Goal: Information Seeking & Learning: Learn about a topic

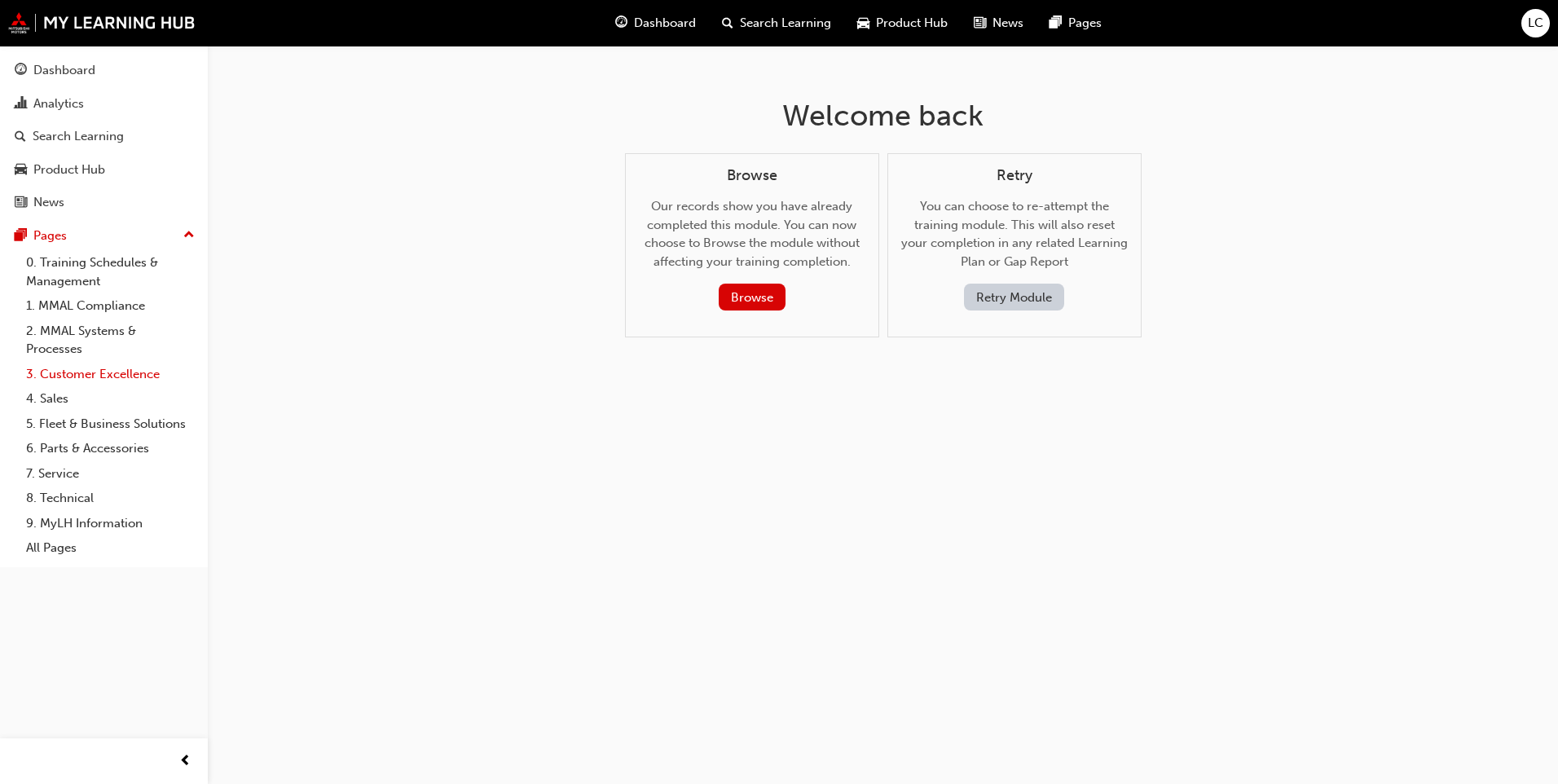
click at [103, 368] on link "3. Customer Excellence" at bounding box center [110, 374] width 182 height 25
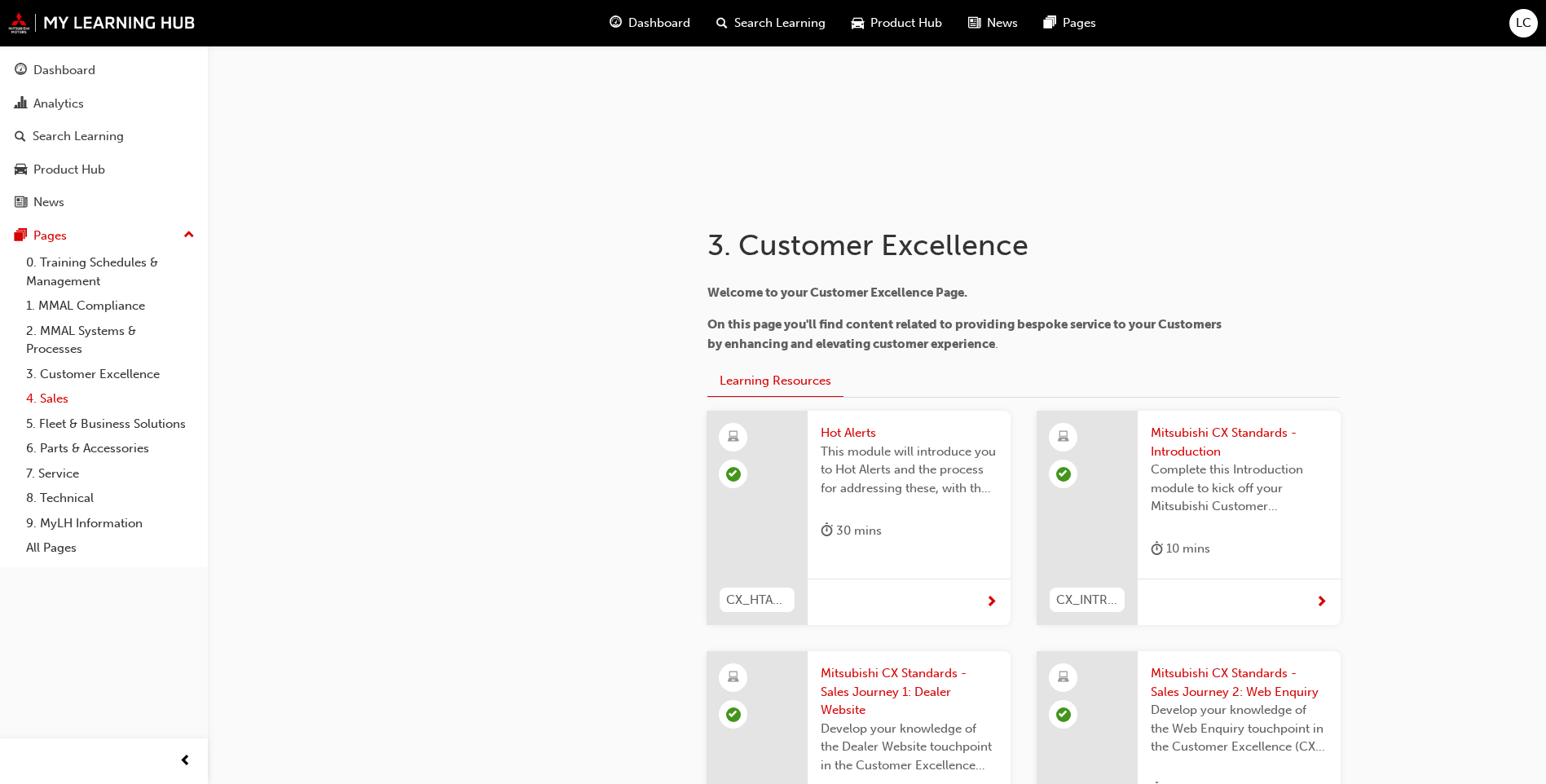
scroll to position [171, 0]
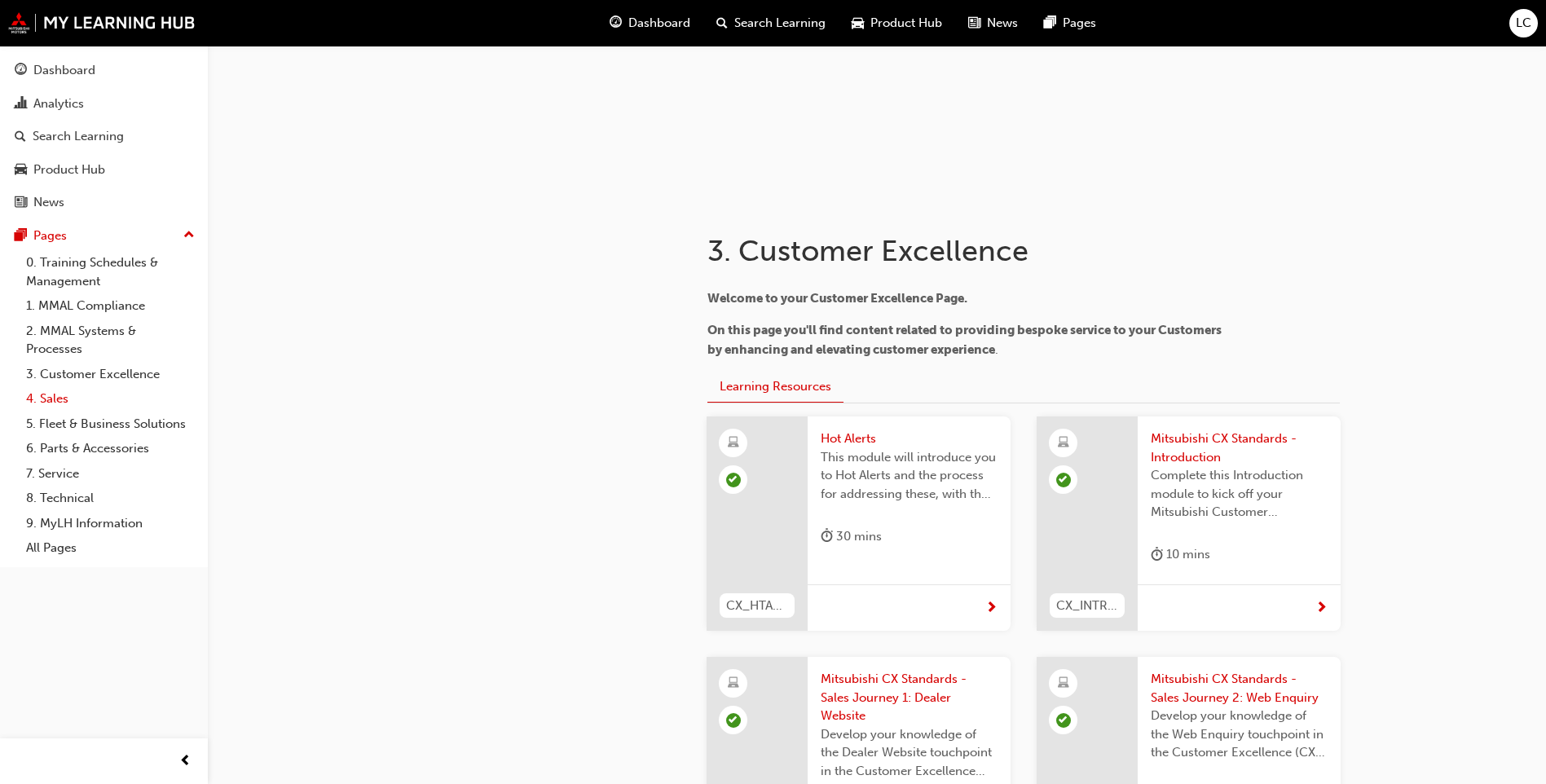
click at [88, 397] on link "4. Sales" at bounding box center [110, 399] width 182 height 25
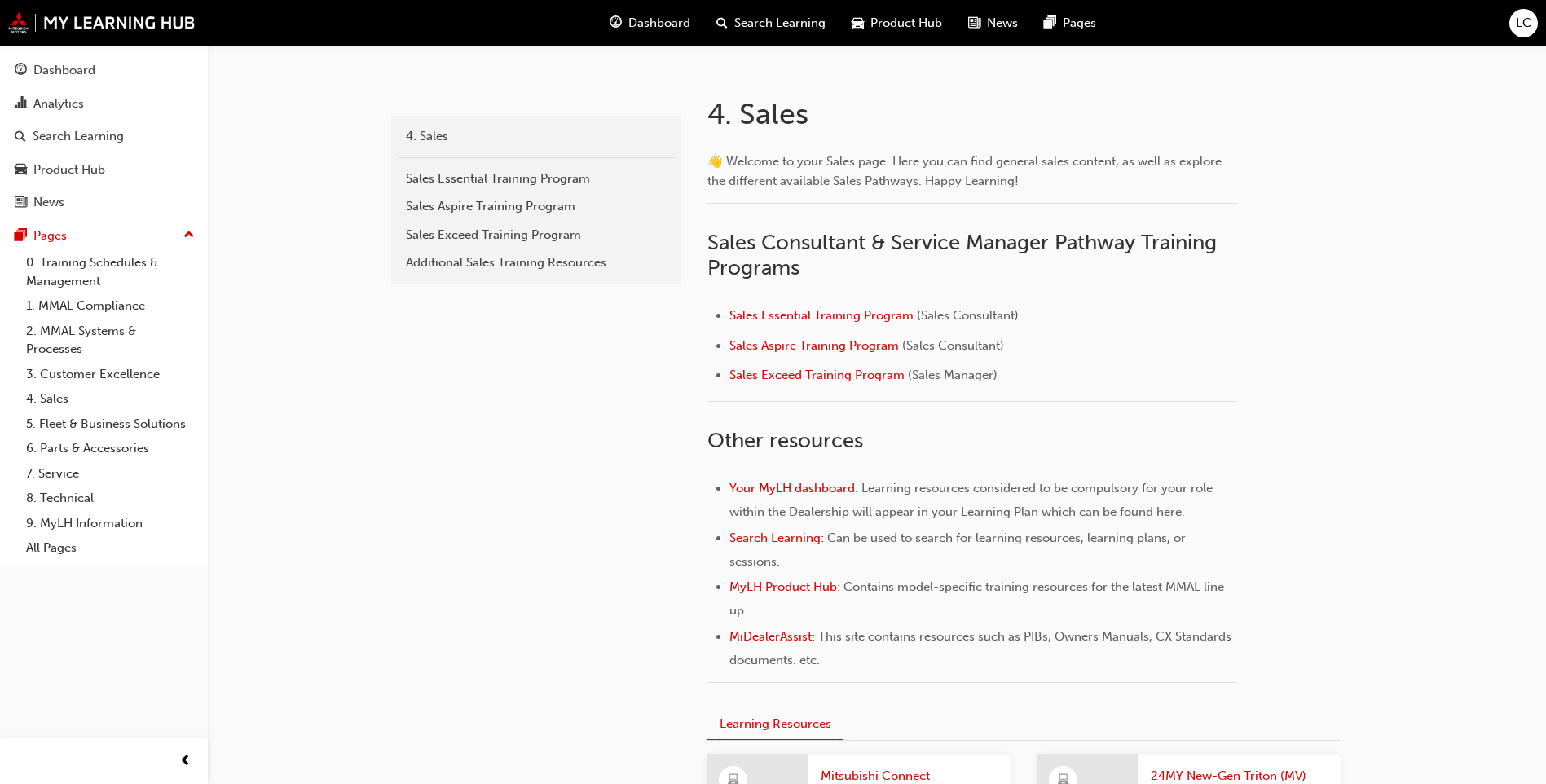
scroll to position [361, 0]
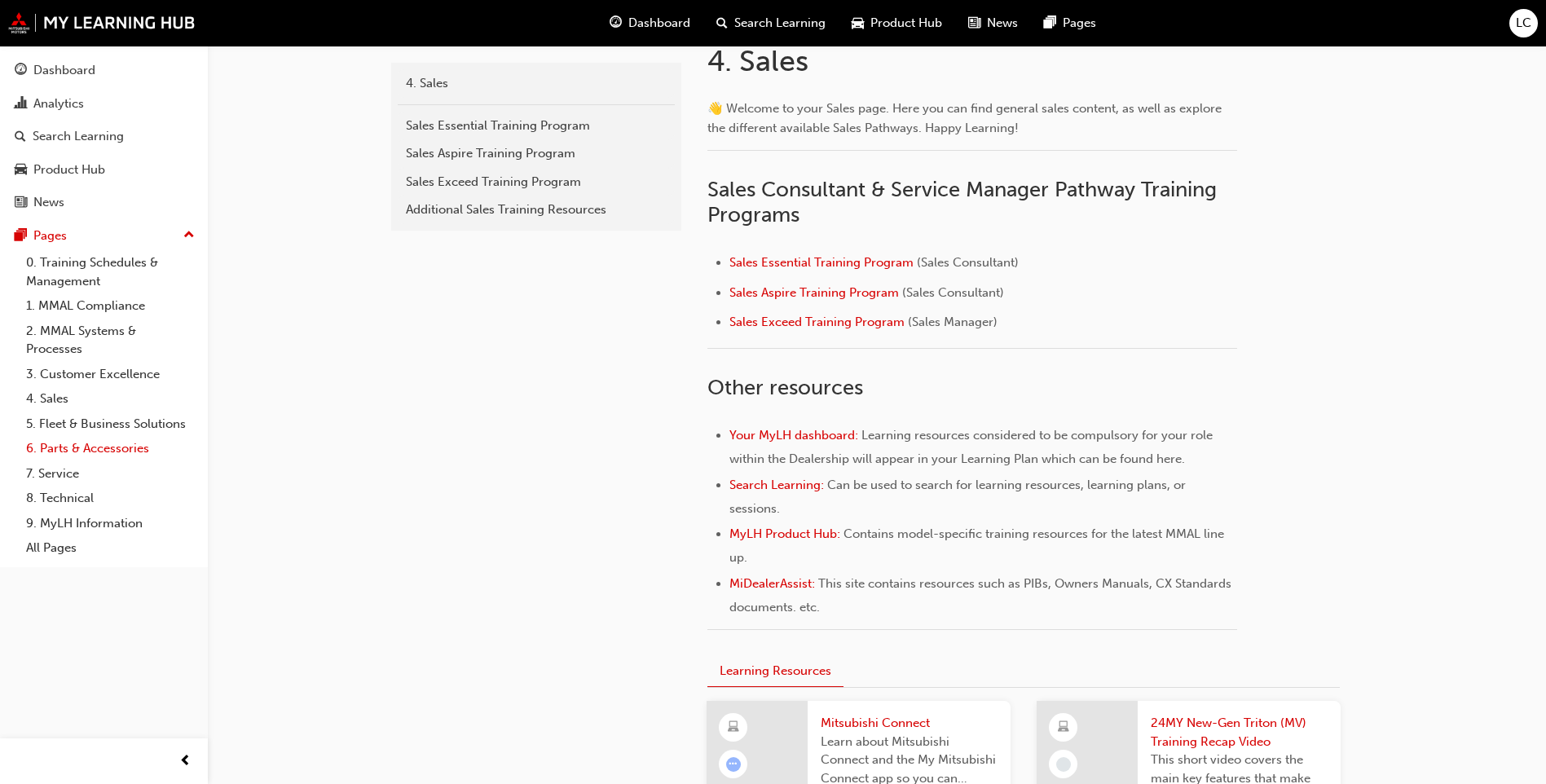
click at [102, 448] on link "6. Parts & Accessories" at bounding box center [110, 448] width 182 height 25
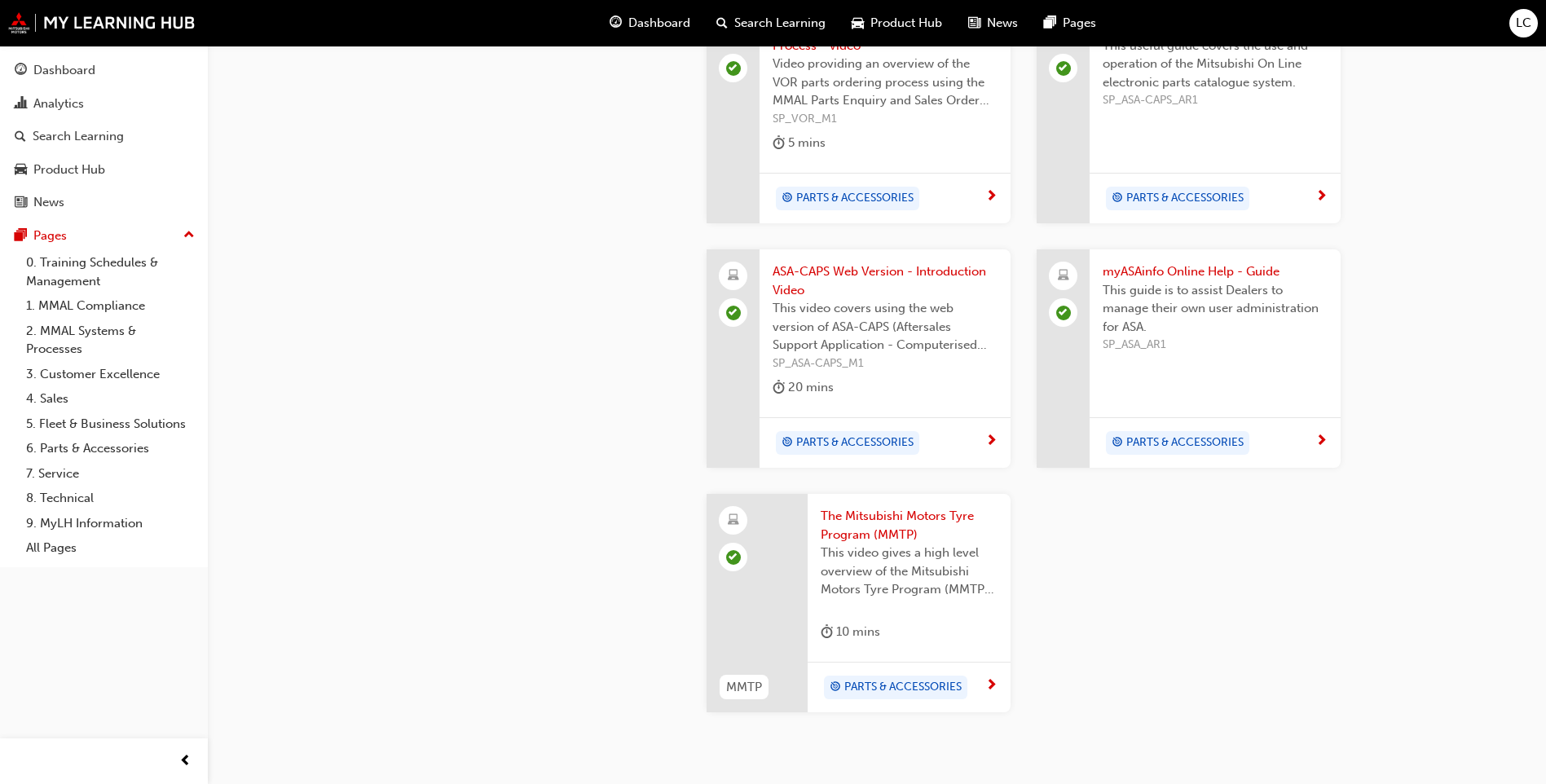
scroll to position [1464, 0]
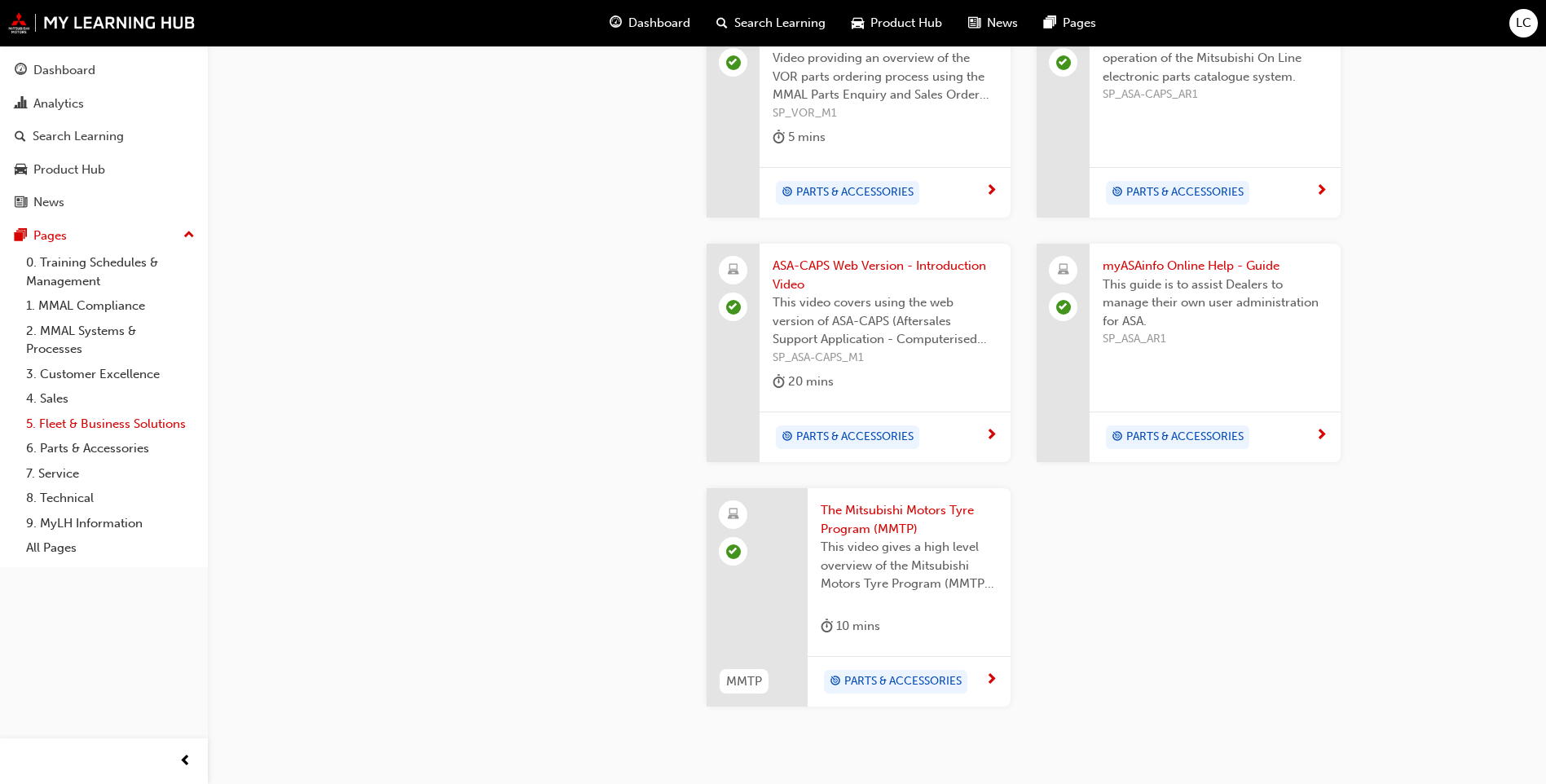
click at [116, 425] on link "5. Fleet & Business Solutions" at bounding box center [110, 424] width 182 height 25
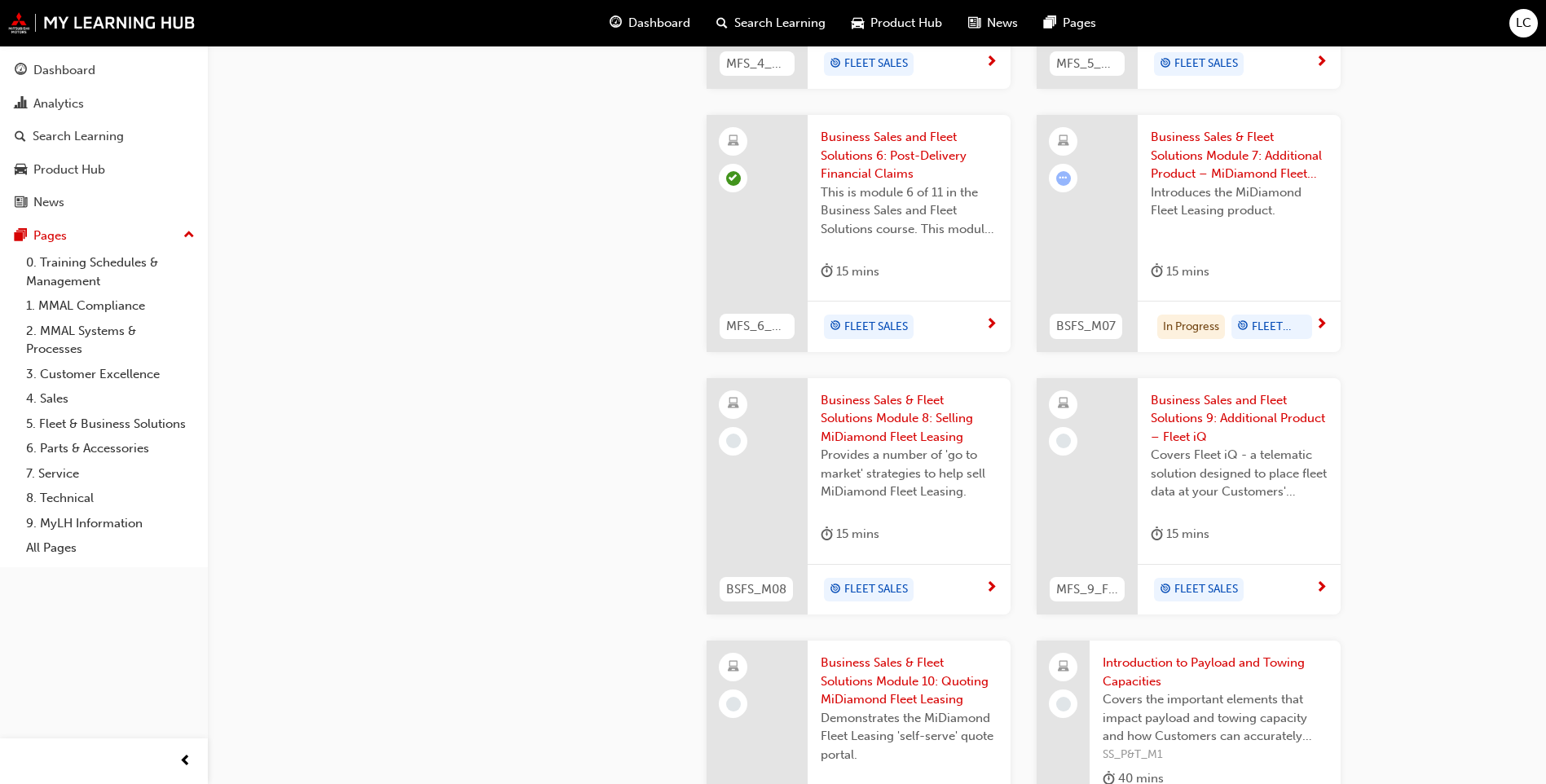
scroll to position [1274, 0]
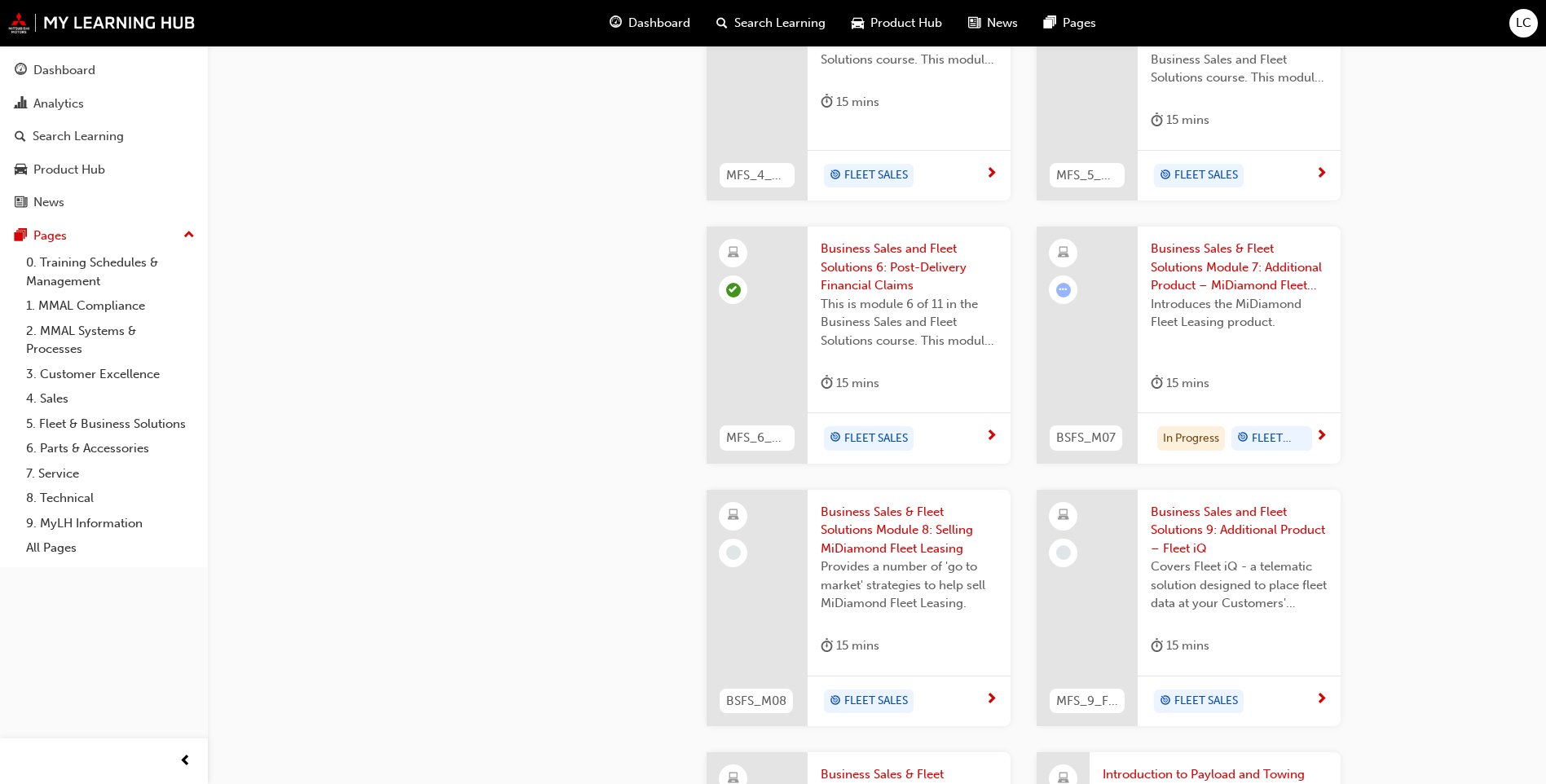
click at [1262, 270] on span "Business Sales & Fleet Solutions Module 7: Additional Product – MiDiamond Fleet…" at bounding box center [1239, 268] width 177 height 56
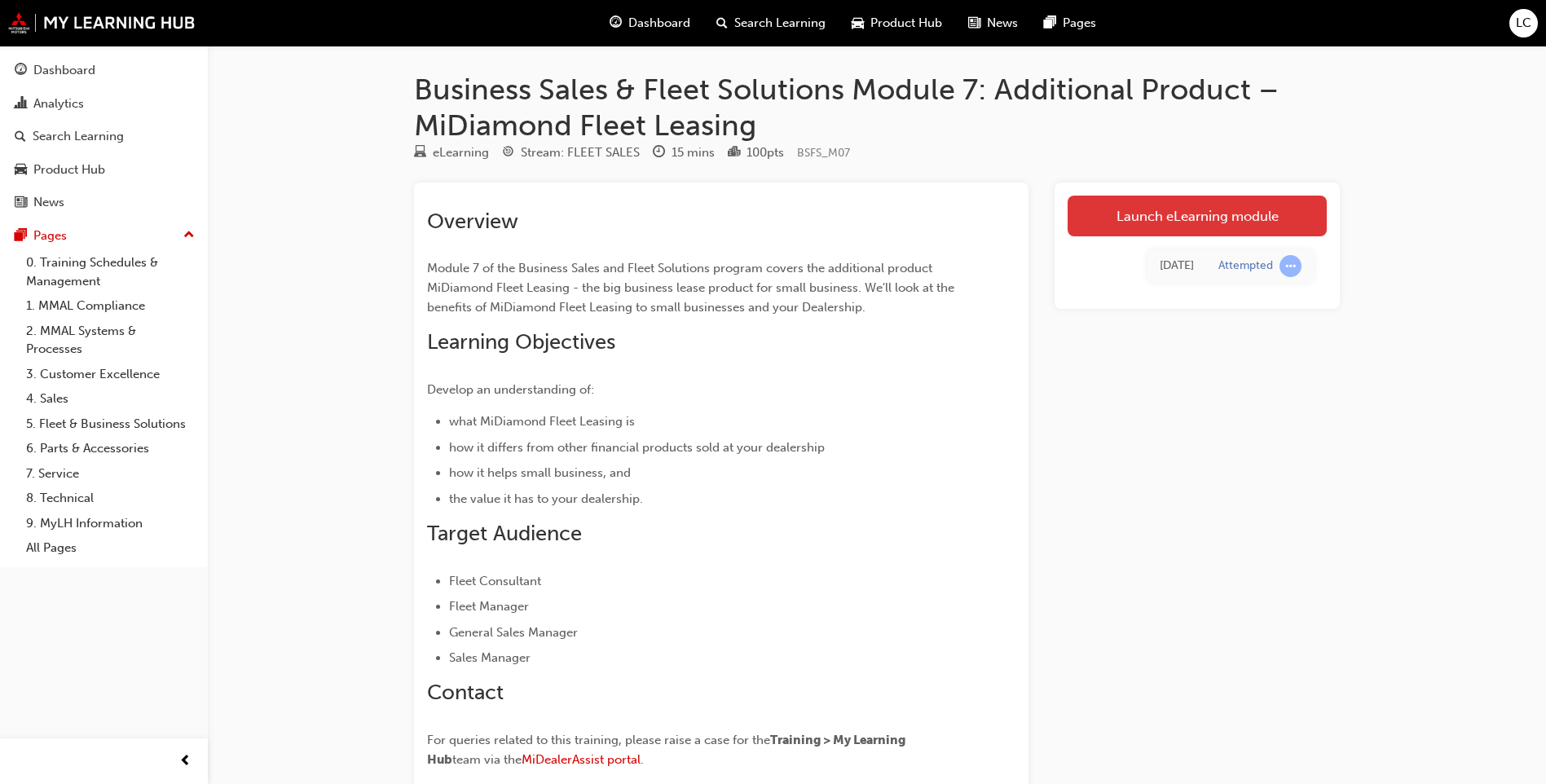
click at [1147, 208] on link "Launch eLearning module" at bounding box center [1198, 215] width 259 height 40
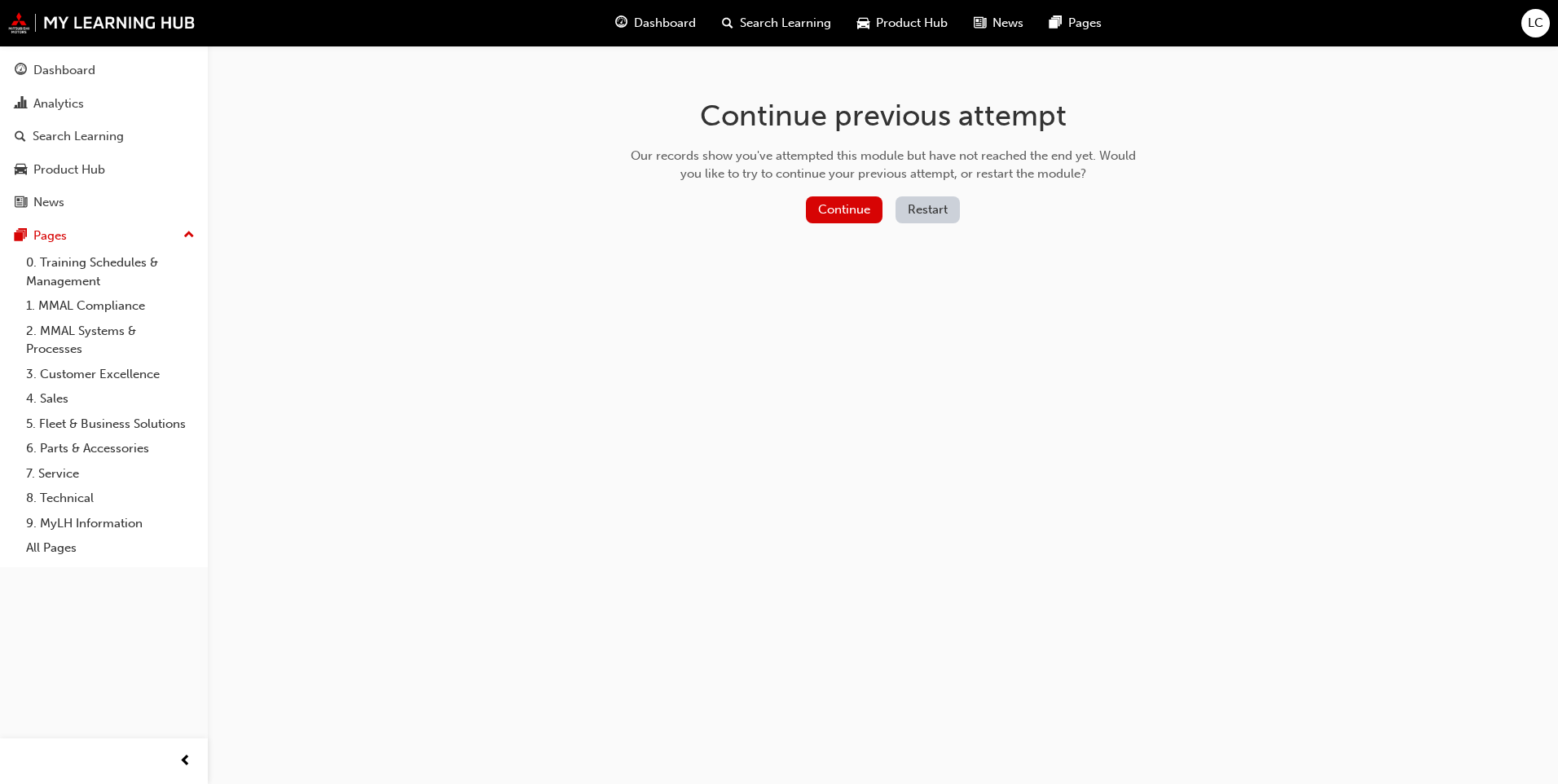
click at [948, 218] on button "Restart" at bounding box center [927, 209] width 65 height 27
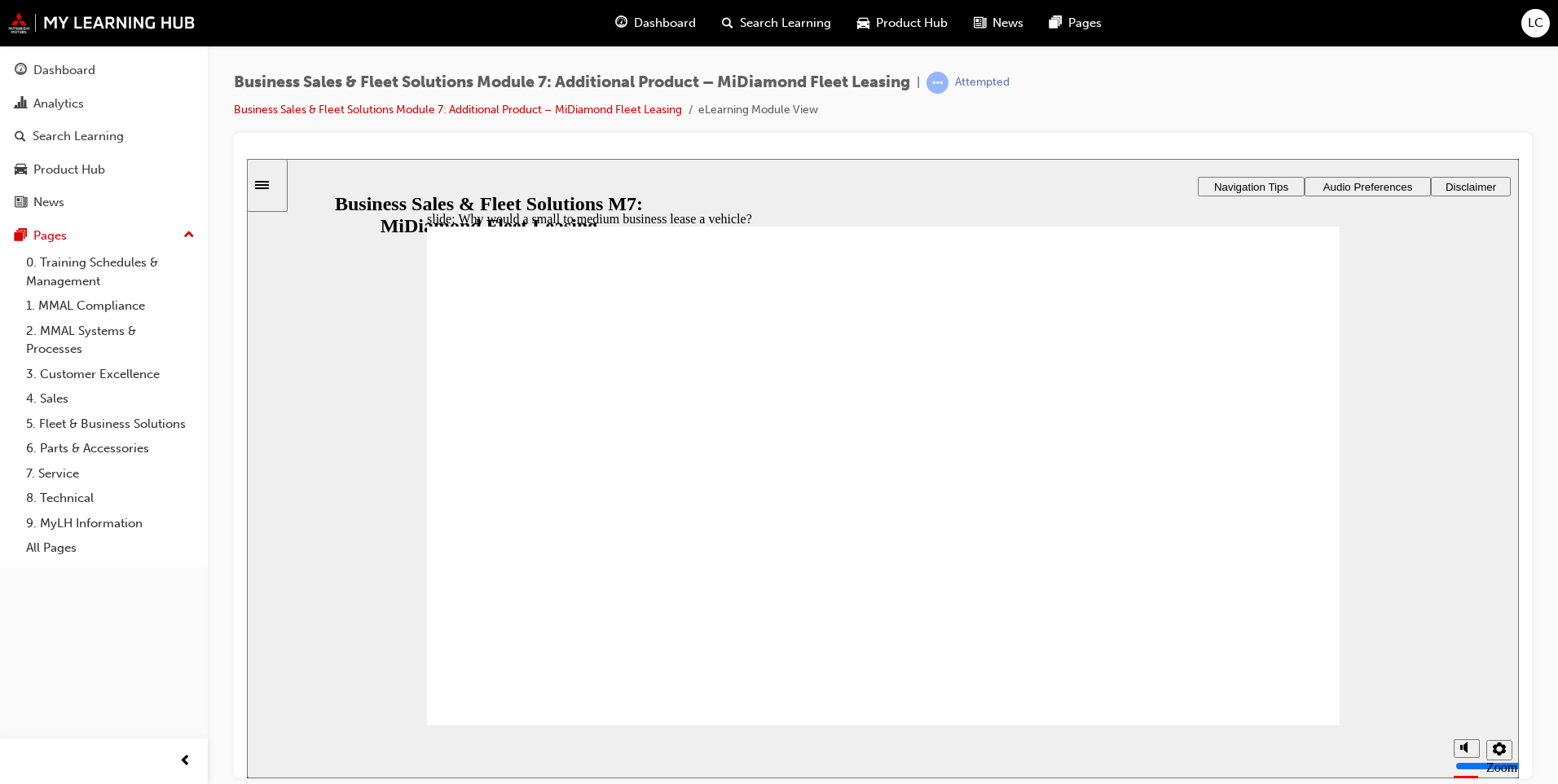
drag, startPoint x: 627, startPoint y: 467, endPoint x: 633, endPoint y: 504, distance: 37.5
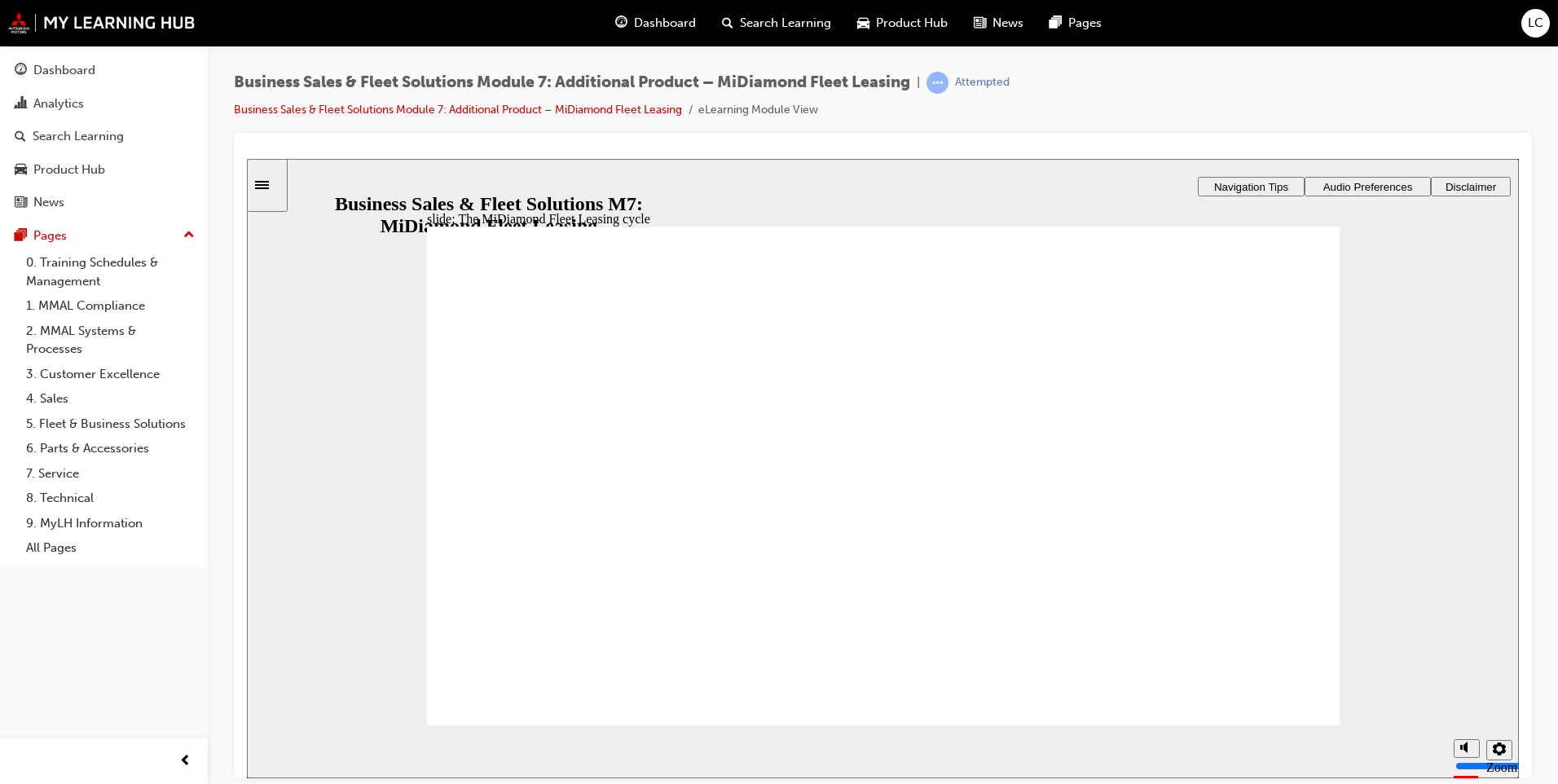
drag, startPoint x: 474, startPoint y: 506, endPoint x: 543, endPoint y: 405, distance: 122.3
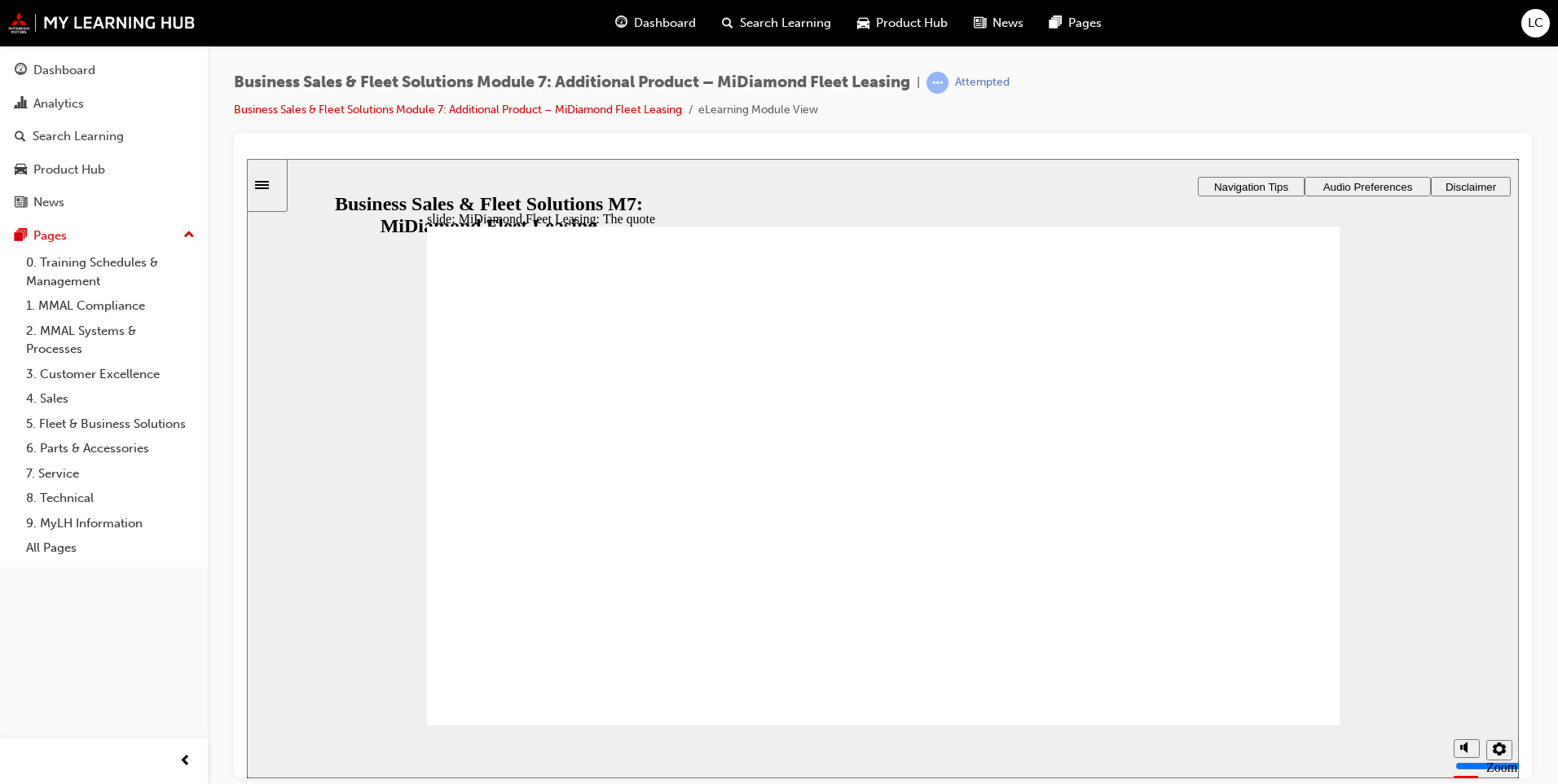
checkbox input "false"
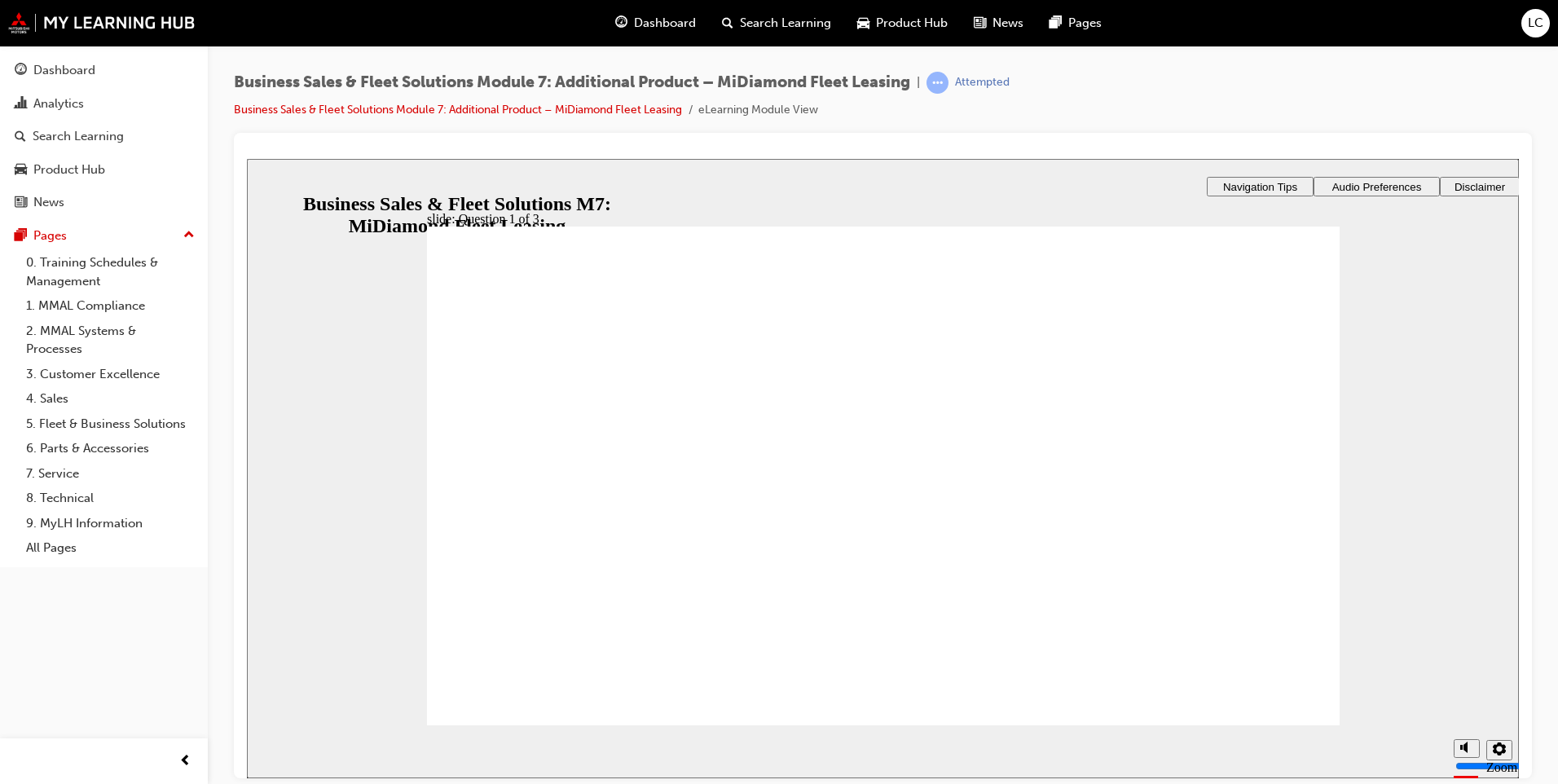
checkbox input "true"
drag, startPoint x: 546, startPoint y: 469, endPoint x: 572, endPoint y: 427, distance: 49.4
checkbox input "true"
drag, startPoint x: 560, startPoint y: 485, endPoint x: 549, endPoint y: 517, distance: 33.8
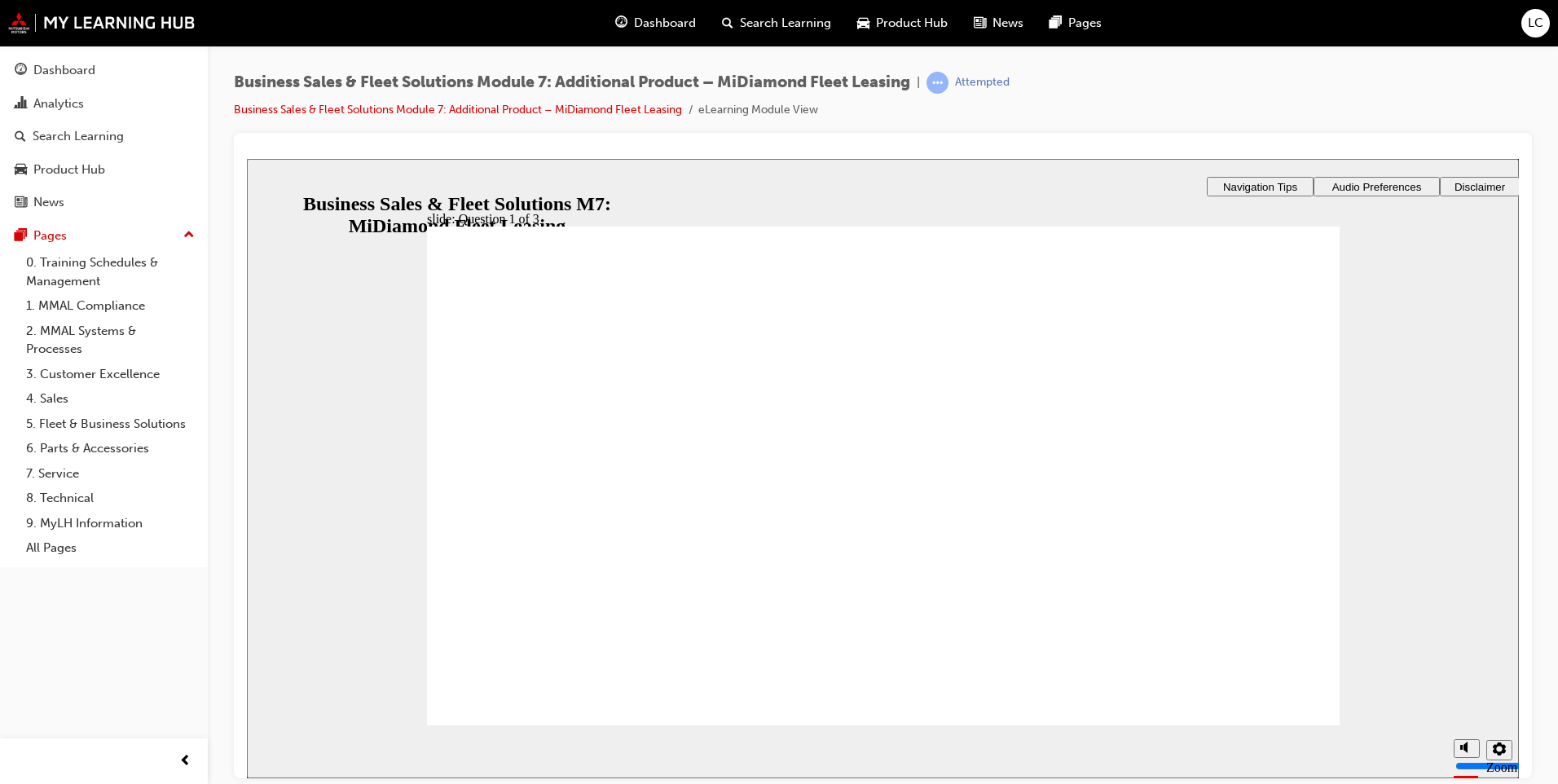
checkbox input "true"
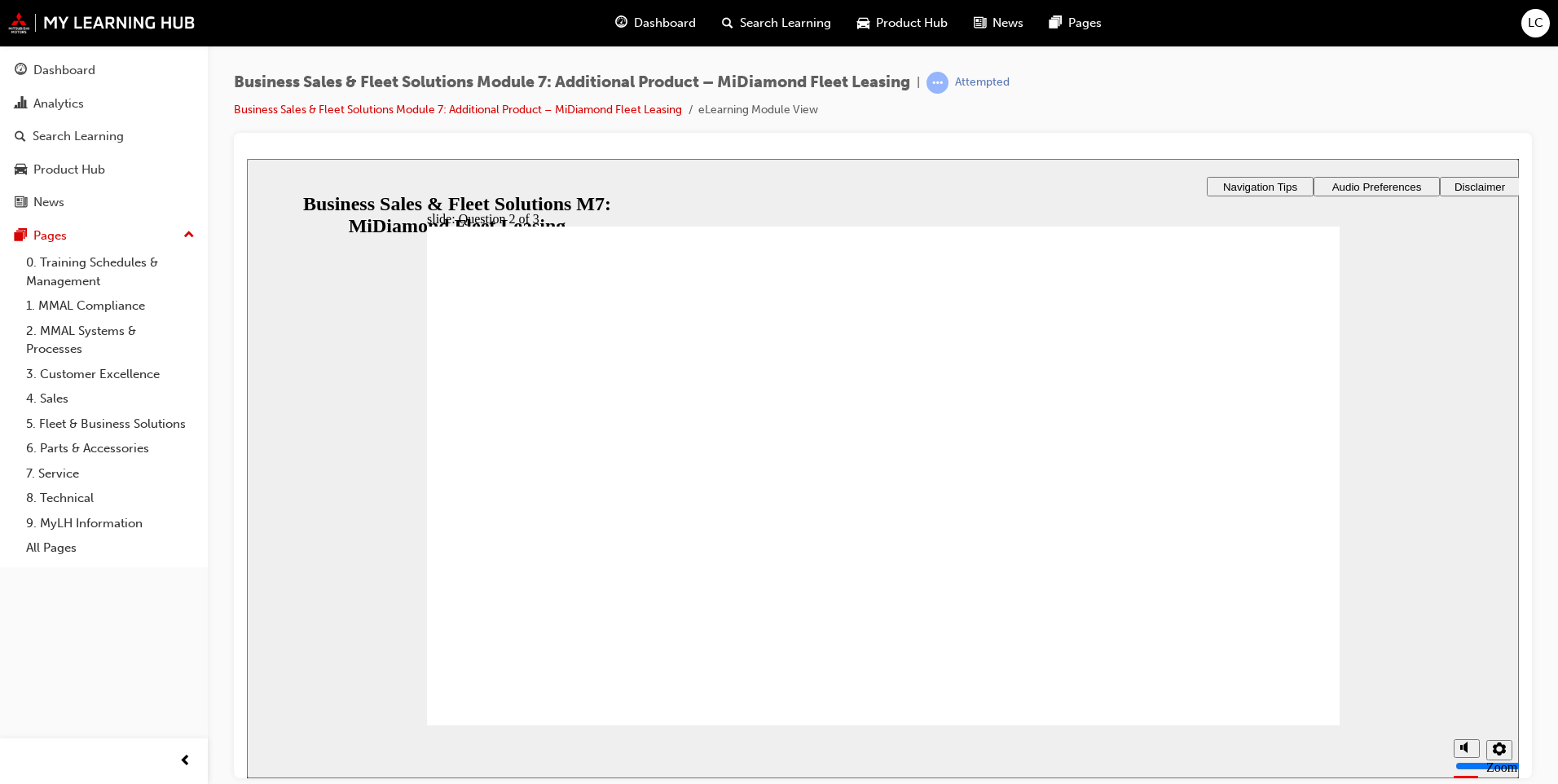
checkbox input "true"
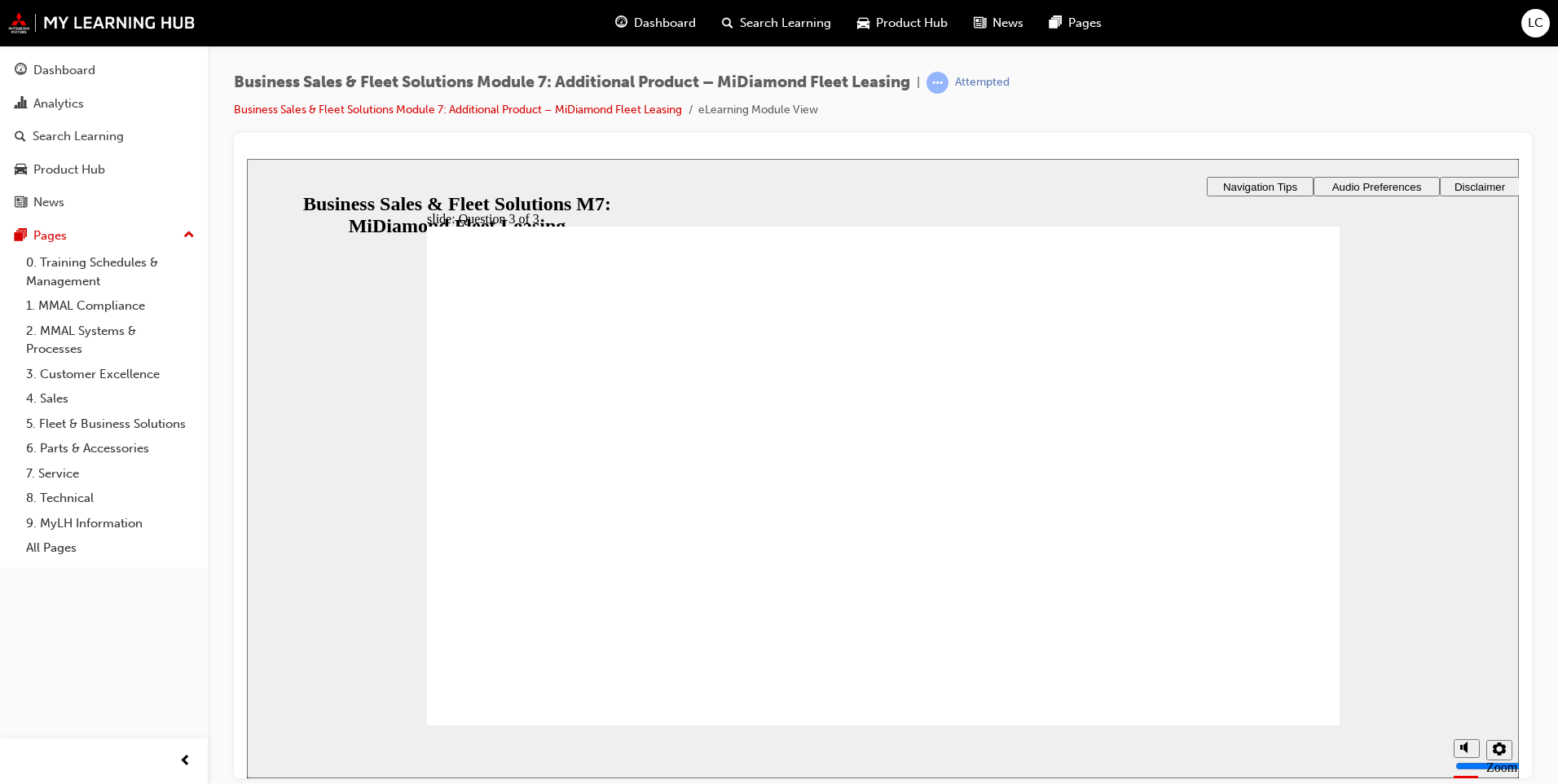
checkbox input "true"
checkbox input "false"
checkbox input "true"
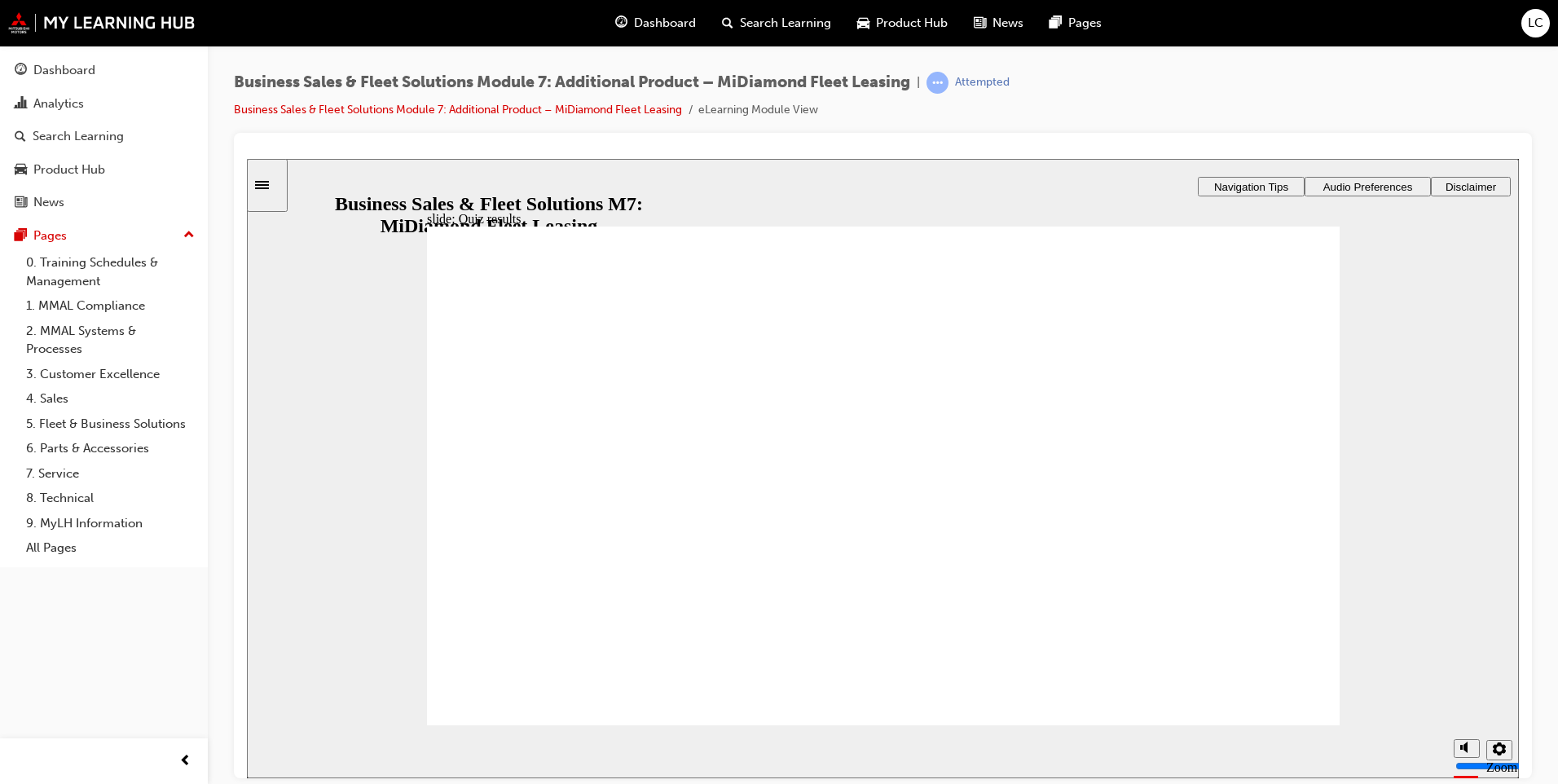
checkbox input "true"
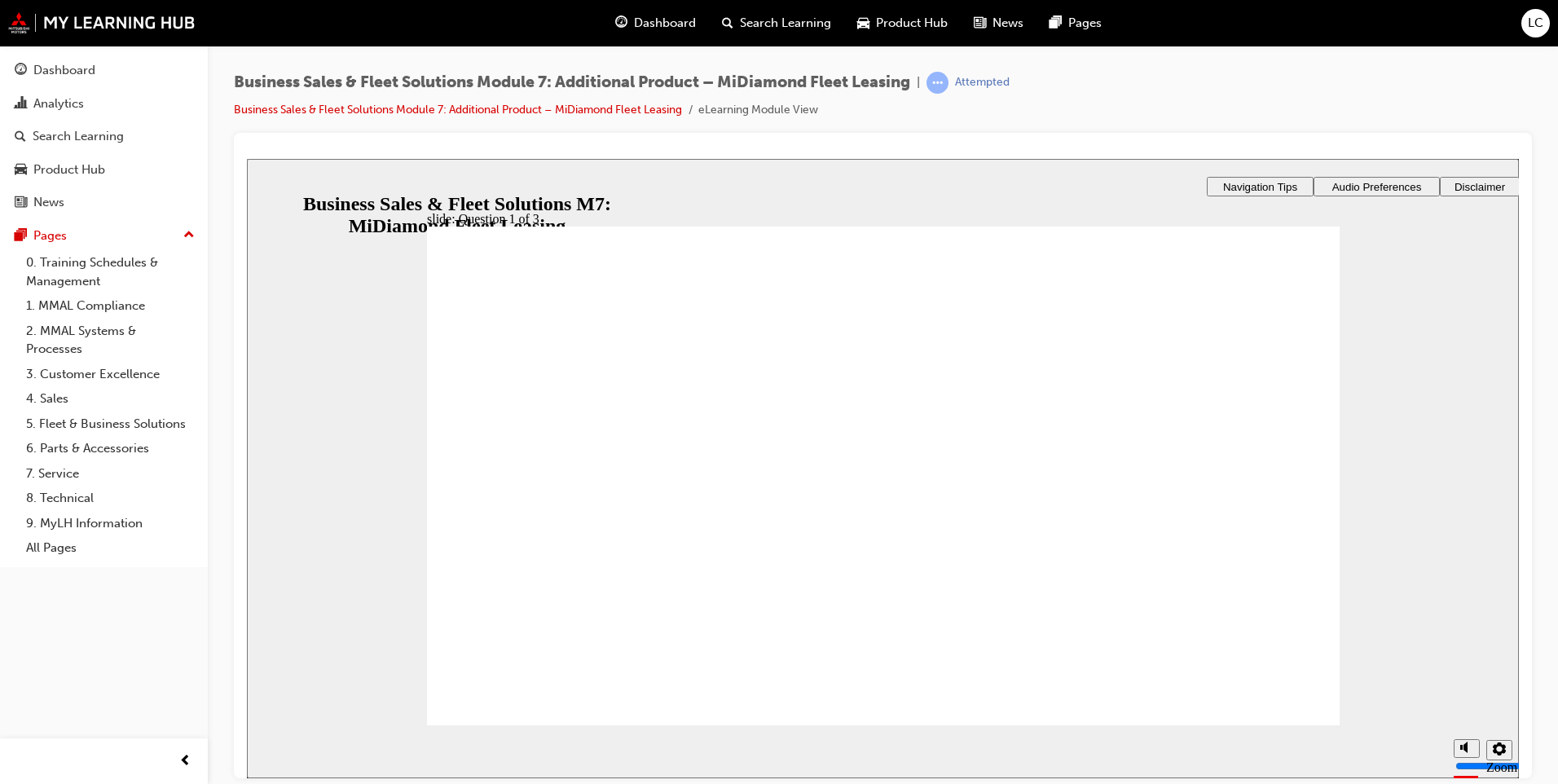
drag, startPoint x: 901, startPoint y: 606, endPoint x: 895, endPoint y: 612, distance: 8.5
checkbox input "true"
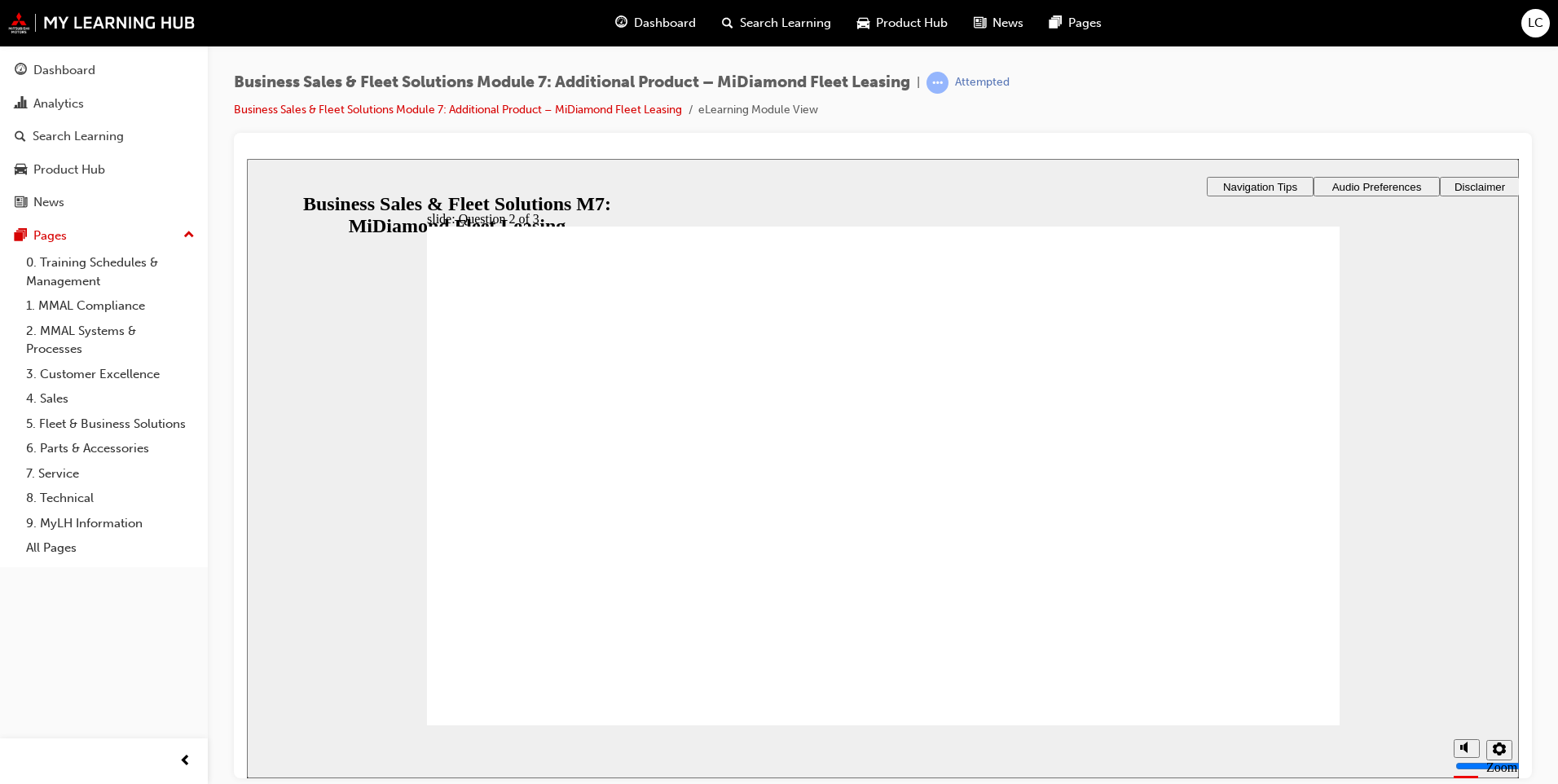
checkbox input "true"
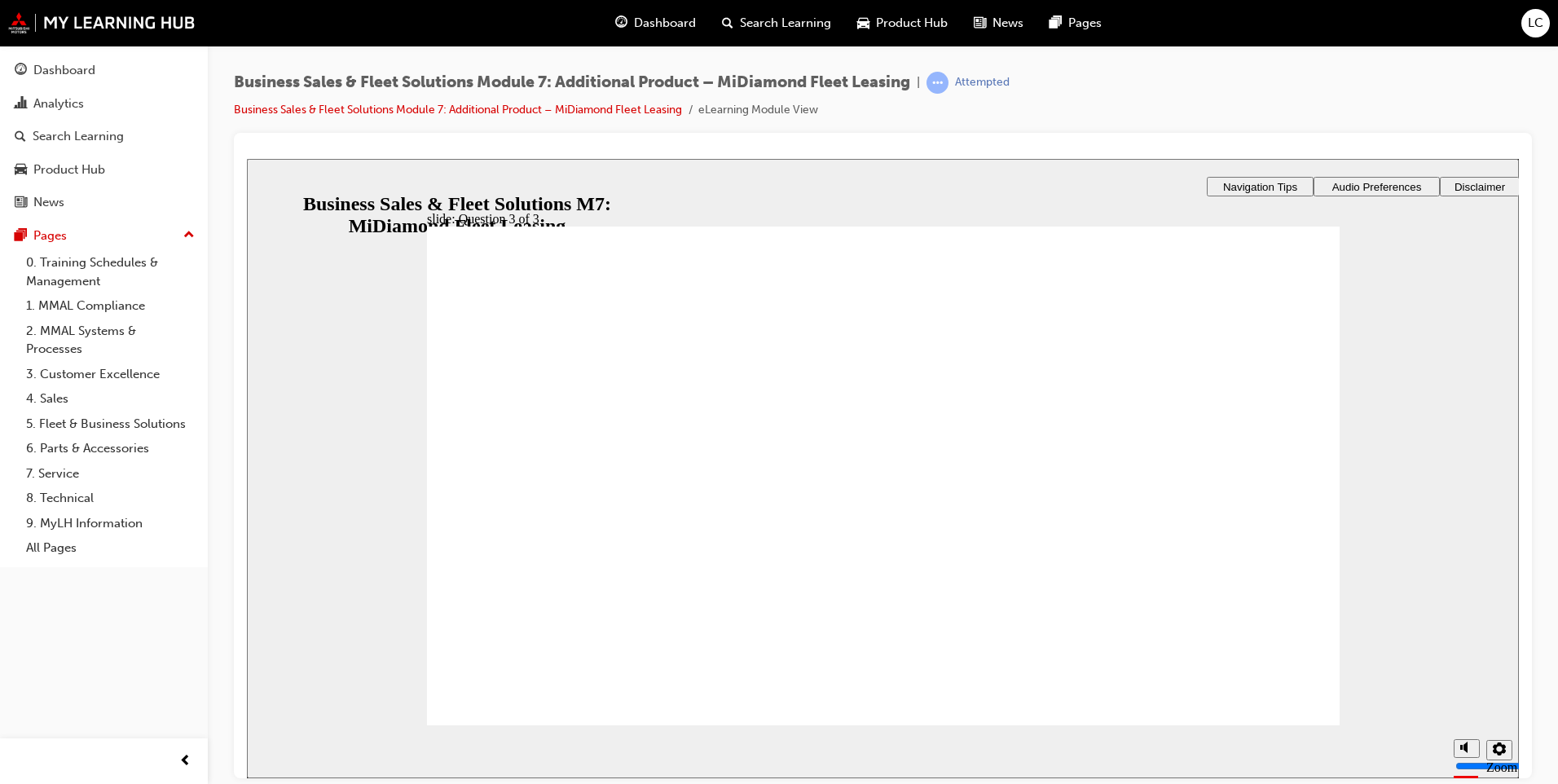
drag, startPoint x: 631, startPoint y: 575, endPoint x: 623, endPoint y: 520, distance: 55.6
checkbox input "true"
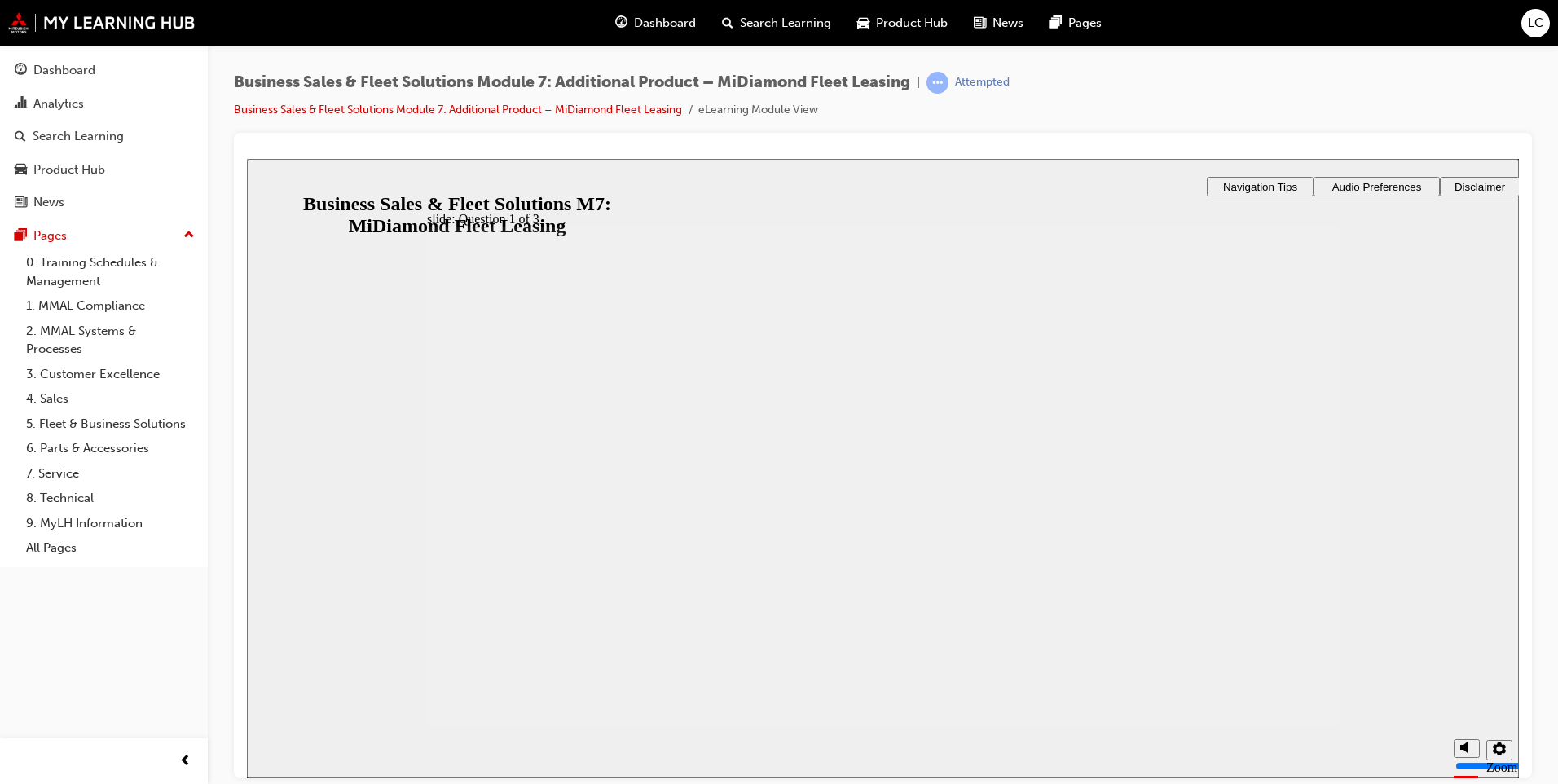
checkbox input "true"
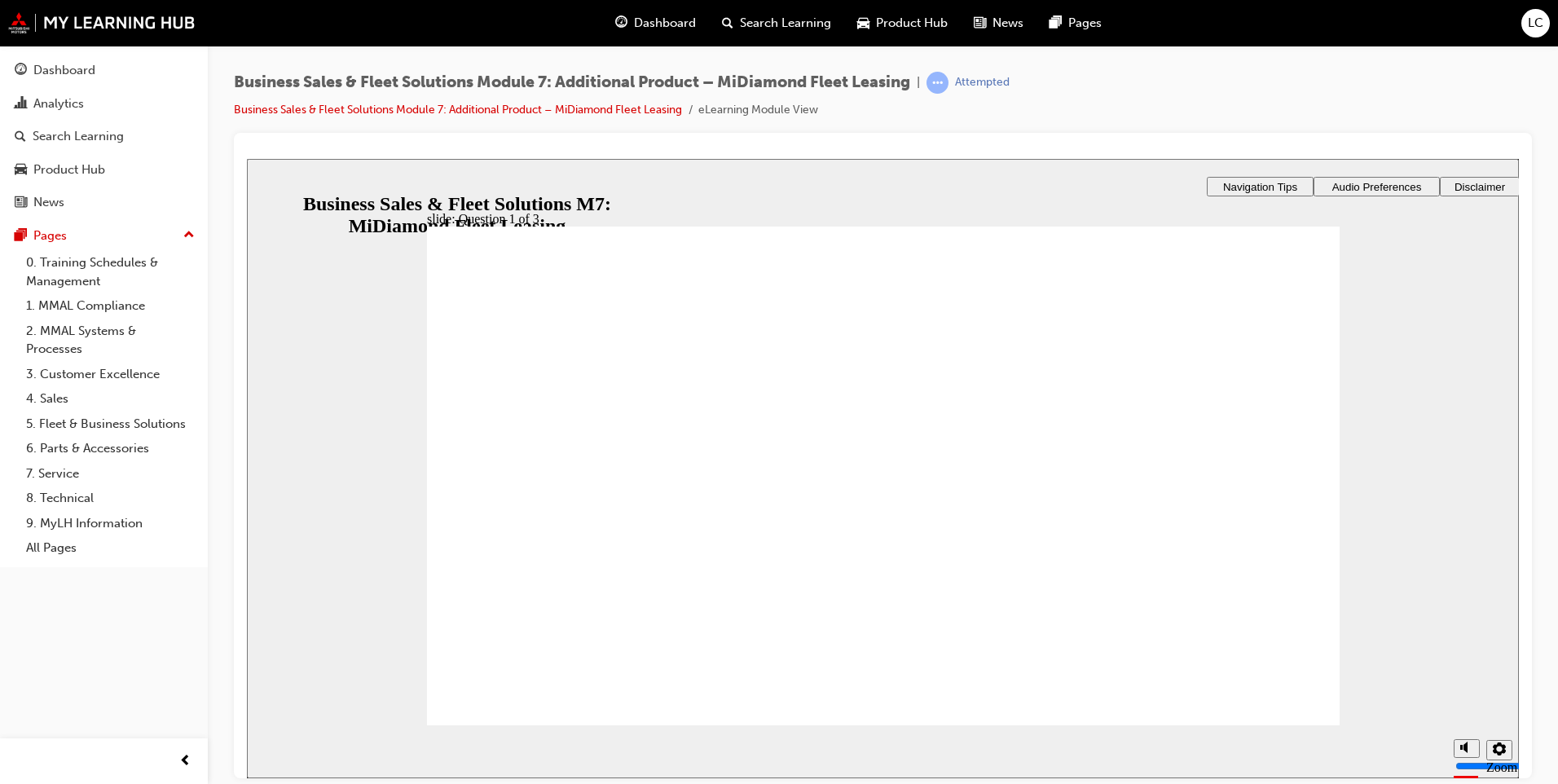
checkbox input "true"
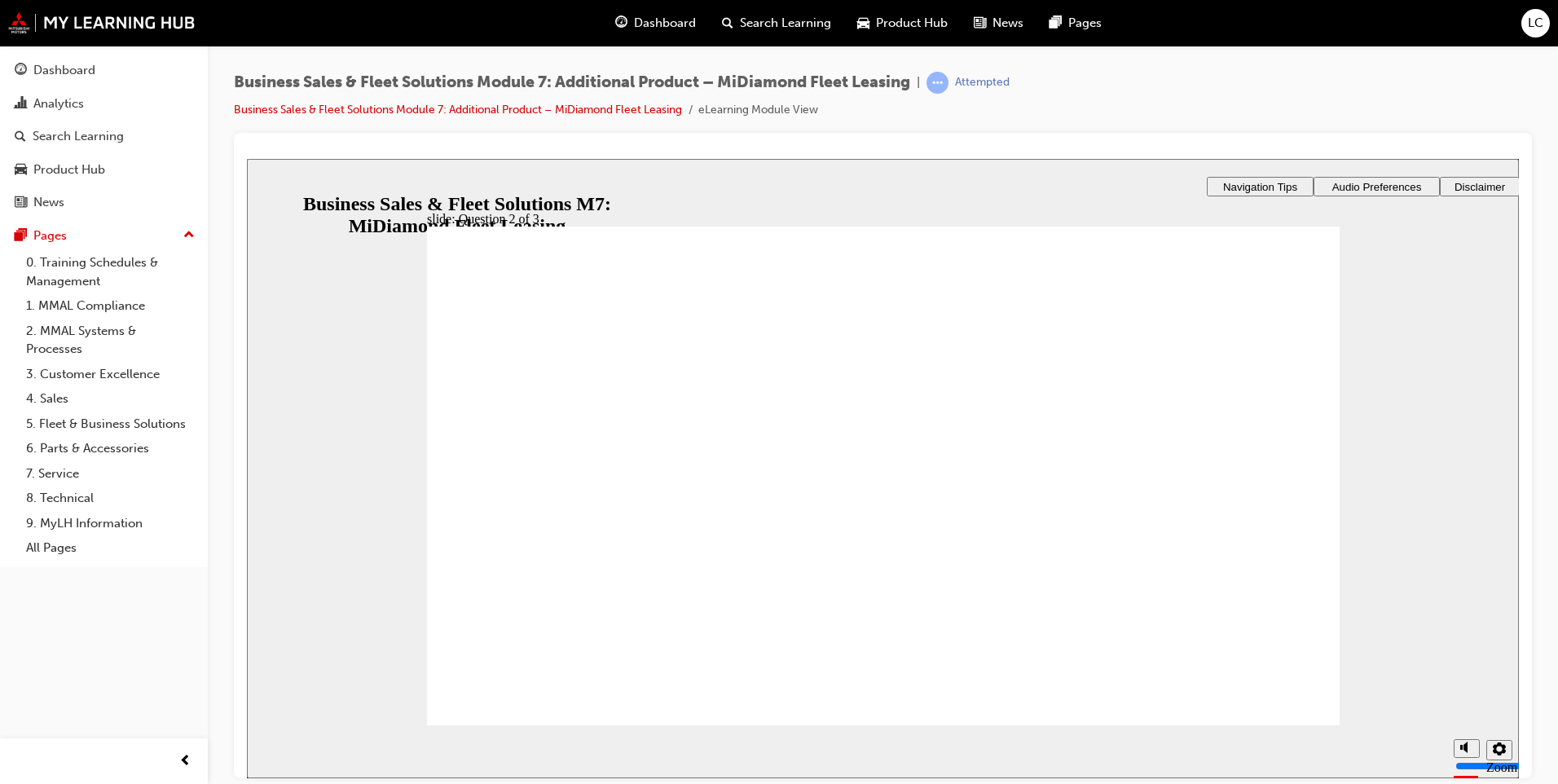
checkbox input "true"
drag, startPoint x: 636, startPoint y: 458, endPoint x: 635, endPoint y: 489, distance: 31.0
checkbox input "true"
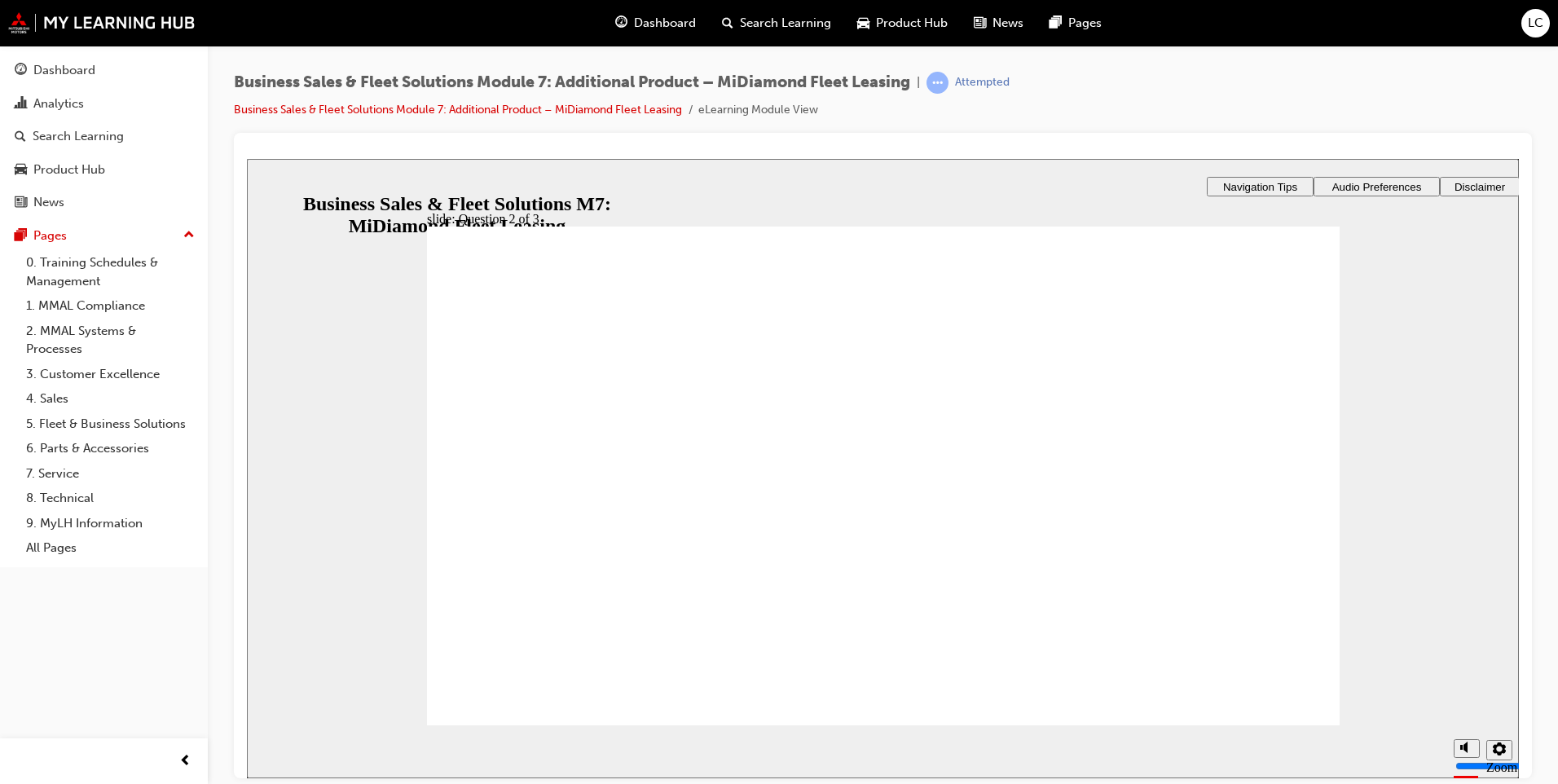
checkbox input "true"
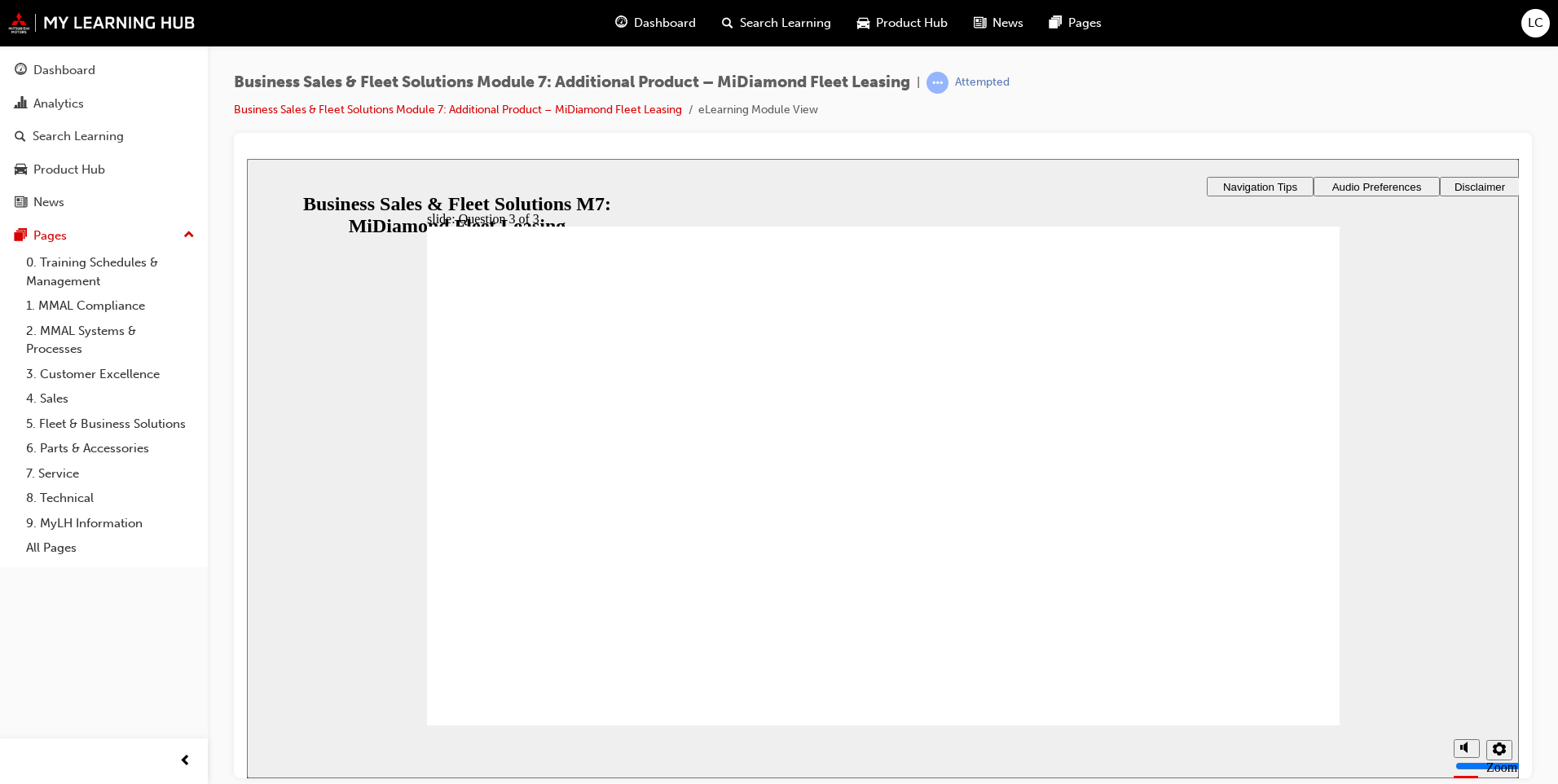
checkbox input "true"
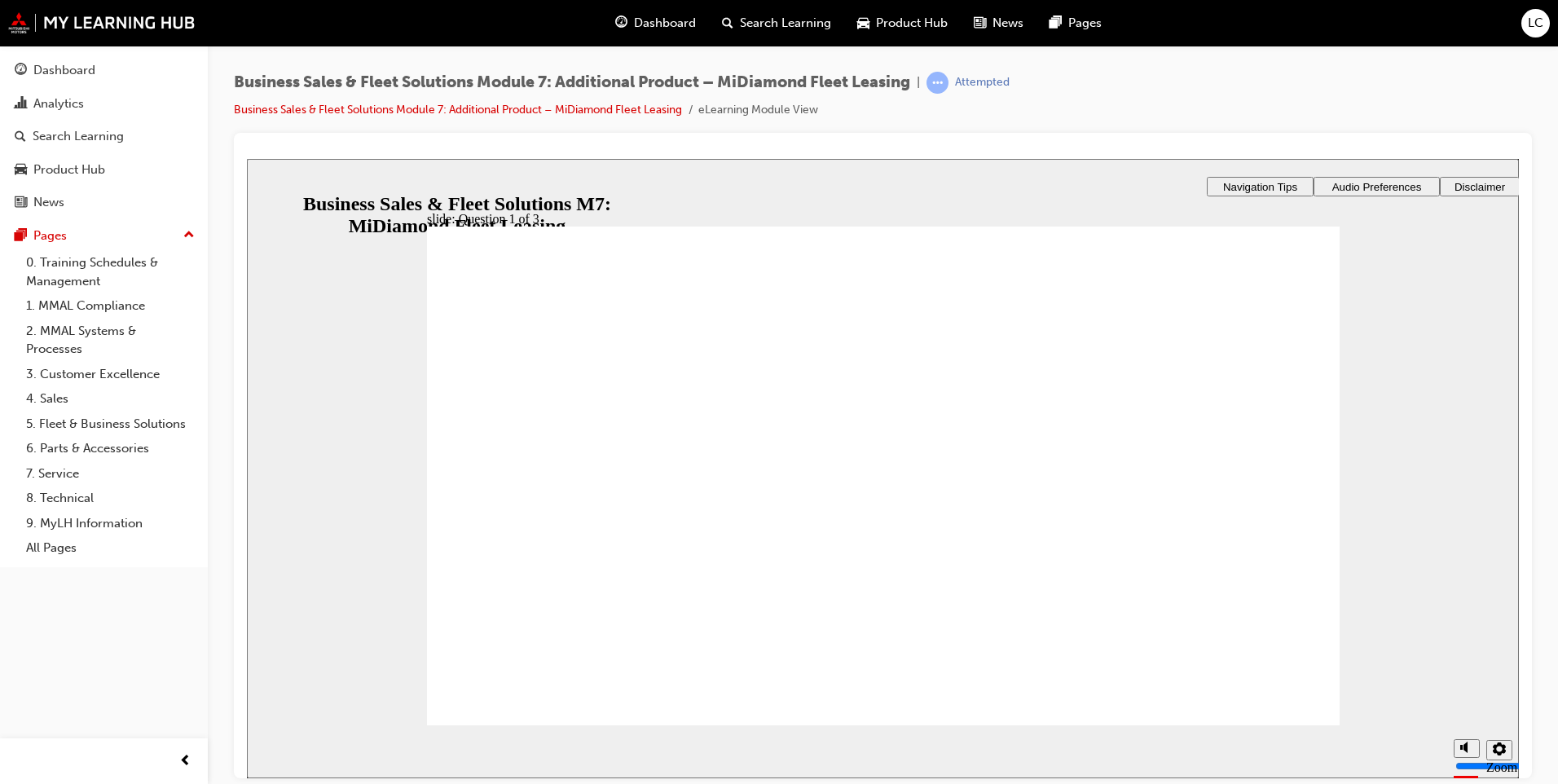
checkbox input "true"
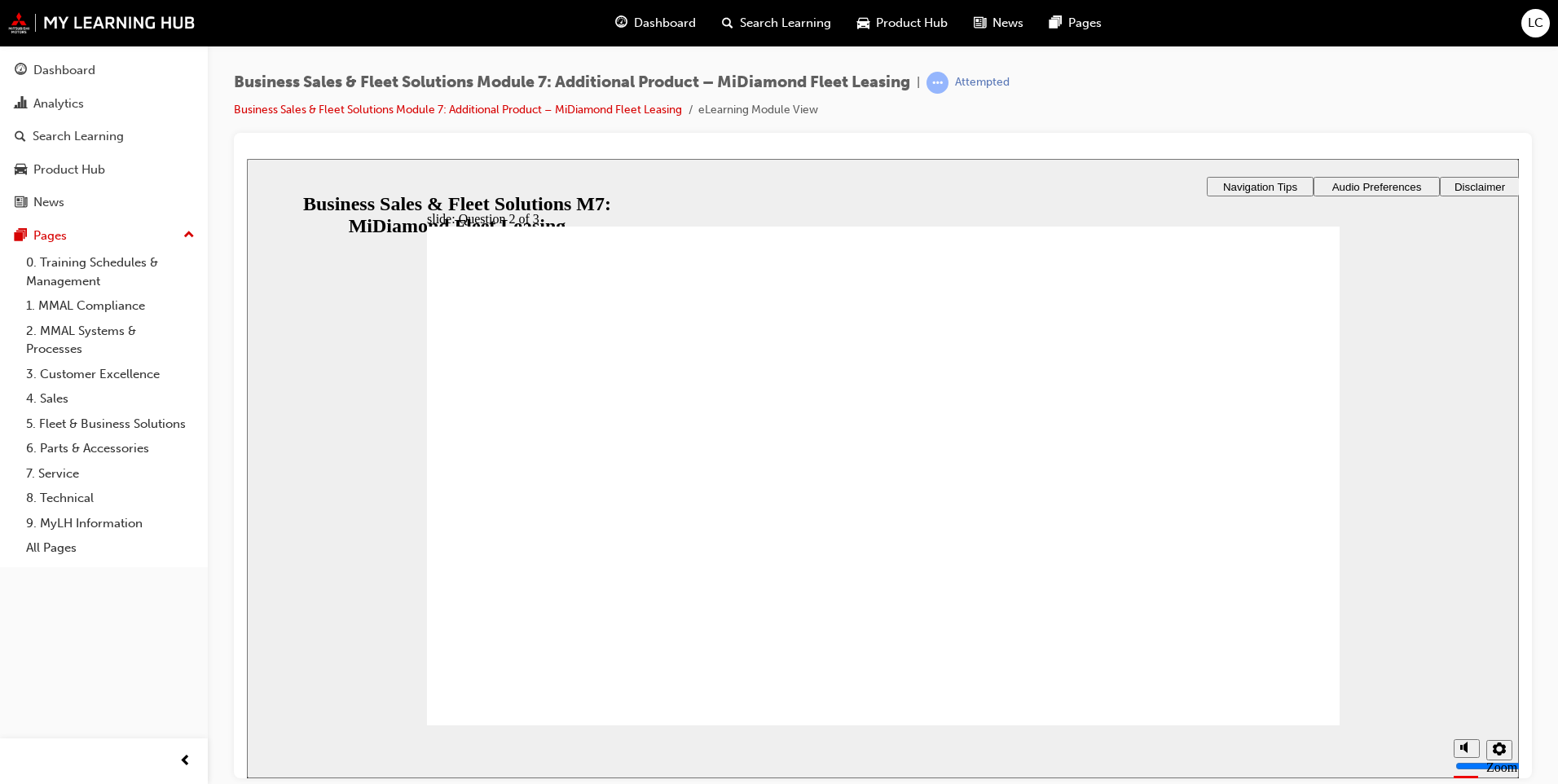
checkbox input "true"
click at [1297, 726] on section "Playback Speed 2 1.75 1.5 1.25 Normal" at bounding box center [882, 750] width 1272 height 53
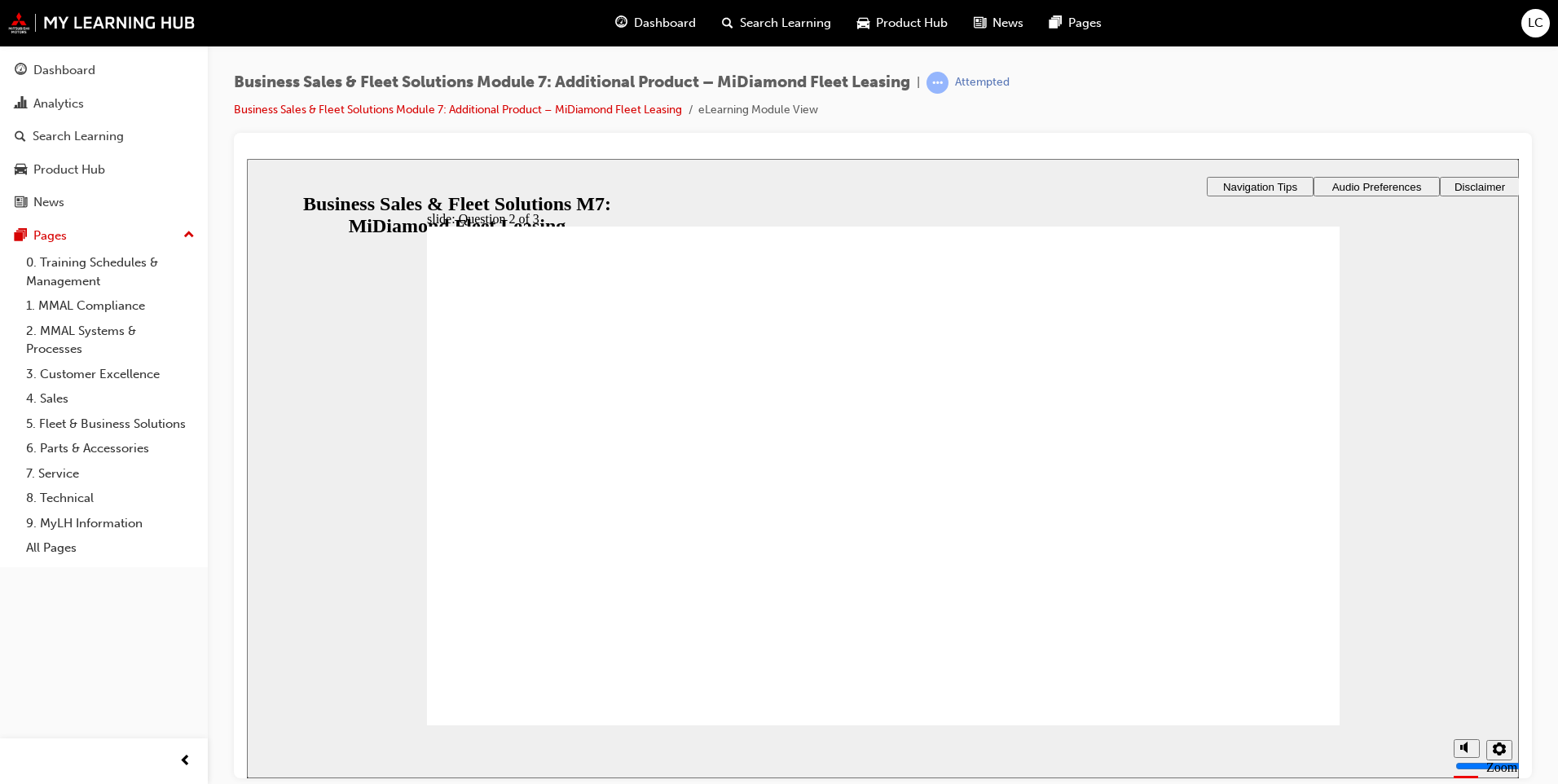
checkbox input "true"
drag, startPoint x: 507, startPoint y: 706, endPoint x: 509, endPoint y: 696, distance: 10.2
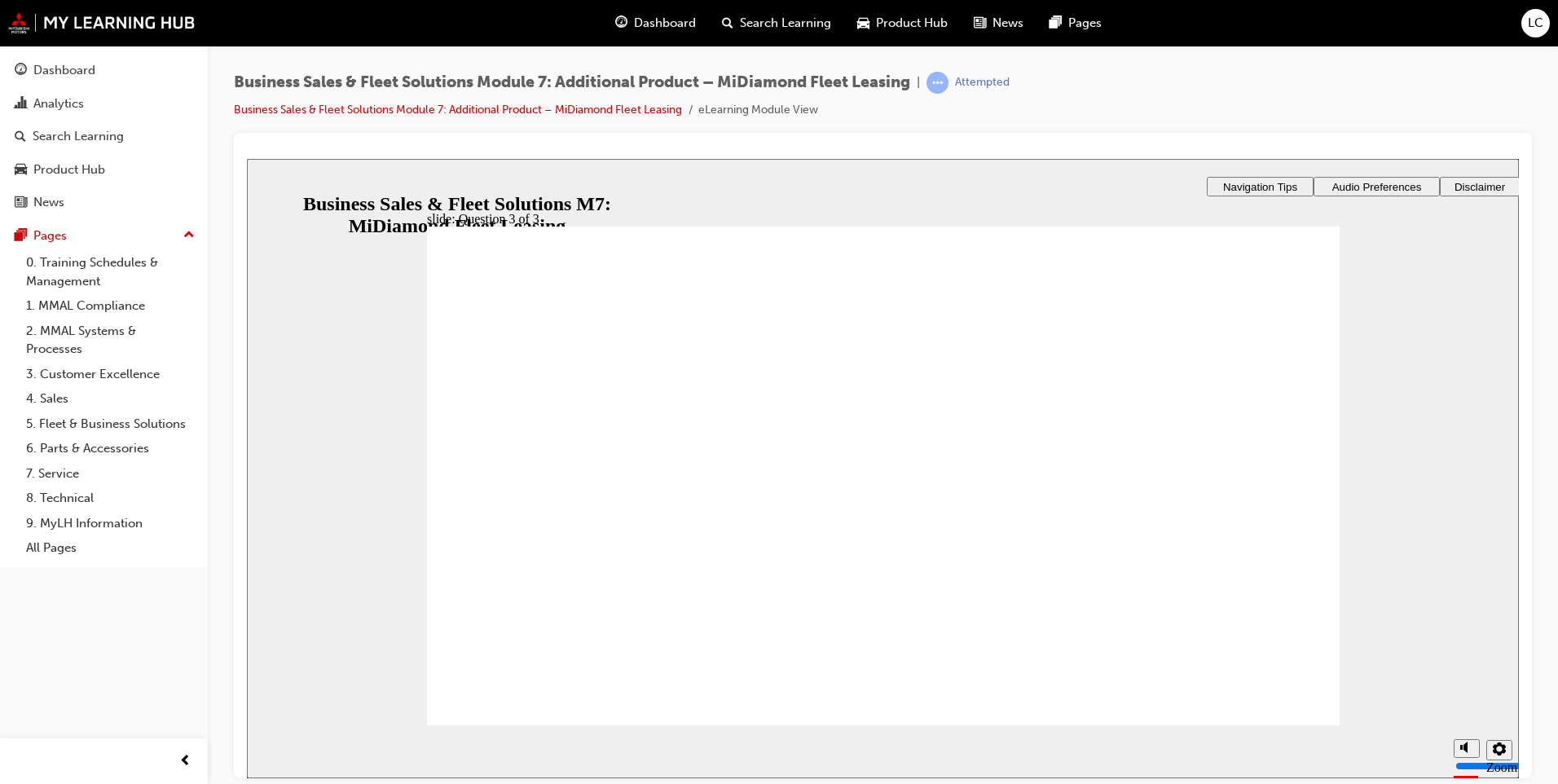
drag, startPoint x: 836, startPoint y: 702, endPoint x: 845, endPoint y: 689, distance: 15.8
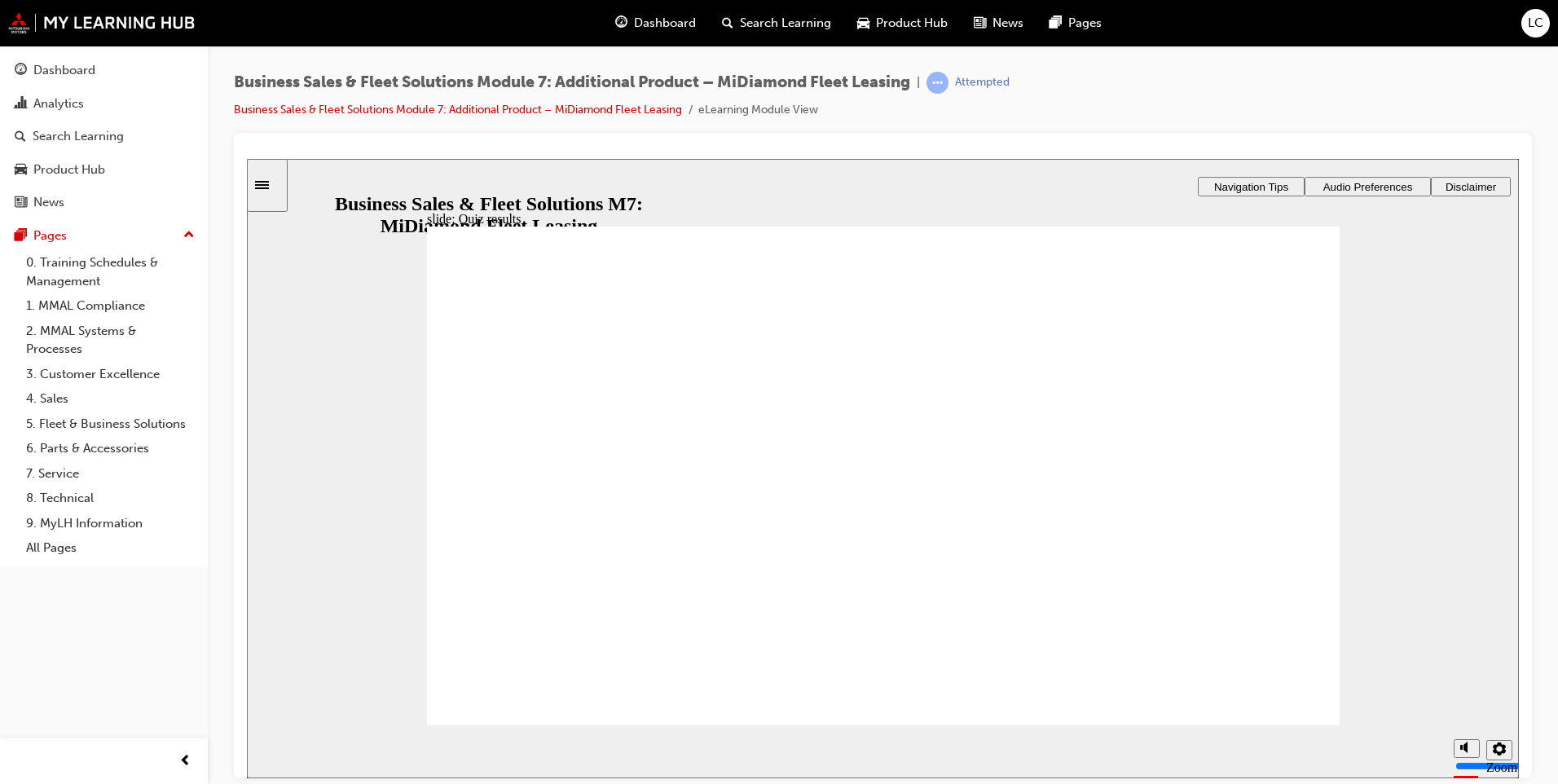
checkbox input "true"
drag, startPoint x: 679, startPoint y: 442, endPoint x: 670, endPoint y: 436, distance: 10.8
checkbox input "true"
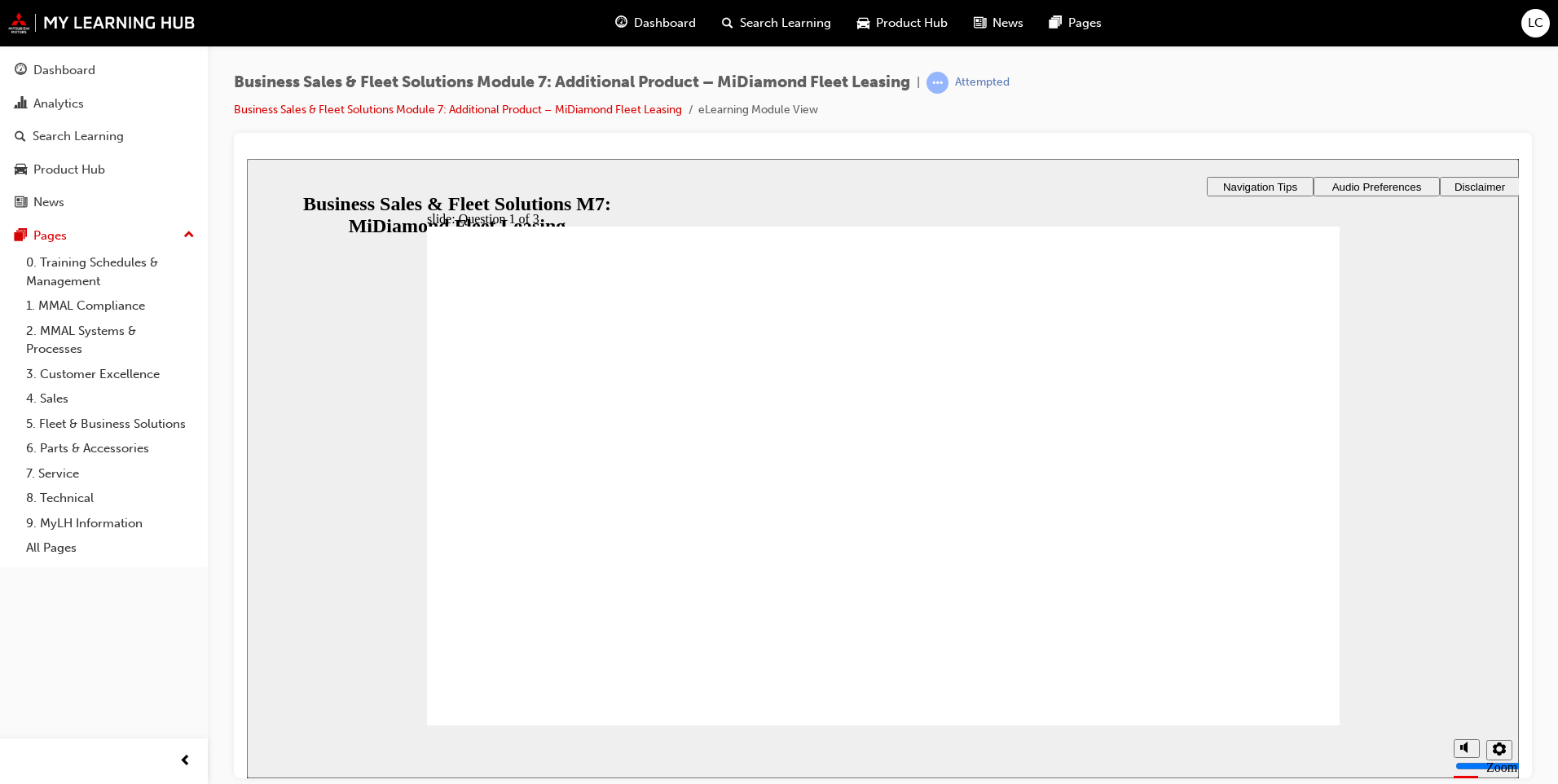
checkbox input "true"
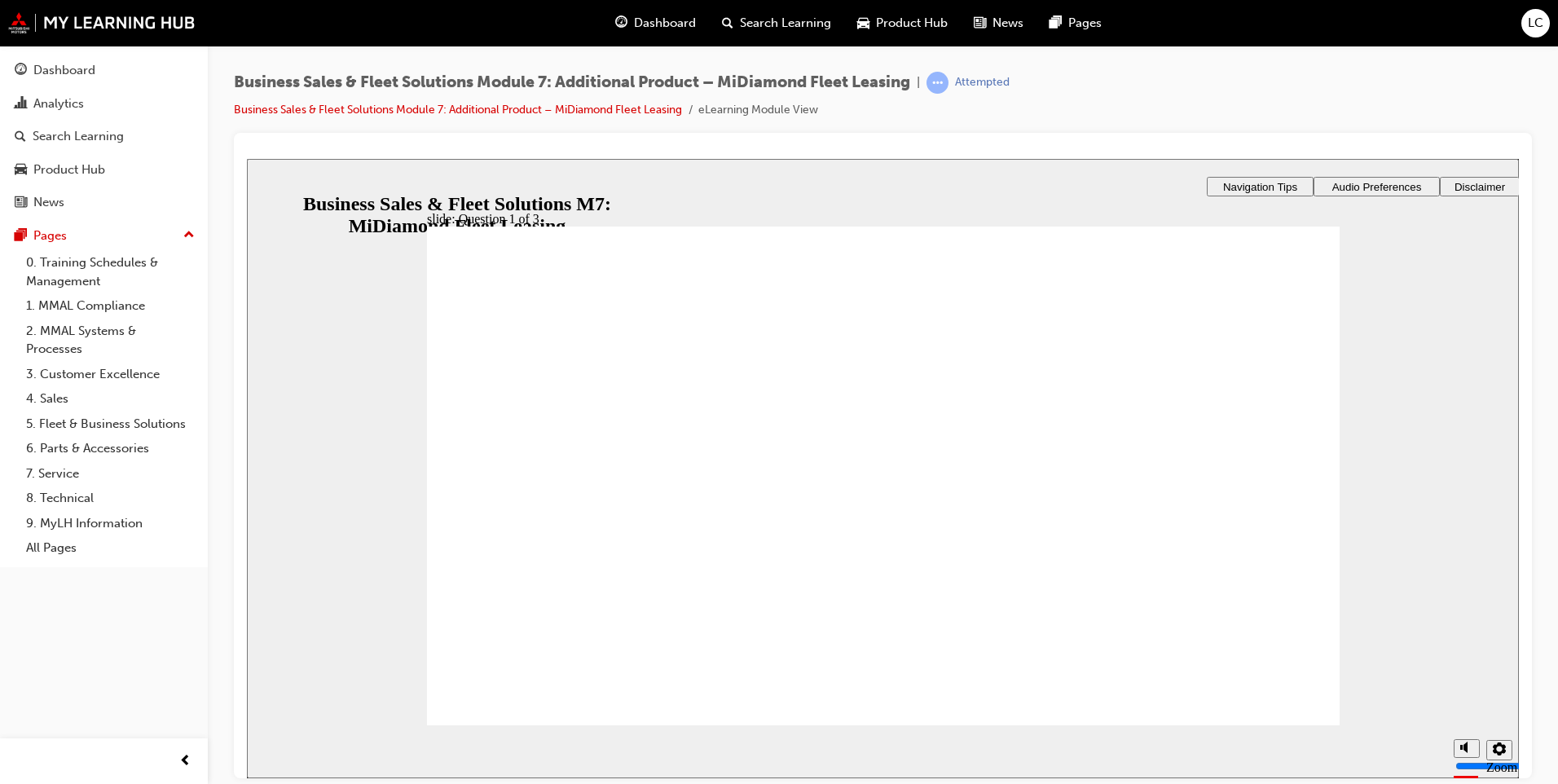
checkbox input "true"
drag, startPoint x: 672, startPoint y: 405, endPoint x: 775, endPoint y: 483, distance: 129.2
checkbox input "true"
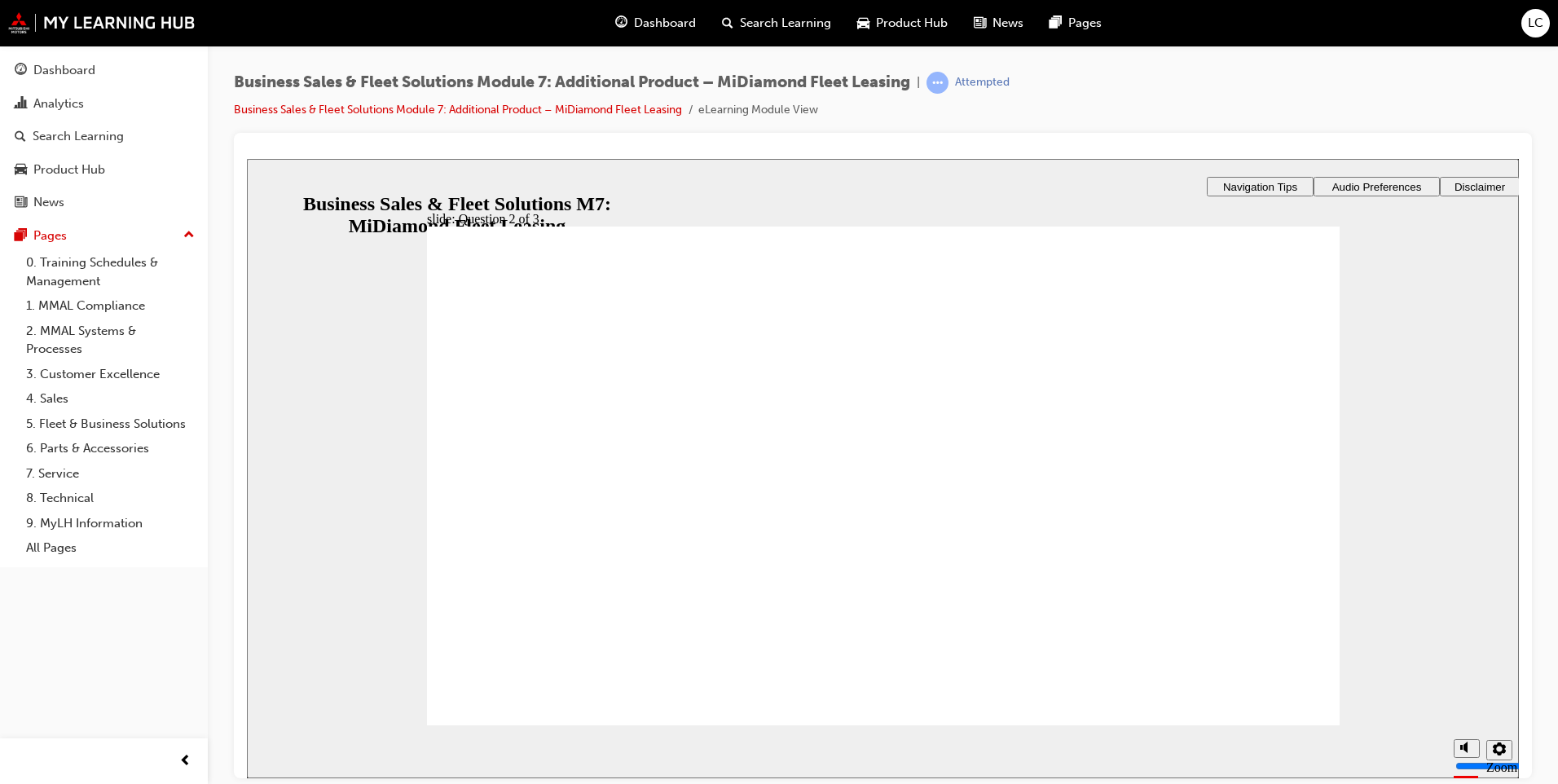
checkbox input "true"
drag, startPoint x: 539, startPoint y: 642, endPoint x: 534, endPoint y: 677, distance: 35.4
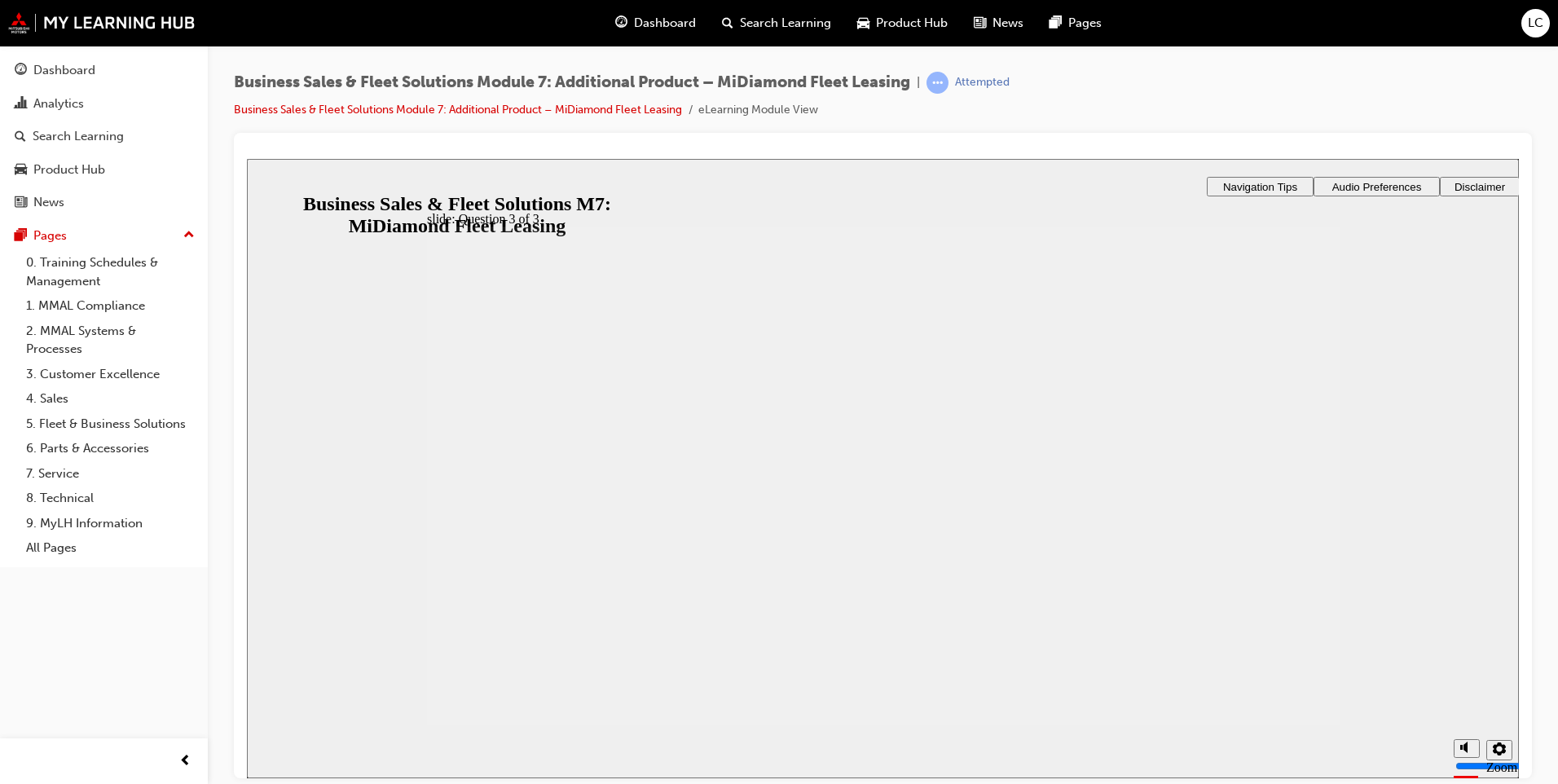
checkbox input "true"
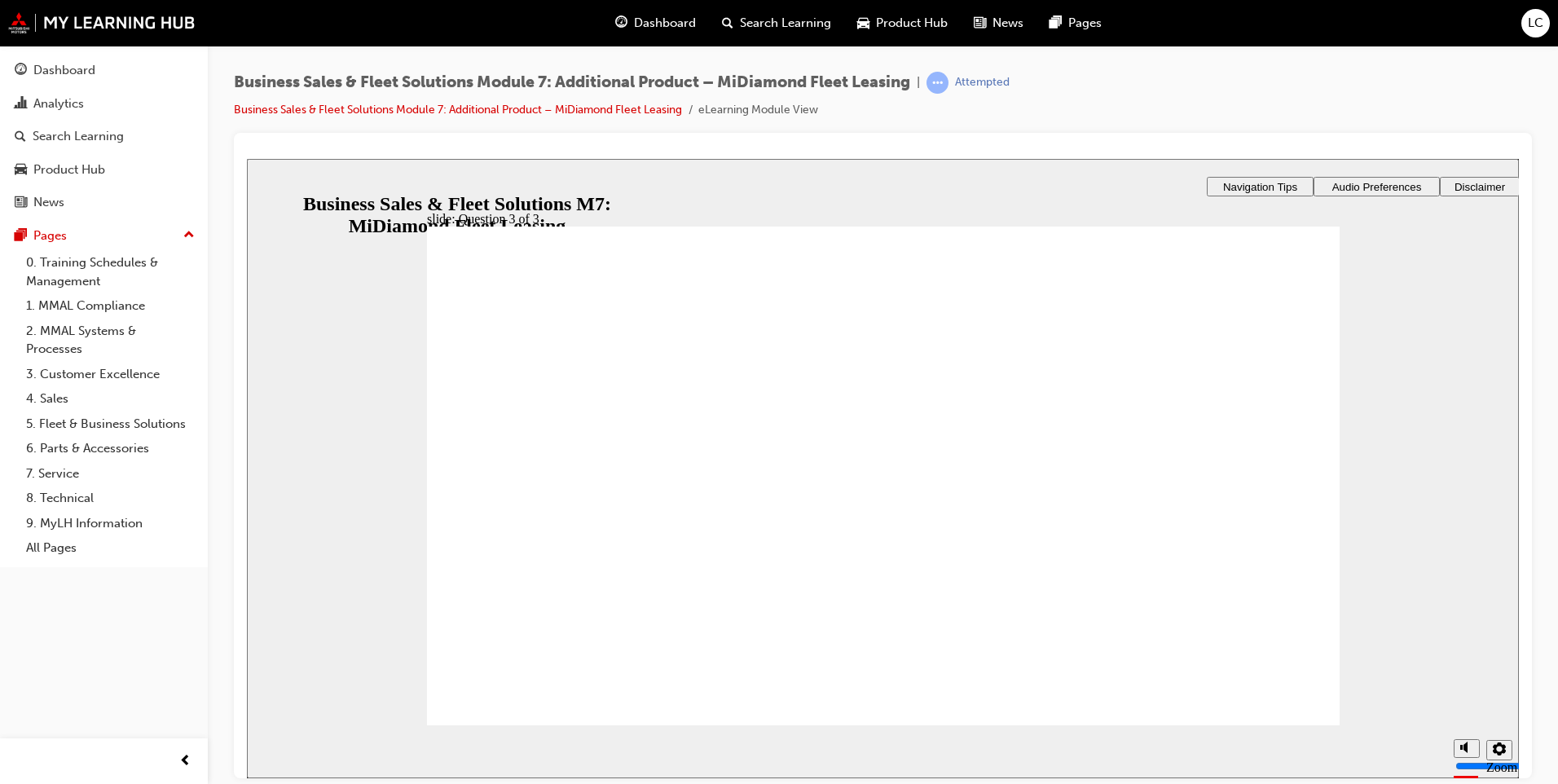
checkbox input "true"
drag, startPoint x: 681, startPoint y: 493, endPoint x: 673, endPoint y: 538, distance: 45.7
checkbox input "true"
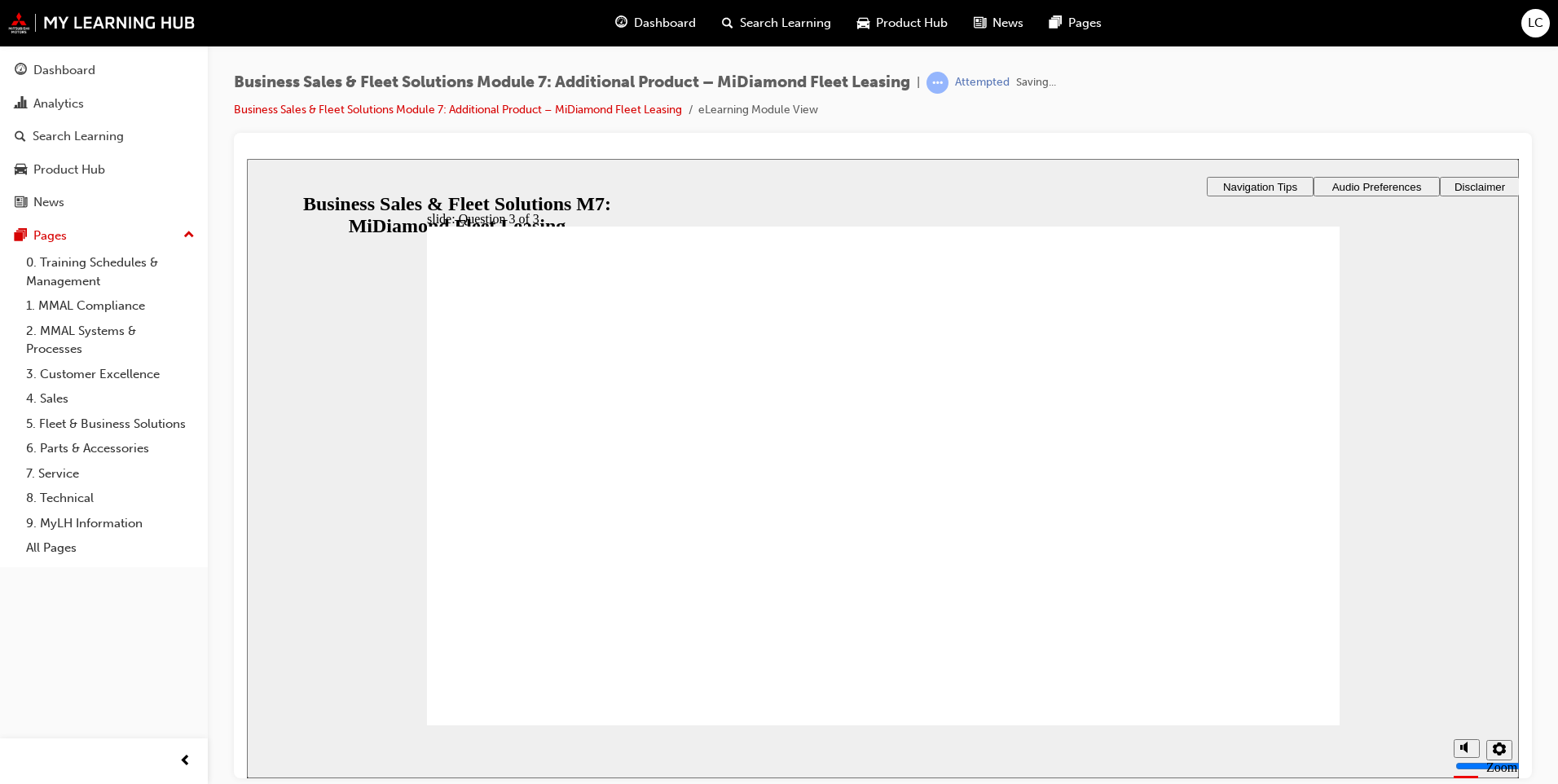
click at [1276, 734] on section "Playback Speed 2 1.75 1.5 1.25 Normal" at bounding box center [882, 750] width 1272 height 53
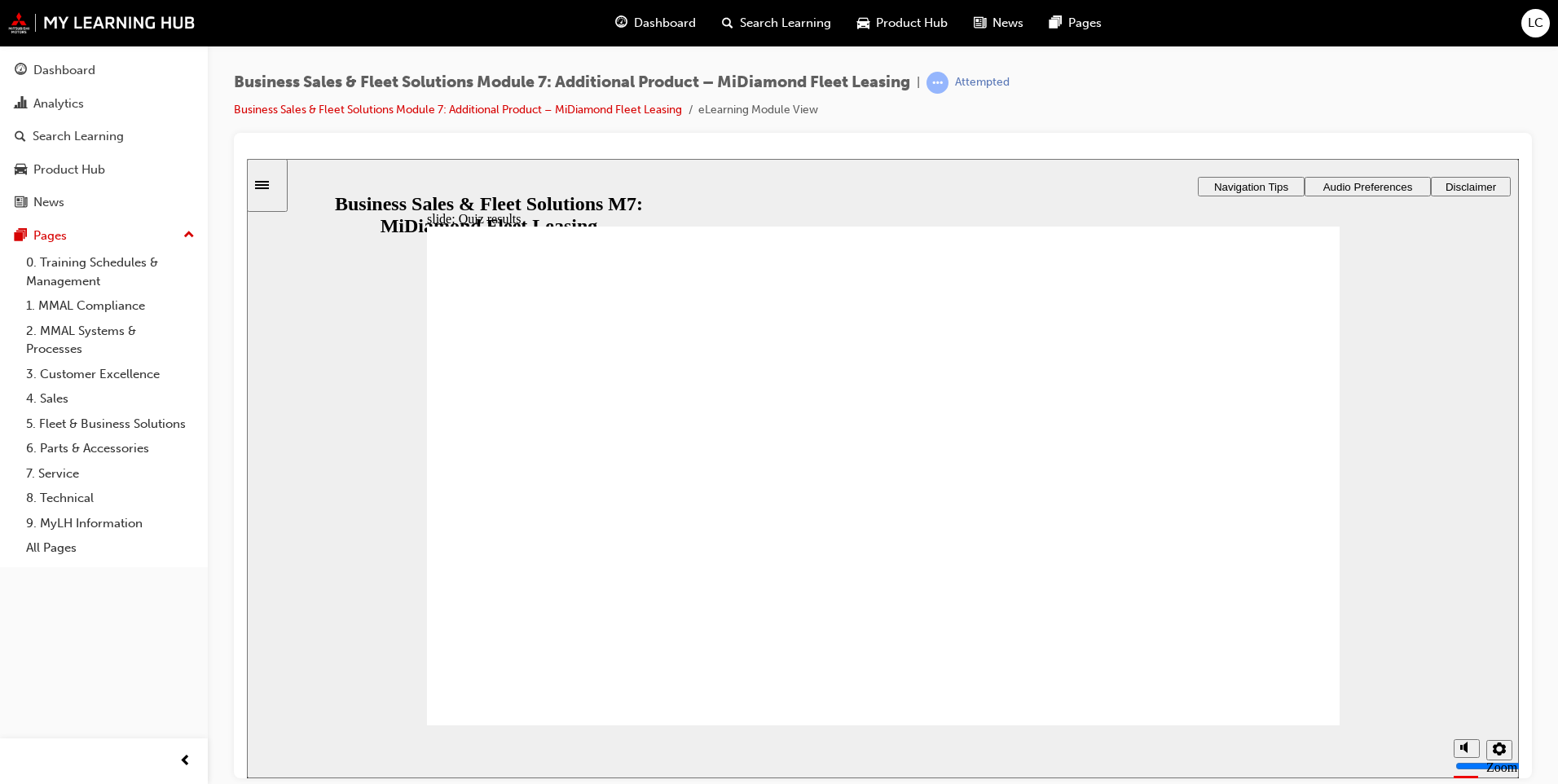
click at [269, 188] on icon "Sidebar Toggle" at bounding box center [262, 184] width 13 height 8
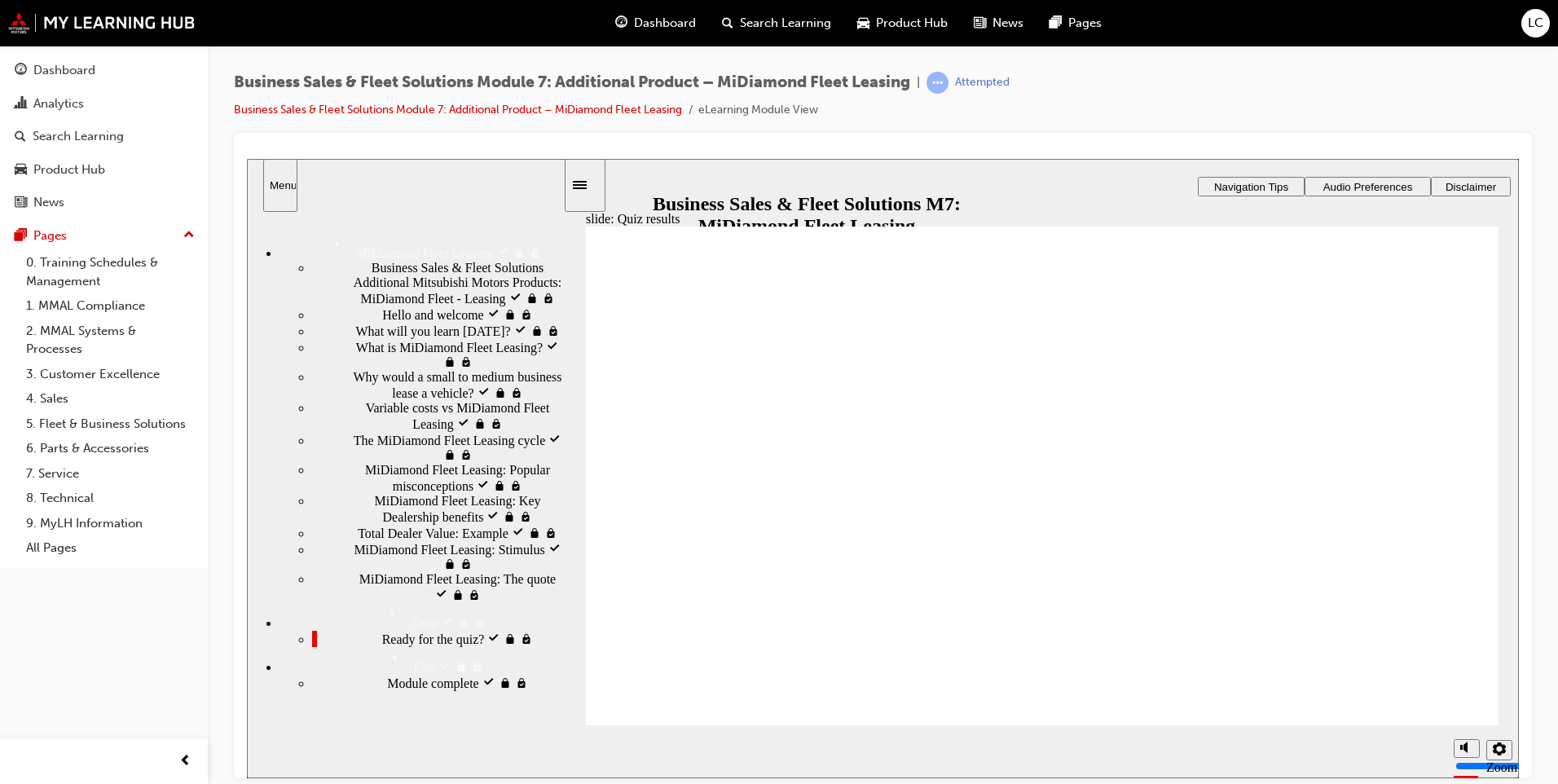
click at [434, 369] on div "What is MiDiamond Fleet Leasing? visited What is MiDiamond Fleet Leasing?" at bounding box center [437, 353] width 251 height 31
click at [453, 399] on span "Why would a small to medium business lease a vehicle? visited" at bounding box center [458, 384] width 210 height 29
click at [445, 429] on span "Variable costs vs MiDiamond Fleet Leasing visited" at bounding box center [464, 414] width 197 height 29
click at [376, 462] on div "The MiDiamond Fleet Leasing cycle visited The MiDiamond Fleet Leasing cycle" at bounding box center [437, 446] width 251 height 31
click at [400, 462] on div "The MiDiamond Fleet Leasing cycle visited The MiDiamond Fleet Leasing cycle" at bounding box center [437, 446] width 251 height 31
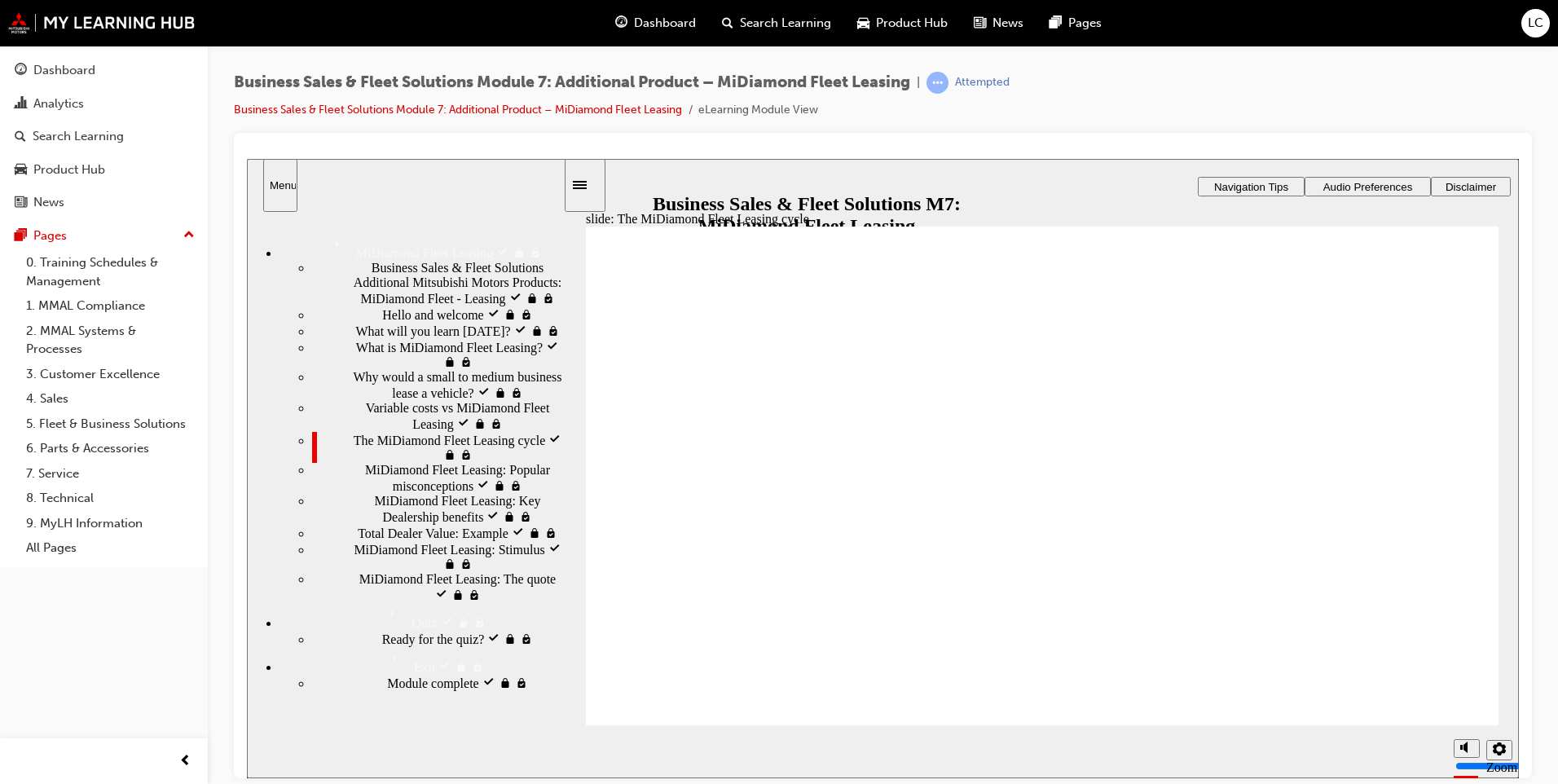
click at [433, 491] on span "MiDiamond Fleet Leasing: Popular misconceptions visited" at bounding box center [464, 476] width 198 height 29
click at [442, 522] on span "MiDiamond Fleet Leasing: Key Dealership benefits visited" at bounding box center [469, 507] width 188 height 29
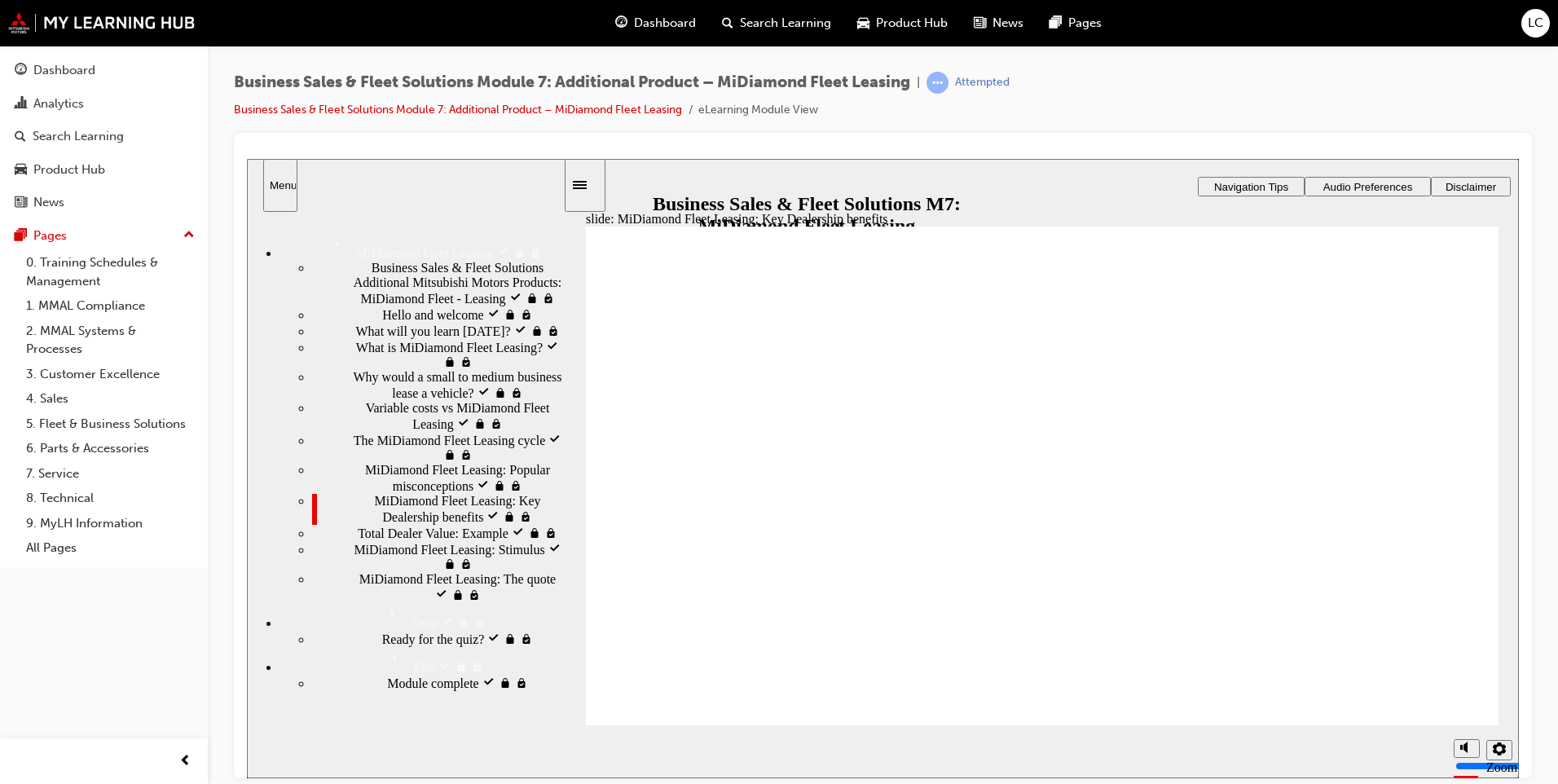
click at [439, 540] on div "Total Dealer Value: Example visited Total Dealer Value: Example" at bounding box center [437, 532] width 251 height 16
click at [461, 569] on span "MiDiamond Fleet Leasing: Stimulus visited" at bounding box center [458, 554] width 209 height 29
click at [531, 690] on ul "MiDiamond Fleet Leasing MiDiamond Fleet Leasing Business Sales & Fleet Solution…" at bounding box center [405, 461] width 316 height 458
click at [528, 602] on div "MiDiamond Fleet Leasing: The quote visited MiDiamond Fleet Leasing: The quote" at bounding box center [437, 586] width 251 height 31
click at [438, 336] on span "What will you learn today? visited" at bounding box center [452, 329] width 193 height 14
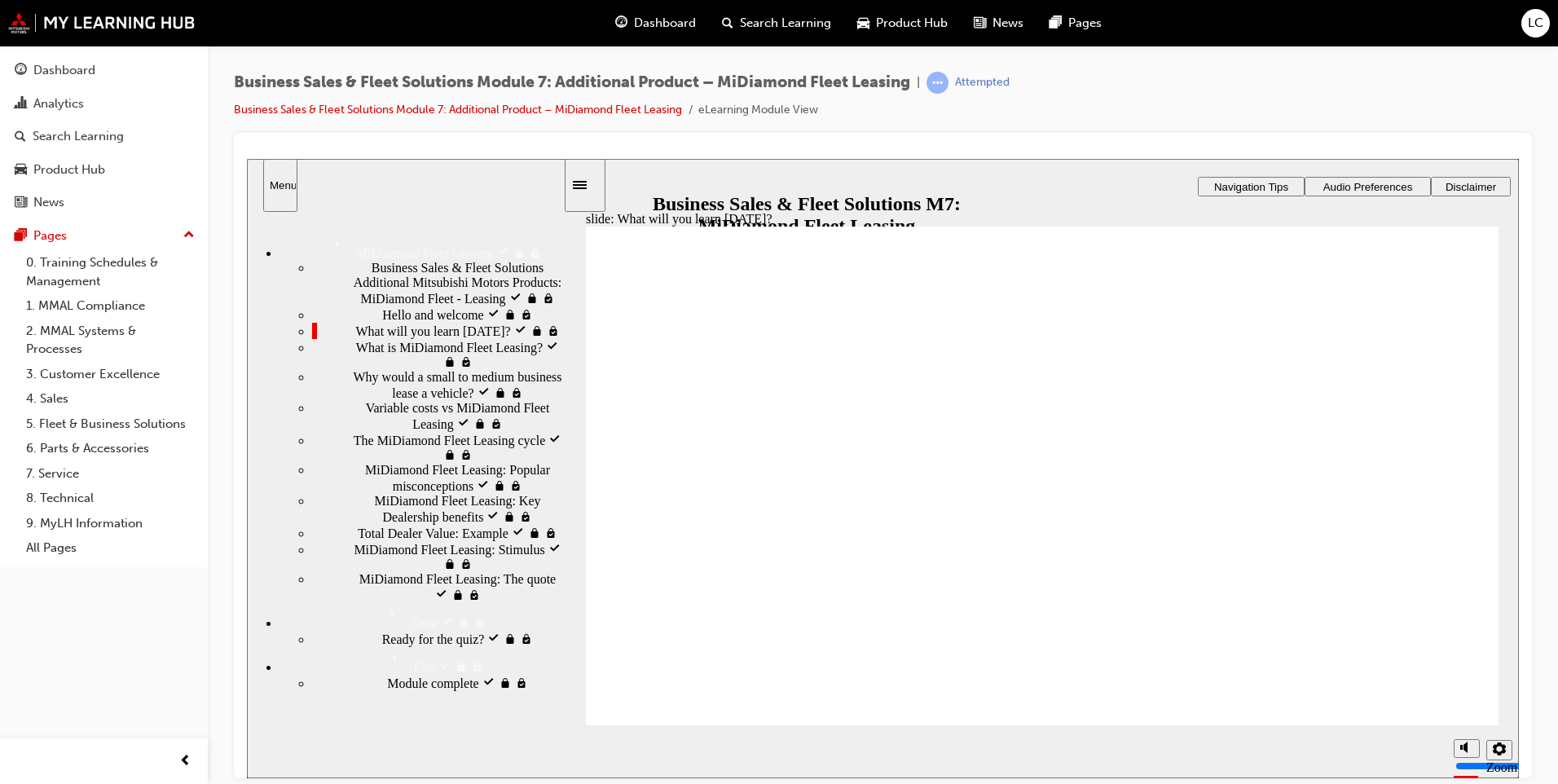
click at [1417, 697] on div "Rectangle Rectangle 2 Rectangle 3 What will you learn today? By the end of this…" at bounding box center [1041, 482] width 913 height 513
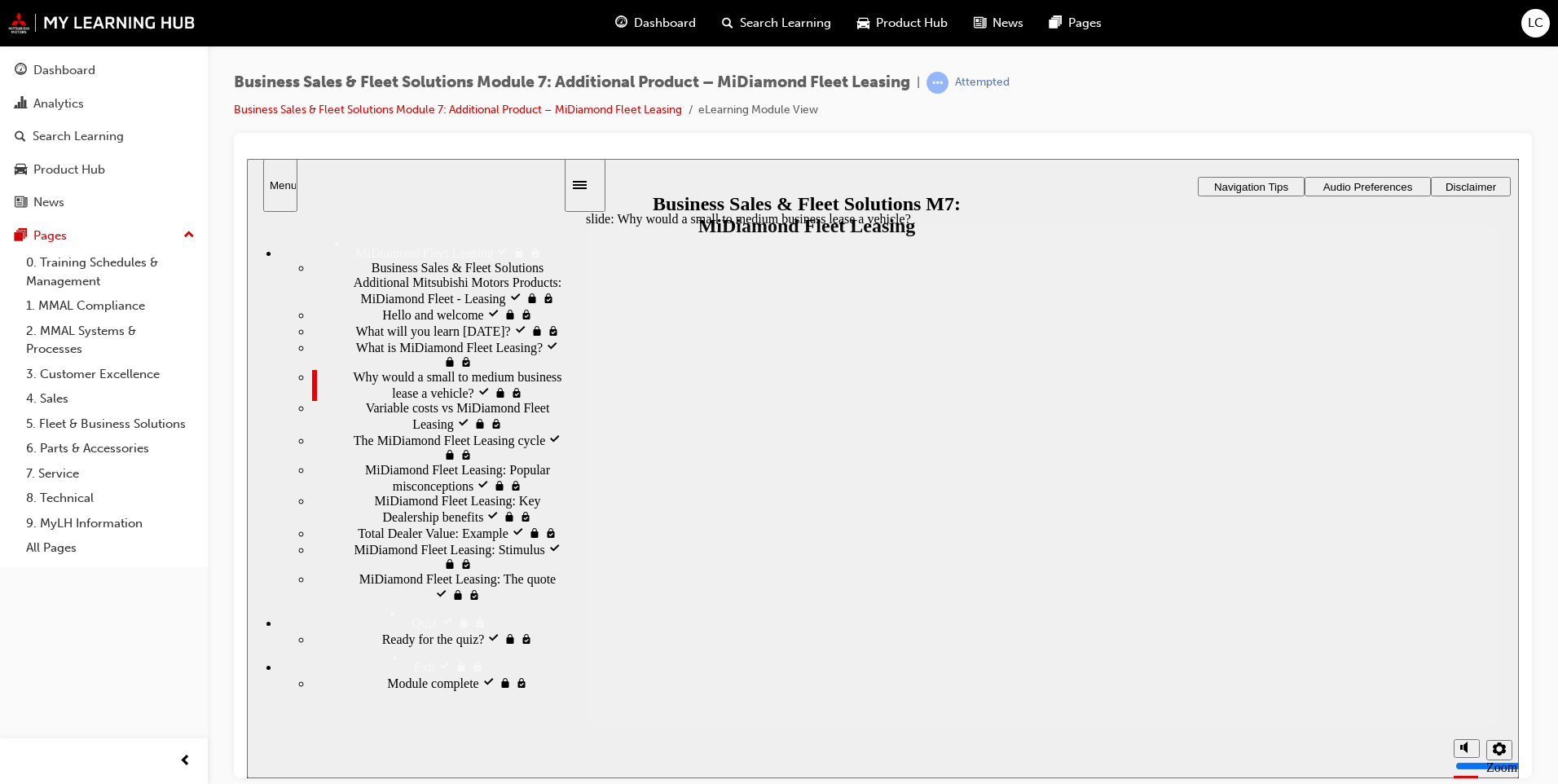
scroll to position [118, 0]
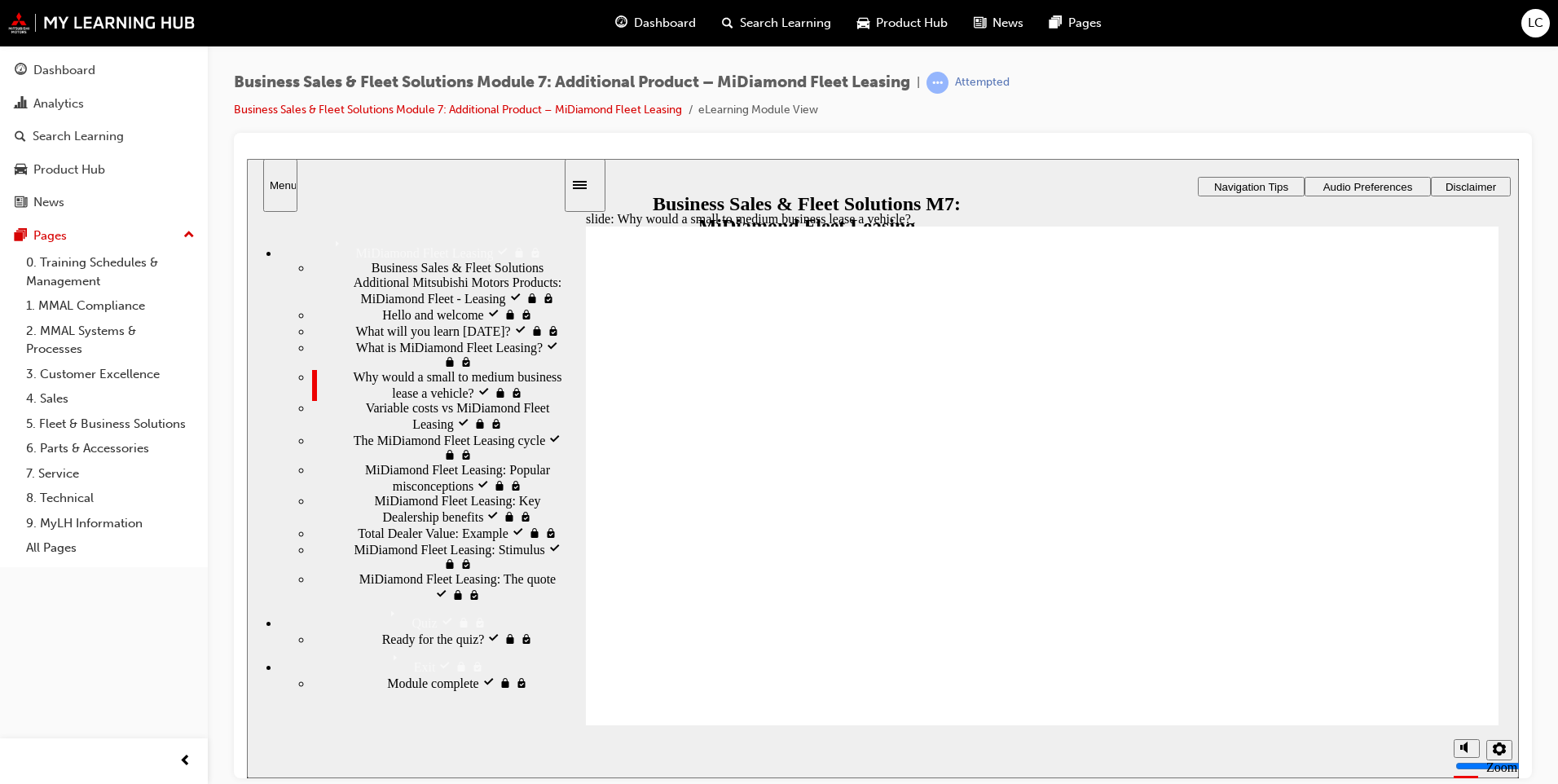
click at [416, 646] on div "Ready for the quiz? visited Ready for the quiz?" at bounding box center [437, 638] width 251 height 16
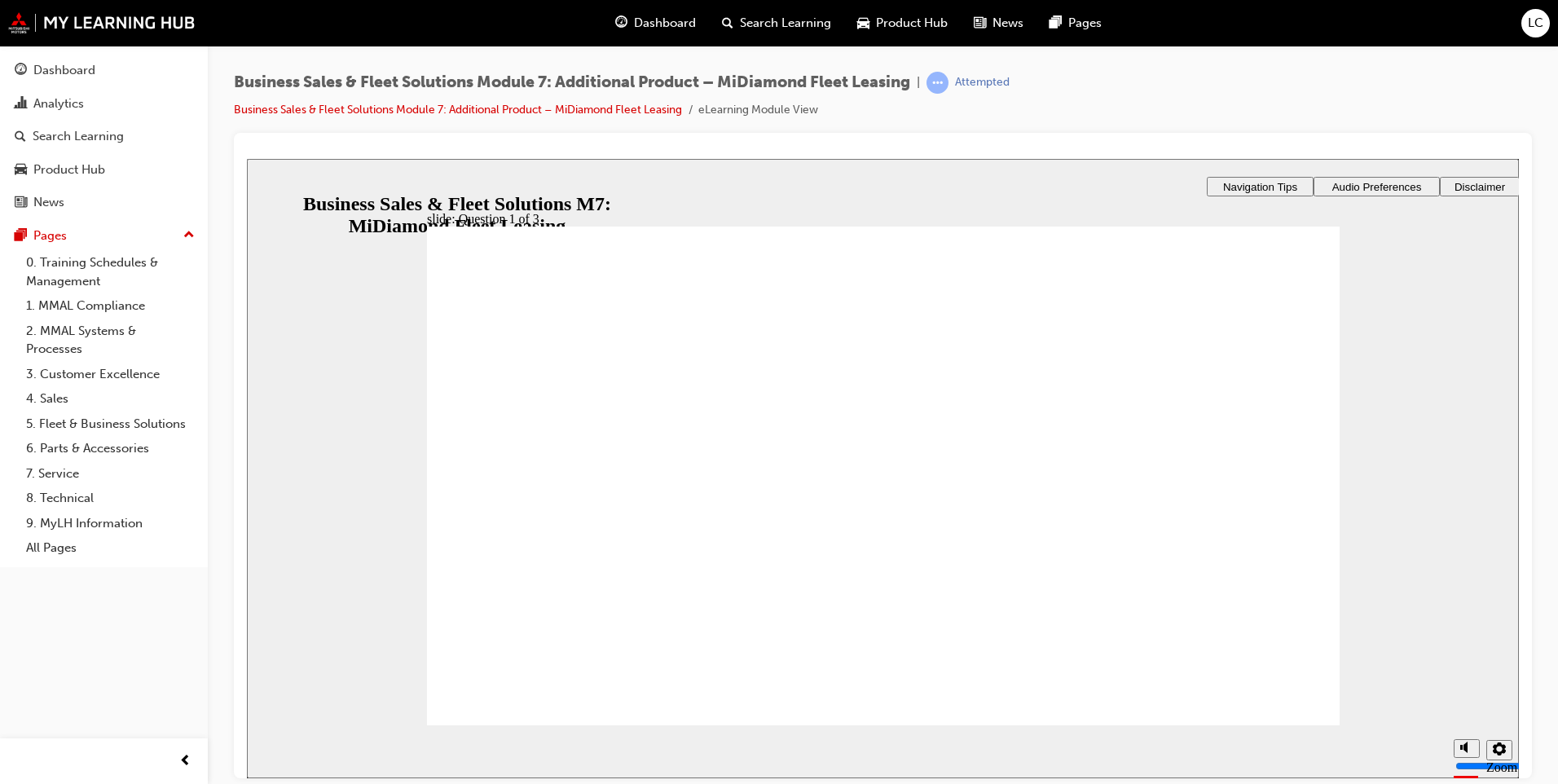
checkbox input "true"
drag, startPoint x: 682, startPoint y: 421, endPoint x: 691, endPoint y: 450, distance: 30.4
checkbox input "true"
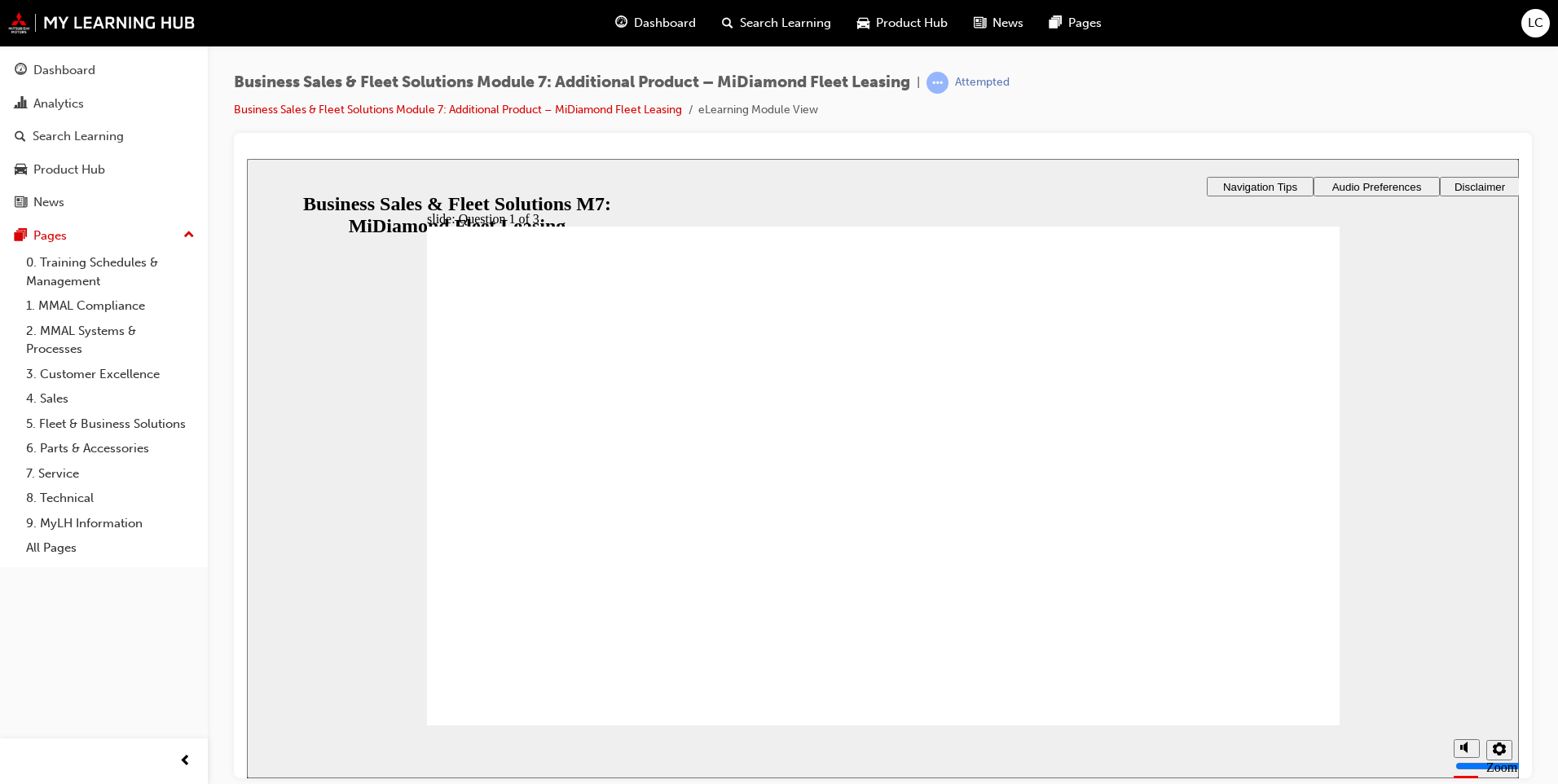
checkbox input "true"
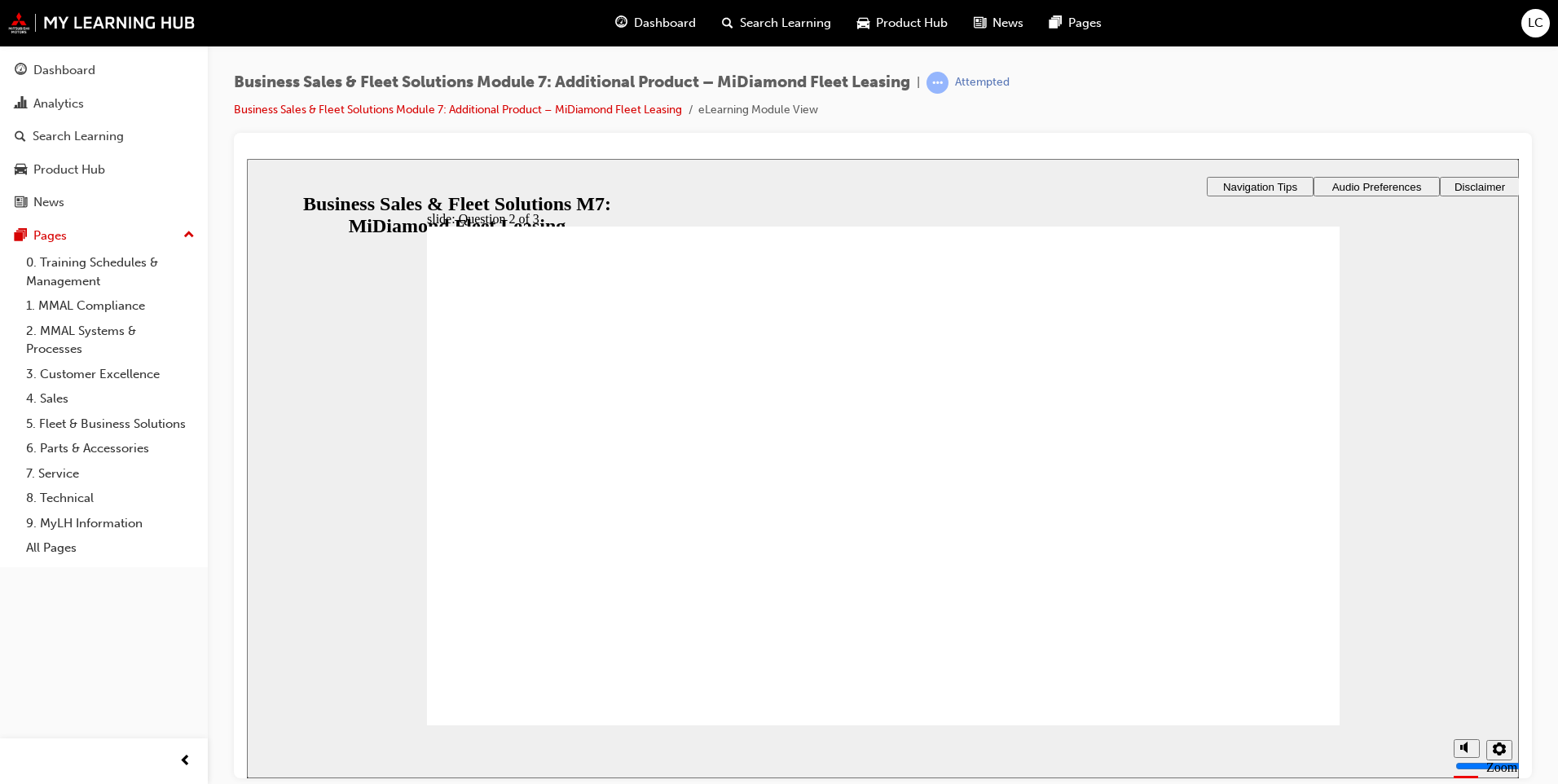
checkbox input "true"
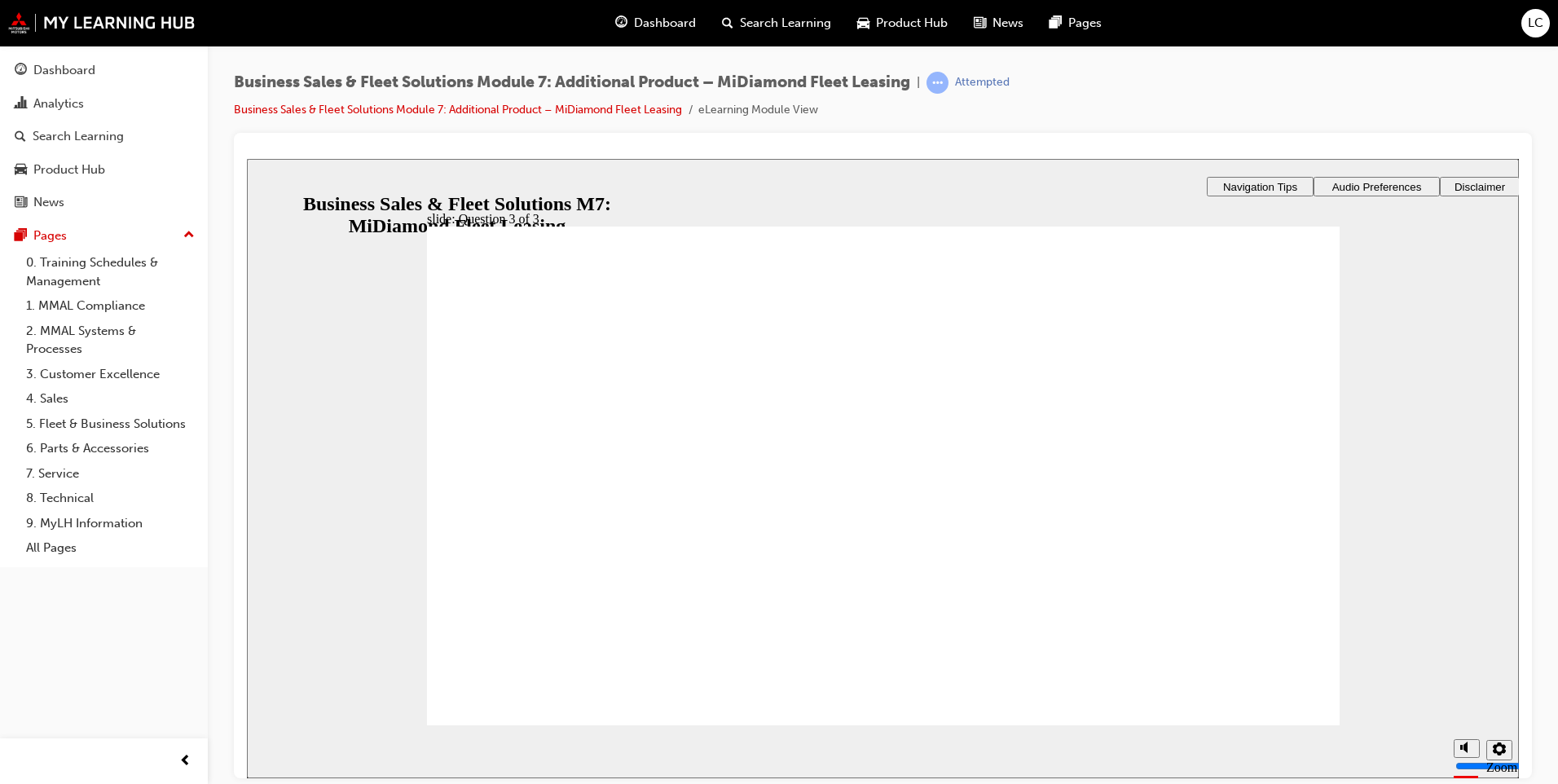
checkbox input "true"
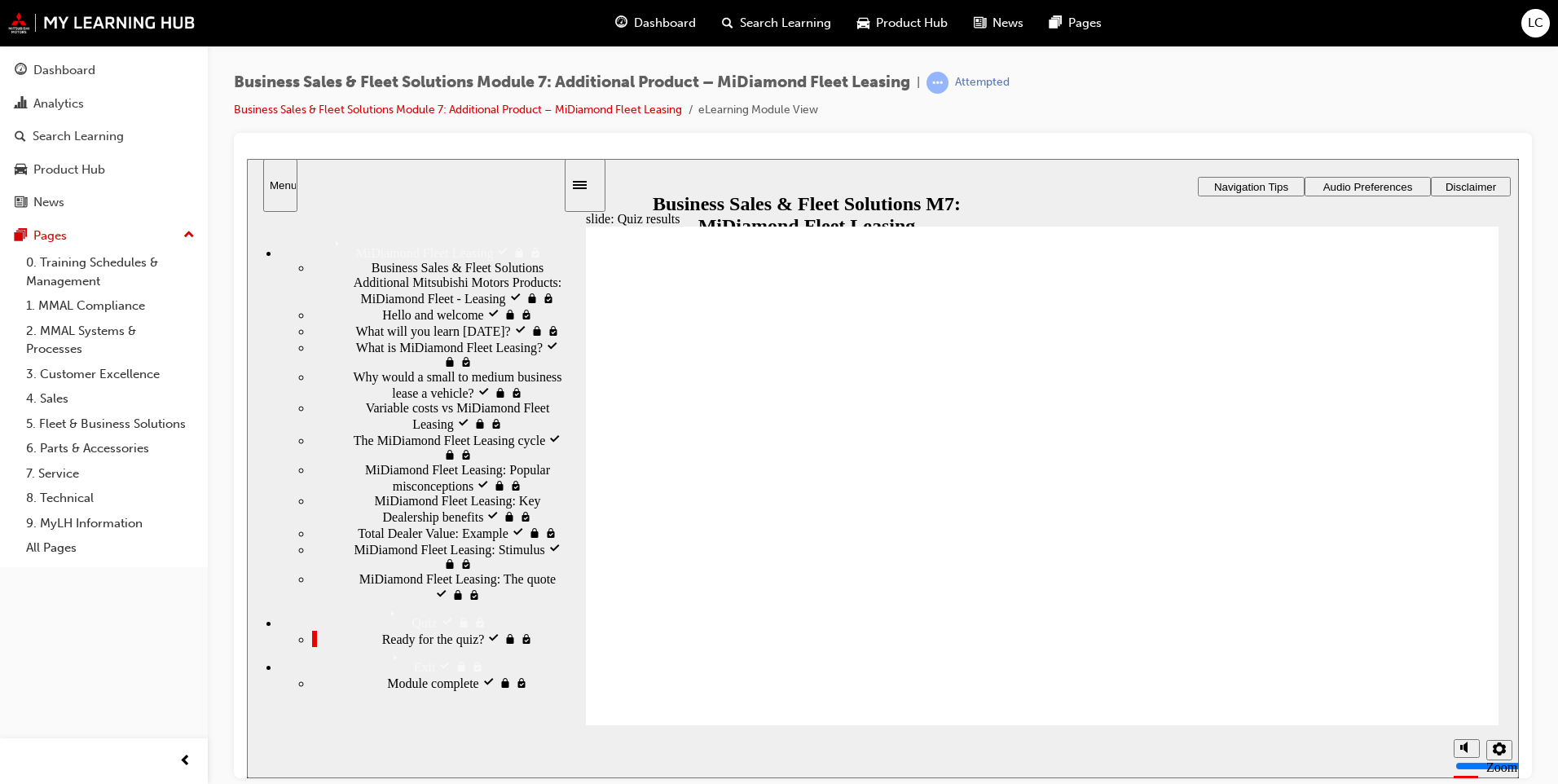
click at [400, 462] on span "MiDiamond Fleet Leasing: Popular misconceptions visited" at bounding box center [464, 476] width 198 height 29
click at [467, 502] on span "MiDiamond Fleet Leasing: Key Dealership benefits visited" at bounding box center [469, 507] width 188 height 29
click at [451, 538] on span "Total Dealer Value: Example visited" at bounding box center [452, 531] width 188 height 14
click at [427, 501] on span "MiDiamond Fleet Leasing: Key Dealership benefits visited" at bounding box center [469, 507] width 188 height 29
click at [469, 571] on div "MiDiamond Fleet Leasing: Stimulus visited MiDiamond Fleet Leasing: Stimulus" at bounding box center [437, 555] width 251 height 31
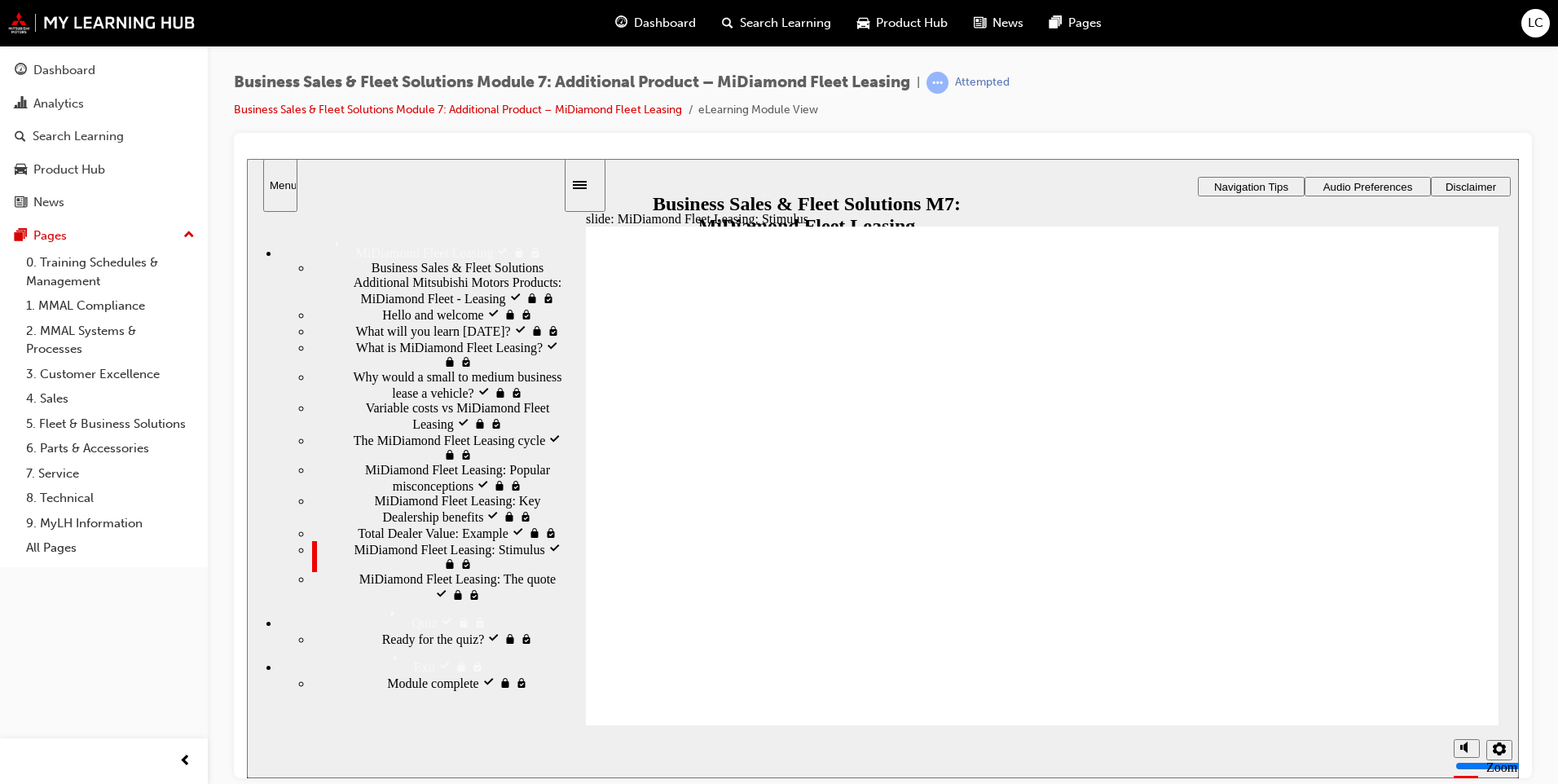
click at [440, 369] on span "Why would a small to medium business lease a vehicle? visited" at bounding box center [458, 384] width 210 height 29
click at [406, 338] on span "What is MiDiamond Fleet Leasing? visited" at bounding box center [459, 352] width 207 height 29
click at [449, 369] on div "Why would a small to medium business lease a vehicle? visited Why would a small…" at bounding box center [437, 384] width 251 height 31
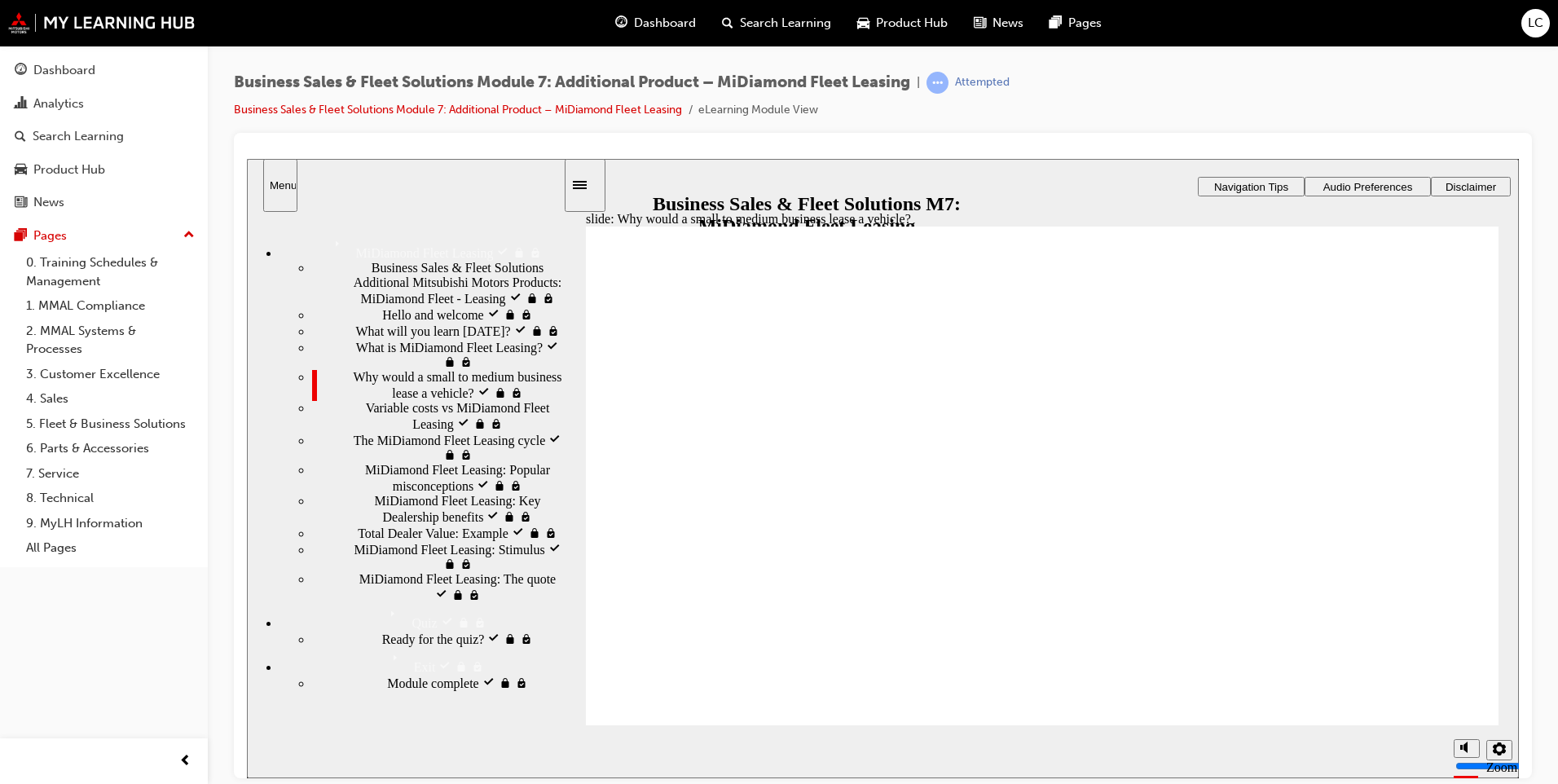
click at [444, 400] on div "Variable costs vs MiDiamond Fleet Leasing visited Variable costs vs MiDiamond F…" at bounding box center [437, 415] width 251 height 31
drag, startPoint x: 447, startPoint y: 705, endPoint x: 453, endPoint y: 691, distance: 15.2
click at [450, 646] on div "Ready for the quiz? visited Ready for the quiz?" at bounding box center [437, 638] width 251 height 16
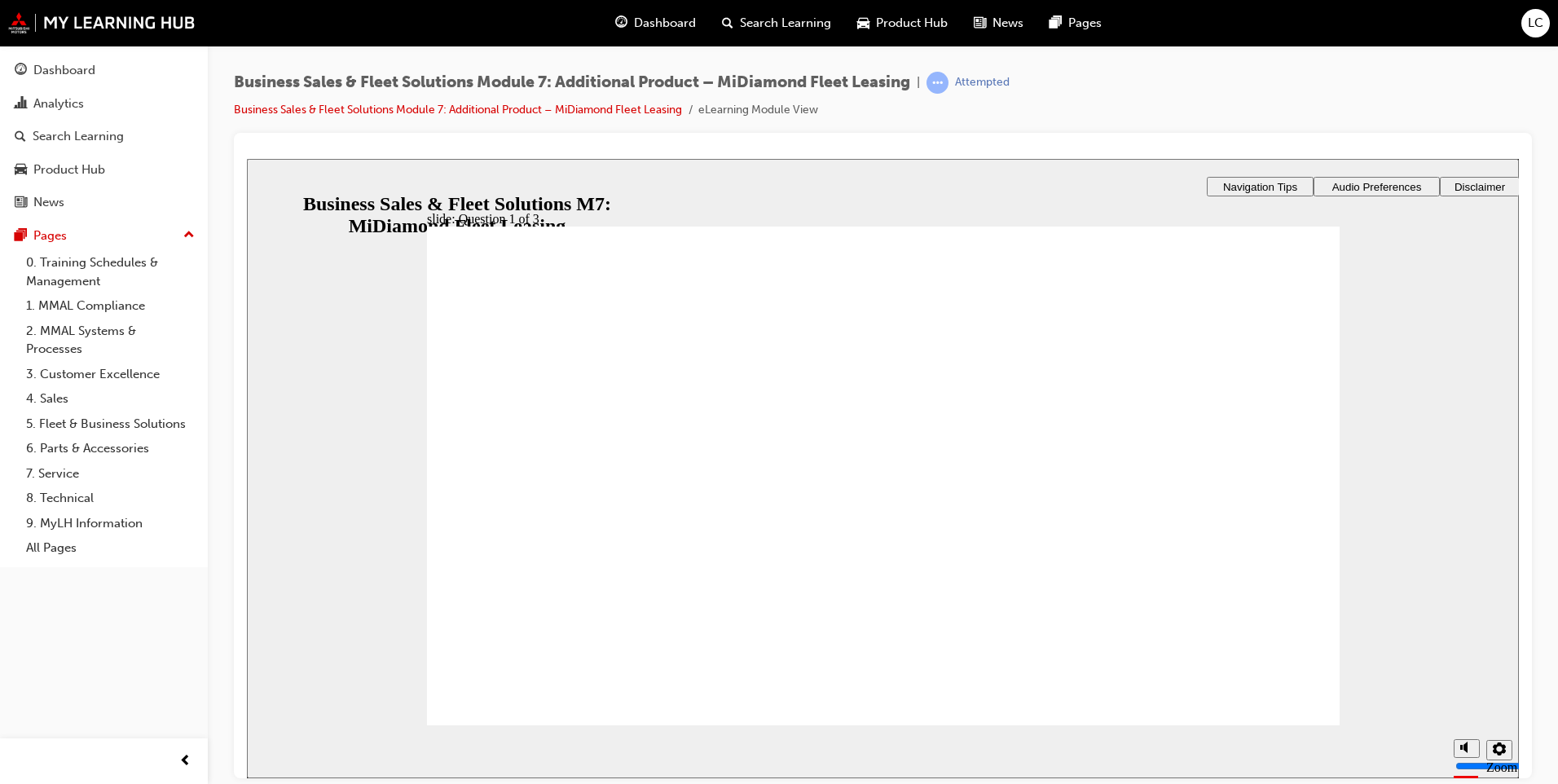
checkbox input "true"
drag, startPoint x: 665, startPoint y: 419, endPoint x: 667, endPoint y: 441, distance: 22.1
checkbox input "true"
checkbox input "false"
checkbox input "true"
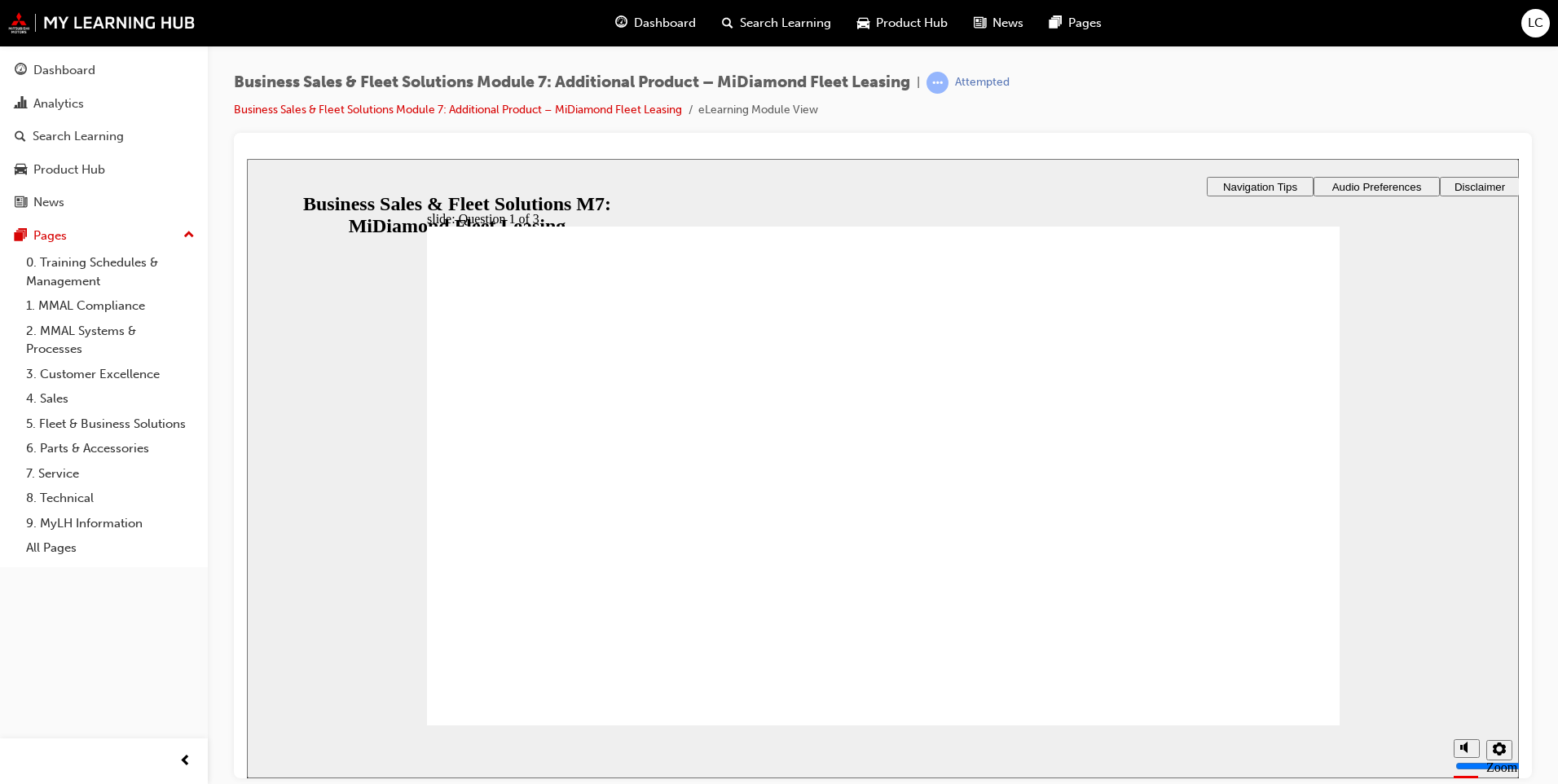
checkbox input "true"
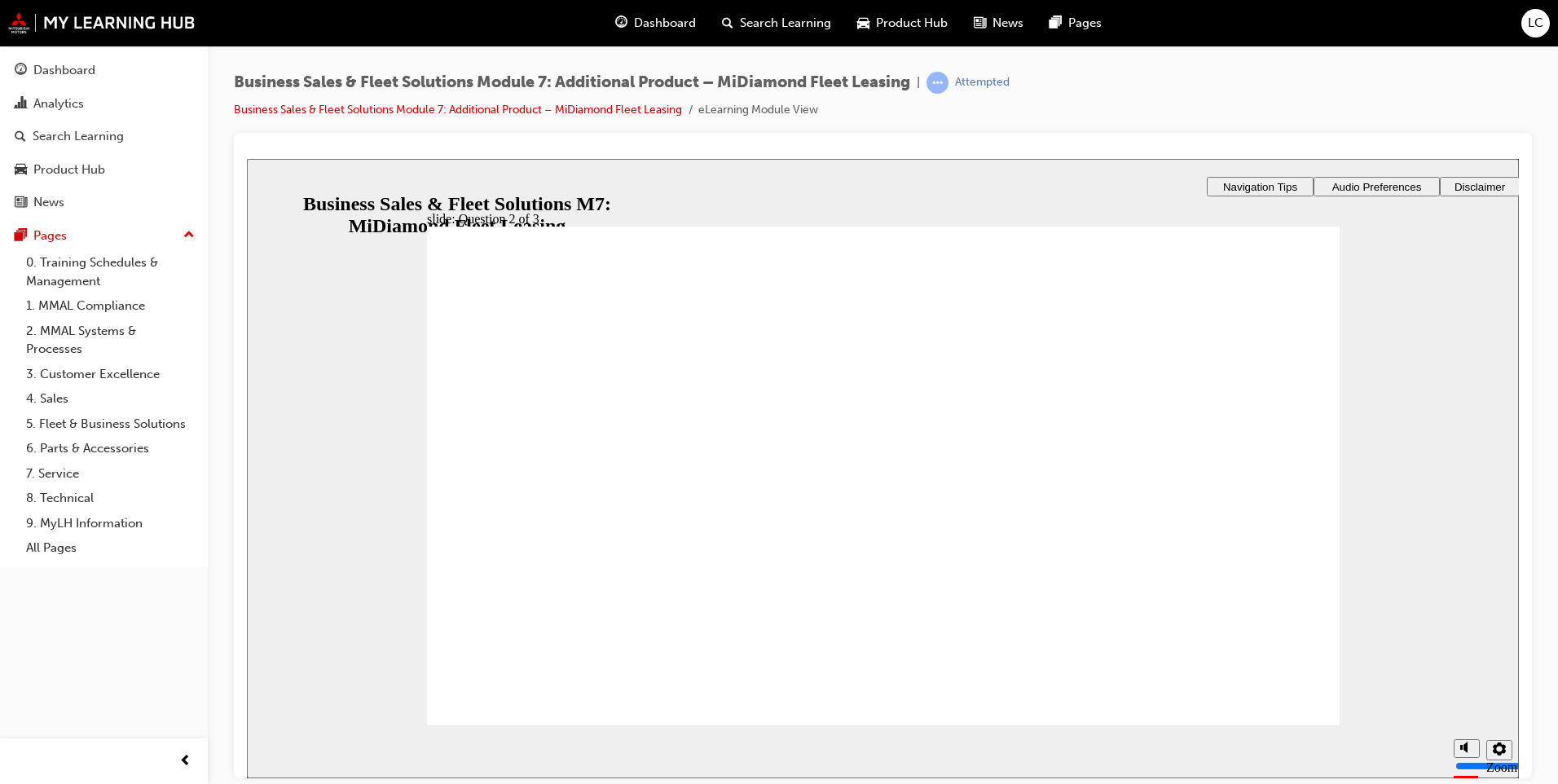
checkbox input "true"
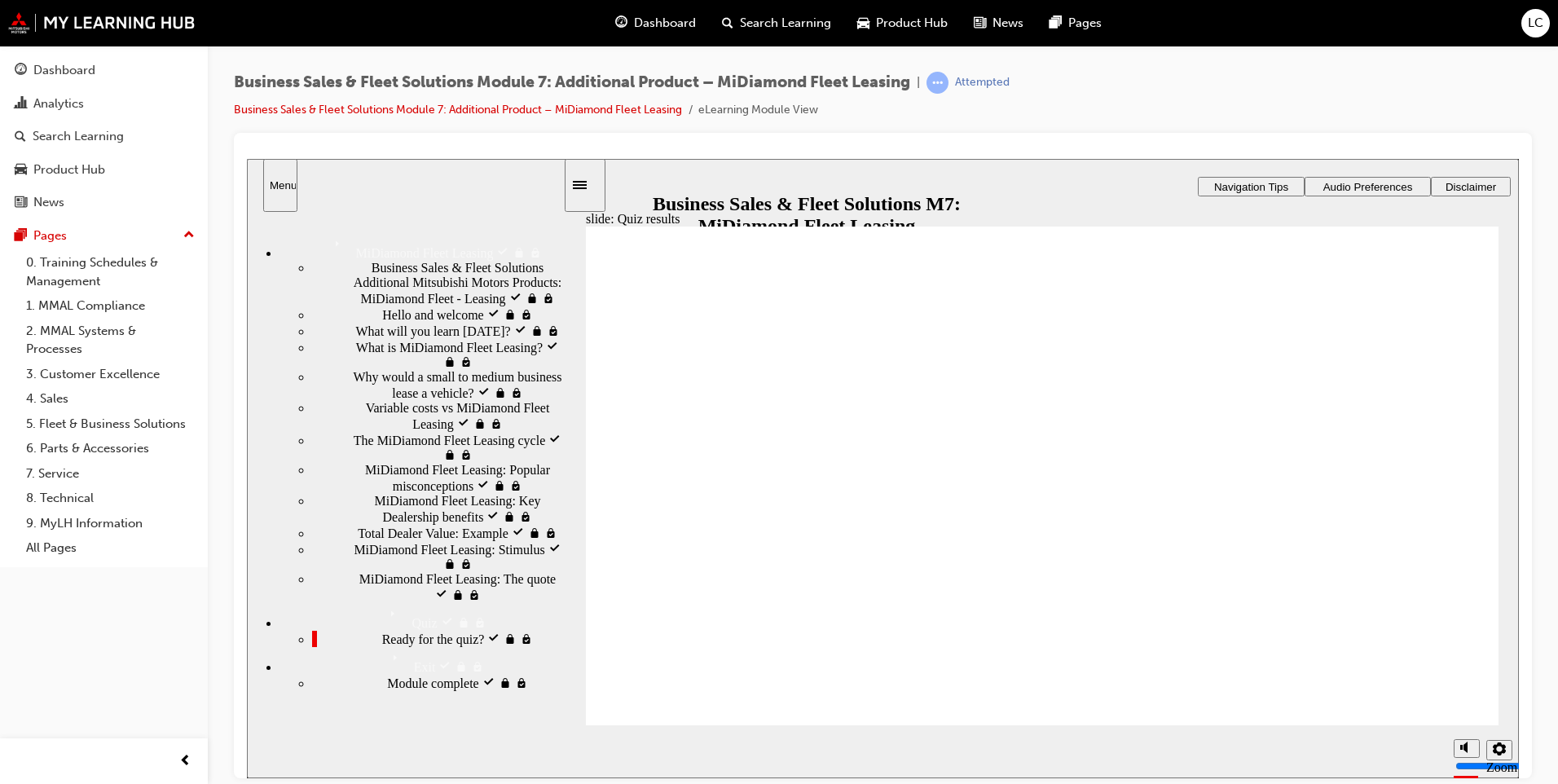
click at [465, 530] on span "Total Dealer Value: Example visited" at bounding box center [452, 531] width 188 height 14
click at [1423, 729] on section "Playback Speed 2 1.75 1.5 1.25 Normal" at bounding box center [1041, 750] width 954 height 53
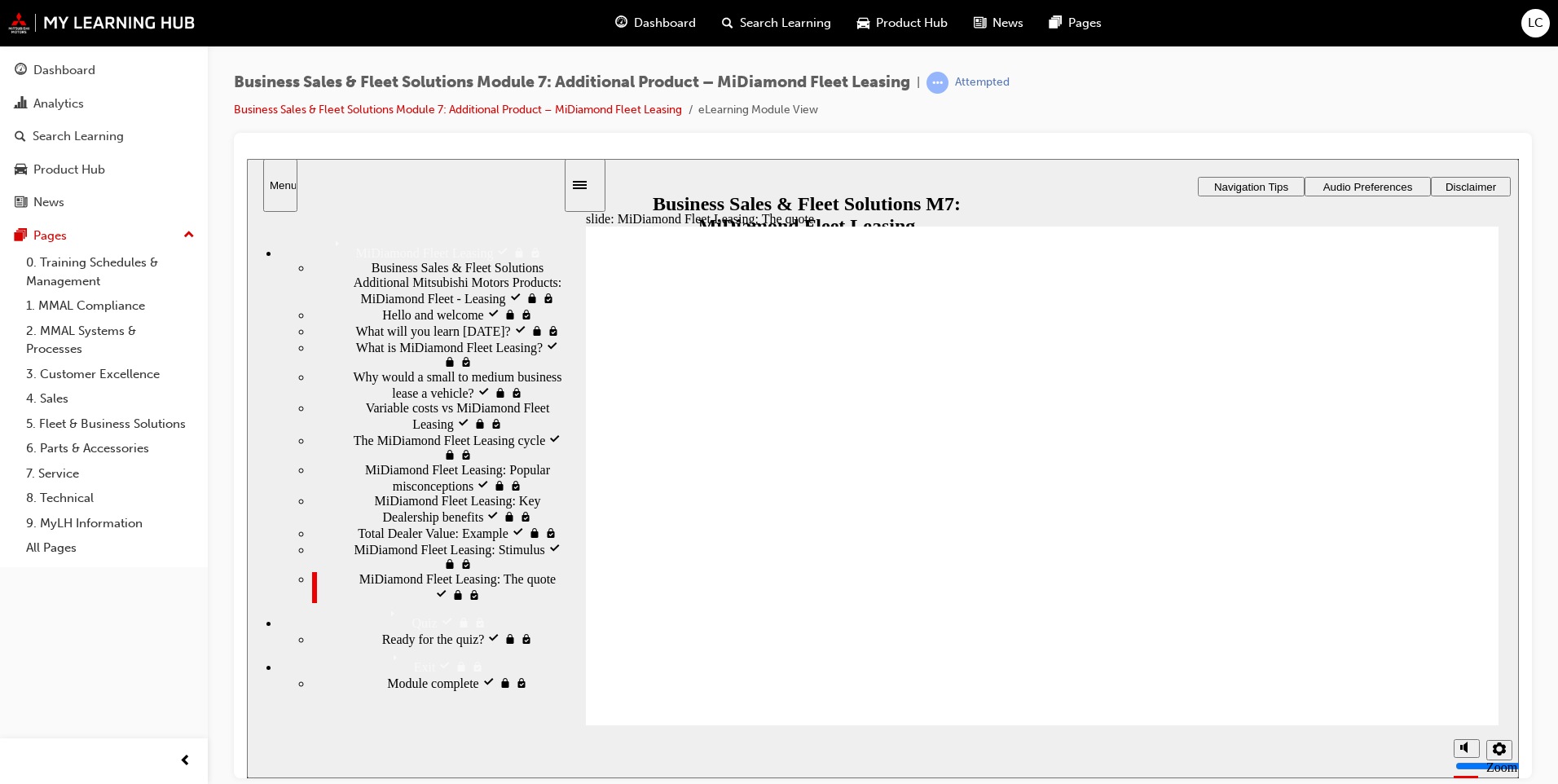
click at [437, 646] on div "Ready for the quiz? visited Ready for the quiz?" at bounding box center [437, 638] width 251 height 16
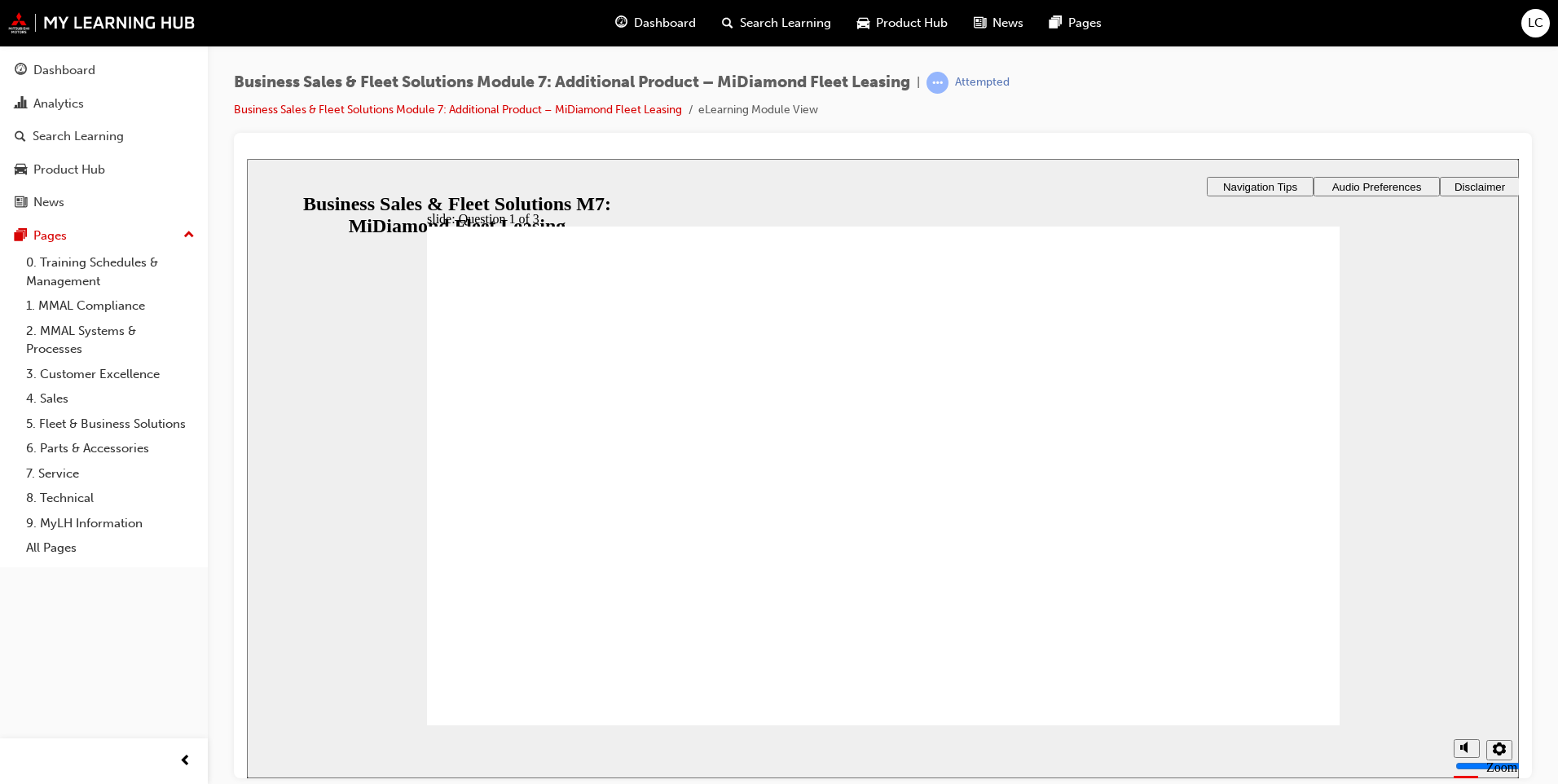
checkbox input "true"
drag, startPoint x: 557, startPoint y: 426, endPoint x: 563, endPoint y: 442, distance: 17.1
checkbox input "true"
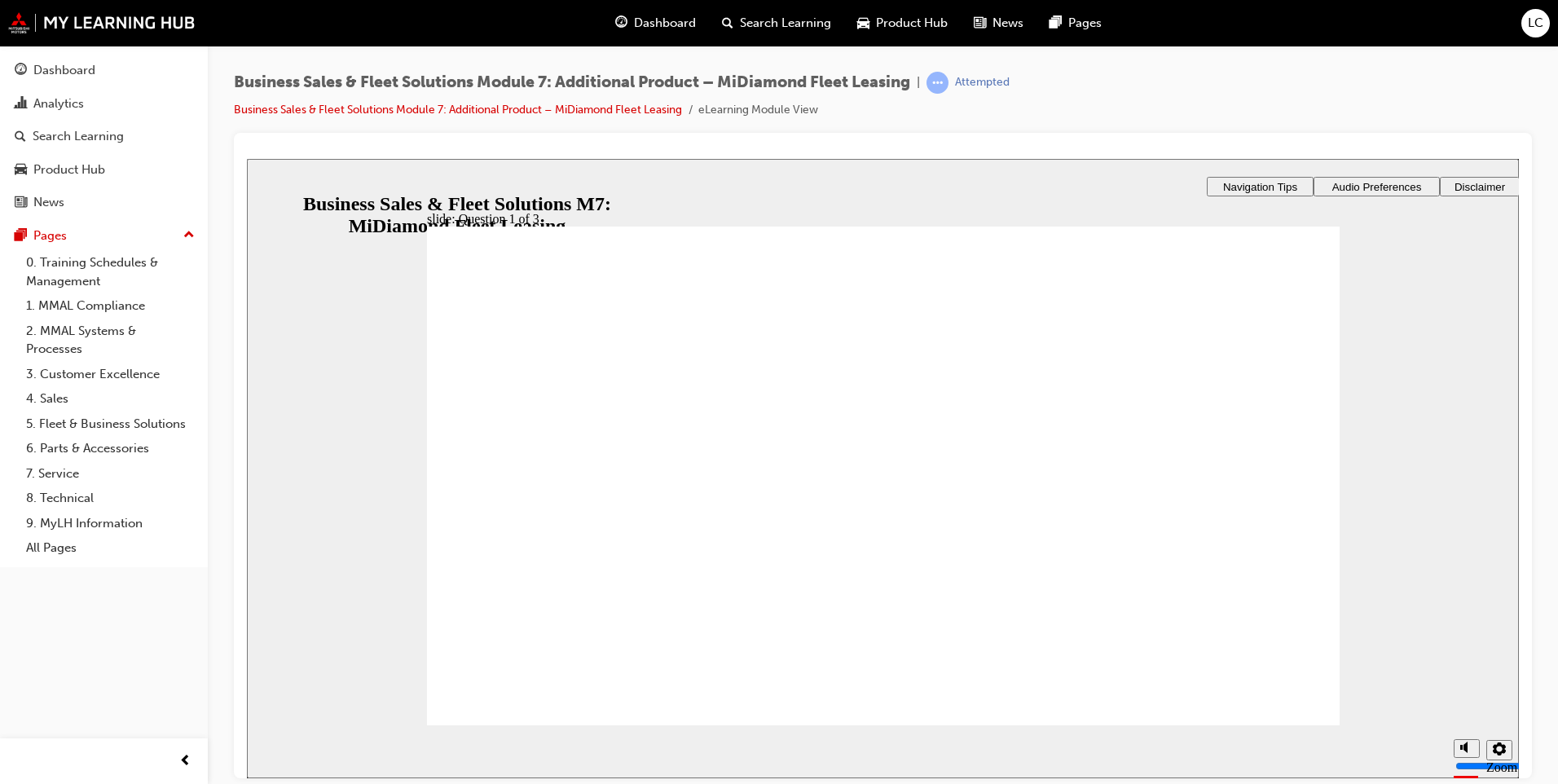
checkbox input "true"
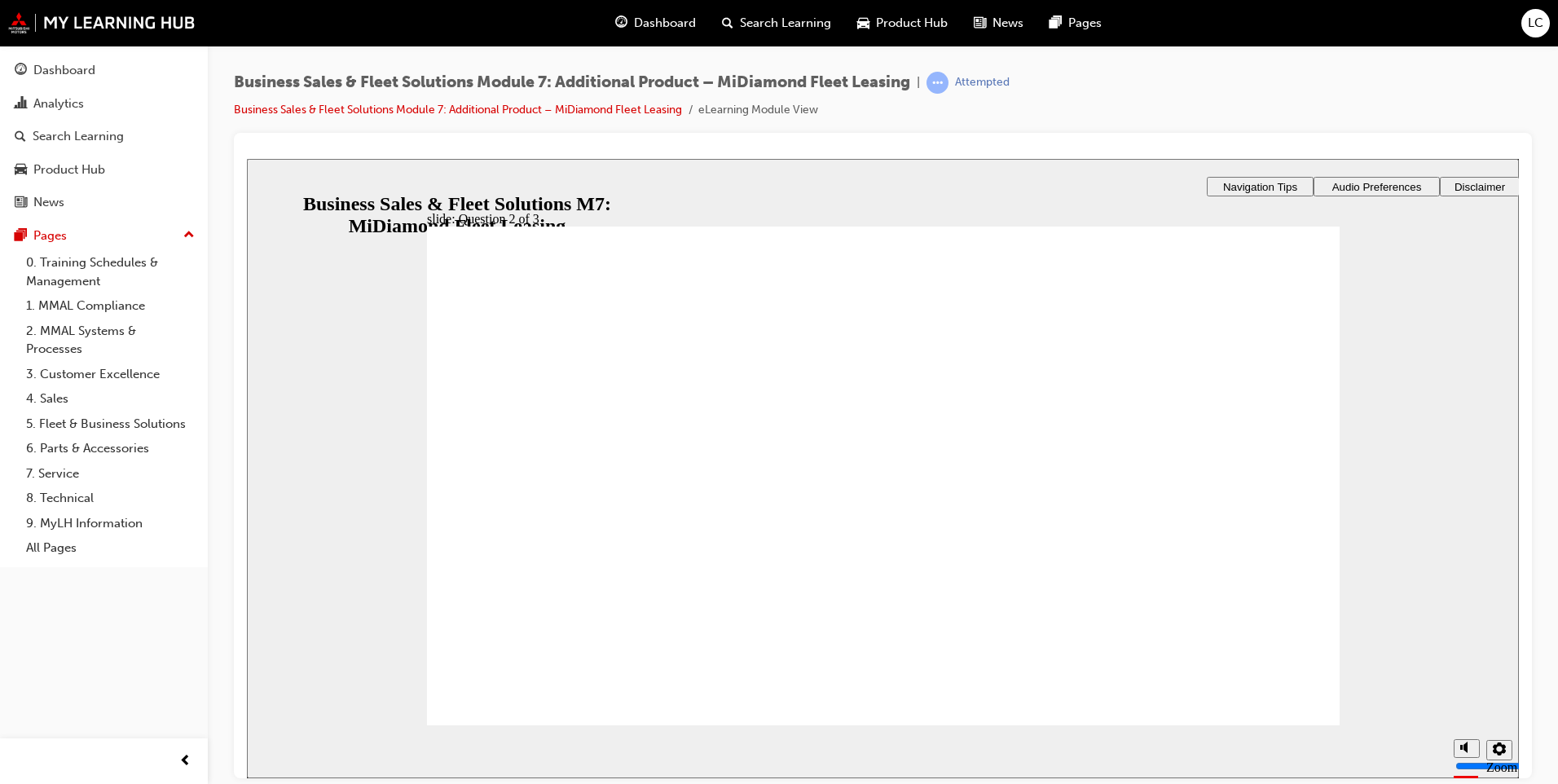
checkbox input "true"
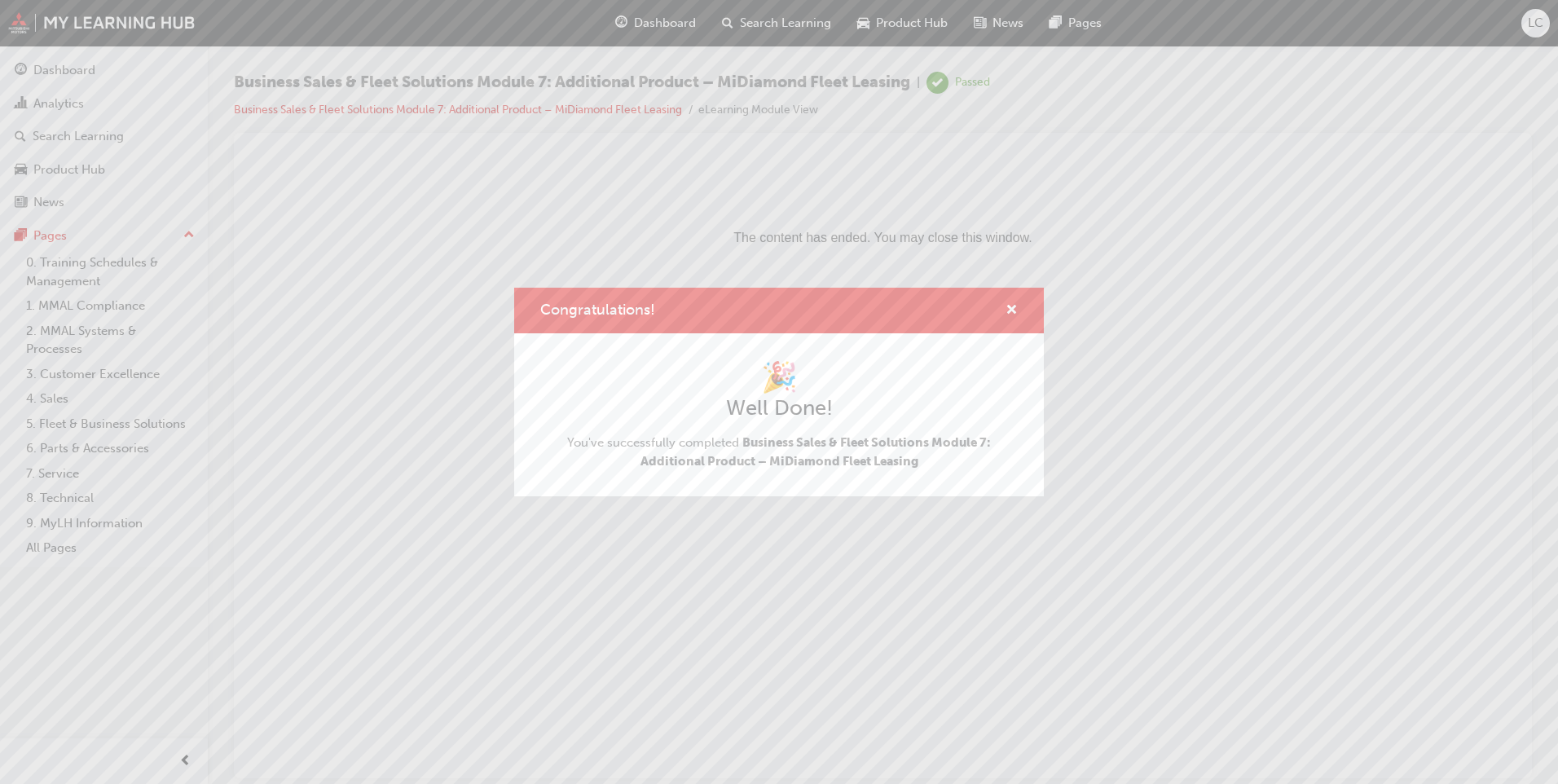
scroll to position [0, 0]
click at [1010, 306] on span "cross-icon" at bounding box center [1011, 310] width 13 height 14
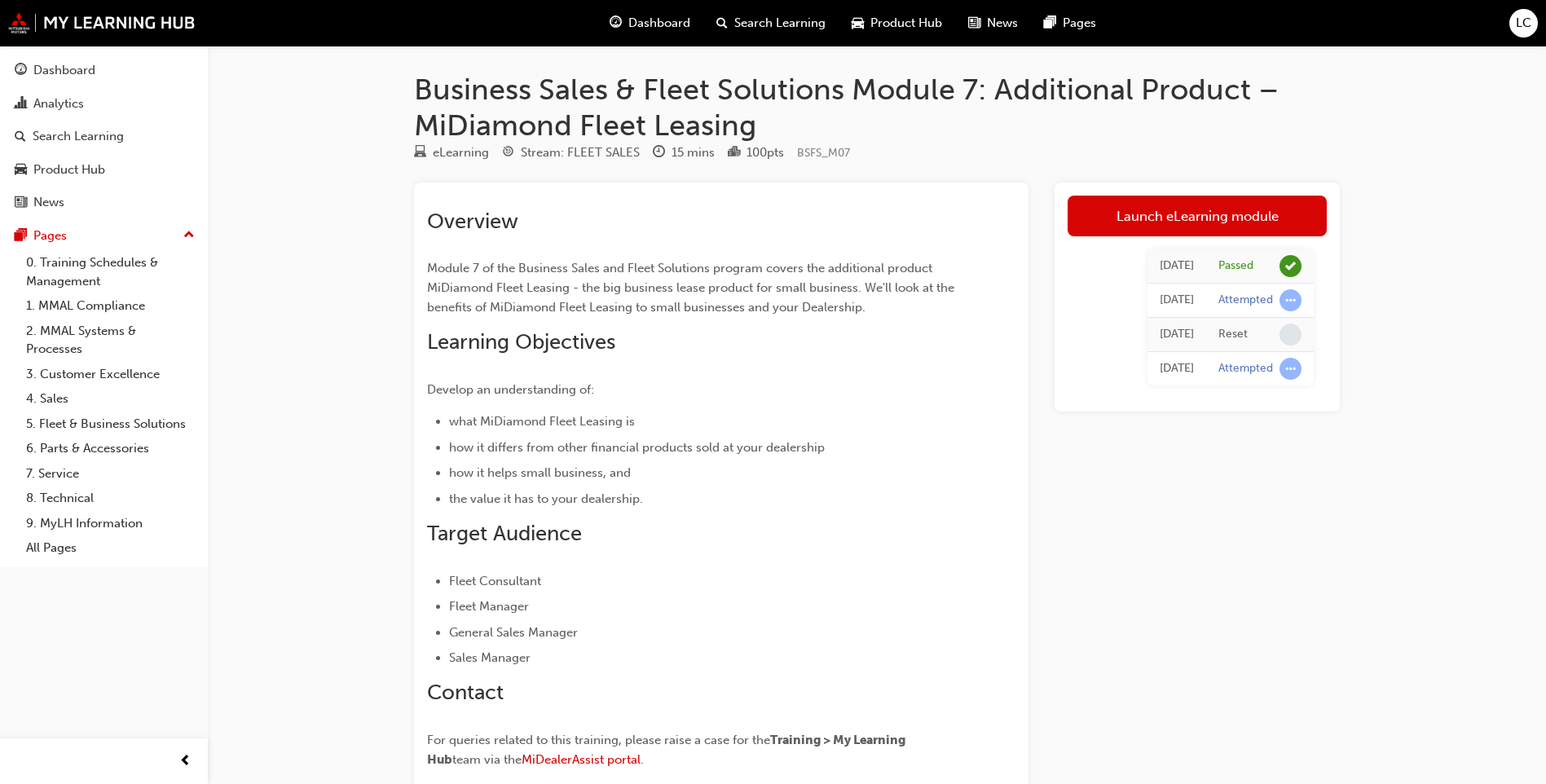
scroll to position [1274, 0]
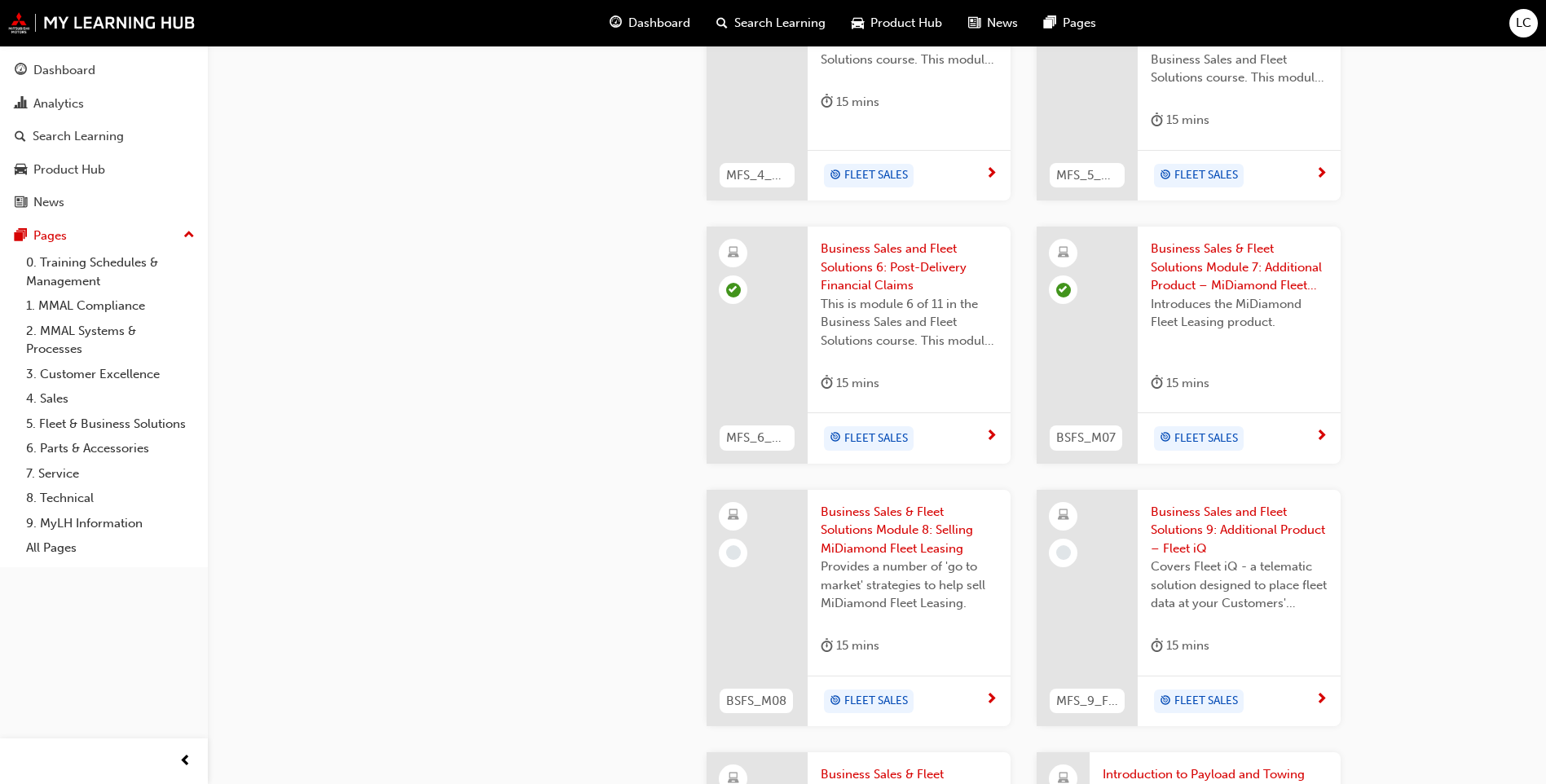
click at [833, 506] on span "Business Sales & Fleet Solutions Module 8: Selling MiDiamond Fleet Leasing" at bounding box center [909, 530] width 177 height 56
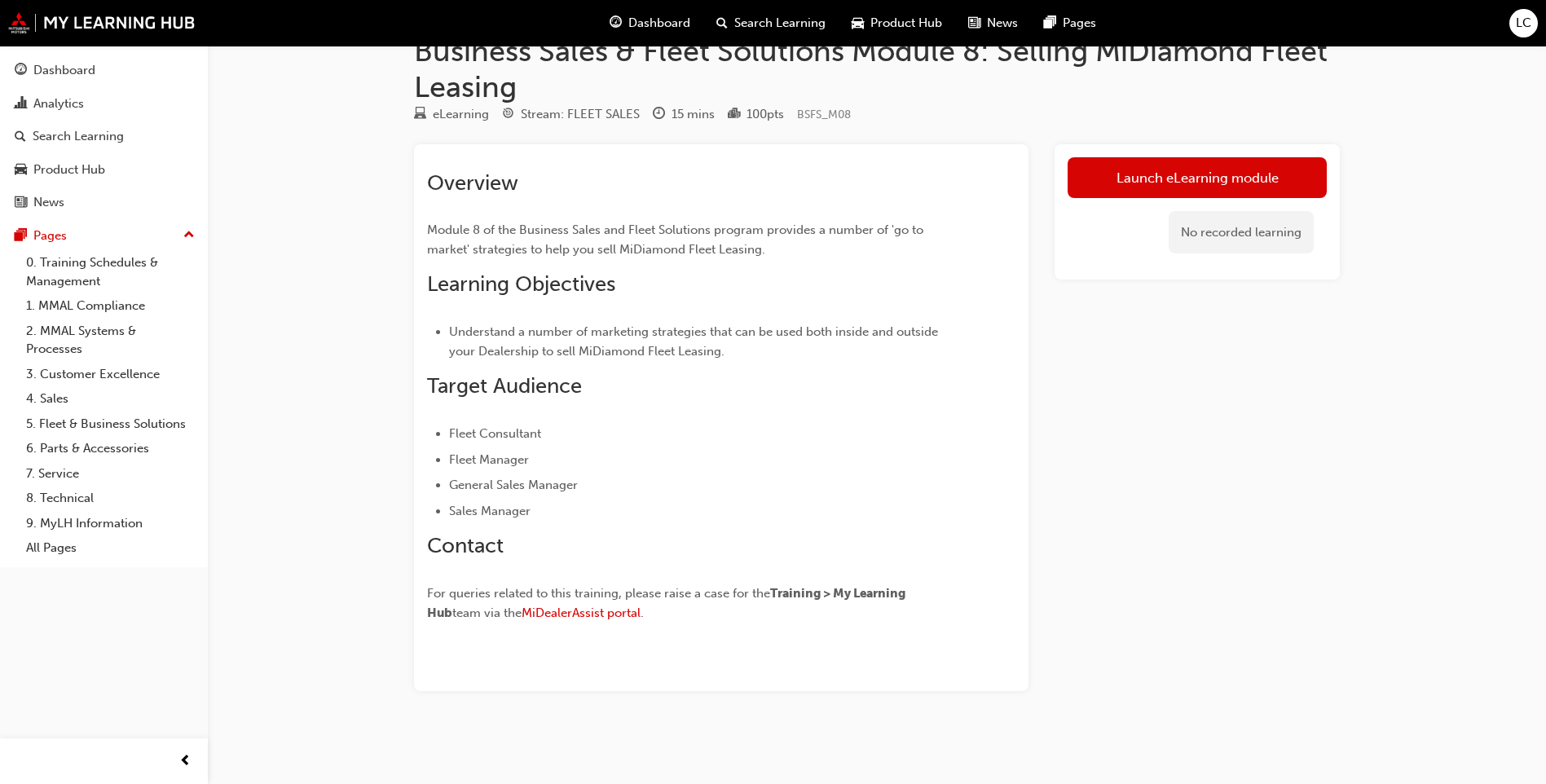
scroll to position [39, 0]
click at [1198, 166] on link "Launch eLearning module" at bounding box center [1198, 177] width 259 height 40
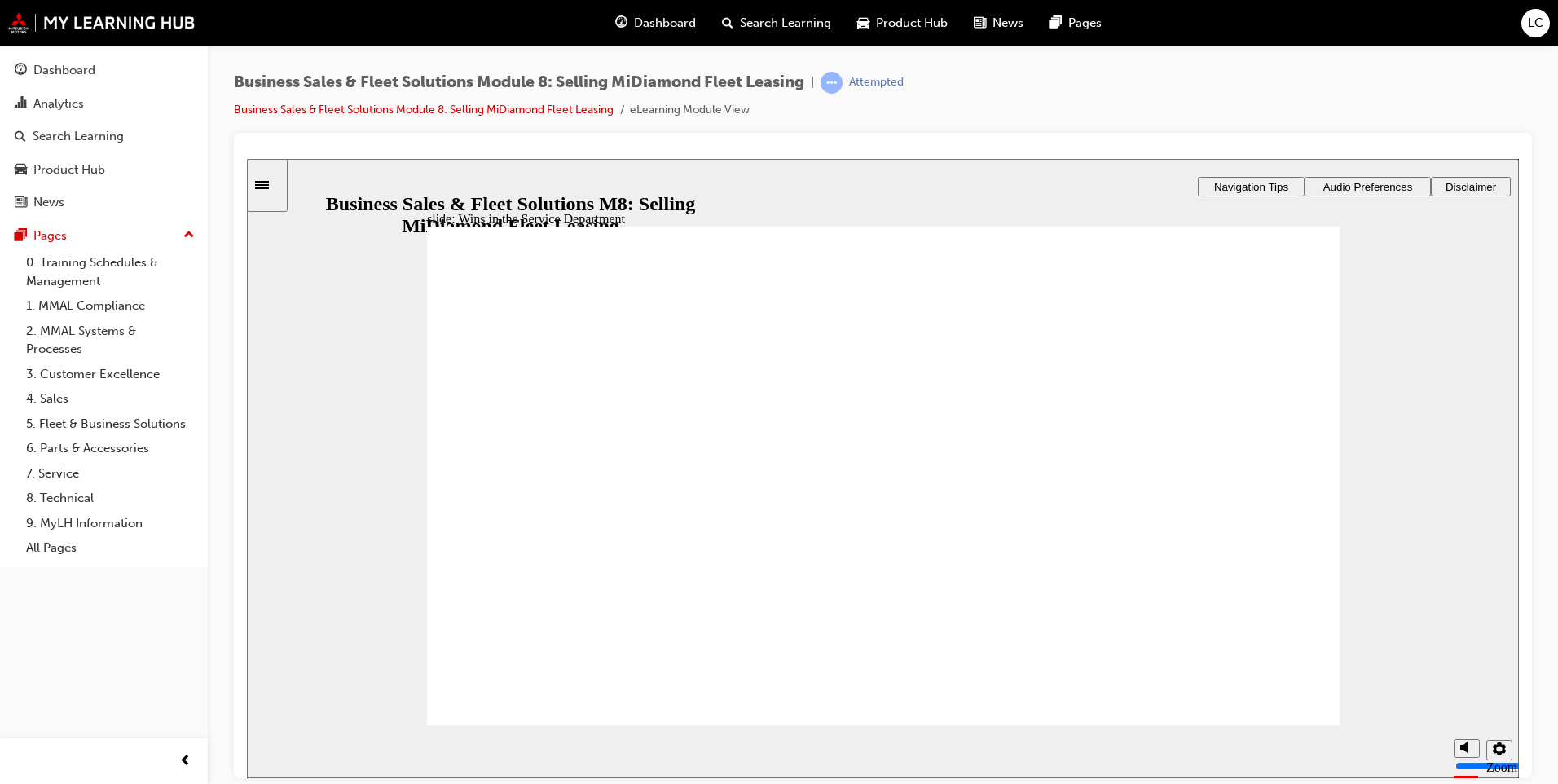
drag, startPoint x: 1269, startPoint y: 697, endPoint x: 1316, endPoint y: 558, distance: 146.7
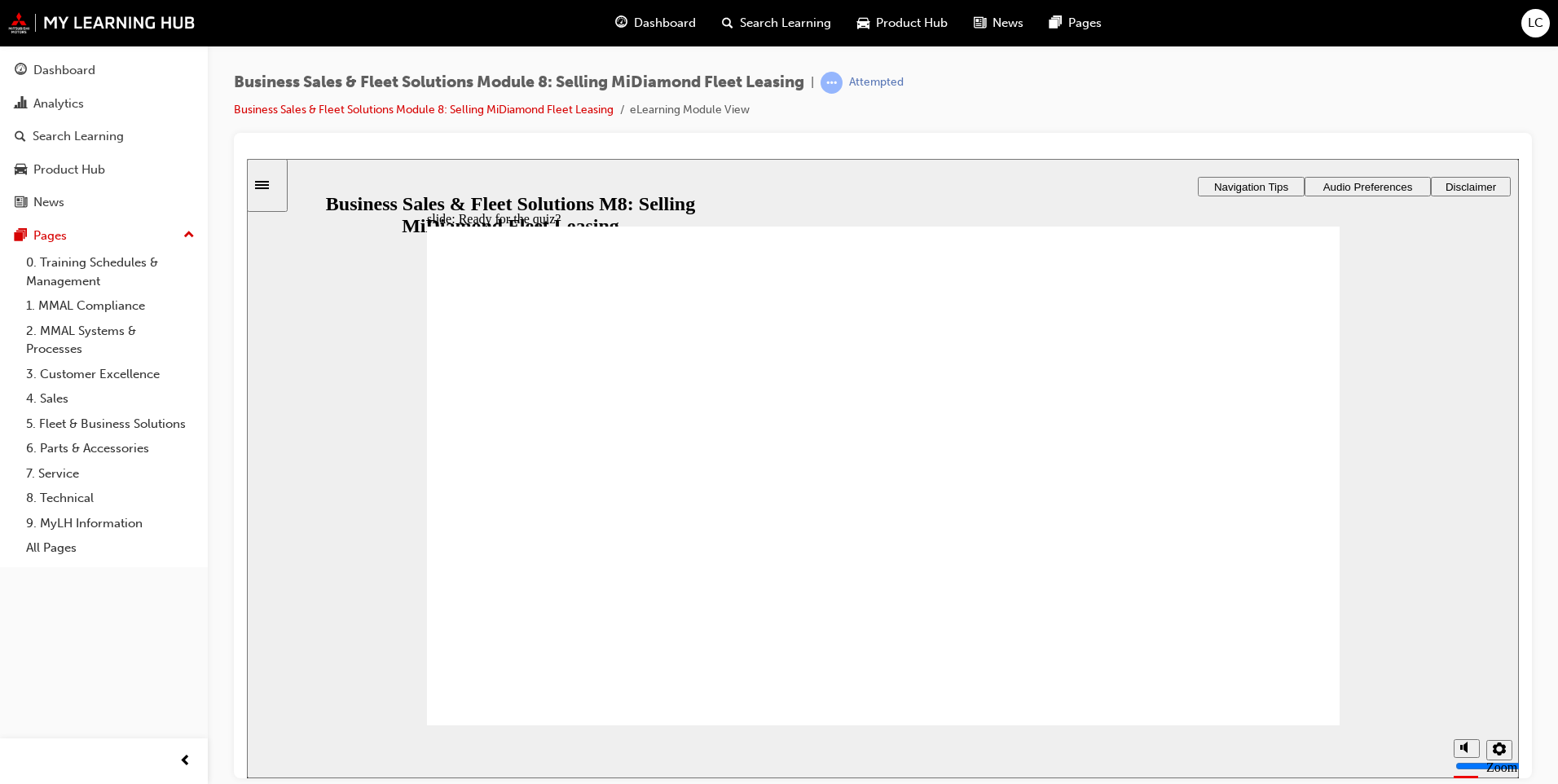
checkbox input "true"
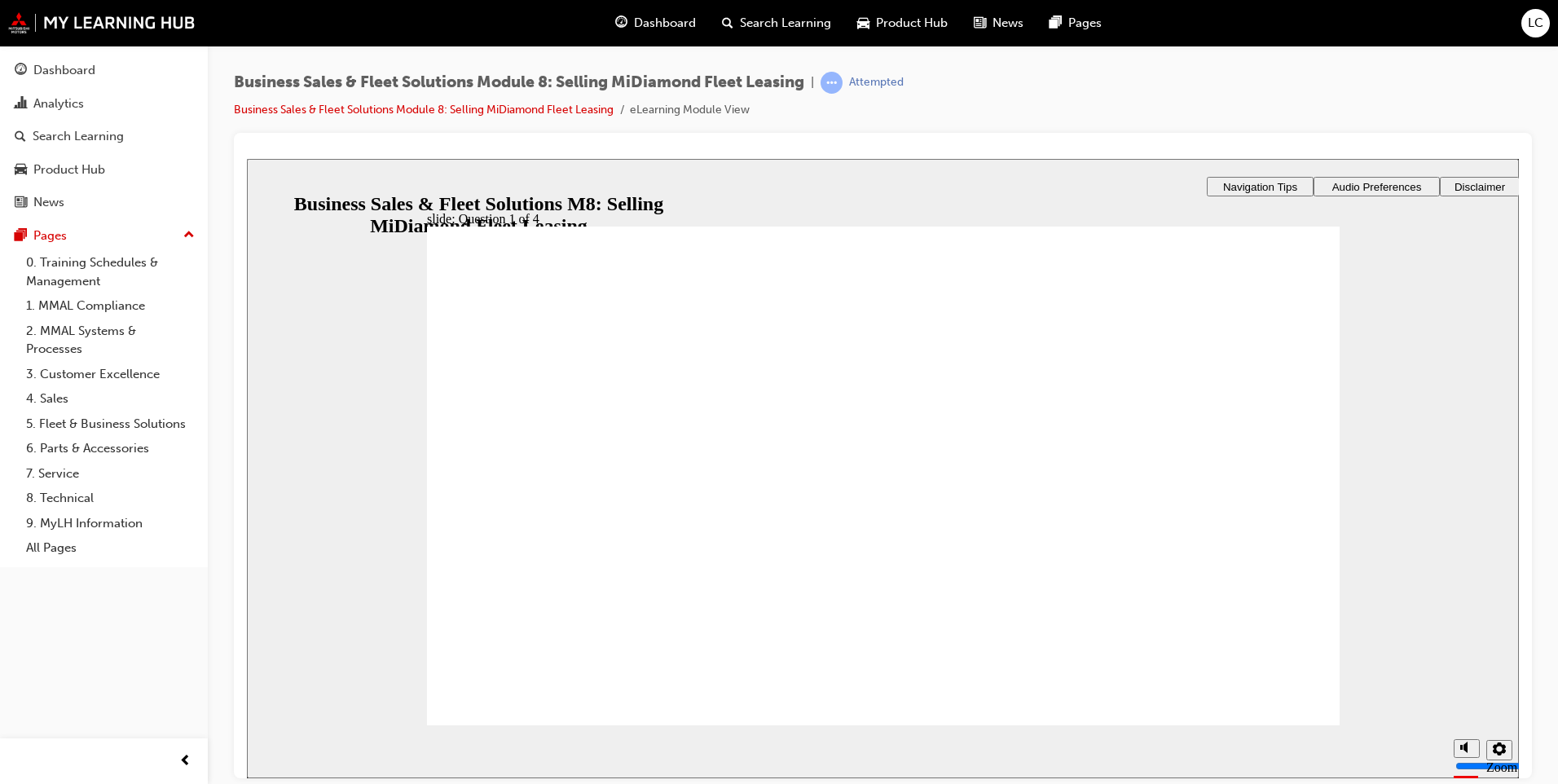
checkbox input "true"
drag, startPoint x: 726, startPoint y: 503, endPoint x: 715, endPoint y: 493, distance: 14.9
checkbox input "true"
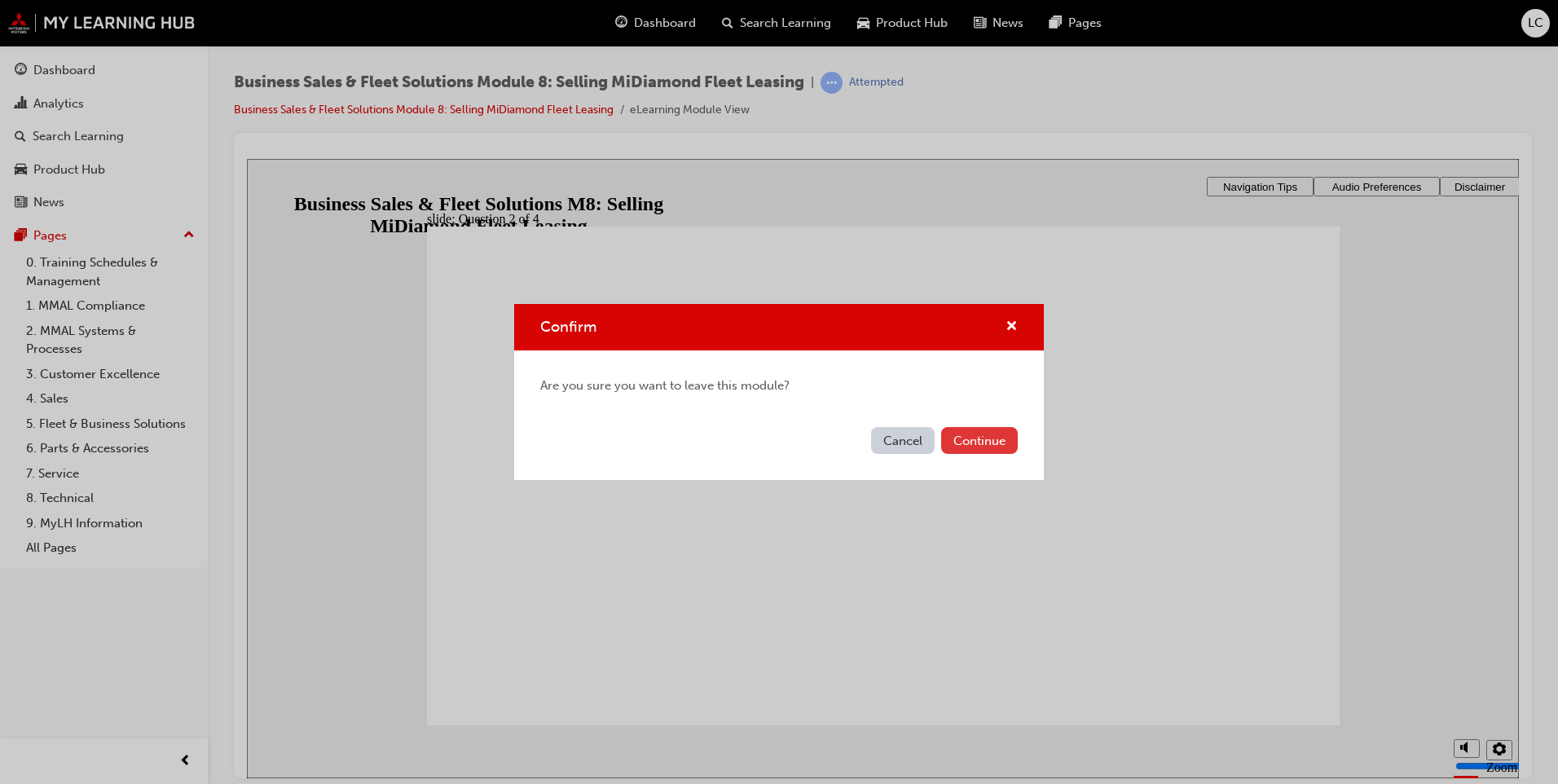
click at [963, 445] on button "Continue" at bounding box center [978, 440] width 77 height 27
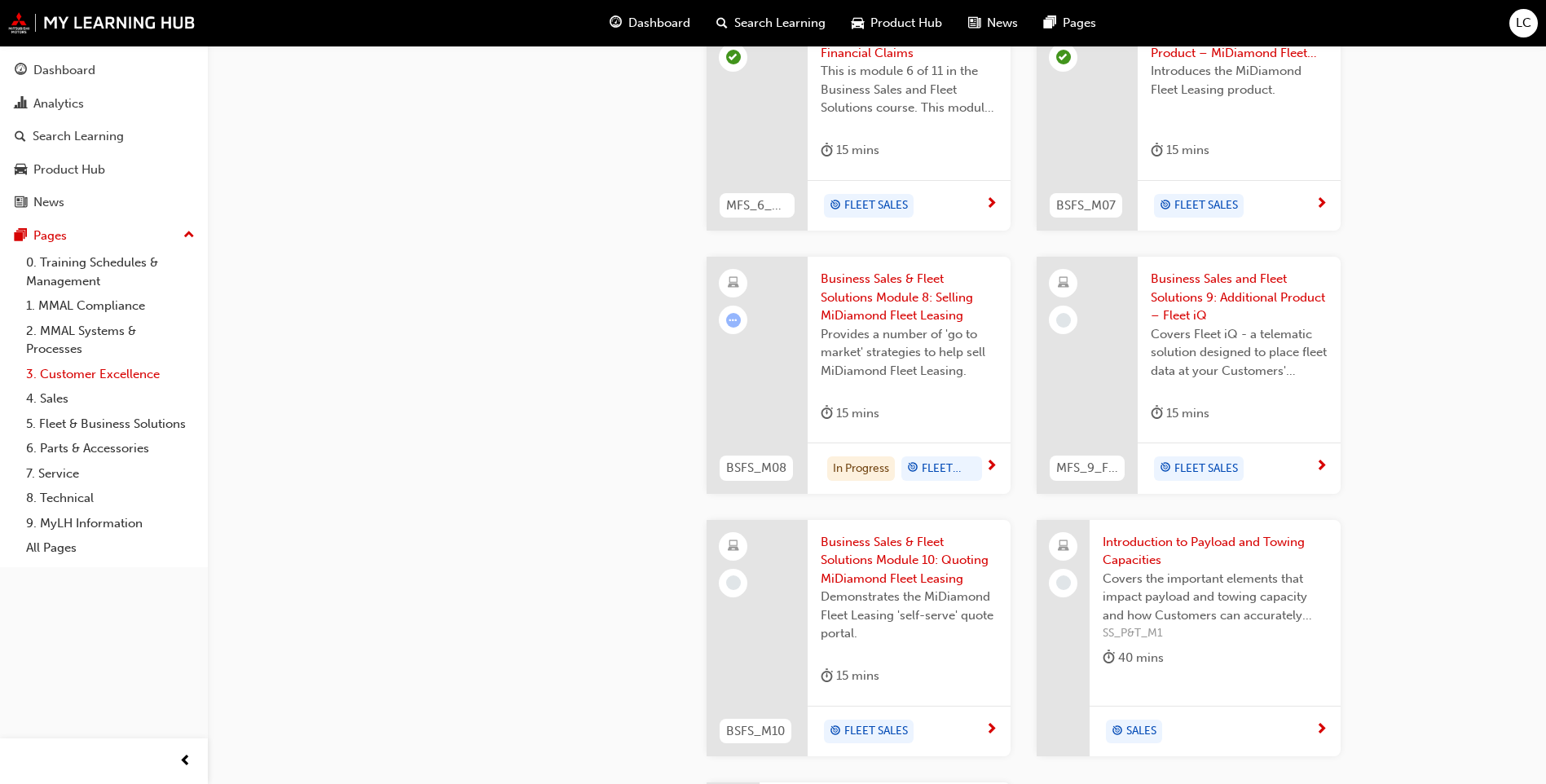
scroll to position [1502, 0]
click at [85, 517] on link "9. MyLH Information" at bounding box center [110, 523] width 182 height 25
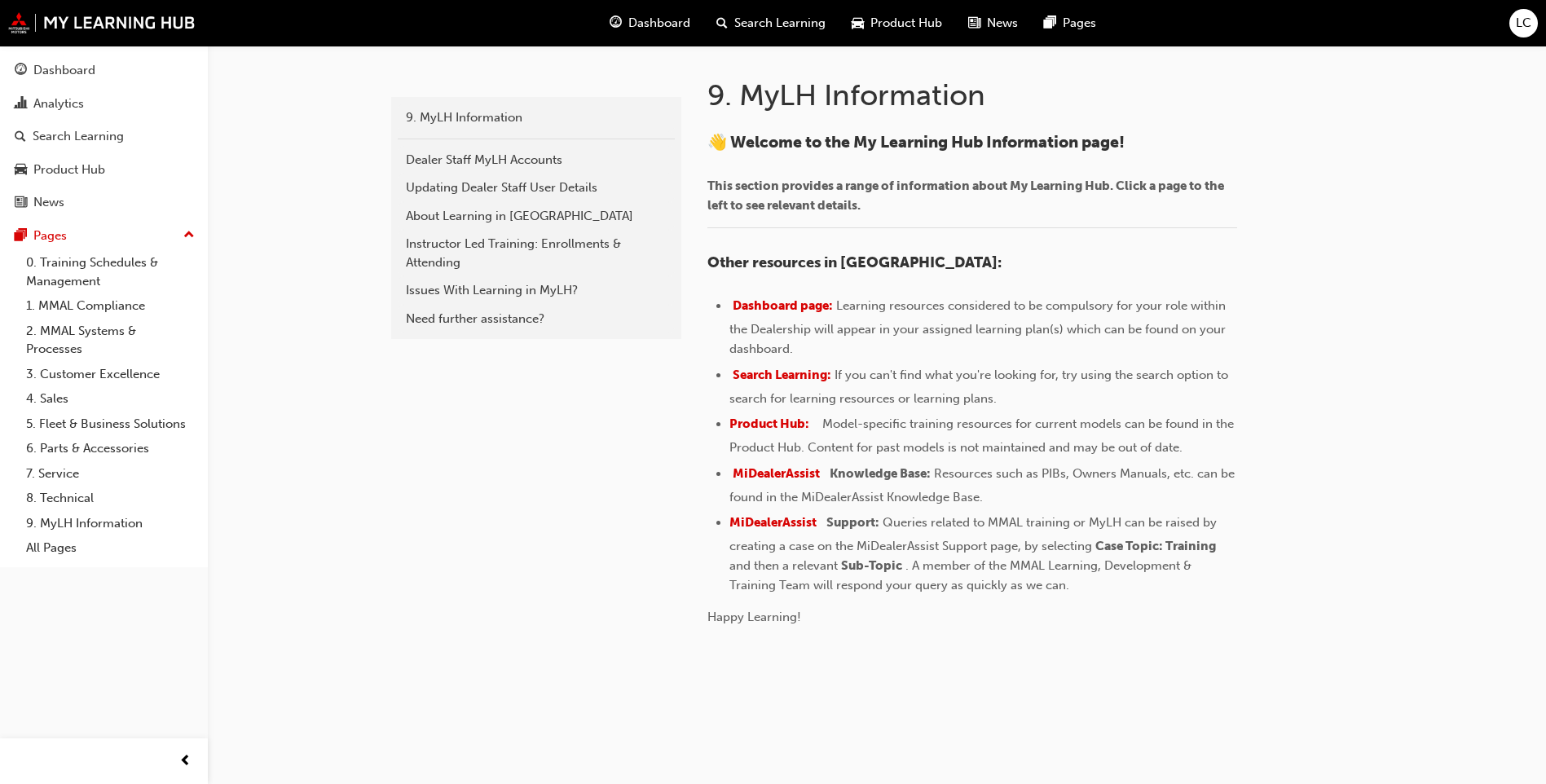
scroll to position [308, 0]
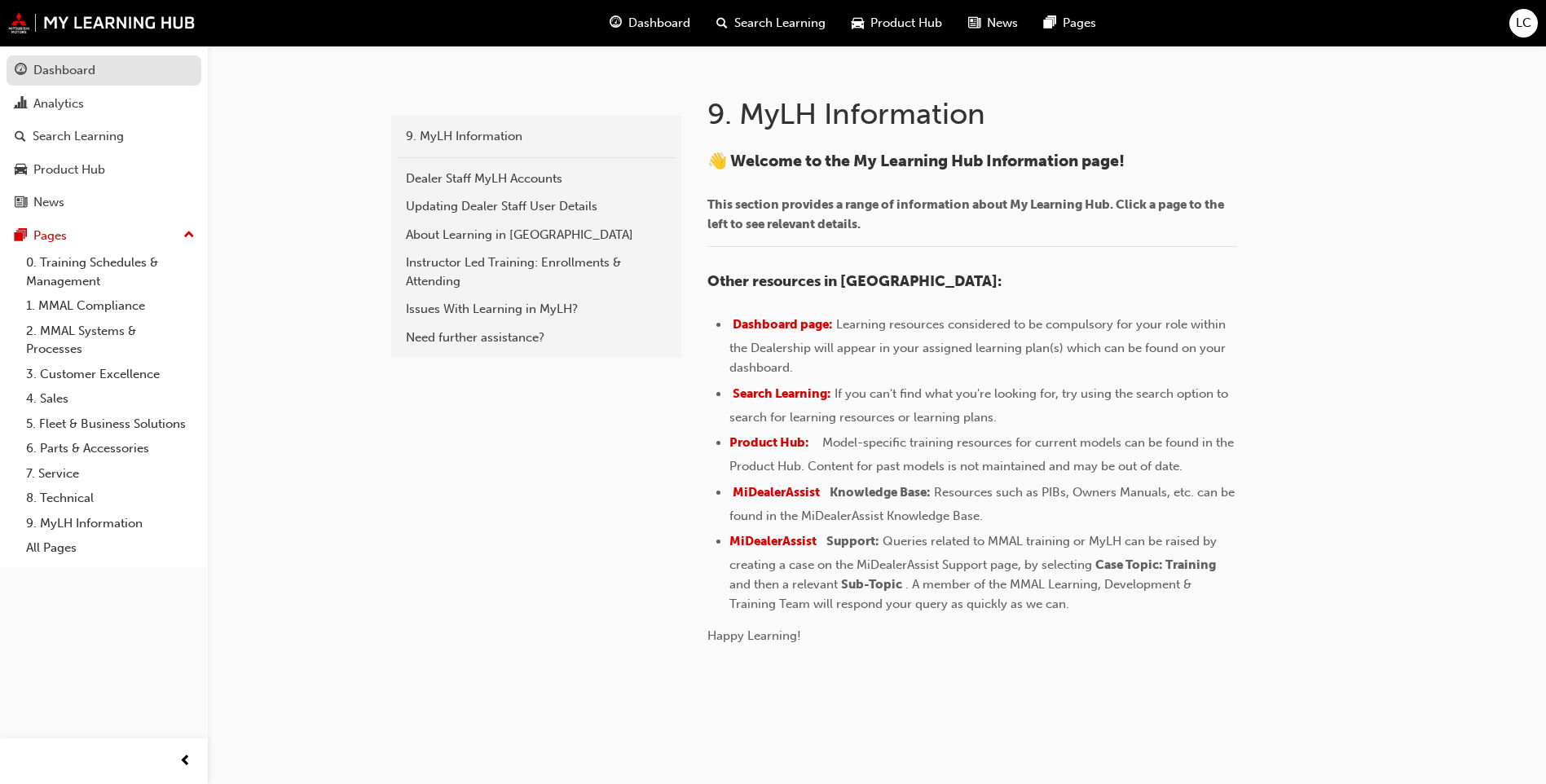
click at [113, 63] on div "Dashboard" at bounding box center [104, 71] width 178 height 20
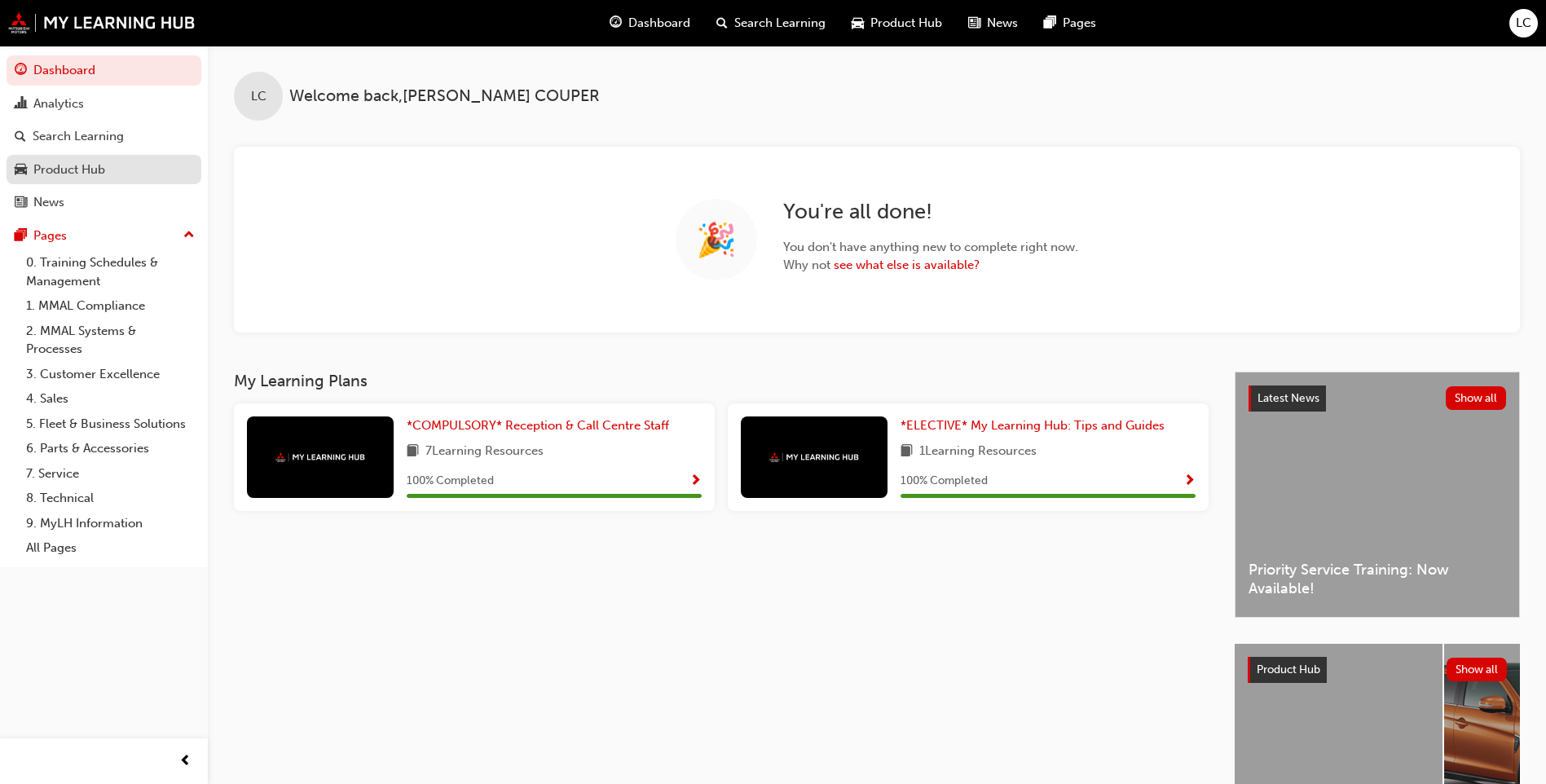
click at [97, 165] on div "Product Hub" at bounding box center [69, 170] width 72 height 19
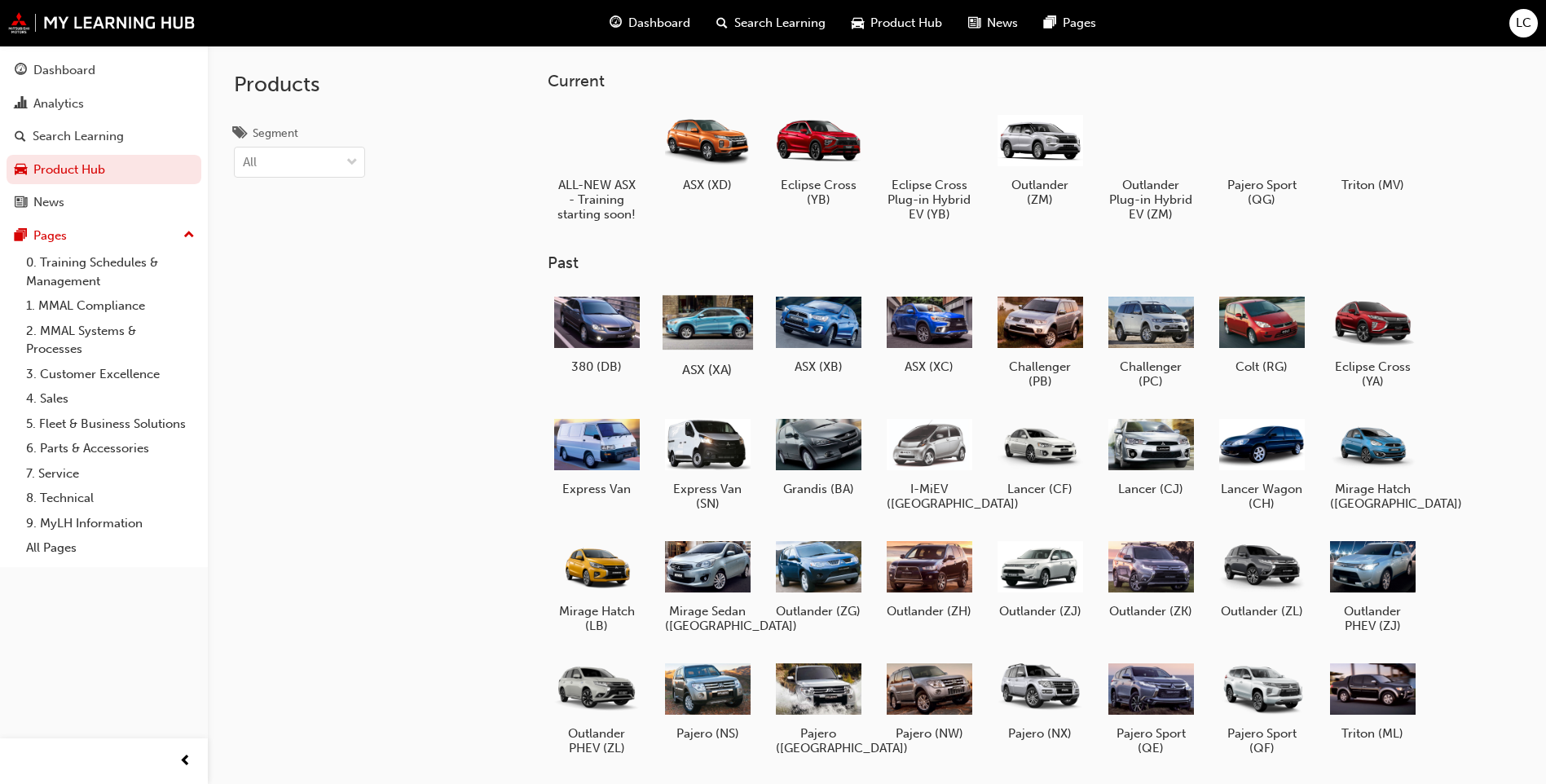
click at [683, 296] on div at bounding box center [707, 321] width 90 height 65
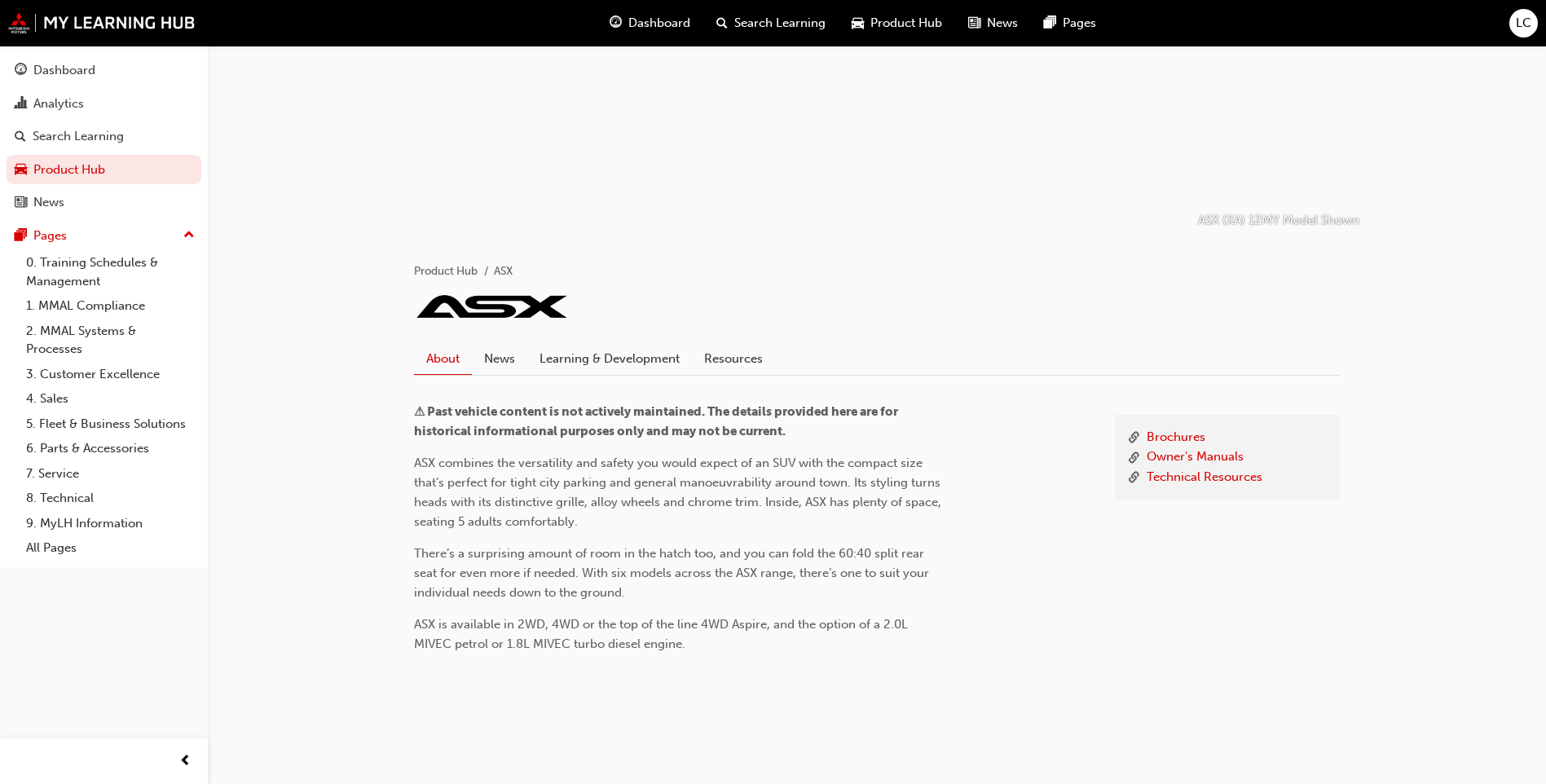
scroll to position [137, 0]
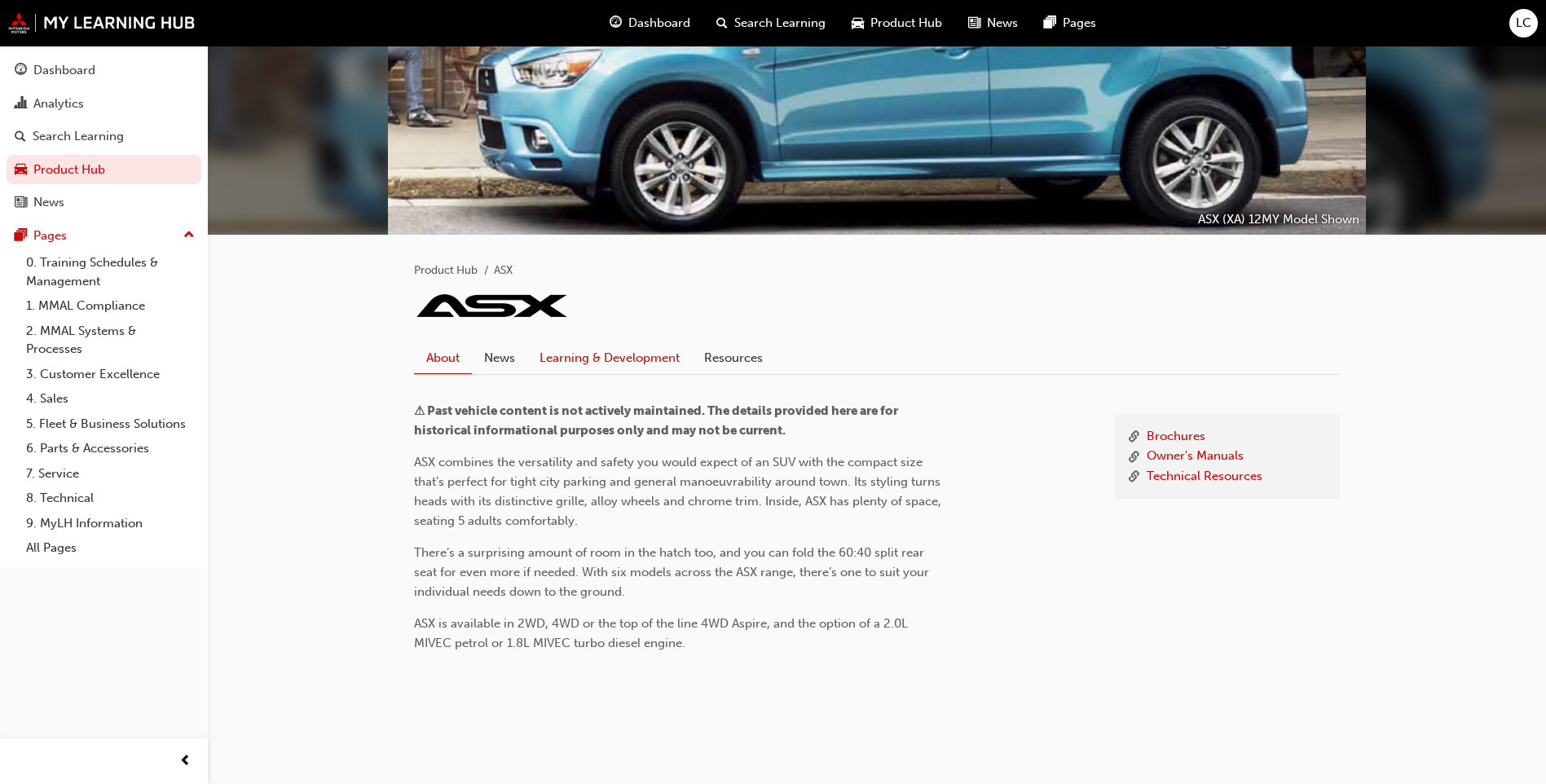
click at [549, 346] on link "Learning & Development" at bounding box center [610, 358] width 165 height 31
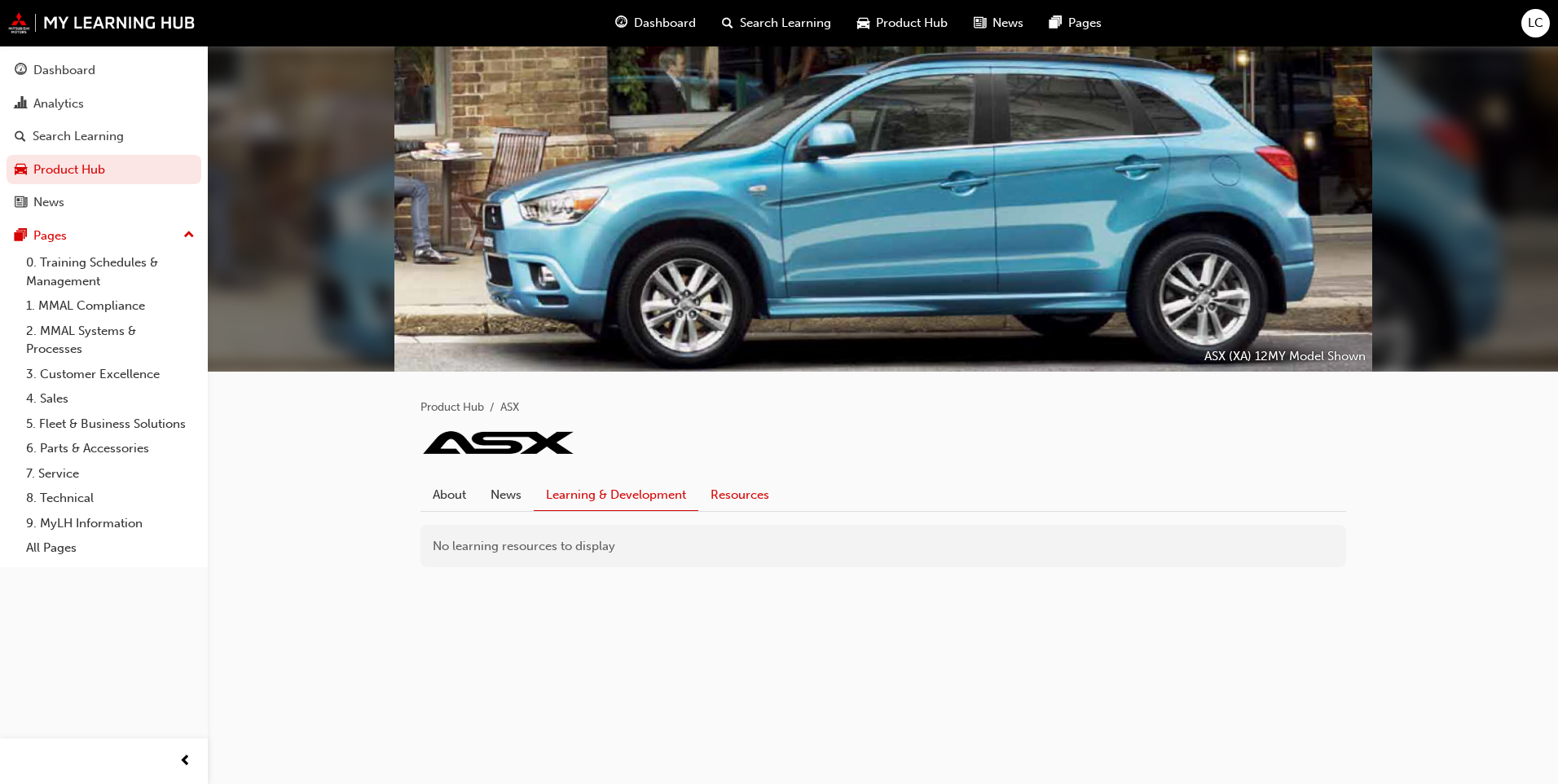
click at [764, 492] on link "Resources" at bounding box center [739, 494] width 83 height 31
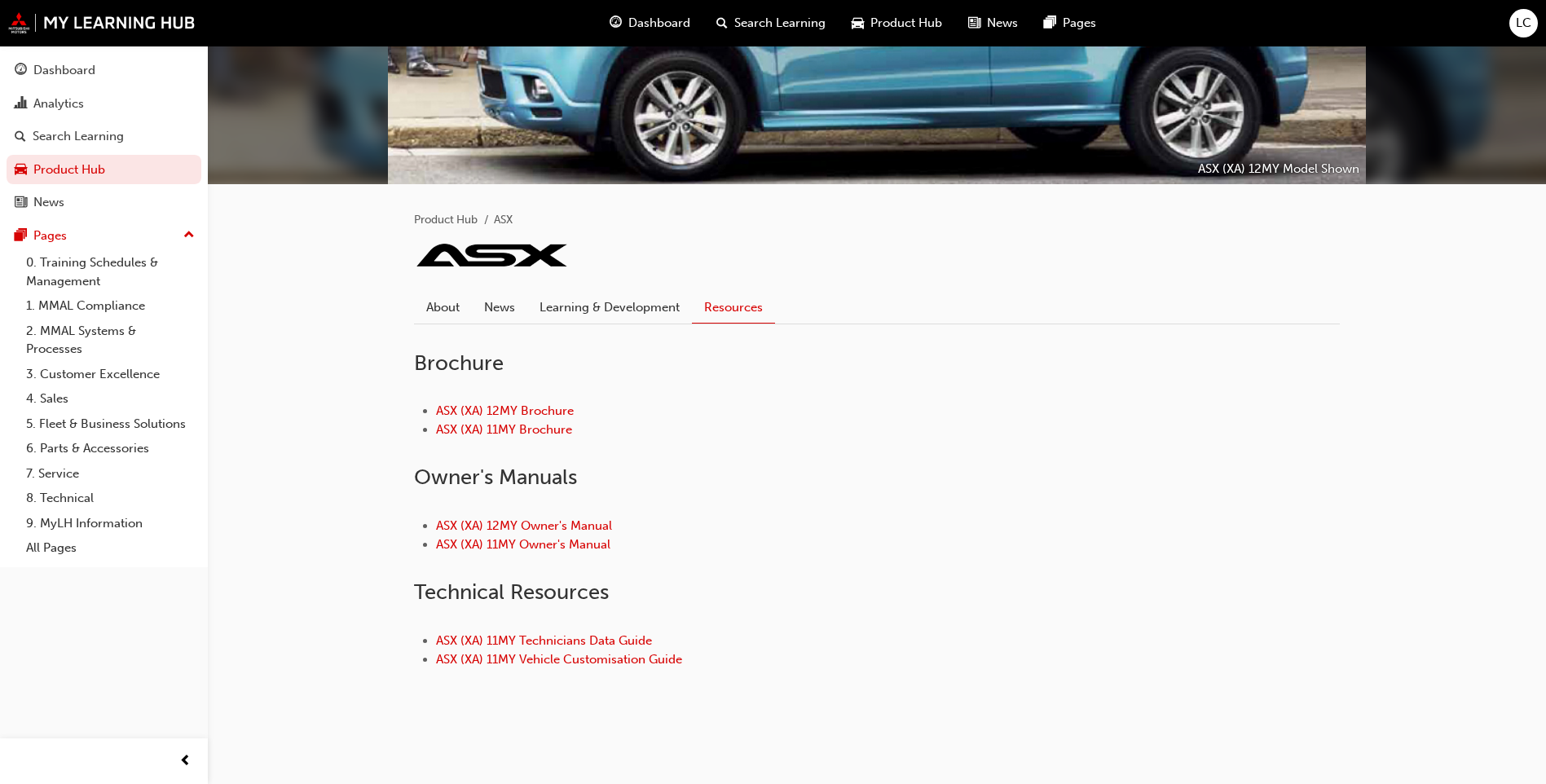
scroll to position [191, 0]
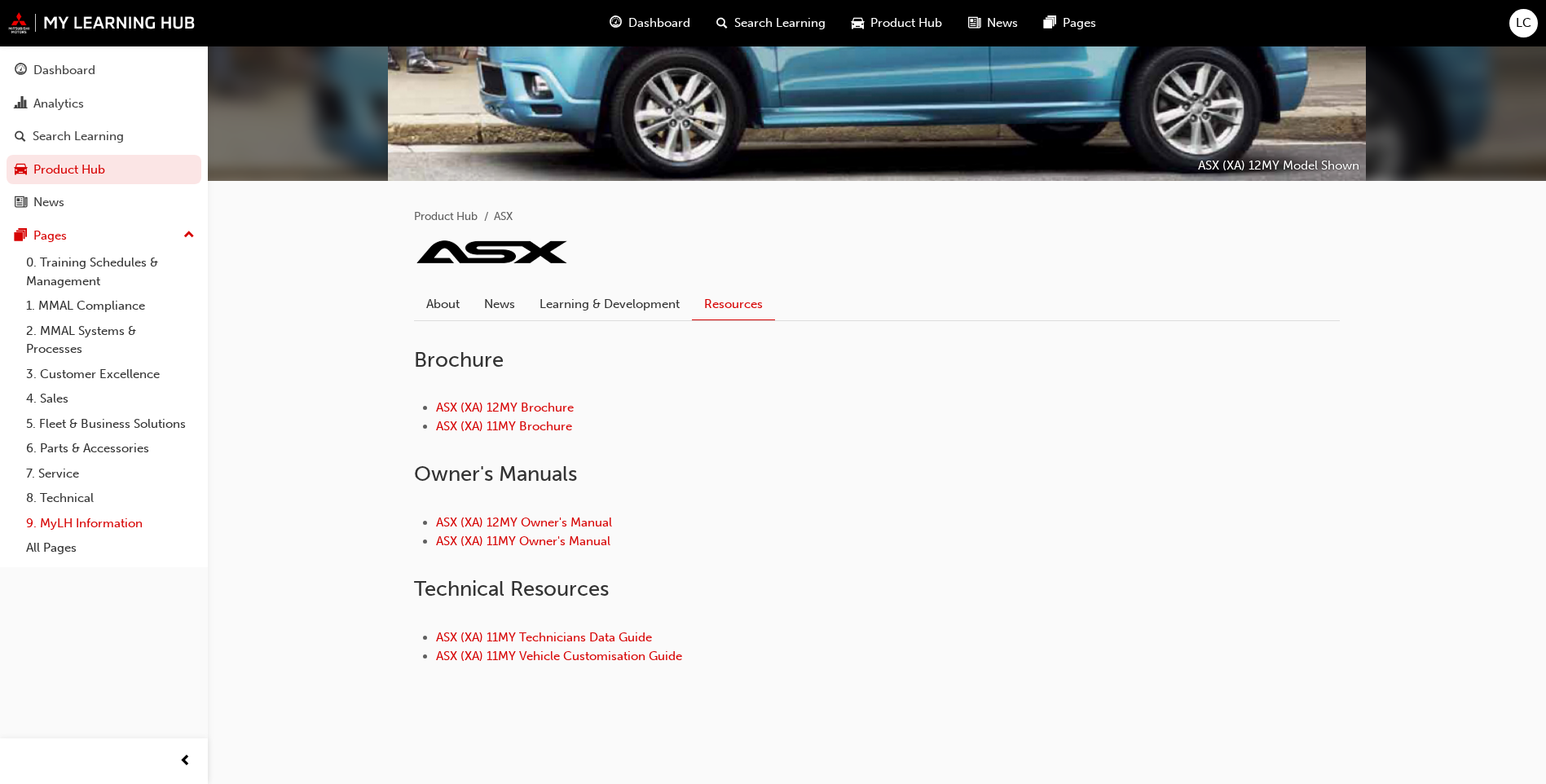
click at [44, 529] on link "9. MyLH Information" at bounding box center [110, 523] width 182 height 25
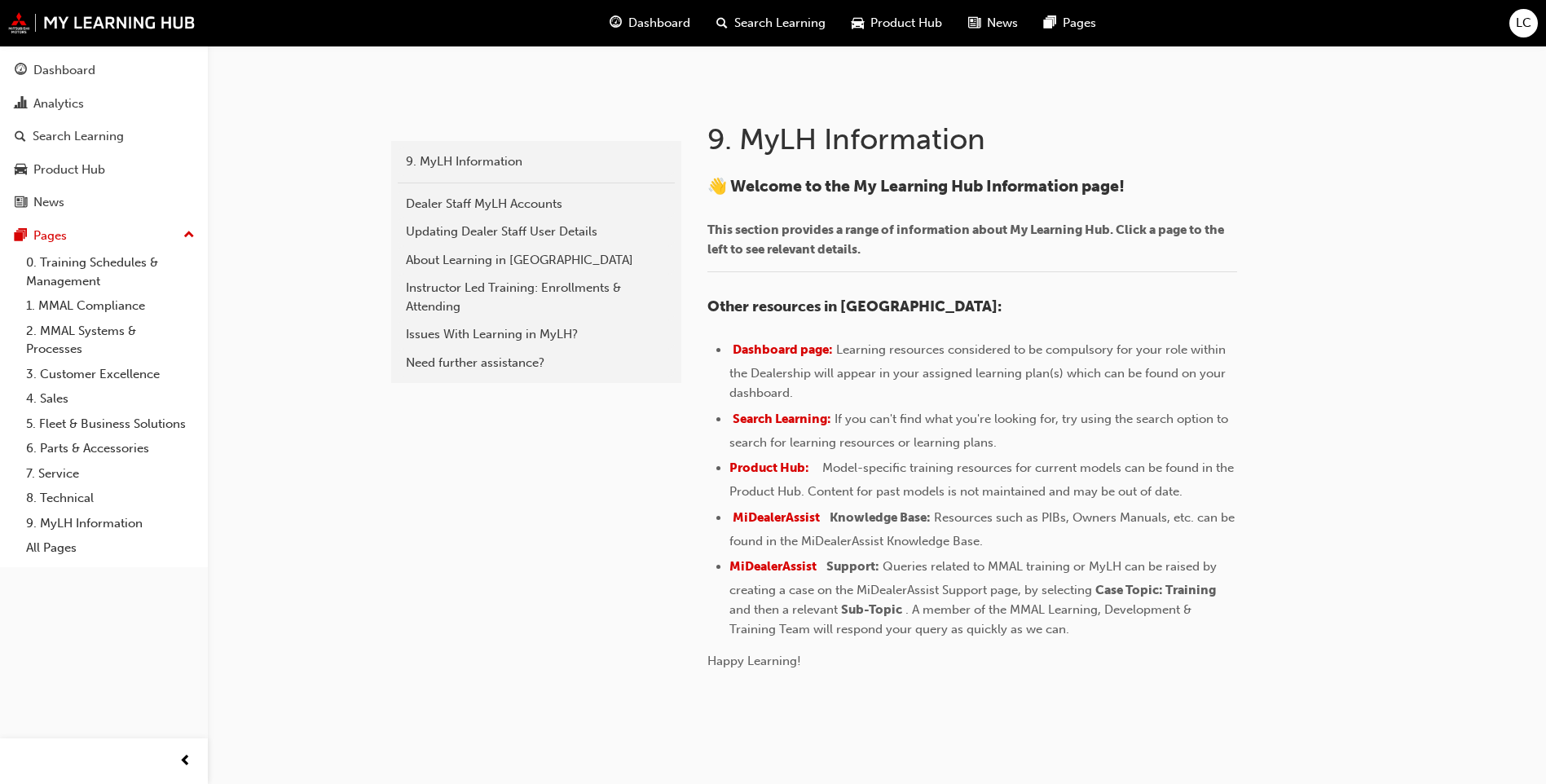
scroll to position [323, 0]
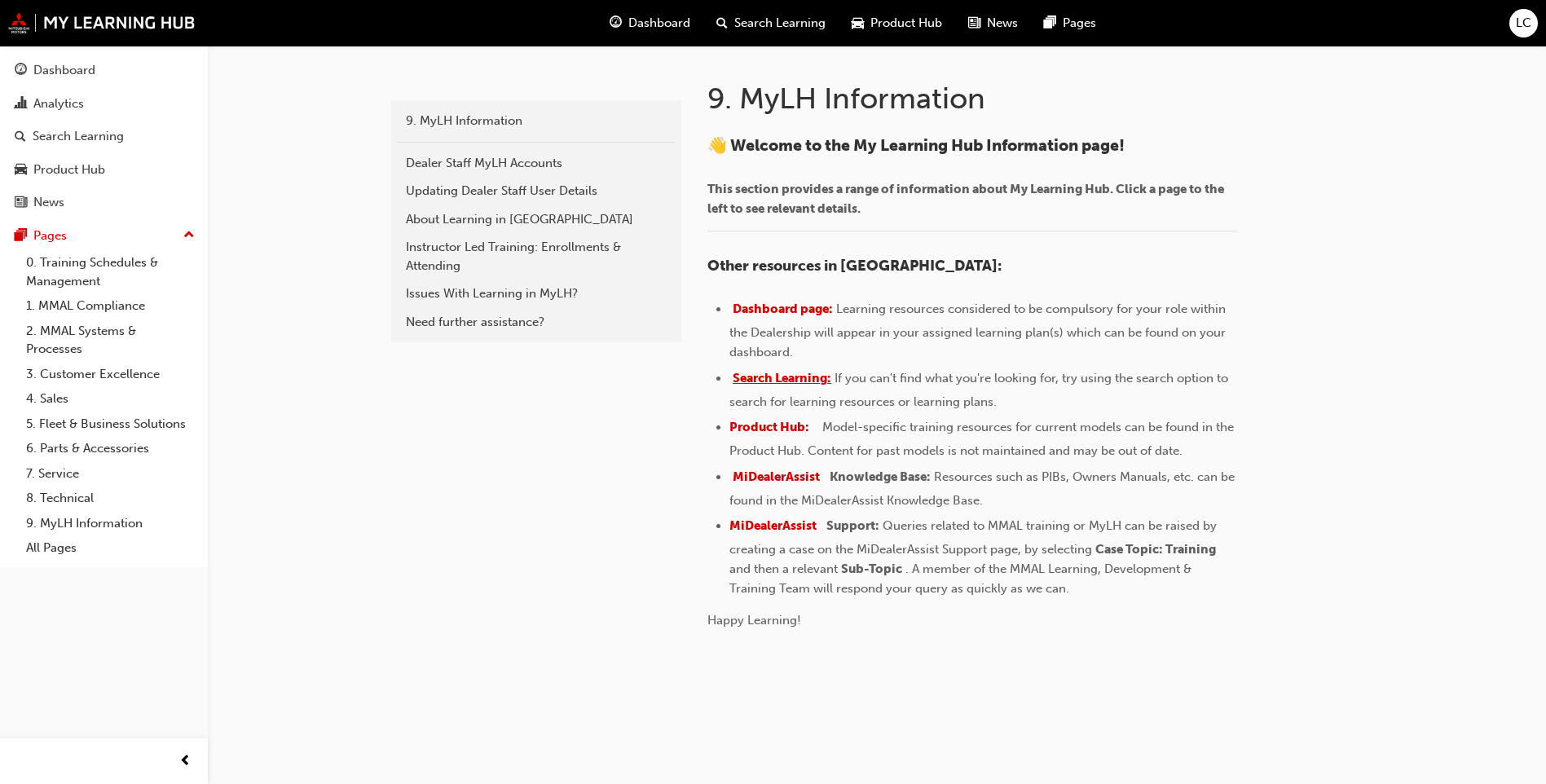
click at [794, 375] on span "Search Learning:" at bounding box center [782, 378] width 98 height 14
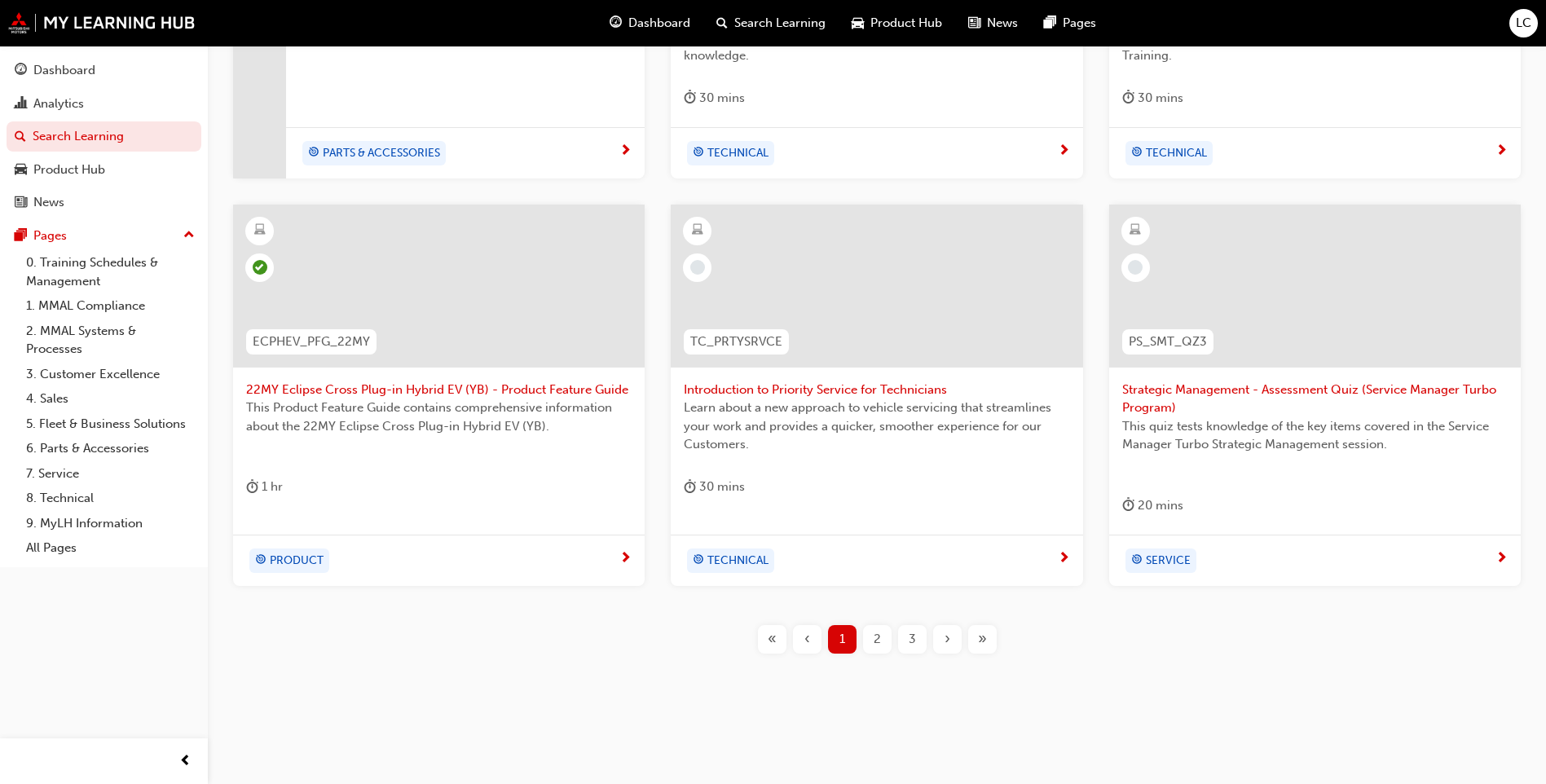
scroll to position [581, 0]
click at [880, 643] on span "2" at bounding box center [877, 638] width 8 height 19
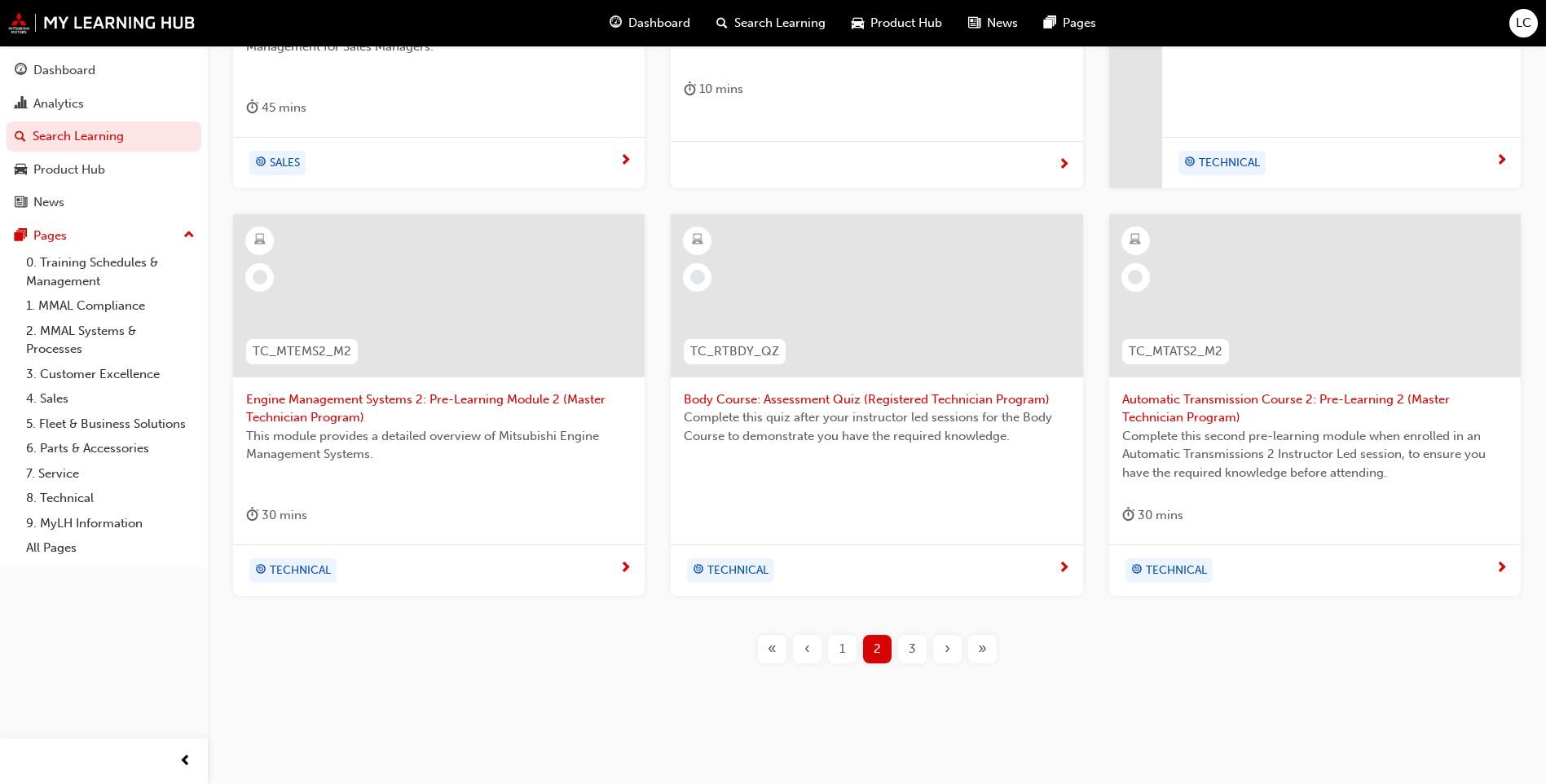
scroll to position [581, 0]
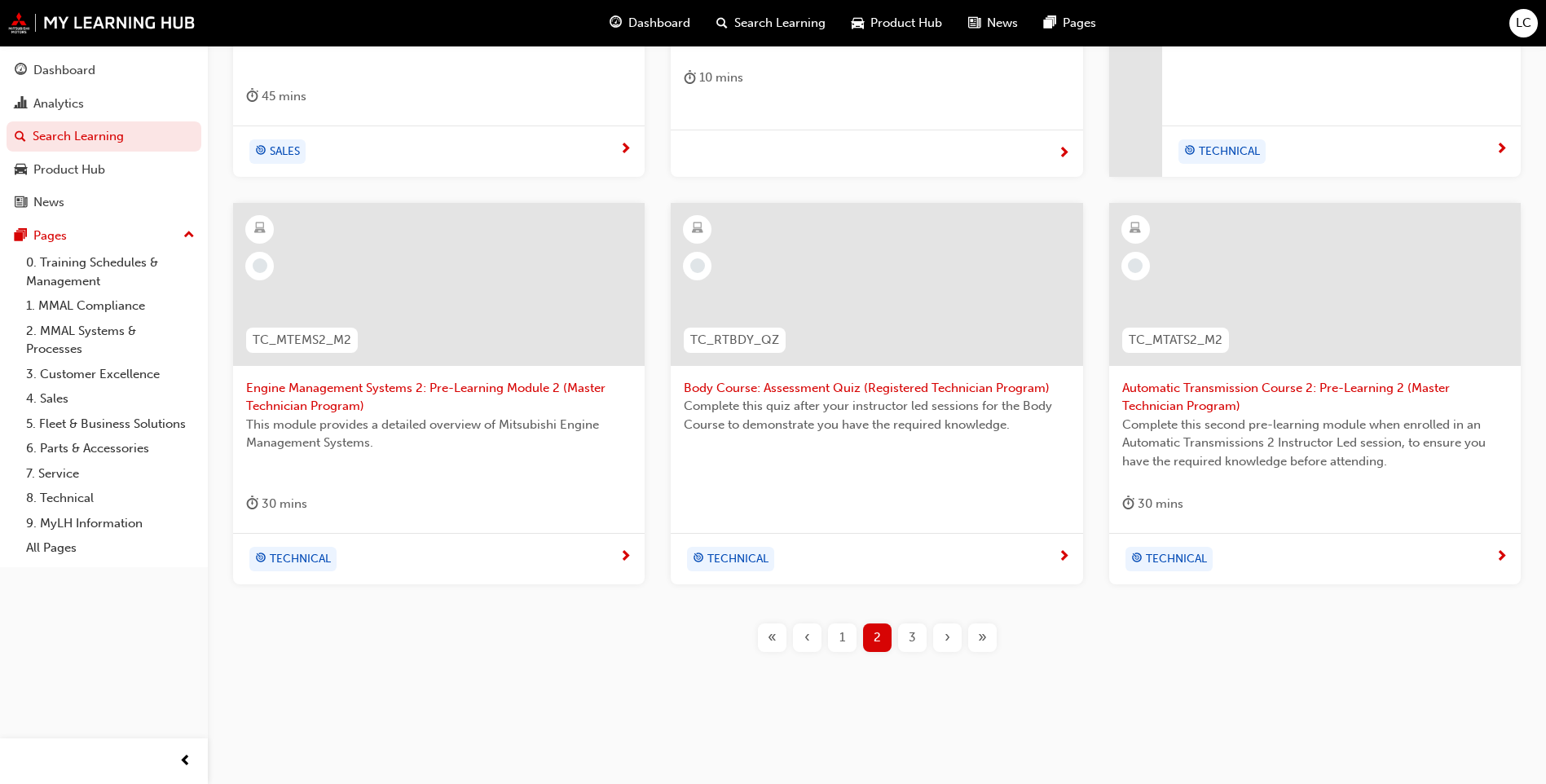
click at [906, 628] on div "3" at bounding box center [912, 638] width 29 height 29
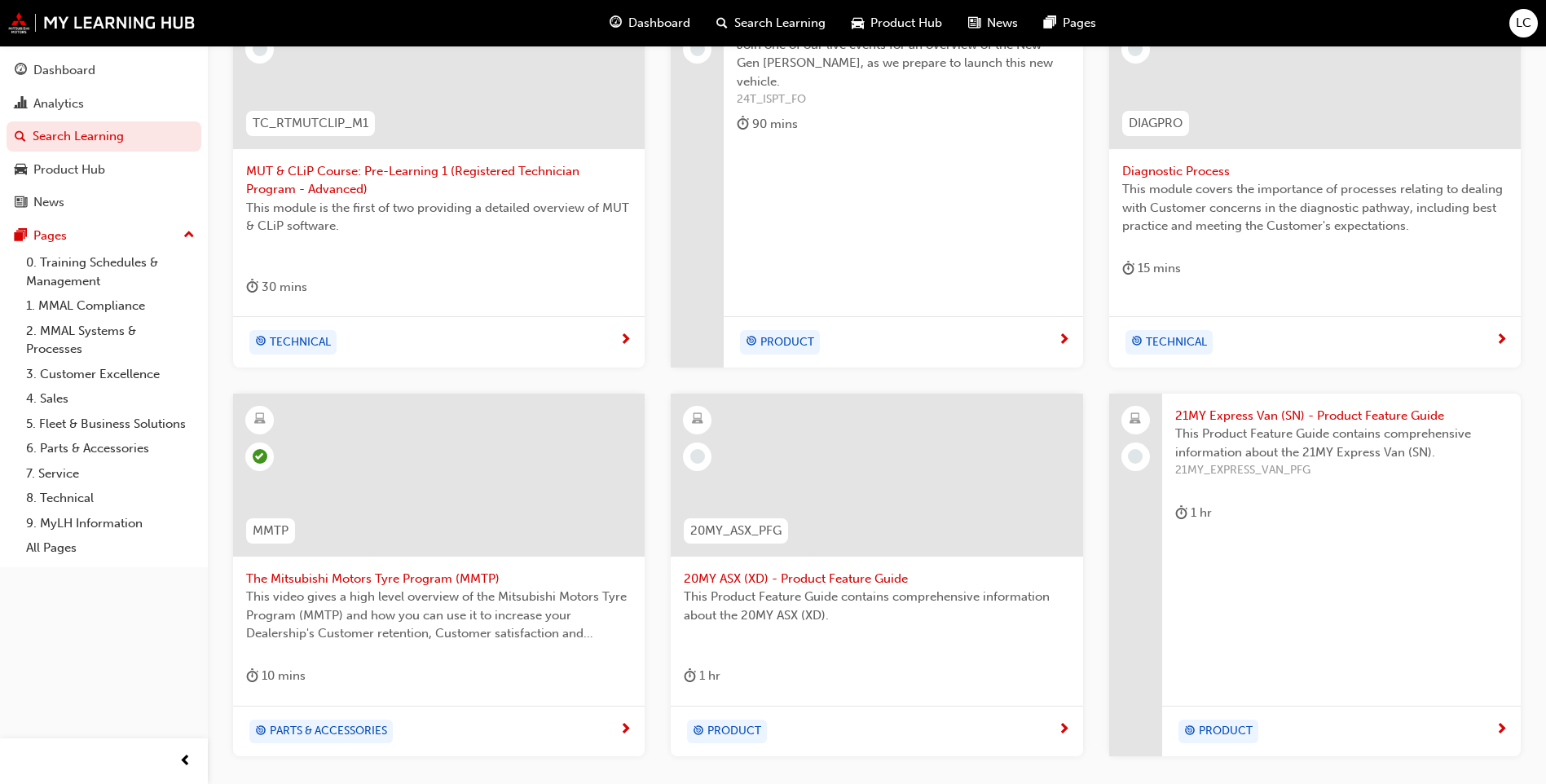
scroll to position [278, 0]
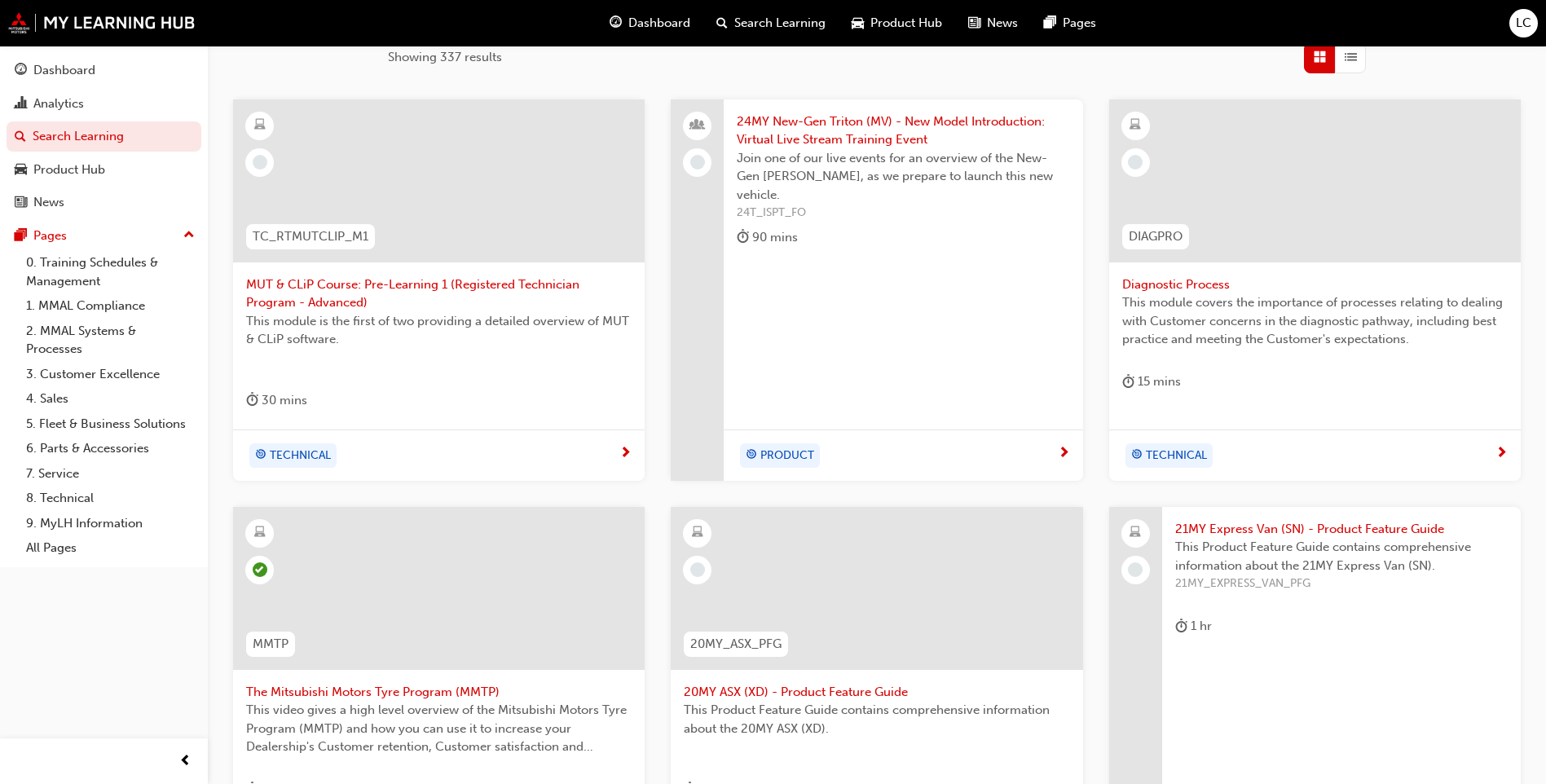
click at [964, 388] on div "24MY New-Gen Triton (MV) - New Model Introduction: Virtual Live Stream Training…" at bounding box center [903, 289] width 359 height 381
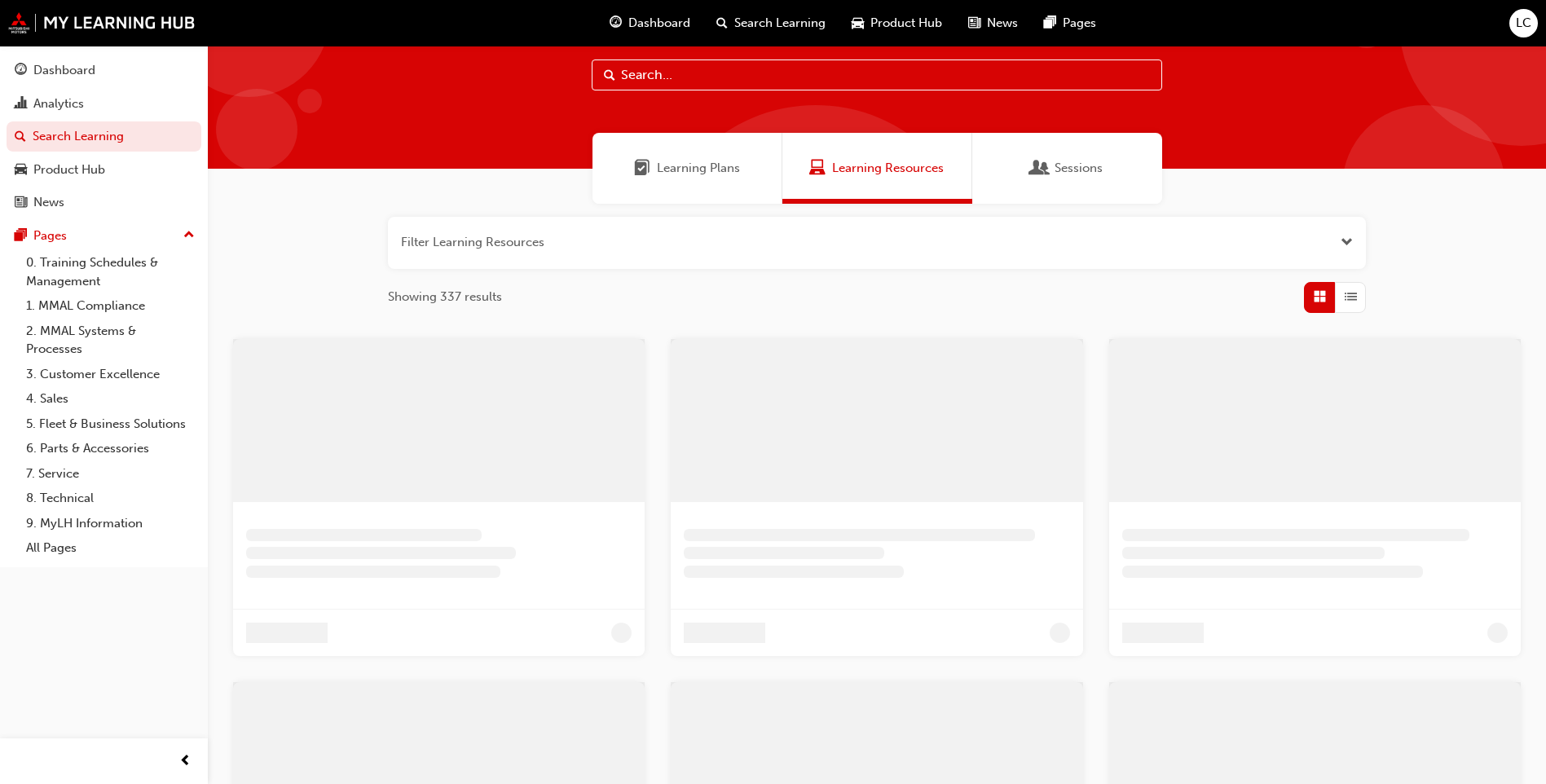
scroll to position [278, 0]
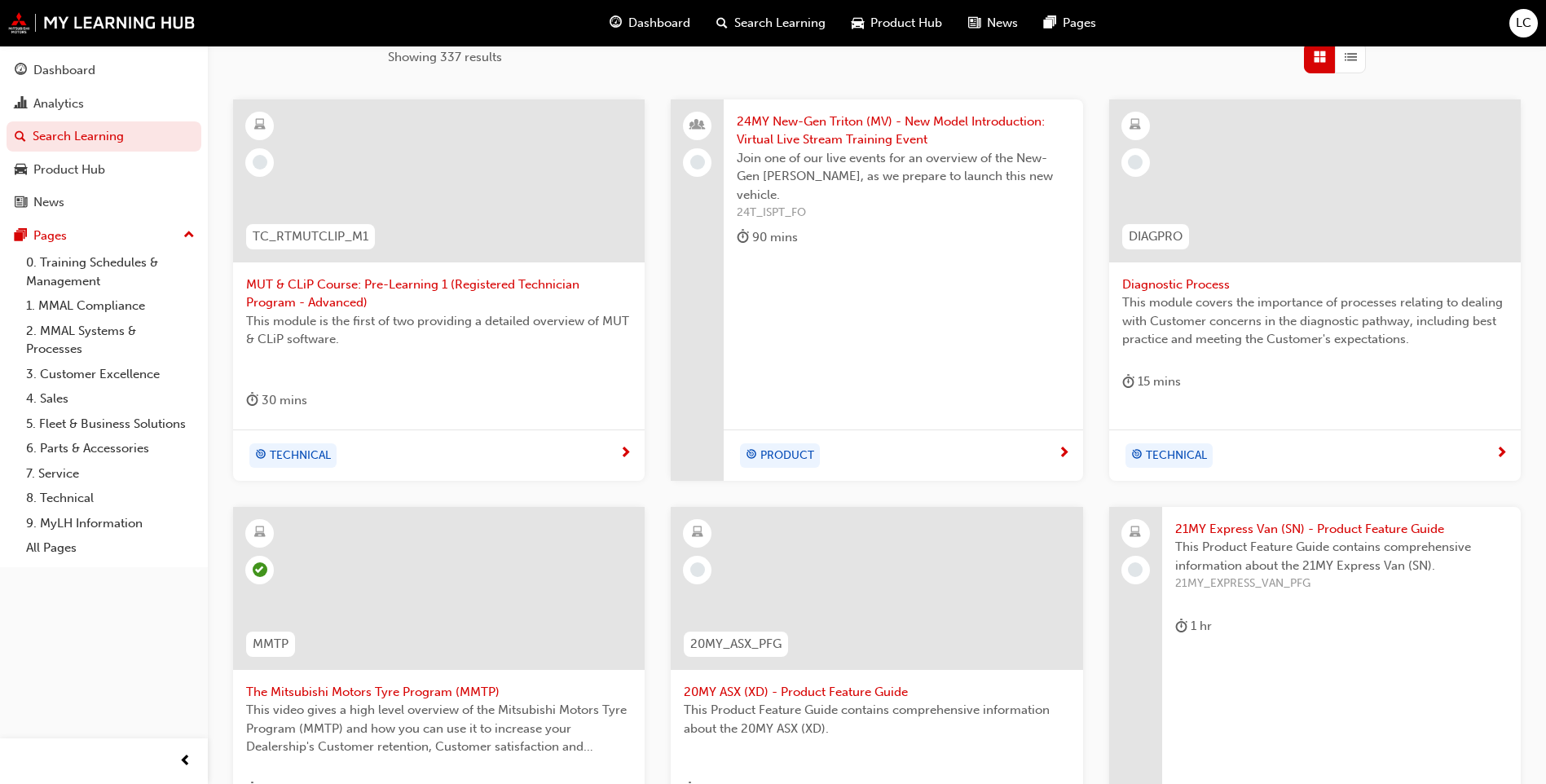
click at [1200, 309] on span "This module covers the importance of processes relating to dealing with Custome…" at bounding box center [1315, 321] width 385 height 56
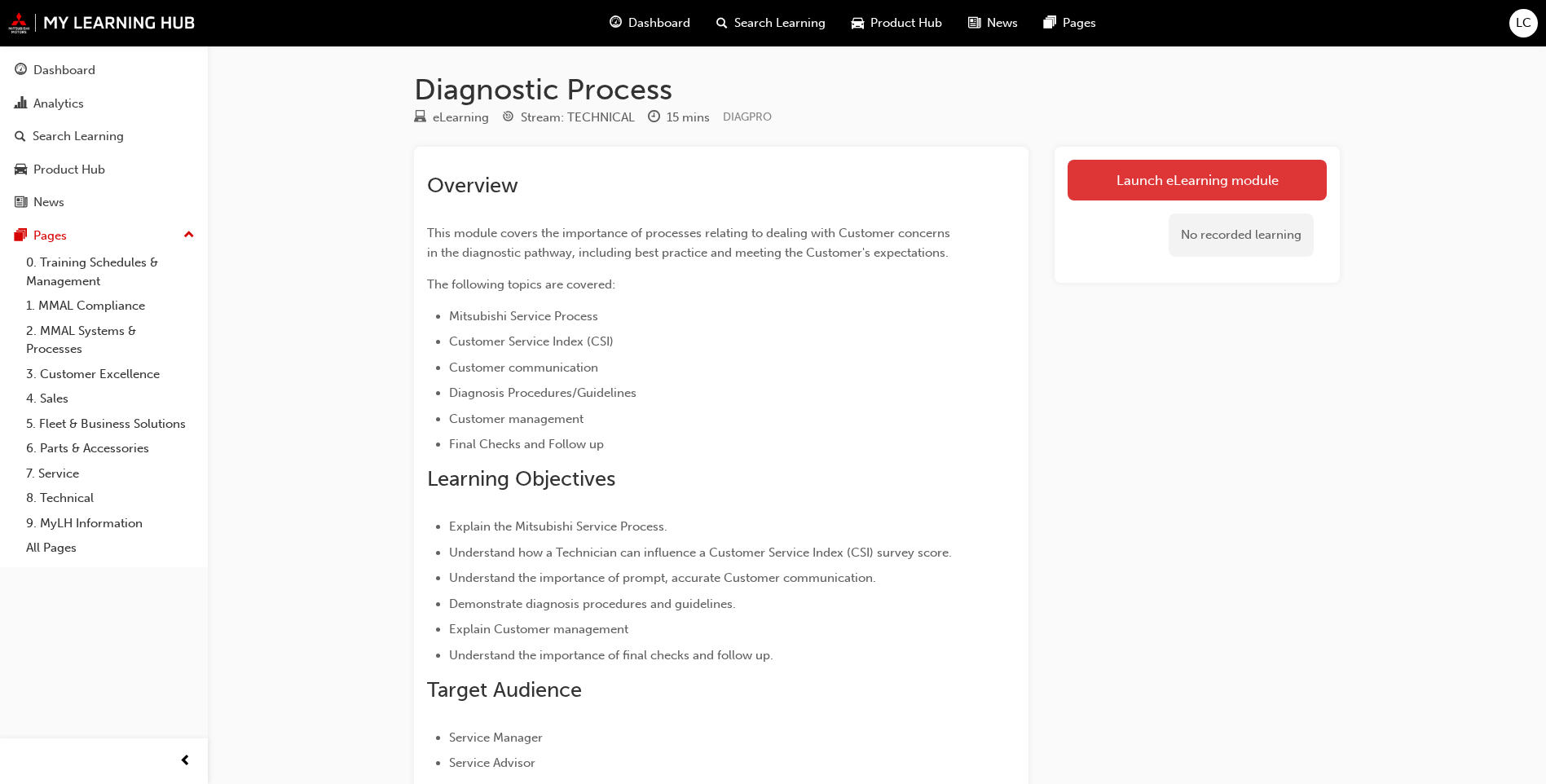
click at [1159, 171] on link "Launch eLearning module" at bounding box center [1198, 180] width 259 height 40
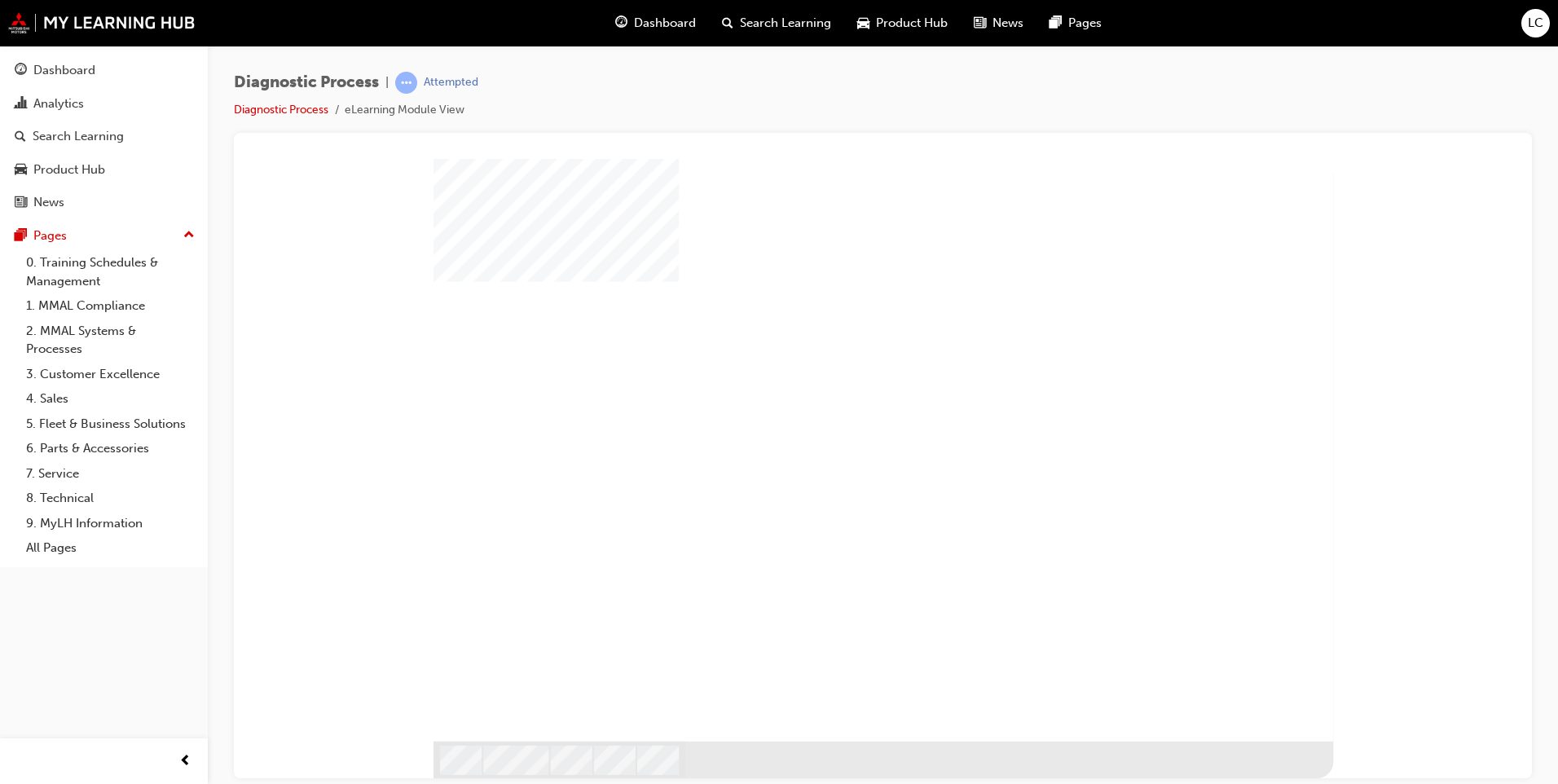
click at [836, 401] on div "play" at bounding box center [836, 401] width 0 height 0
click at [1244, 587] on div at bounding box center [882, 449] width 899 height 582
drag, startPoint x: 1224, startPoint y: 550, endPoint x: 1043, endPoint y: 478, distance: 194.8
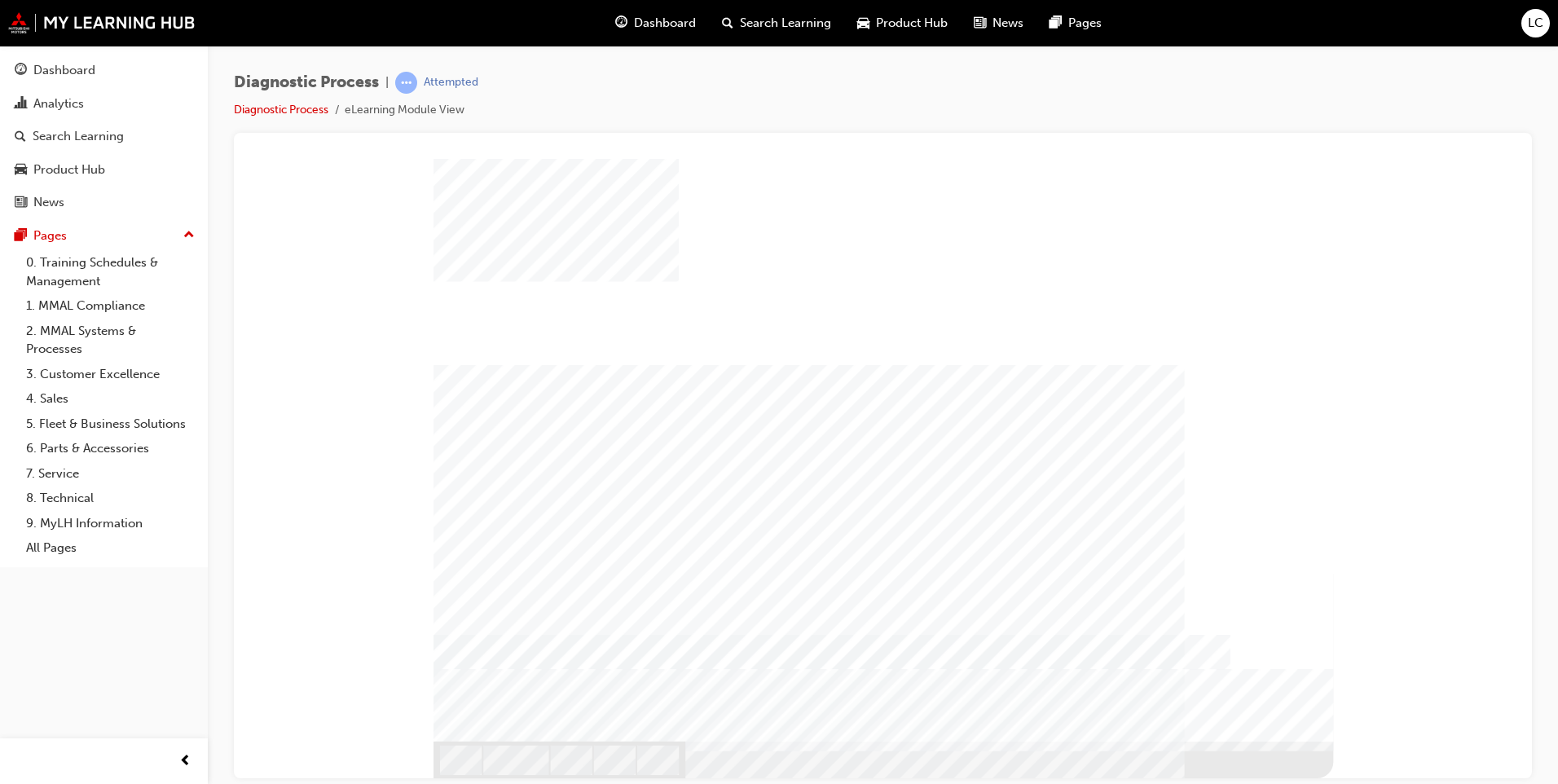
click at [1223, 740] on div "Image" at bounding box center [882, 760] width 899 height 40
click at [1314, 740] on div "Image" at bounding box center [882, 760] width 899 height 40
click at [1274, 724] on div at bounding box center [882, 449] width 899 height 582
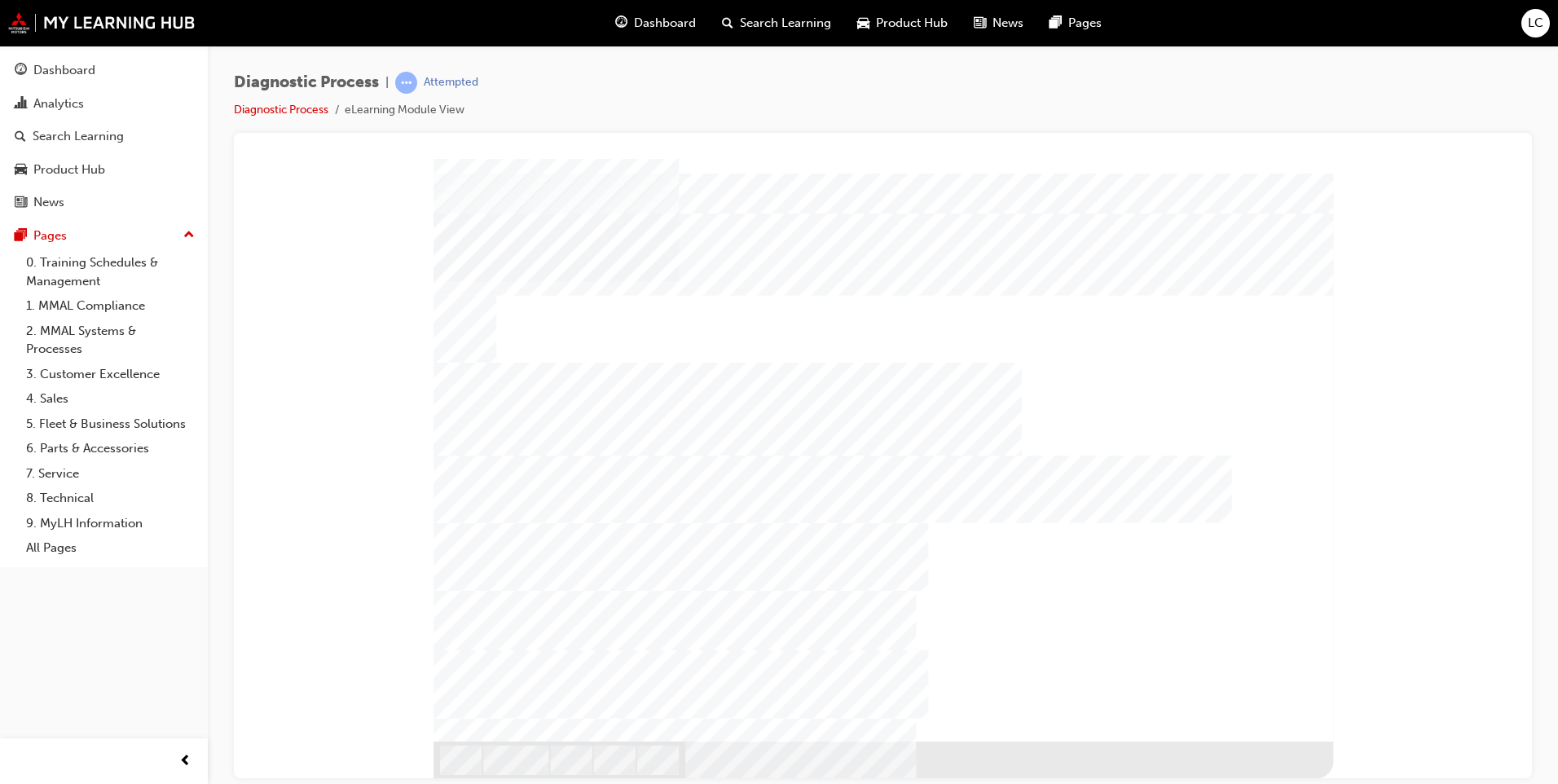
drag, startPoint x: 888, startPoint y: 572, endPoint x: 949, endPoint y: 452, distance: 134.6
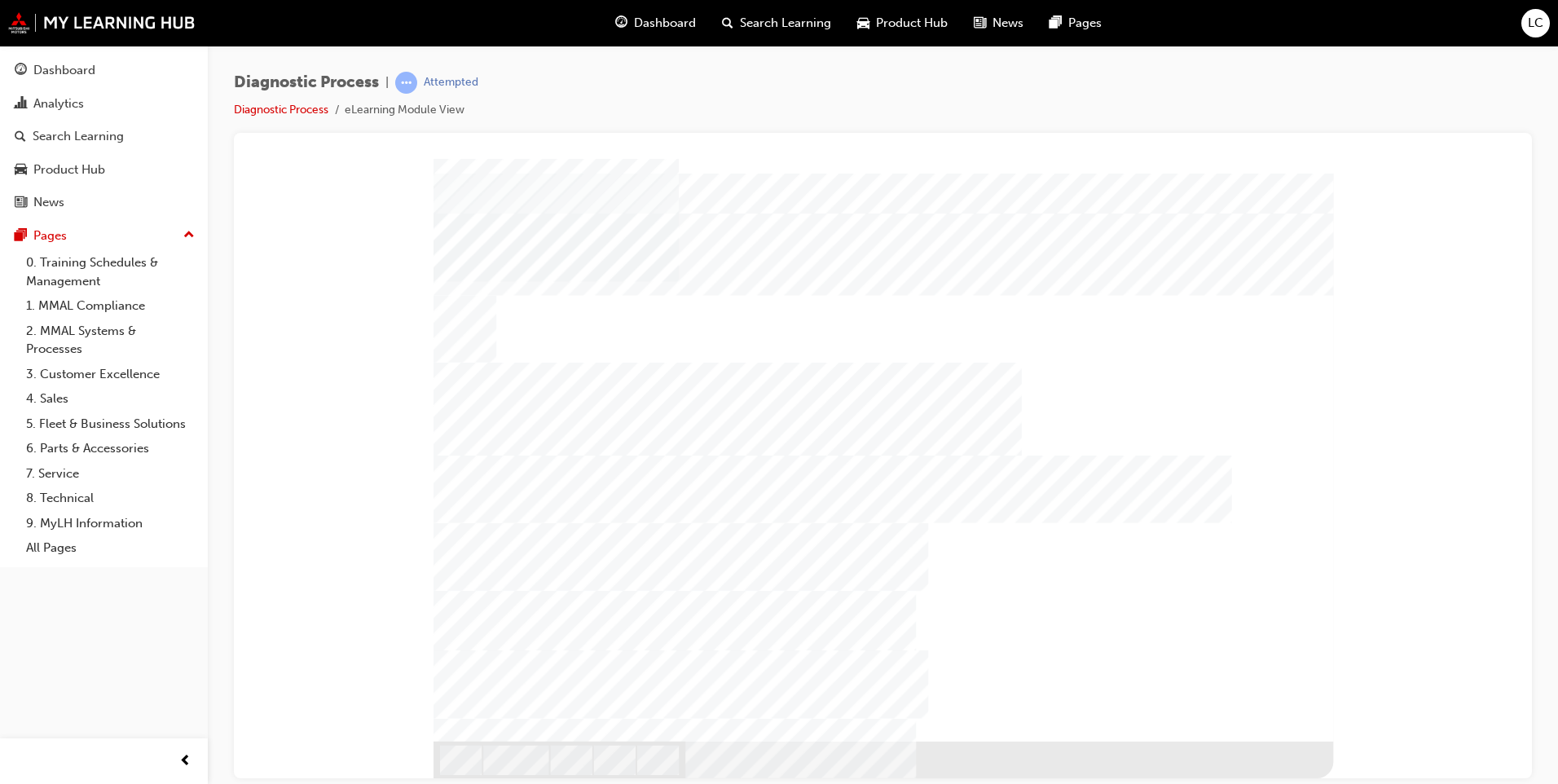
click at [949, 452] on div at bounding box center [882, 449] width 899 height 582
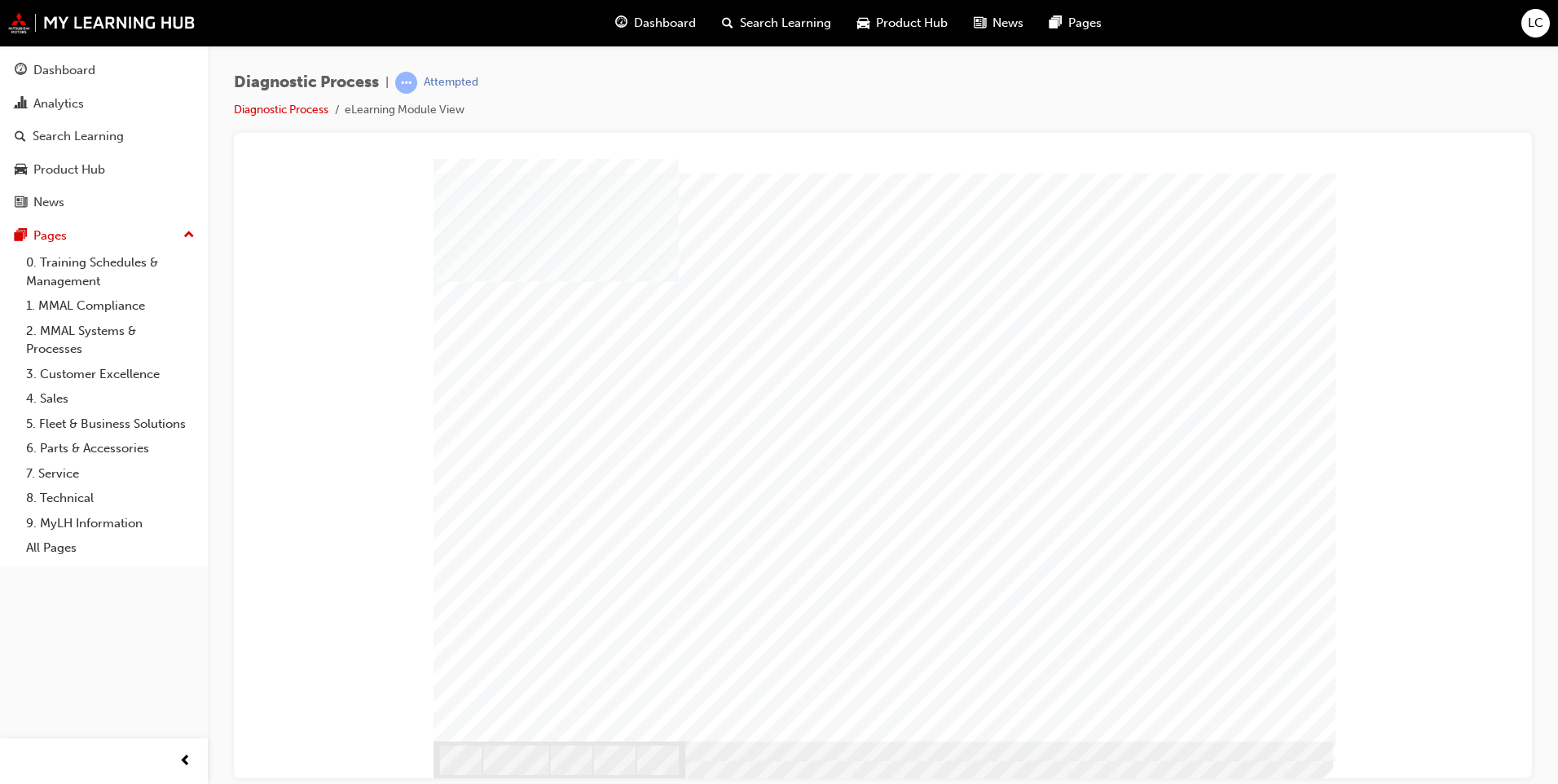
click at [1285, 740] on div "Image" at bounding box center [882, 760] width 899 height 40
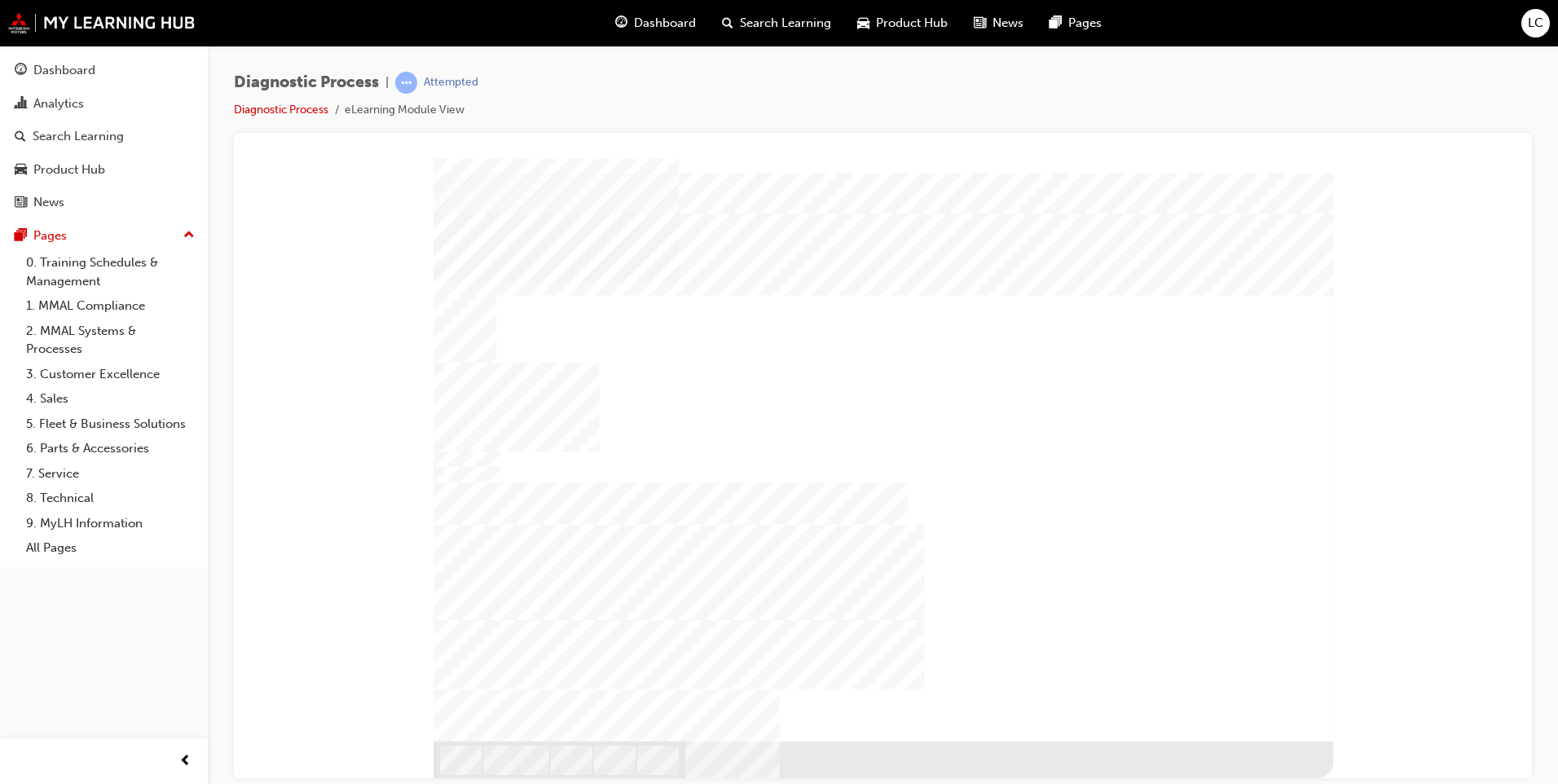
click at [1275, 740] on div "Image" at bounding box center [882, 760] width 899 height 40
click at [1278, 740] on div "Image" at bounding box center [882, 760] width 899 height 40
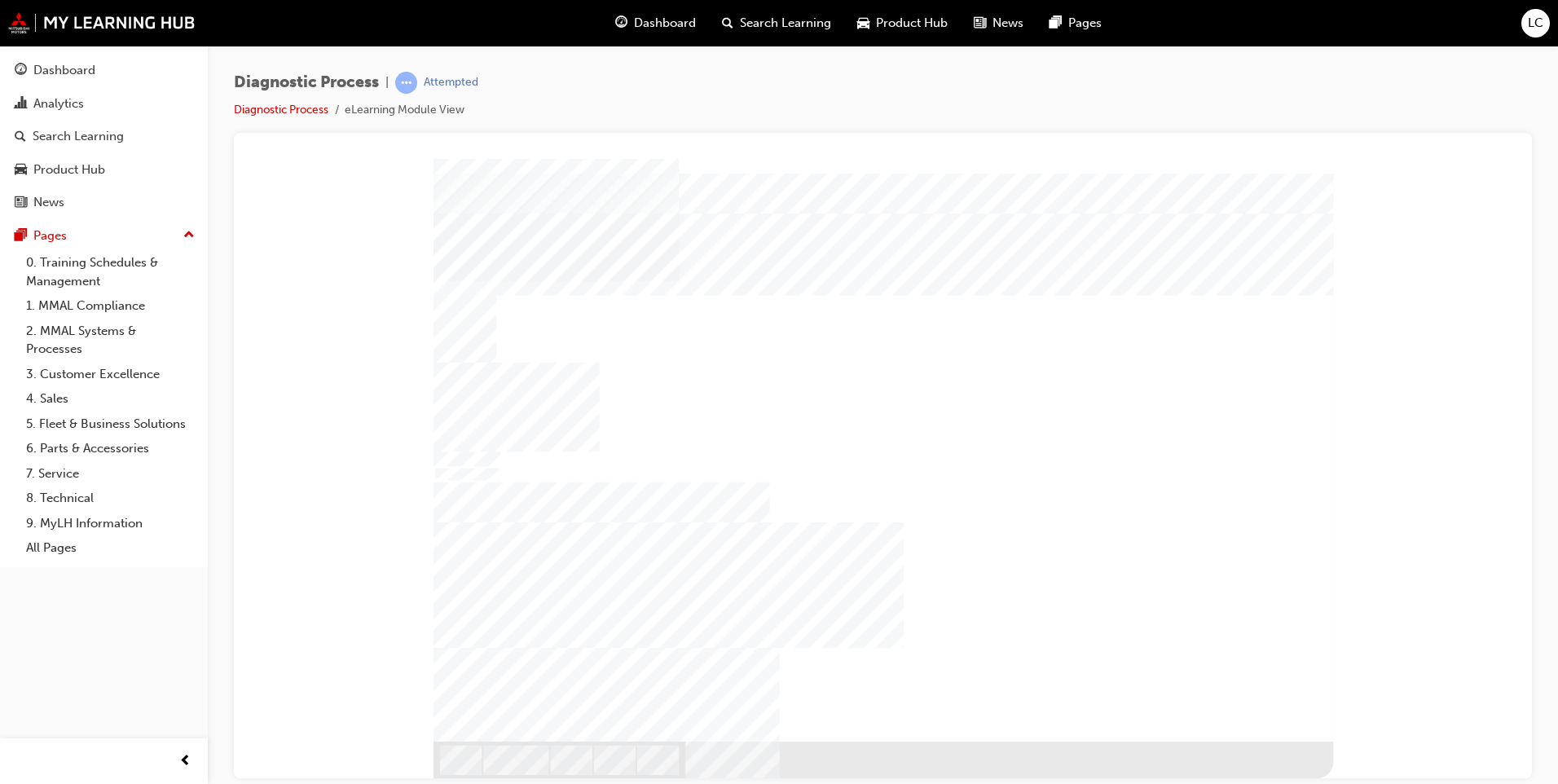
click at [1280, 740] on div "Image" at bounding box center [882, 760] width 899 height 40
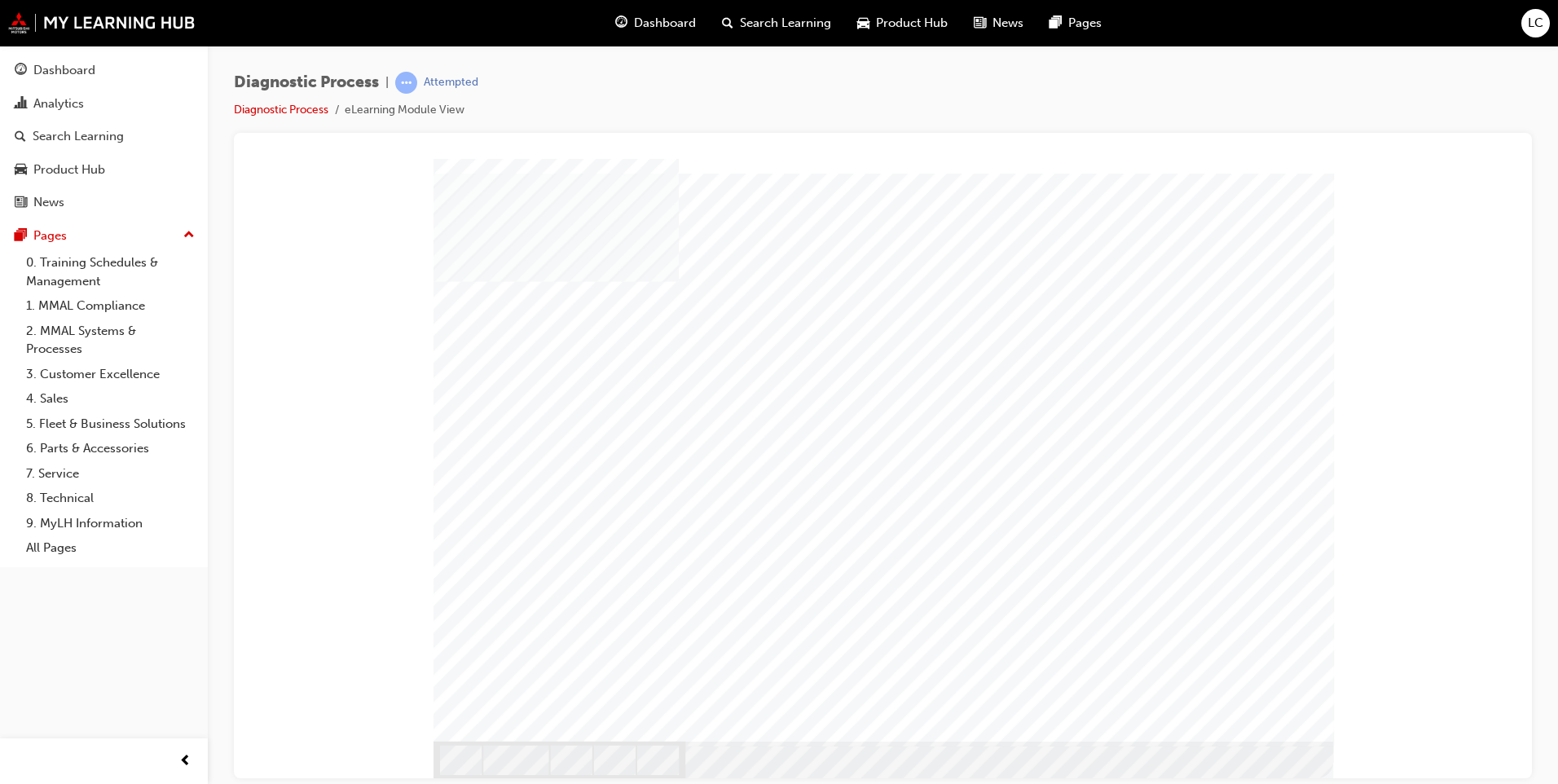
drag, startPoint x: 1275, startPoint y: 727, endPoint x: 1274, endPoint y: 734, distance: 7.1
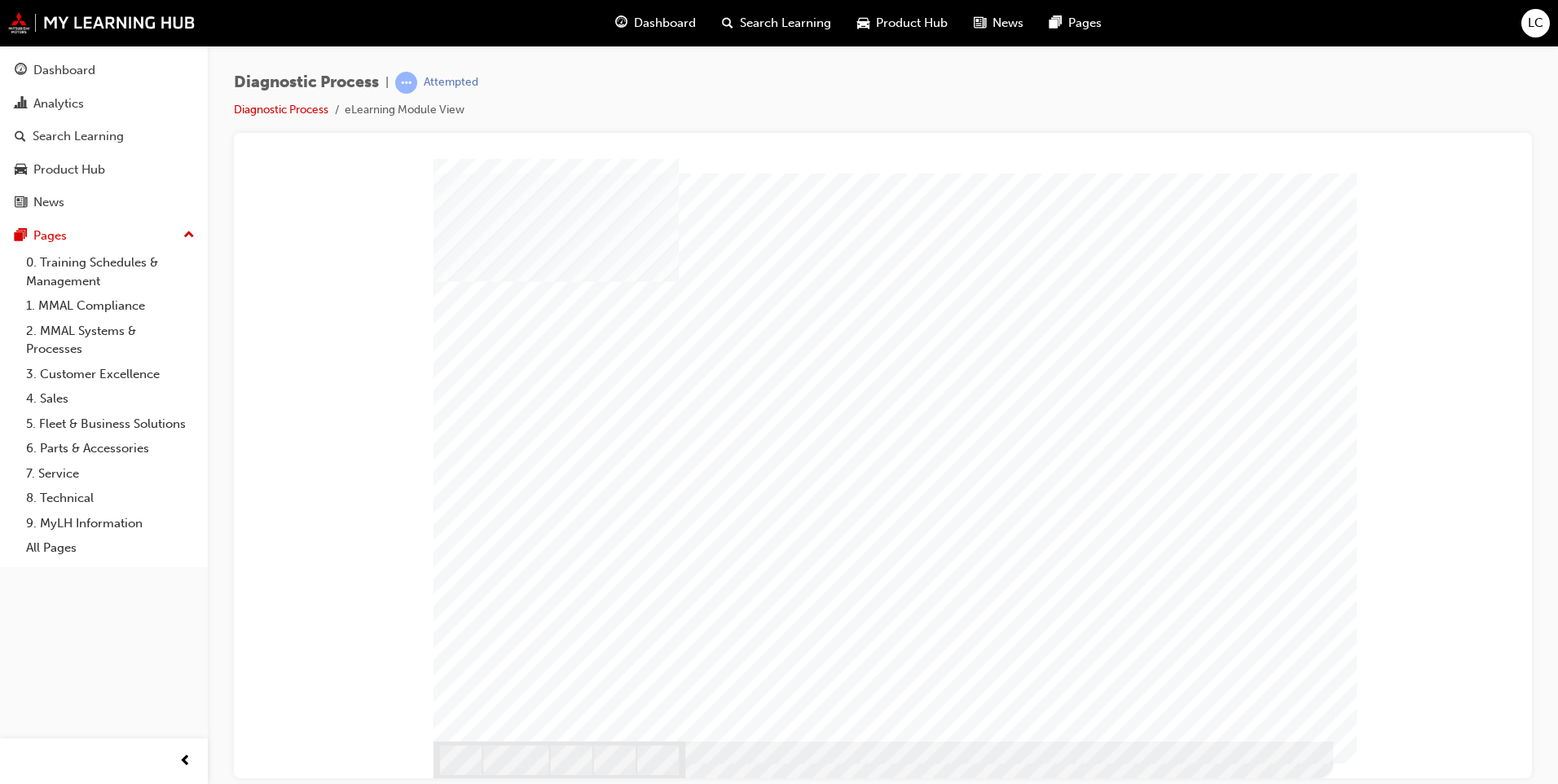
click at [1274, 734] on div at bounding box center [882, 449] width 899 height 582
click at [538, 597] on div at bounding box center [882, 468] width 899 height 619
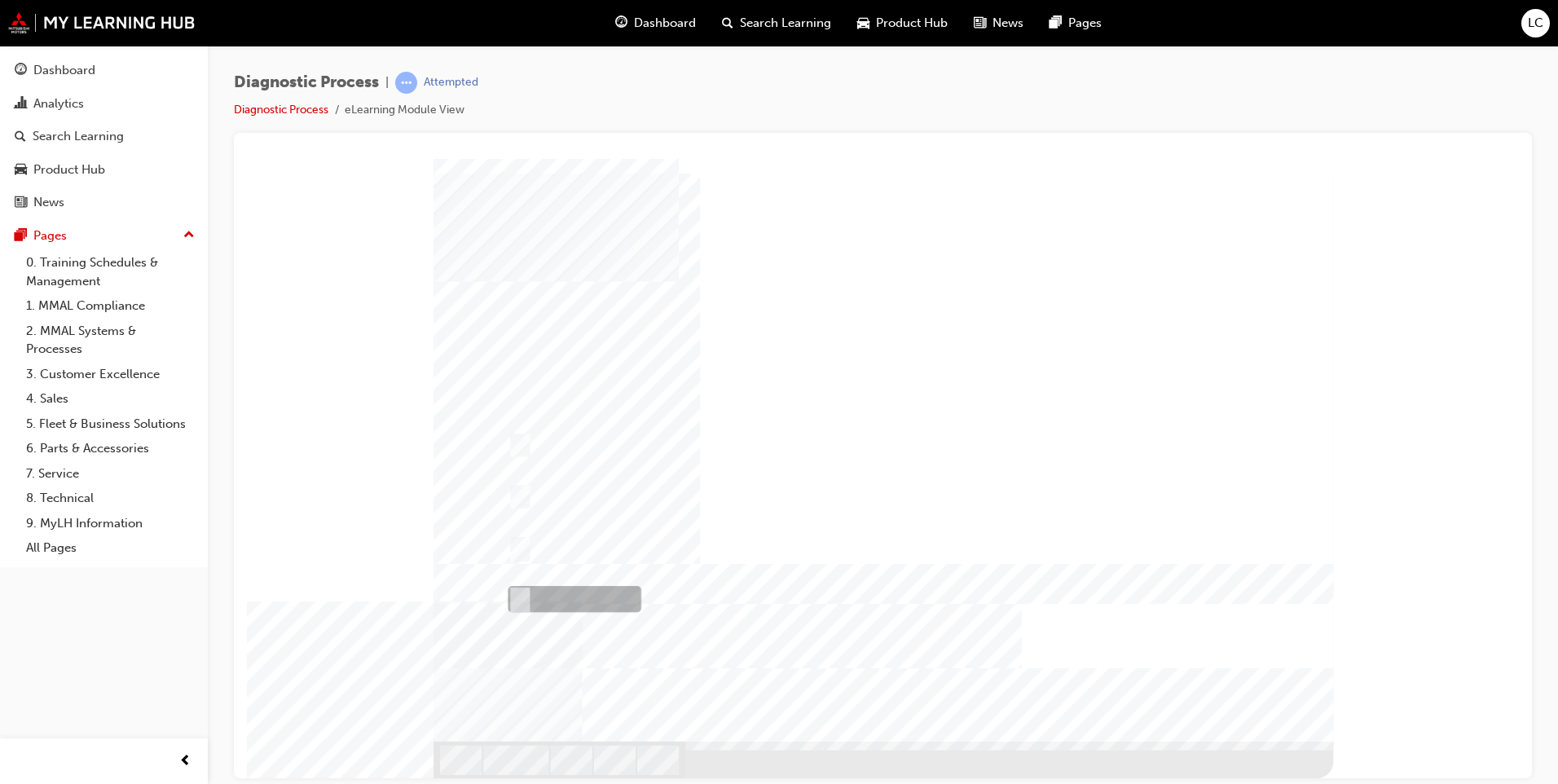
radio input "false"
radio input "true"
click at [529, 489] on div at bounding box center [882, 468] width 899 height 619
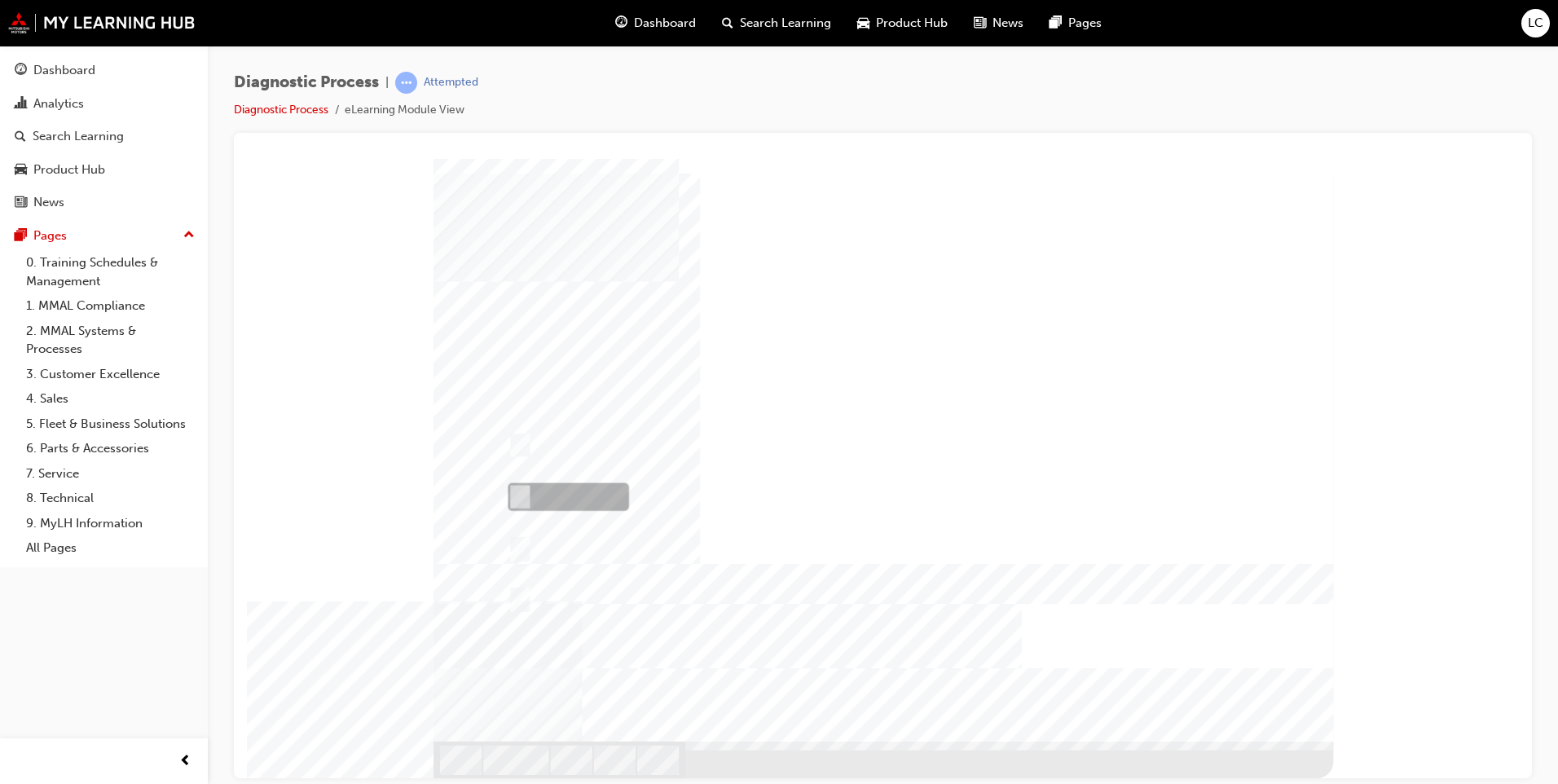
radio input "true"
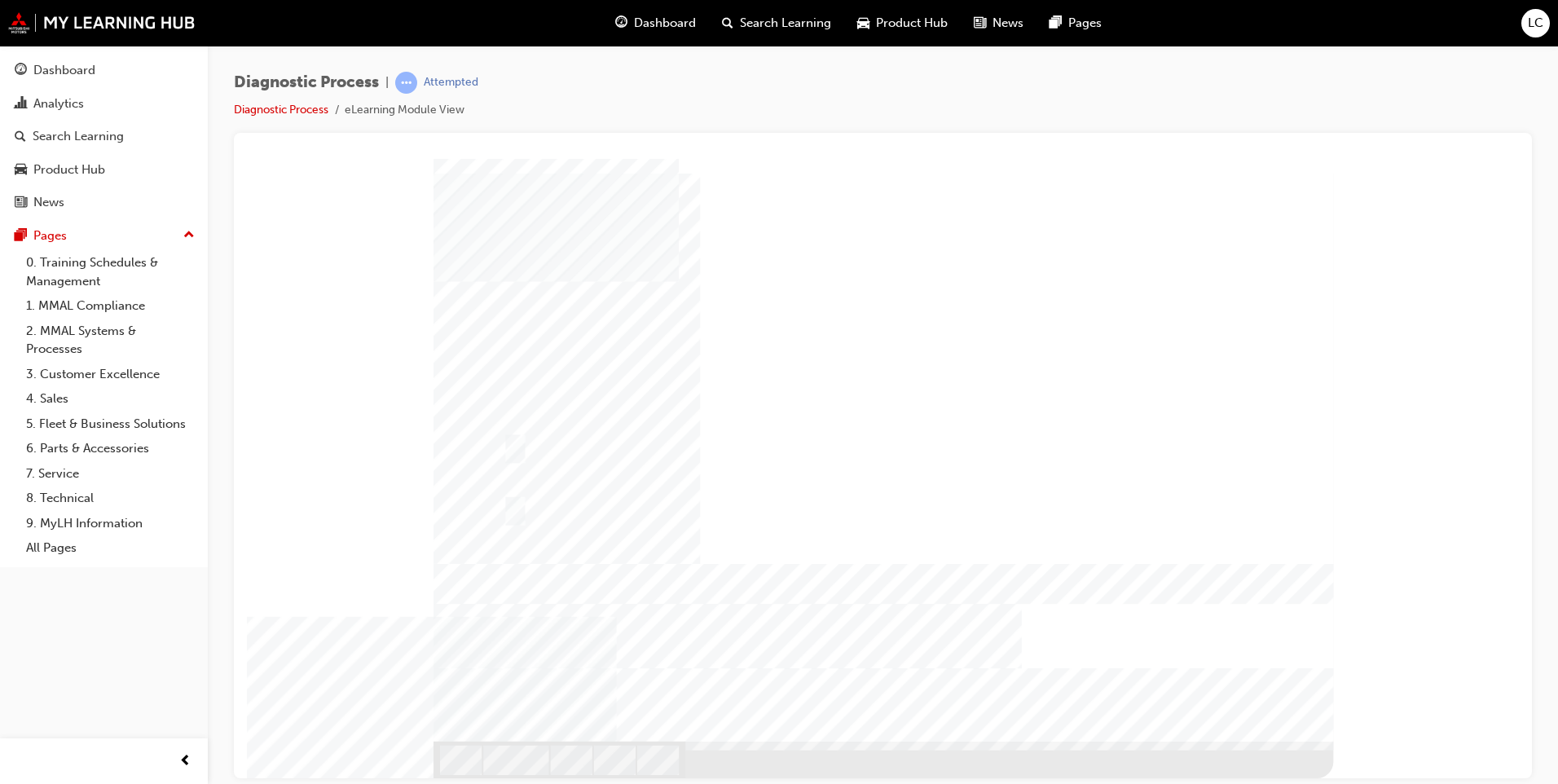
checkbox input "true"
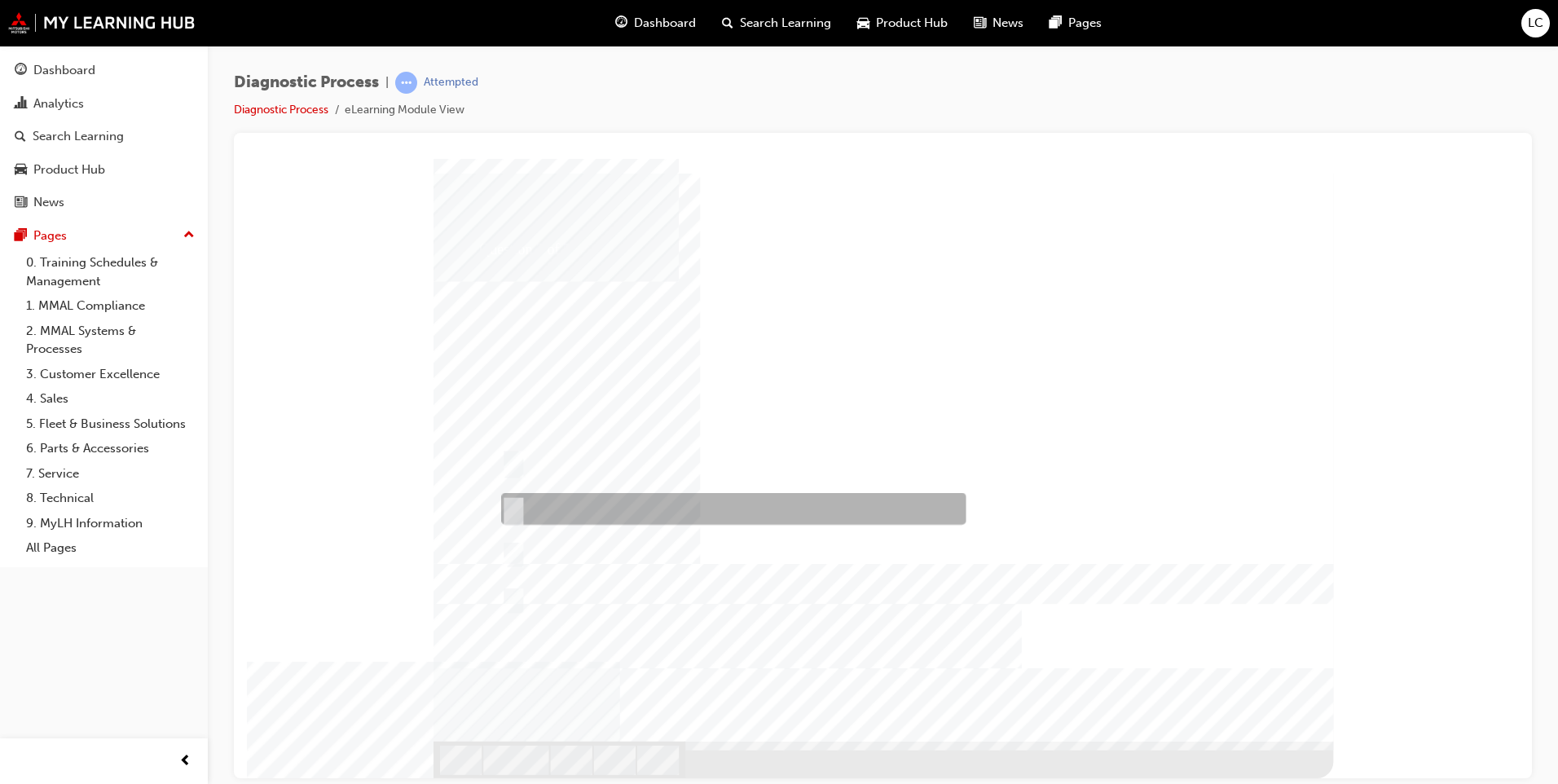
checkbox input "true"
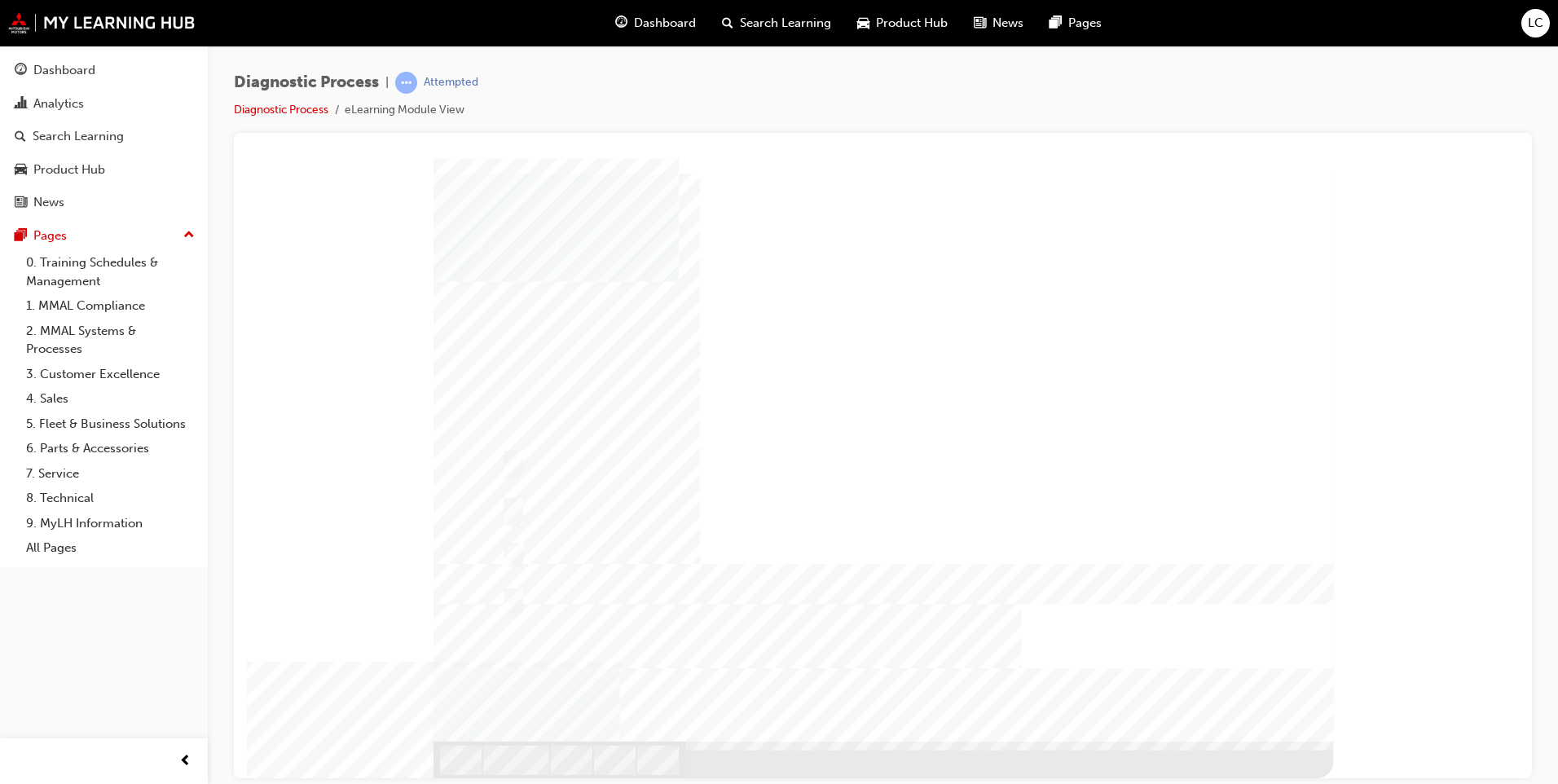
checkbox input "true"
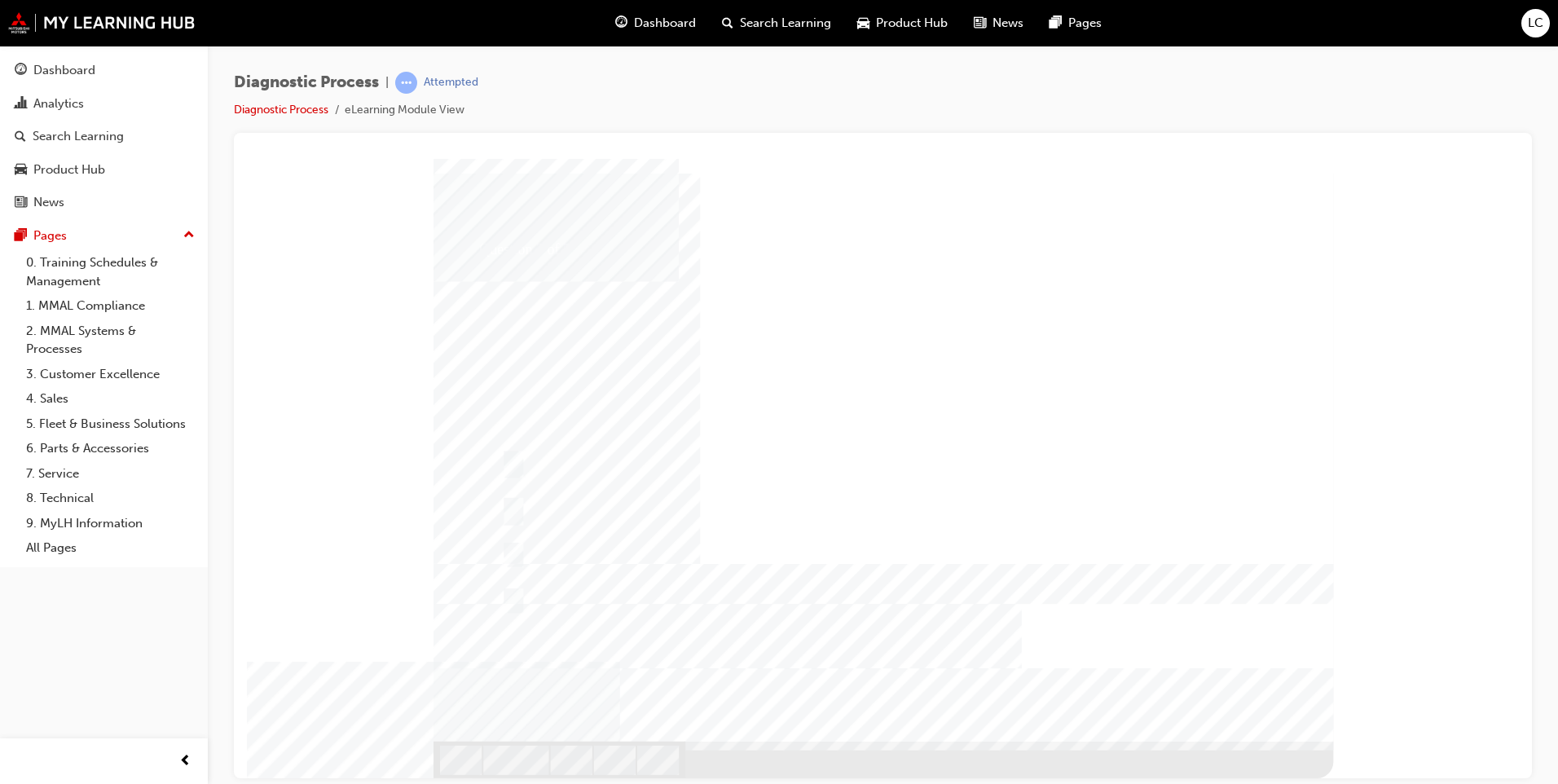
click at [601, 484] on div at bounding box center [882, 468] width 899 height 619
click at [600, 453] on div at bounding box center [882, 468] width 899 height 619
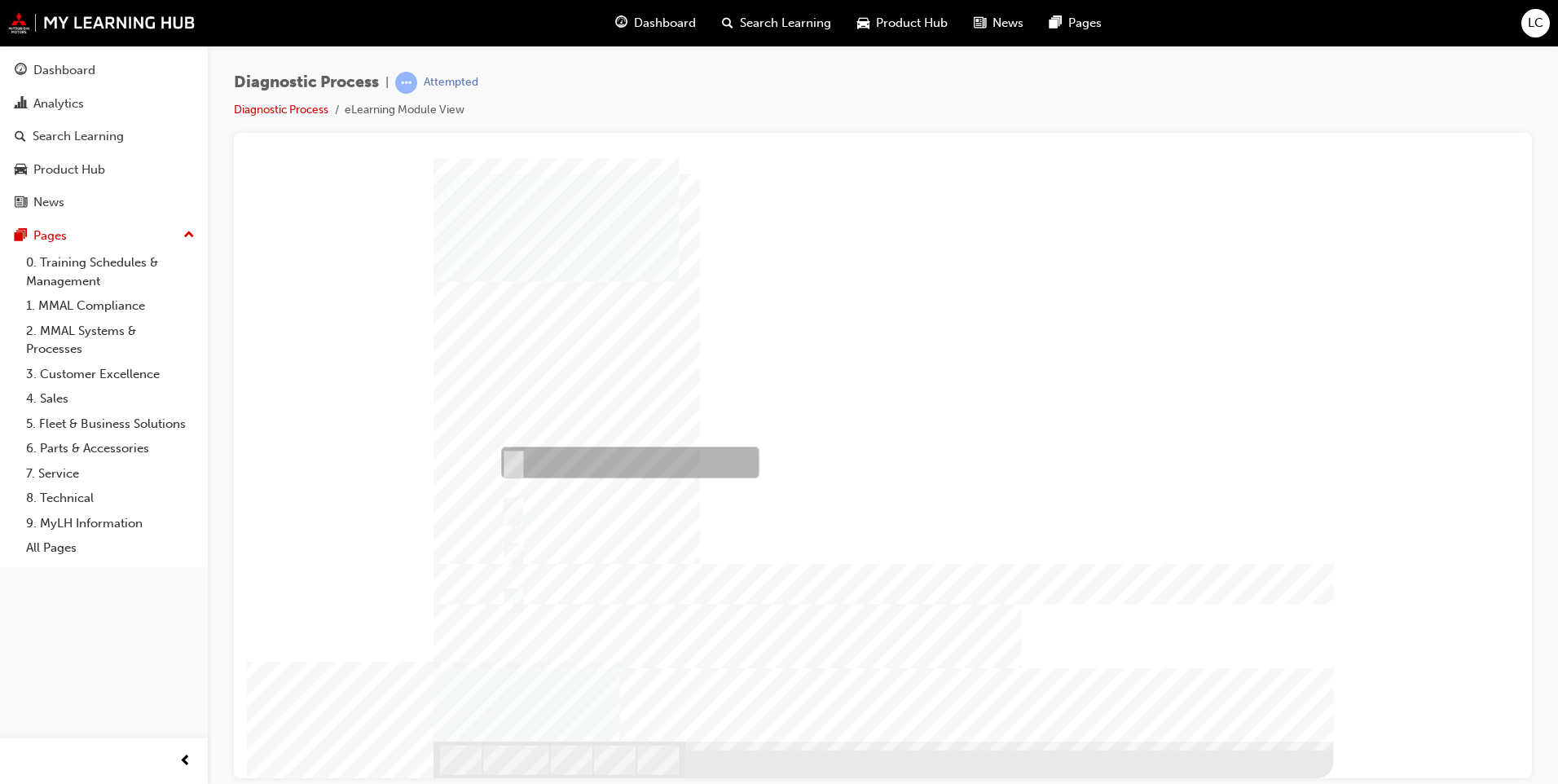
checkbox input "true"
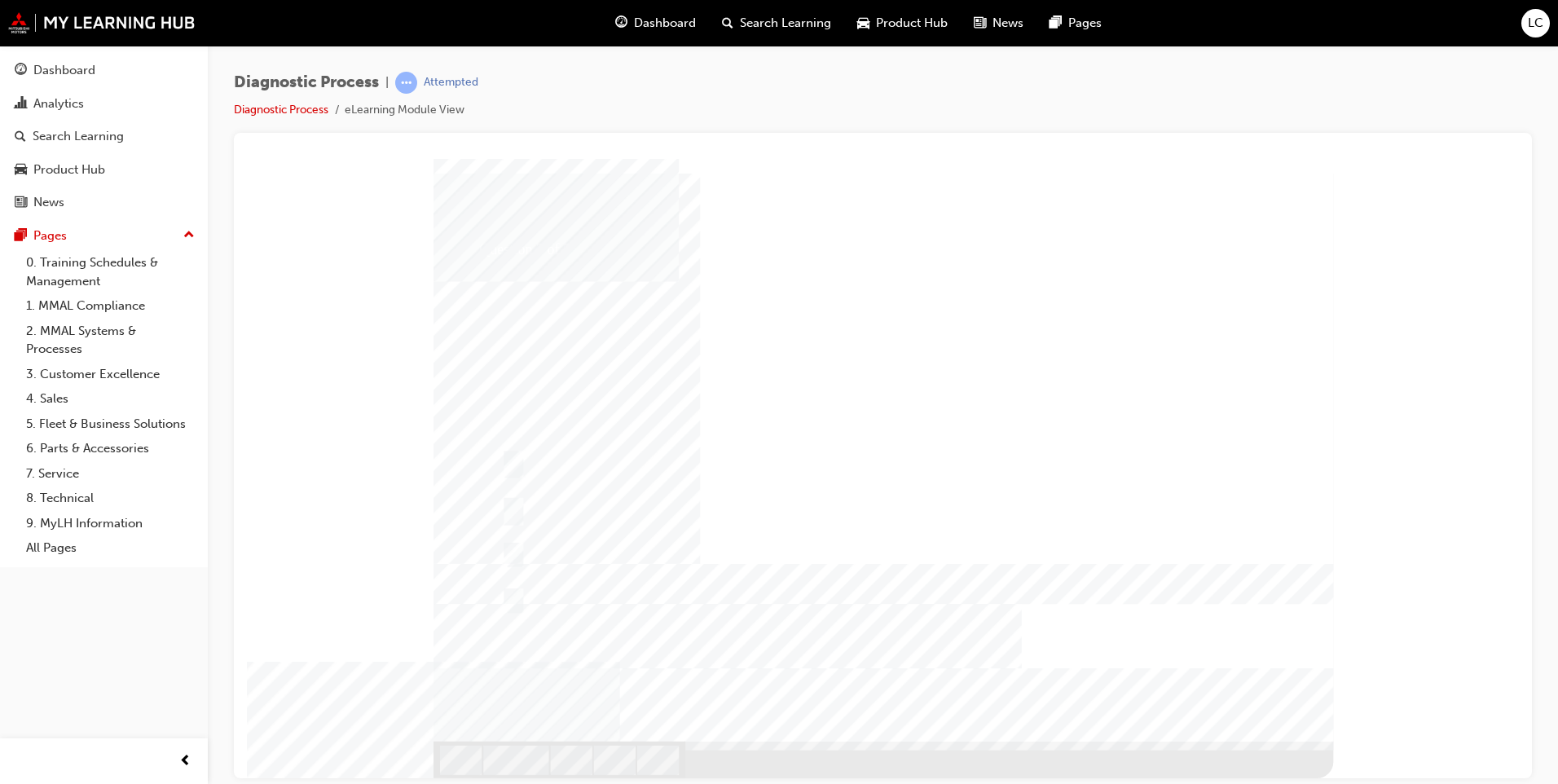
click at [619, 505] on div at bounding box center [882, 468] width 899 height 619
checkbox input "true"
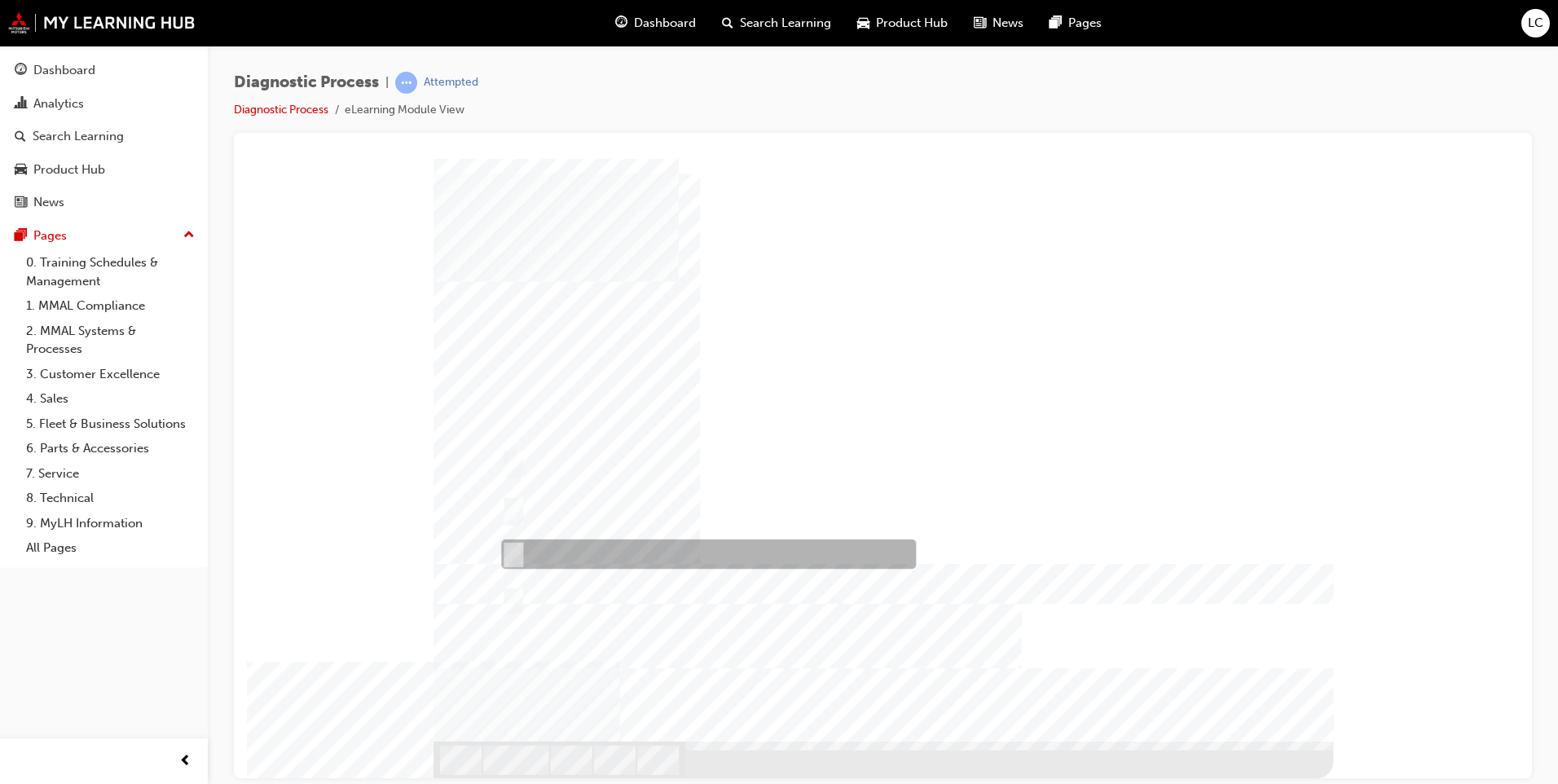
checkbox input "false"
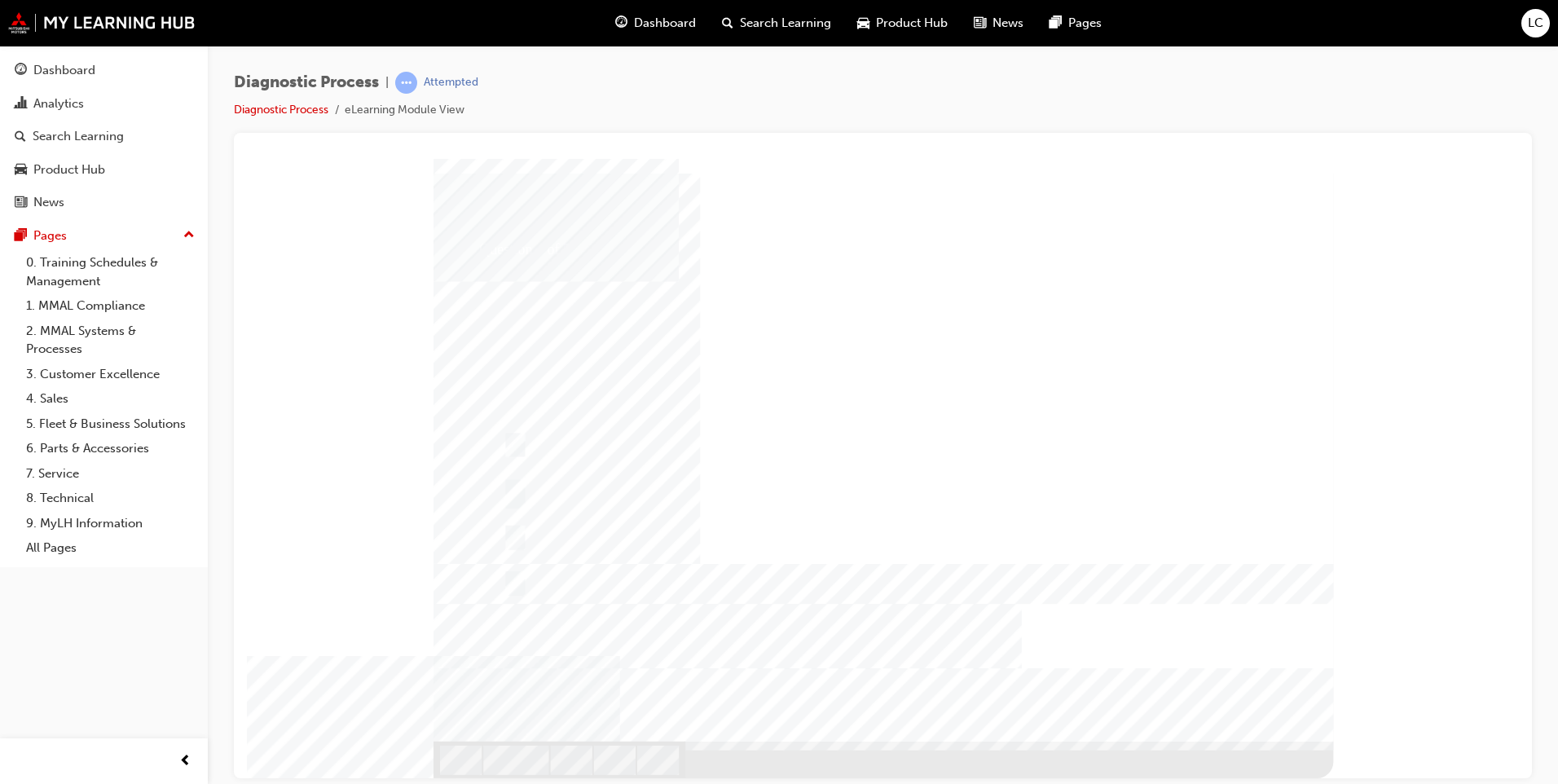
click at [665, 506] on div at bounding box center [882, 468] width 899 height 619
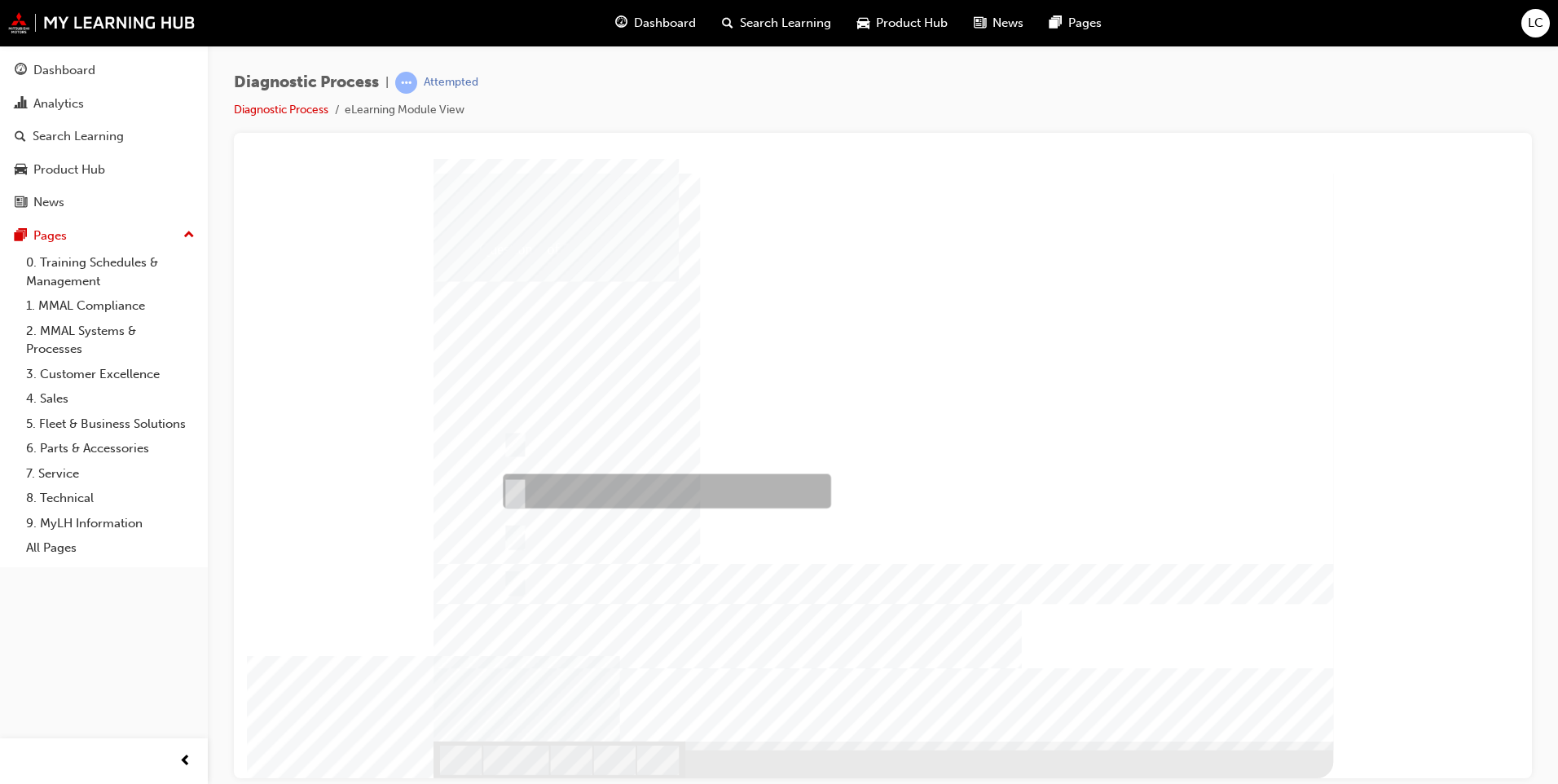
radio input "false"
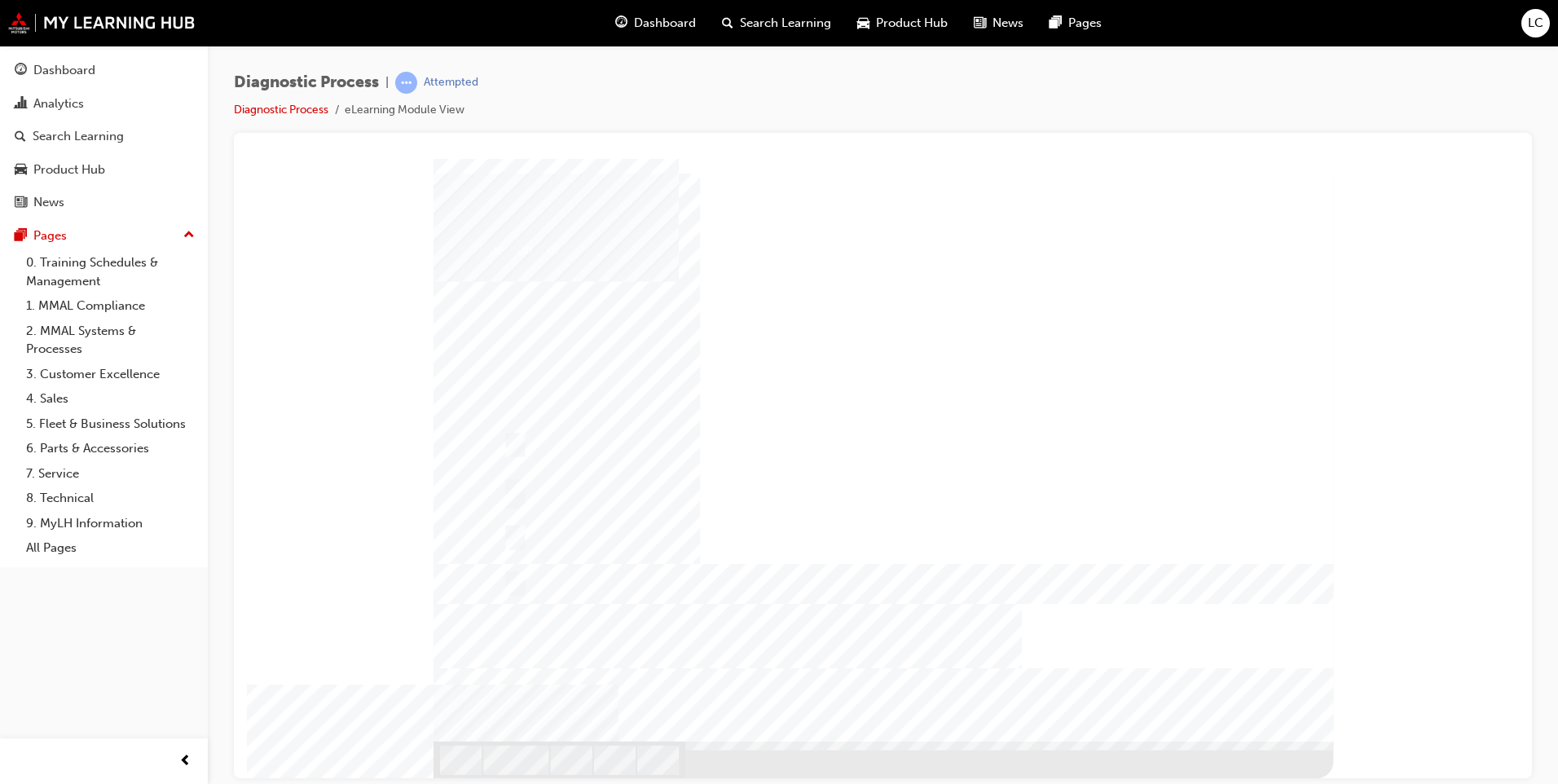
click at [646, 527] on div at bounding box center [882, 468] width 899 height 619
radio input "false"
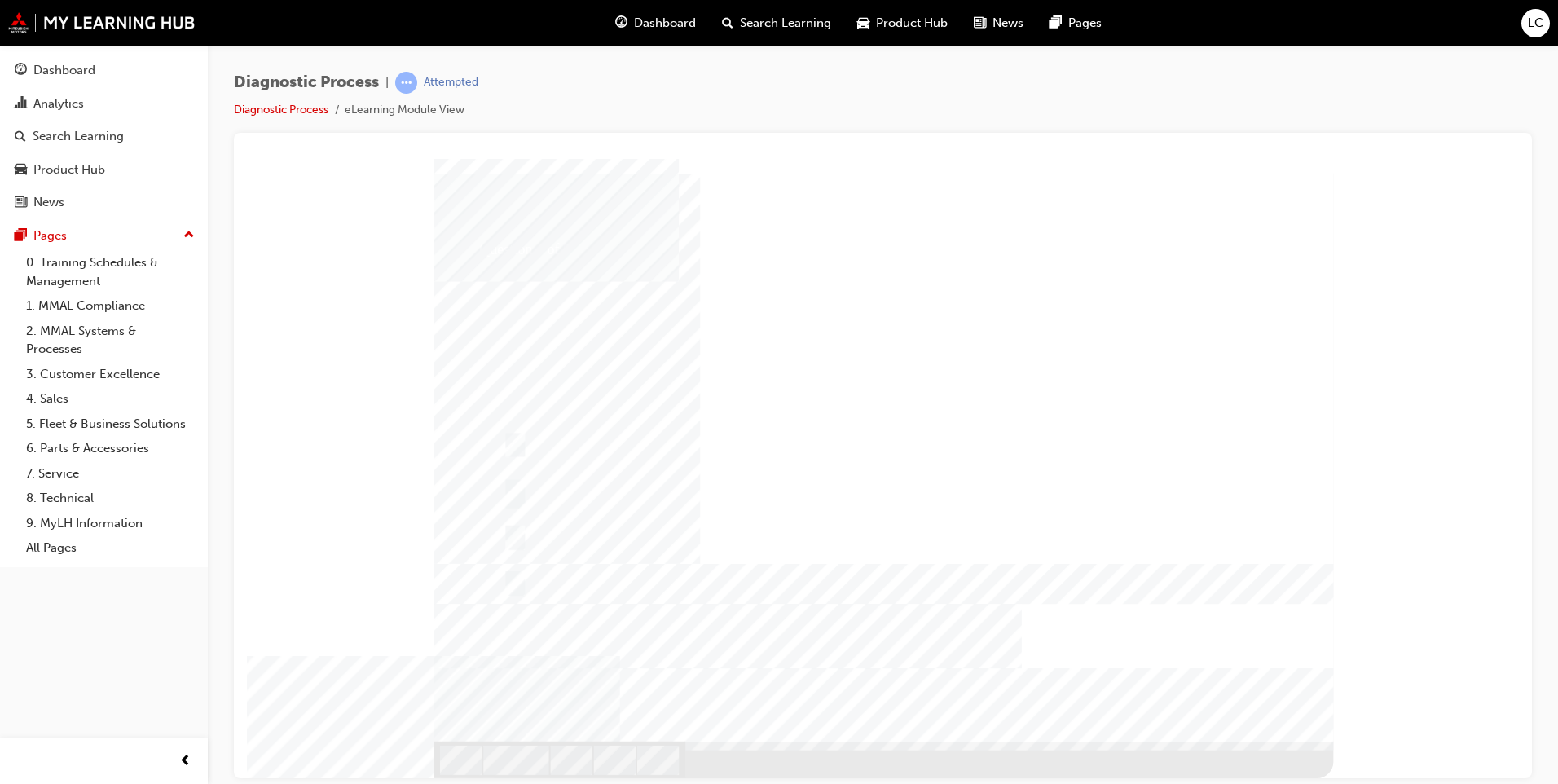
click at [670, 550] on div at bounding box center [882, 468] width 899 height 619
radio input "false"
radio input "true"
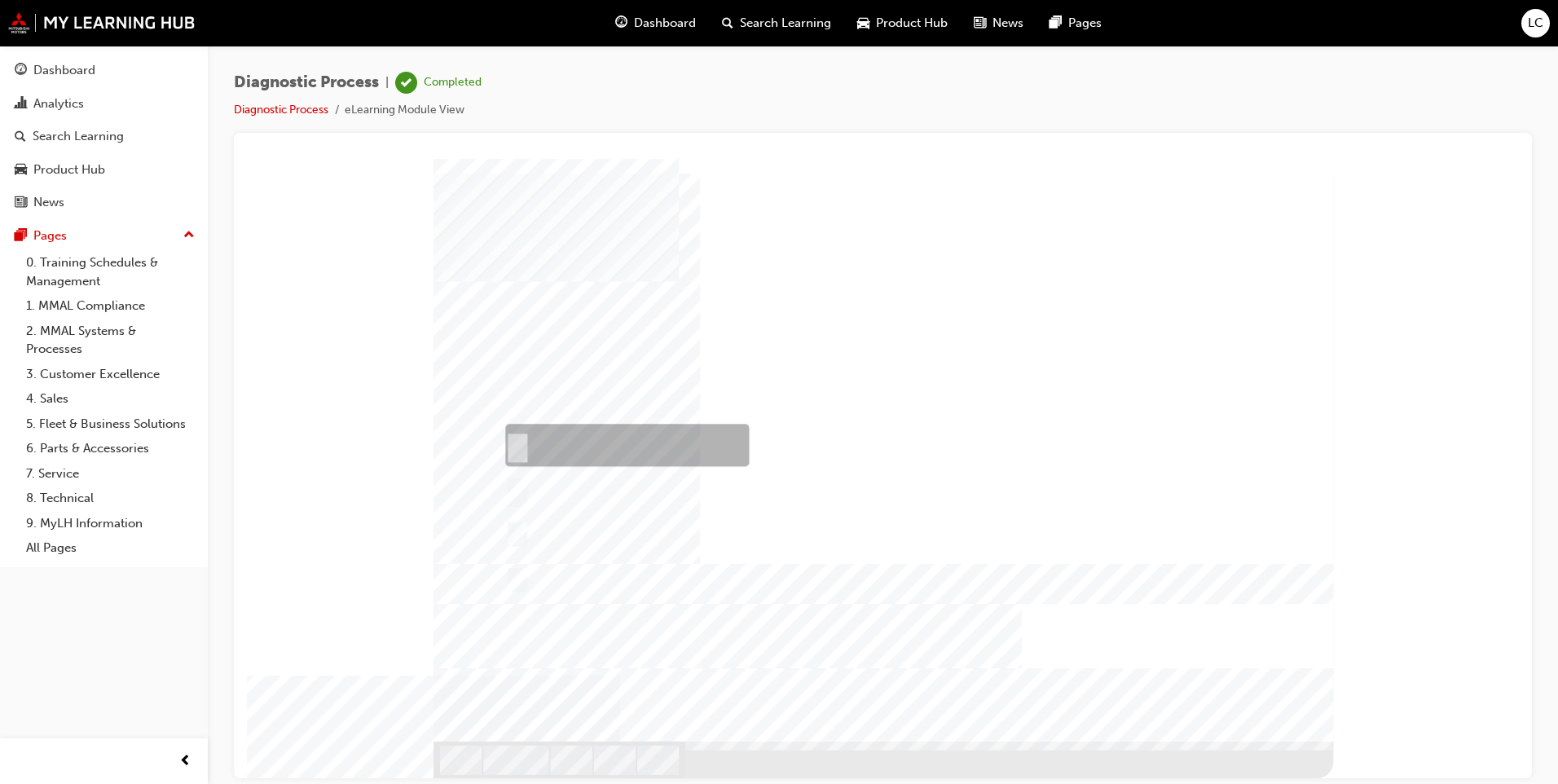
click at [657, 487] on div at bounding box center [882, 468] width 899 height 619
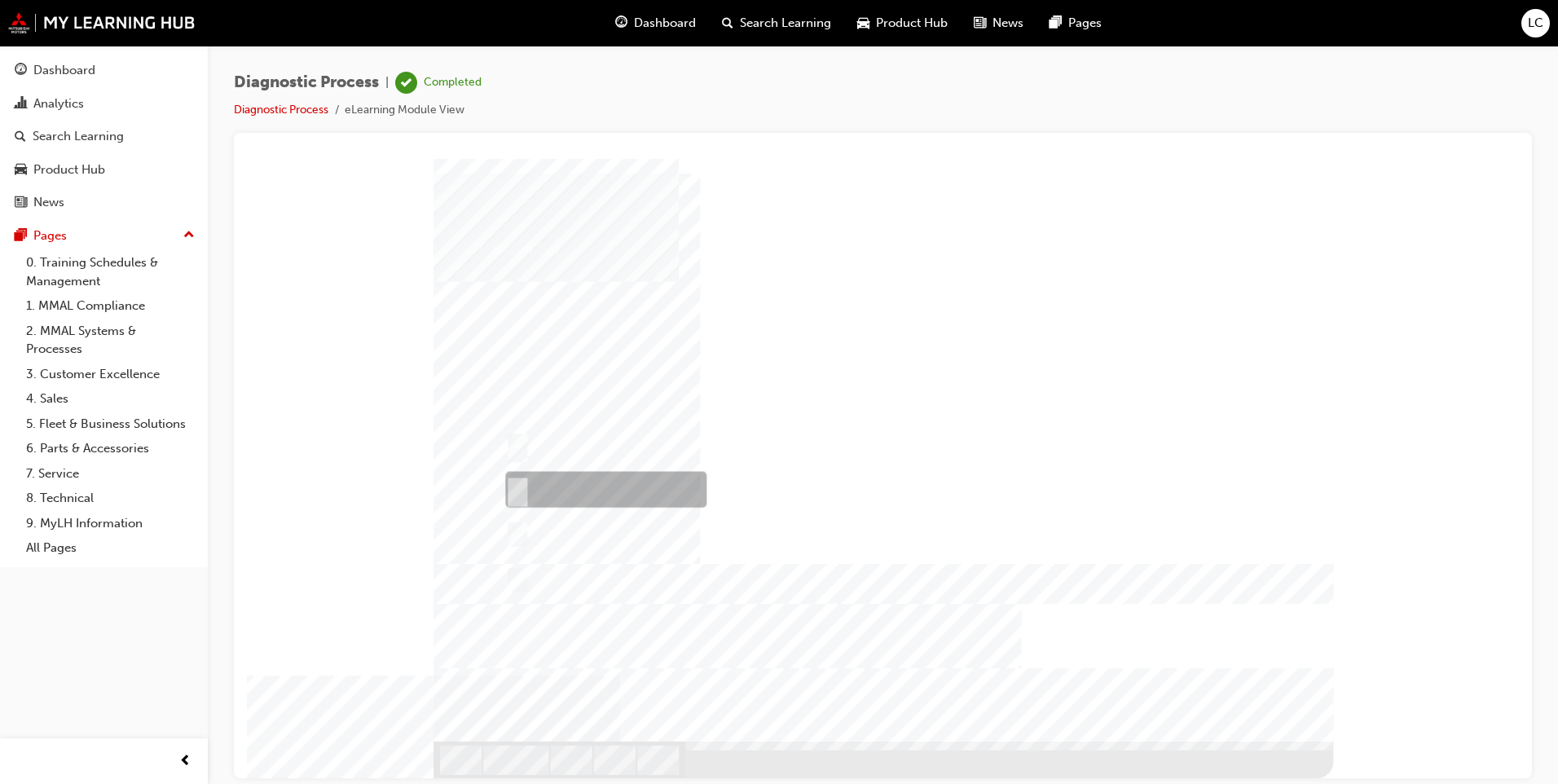
radio input "false"
click at [591, 522] on div at bounding box center [882, 468] width 899 height 619
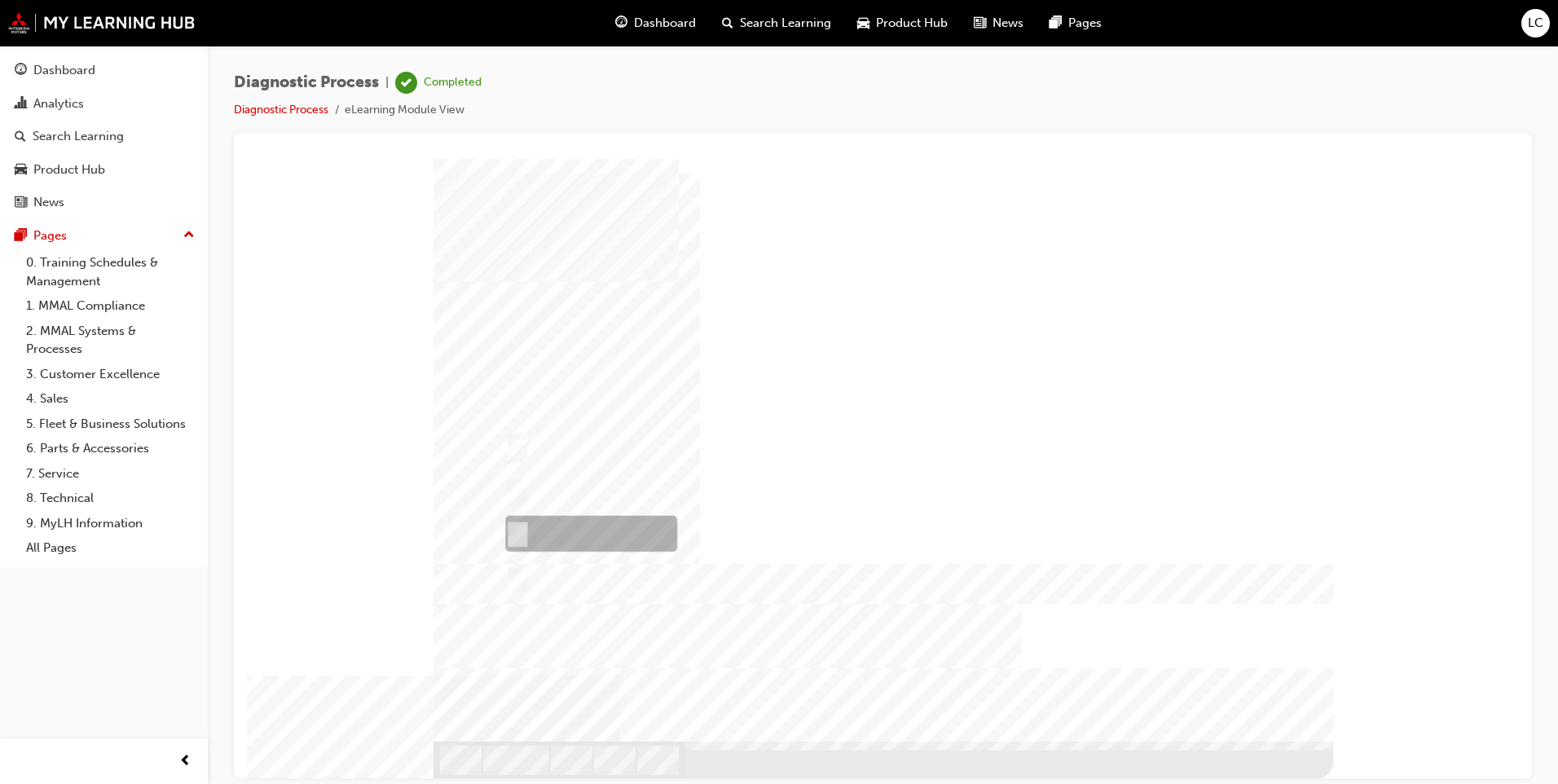
radio input "false"
radio input "true"
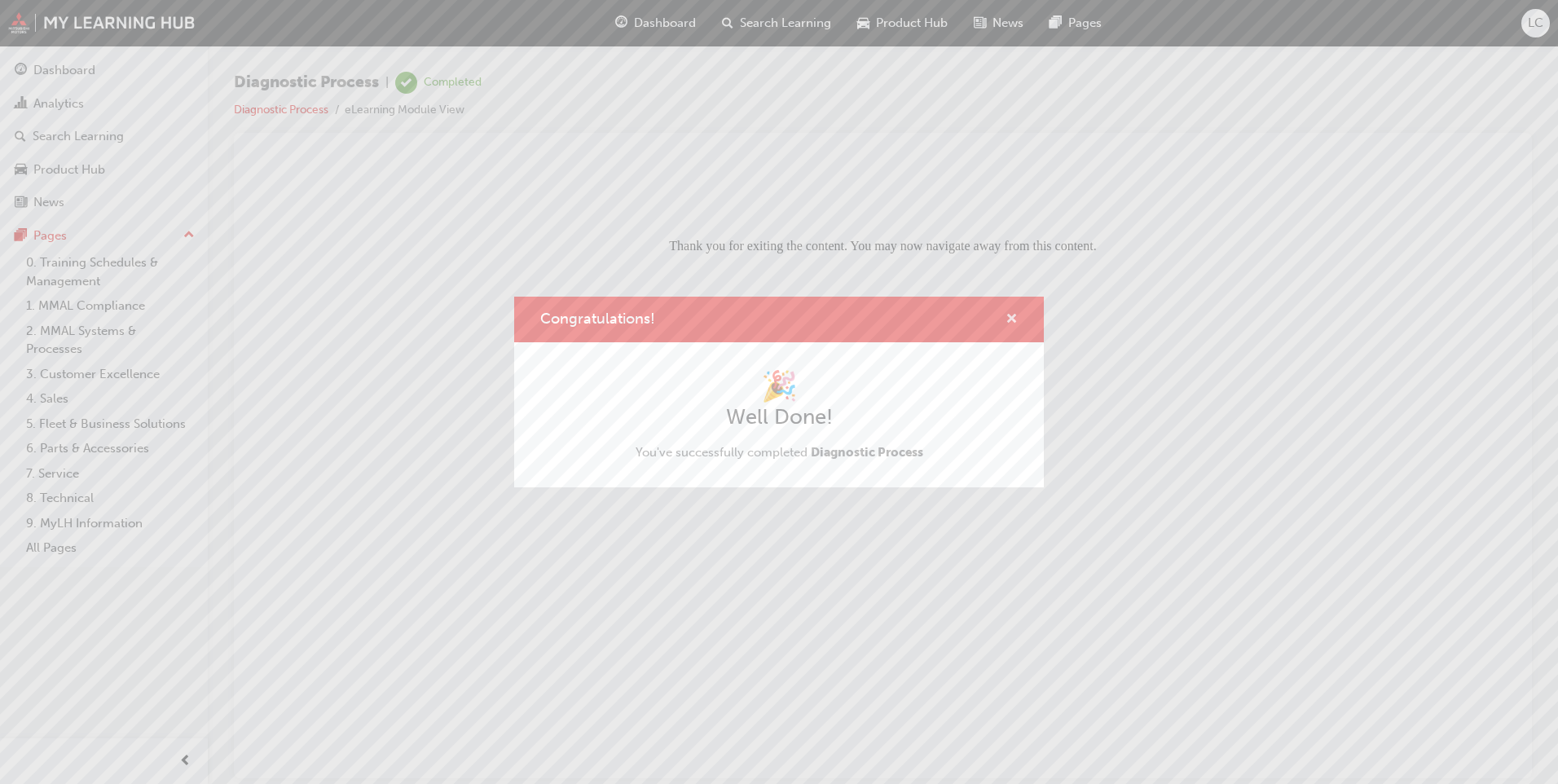
click at [1012, 326] on span "cross-icon" at bounding box center [1011, 320] width 13 height 14
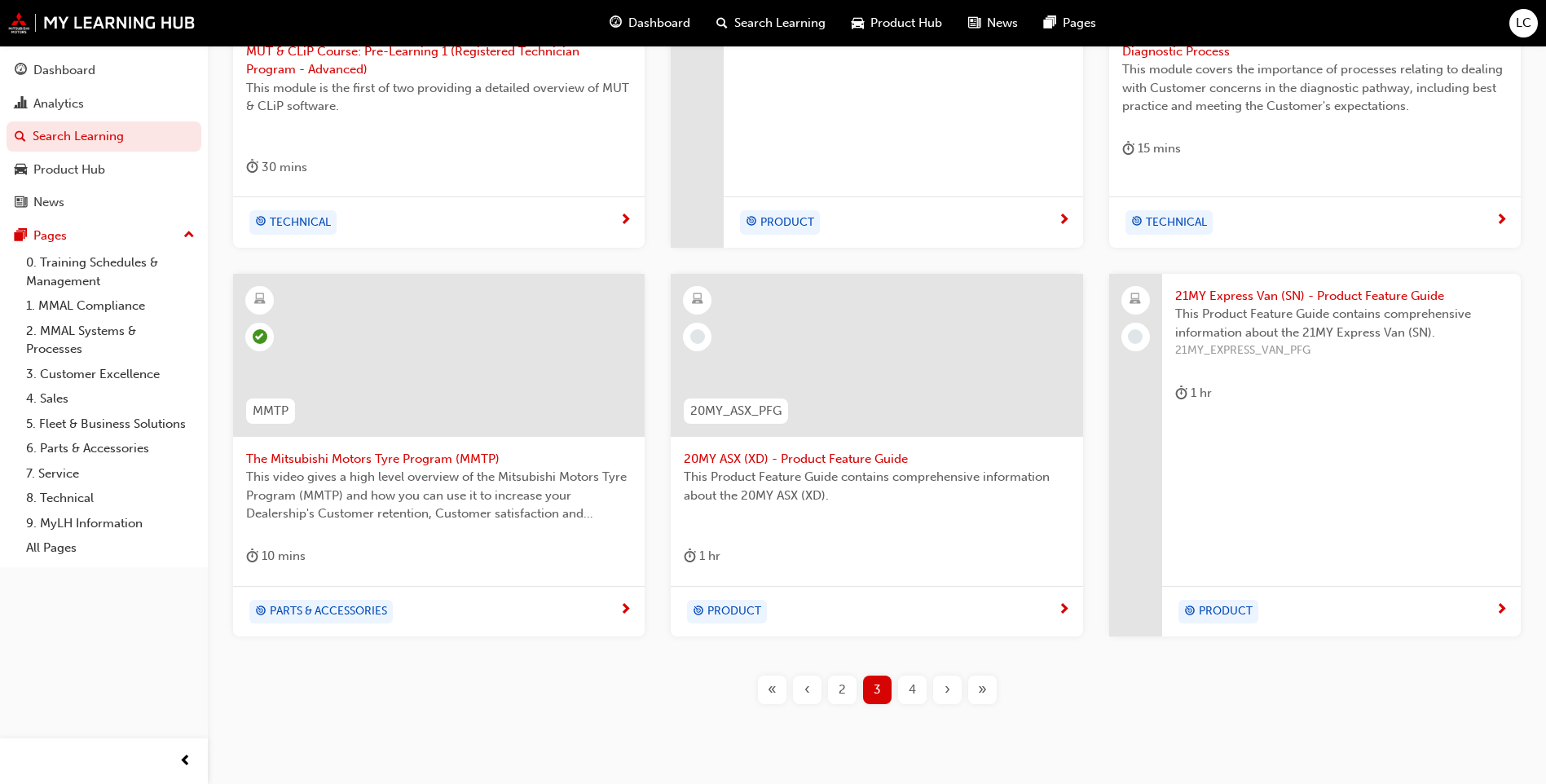
scroll to position [506, 0]
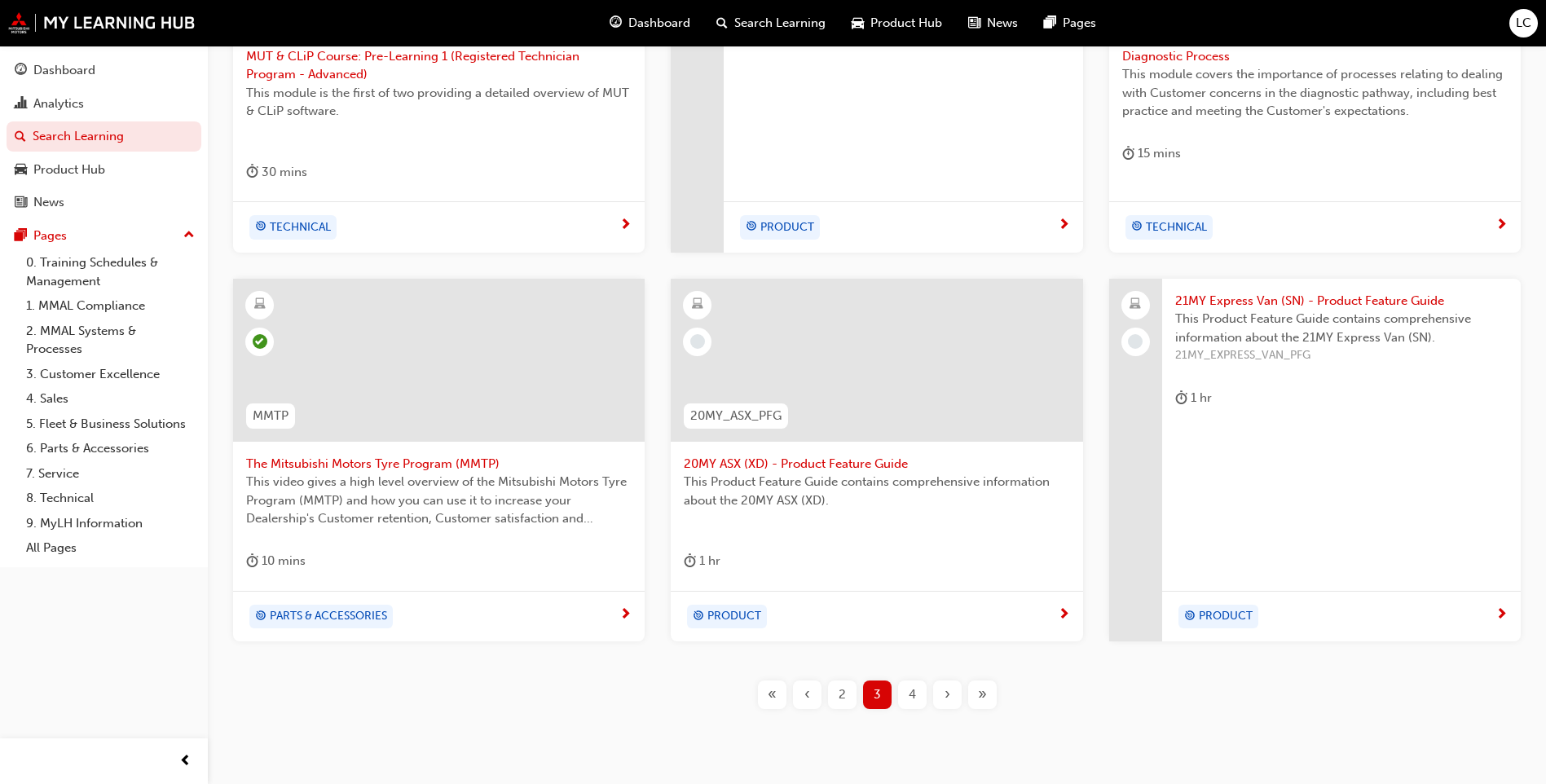
click at [847, 460] on span "20MY ASX (XD) - Product Feature Guide" at bounding box center [876, 464] width 385 height 19
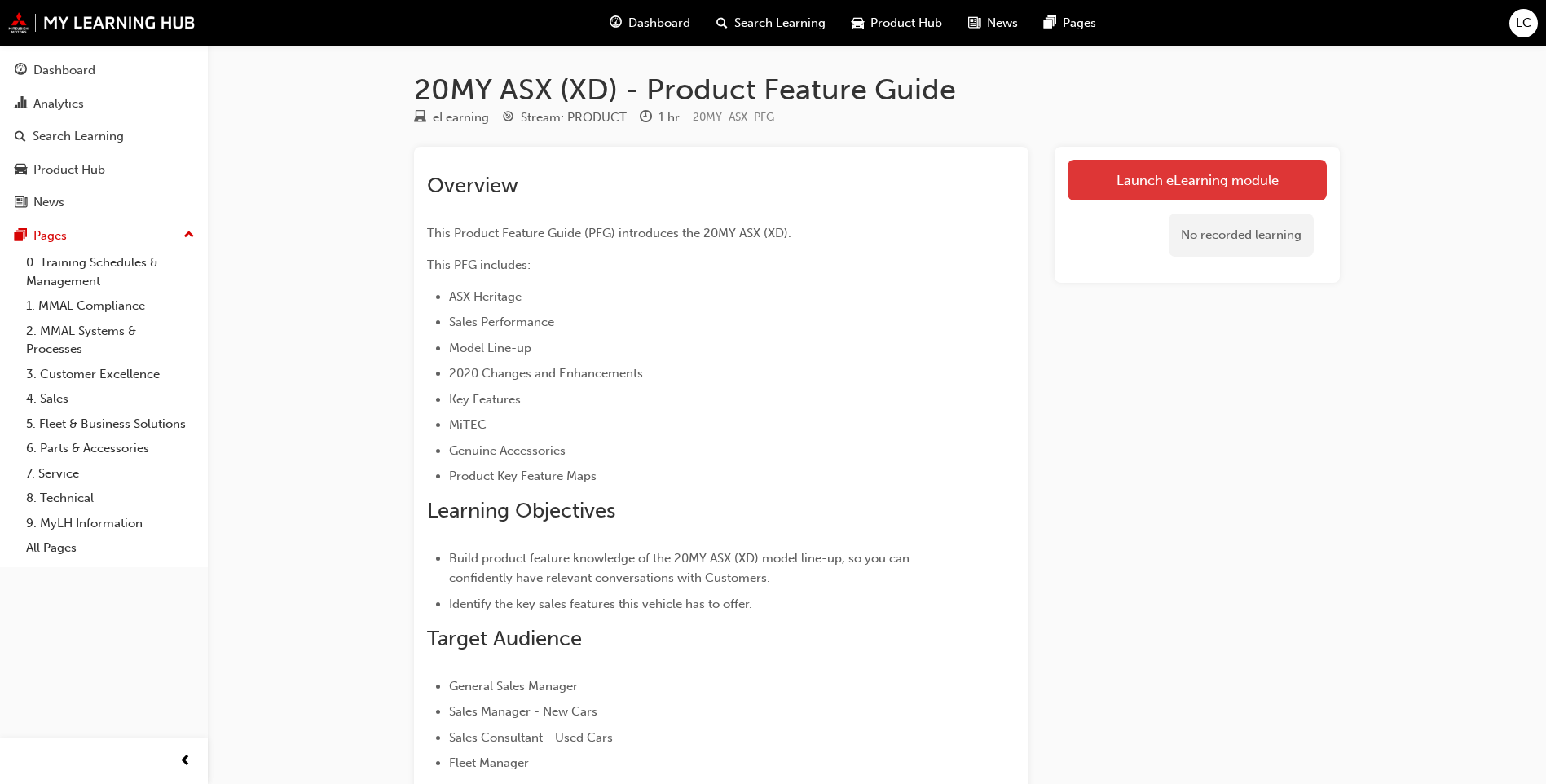
click at [1195, 190] on link "Launch eLearning module" at bounding box center [1198, 180] width 259 height 40
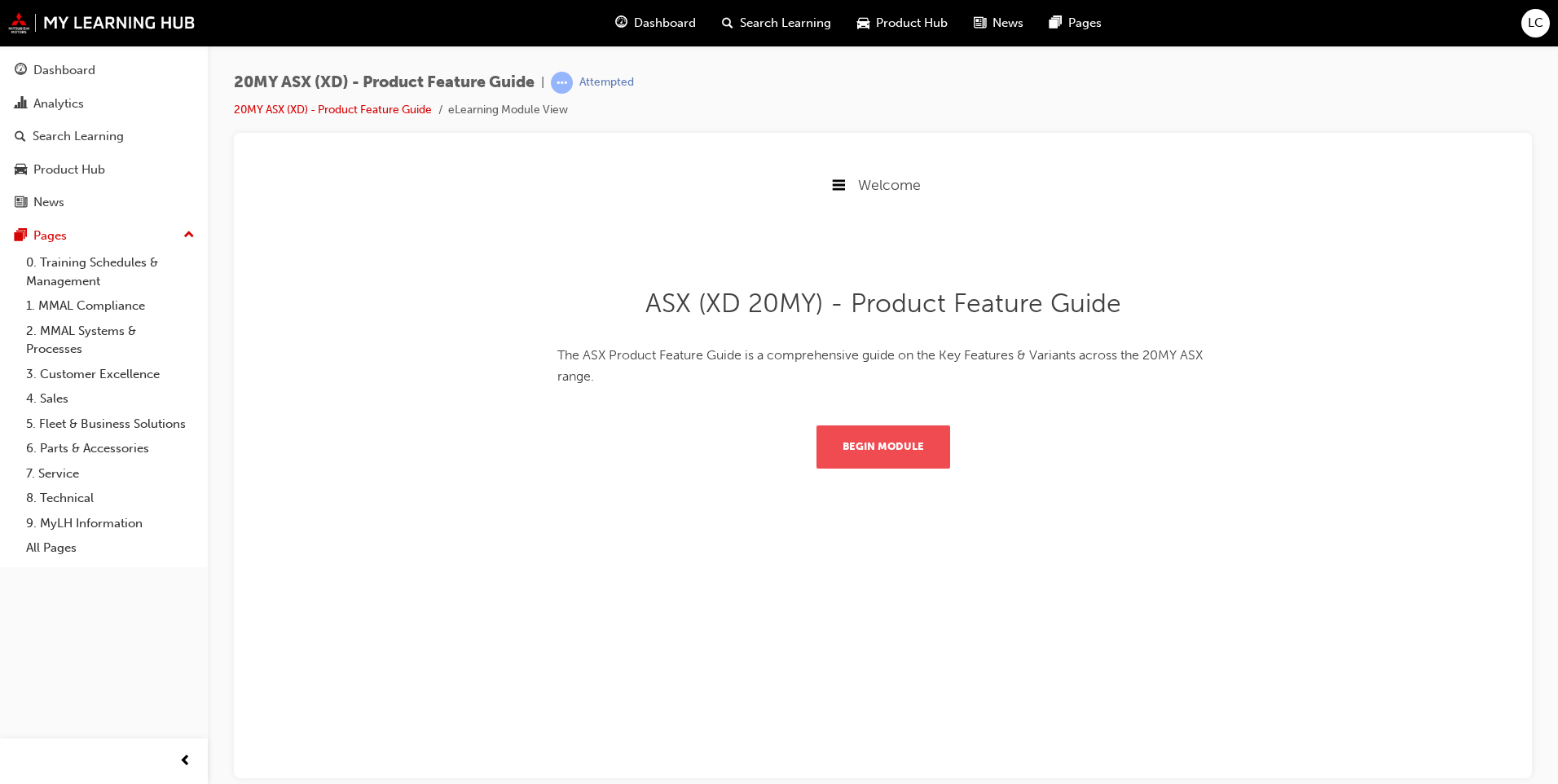
click at [901, 448] on button "Begin Module" at bounding box center [882, 446] width 134 height 42
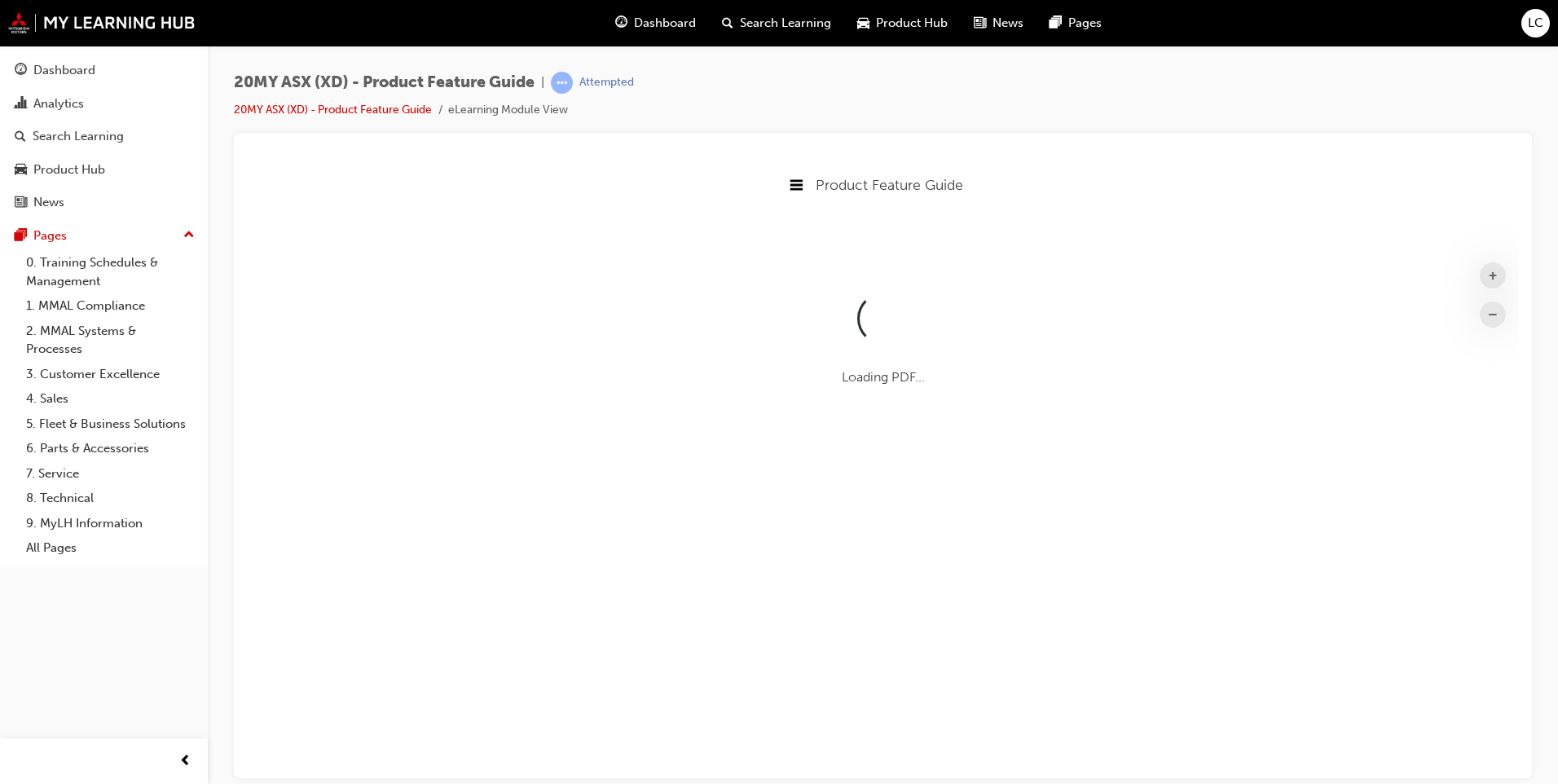
scroll to position [606, 1285]
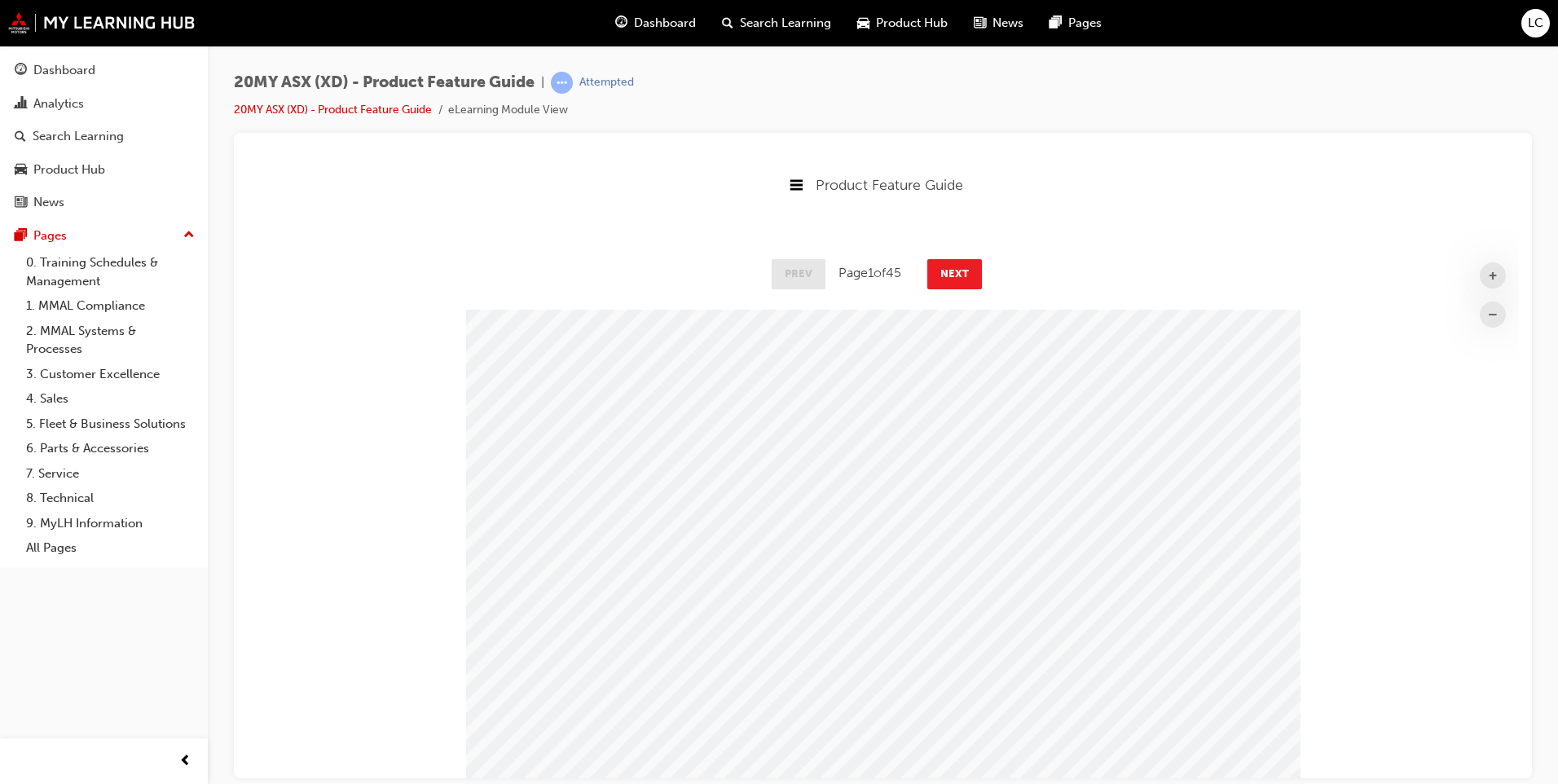
click at [941, 293] on div "Prev Page 1 of 45 Next" at bounding box center [882, 272] width 1272 height 47
click at [951, 268] on button "Next" at bounding box center [954, 273] width 55 height 29
click at [951, 268] on button "Next" at bounding box center [955, 273] width 55 height 29
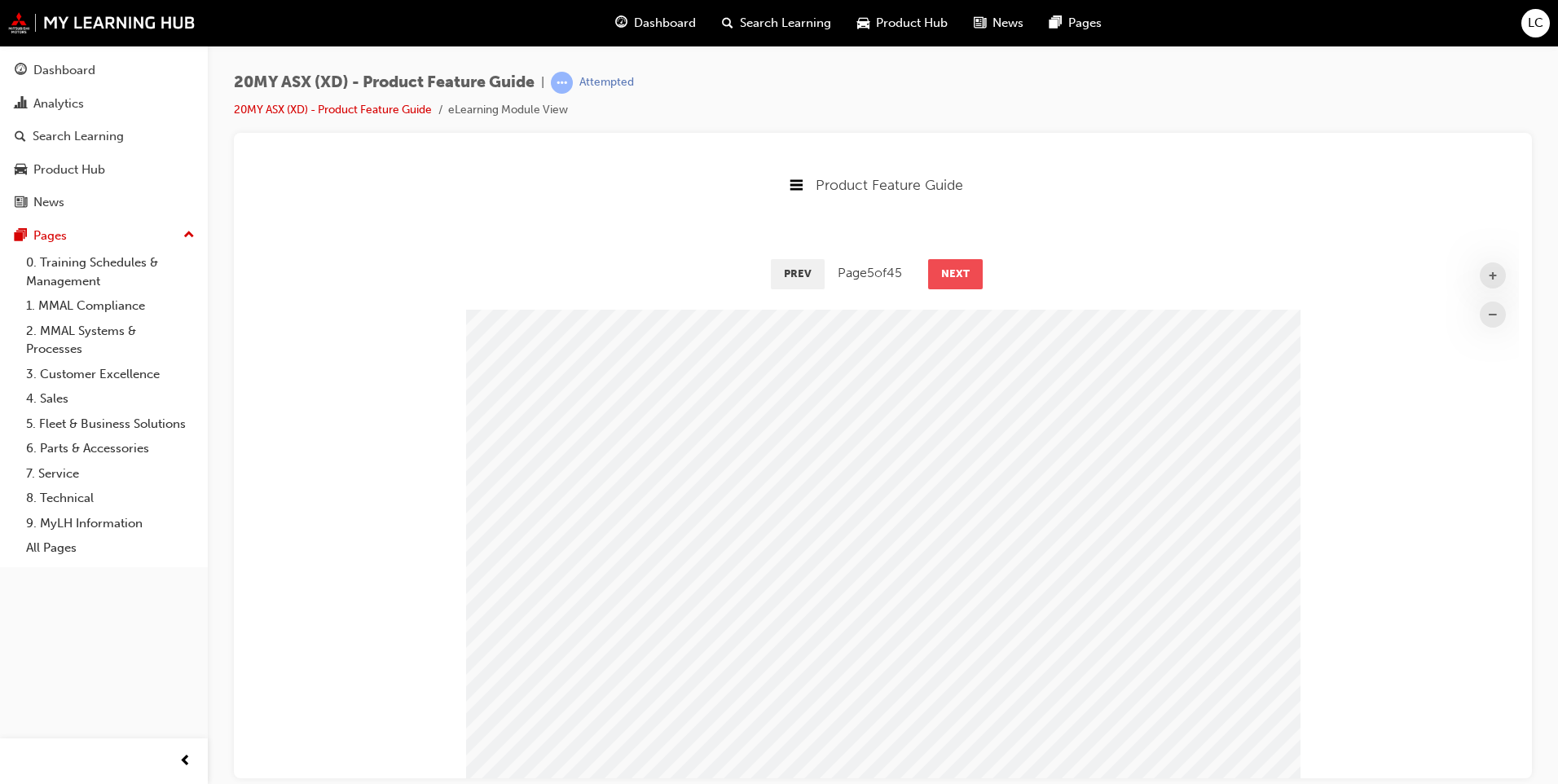
click at [951, 268] on button "Next" at bounding box center [955, 273] width 55 height 29
drag, startPoint x: 988, startPoint y: 259, endPoint x: 922, endPoint y: 273, distance: 67.5
click at [922, 273] on div "Prev Page 6 of 45 Next" at bounding box center [882, 272] width 1272 height 47
click at [934, 273] on button "Next" at bounding box center [955, 273] width 55 height 29
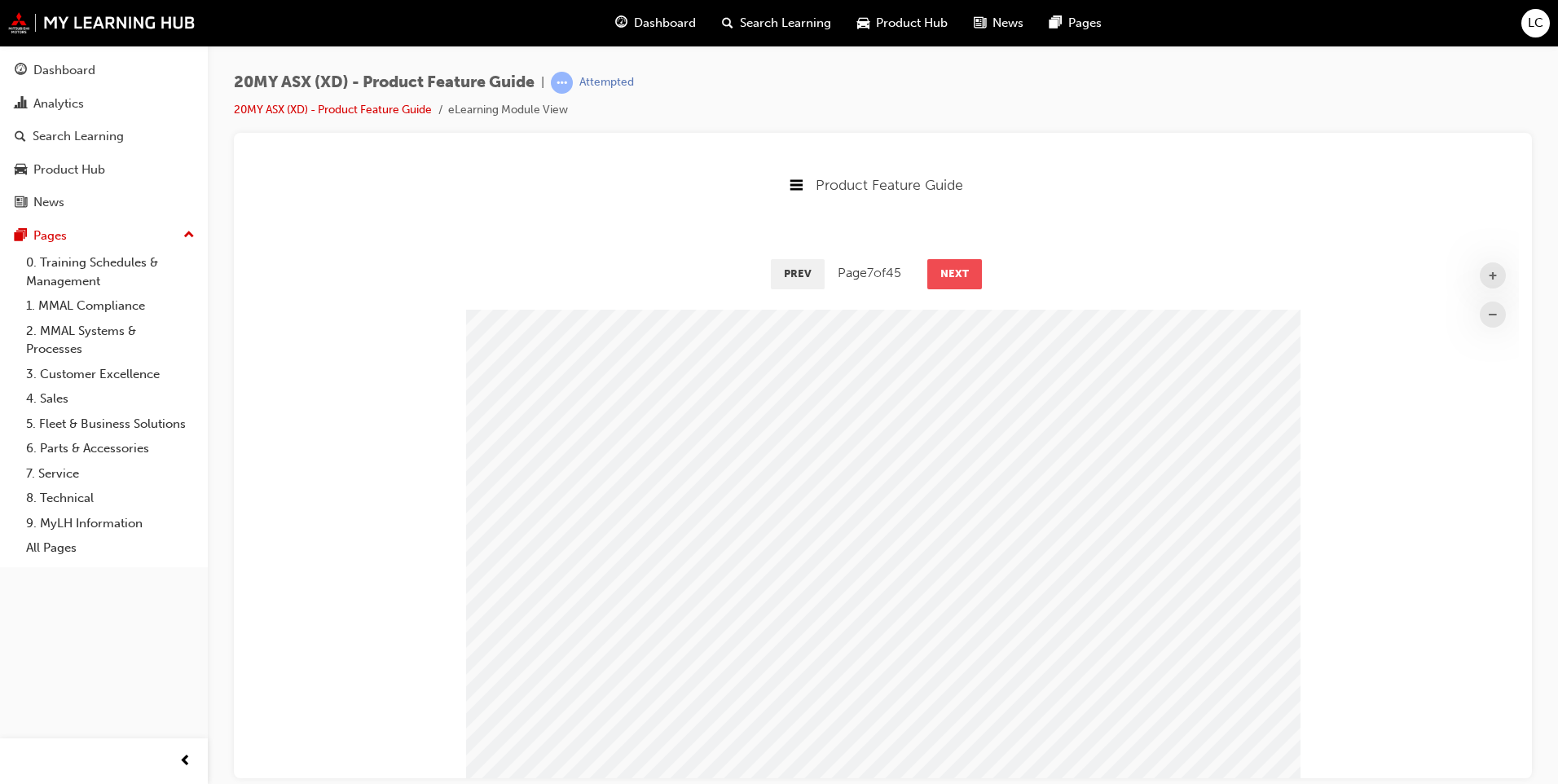
click at [946, 274] on button "Next" at bounding box center [954, 273] width 55 height 29
click at [936, 265] on button "Next" at bounding box center [955, 273] width 55 height 29
click at [941, 296] on div "+ – Prev Page 10 of 45 Next" at bounding box center [882, 512] width 1272 height 529
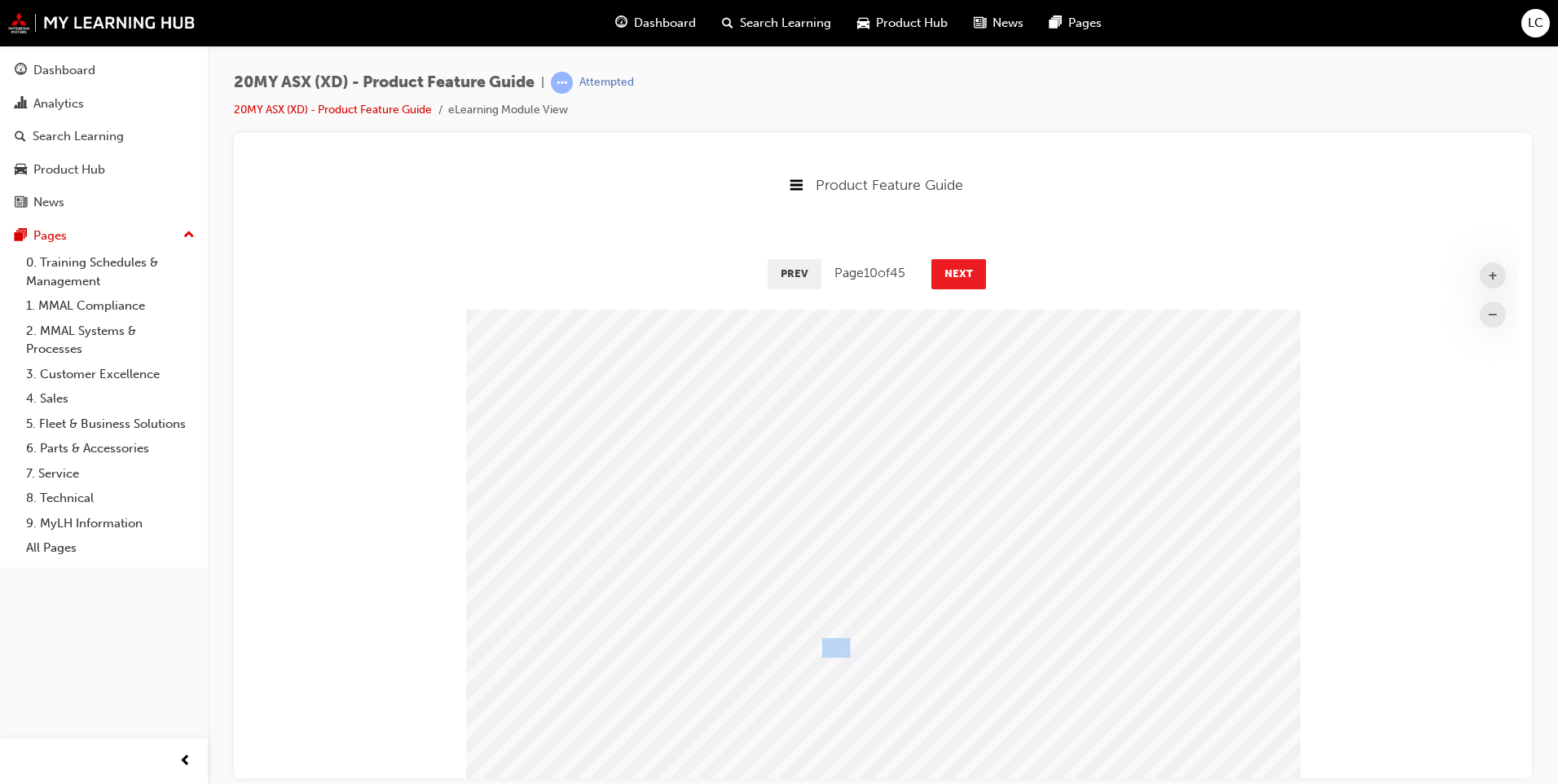
click at [941, 296] on div "+ – Prev Page 10 of 45 Next ASX is the perfect entry to Mitsubishis market lead…" at bounding box center [882, 512] width 1272 height 529
drag, startPoint x: 941, startPoint y: 296, endPoint x: 951, endPoint y: 283, distance: 16.4
click at [951, 283] on button "Next" at bounding box center [958, 273] width 55 height 29
click at [951, 283] on button "Next" at bounding box center [957, 273] width 55 height 29
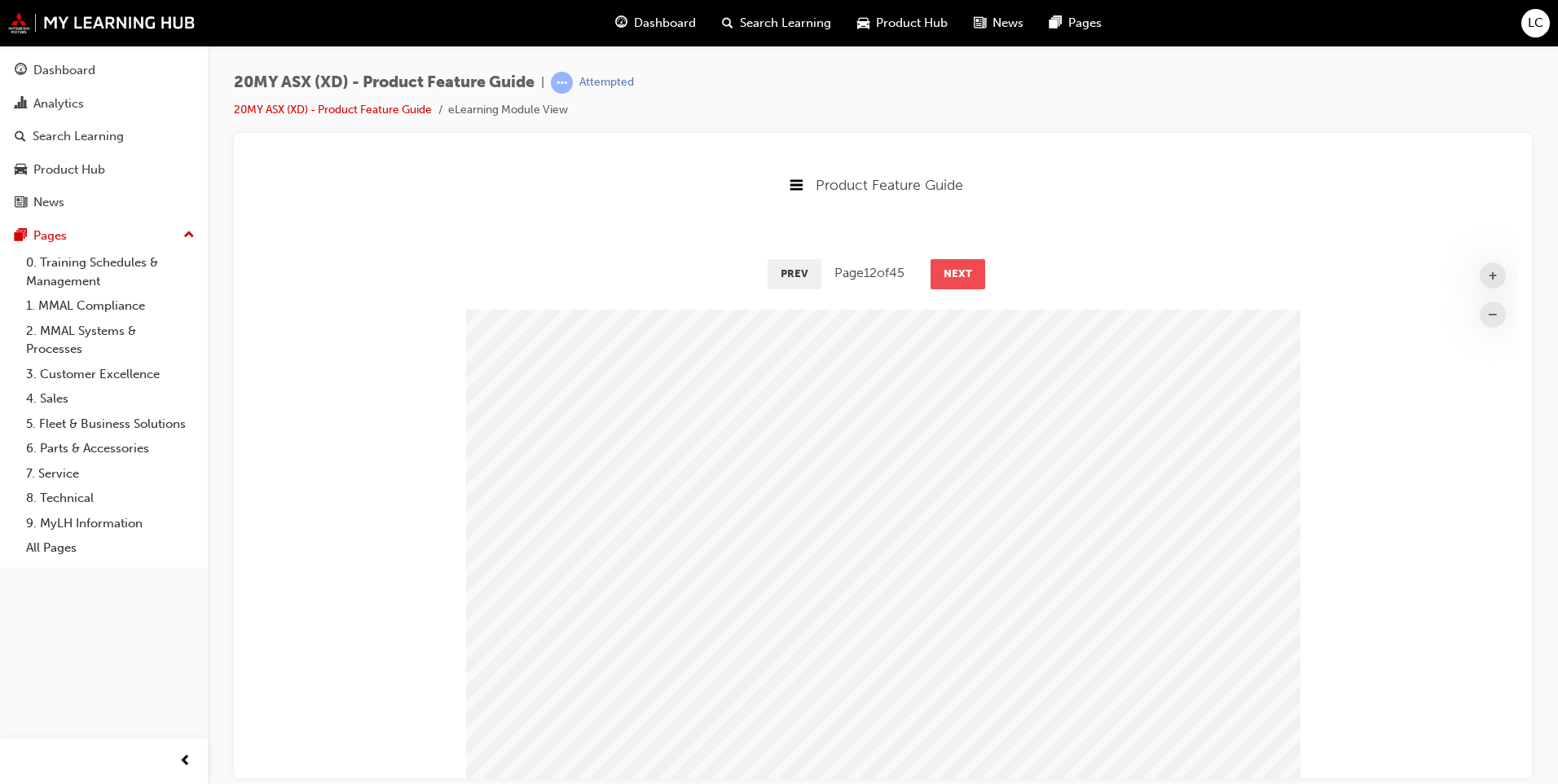
click at [951, 283] on button "Next" at bounding box center [957, 273] width 55 height 29
click at [951, 283] on button "Next" at bounding box center [958, 273] width 55 height 29
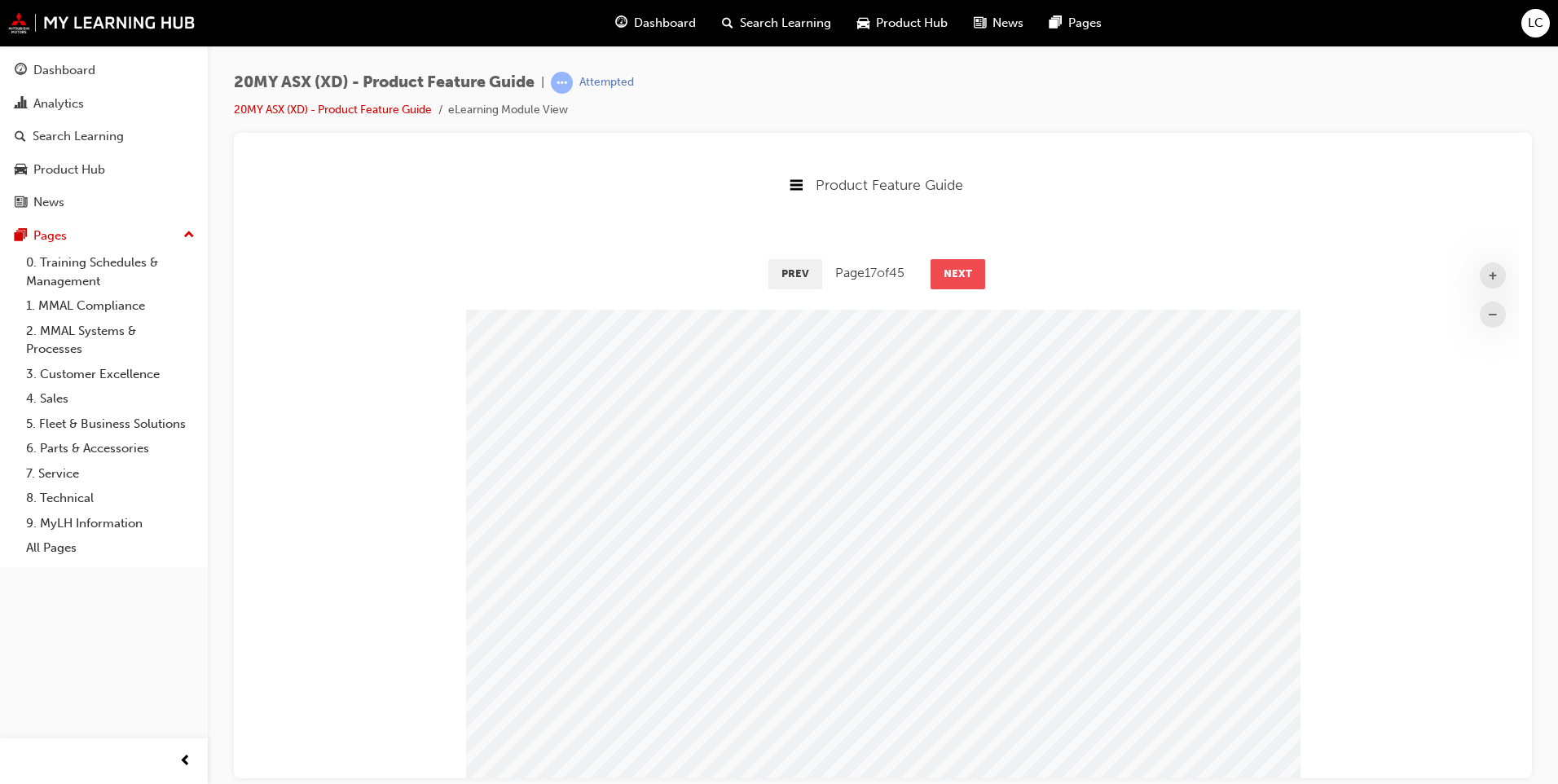
click at [951, 283] on button "Next" at bounding box center [957, 273] width 55 height 29
click at [951, 283] on button "Next" at bounding box center [958, 273] width 55 height 29
click at [951, 283] on button "Next" at bounding box center [959, 273] width 55 height 29
click at [951, 283] on button "Next" at bounding box center [957, 273] width 55 height 29
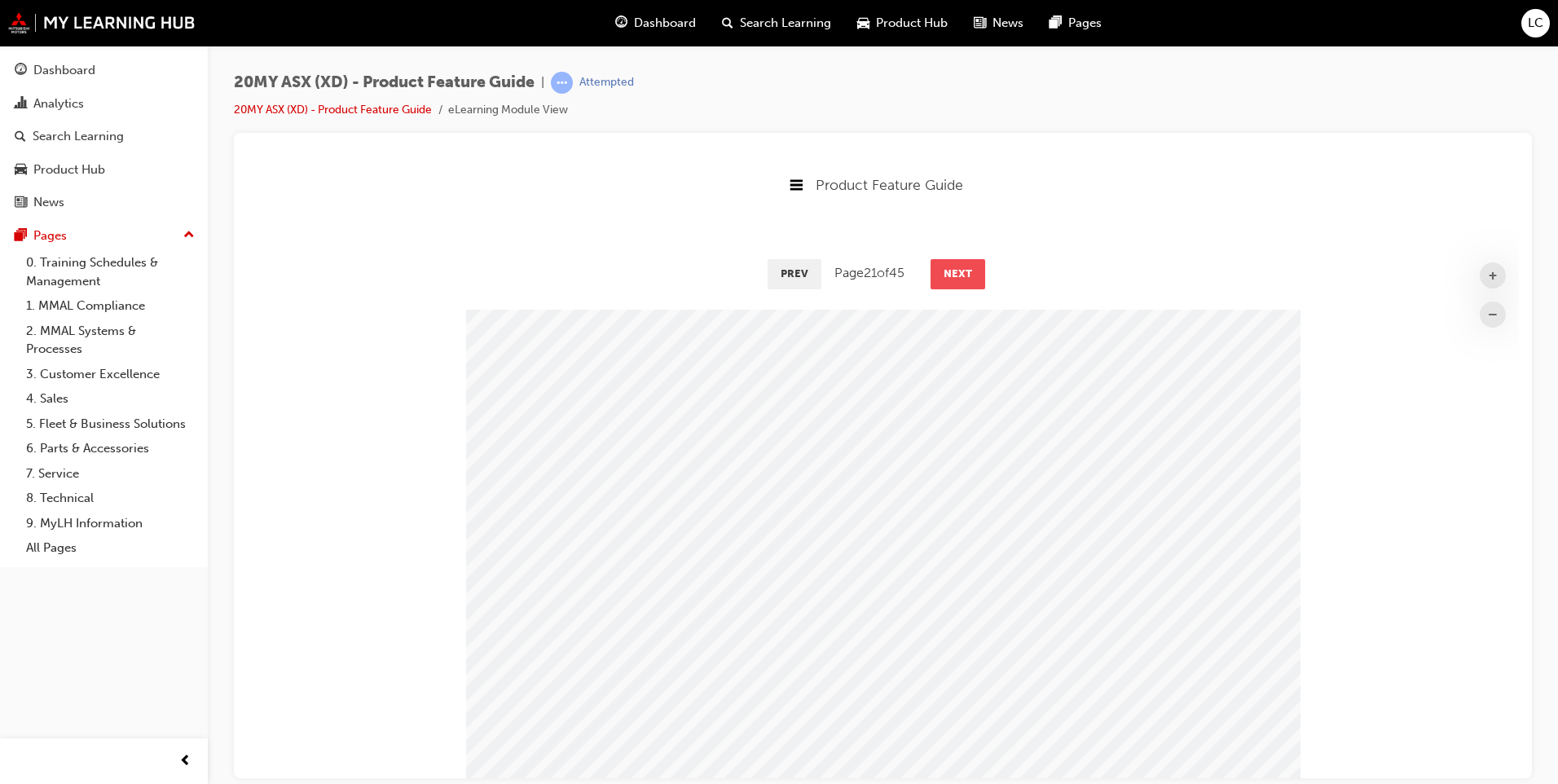
click at [951, 283] on button "Next" at bounding box center [957, 273] width 55 height 29
click at [951, 283] on button "Next" at bounding box center [958, 273] width 55 height 29
click at [951, 283] on button "Next" at bounding box center [959, 273] width 55 height 29
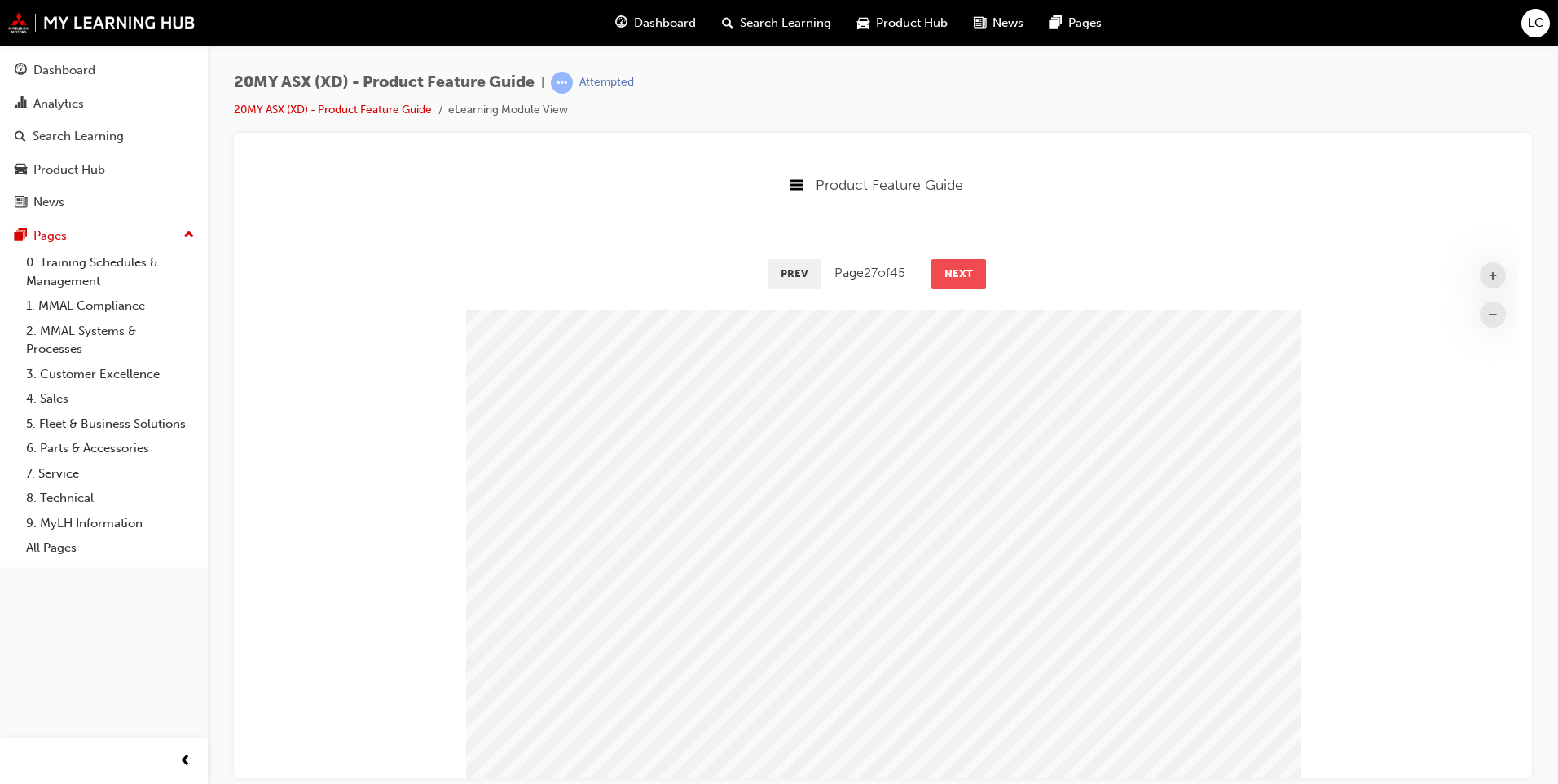
click at [951, 283] on button "Next" at bounding box center [958, 273] width 55 height 29
click at [951, 283] on button "Next" at bounding box center [959, 273] width 55 height 29
click at [951, 283] on button "Next" at bounding box center [957, 273] width 55 height 29
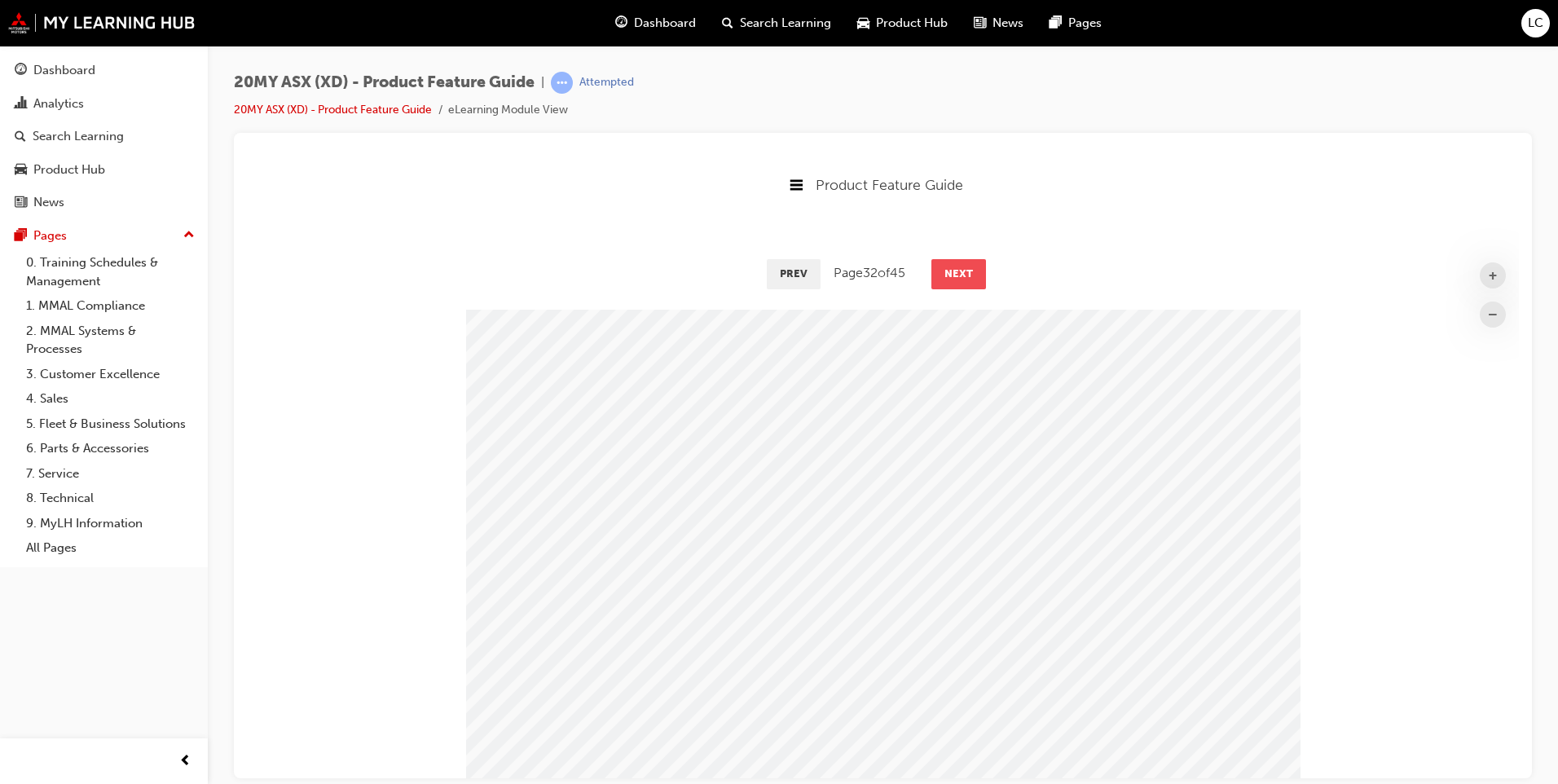
click at [951, 283] on button "Next" at bounding box center [958, 273] width 55 height 29
click at [951, 283] on button "Next" at bounding box center [959, 273] width 55 height 29
click at [951, 283] on button "Next" at bounding box center [958, 273] width 55 height 29
click at [951, 283] on button "Next" at bounding box center [959, 273] width 55 height 29
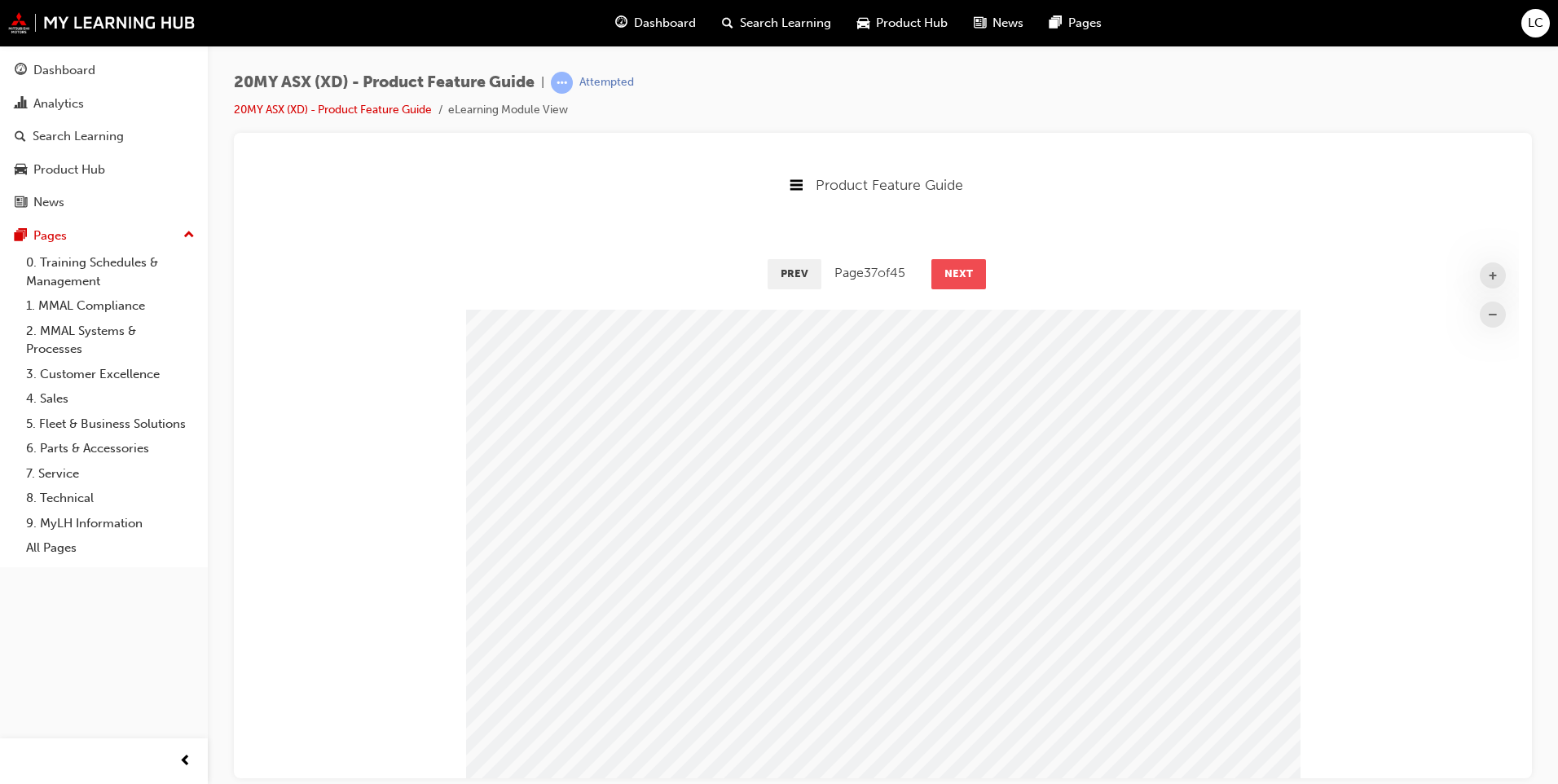
click at [951, 283] on button "Next" at bounding box center [958, 273] width 55 height 29
click at [951, 283] on button "Next" at bounding box center [959, 273] width 55 height 29
click at [951, 283] on button "Next" at bounding box center [958, 273] width 55 height 29
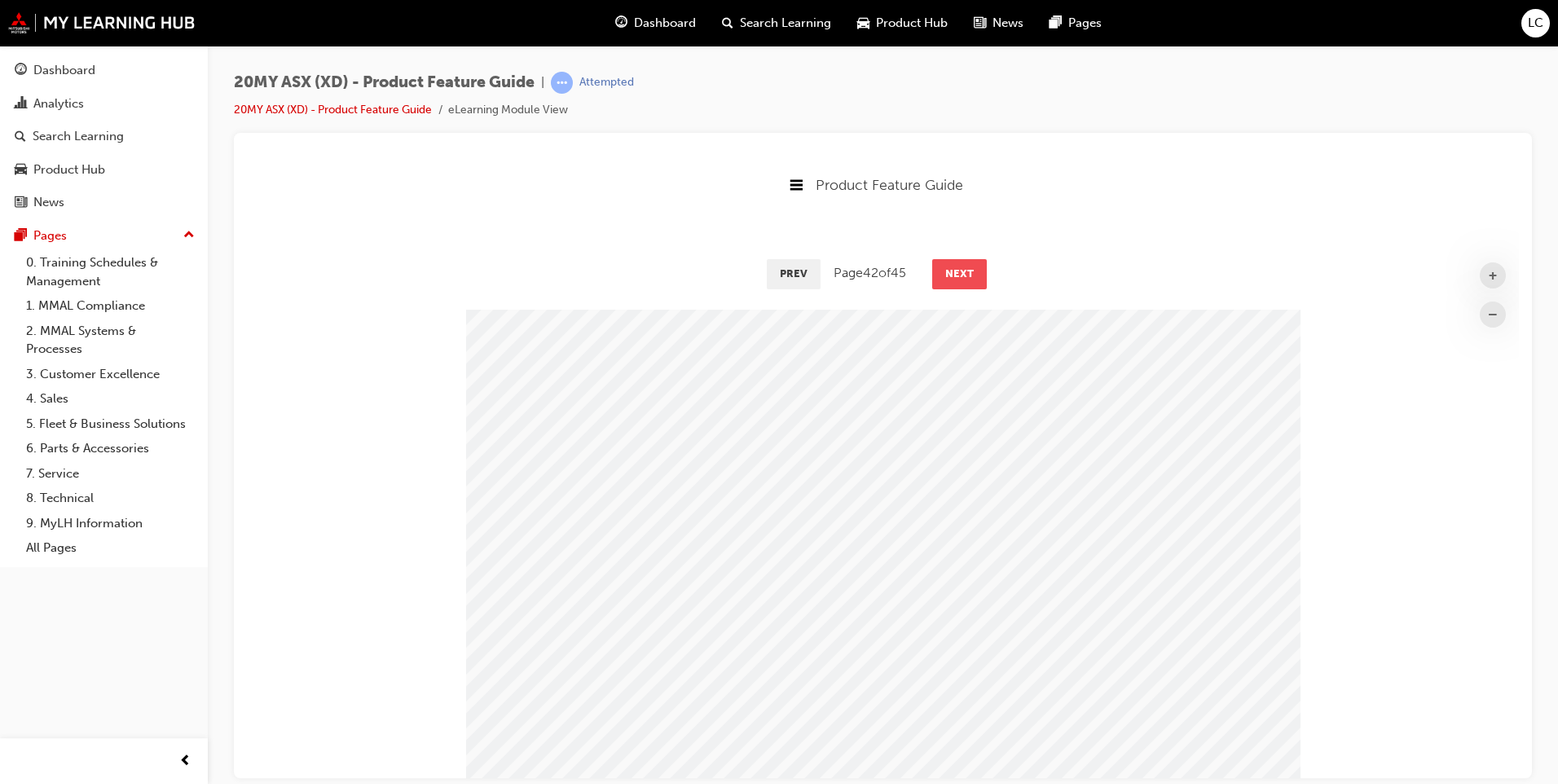
click at [951, 283] on button "Next" at bounding box center [959, 273] width 55 height 29
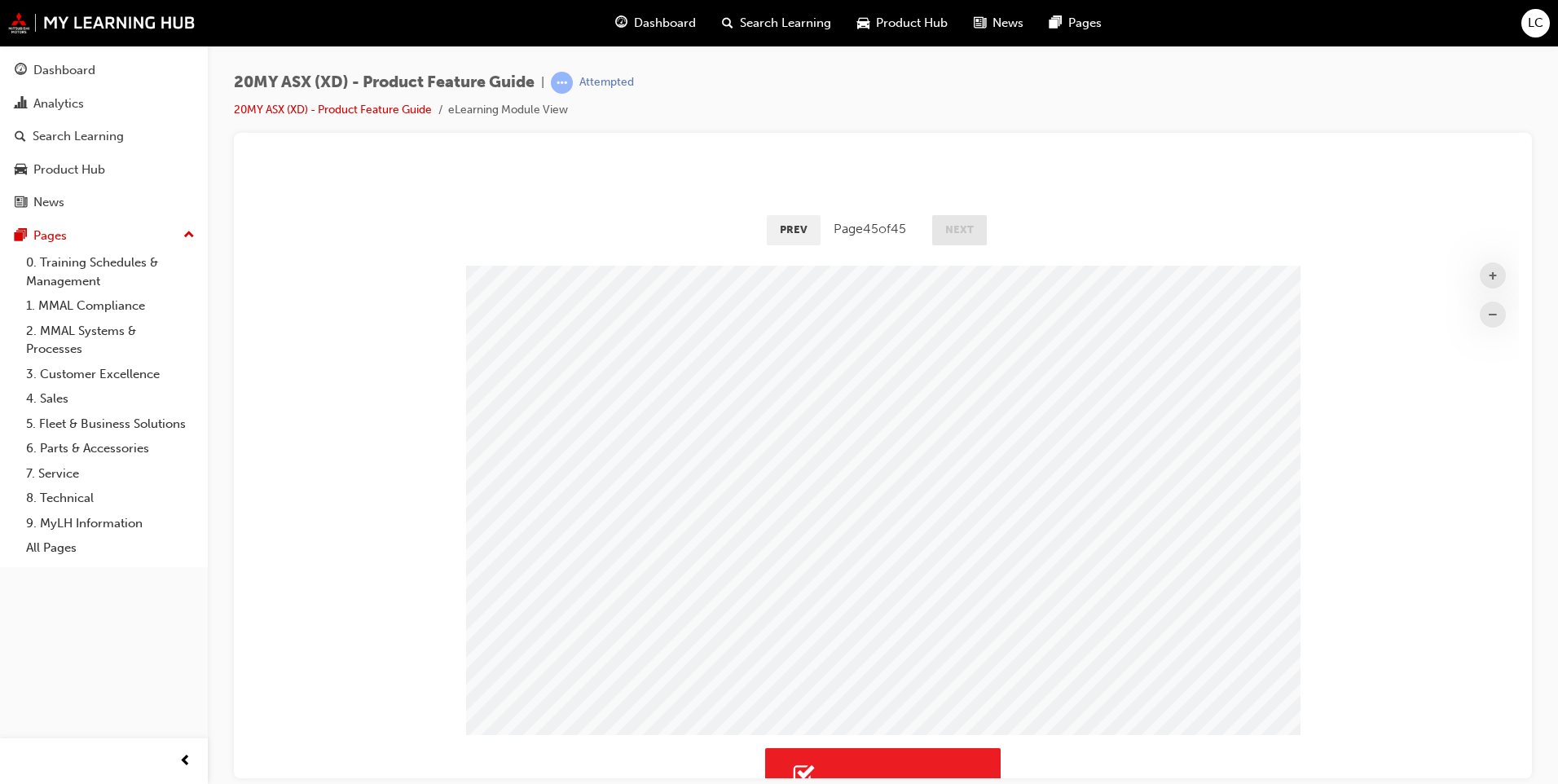
scroll to position [163, 0]
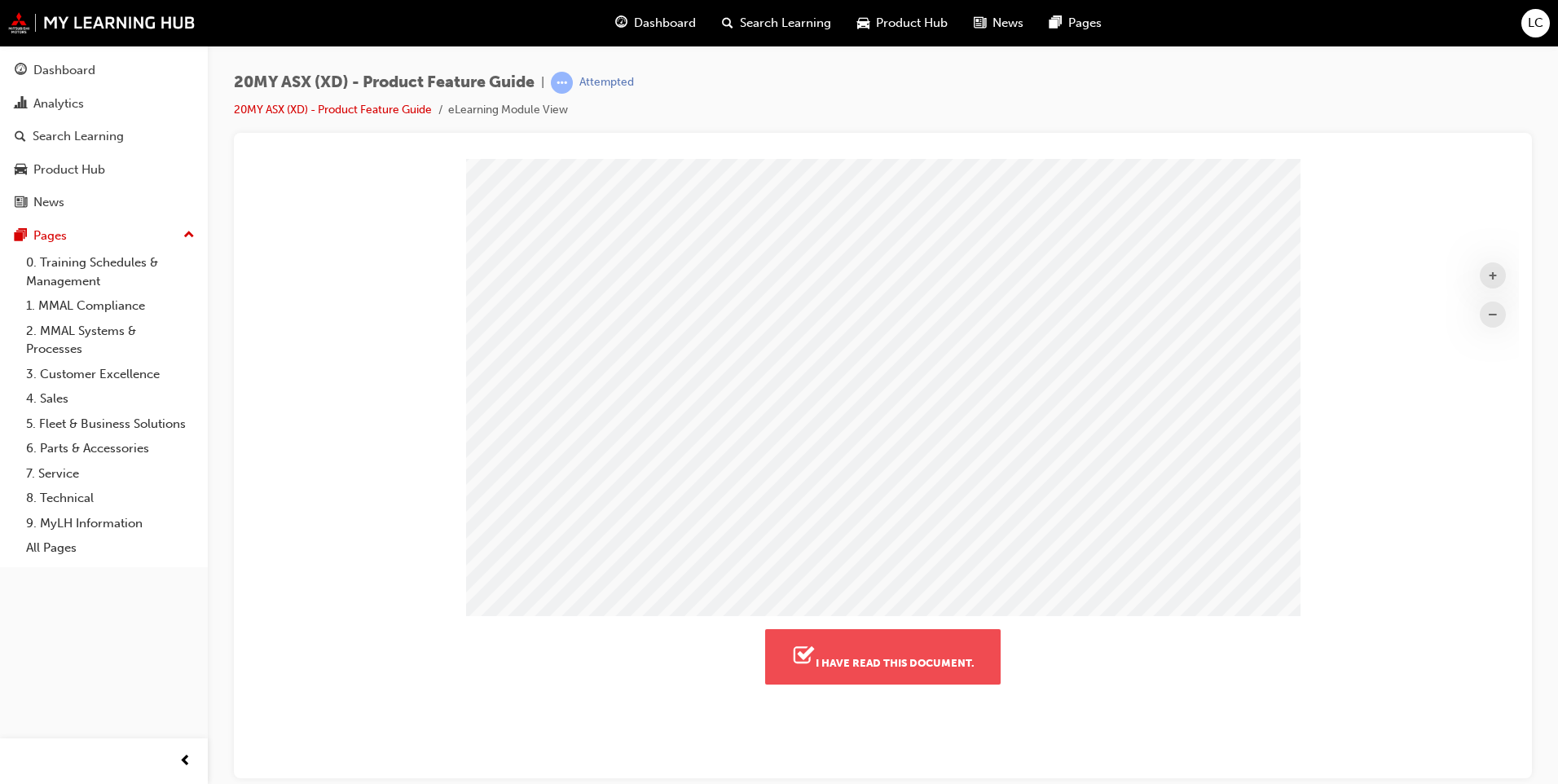
click at [926, 659] on button "I have read this document." at bounding box center [882, 656] width 236 height 56
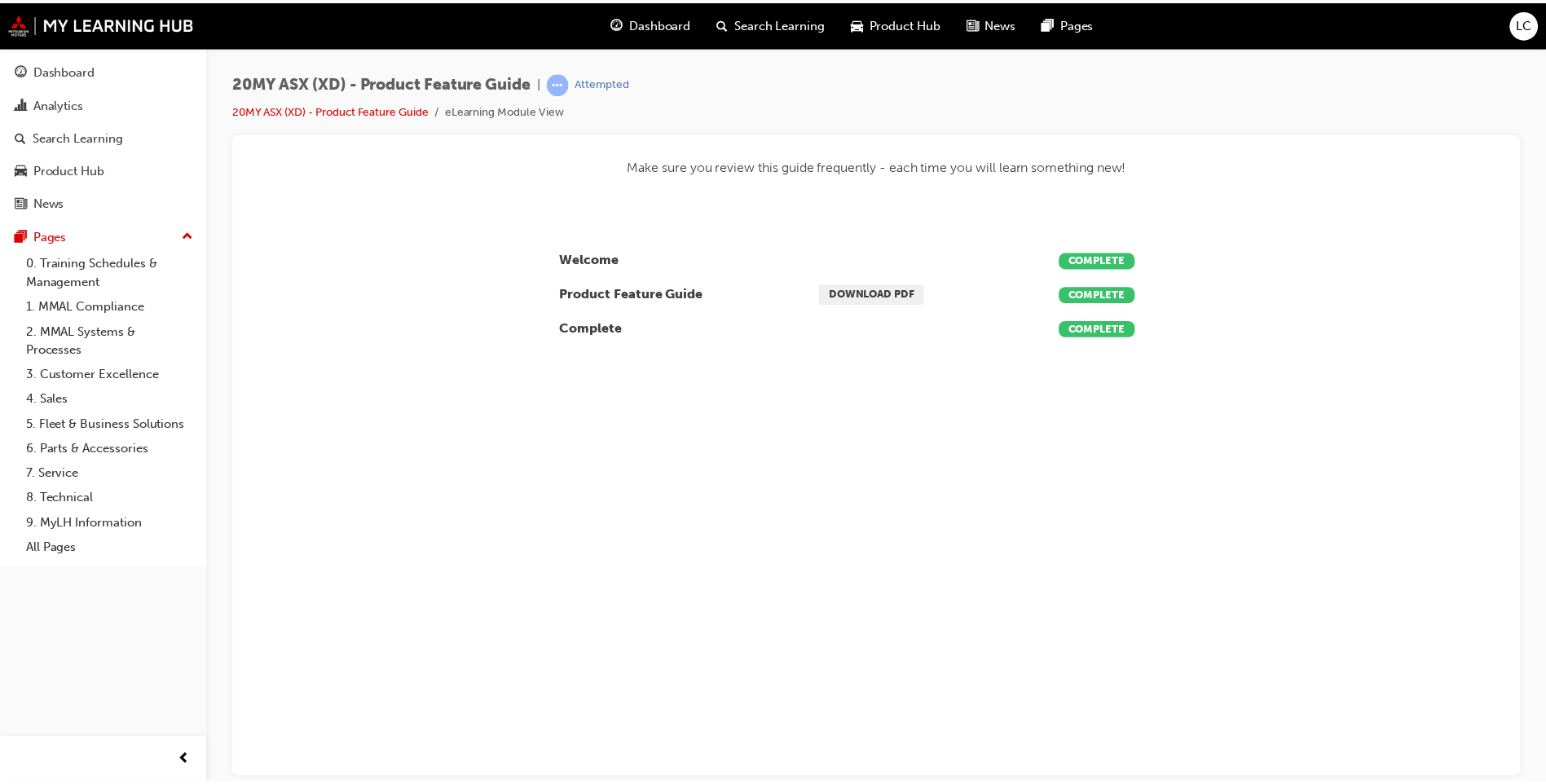
scroll to position [348, 1285]
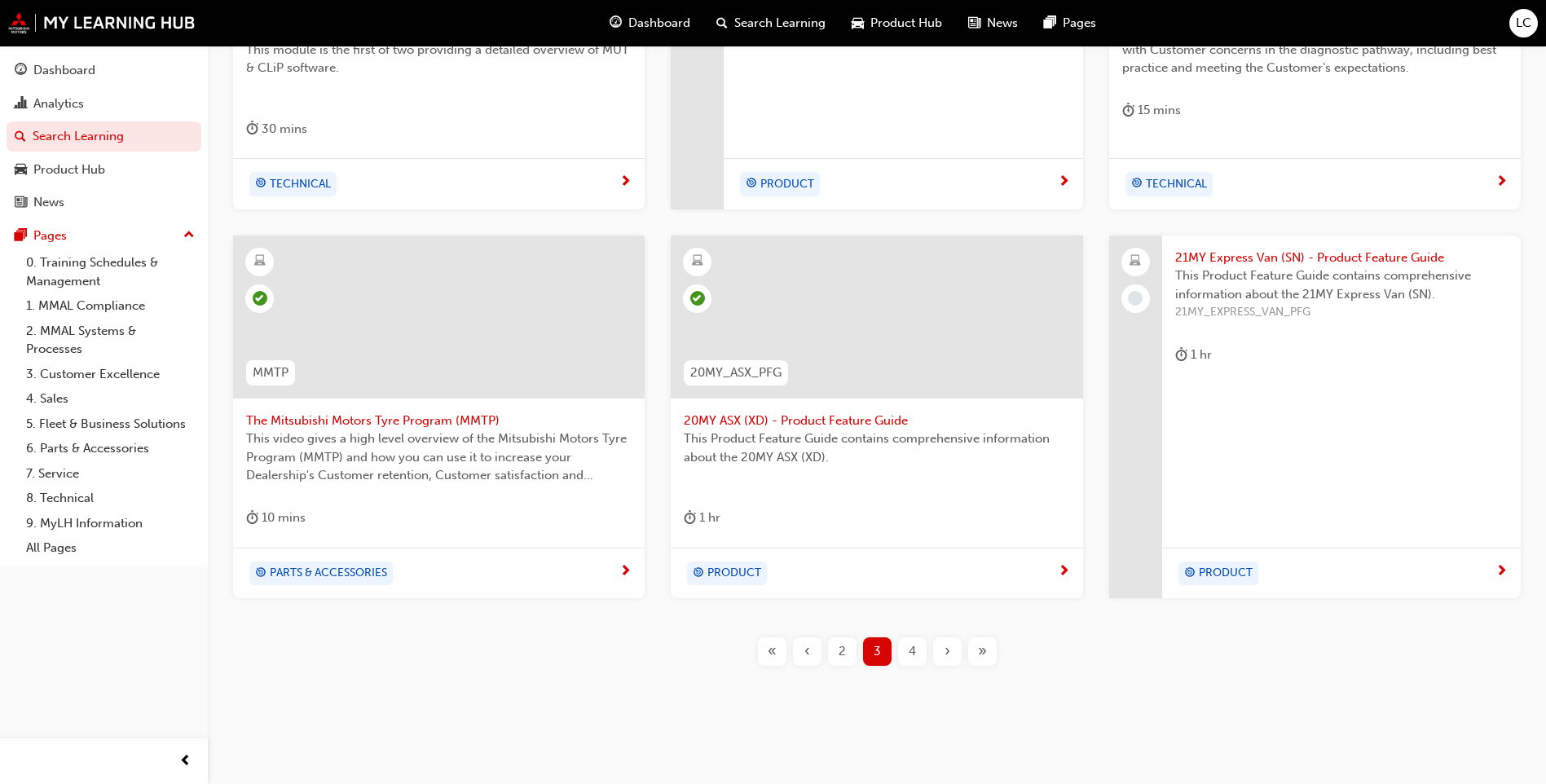
scroll to position [563, 0]
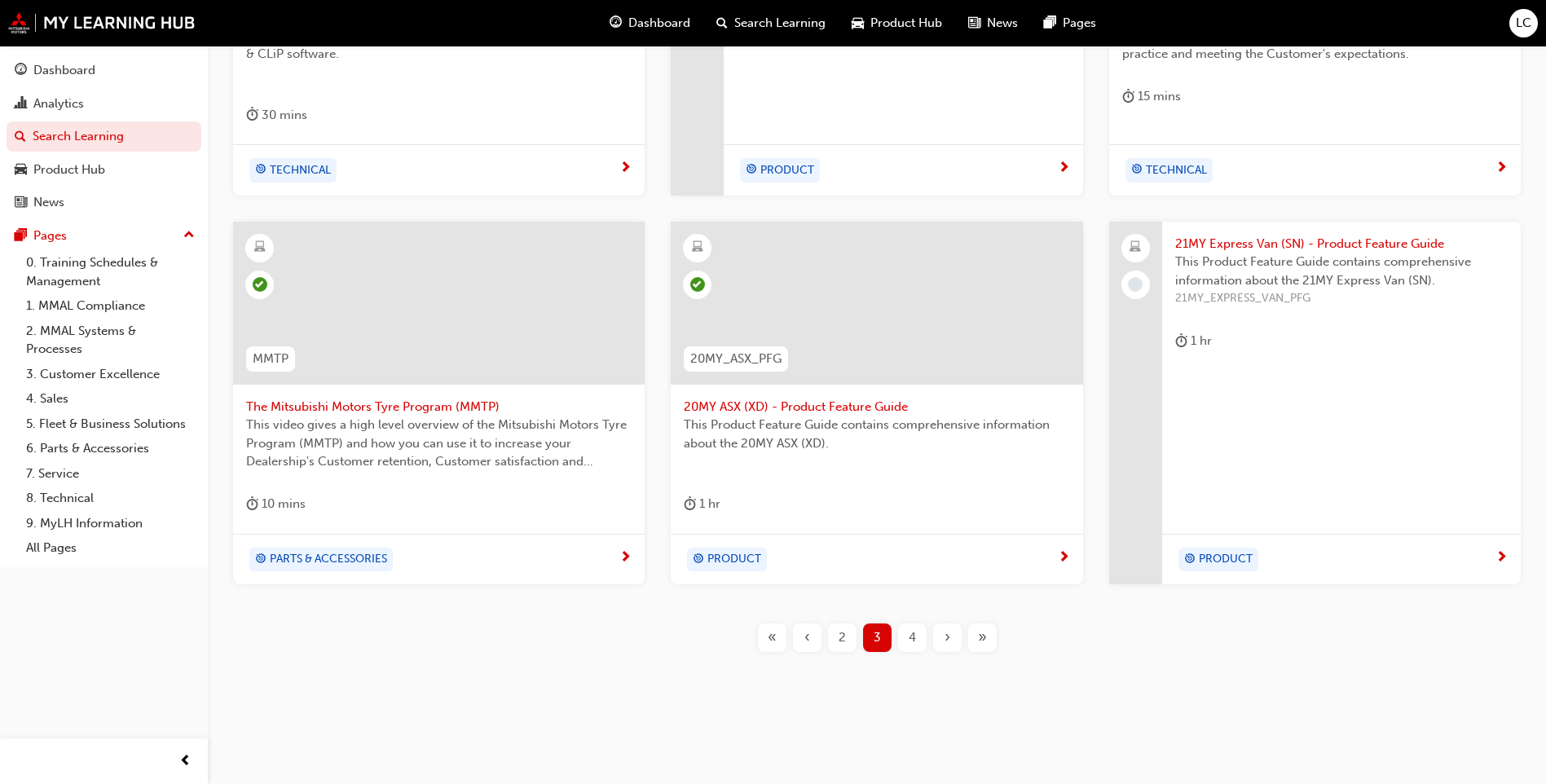
click at [1260, 245] on span "21MY Express Van (SN) - Product Feature Guide" at bounding box center [1341, 244] width 332 height 19
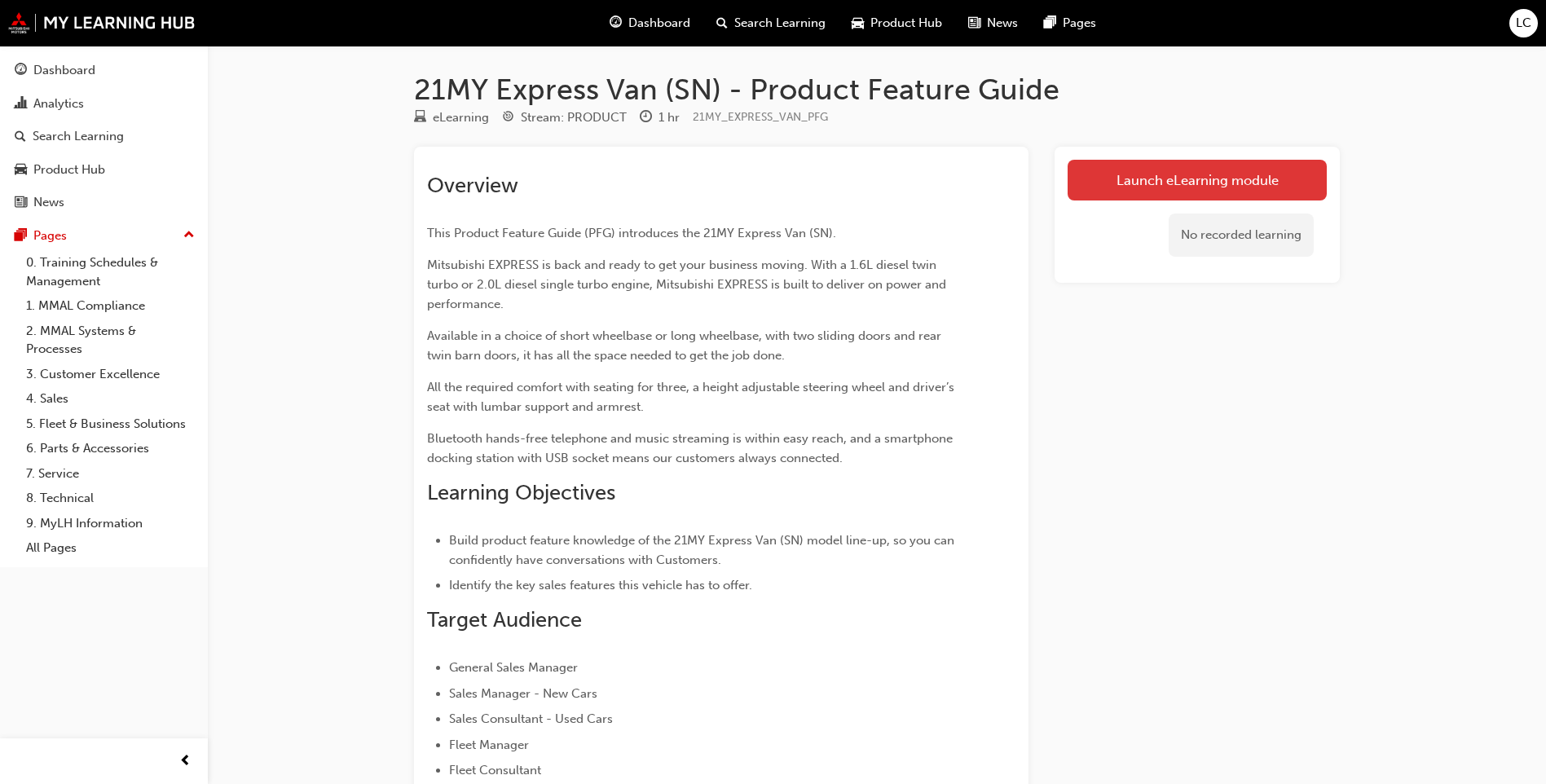
click at [1101, 171] on link "Launch eLearning module" at bounding box center [1198, 180] width 259 height 40
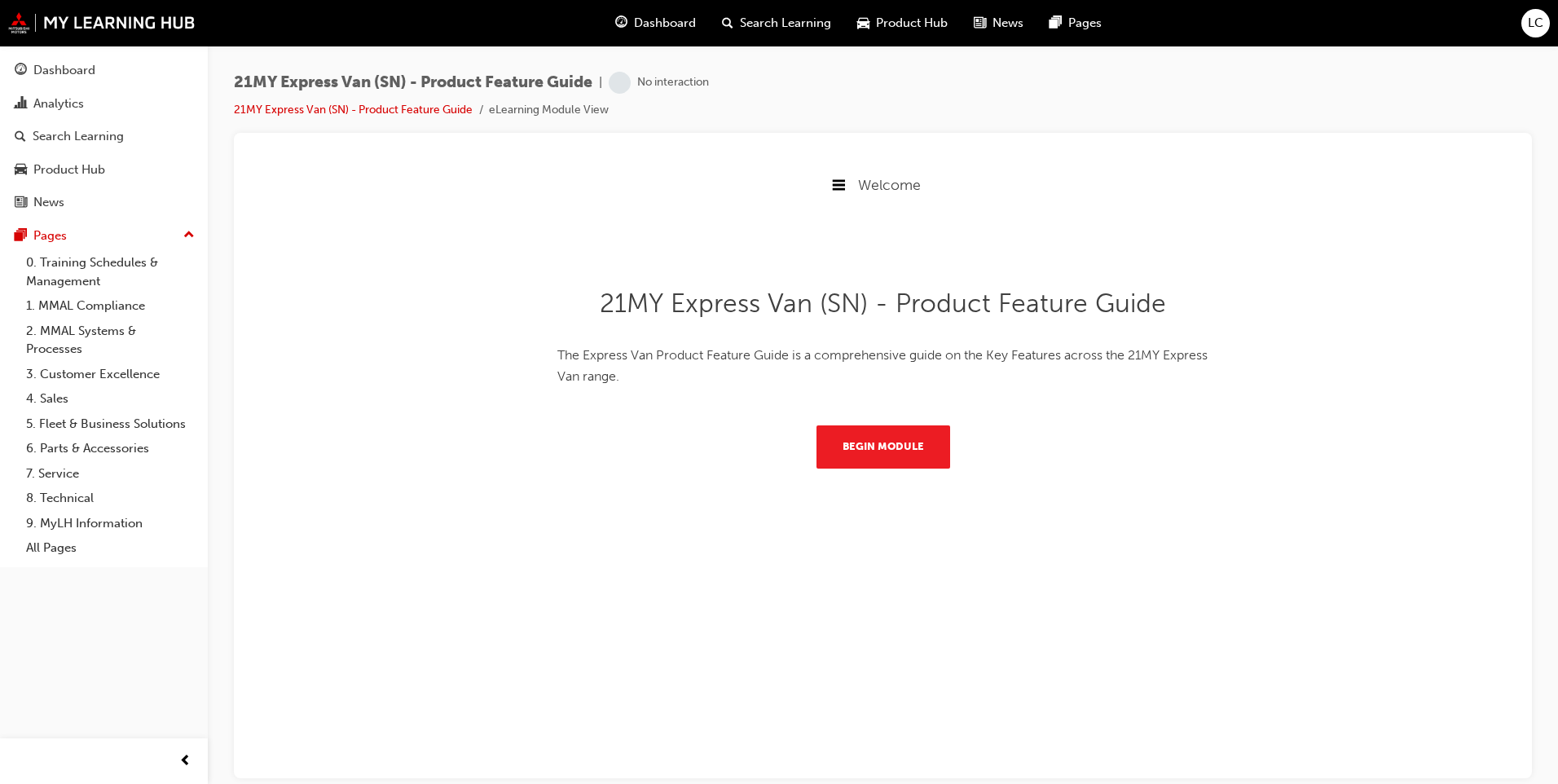
click at [888, 475] on div "21MY Express Van (SN) - Product Feature Guide The Express Van Product Feature G…" at bounding box center [882, 396] width 652 height 296
click at [879, 456] on button "Begin Module" at bounding box center [882, 446] width 134 height 42
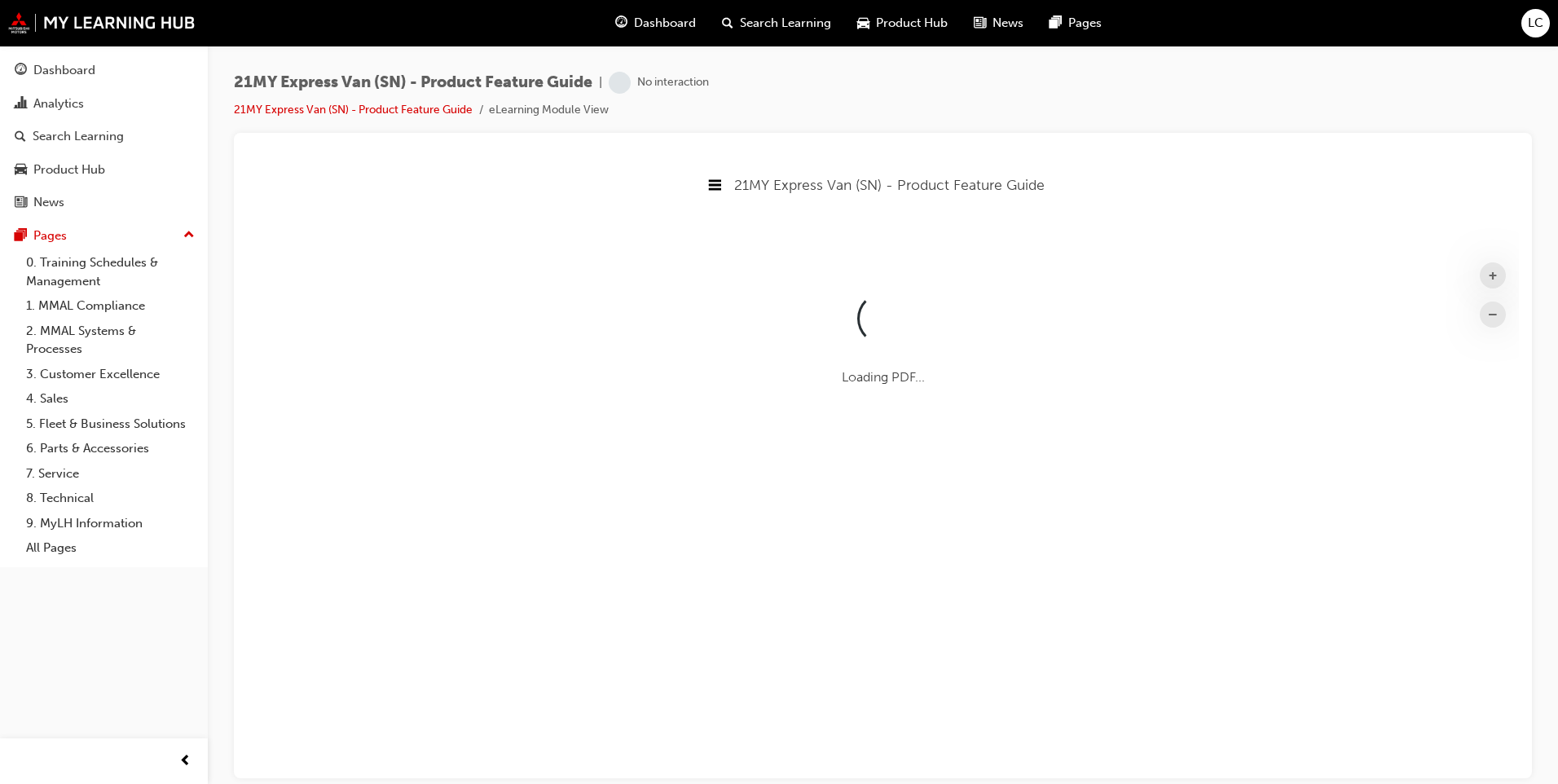
scroll to position [606, 1285]
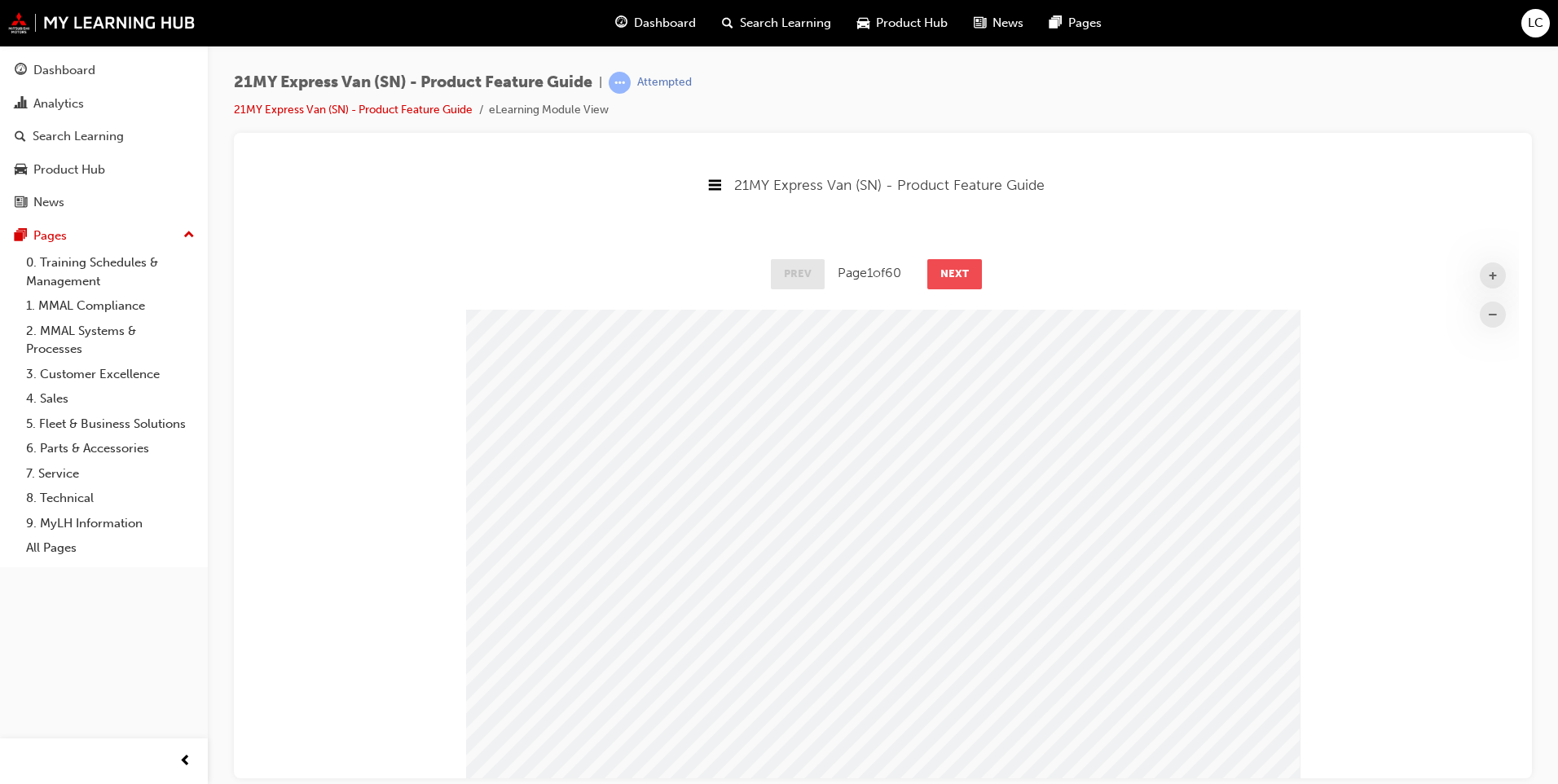
click at [966, 274] on button "Next" at bounding box center [954, 273] width 55 height 29
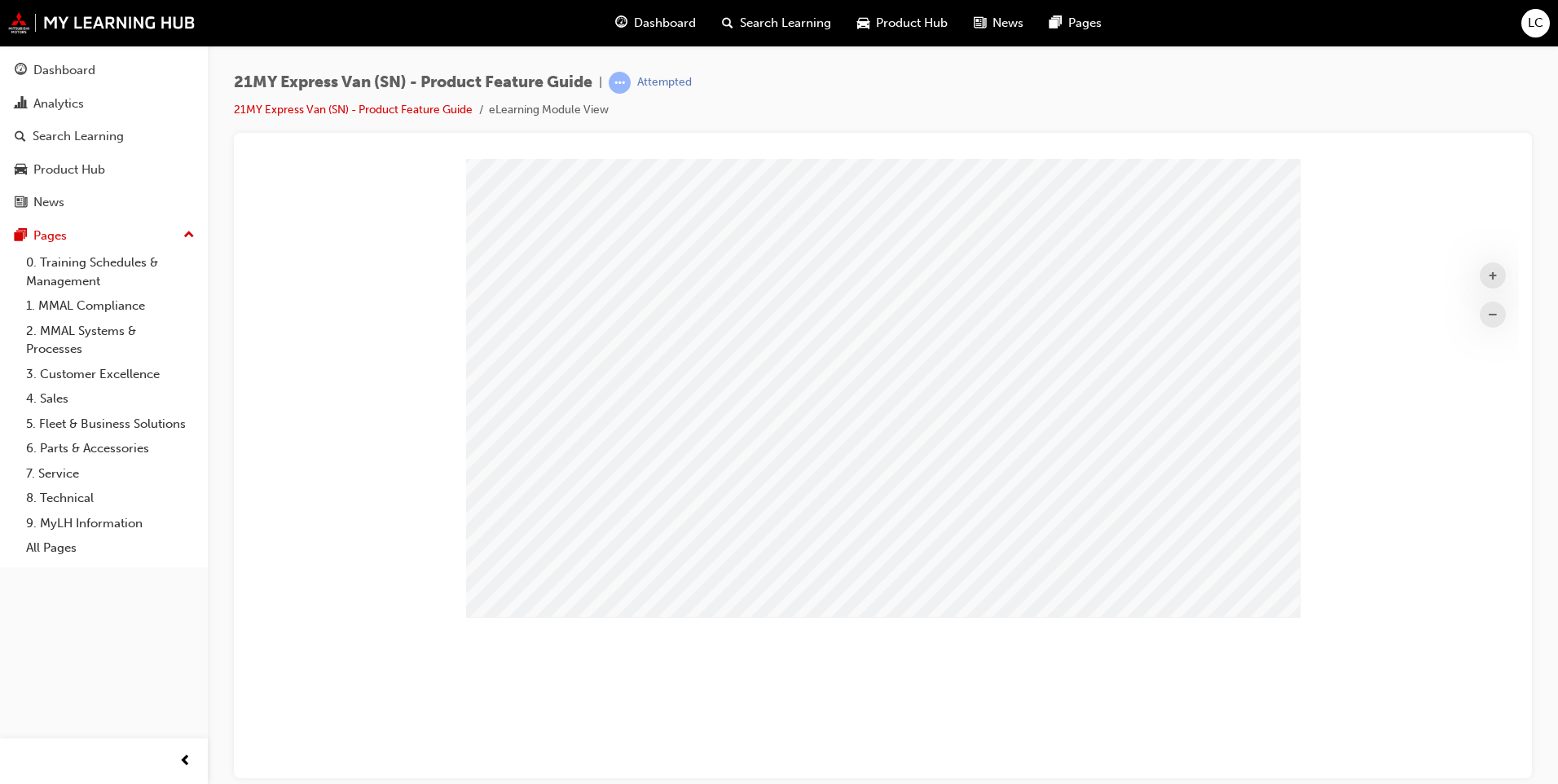
scroll to position [163, 0]
click at [1482, 270] on button "+" at bounding box center [1492, 274] width 26 height 26
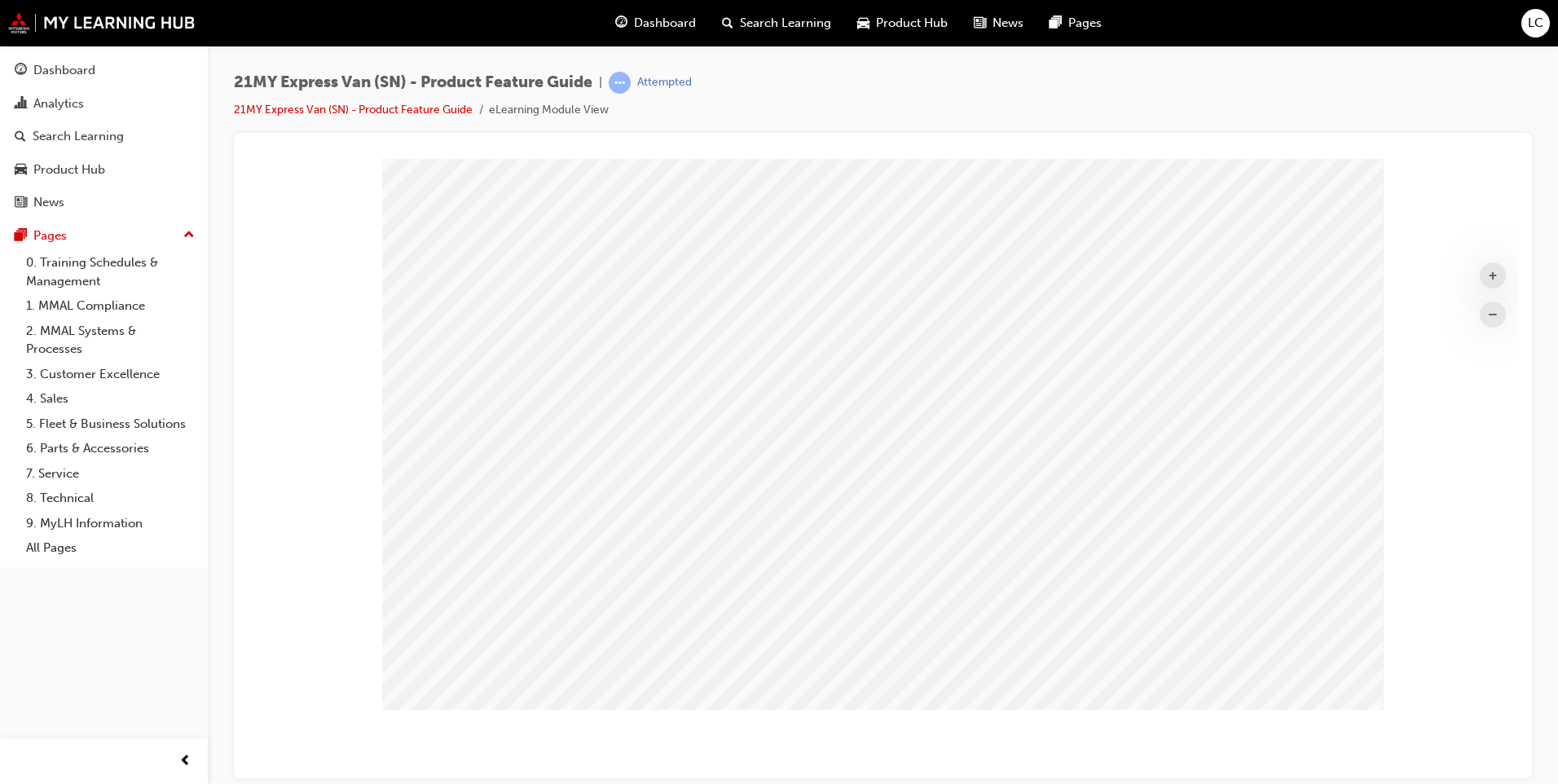
scroll to position [701, 1285]
click at [1482, 270] on button "+" at bounding box center [1492, 274] width 26 height 26
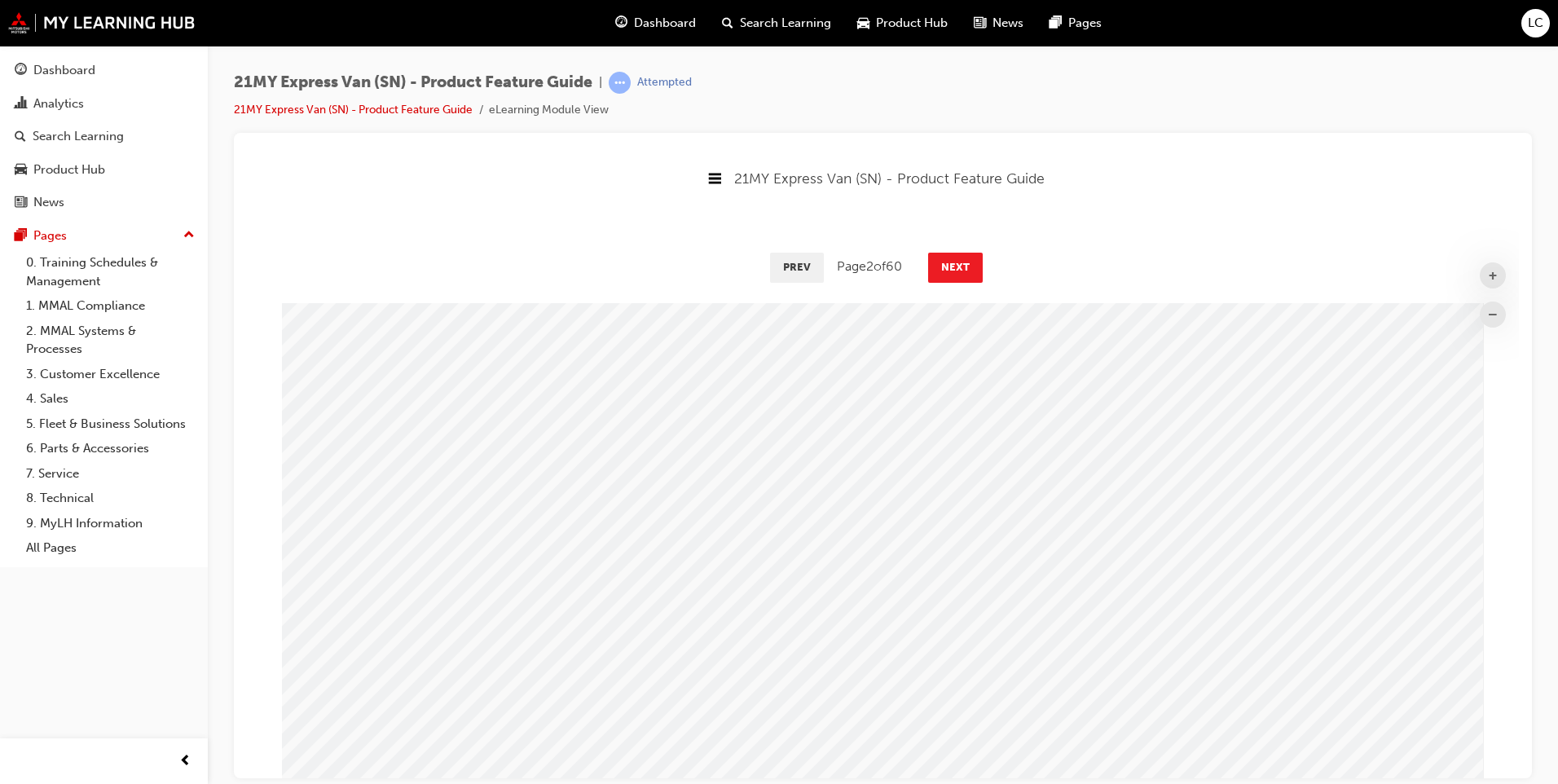
scroll to position [0, 0]
click at [955, 265] on button "Next" at bounding box center [955, 273] width 55 height 29
click at [955, 265] on button "Next" at bounding box center [956, 273] width 55 height 29
click at [955, 265] on button "Next" at bounding box center [955, 273] width 55 height 29
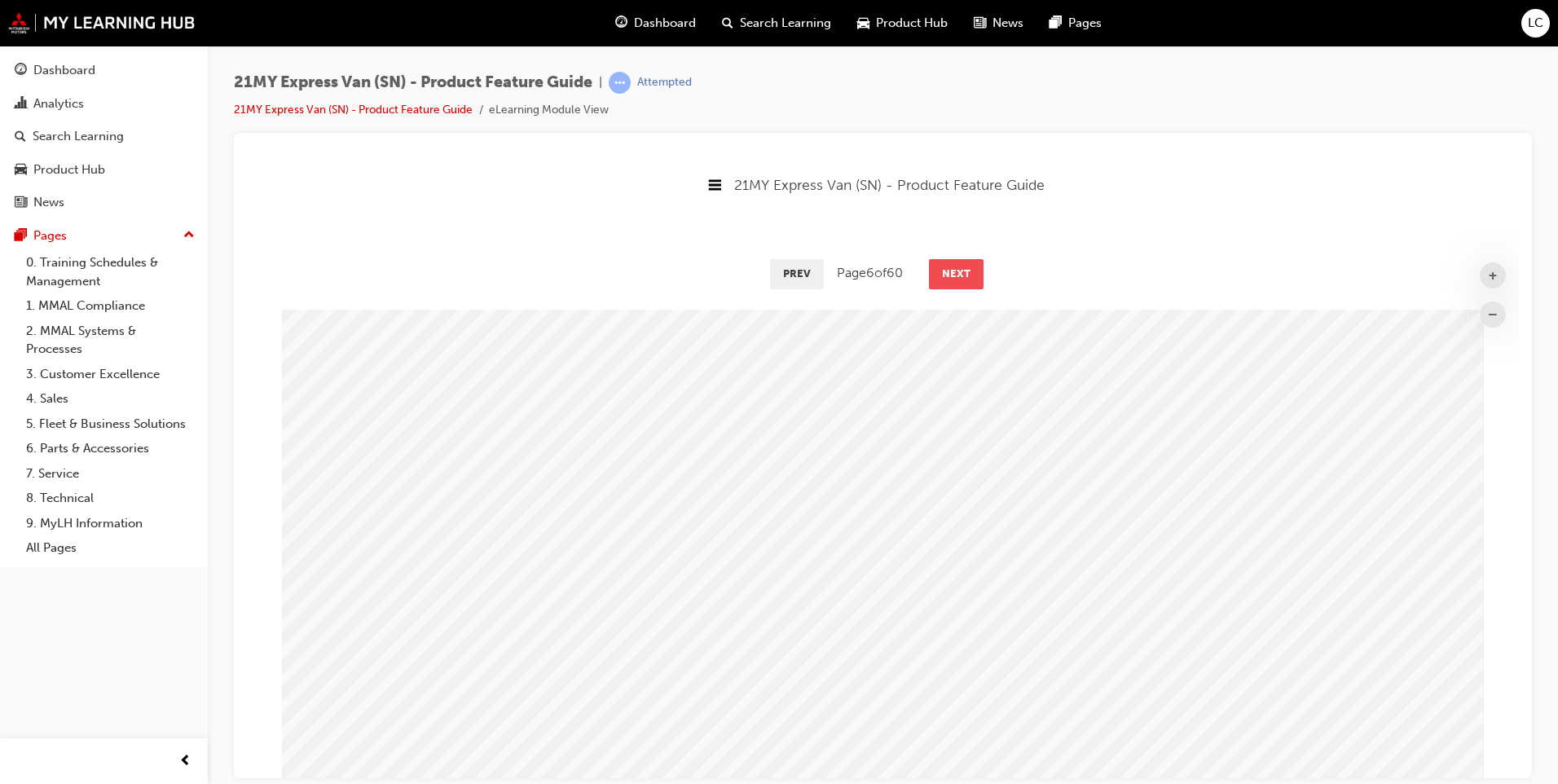
click at [955, 265] on button "Next" at bounding box center [956, 273] width 55 height 29
click at [955, 265] on button "Next" at bounding box center [955, 273] width 55 height 29
click at [955, 265] on button "Next" at bounding box center [956, 273] width 55 height 29
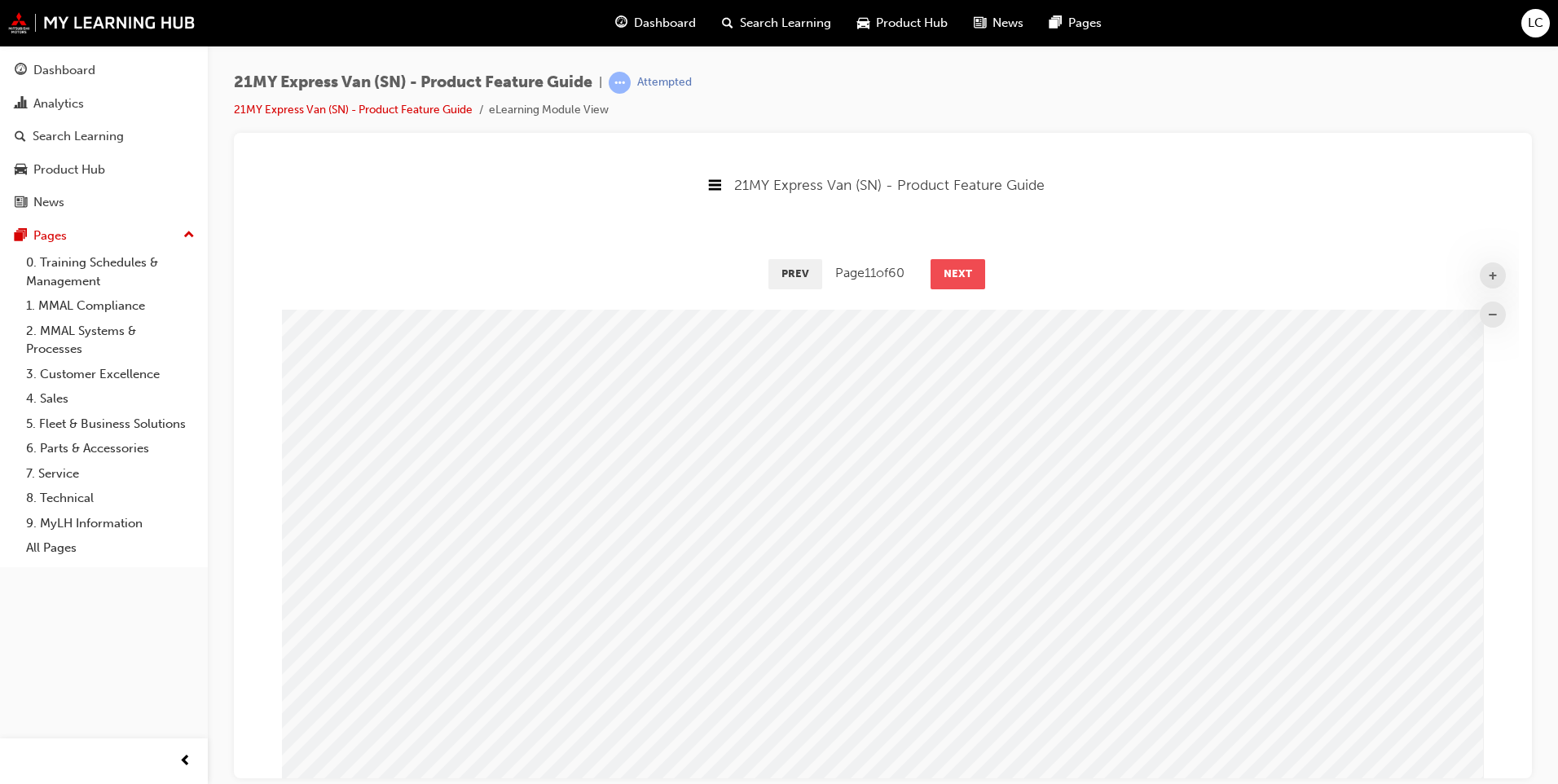
click at [955, 265] on button "Next" at bounding box center [957, 273] width 55 height 29
click at [955, 265] on button "Next" at bounding box center [958, 273] width 55 height 29
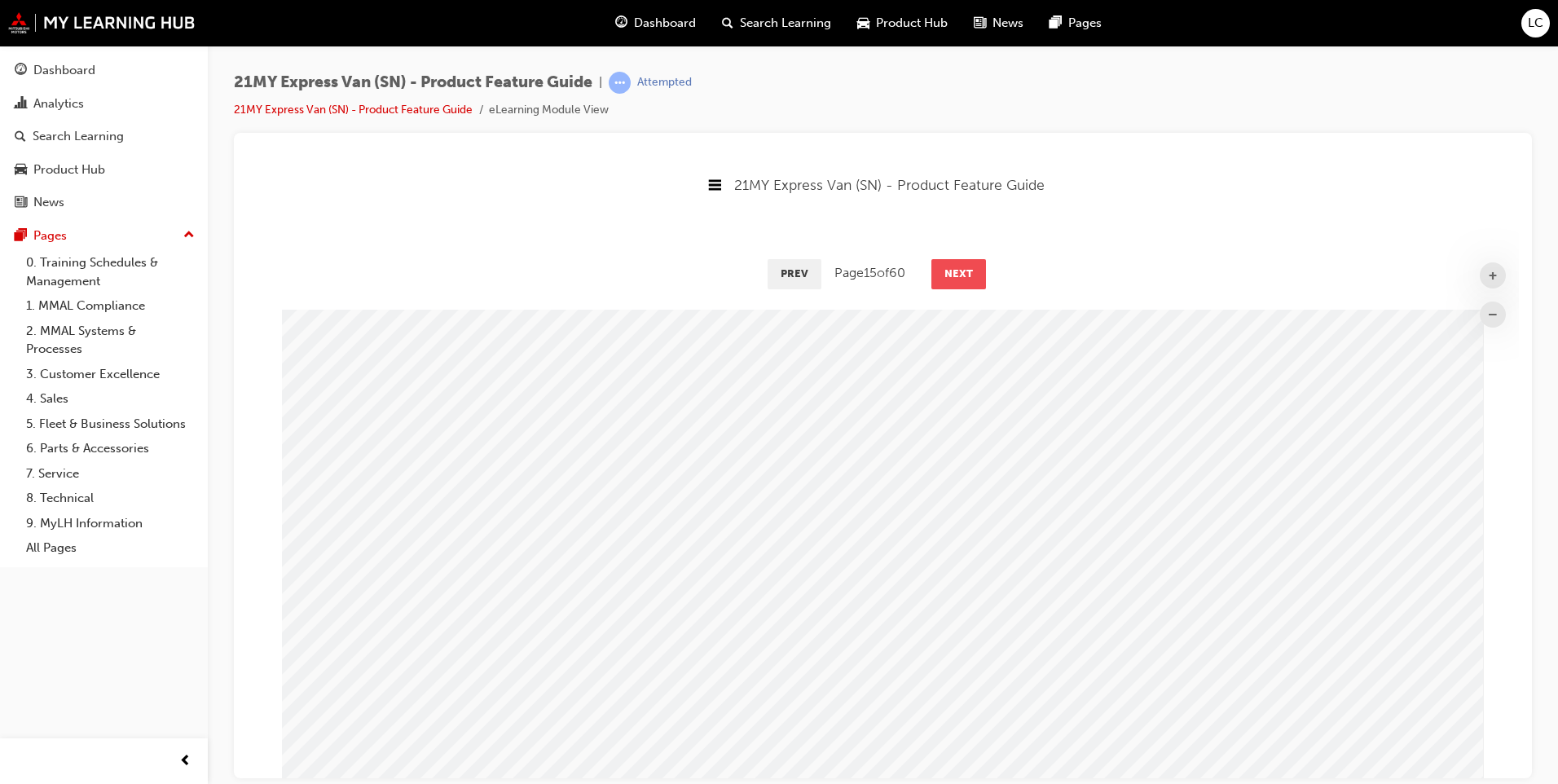
click at [955, 265] on button "Next" at bounding box center [958, 273] width 55 height 29
click at [955, 265] on button "Next" at bounding box center [957, 273] width 55 height 29
click at [916, 266] on div "Prev Page 18 of 60 Next" at bounding box center [882, 272] width 1272 height 47
click at [984, 263] on div "Prev Page 18 of 60 Next" at bounding box center [882, 272] width 1272 height 47
drag, startPoint x: 984, startPoint y: 263, endPoint x: 972, endPoint y: 263, distance: 12.0
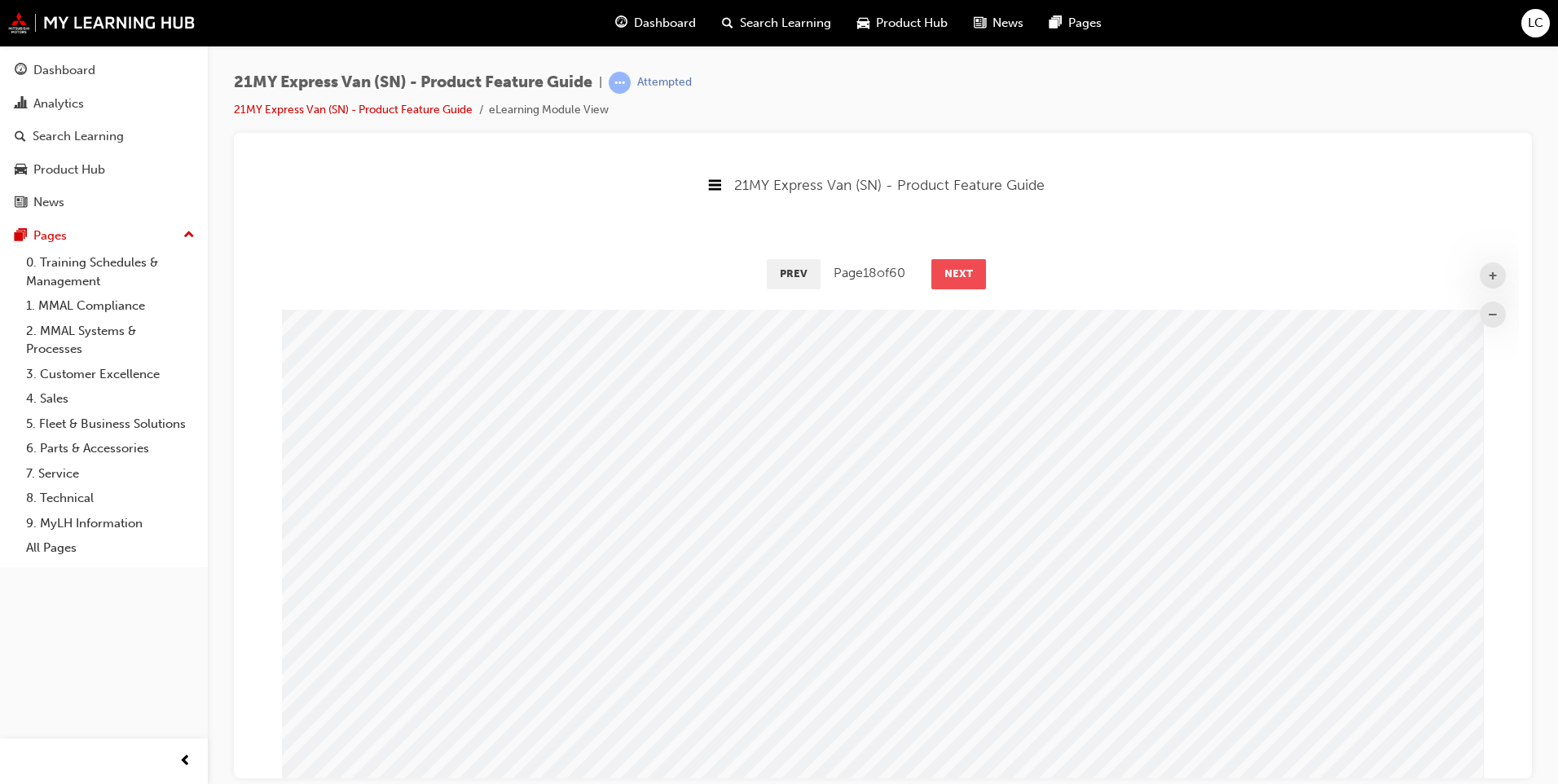
click at [981, 263] on div "Prev Page 18 of 60 Next" at bounding box center [882, 272] width 1272 height 47
click at [972, 263] on button "Next" at bounding box center [958, 273] width 55 height 29
click at [972, 263] on button "Next" at bounding box center [959, 273] width 55 height 29
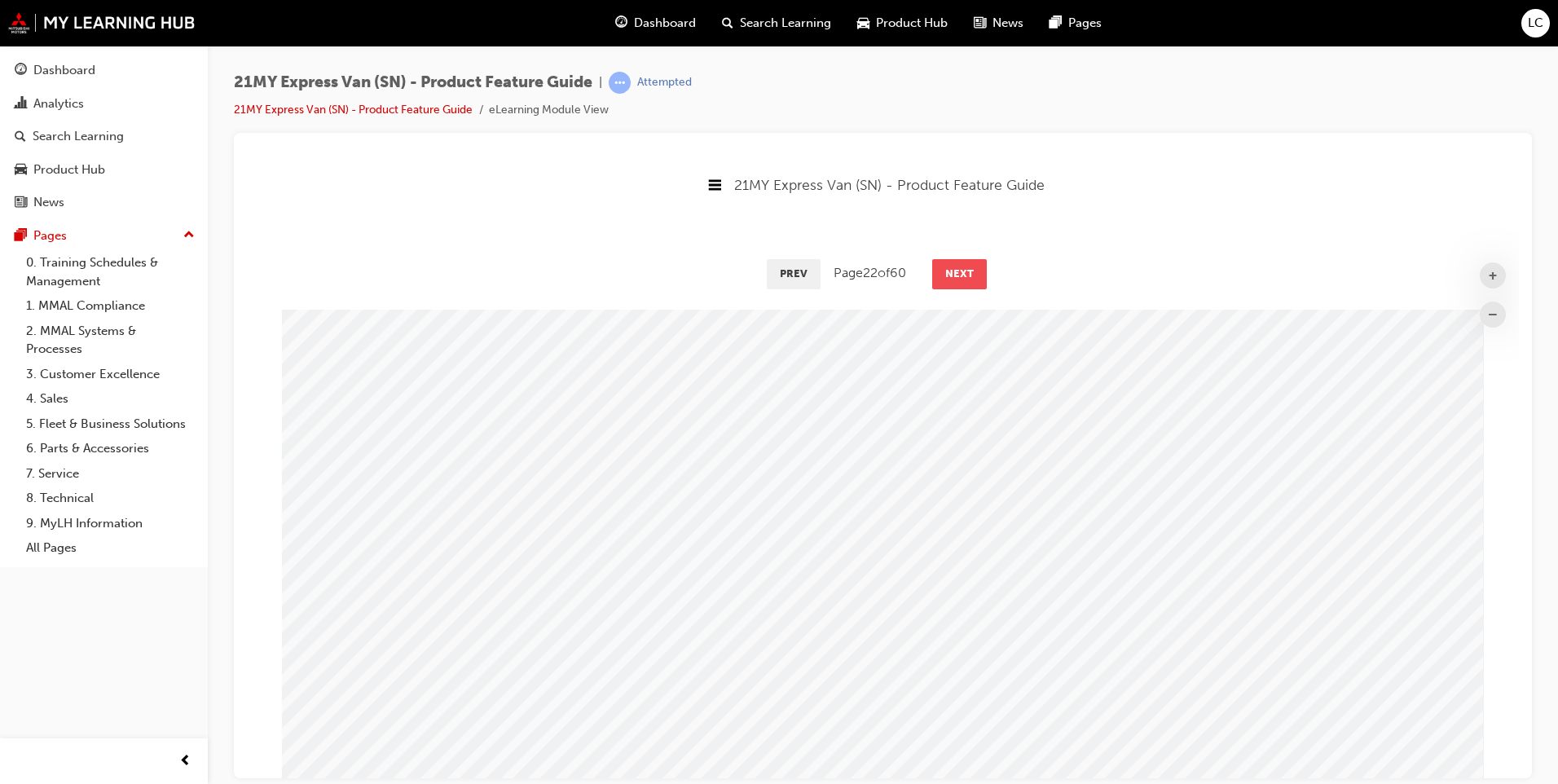
click at [972, 263] on button "Next" at bounding box center [959, 273] width 55 height 29
click at [972, 263] on button "Next" at bounding box center [959, 273] width 55 height 29
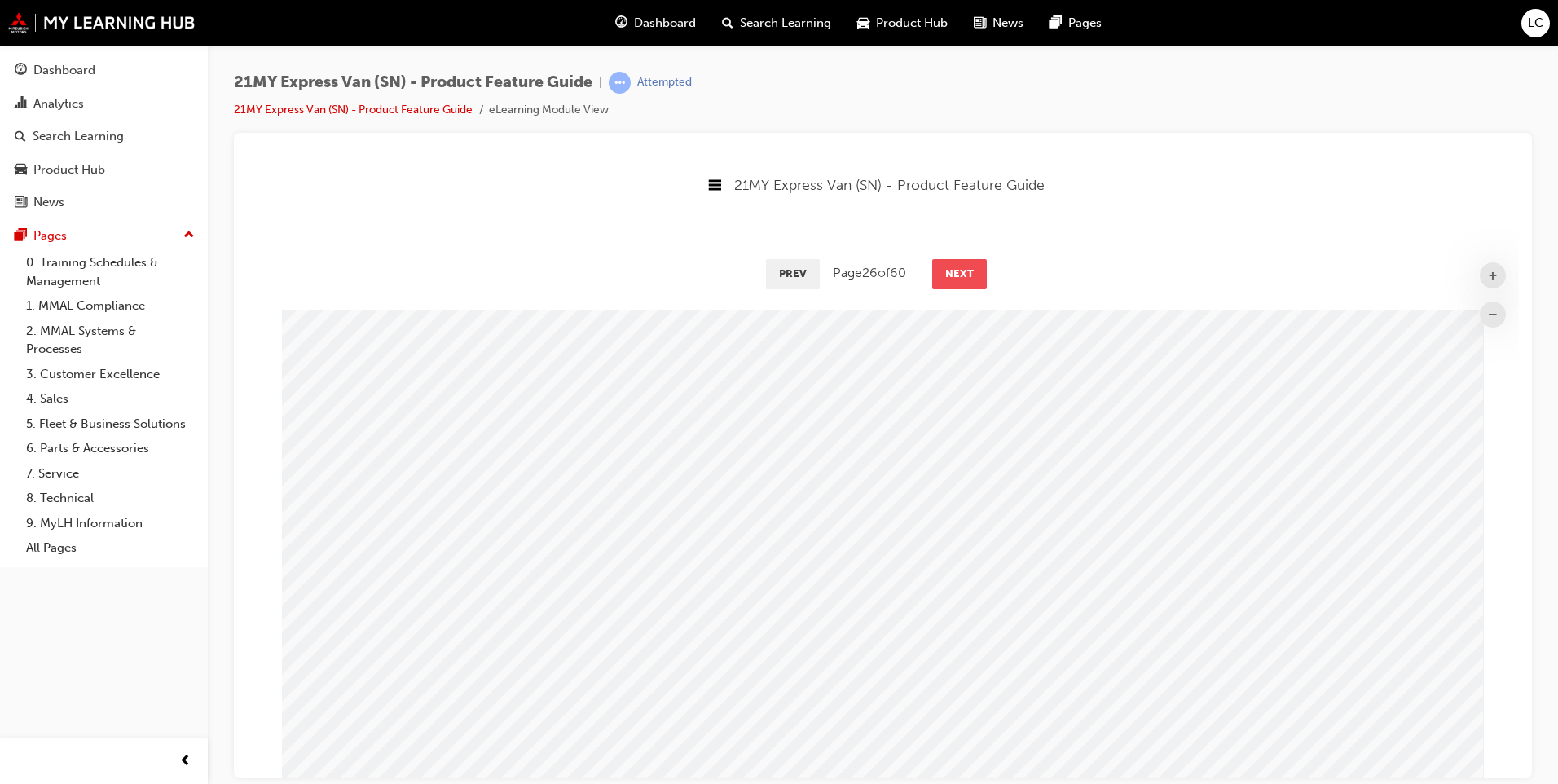
click at [972, 263] on button "Next" at bounding box center [959, 273] width 55 height 29
click at [972, 263] on button "Next" at bounding box center [958, 273] width 55 height 29
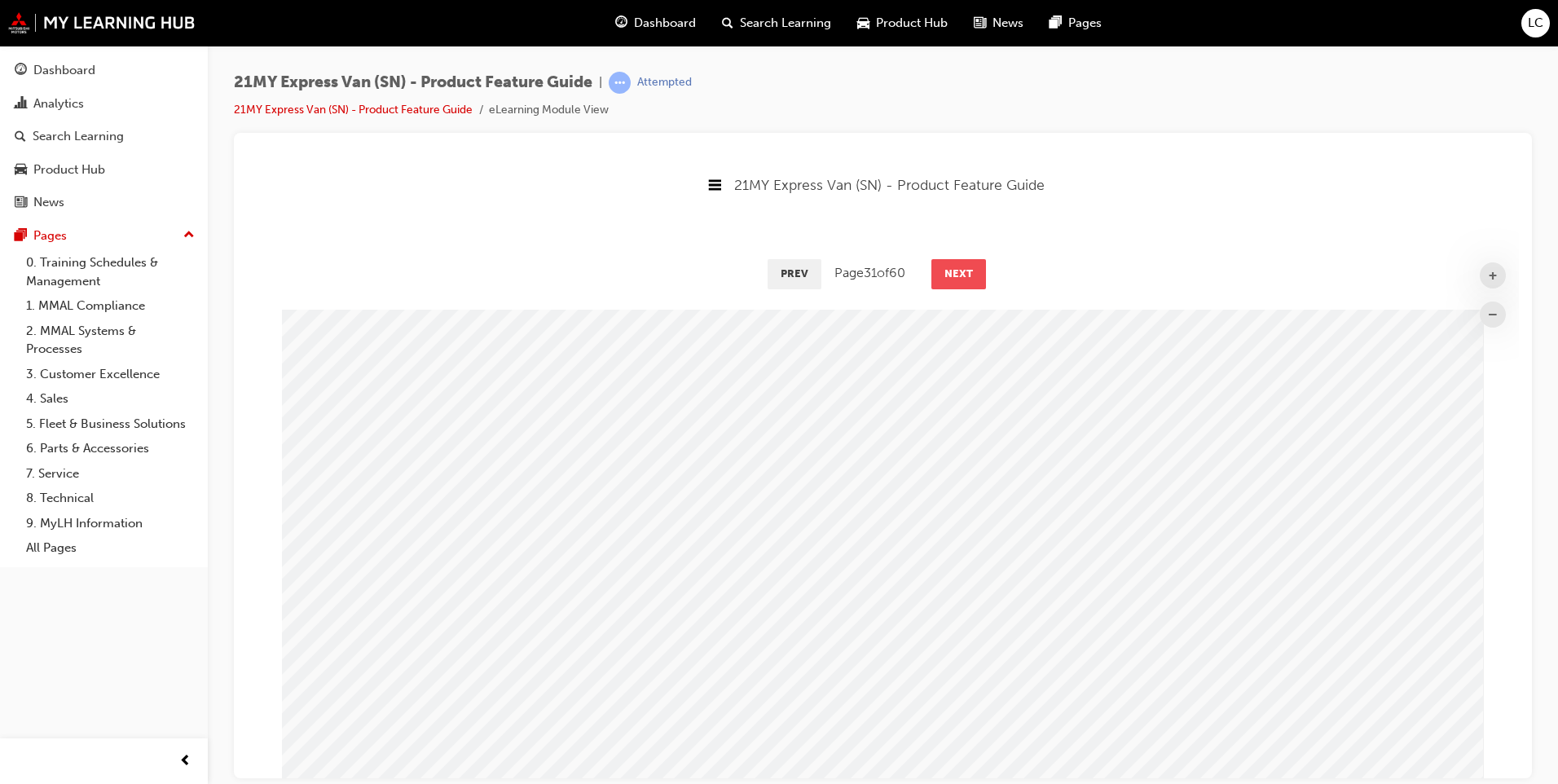
click at [972, 263] on button "Next" at bounding box center [958, 273] width 55 height 29
click at [972, 263] on button "Next" at bounding box center [959, 273] width 55 height 29
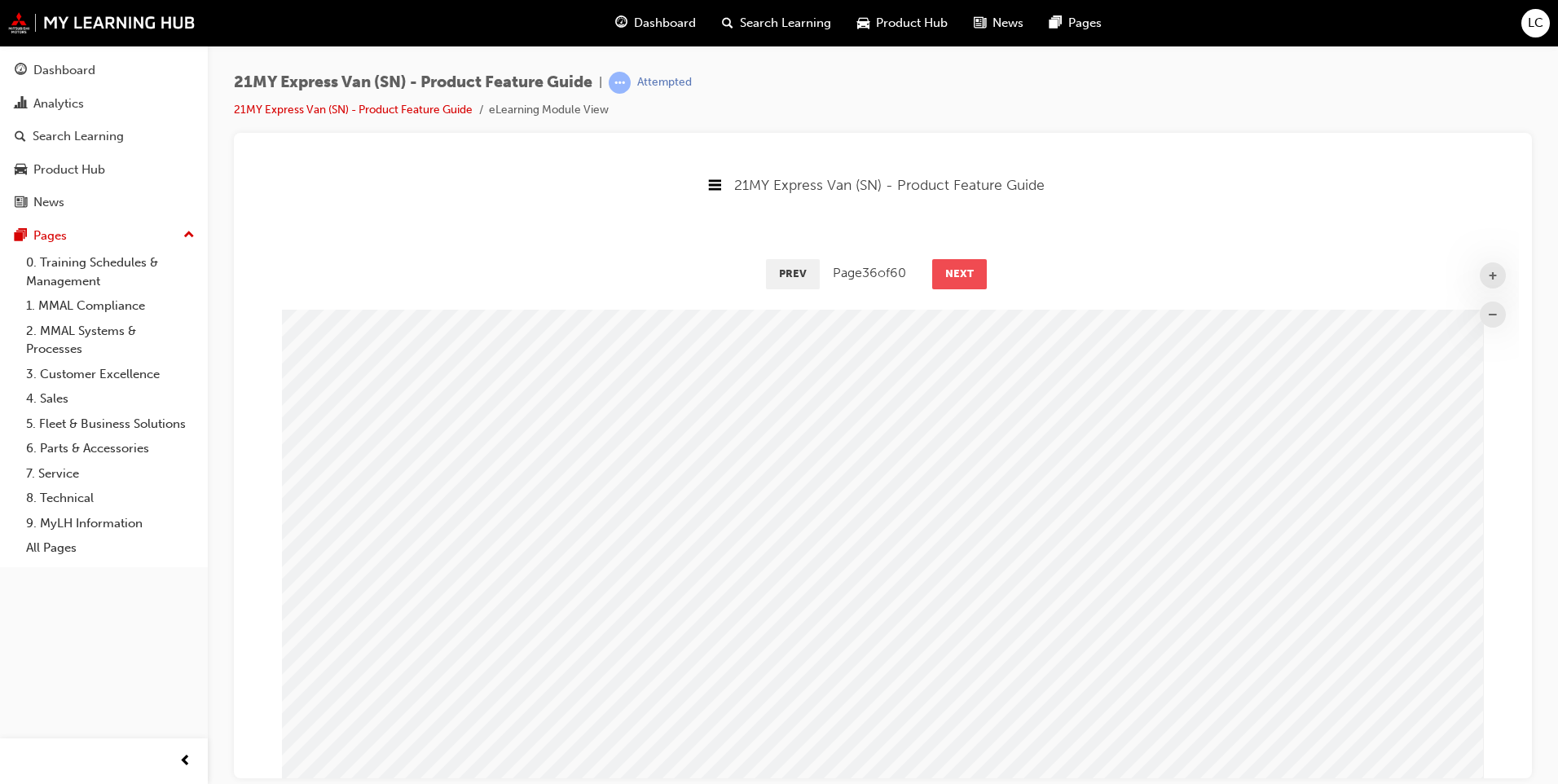
click at [972, 263] on button "Next" at bounding box center [959, 273] width 55 height 29
click at [972, 263] on button "Next" at bounding box center [960, 273] width 55 height 29
click at [972, 263] on button "Next" at bounding box center [958, 273] width 55 height 29
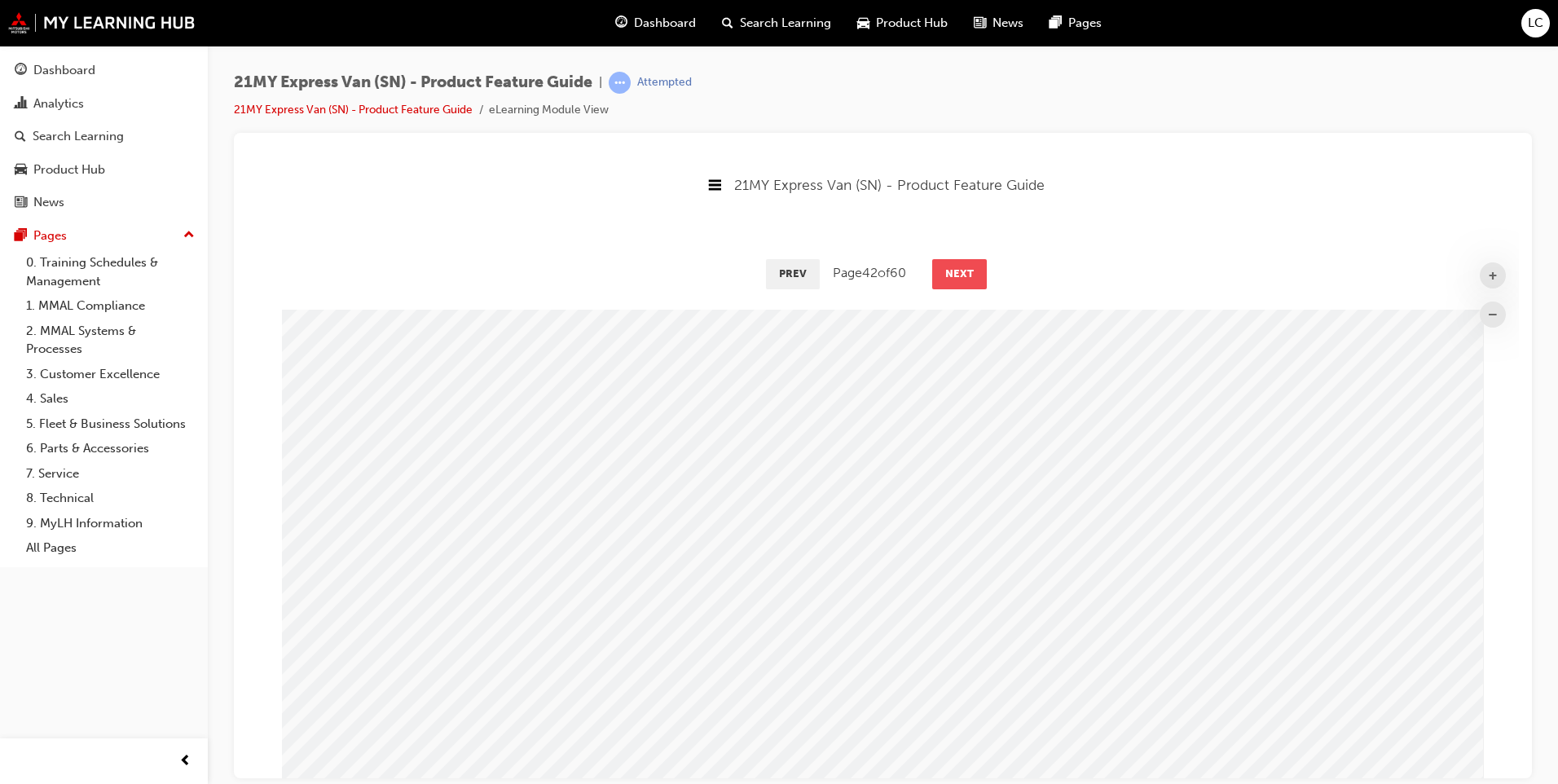
click at [972, 263] on button "Next" at bounding box center [959, 273] width 55 height 29
click at [972, 263] on button "Next" at bounding box center [960, 273] width 55 height 29
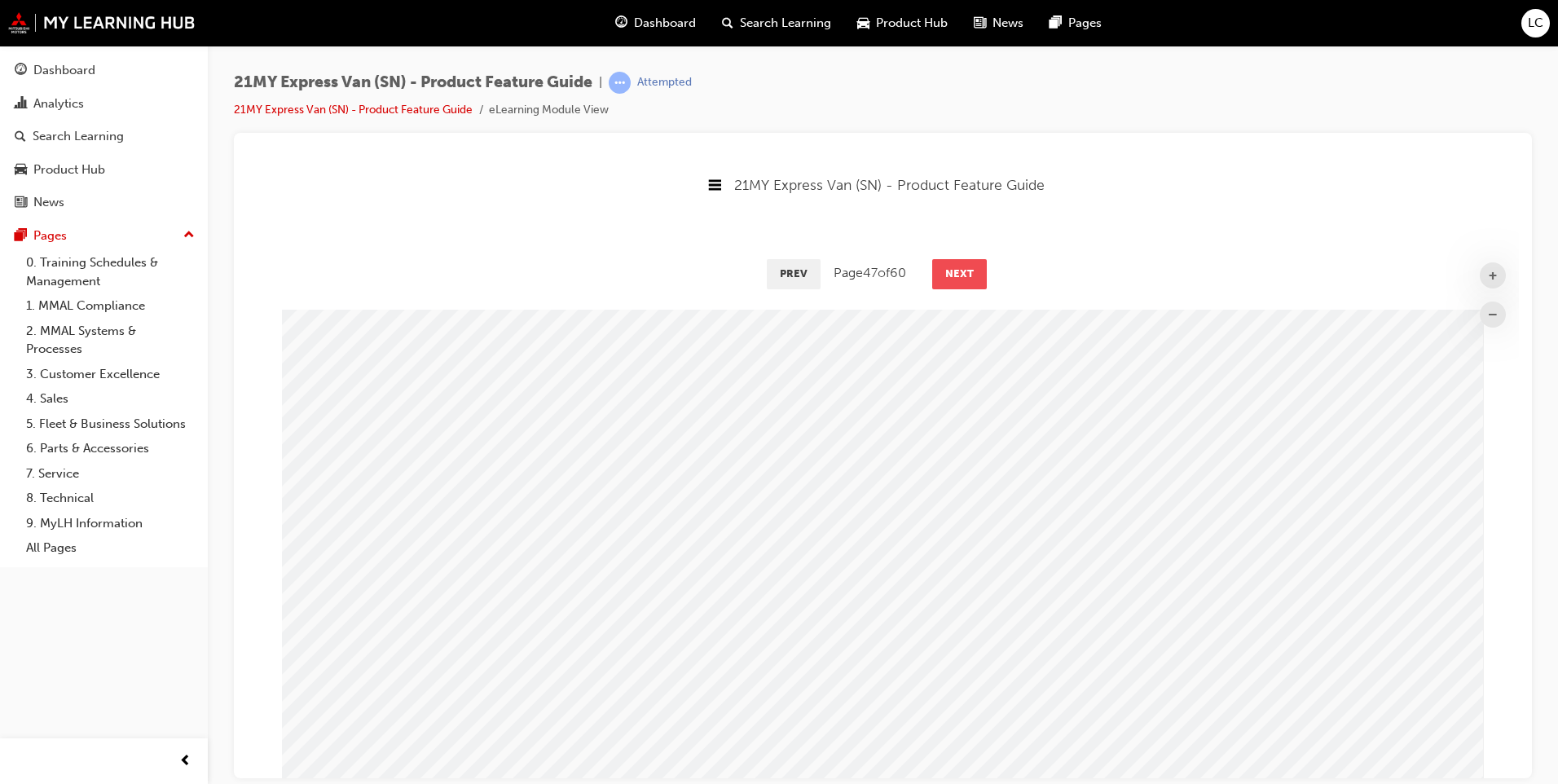
click at [972, 263] on button "Next" at bounding box center [959, 273] width 55 height 29
click at [972, 263] on button "Next" at bounding box center [960, 273] width 55 height 29
click at [972, 263] on button "Next" at bounding box center [959, 273] width 55 height 29
click at [972, 263] on button "Next" at bounding box center [958, 273] width 55 height 29
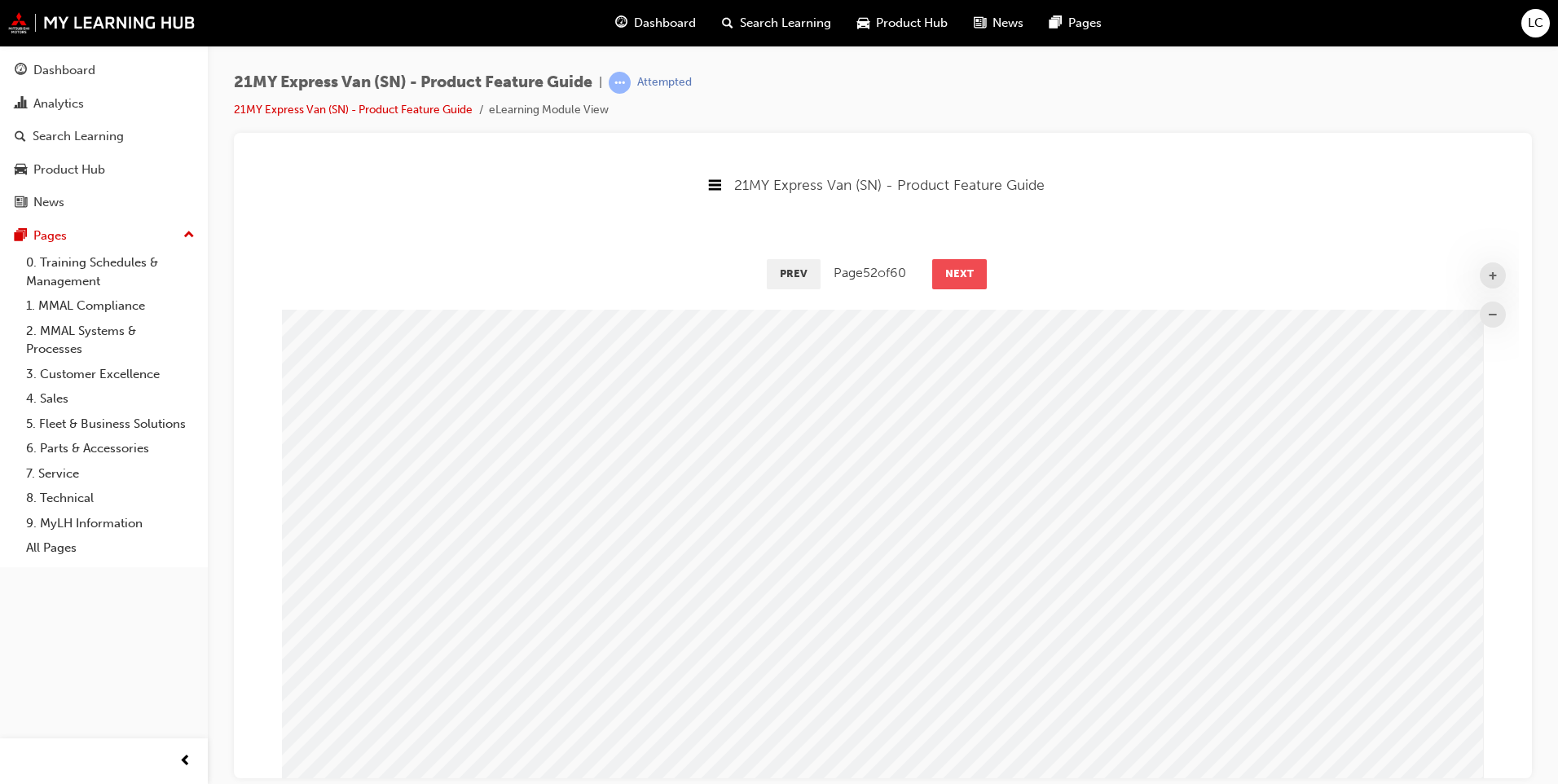
click at [972, 263] on button "Next" at bounding box center [959, 273] width 55 height 29
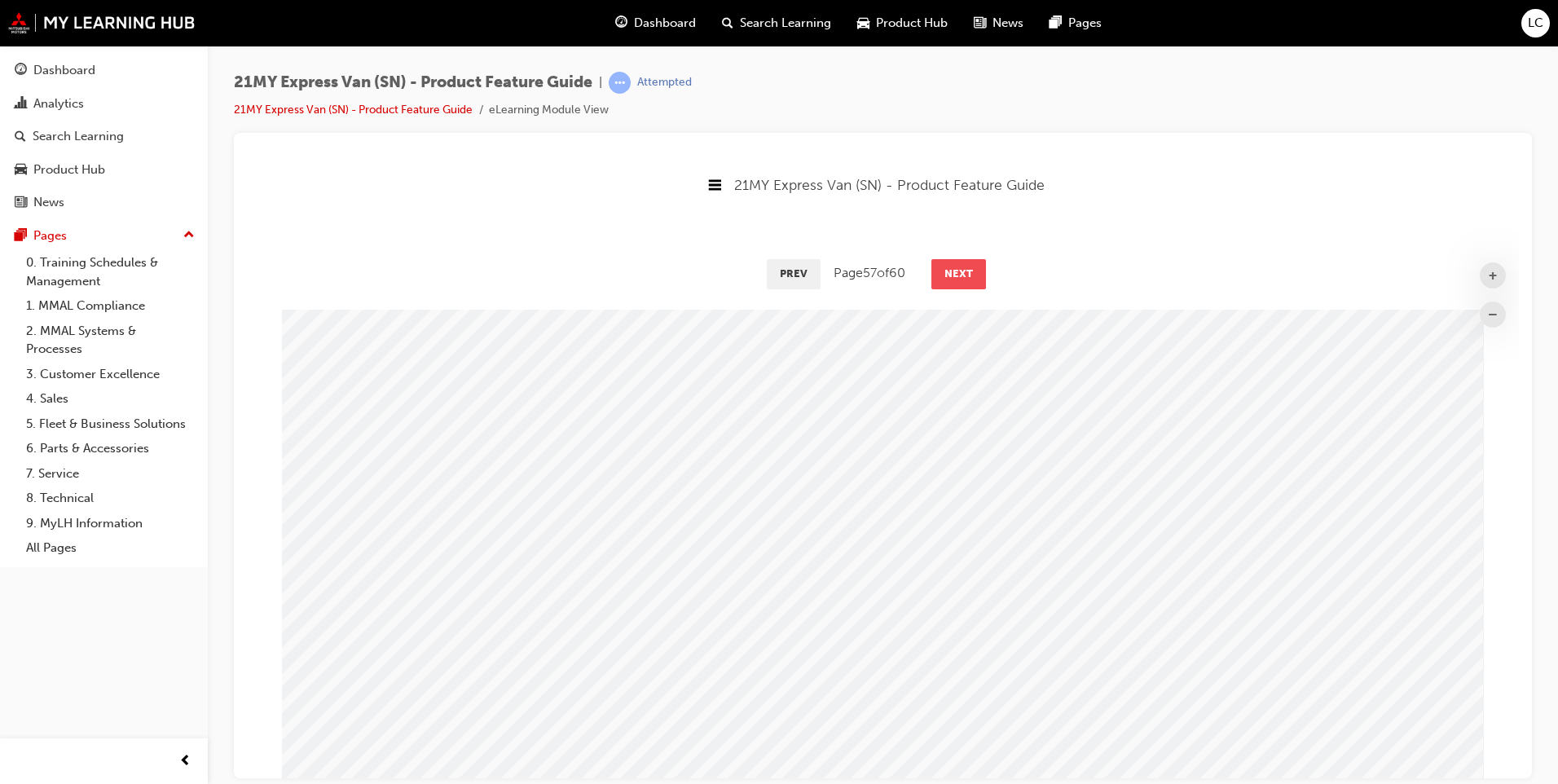
click at [972, 263] on button "Next" at bounding box center [958, 273] width 55 height 29
click at [972, 263] on button "Next" at bounding box center [959, 273] width 55 height 29
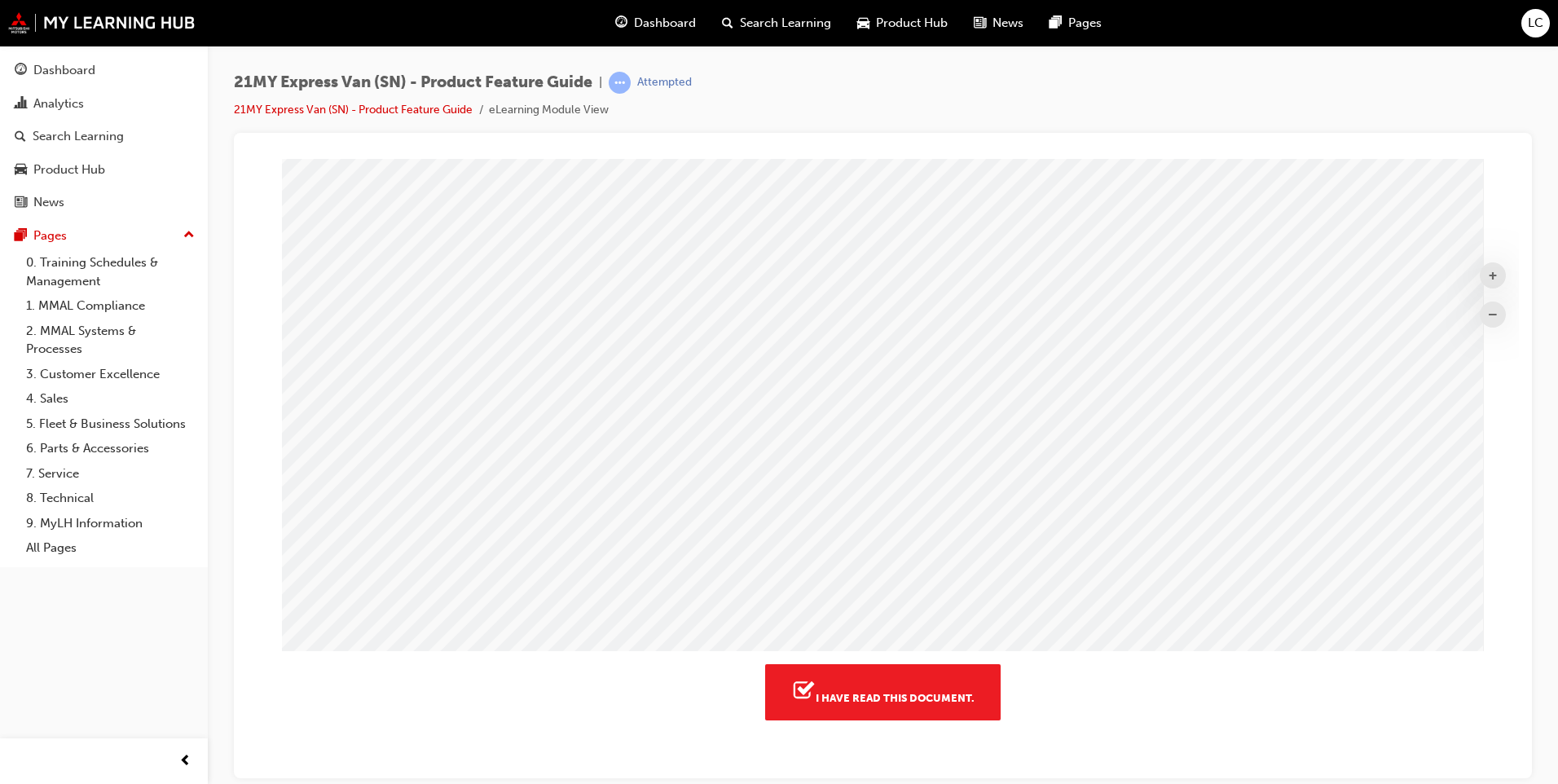
scroll to position [335, 0]
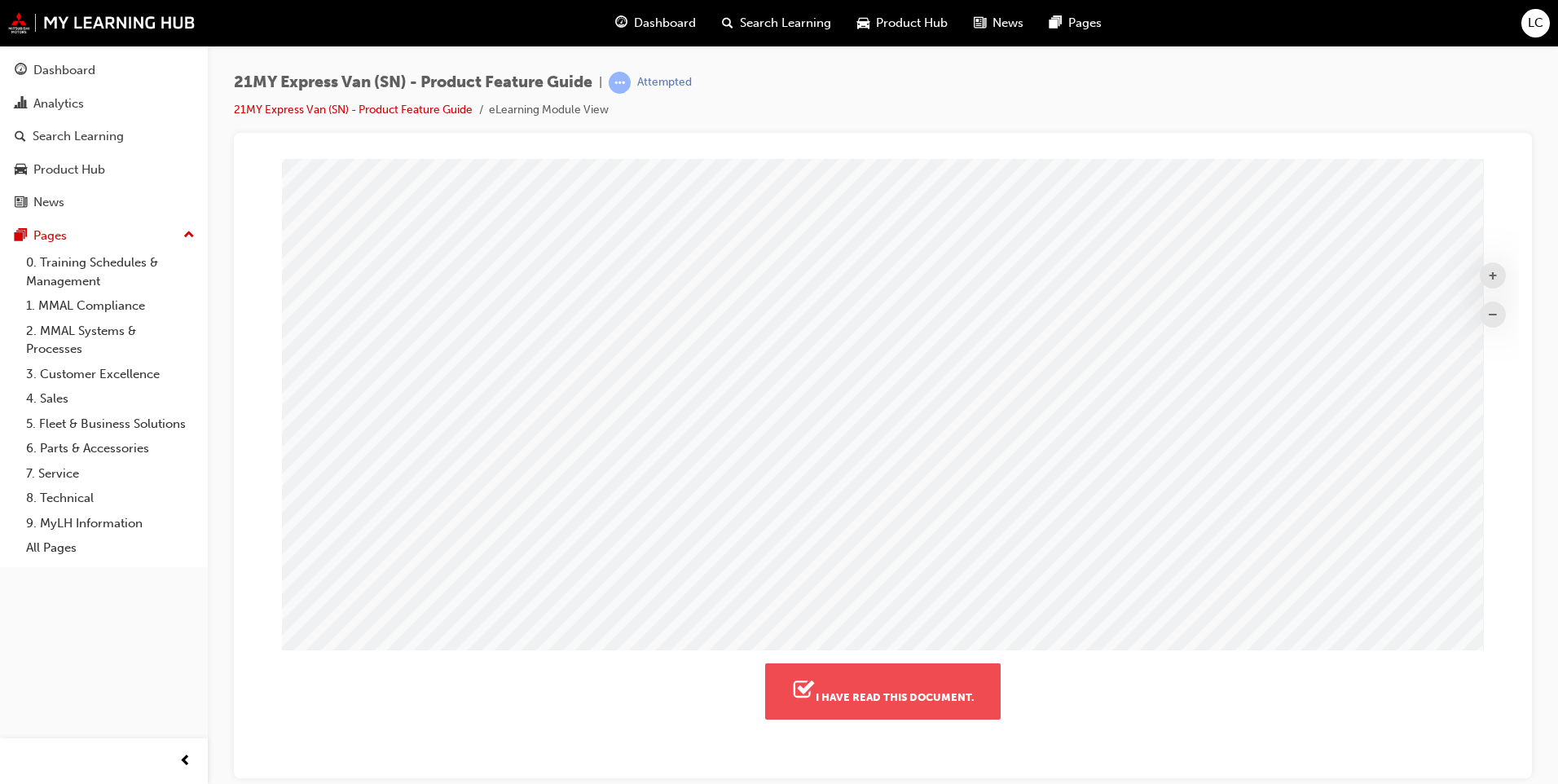
click at [859, 695] on button "I have read this document." at bounding box center [882, 690] width 236 height 56
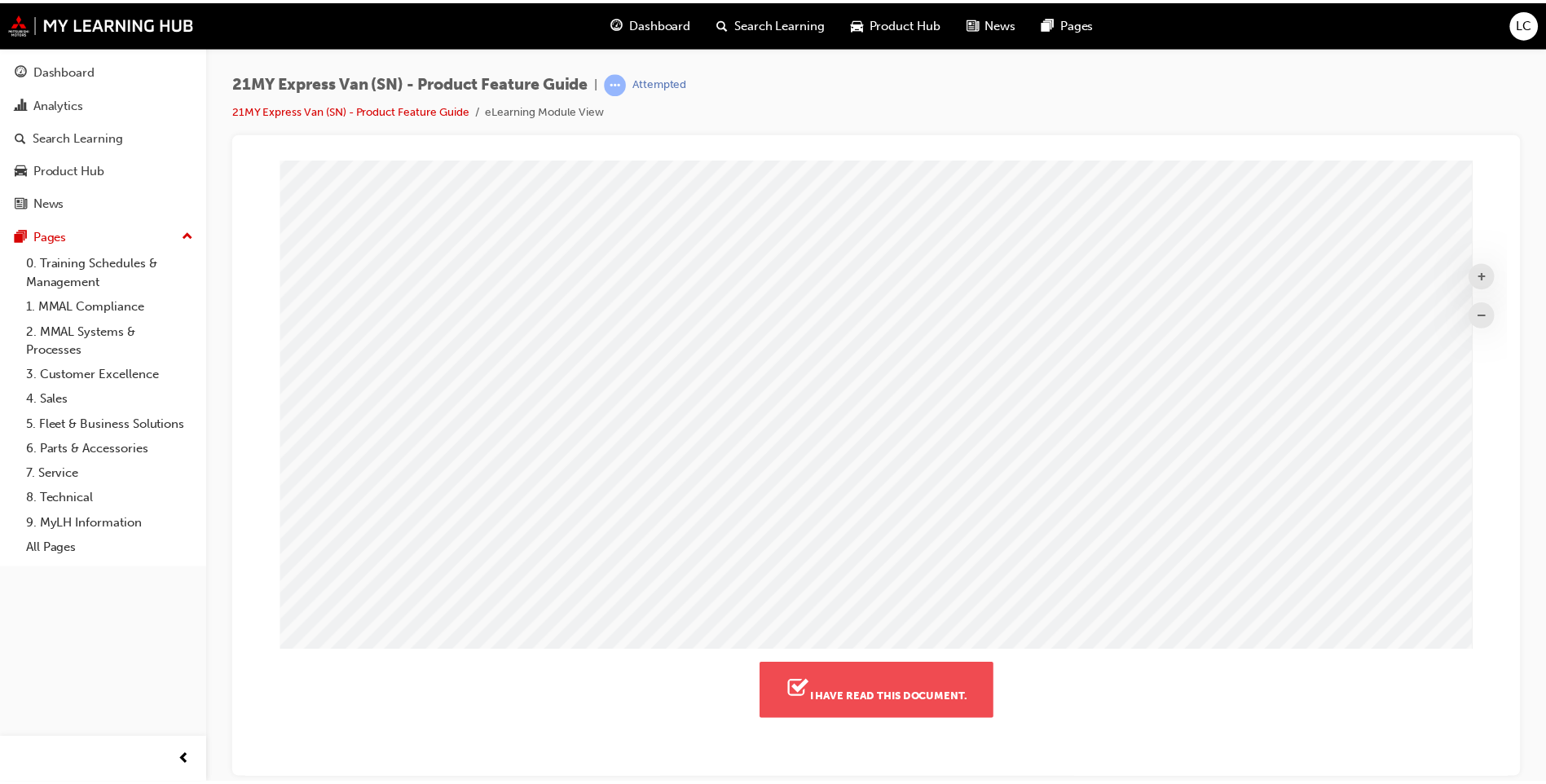
scroll to position [348, 1285]
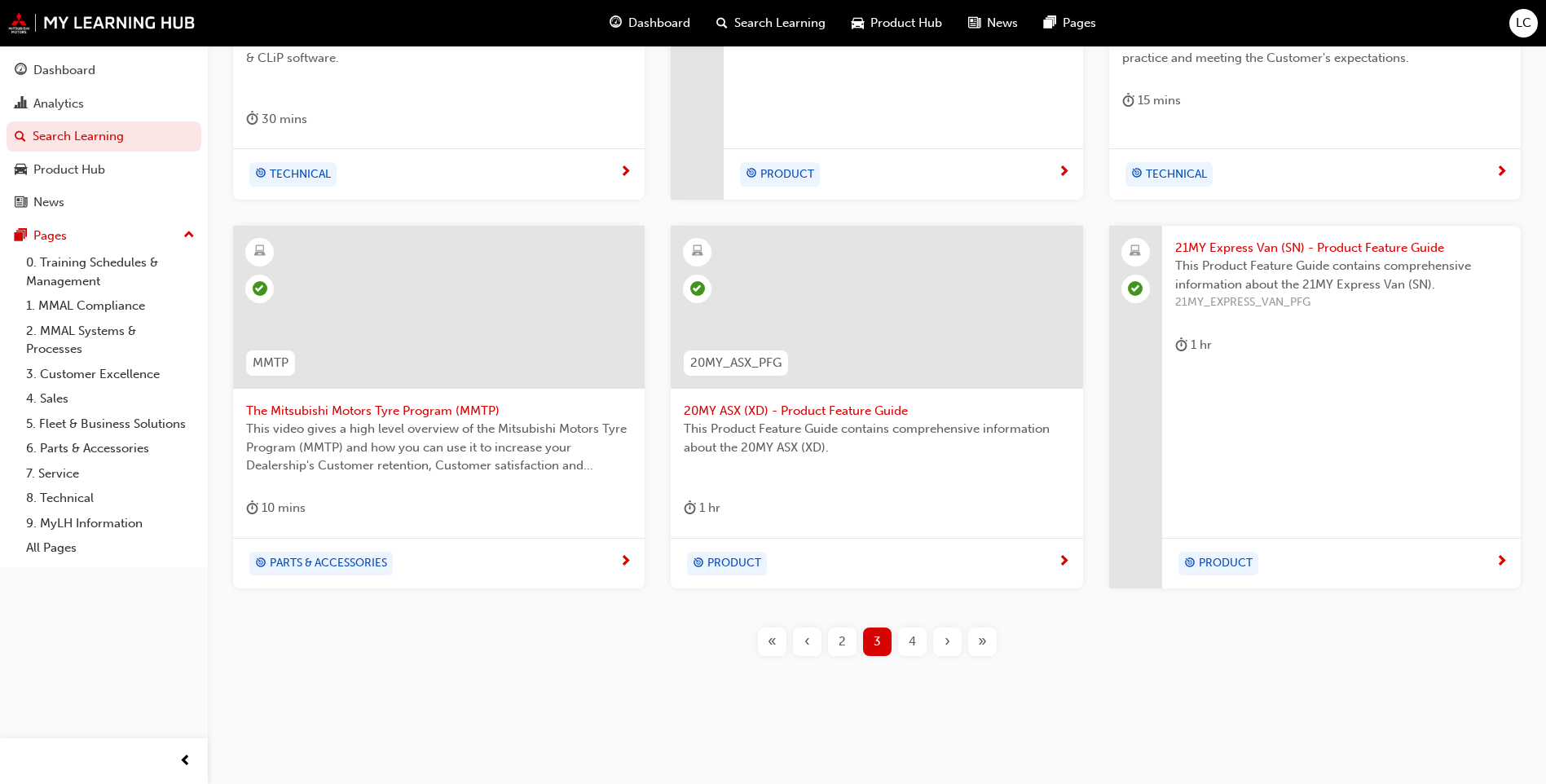
scroll to position [563, 0]
click at [907, 644] on div "4" at bounding box center [912, 638] width 29 height 29
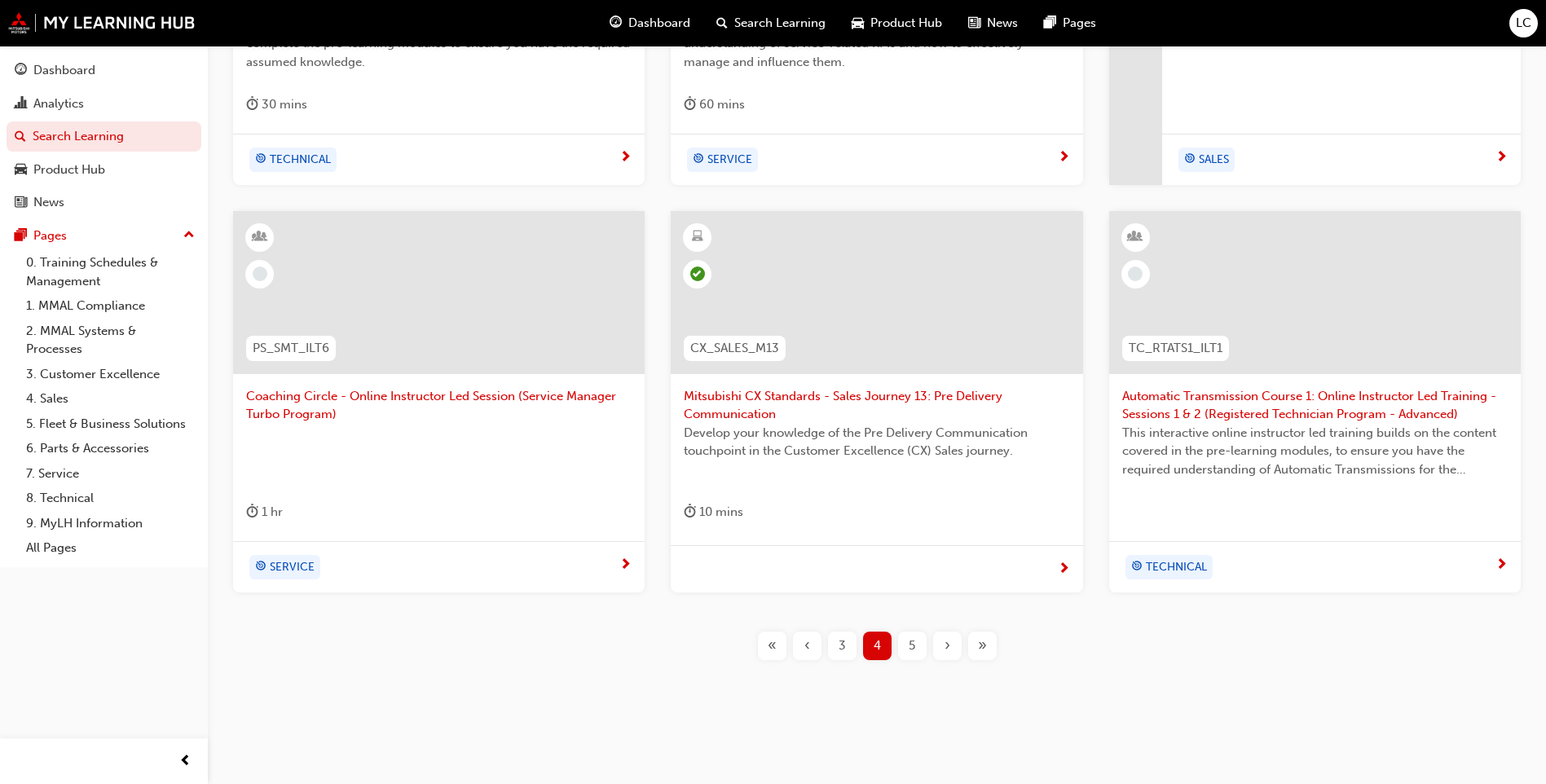
scroll to position [581, 0]
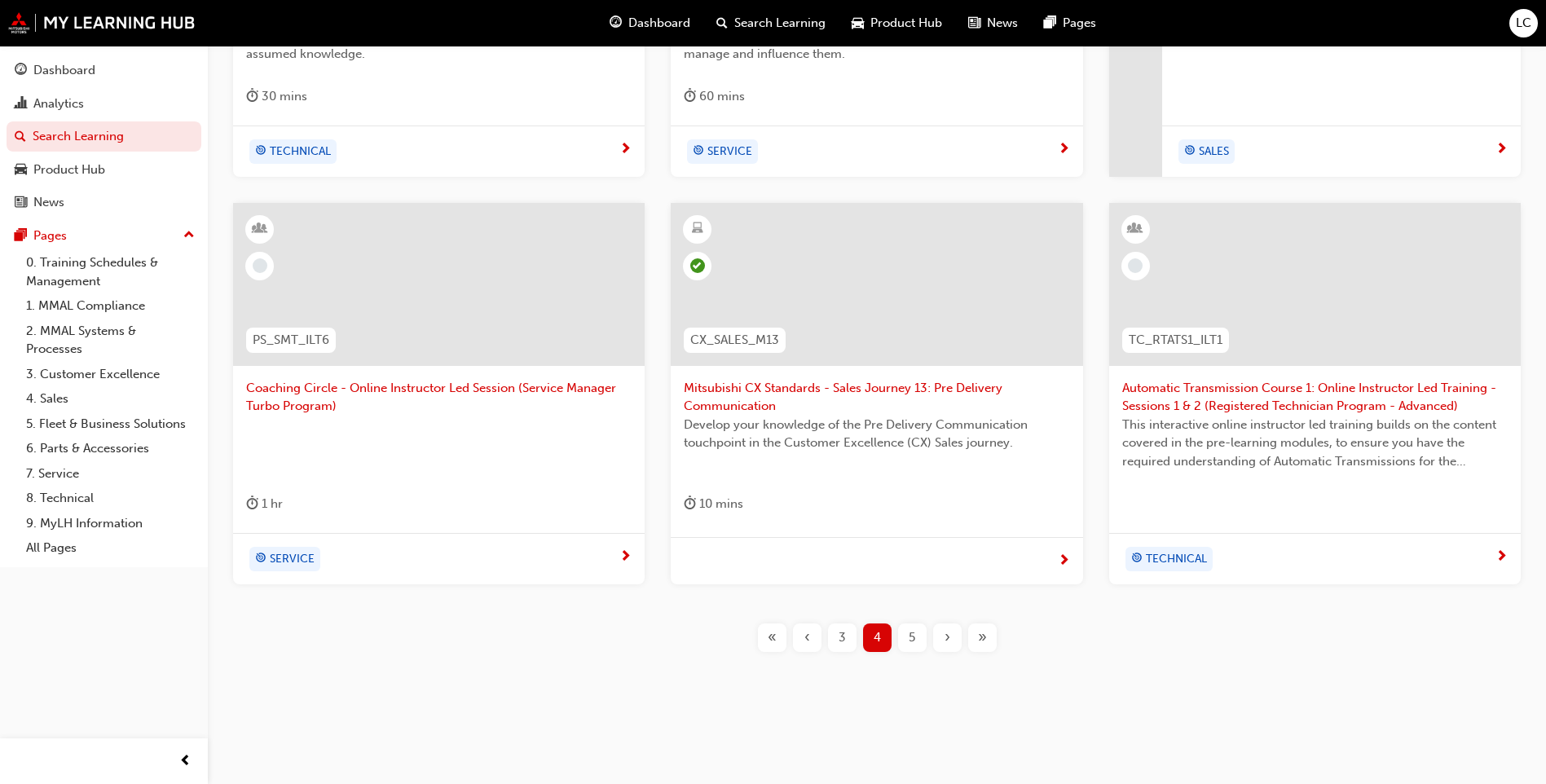
click at [916, 637] on div "5" at bounding box center [912, 638] width 29 height 29
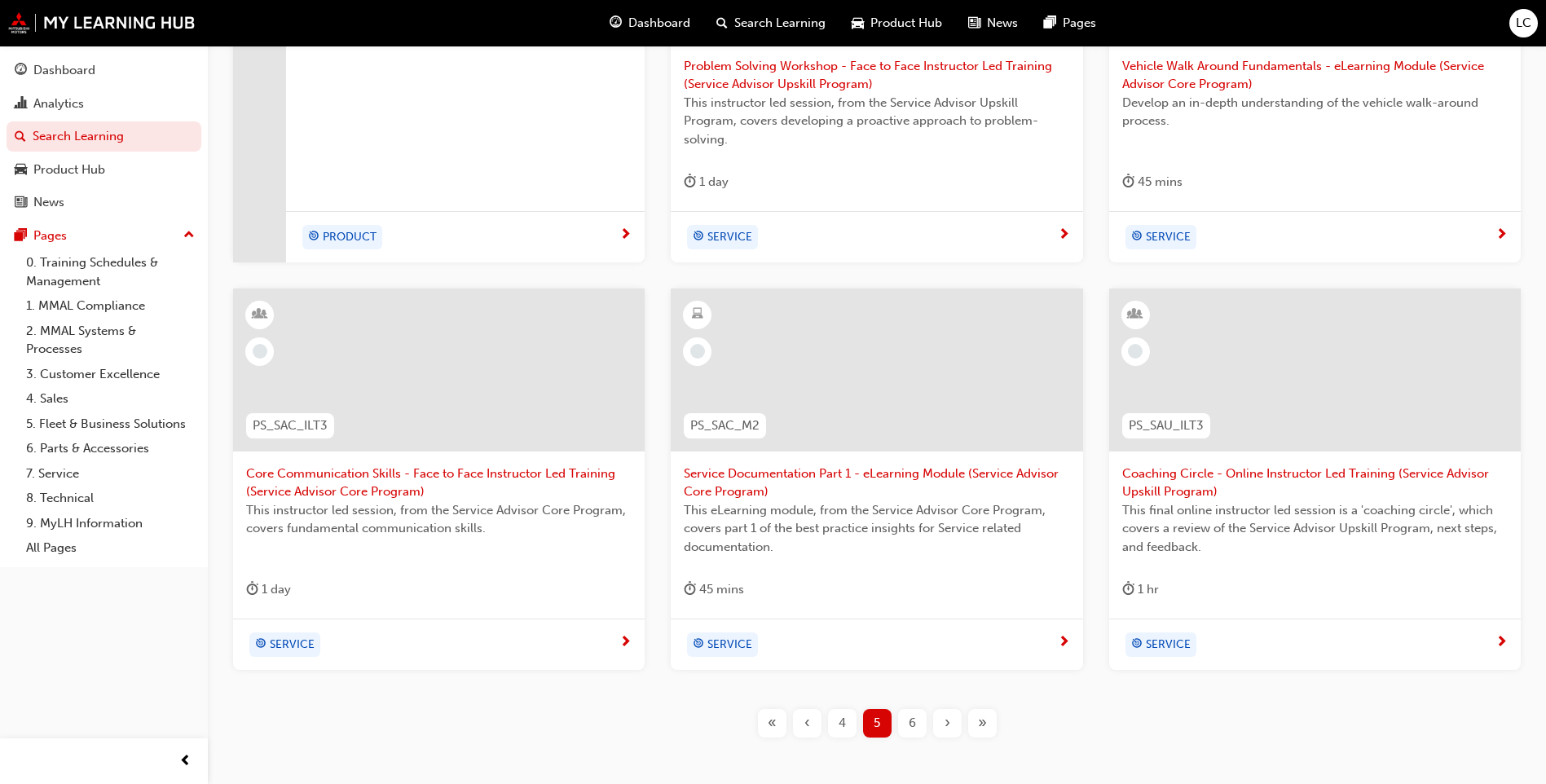
scroll to position [581, 0]
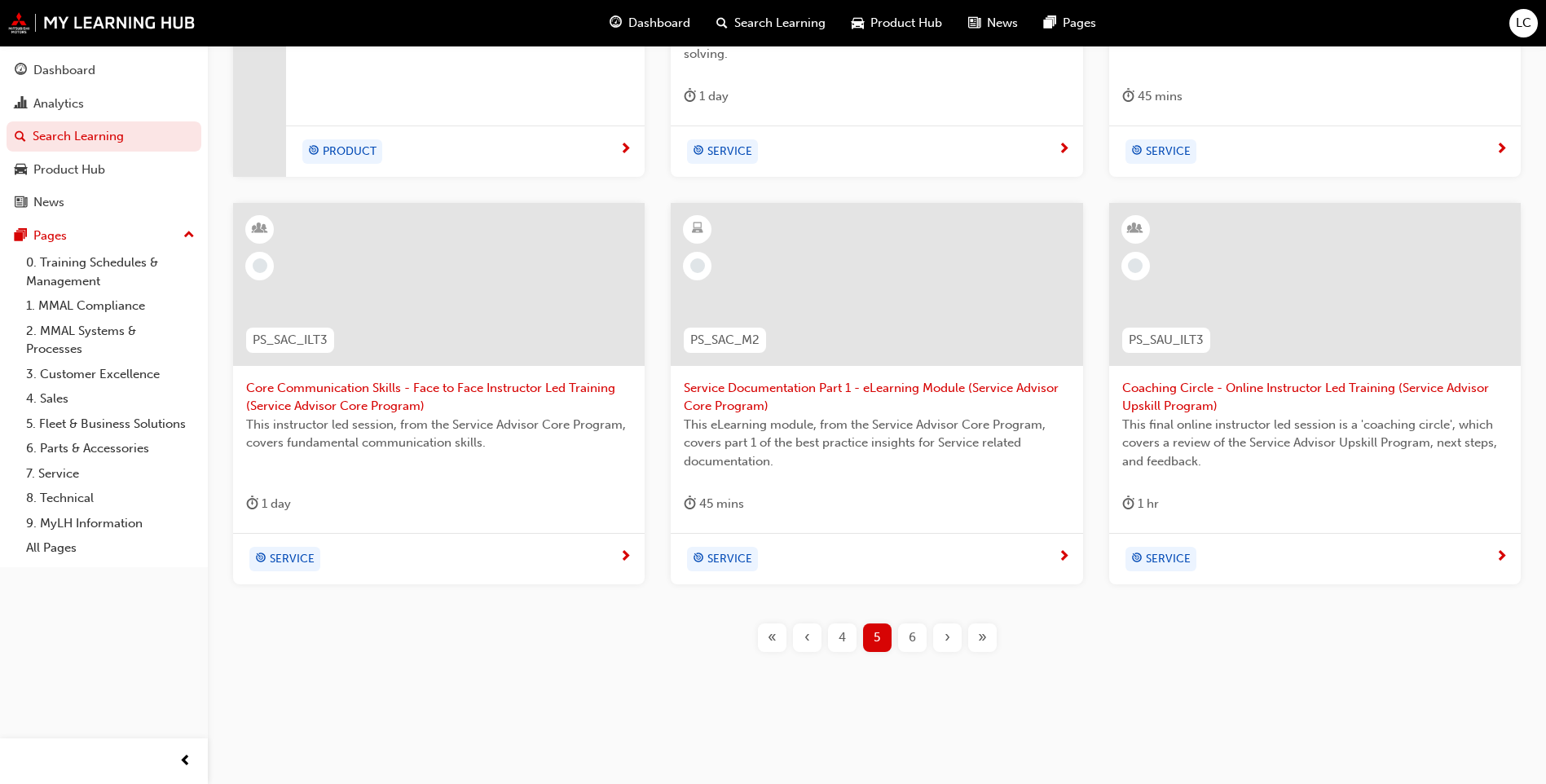
click at [911, 638] on span "6" at bounding box center [912, 638] width 8 height 19
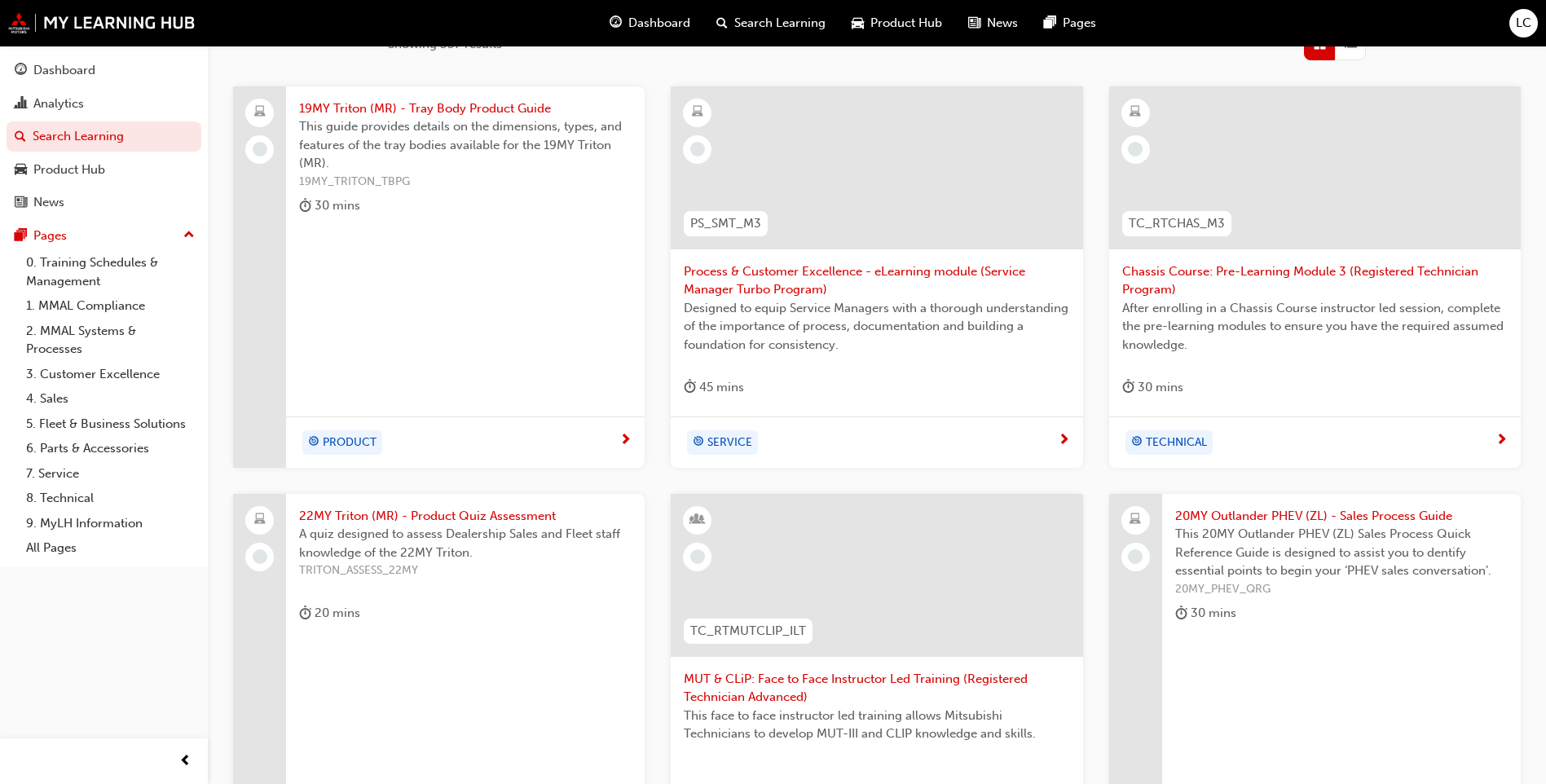
scroll to position [278, 0]
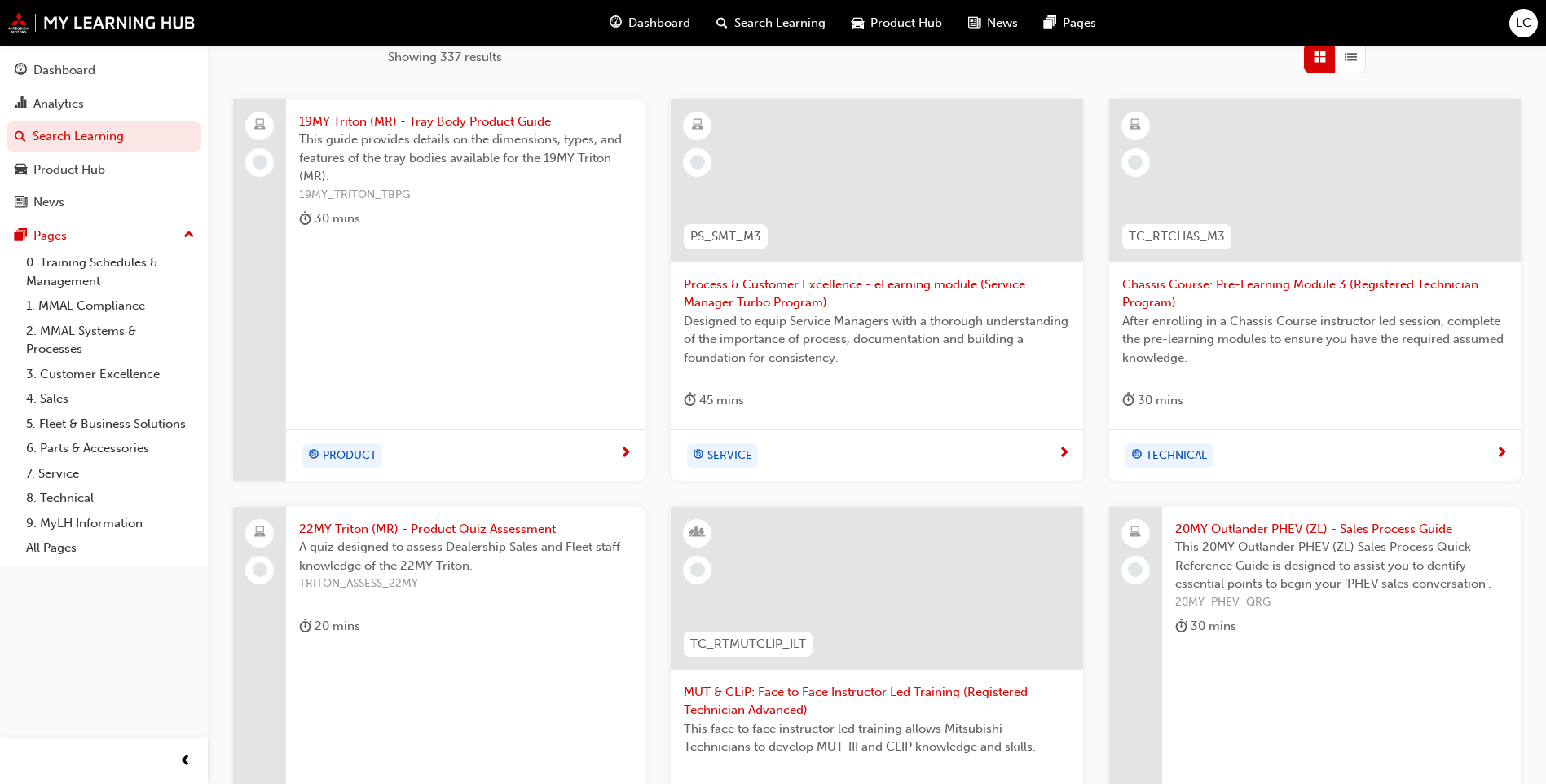
click at [521, 128] on span "19MY Triton (MR) - Tray Body Product Guide" at bounding box center [465, 122] width 332 height 19
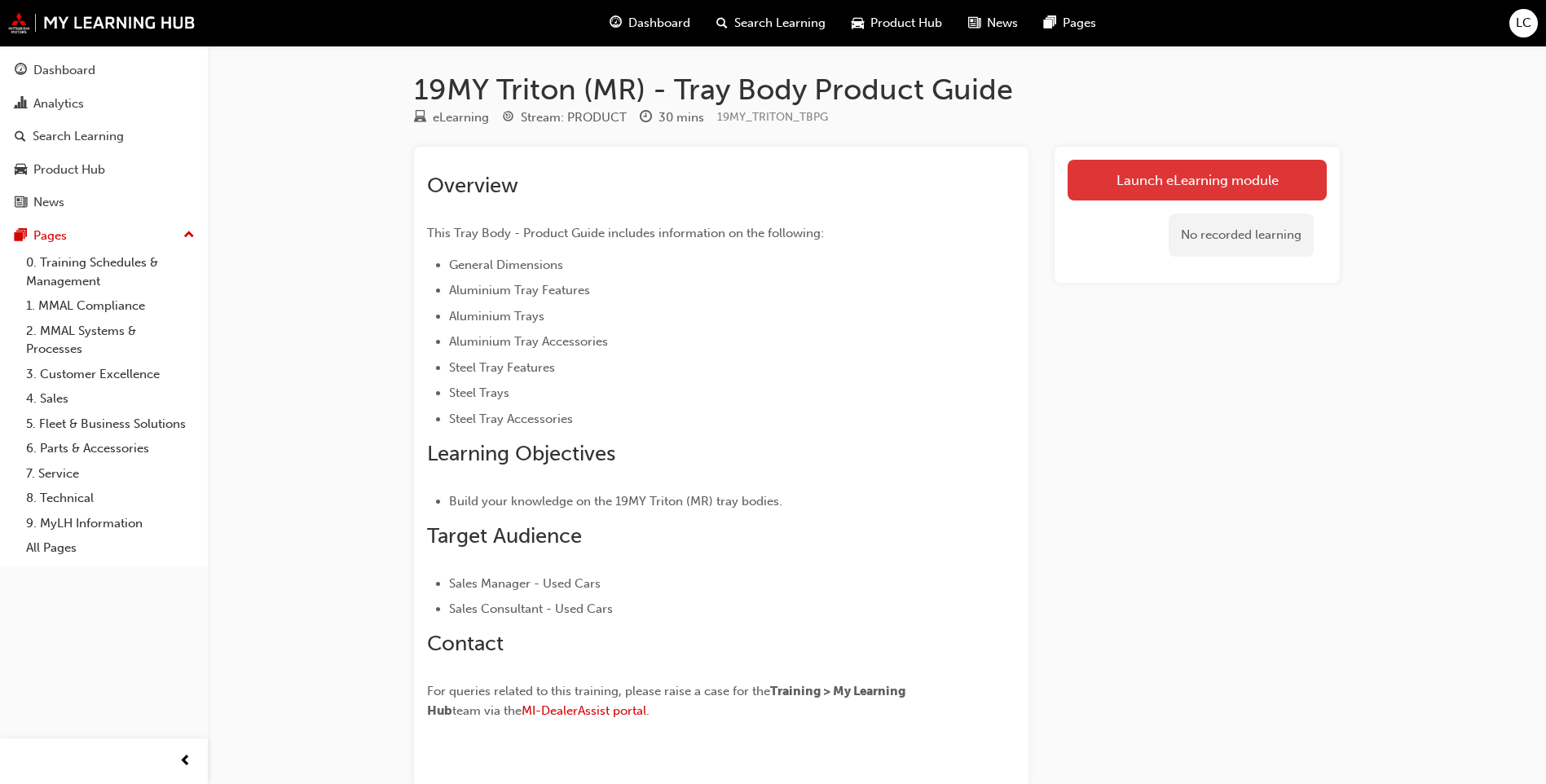
click at [1105, 185] on link "Launch eLearning module" at bounding box center [1198, 180] width 259 height 40
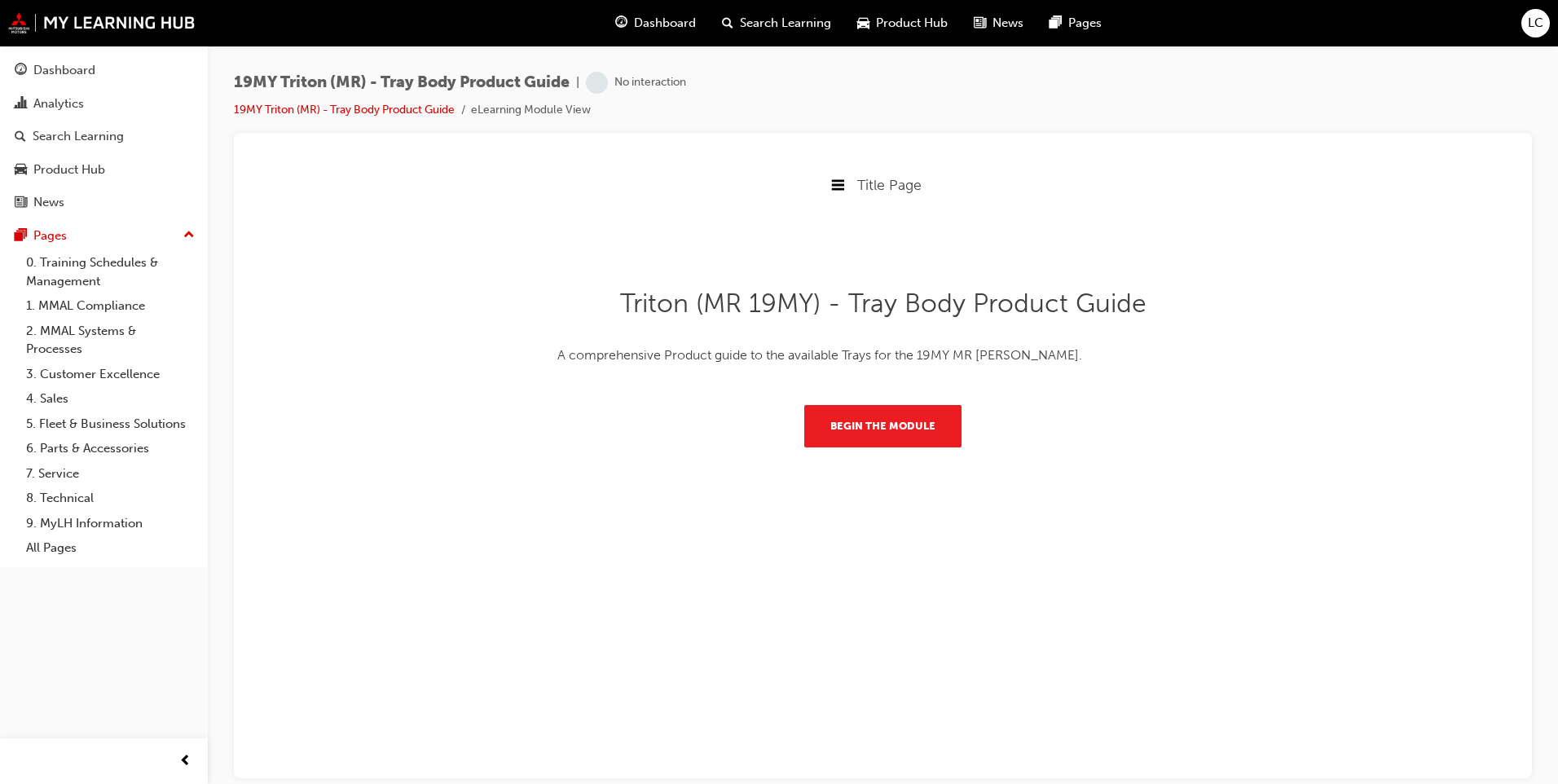
click at [792, 434] on div "Begin the module" at bounding box center [883, 425] width 574 height 42
click at [819, 427] on button "Begin the module" at bounding box center [882, 425] width 157 height 42
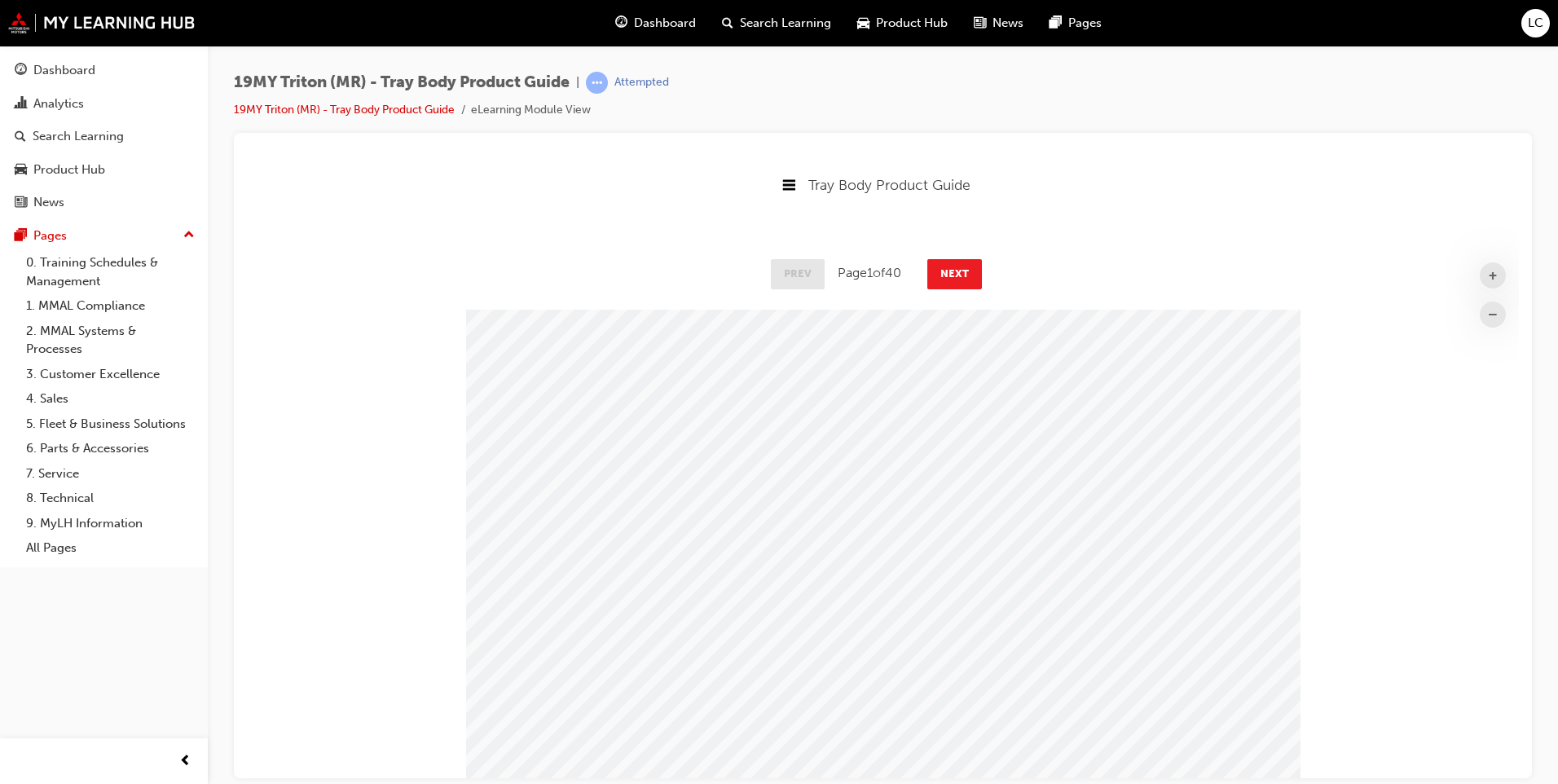
scroll to position [606, 1285]
click at [980, 252] on div "Prev Page 1 of 40 Next" at bounding box center [882, 272] width 1272 height 47
click at [967, 262] on button "Next" at bounding box center [954, 273] width 55 height 29
click at [965, 262] on button "Next" at bounding box center [954, 273] width 55 height 29
click at [950, 273] on button "Next" at bounding box center [955, 273] width 55 height 29
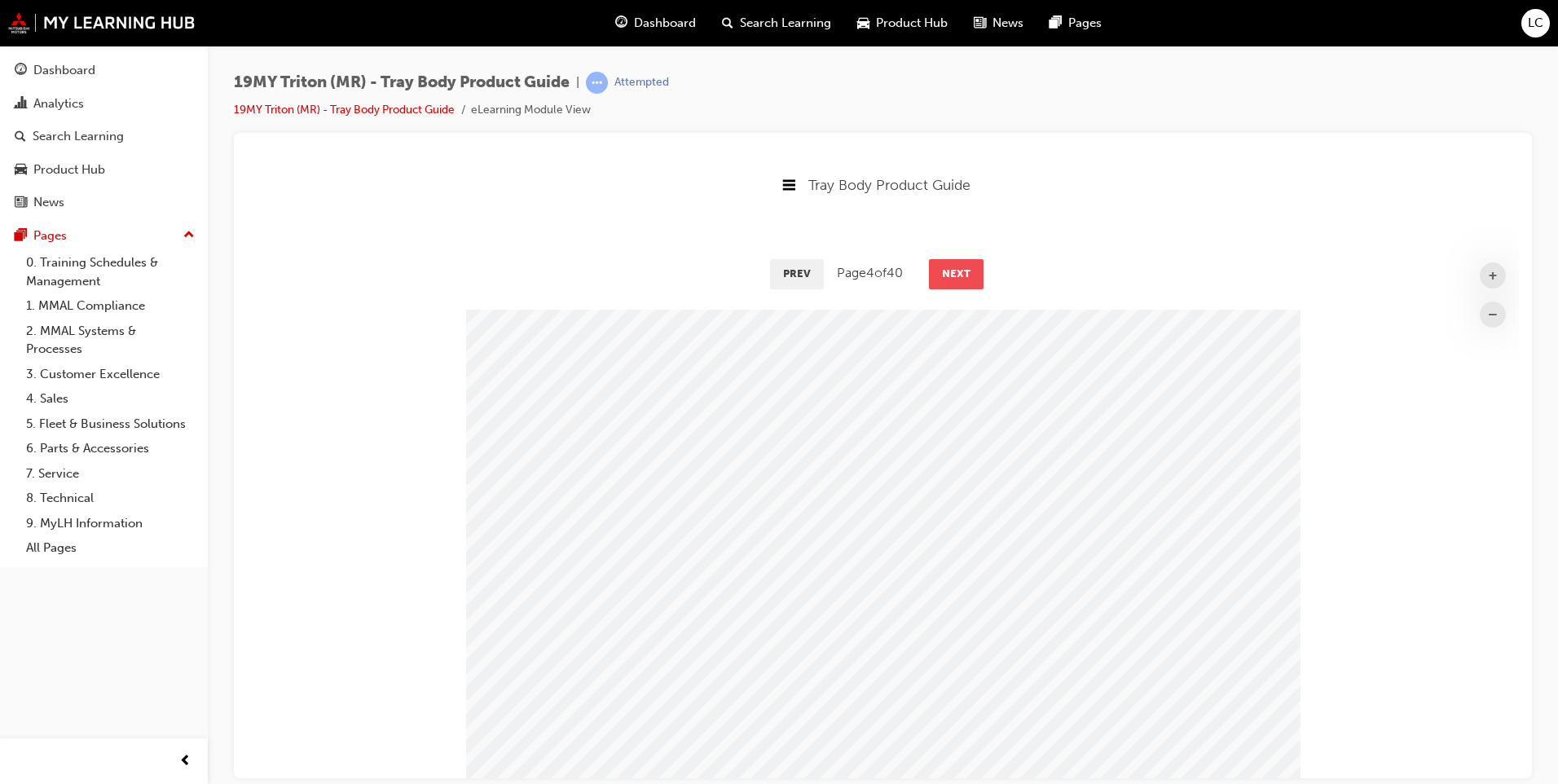
click at [950, 273] on button "Next" at bounding box center [956, 273] width 55 height 29
click at [950, 273] on button "Next" at bounding box center [955, 273] width 55 height 29
click at [950, 273] on button "Next" at bounding box center [956, 273] width 55 height 29
click at [950, 273] on button "Next" at bounding box center [955, 273] width 55 height 29
click at [950, 273] on button "Next" at bounding box center [956, 273] width 55 height 29
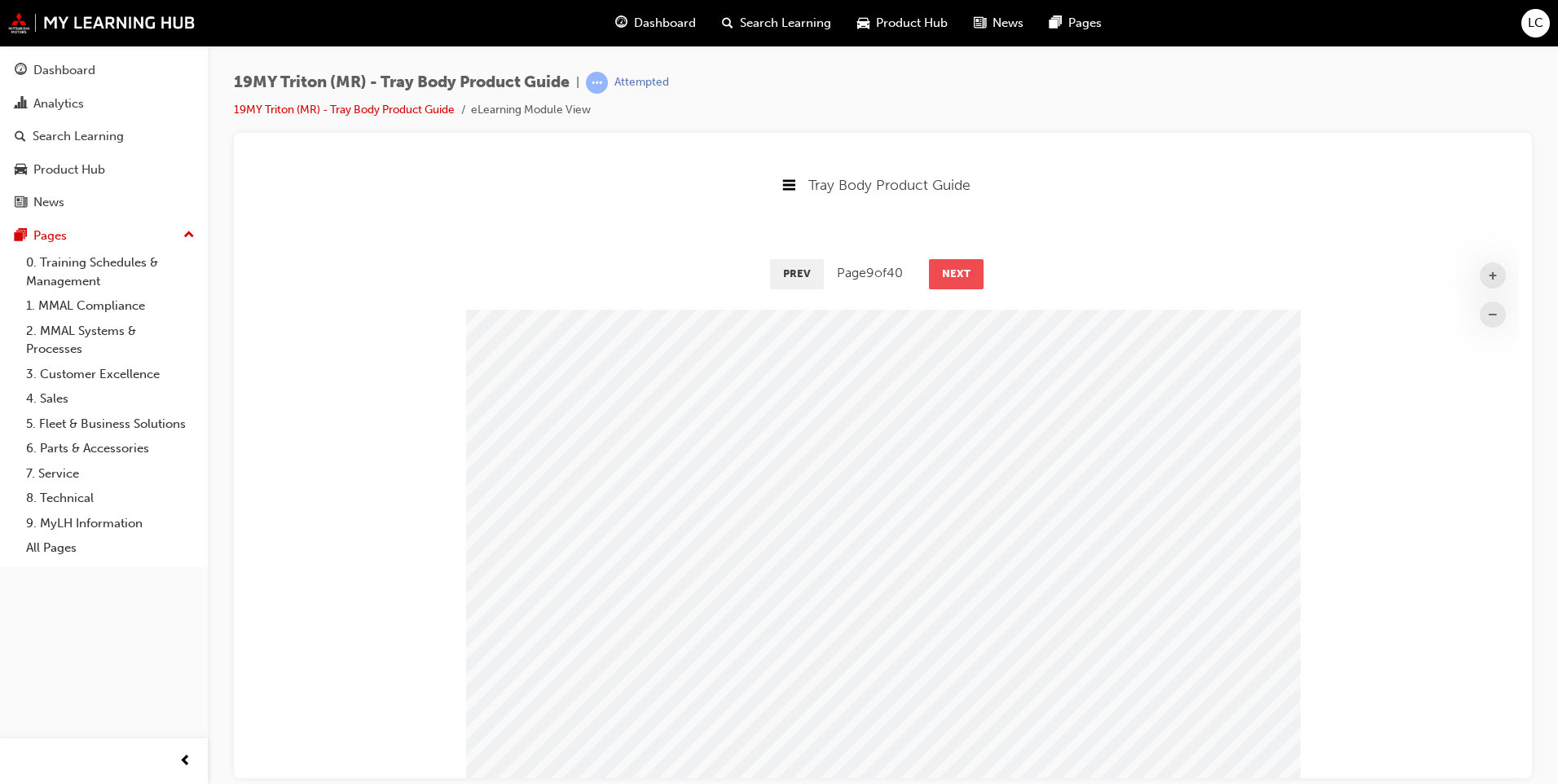
click at [950, 273] on button "Next" at bounding box center [956, 273] width 55 height 29
click at [950, 273] on button "Next" at bounding box center [958, 273] width 55 height 29
click at [950, 273] on button "Next" at bounding box center [957, 273] width 55 height 29
click at [950, 273] on button "Next" at bounding box center [958, 273] width 55 height 29
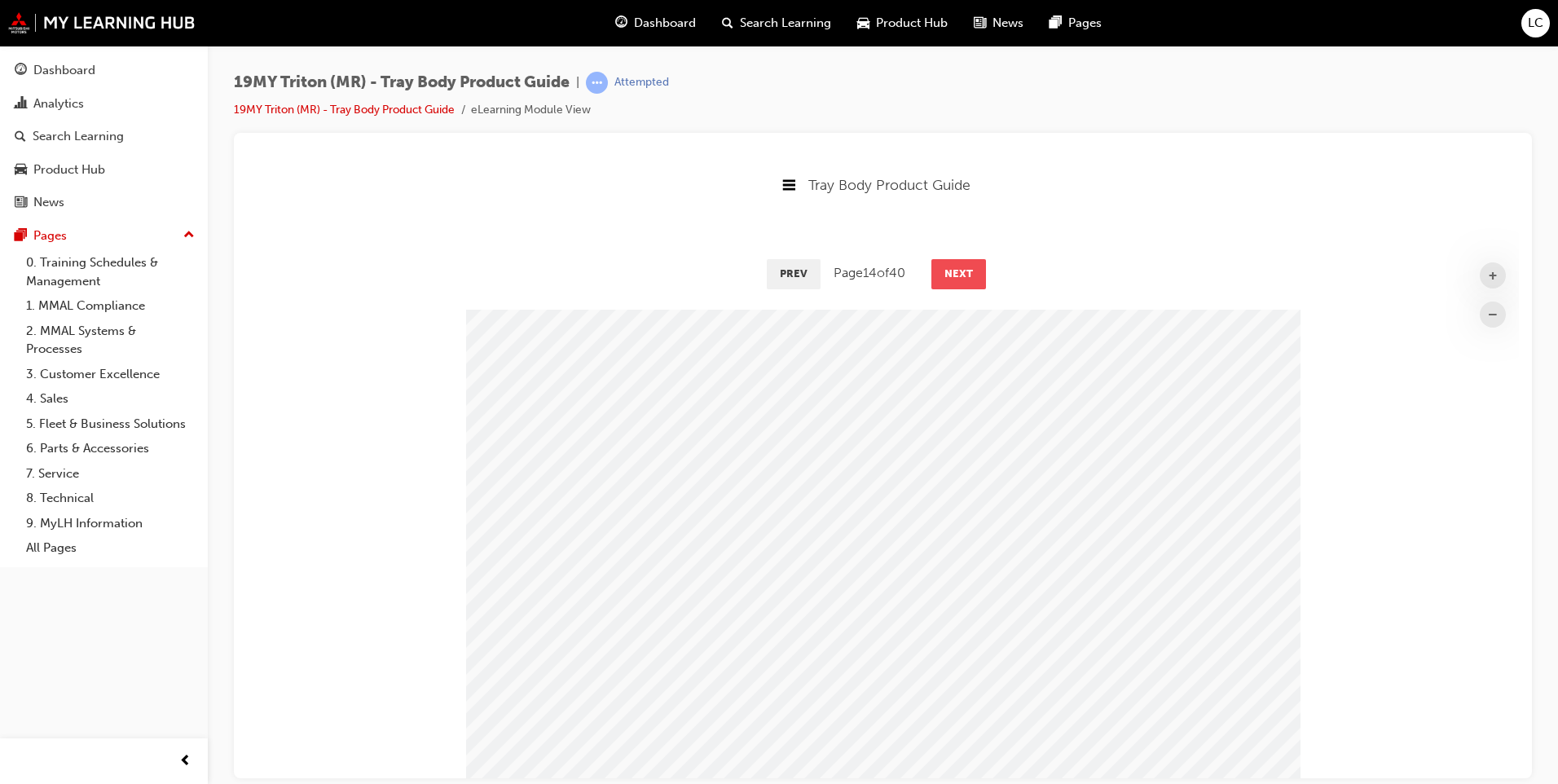
click at [950, 273] on button "Next" at bounding box center [958, 273] width 55 height 29
click at [950, 273] on button "Next" at bounding box center [957, 273] width 55 height 29
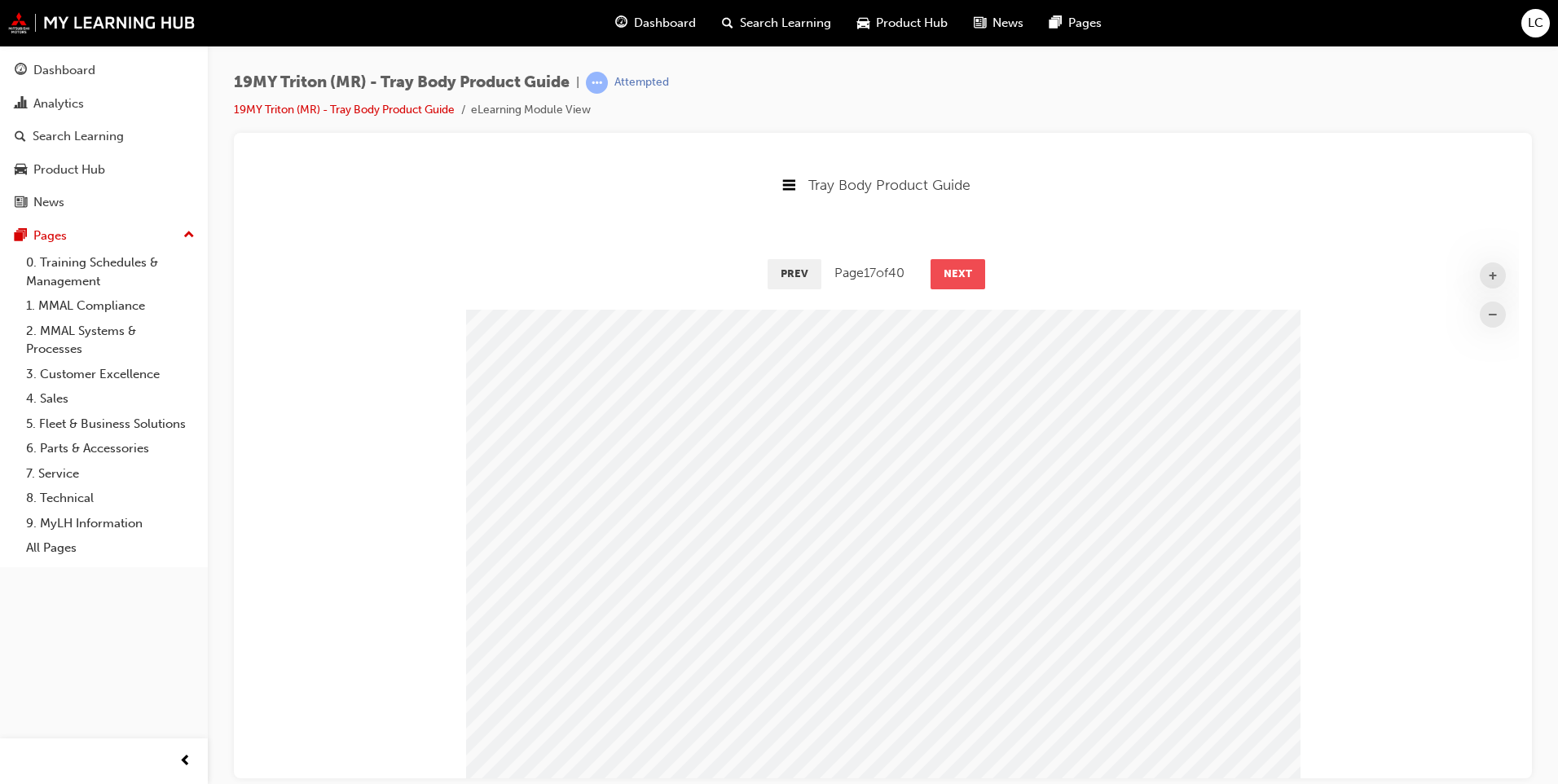
click at [951, 273] on button "Next" at bounding box center [957, 273] width 55 height 29
click at [951, 273] on button "Next" at bounding box center [959, 273] width 55 height 29
click at [953, 270] on button "Next" at bounding box center [959, 273] width 55 height 29
click at [953, 269] on button "Next" at bounding box center [959, 273] width 55 height 29
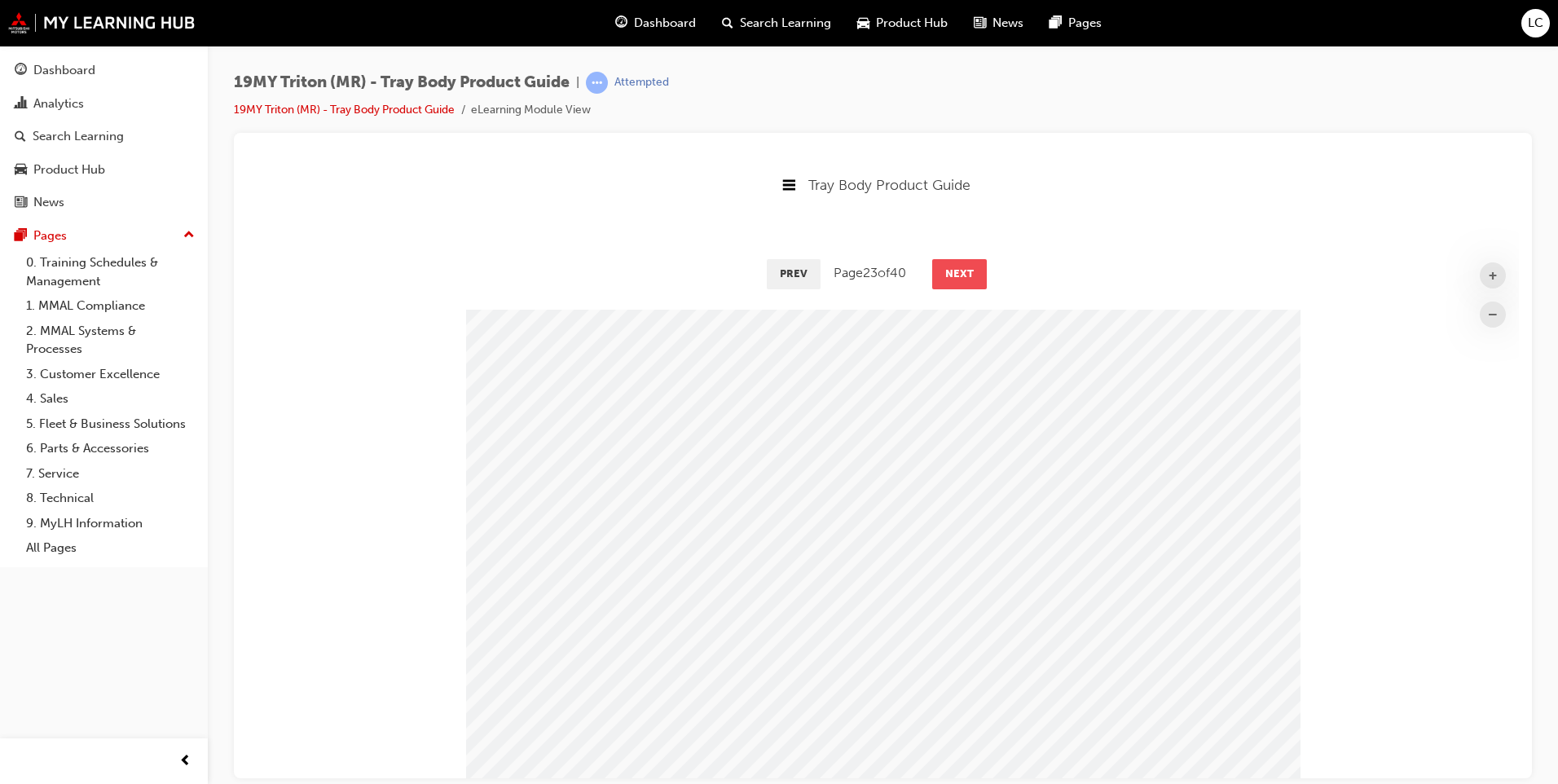
click at [953, 269] on button "Next" at bounding box center [959, 273] width 55 height 29
click at [953, 269] on button "Next" at bounding box center [958, 273] width 55 height 29
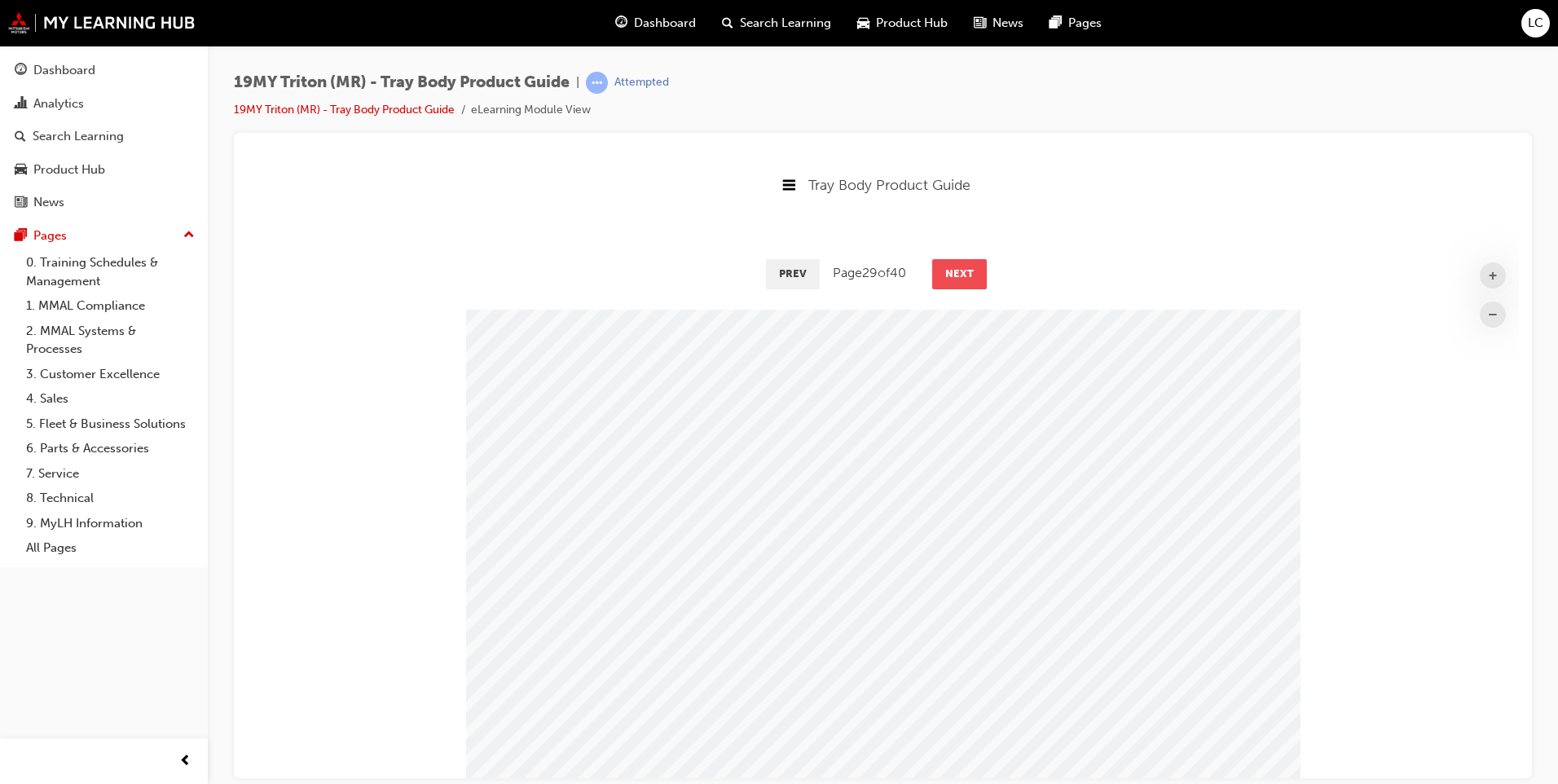
click at [953, 269] on button "Next" at bounding box center [959, 273] width 55 height 29
click at [953, 269] on button "Next" at bounding box center [958, 273] width 55 height 29
click at [953, 269] on button "Next" at bounding box center [959, 273] width 55 height 29
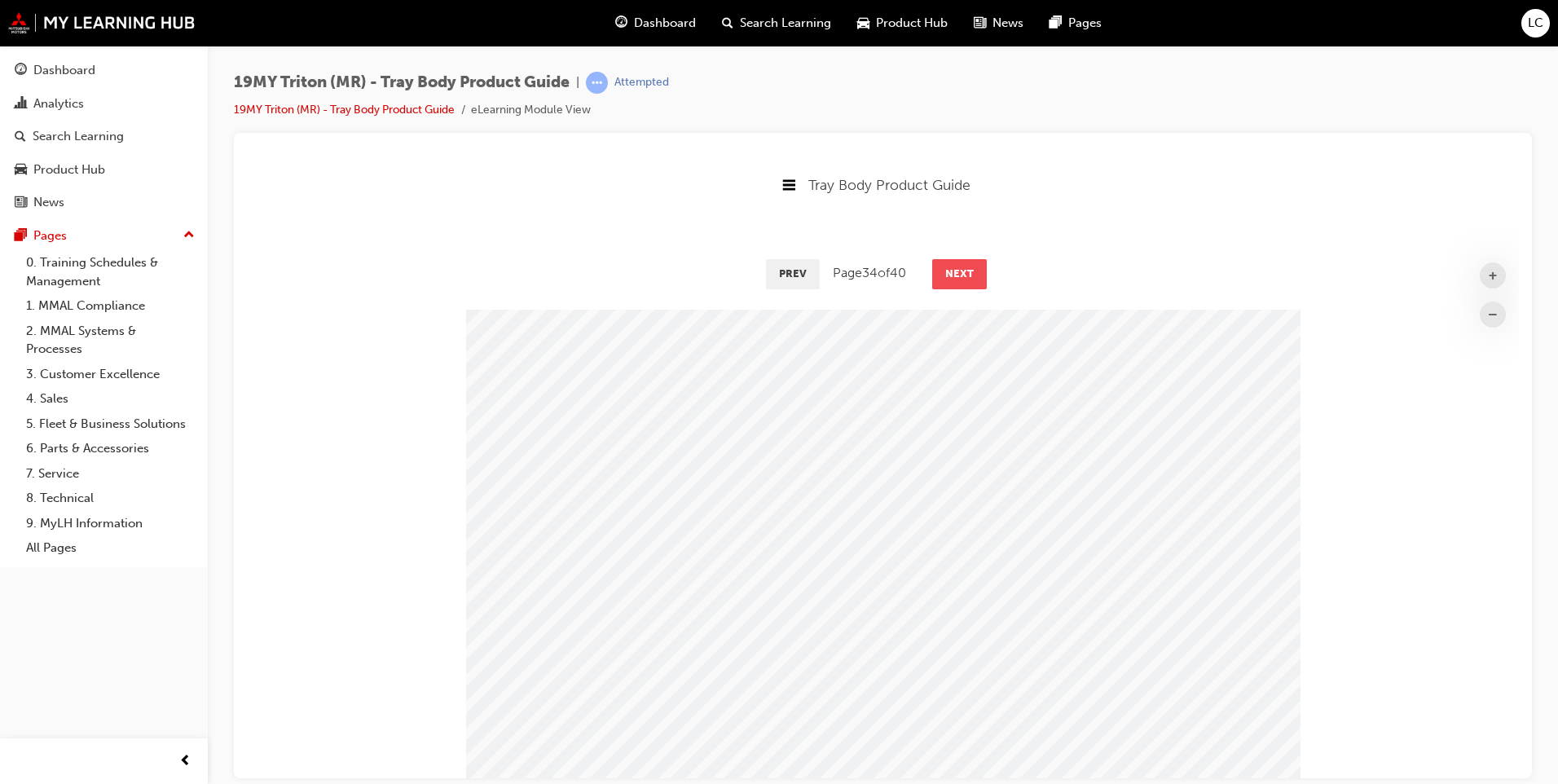
click at [953, 269] on button "Next" at bounding box center [959, 273] width 55 height 29
click at [953, 269] on button "Next" at bounding box center [958, 273] width 55 height 29
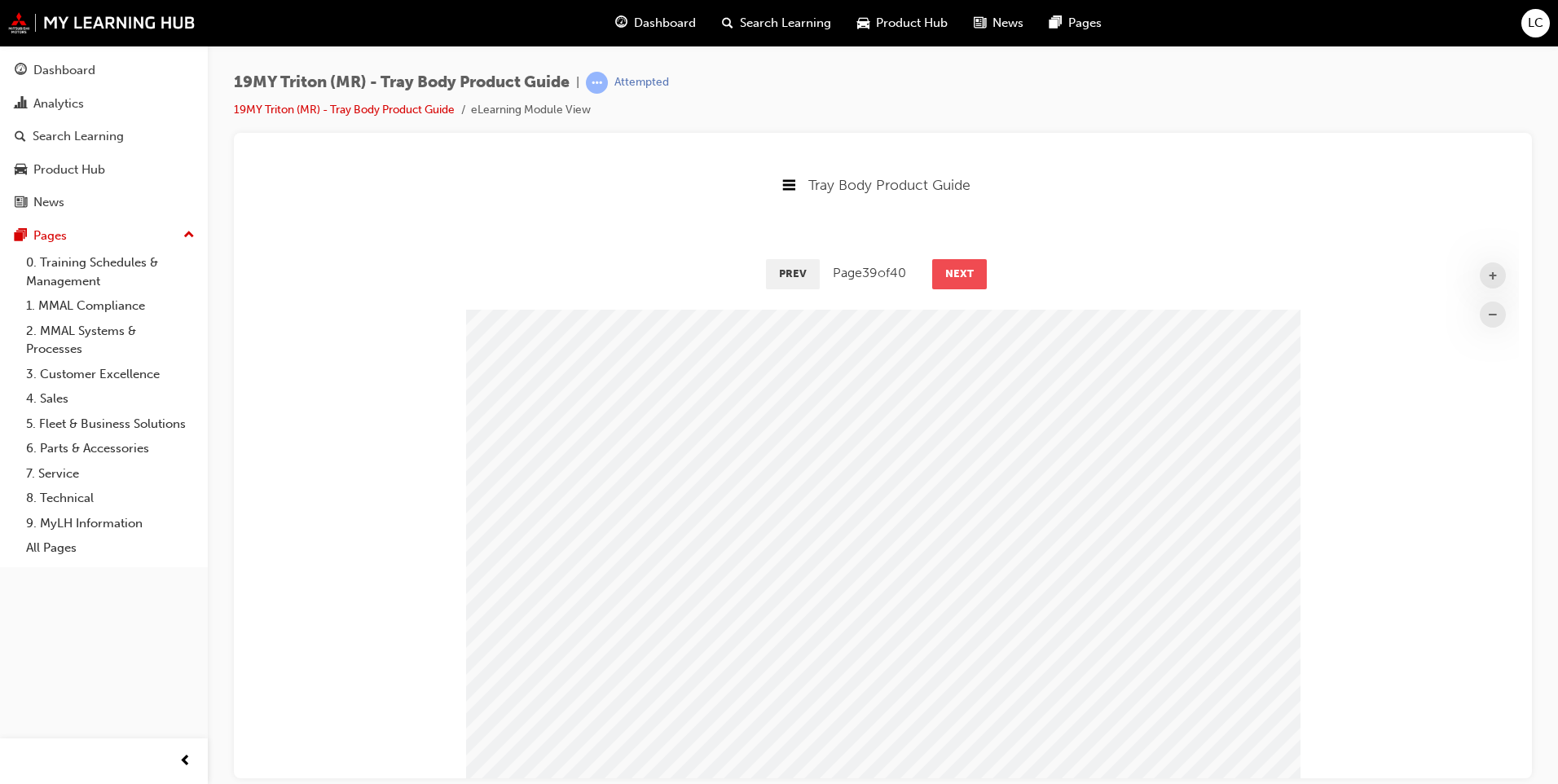
click at [953, 269] on button "Next" at bounding box center [959, 273] width 55 height 29
click at [1367, 320] on div "DISCLAIMER All product illustrations and specifications referred to herein are …" at bounding box center [882, 543] width 1272 height 469
click at [1369, 323] on div "DISCLAIMER All product illustrations and specifications referred to herein are …" at bounding box center [882, 543] width 1272 height 469
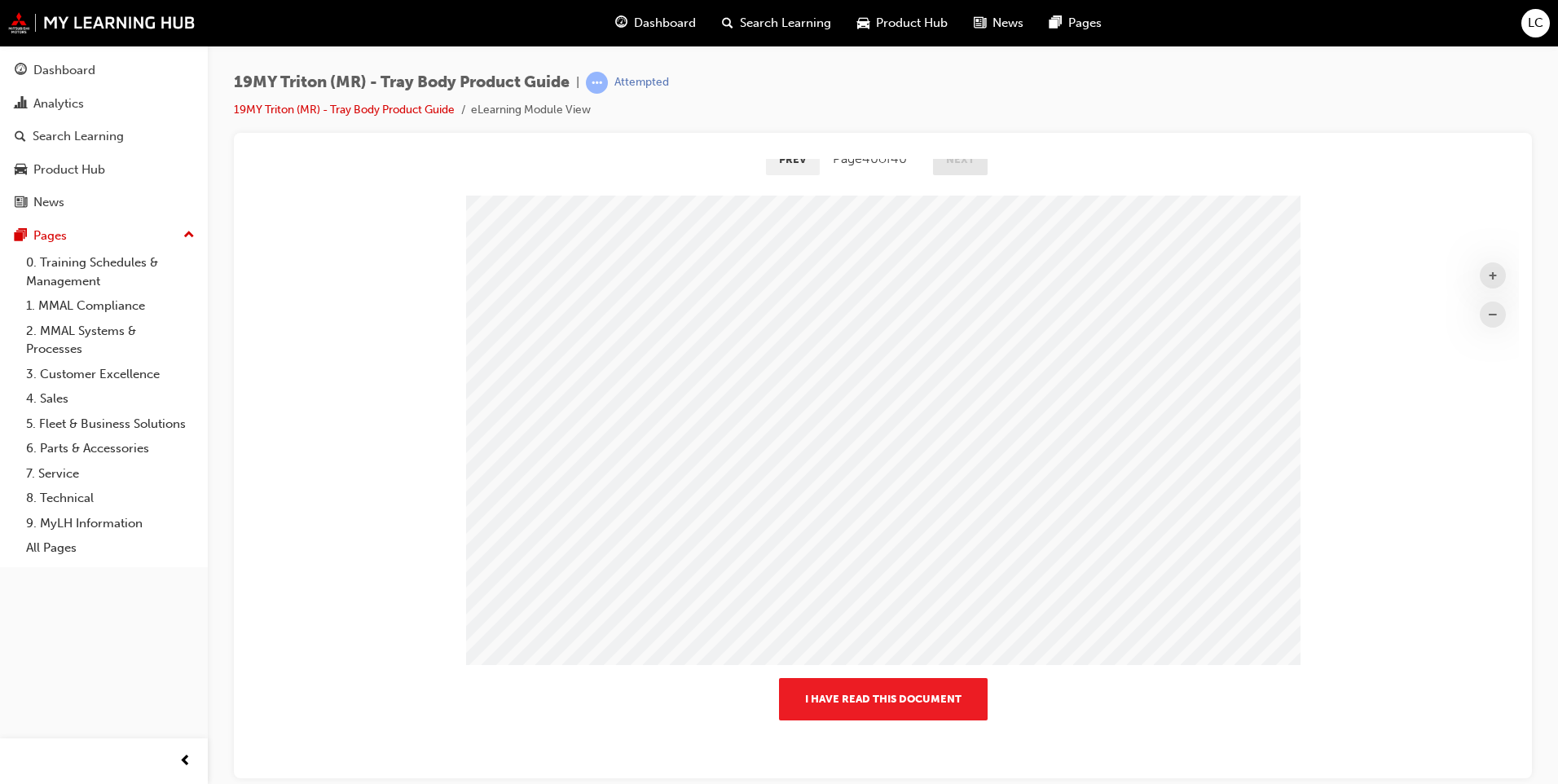
scroll to position [115, 0]
click at [941, 683] on button "I have read this document" at bounding box center [883, 697] width 209 height 42
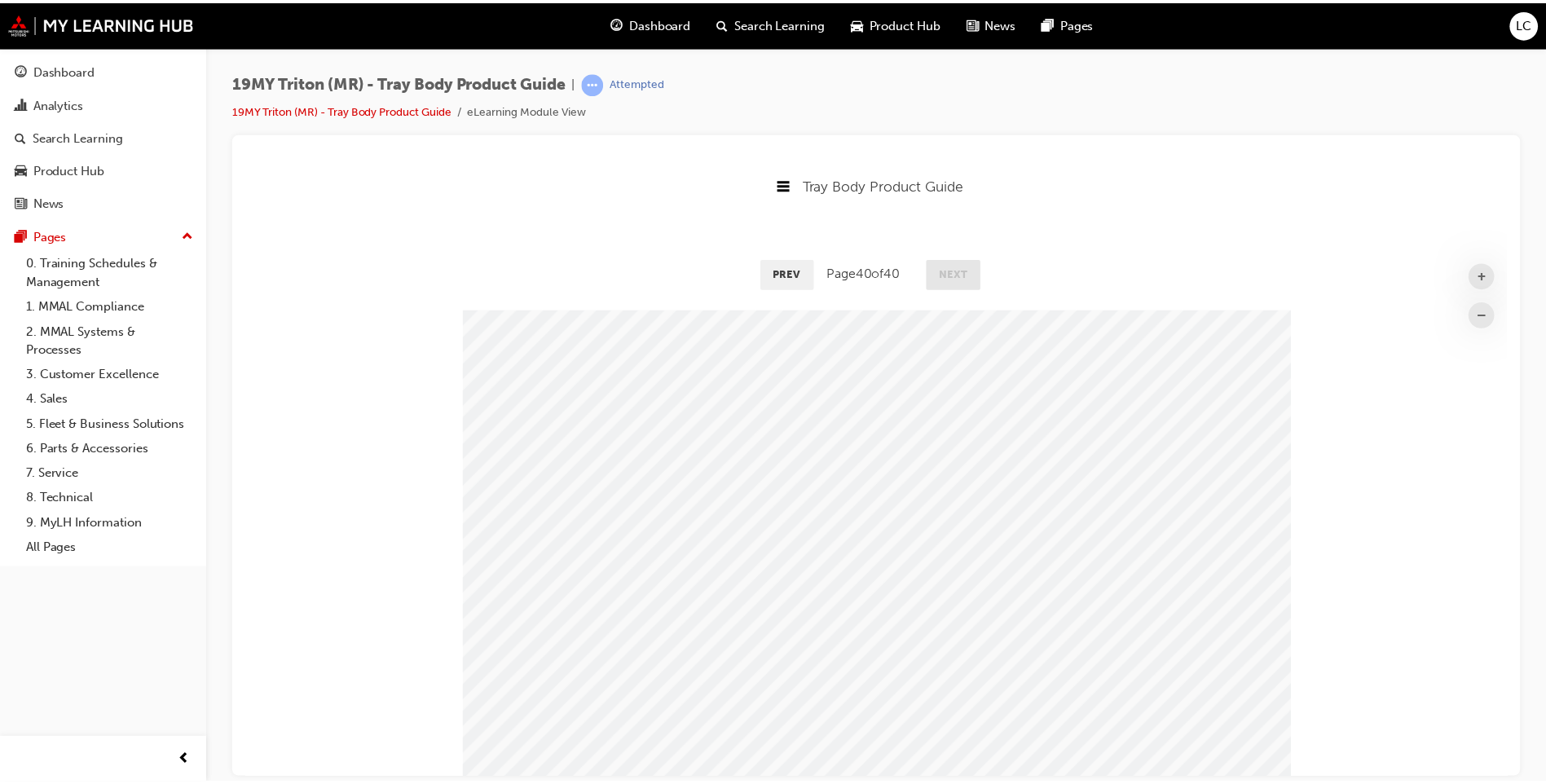
scroll to position [8, 8]
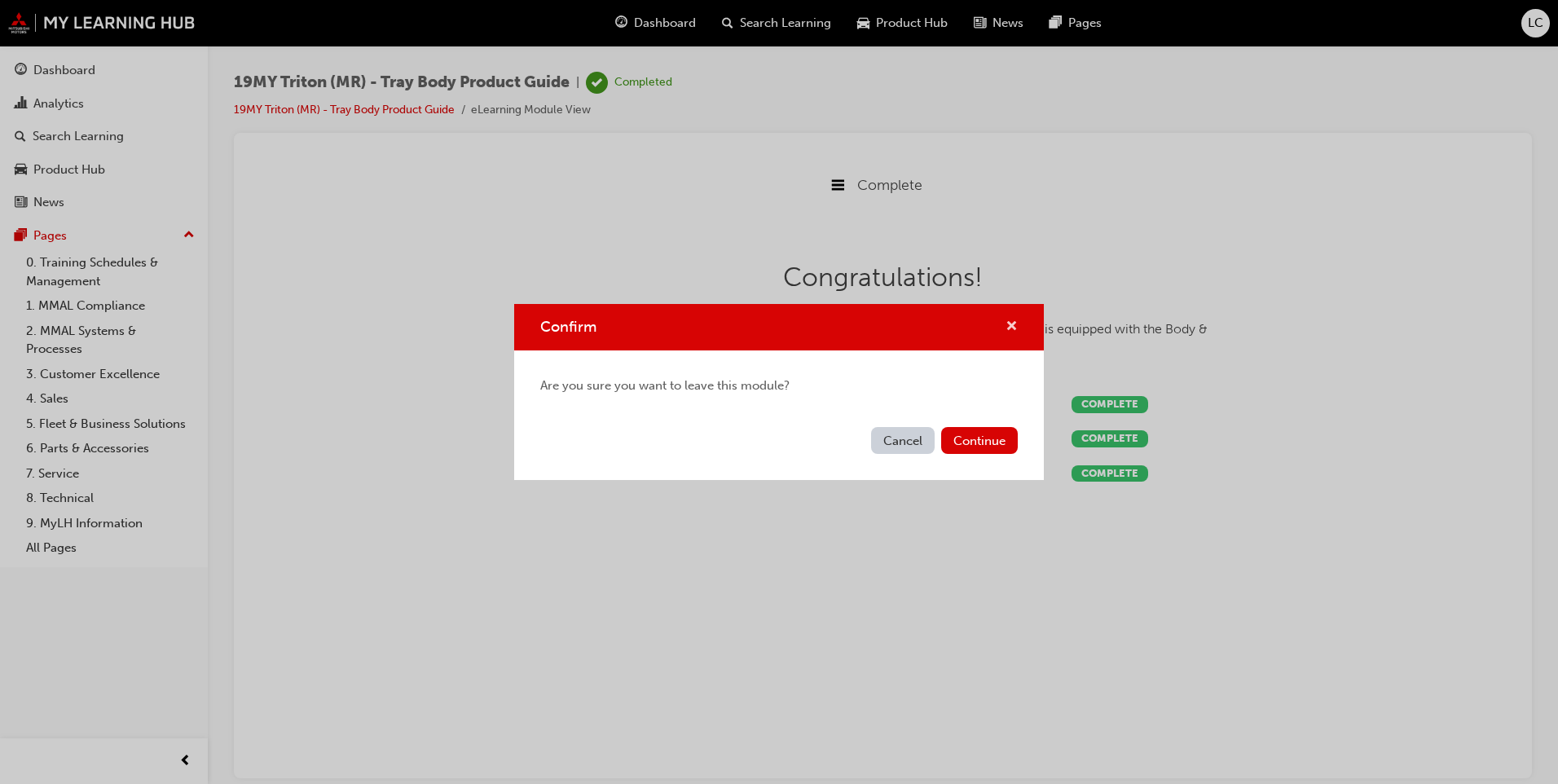
click at [1009, 332] on span "cross-icon" at bounding box center [1011, 327] width 13 height 14
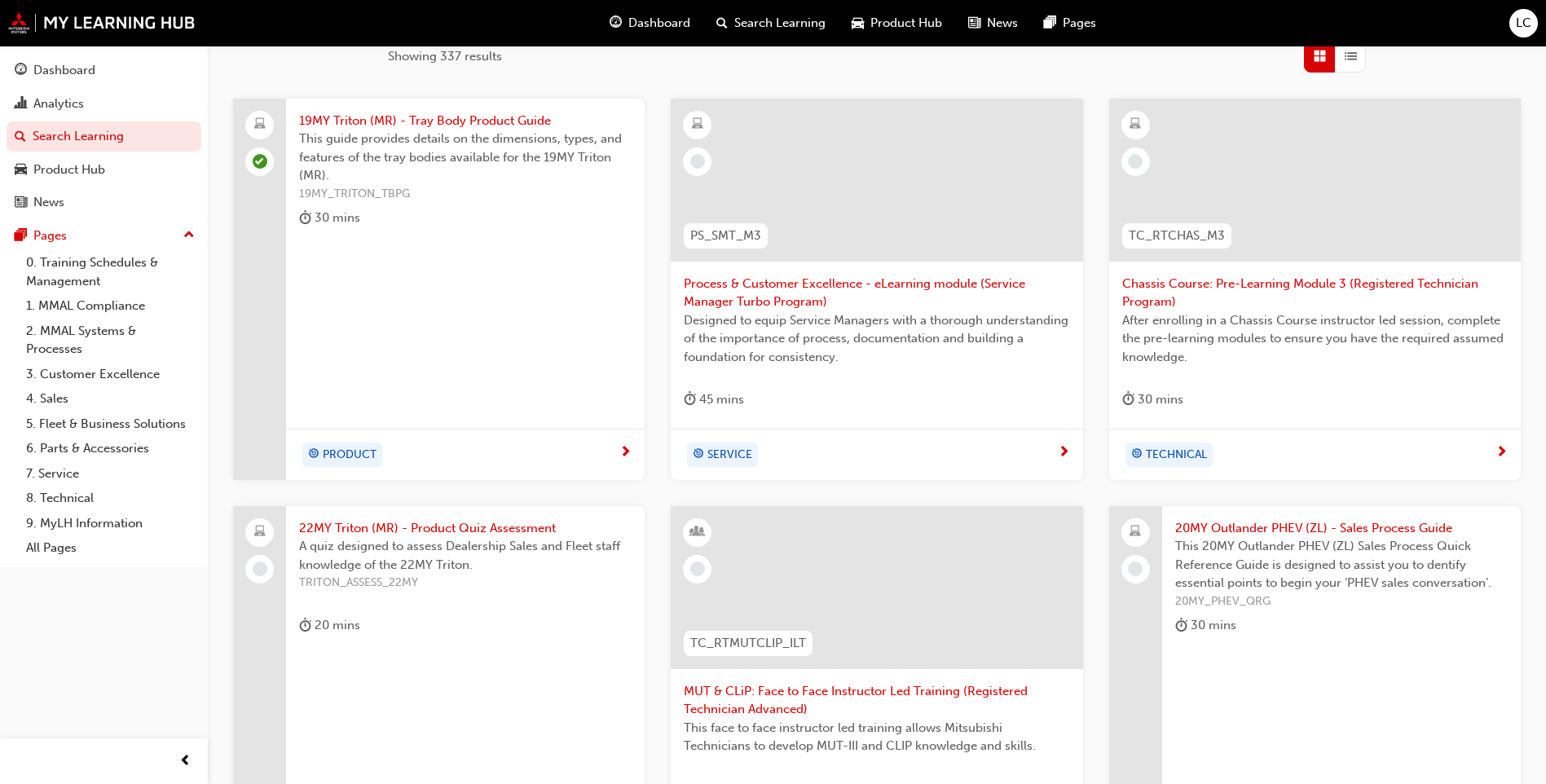
scroll to position [581, 0]
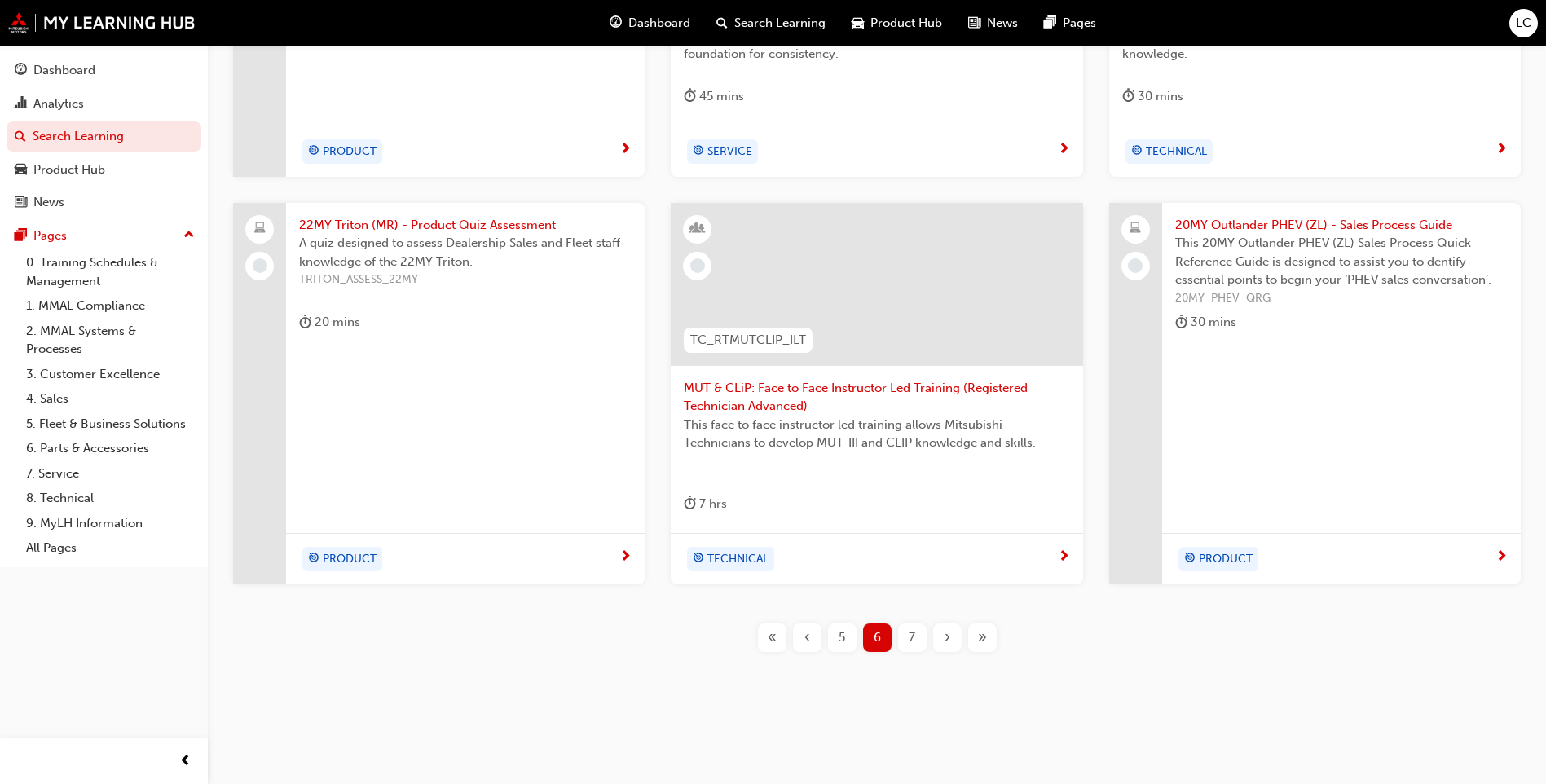
click at [1373, 234] on span "This 20MY Outlander PHEV (ZL) Sales Process Quick Reference Guide is designed t…" at bounding box center [1341, 262] width 332 height 56
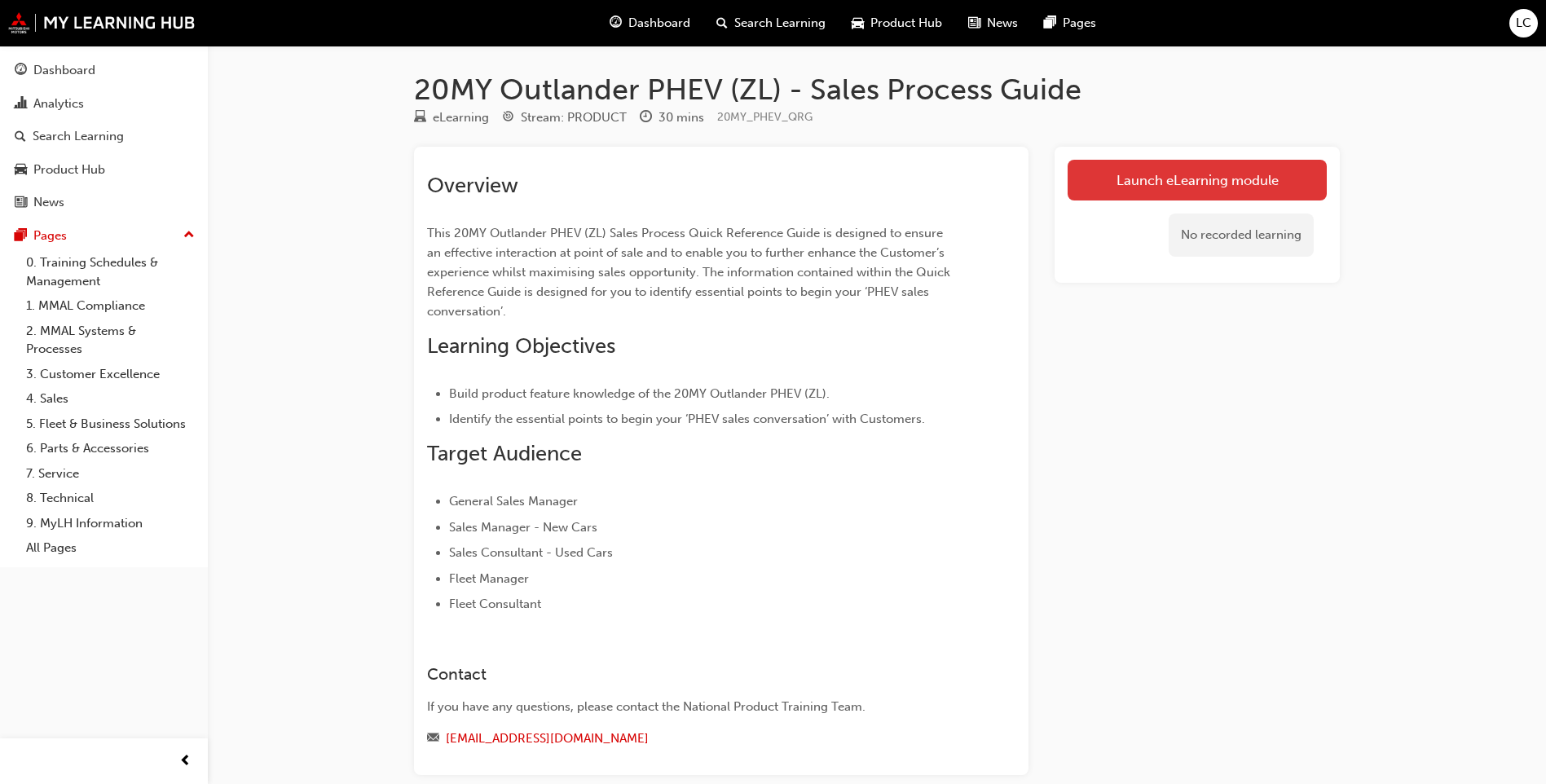
click at [1237, 185] on link "Launch eLearning module" at bounding box center [1198, 180] width 259 height 40
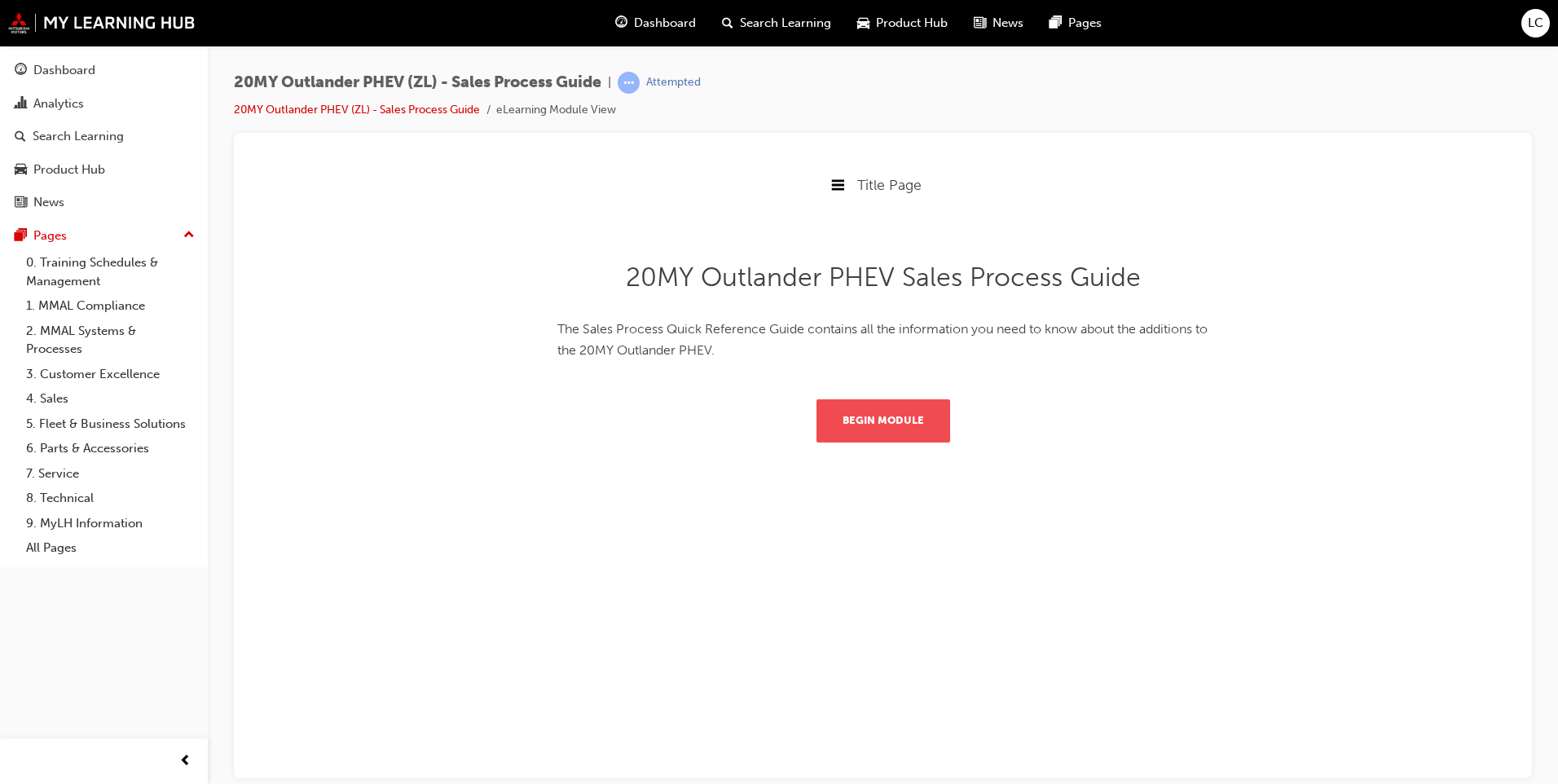
click at [862, 424] on button "Begin Module" at bounding box center [882, 420] width 134 height 42
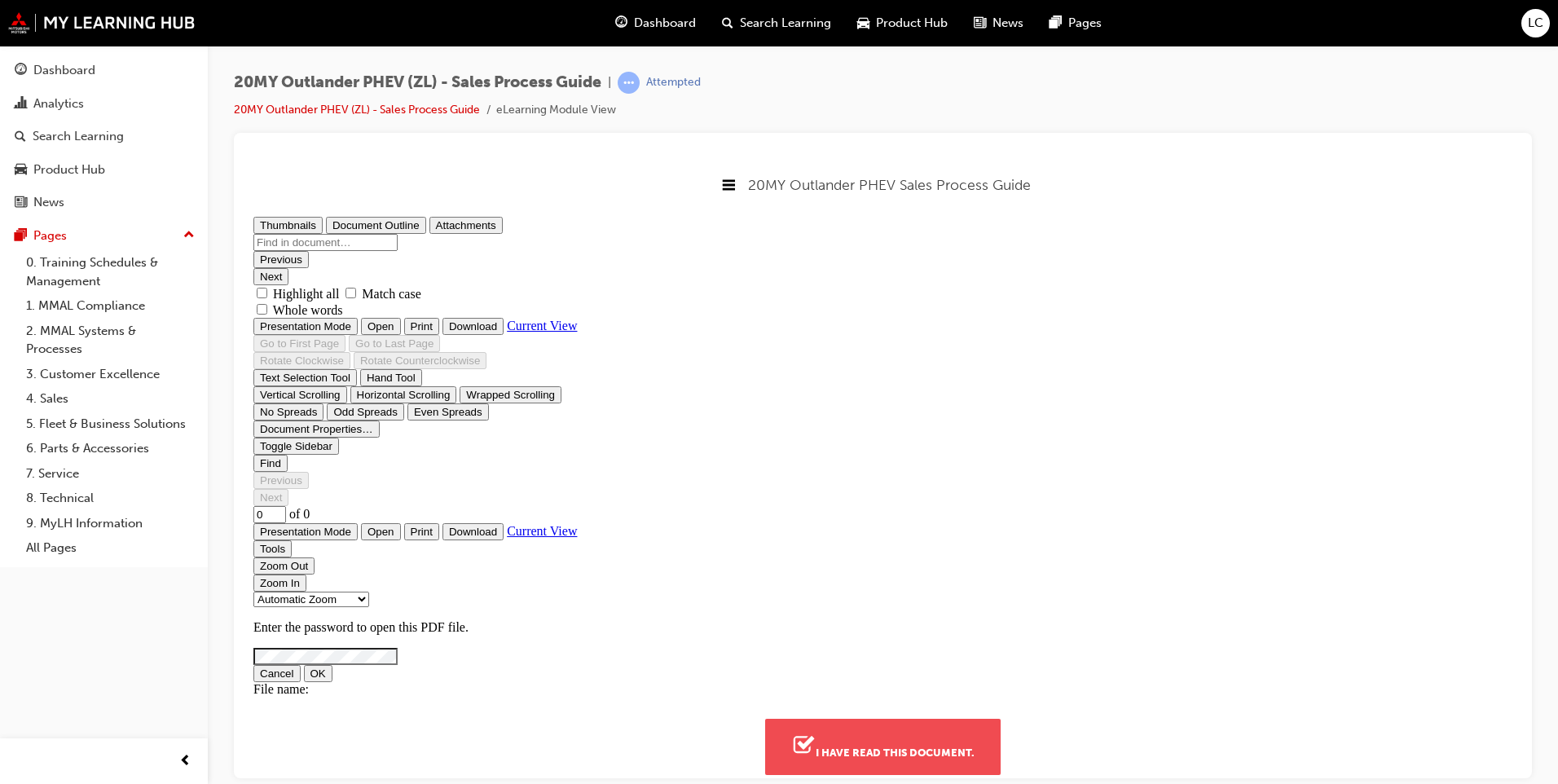
click at [874, 760] on button "I have read this document." at bounding box center [882, 745] width 236 height 56
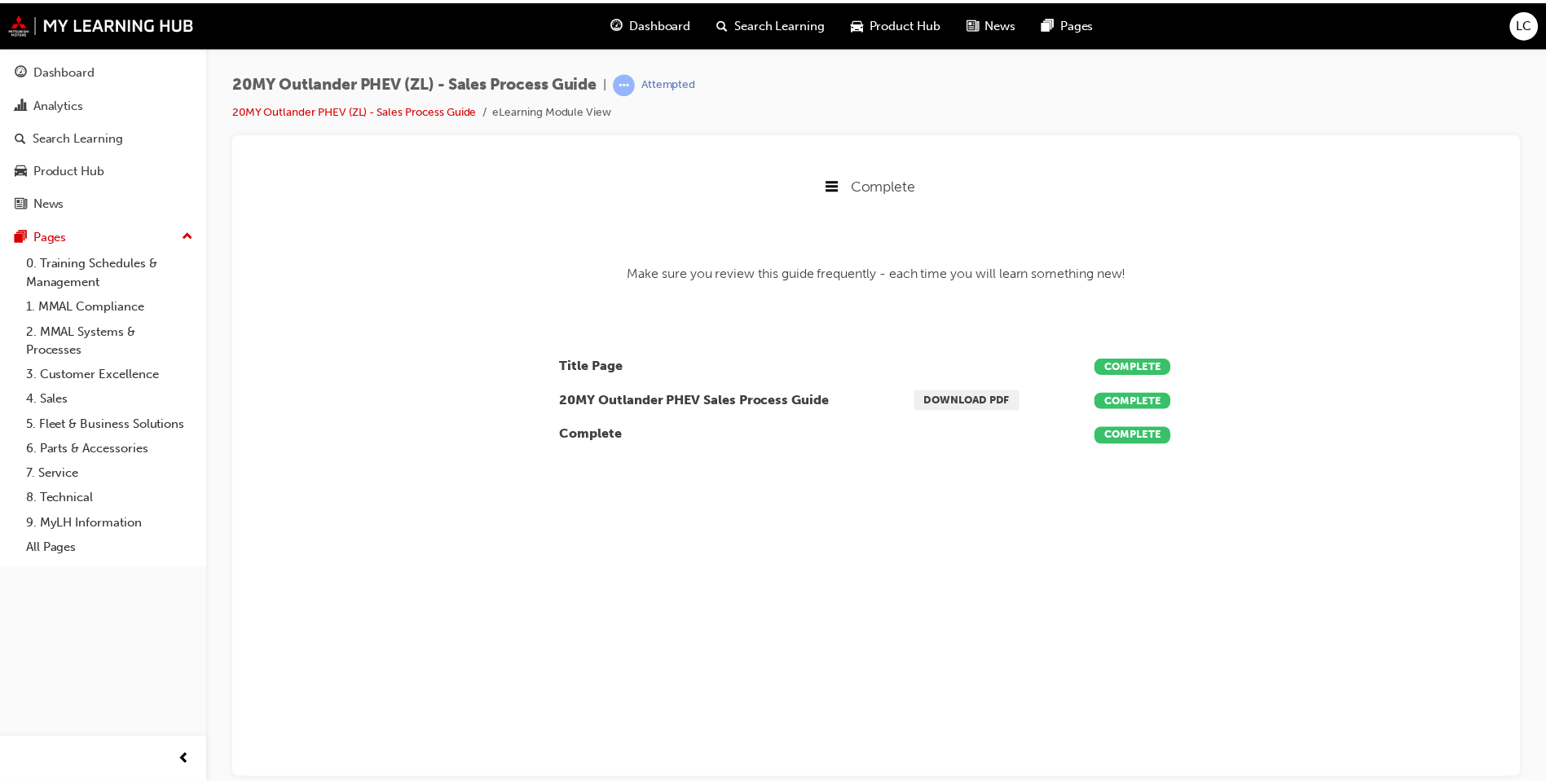
scroll to position [252, 1285]
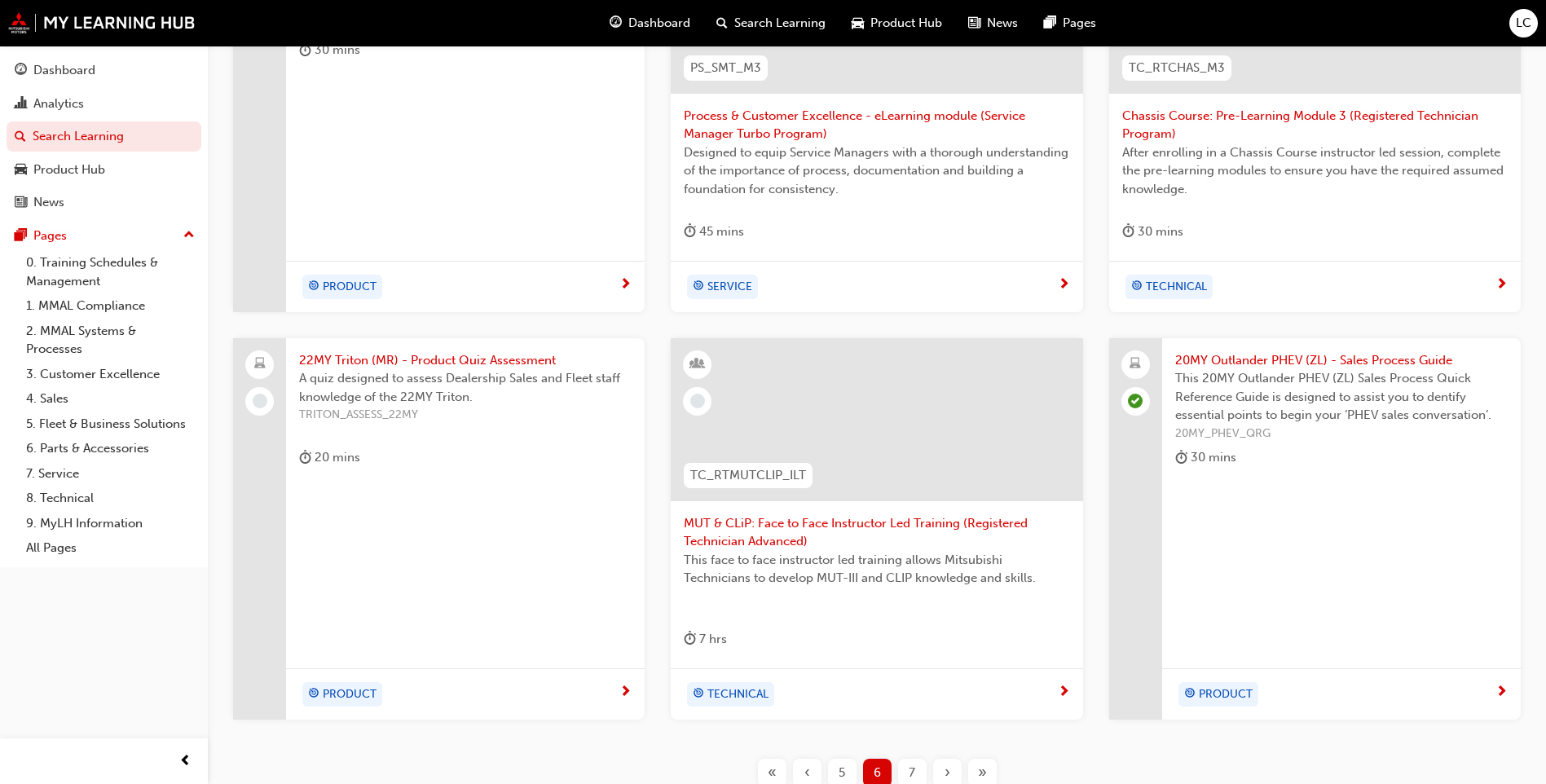
scroll to position [581, 0]
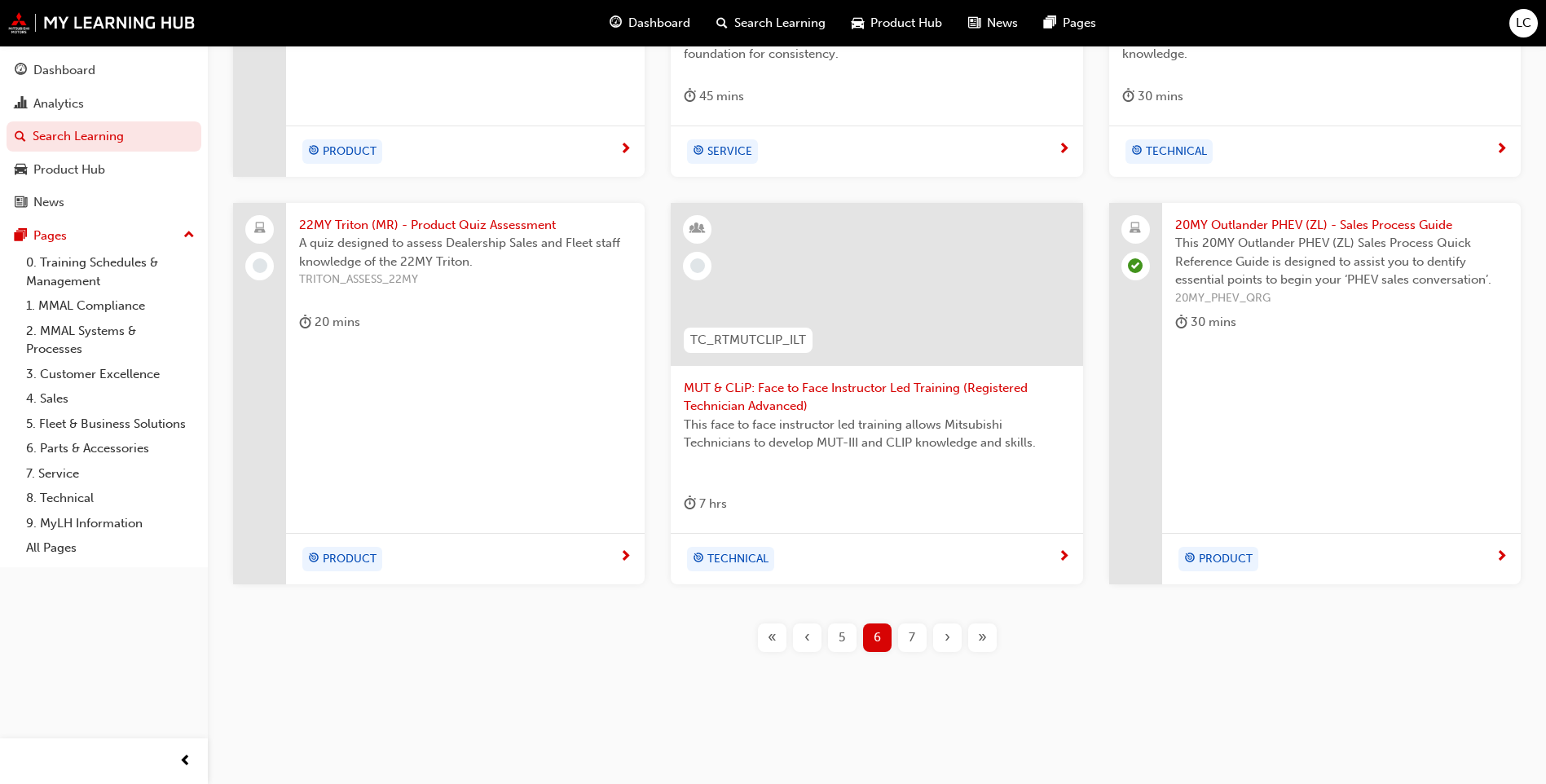
click at [911, 637] on span "7" at bounding box center [912, 638] width 7 height 19
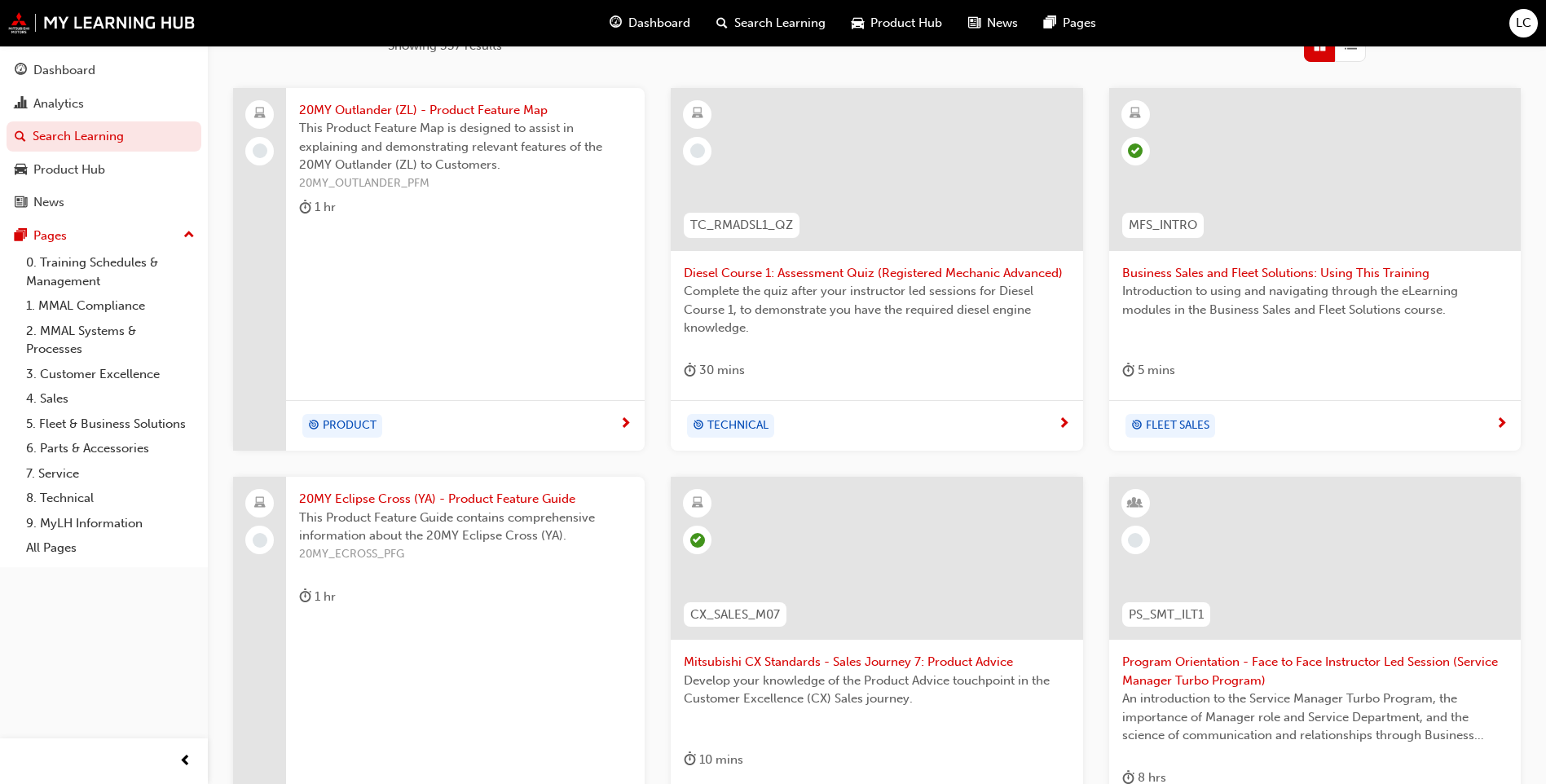
scroll to position [278, 0]
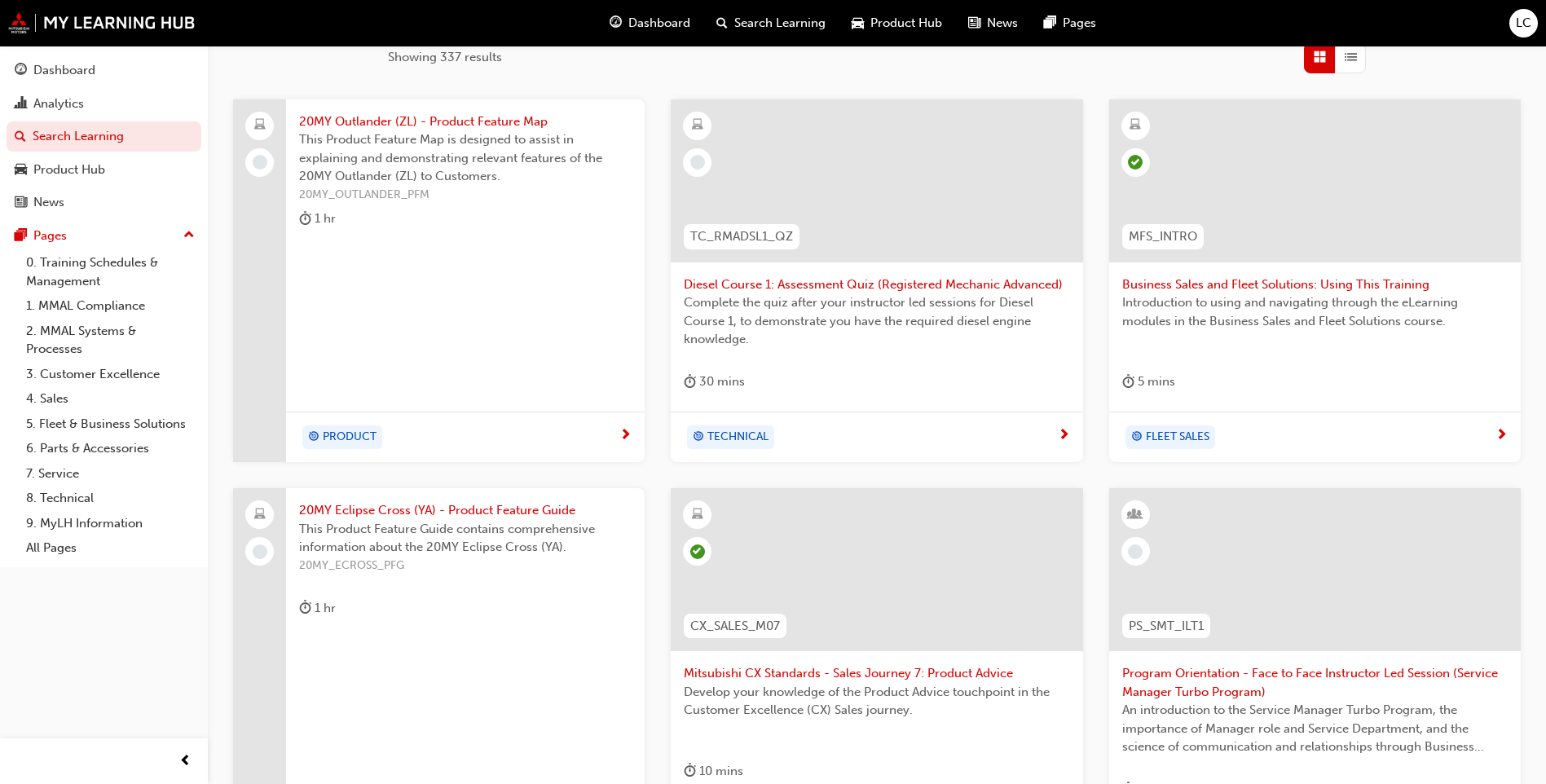
click at [428, 125] on span "20MY Outlander (ZL) - Product Feature Map" at bounding box center [465, 122] width 332 height 19
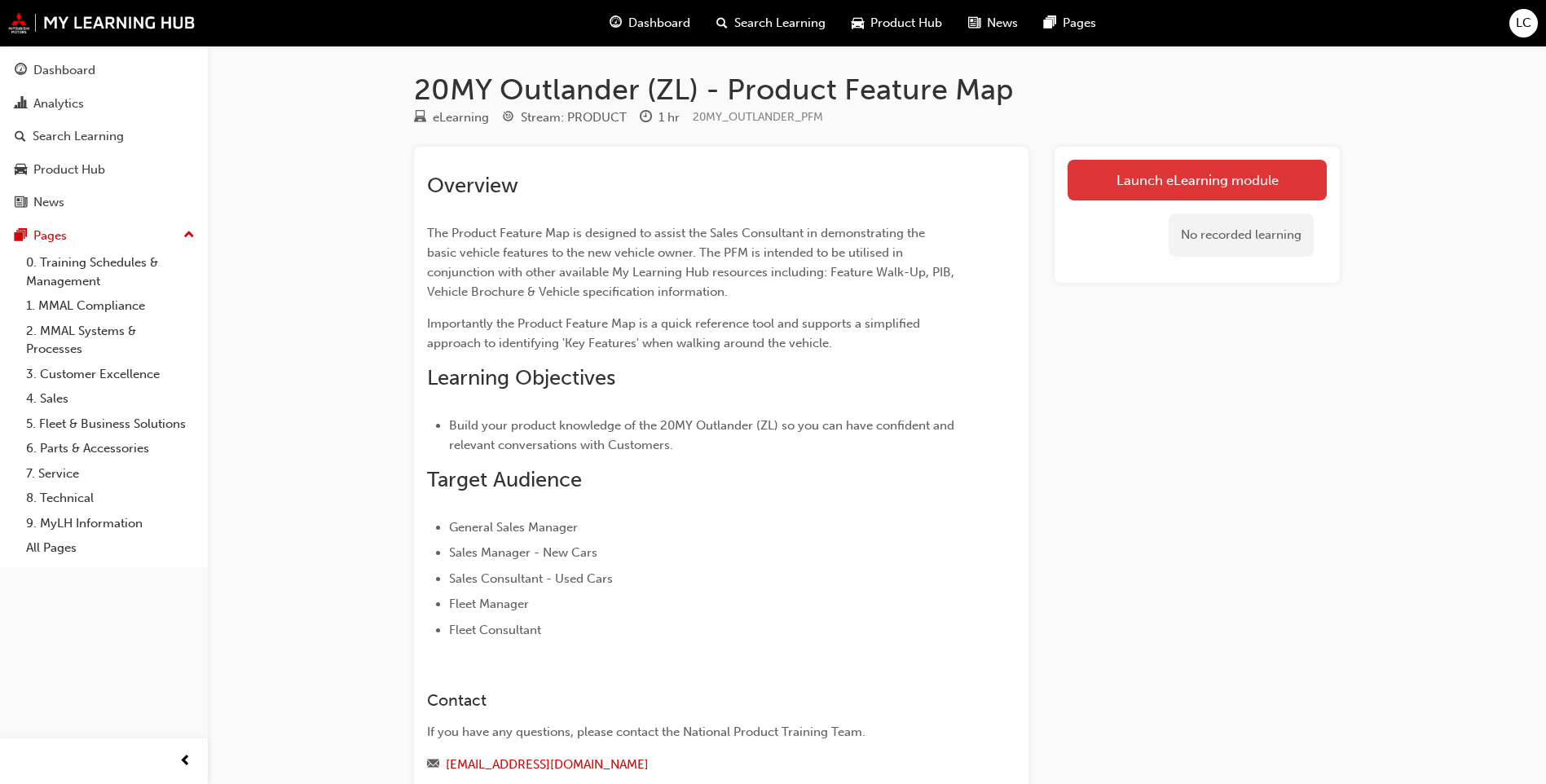
click at [1175, 179] on link "Launch eLearning module" at bounding box center [1198, 180] width 259 height 40
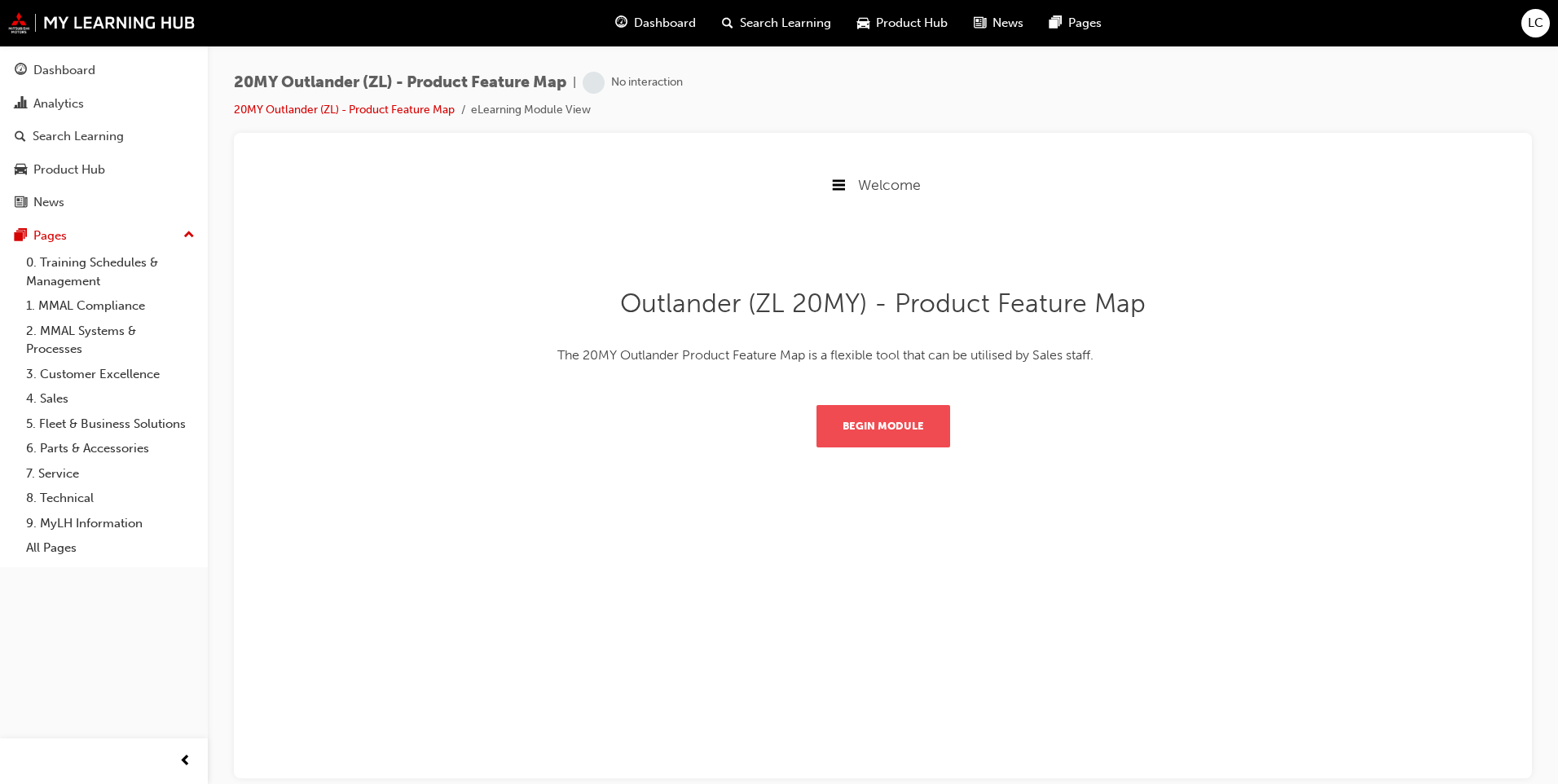
click at [897, 423] on button "Begin Module" at bounding box center [882, 425] width 134 height 42
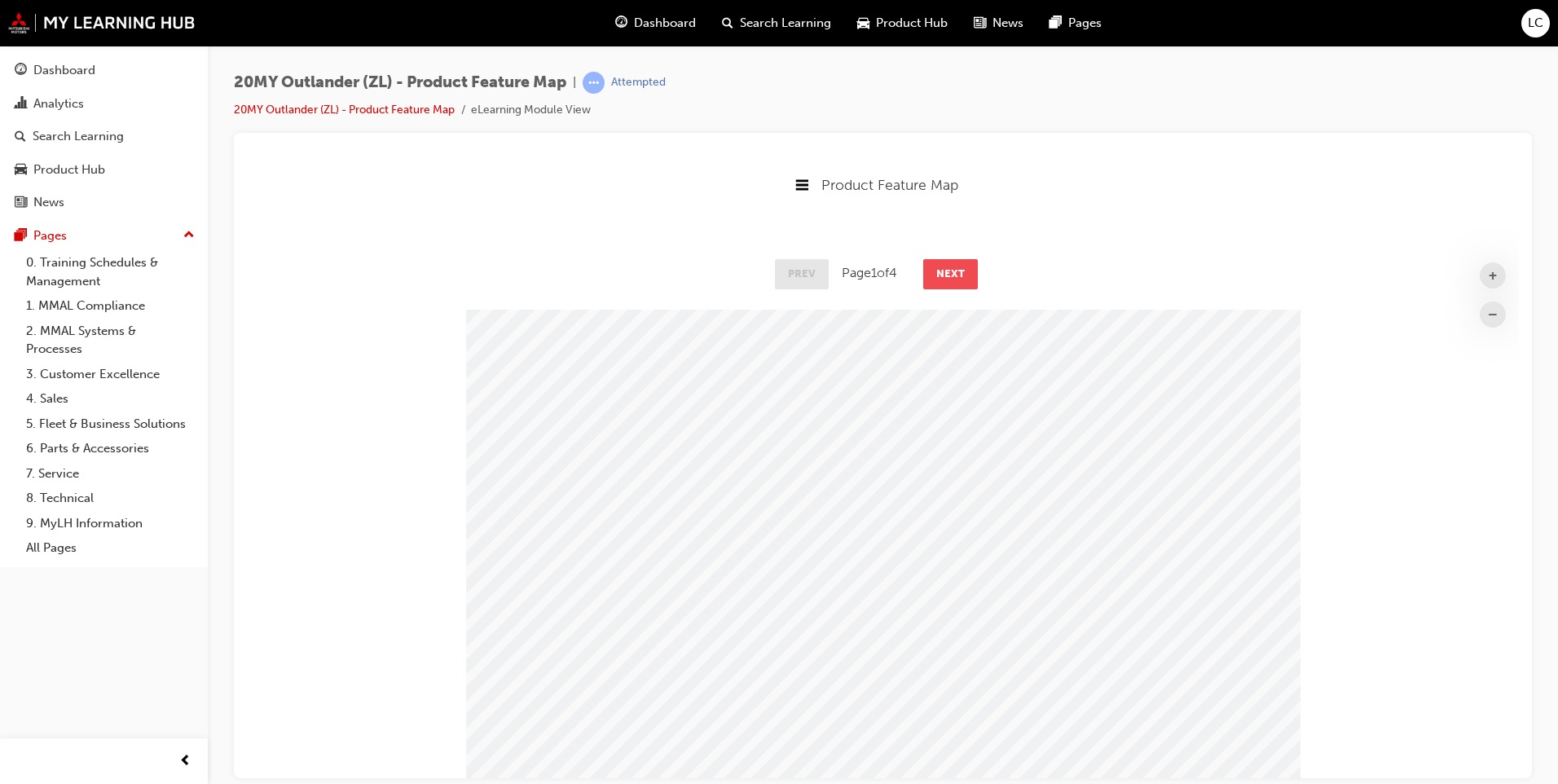
click at [944, 266] on button "Next" at bounding box center [950, 273] width 55 height 29
click at [944, 272] on button "Next" at bounding box center [951, 273] width 55 height 29
click at [944, 280] on button "Next" at bounding box center [951, 273] width 55 height 29
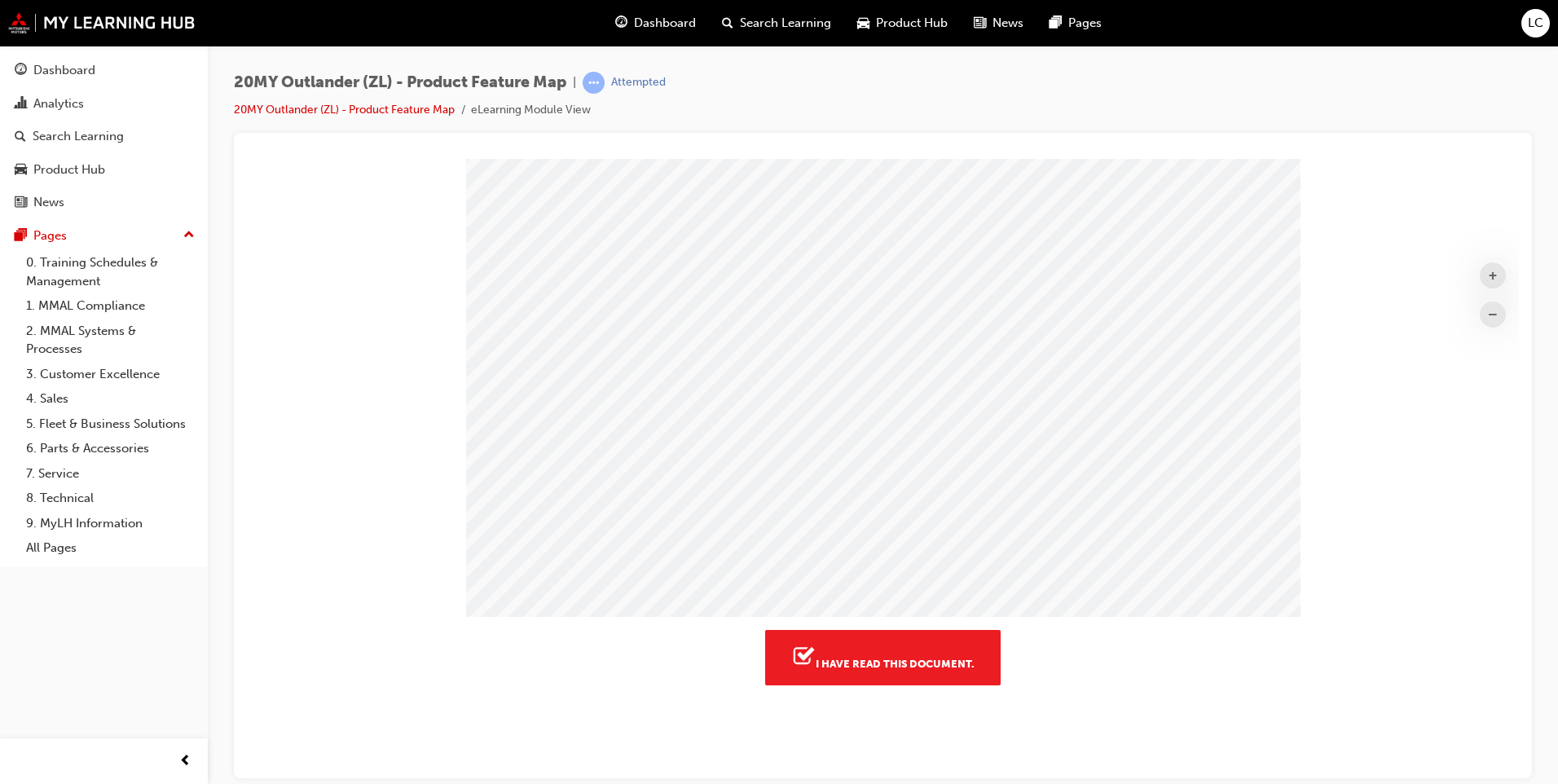
scroll to position [163, 0]
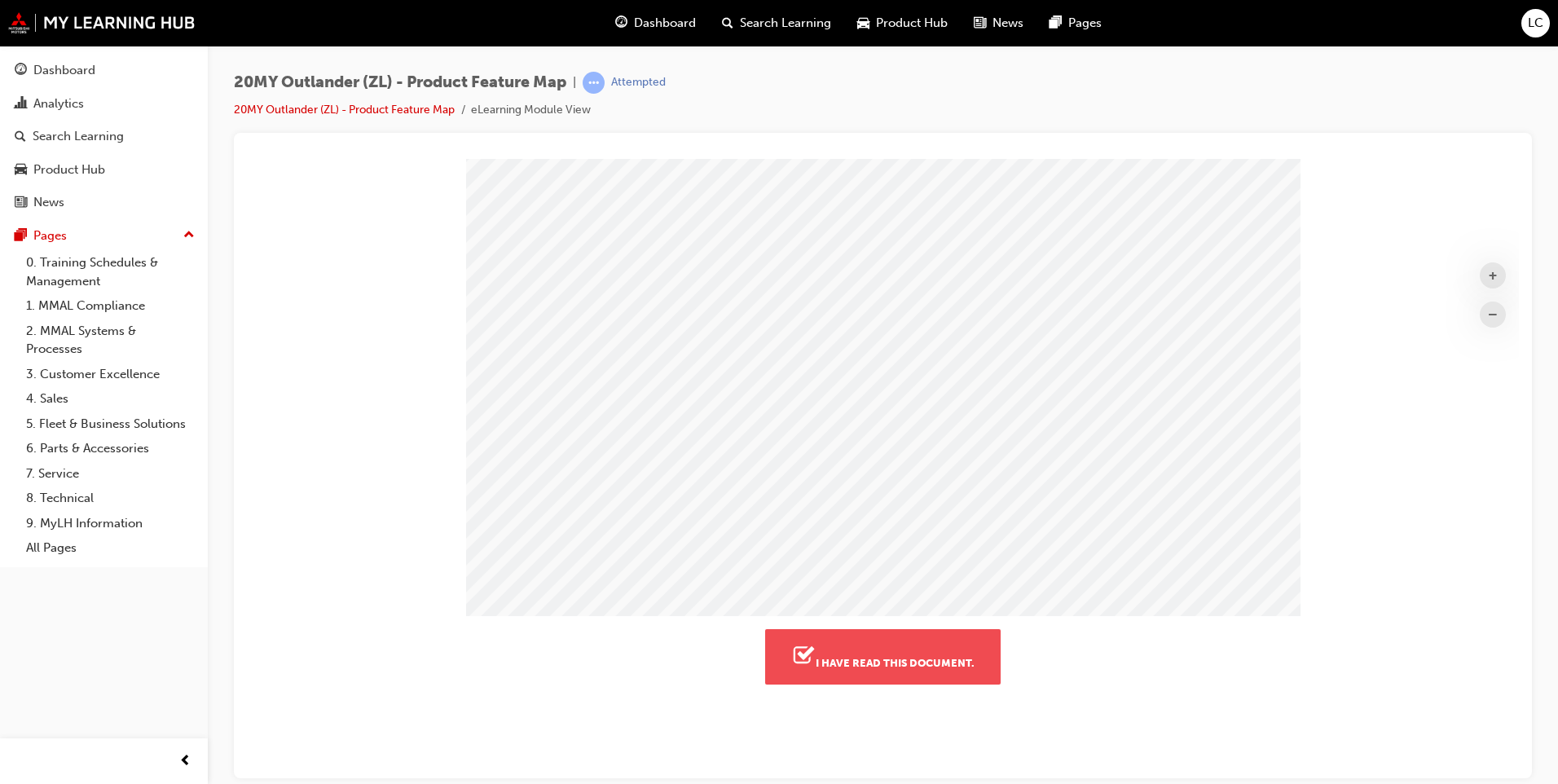
click at [892, 640] on button "I have read this document." at bounding box center [882, 656] width 236 height 56
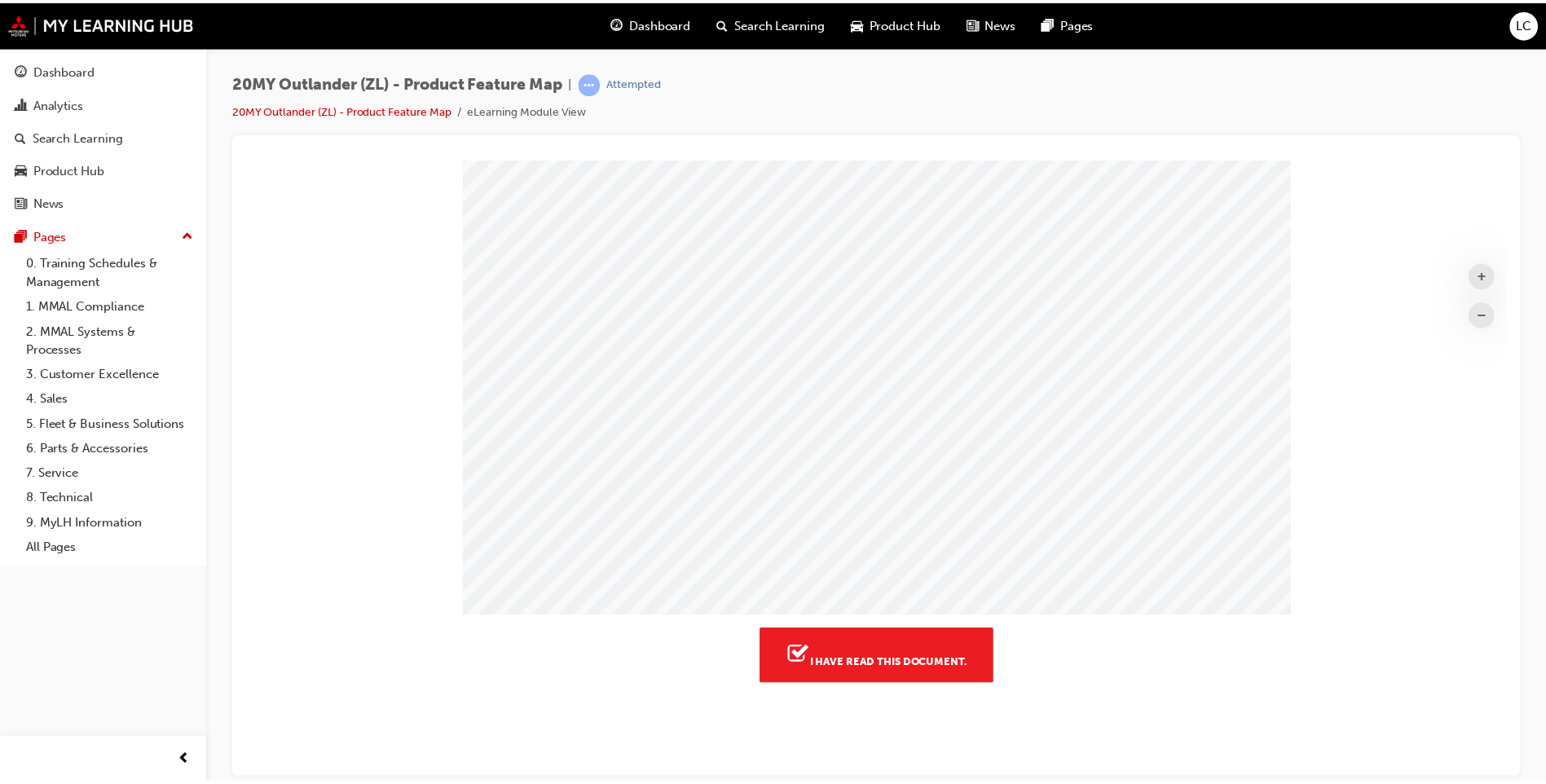
scroll to position [369, 1285]
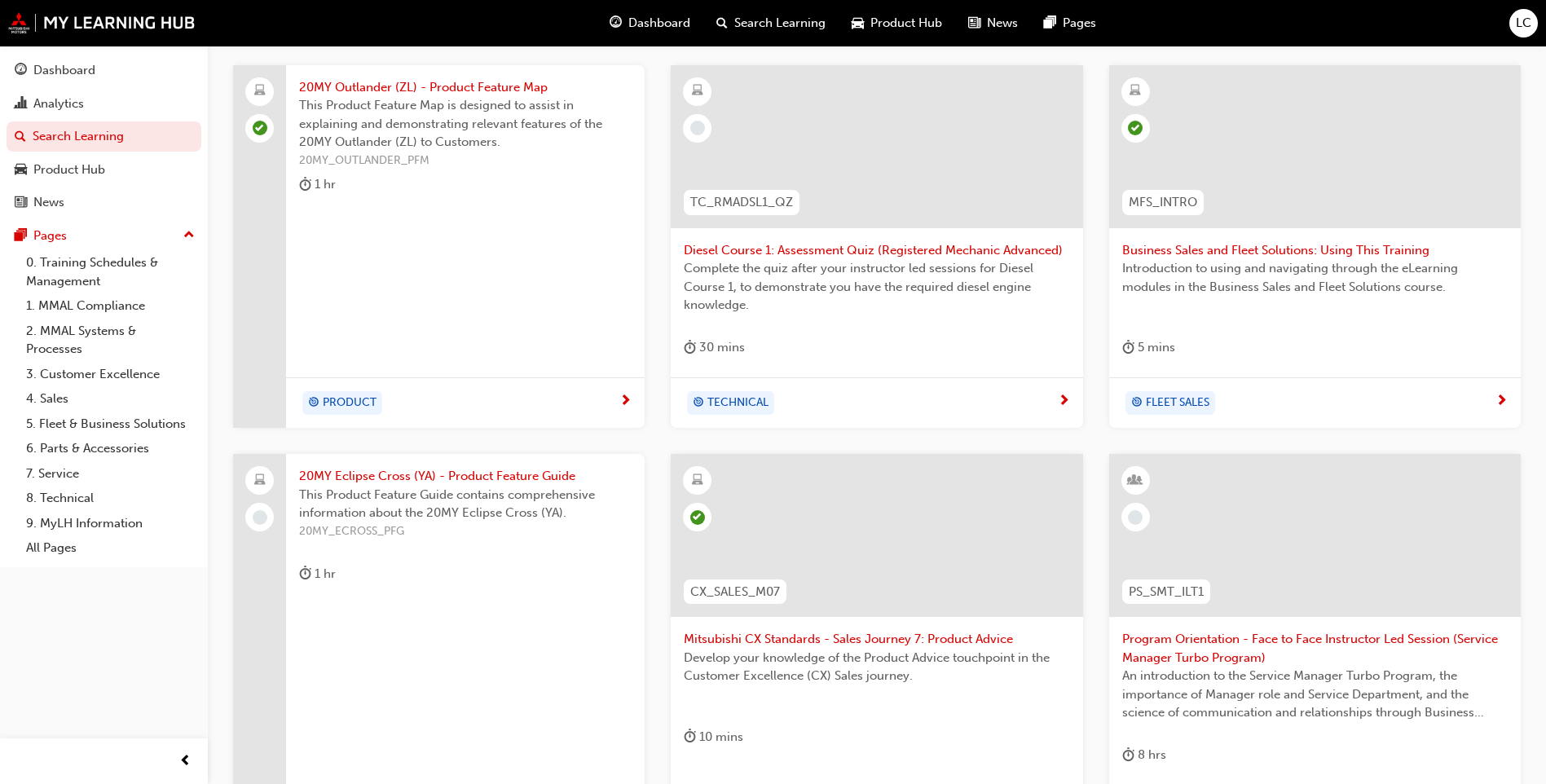
scroll to position [316, 0]
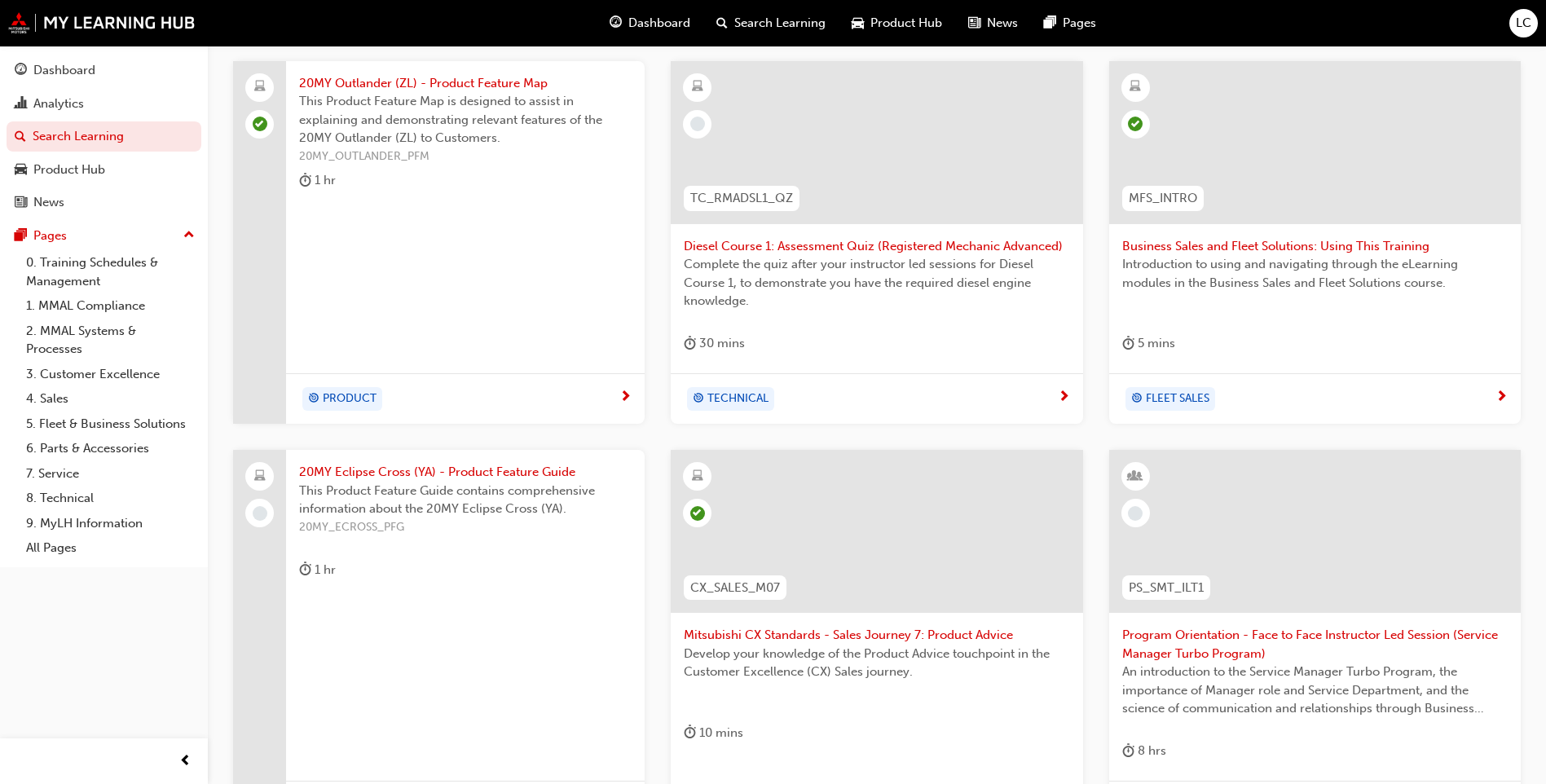
click at [564, 486] on span "This Product Feature Guide contains comprehensive information about the 20MY Ec…" at bounding box center [465, 500] width 332 height 37
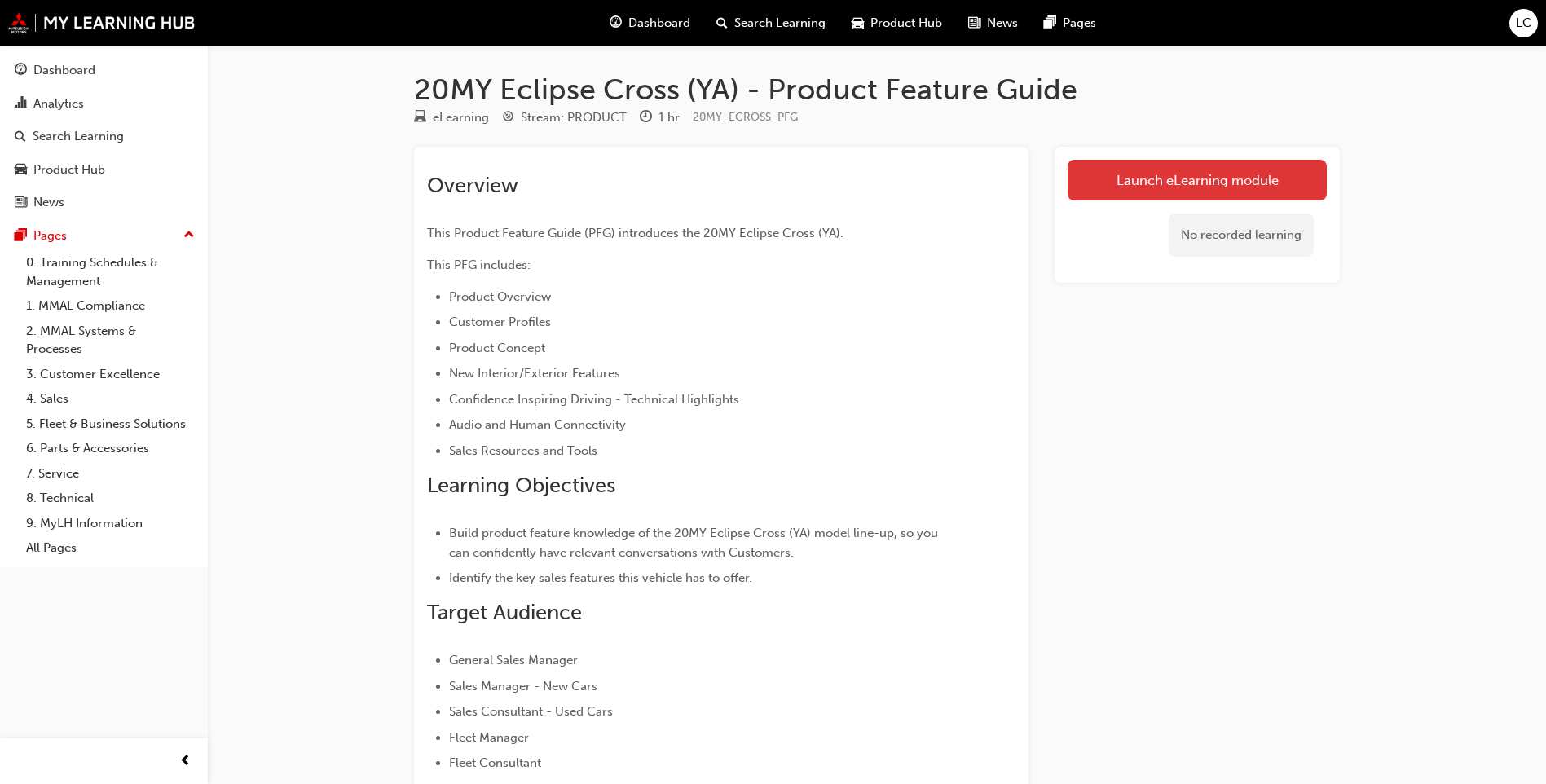
click at [1141, 188] on link "Launch eLearning module" at bounding box center [1198, 180] width 259 height 40
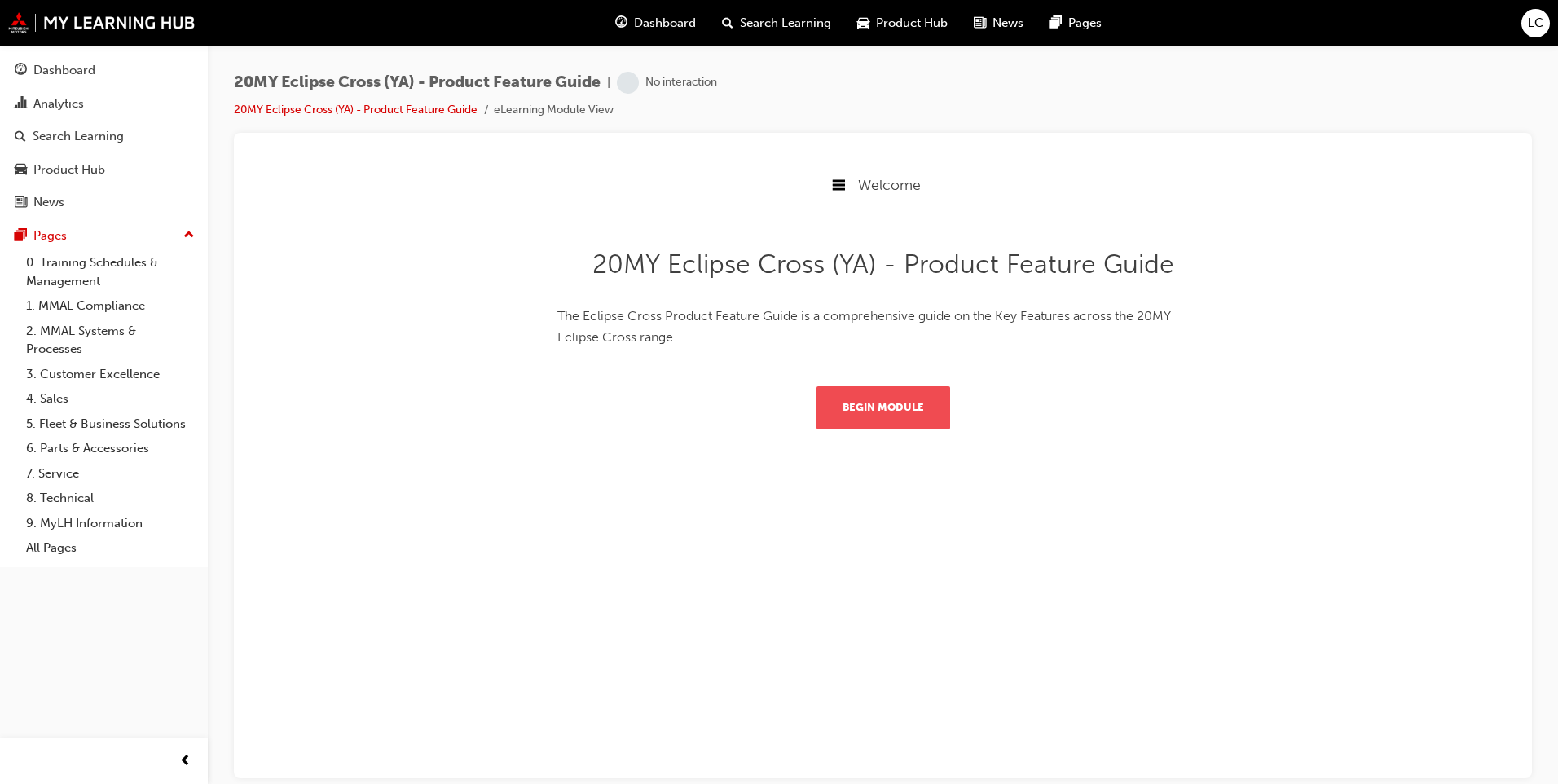
click at [882, 404] on button "Begin Module" at bounding box center [882, 406] width 134 height 42
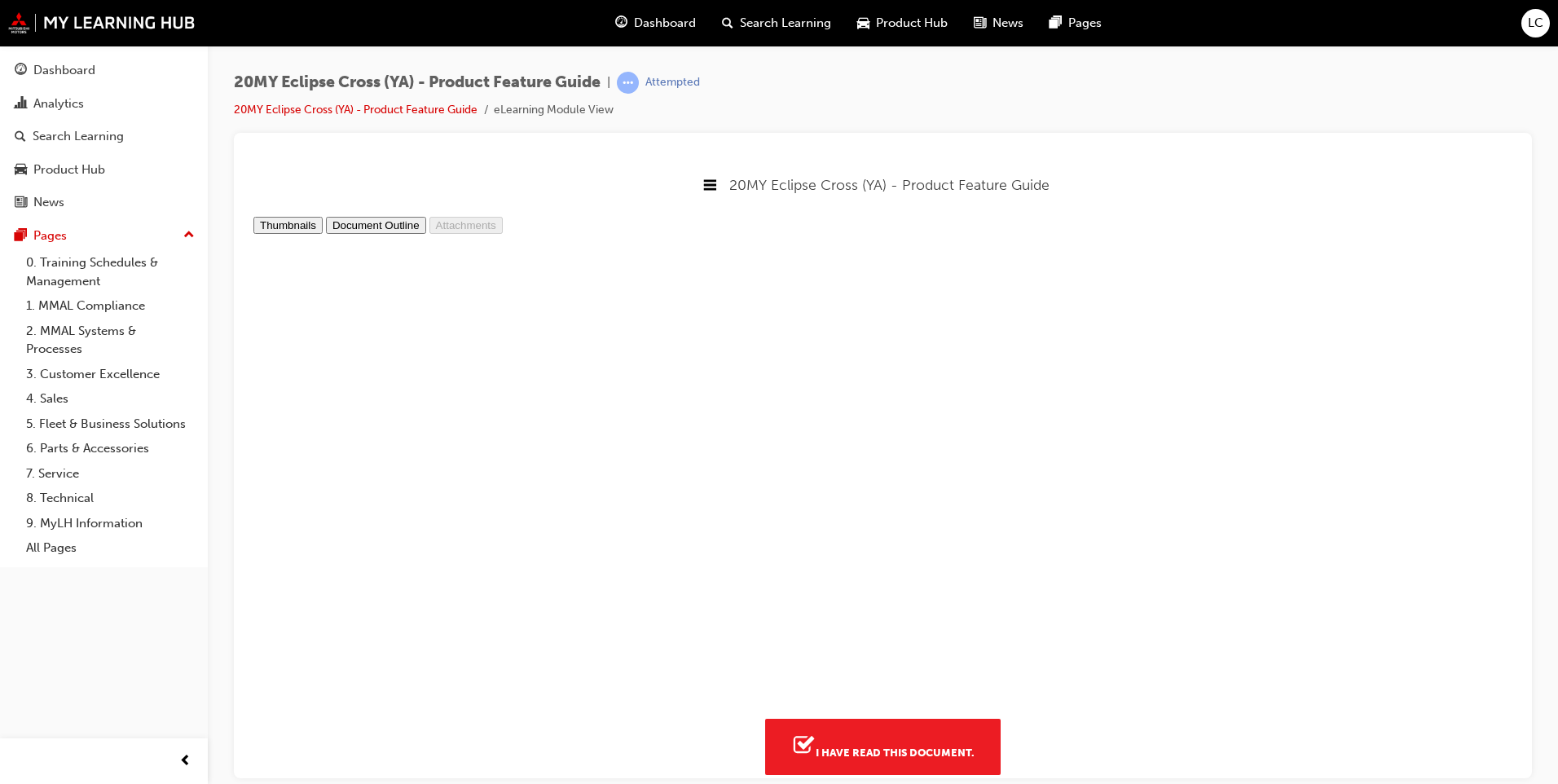
scroll to position [2802, 0]
type input "10"
click at [878, 762] on button "I have read this document." at bounding box center [882, 745] width 236 height 56
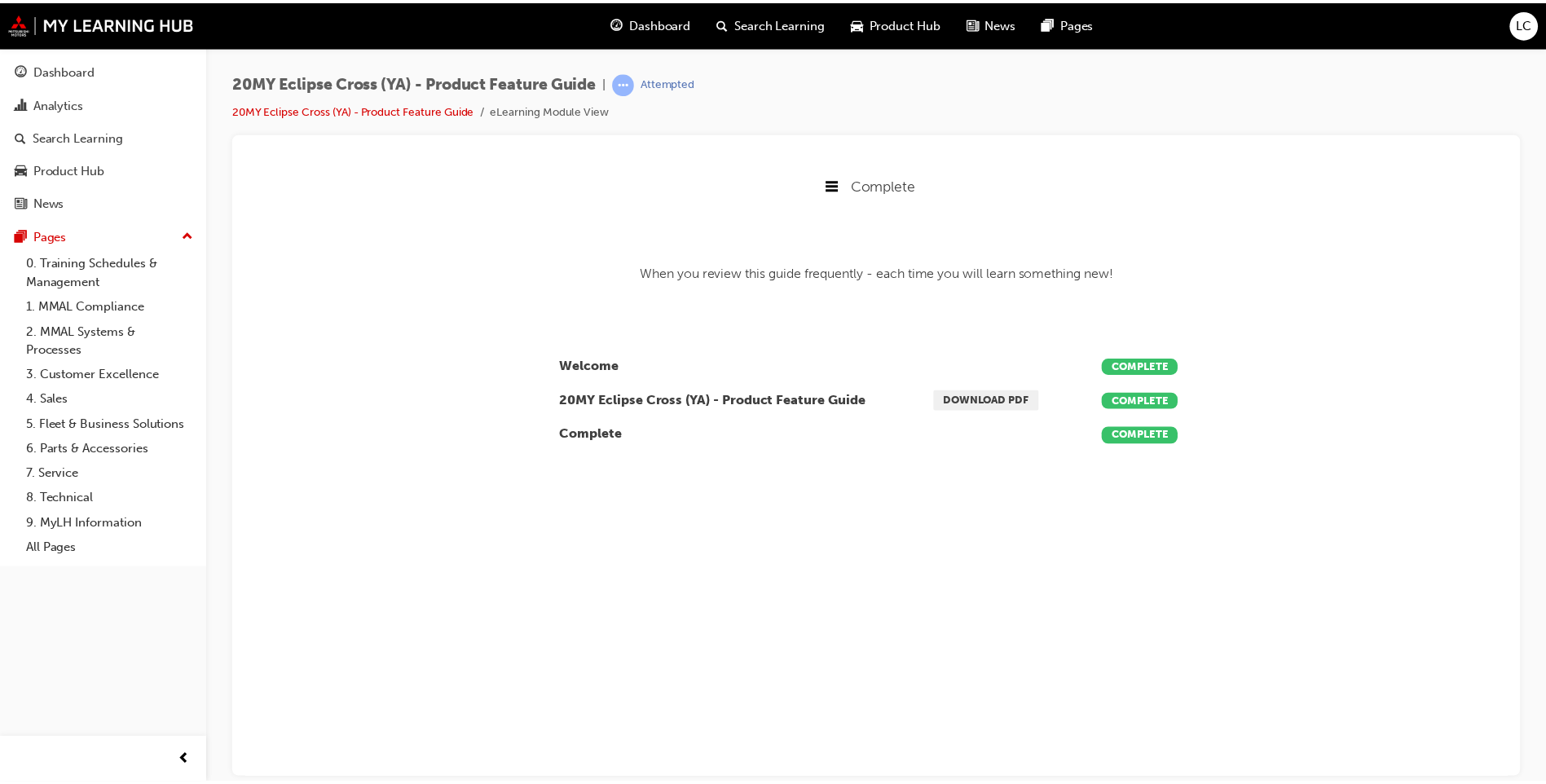
scroll to position [252, 1285]
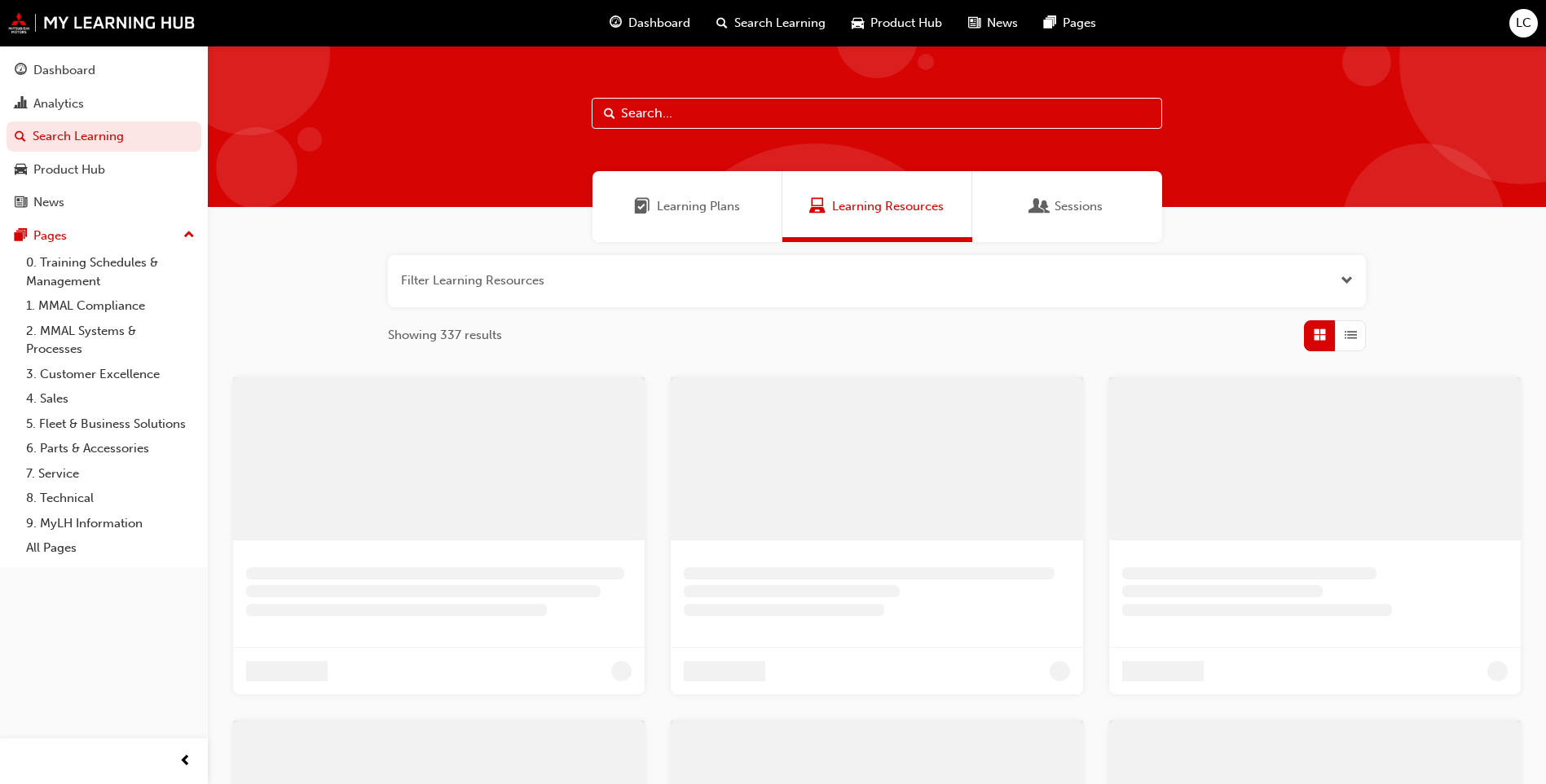
scroll to position [316, 0]
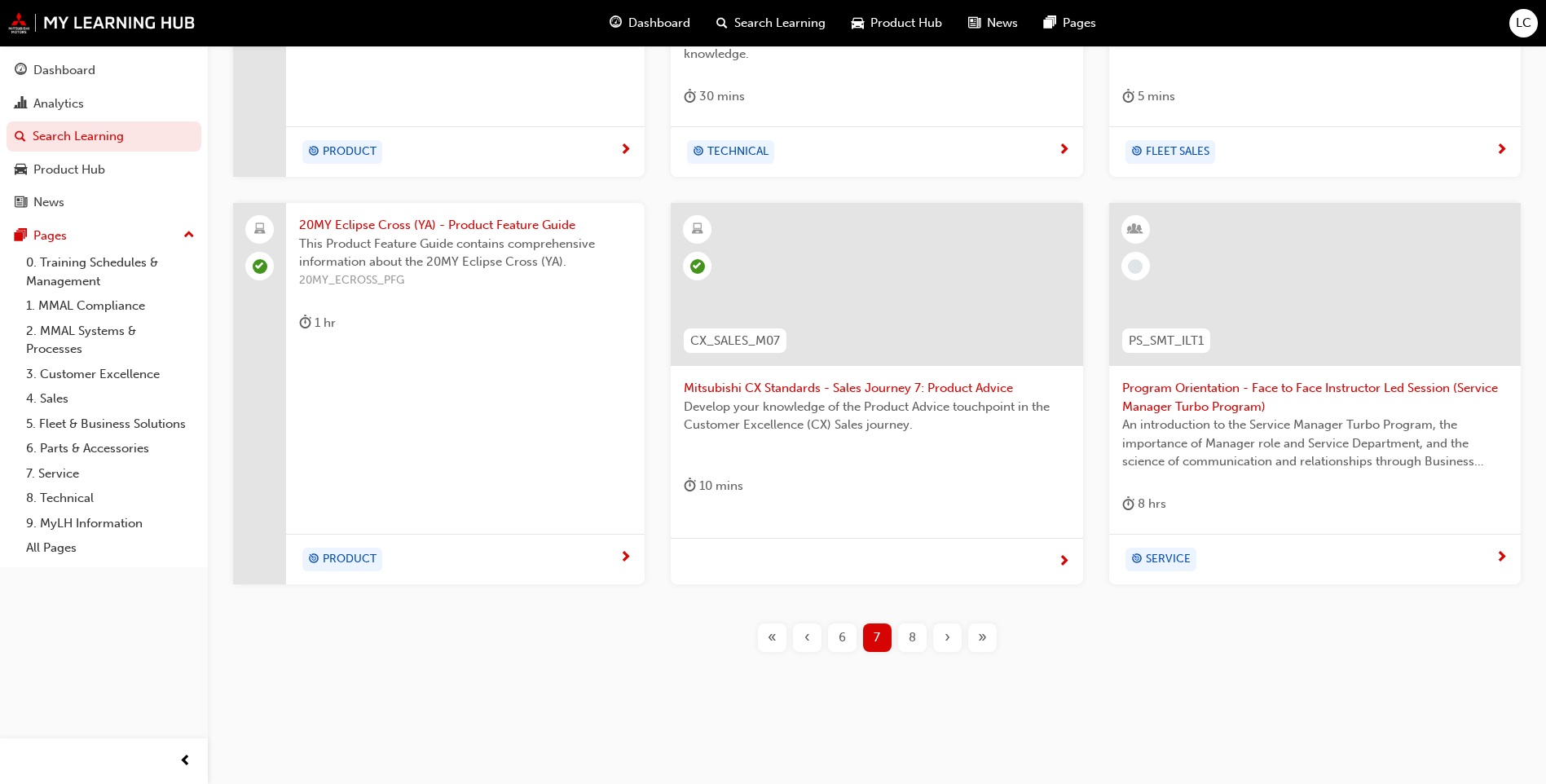
click at [915, 638] on span "8" at bounding box center [912, 638] width 8 height 19
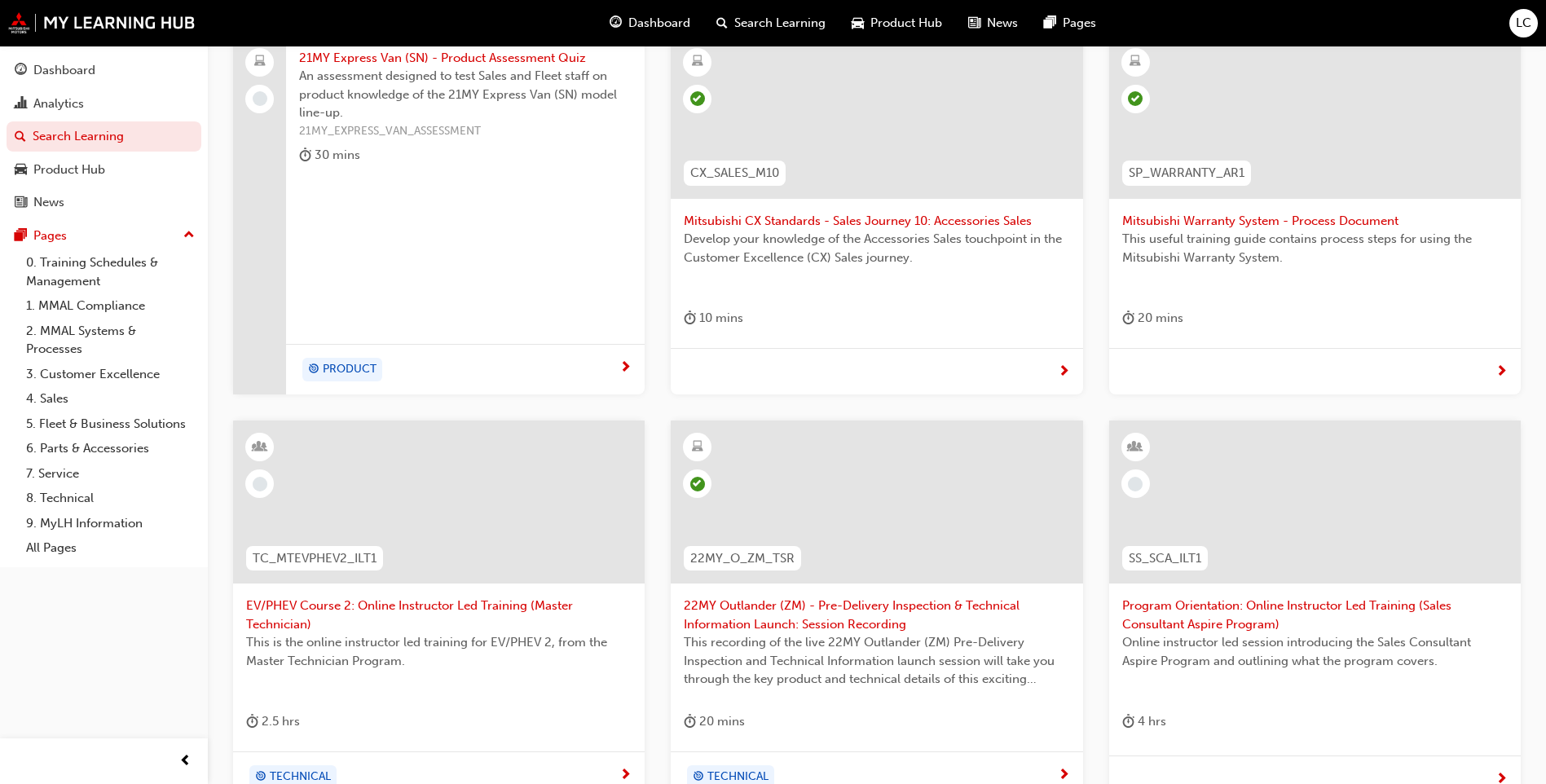
scroll to position [331, 0]
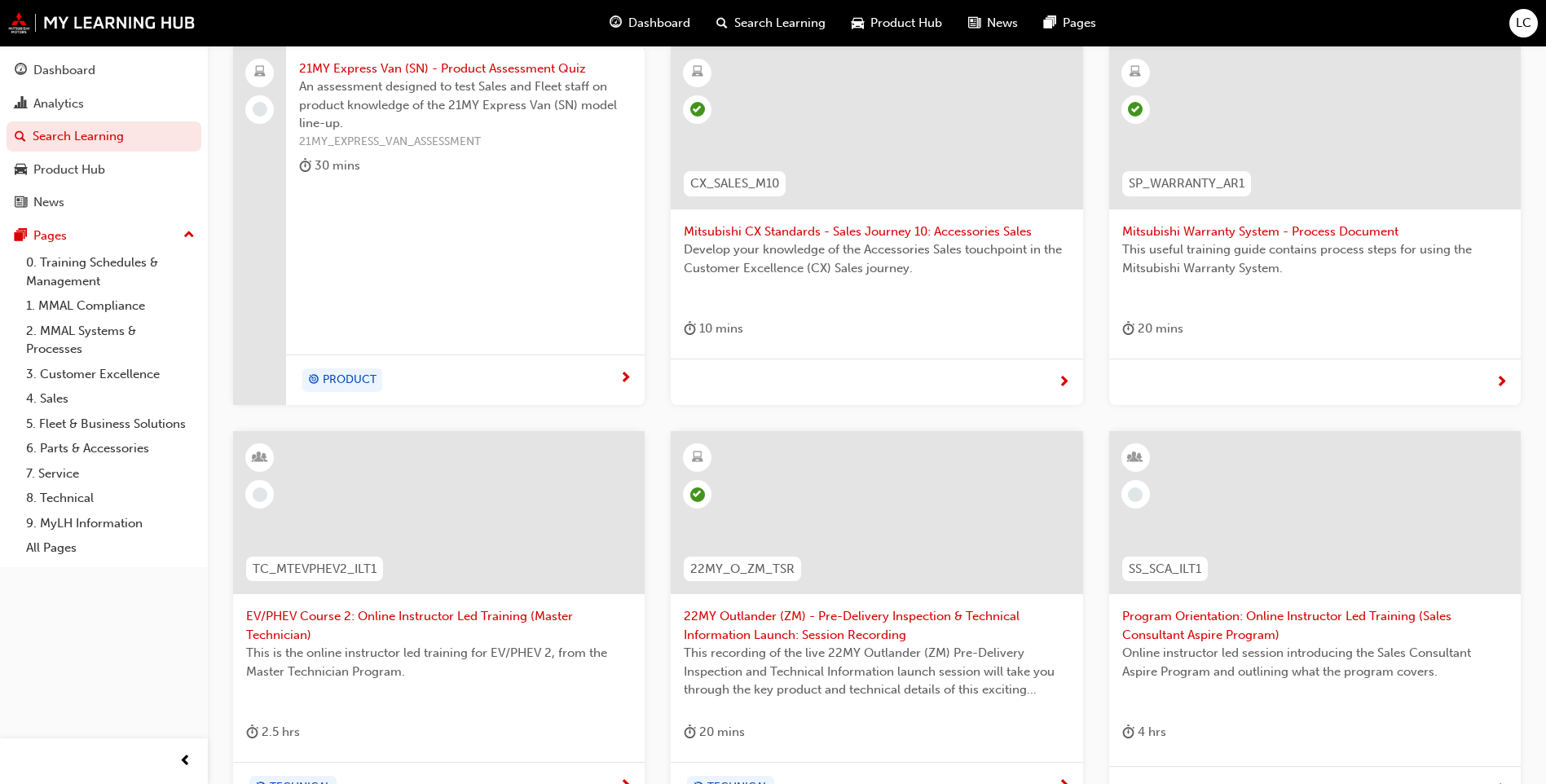
click at [428, 77] on span "An assessment designed to test Sales and Fleet staff on product knowledge of th…" at bounding box center [465, 105] width 332 height 56
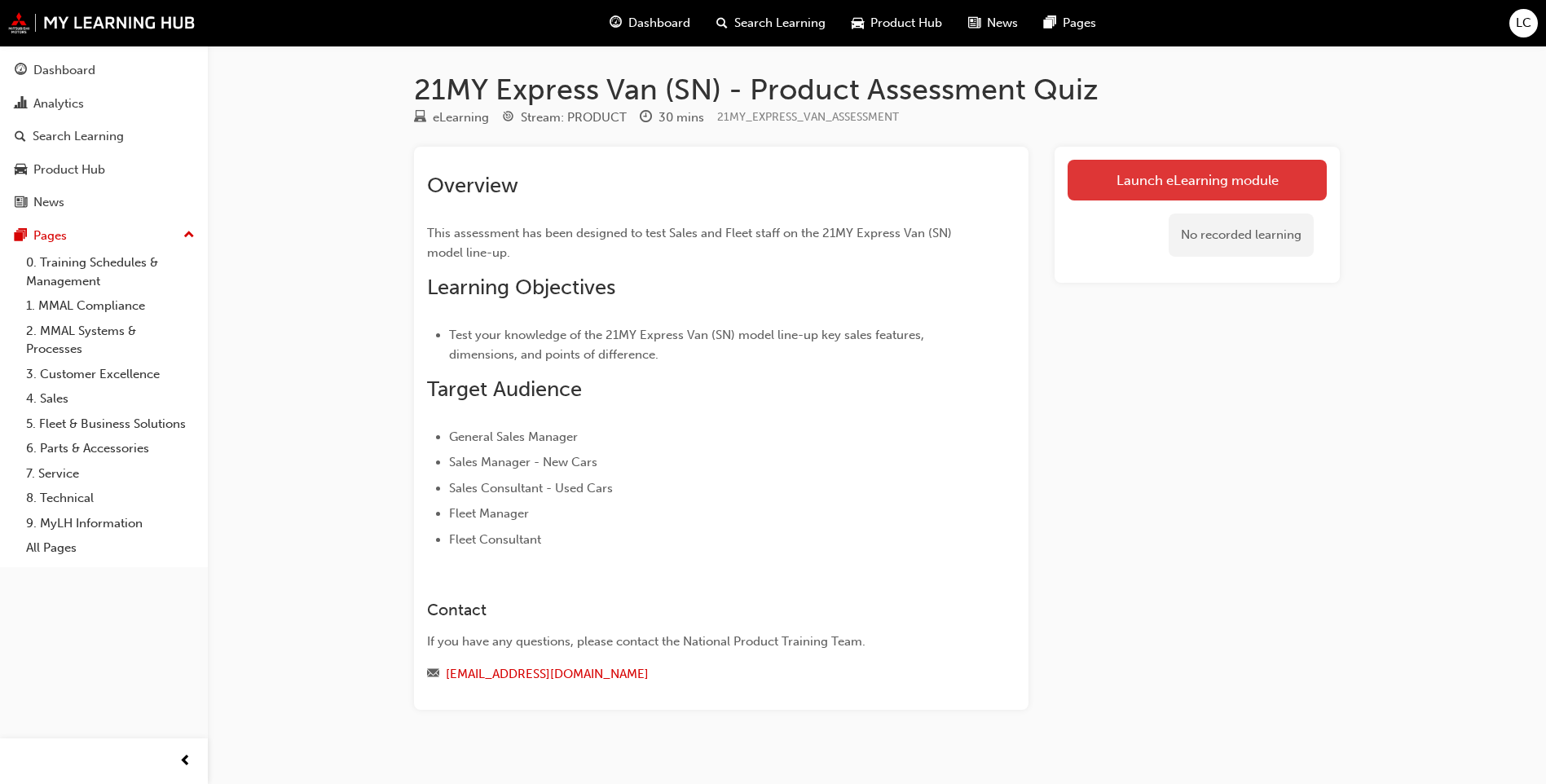
click at [1129, 175] on link "Launch eLearning module" at bounding box center [1198, 180] width 259 height 40
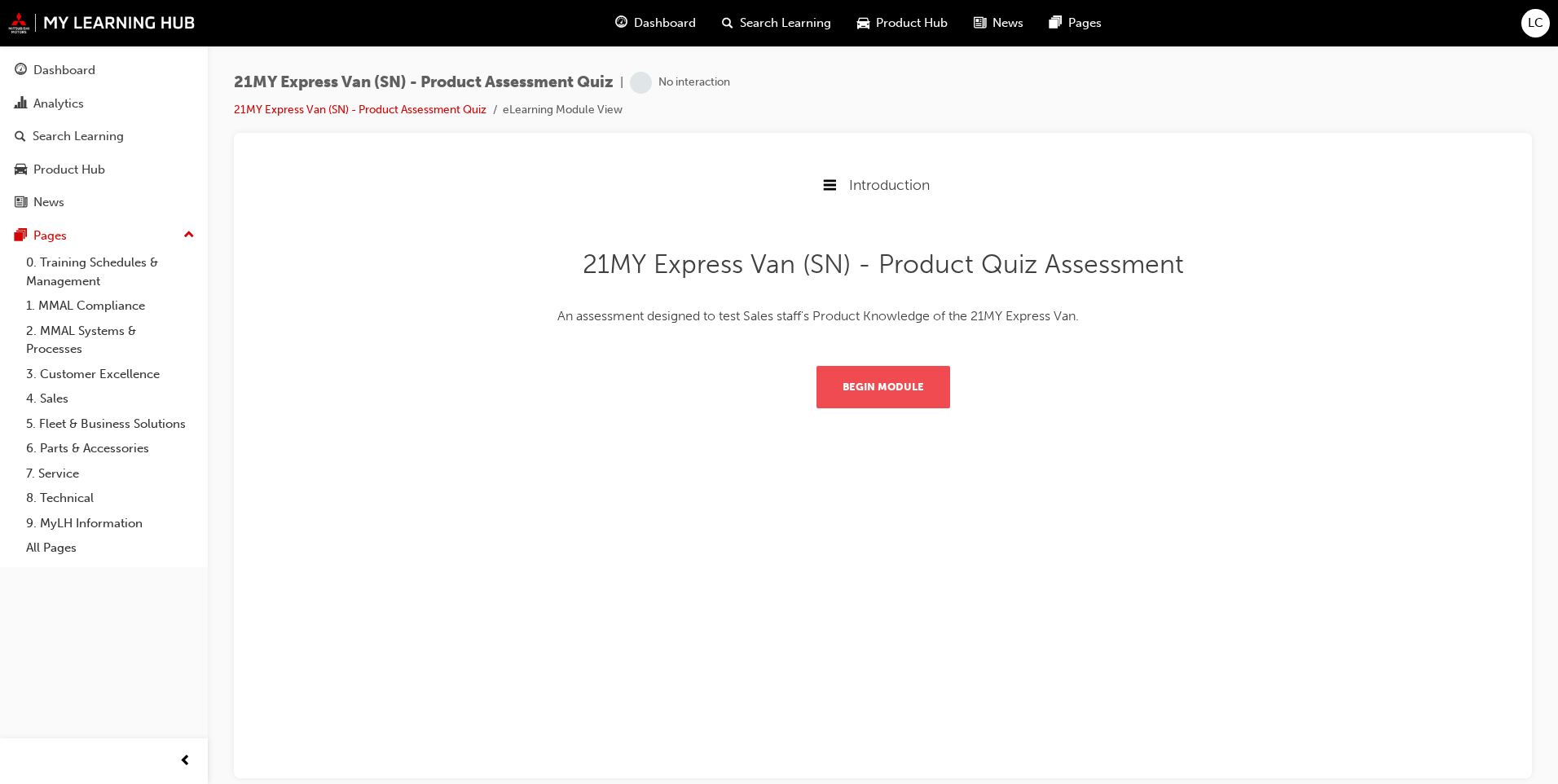
click at [868, 405] on button "Begin Module" at bounding box center [882, 386] width 134 height 42
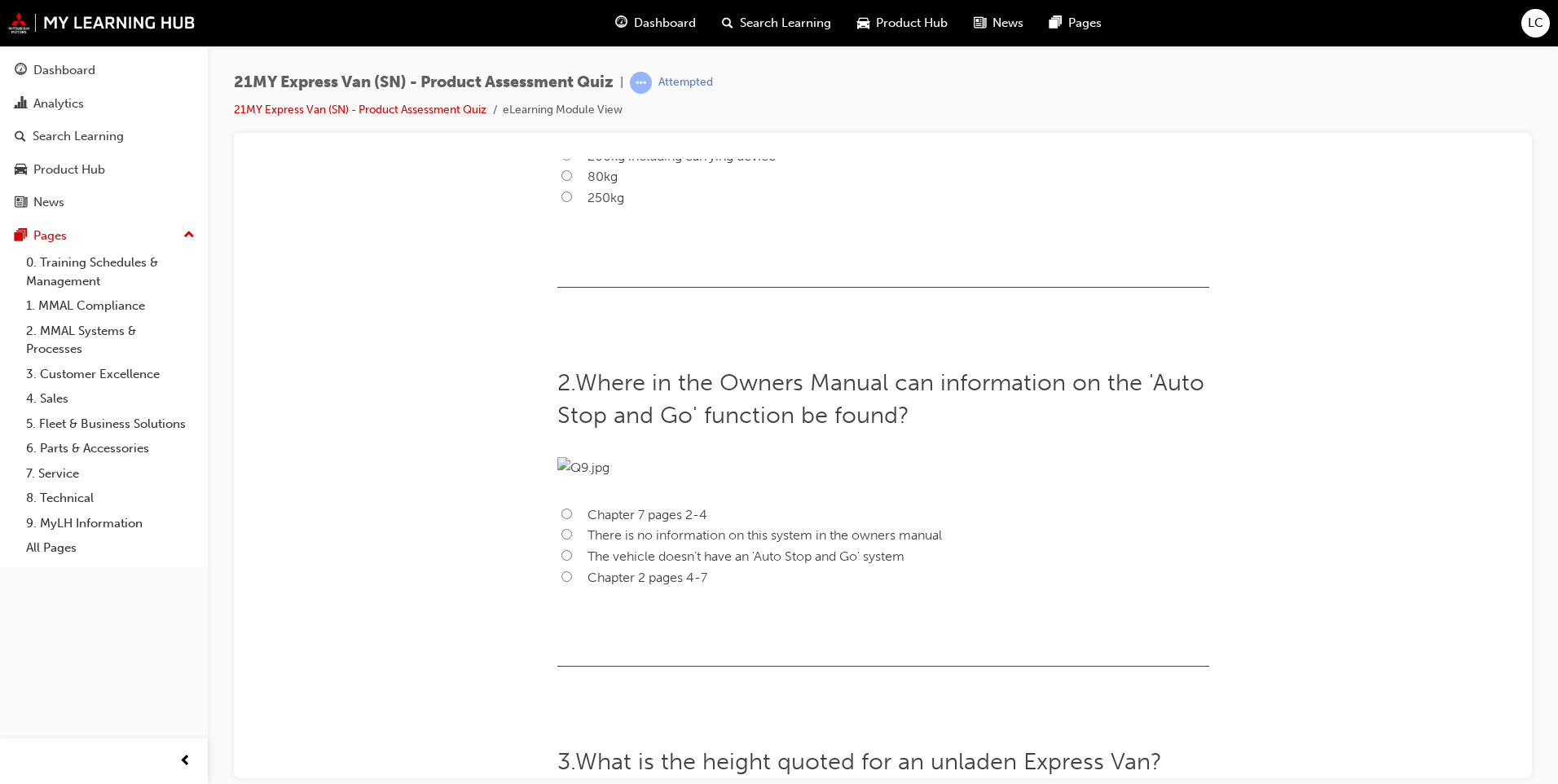
scroll to position [267, 0]
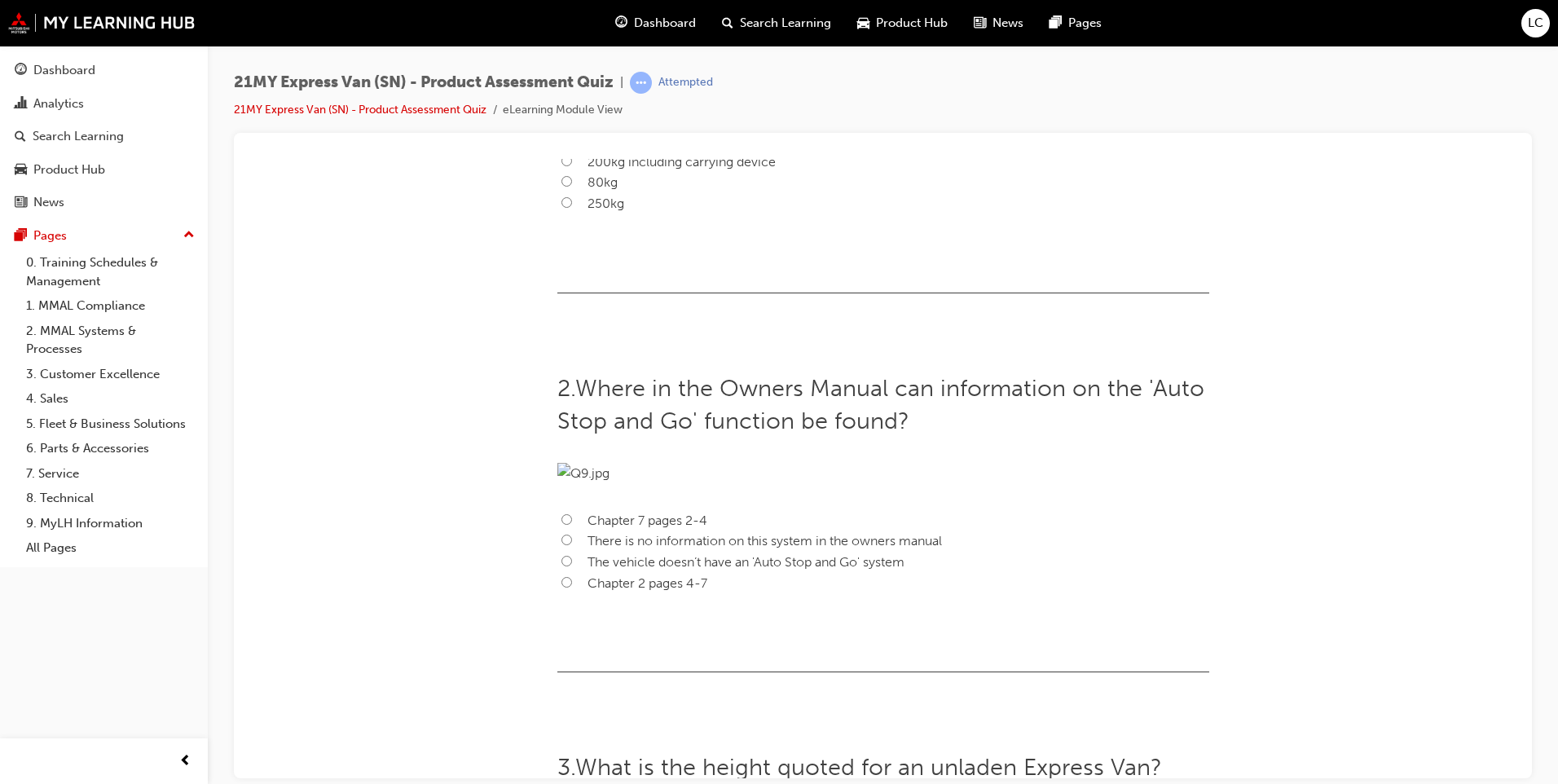
click at [561, 144] on input "200kg exluding carrying device" at bounding box center [566, 139] width 11 height 11
radio input "true"
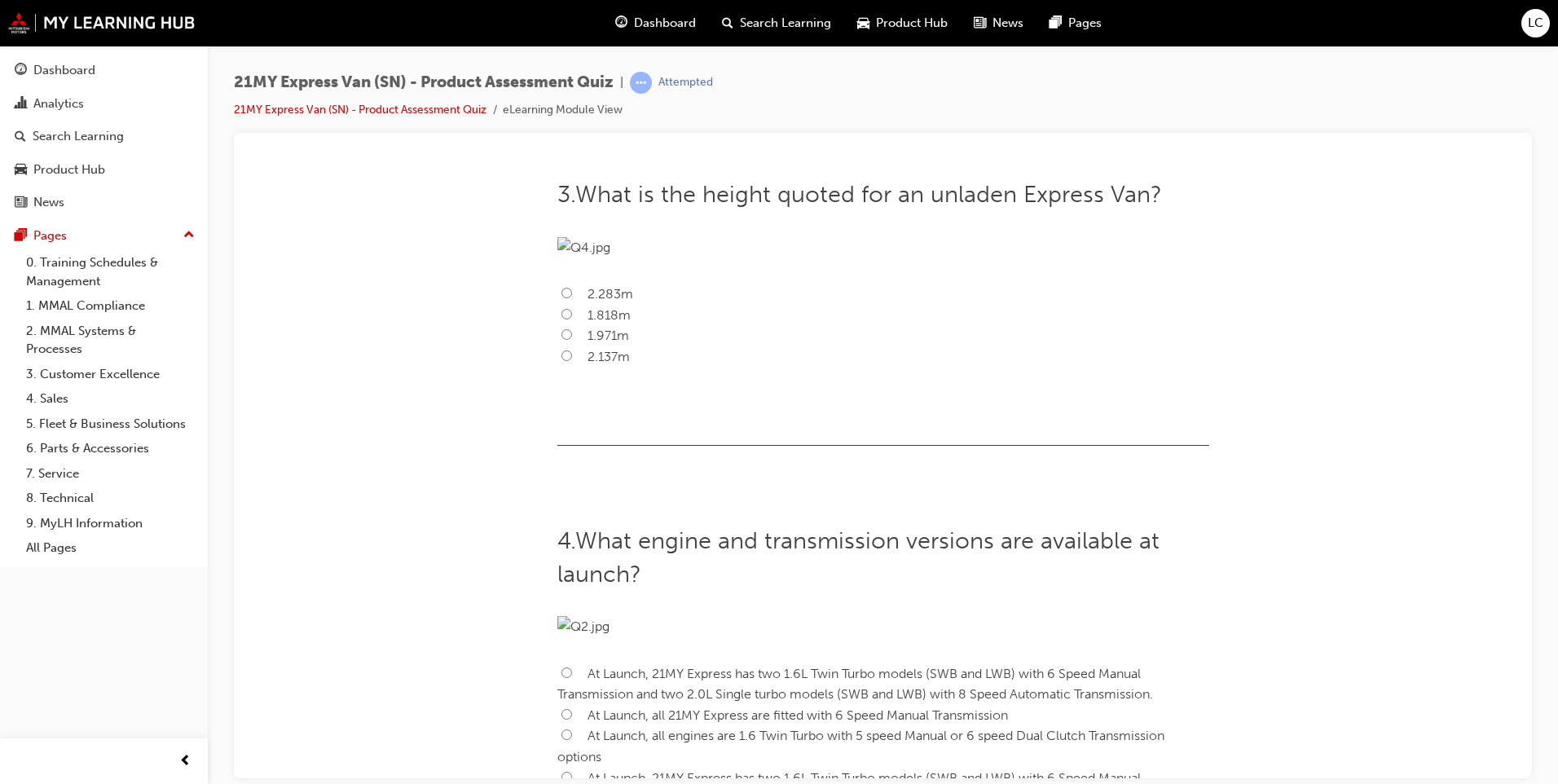
scroll to position [856, 0]
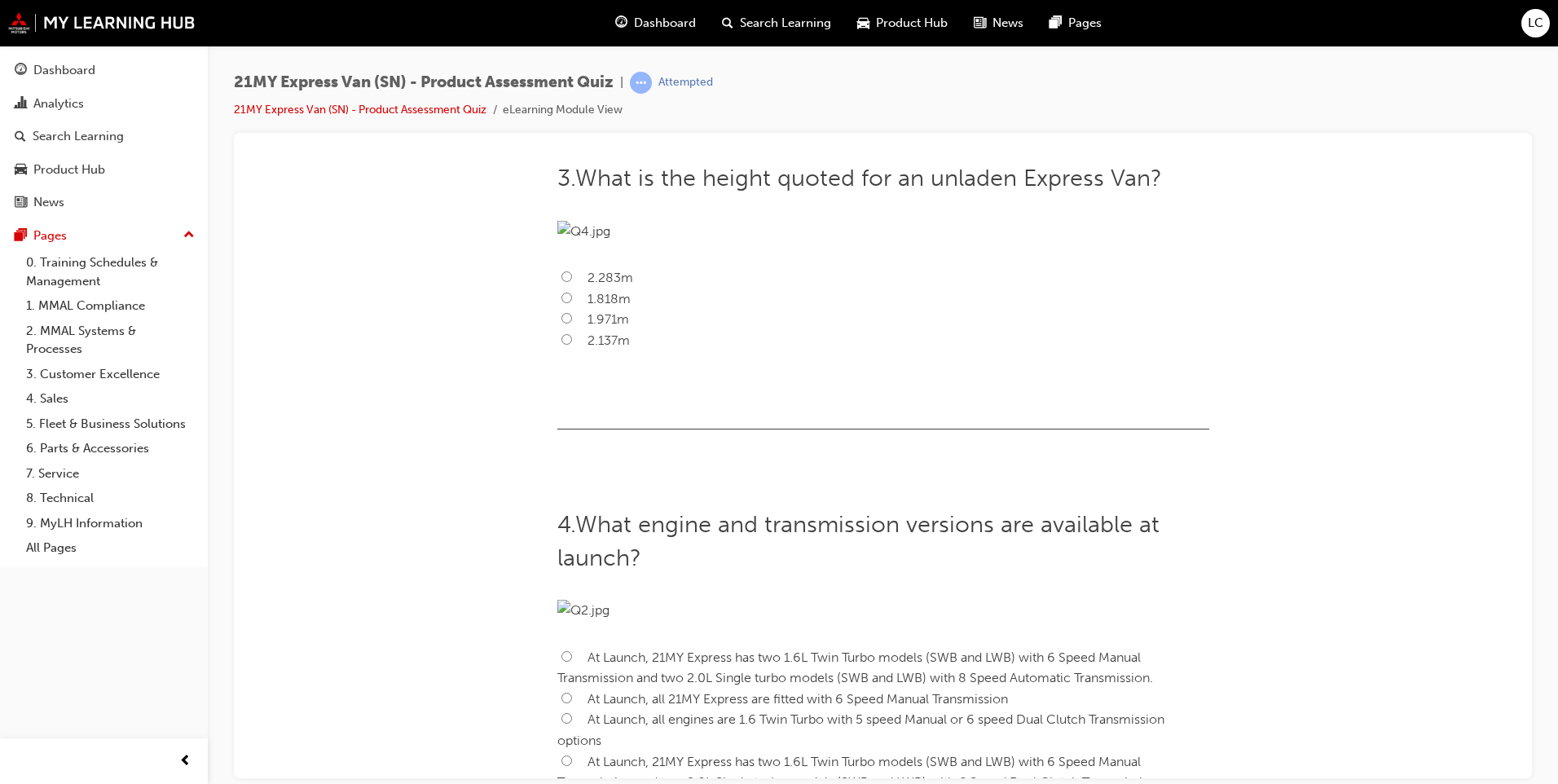
radio input "true"
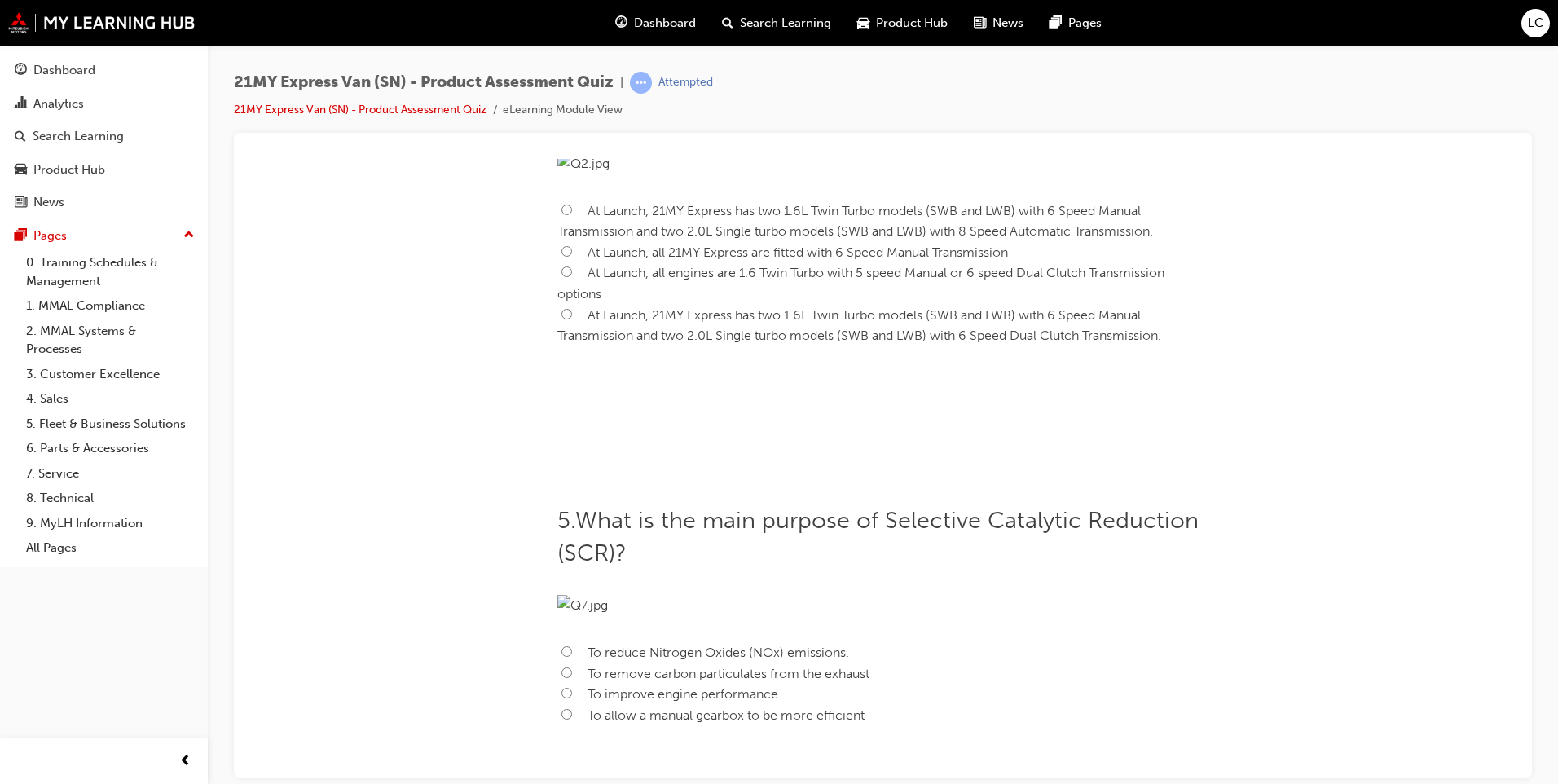
scroll to position [1350, 0]
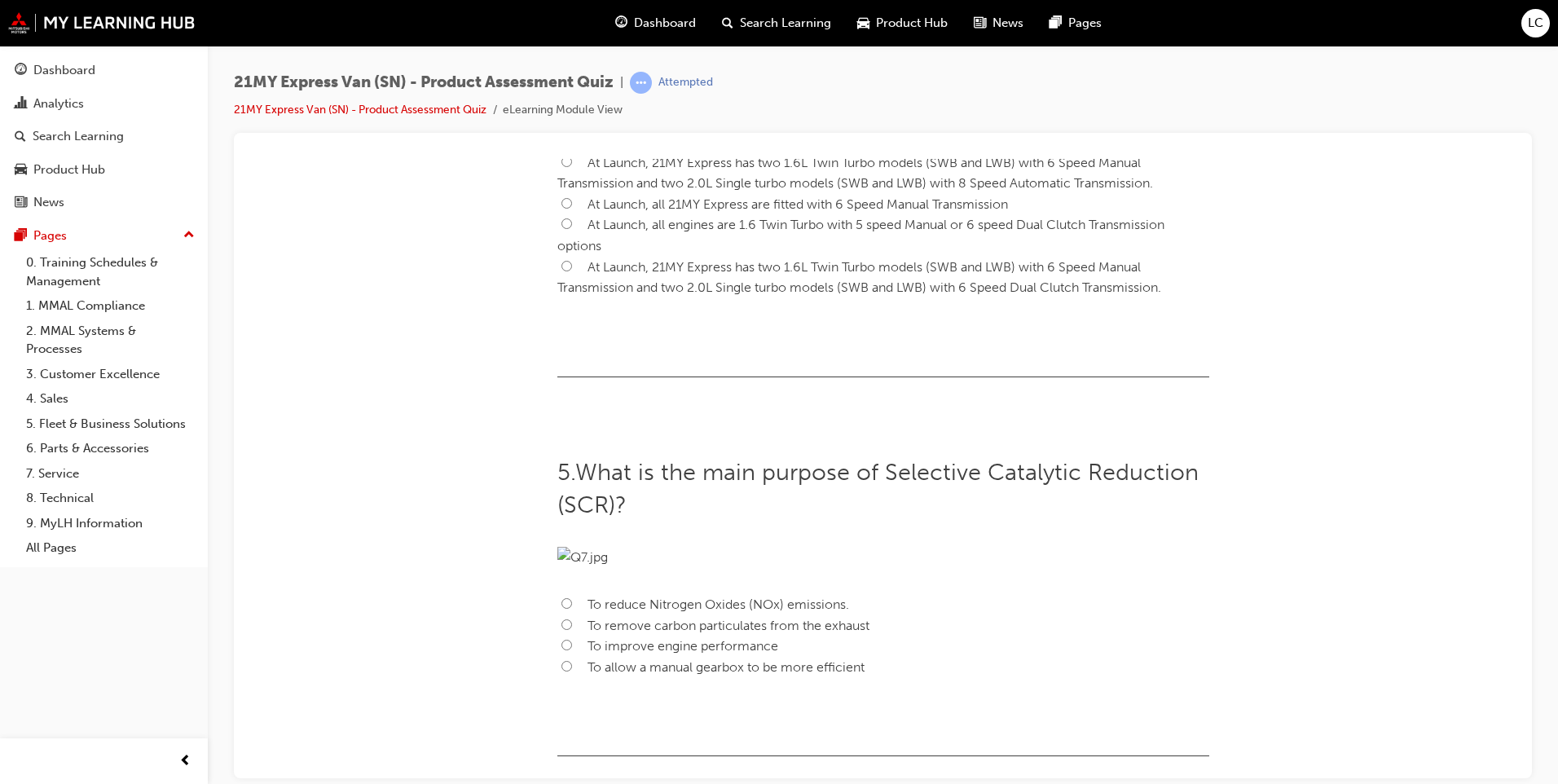
radio input "true"
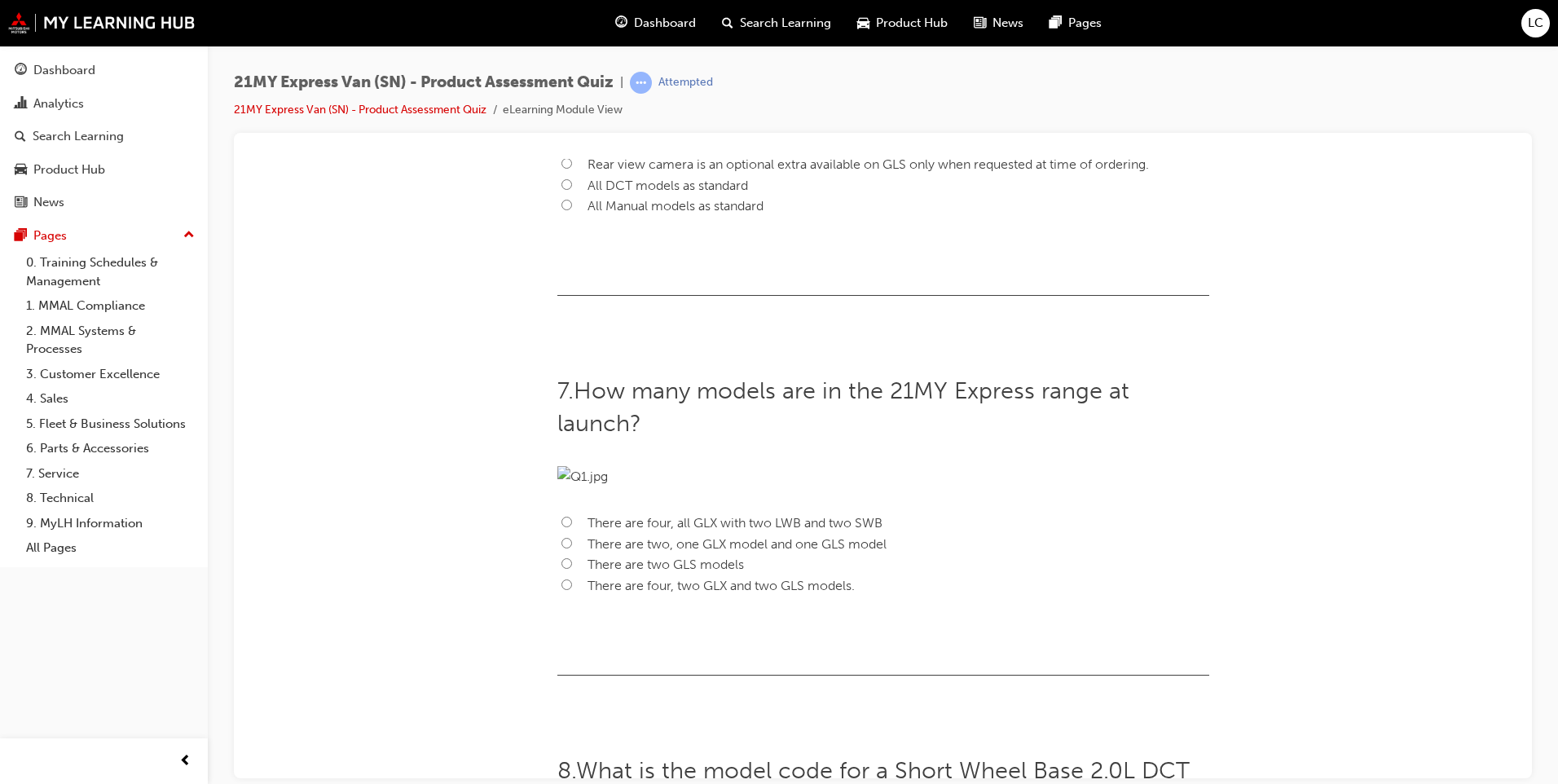
scroll to position [2205, 0]
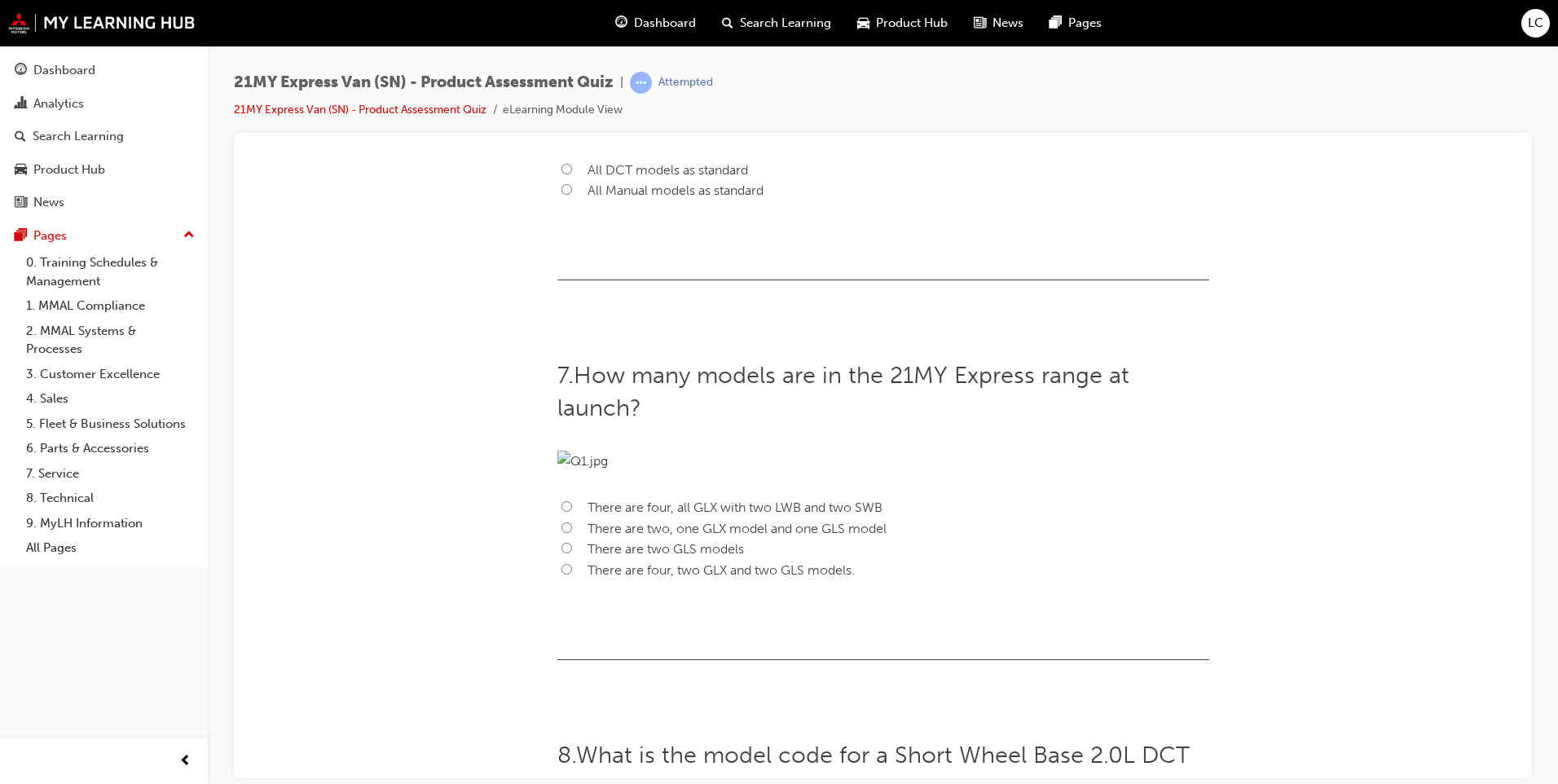
radio input "true"
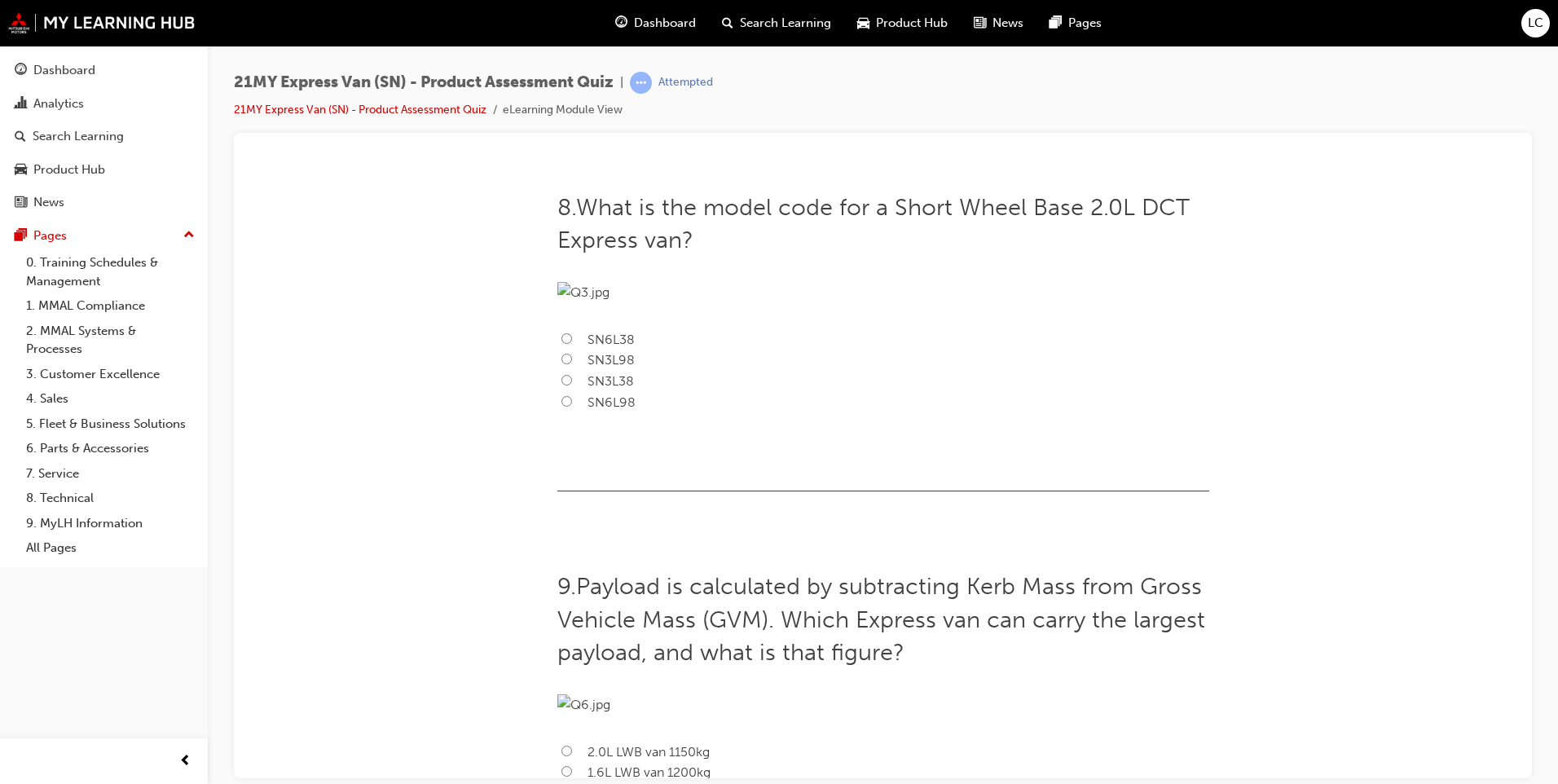
scroll to position [2813, 0]
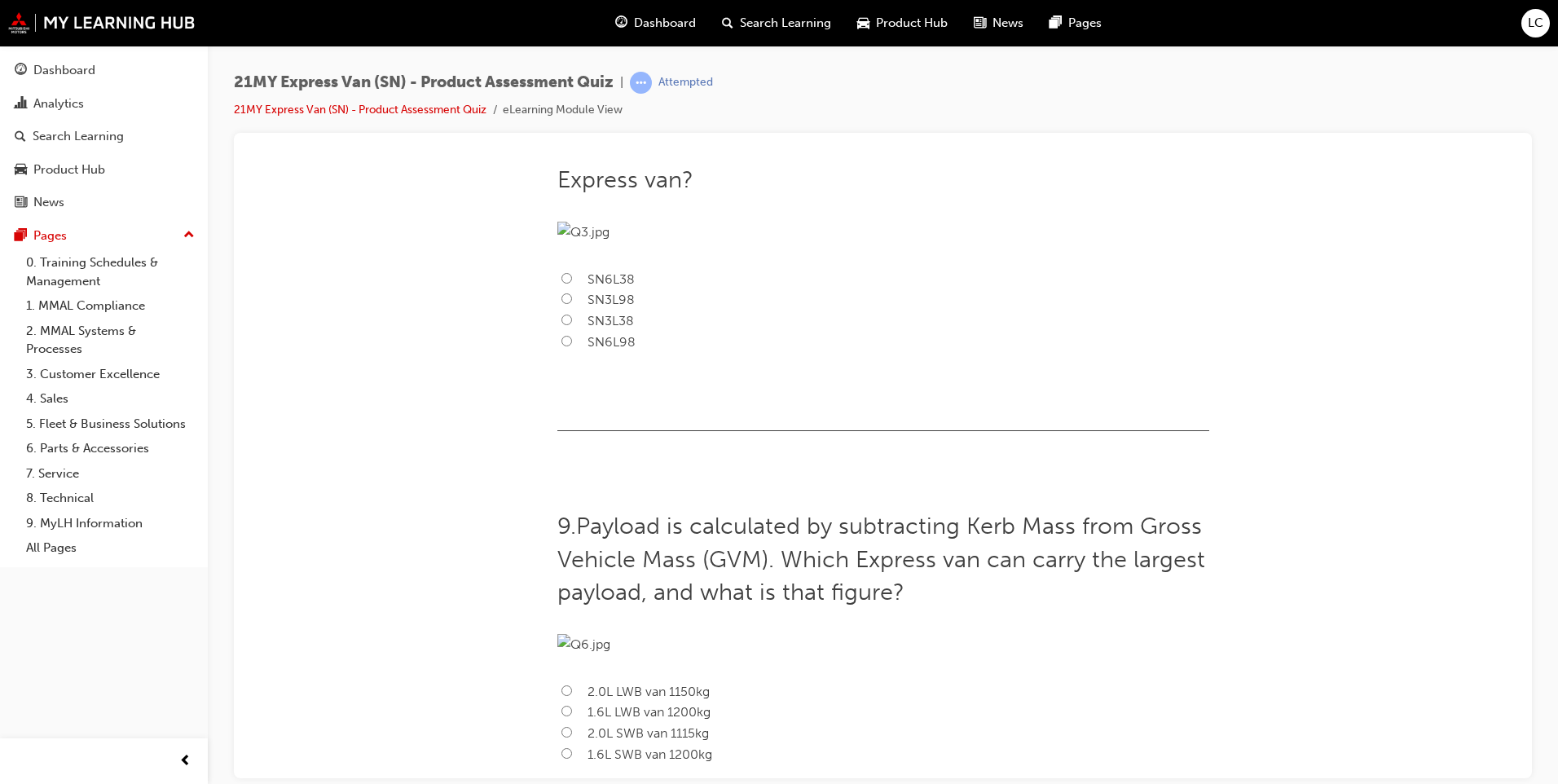
radio input "true"
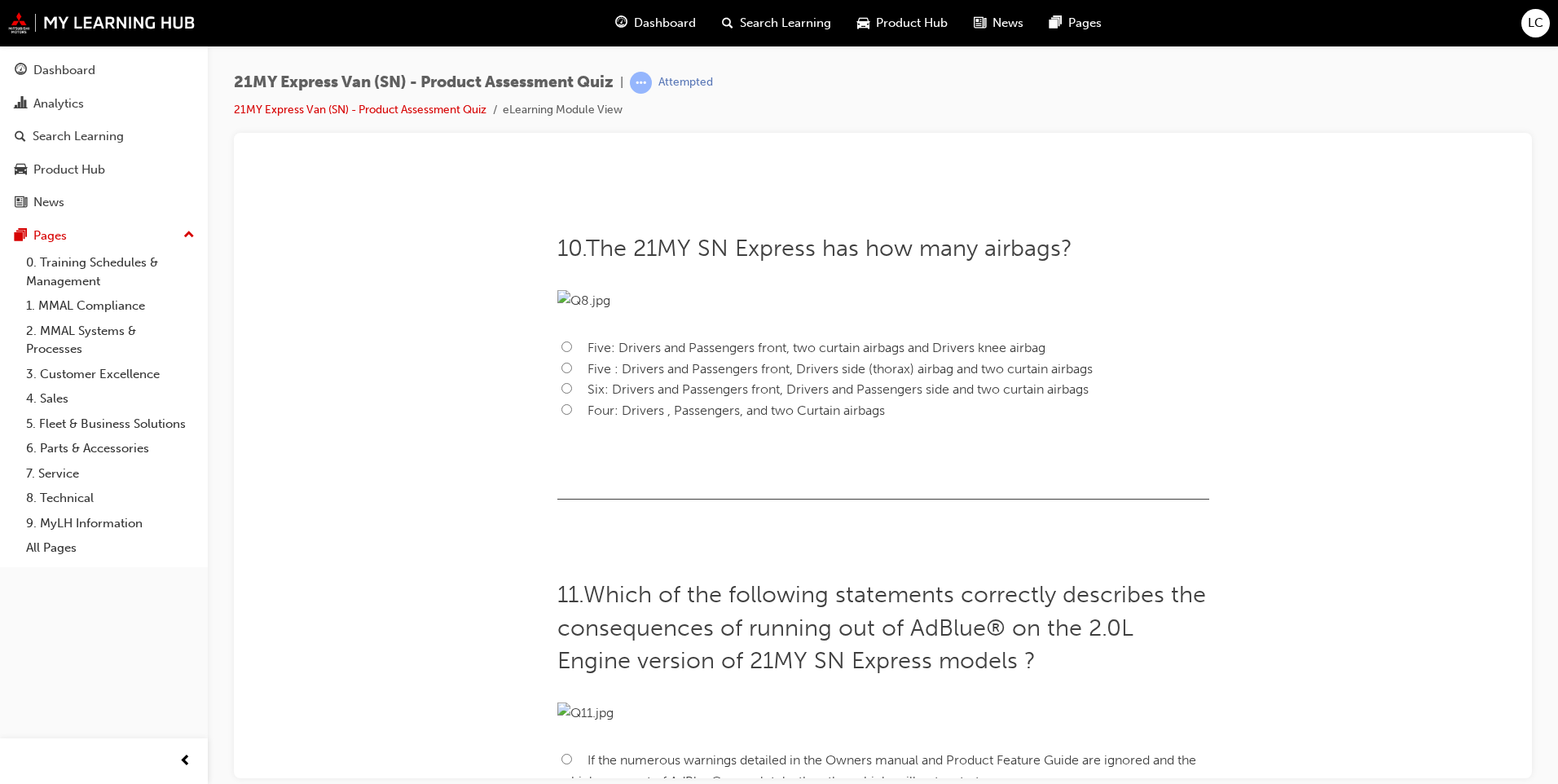
scroll to position [3536, 0]
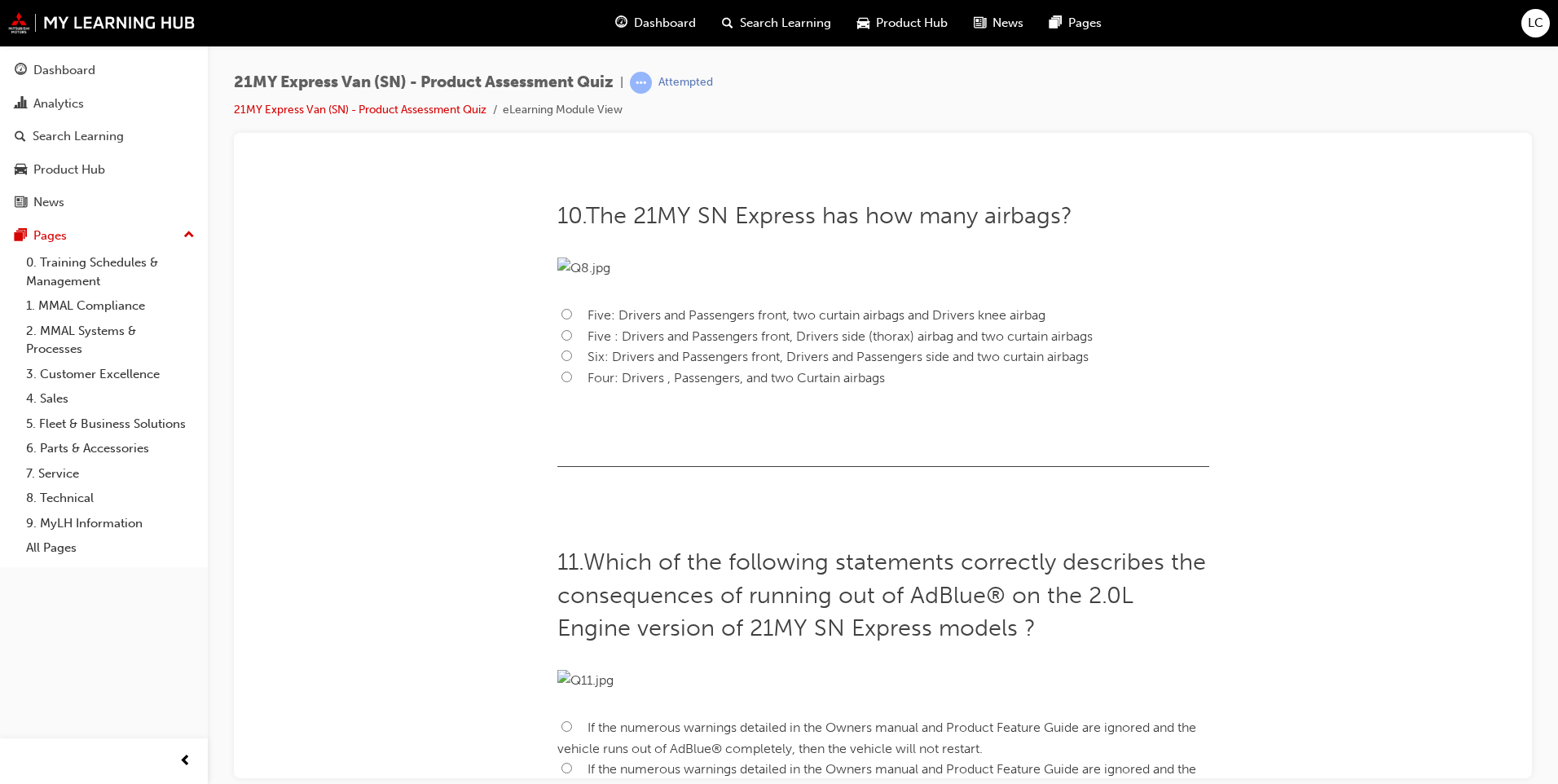
radio input "true"
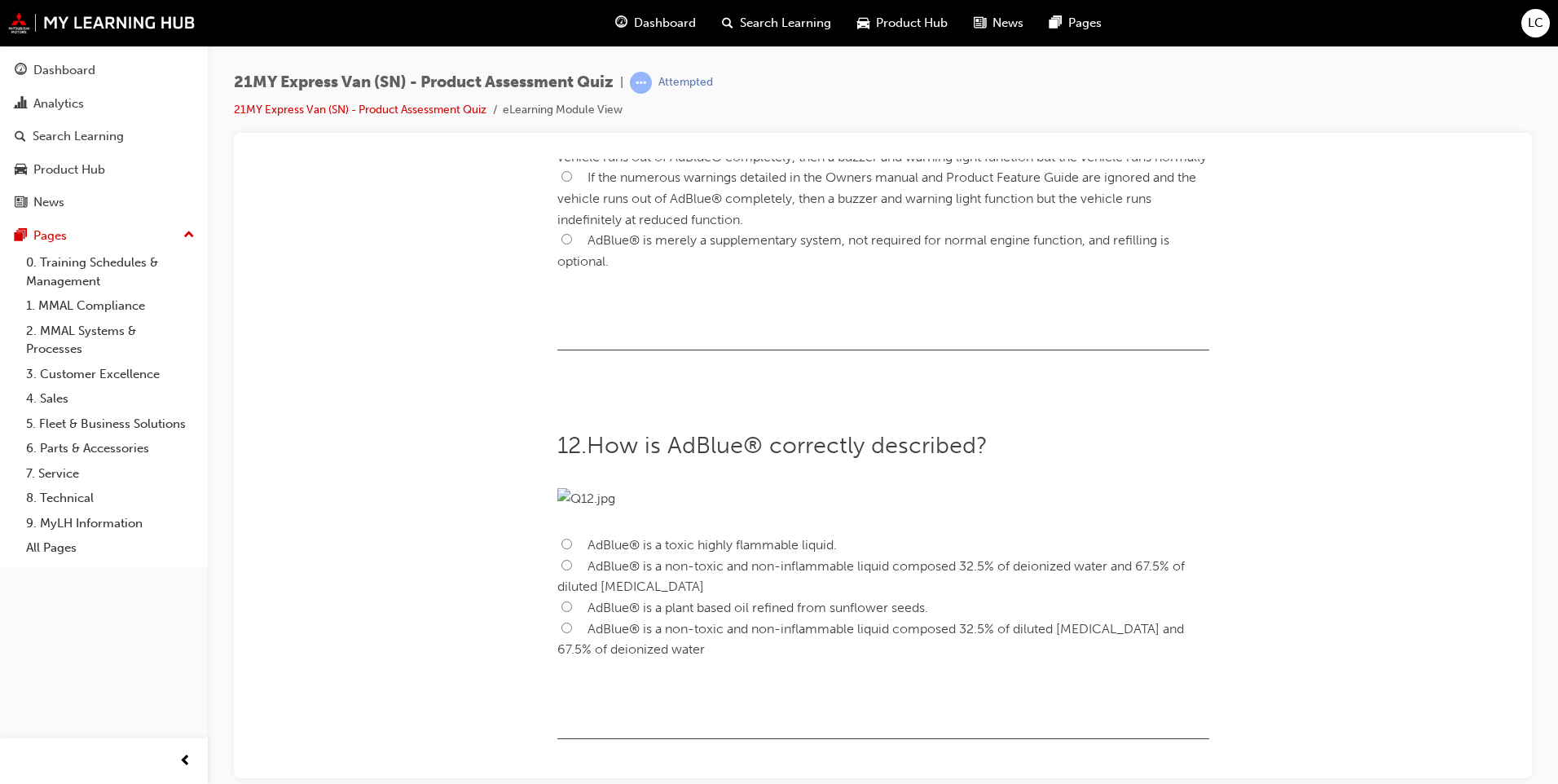
scroll to position [4219, 0]
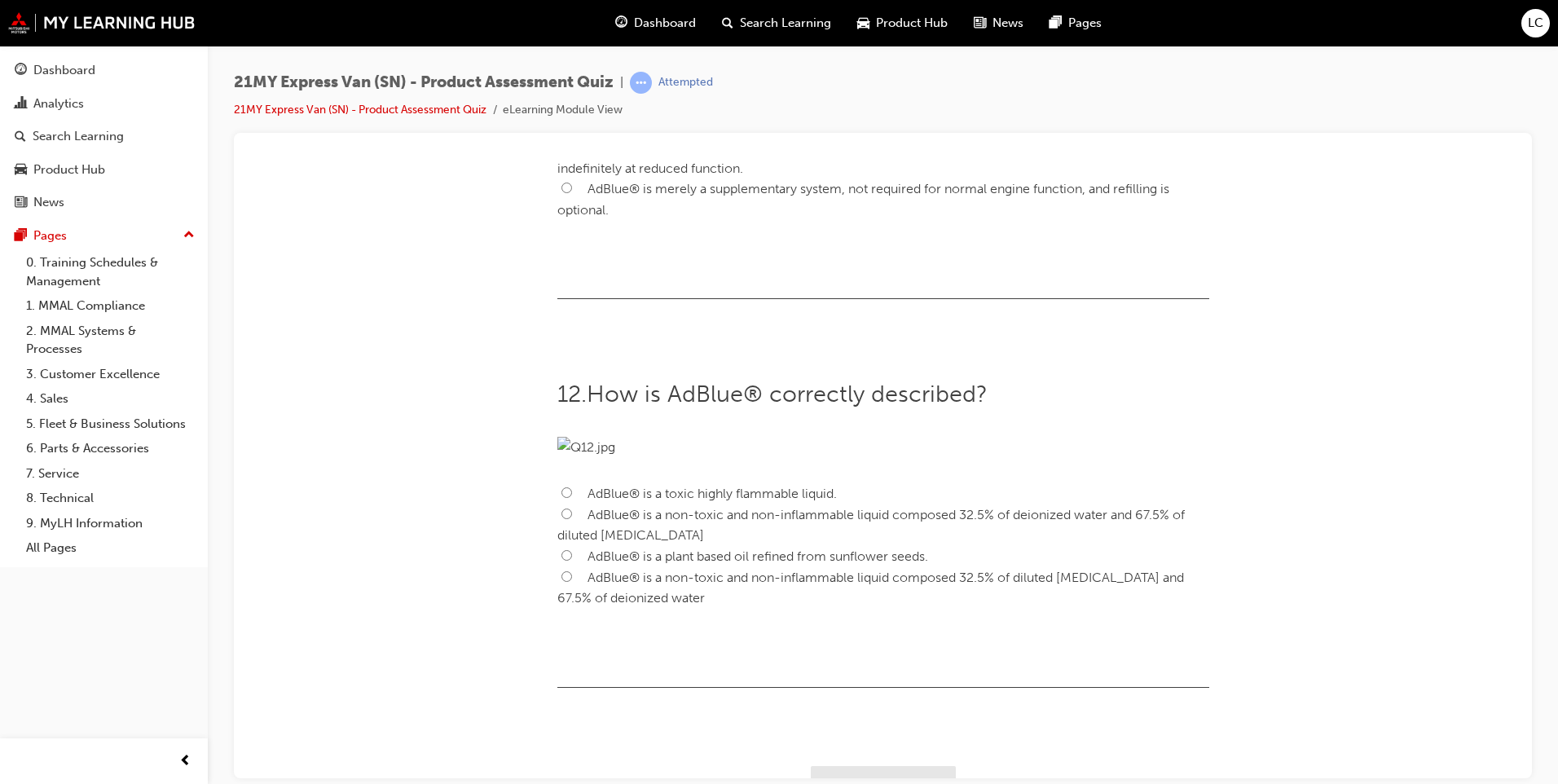
radio input "true"
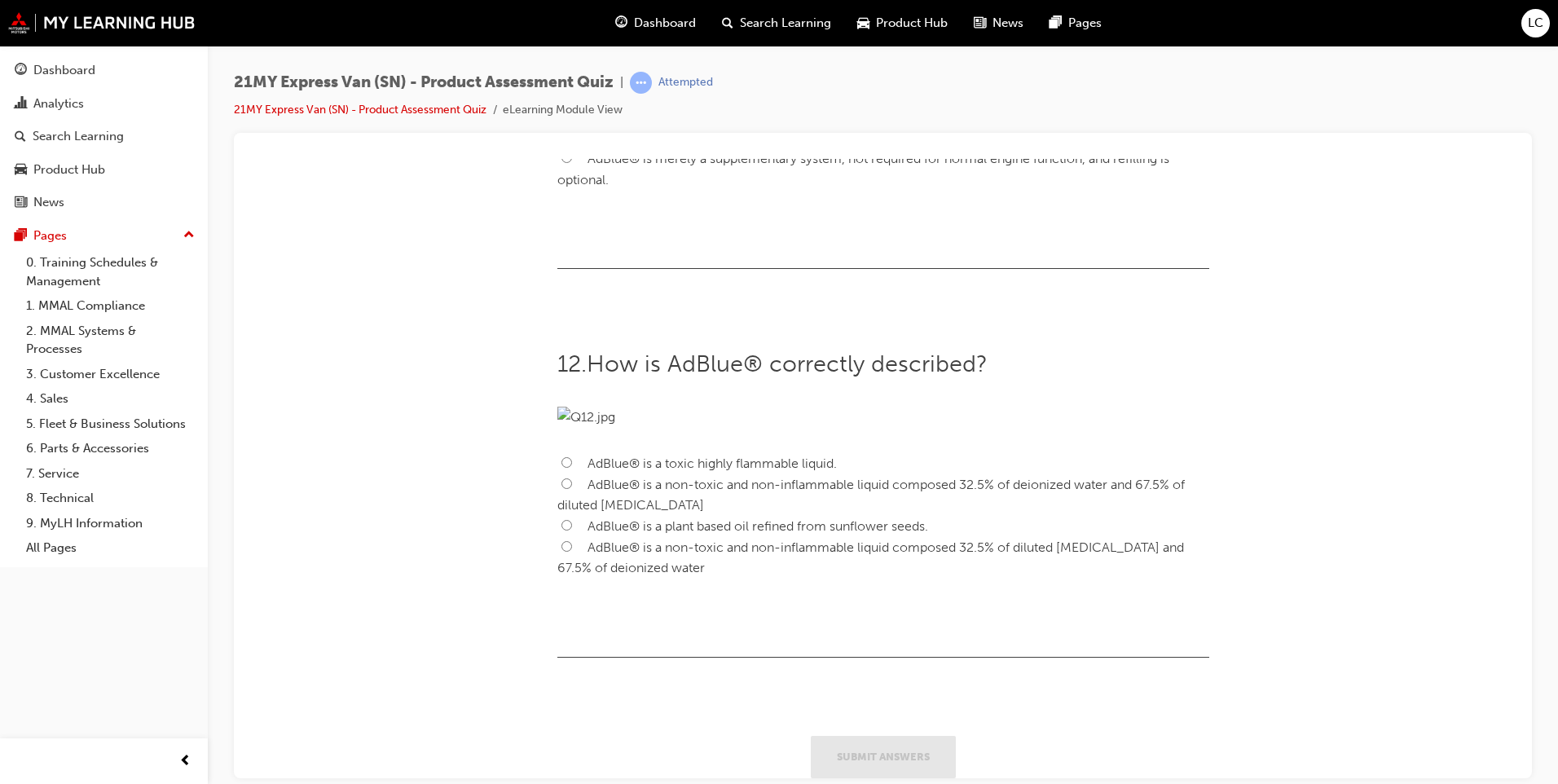
scroll to position [4638, 0]
radio input "true"
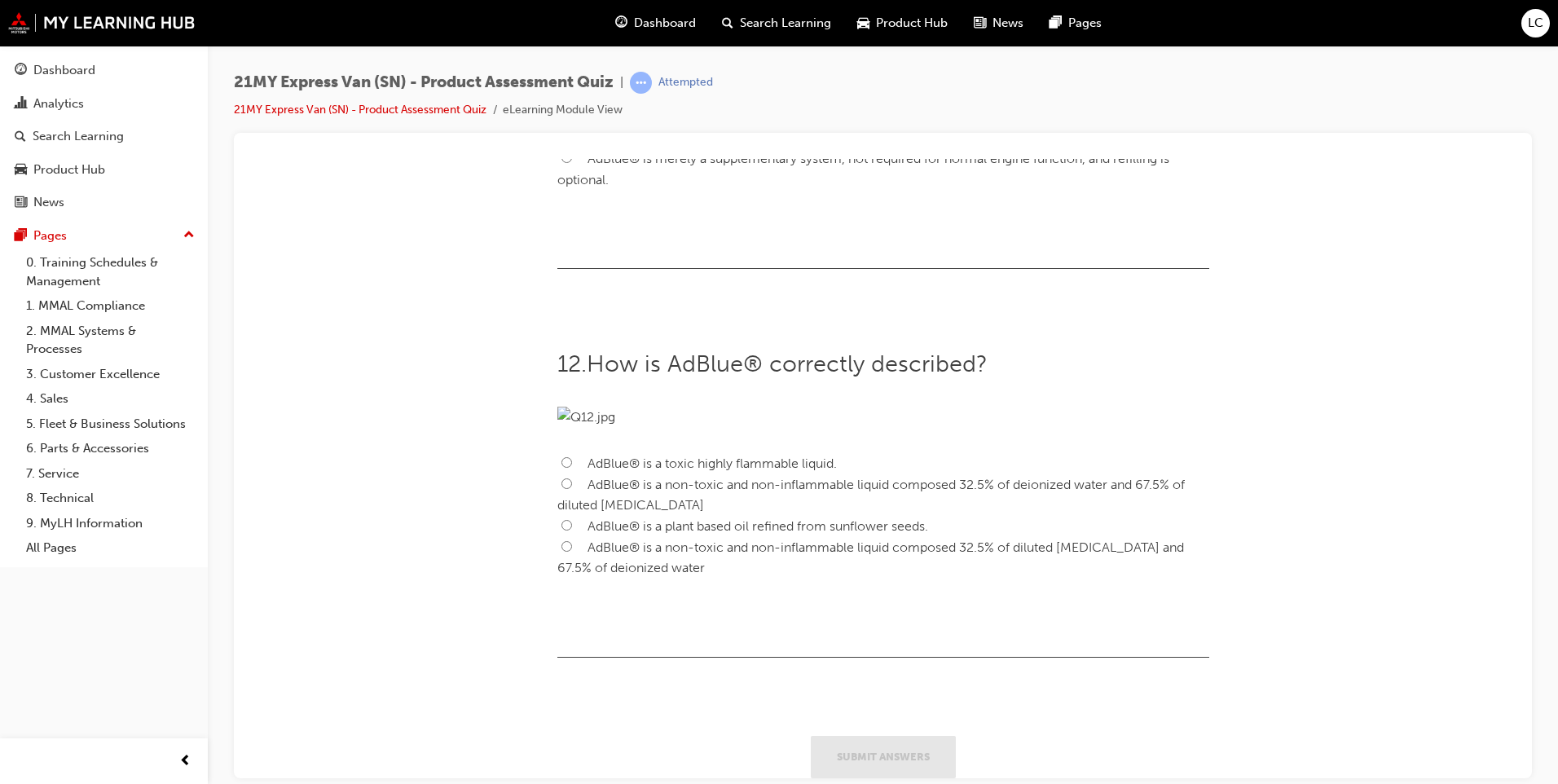
radio input "true"
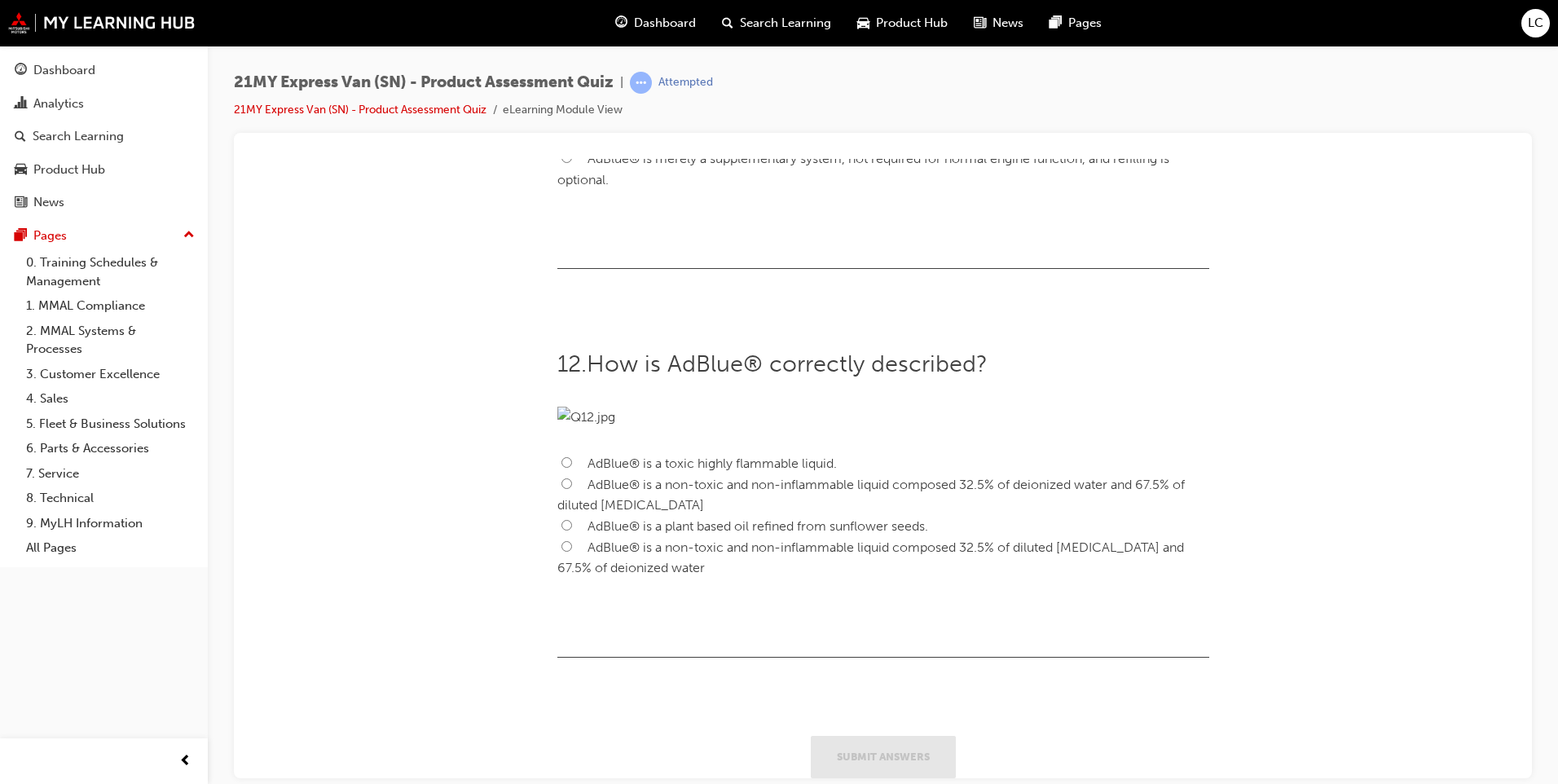
radio input "true"
click at [569, 85] on label "If the numerous warnings detailed in the Owners manual and Product Feature Guid…" at bounding box center [882, 63] width 652 height 41
click at [569, 58] on input "If the numerous warnings detailed in the Owners manual and Product Feature Guid…" at bounding box center [566, 52] width 11 height 11
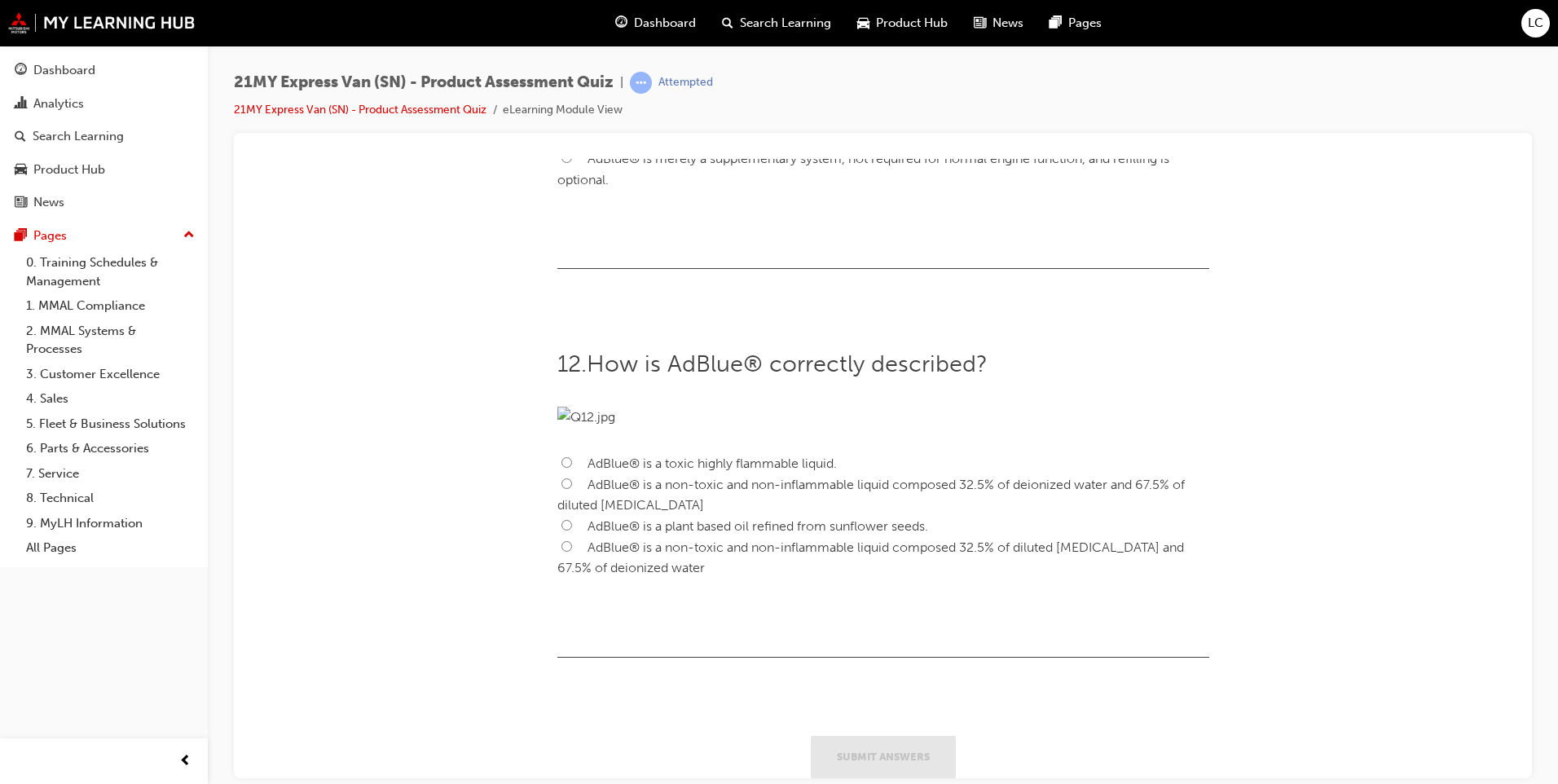
radio input "true"
click at [563, 488] on input "AdBlue® is a non-toxic and non-inflammable liquid composed 32.5% of deionized w…" at bounding box center [566, 482] width 11 height 11
radio input "true"
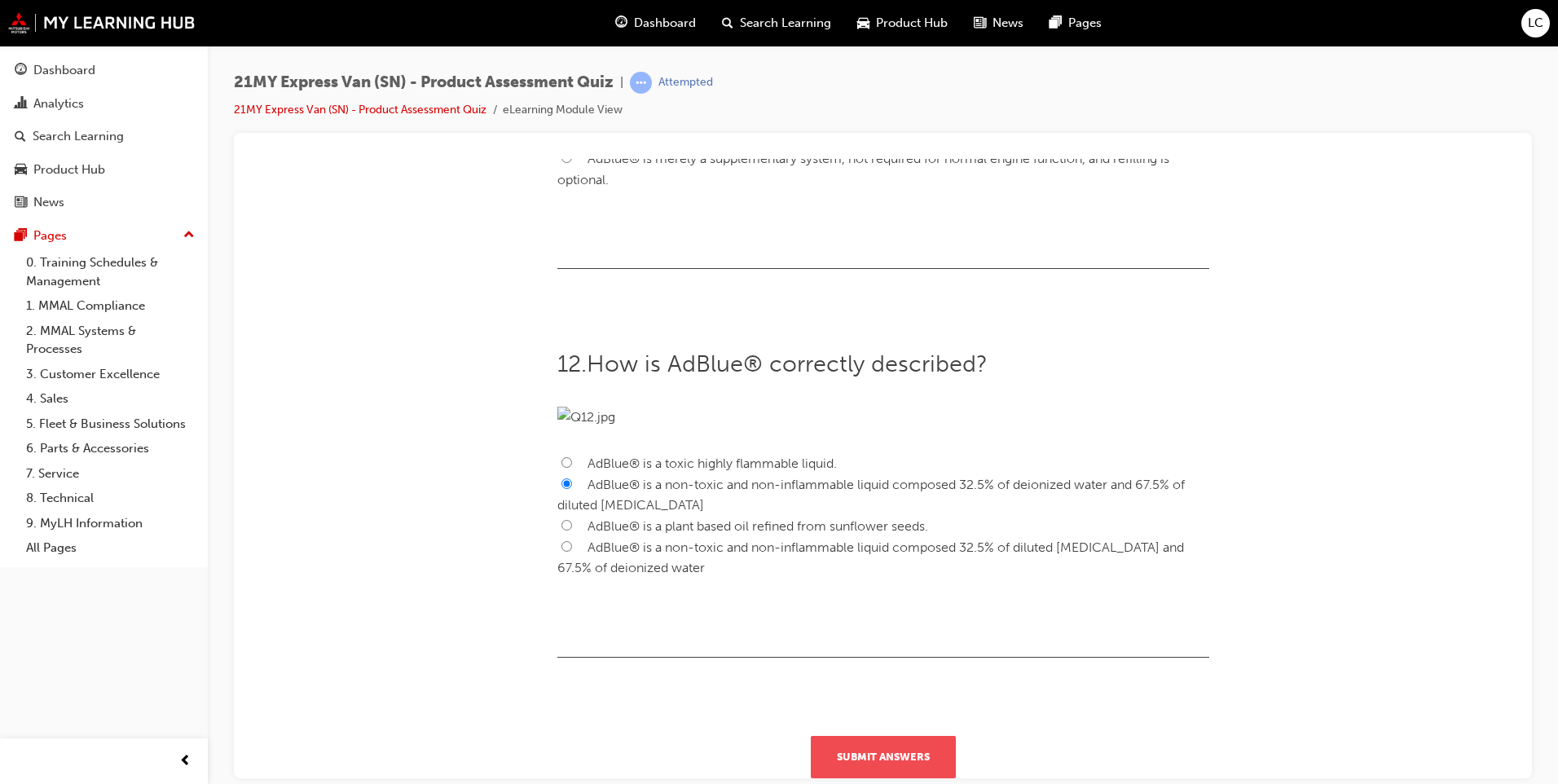
click at [861, 770] on button "Submit Answers" at bounding box center [883, 755] width 145 height 42
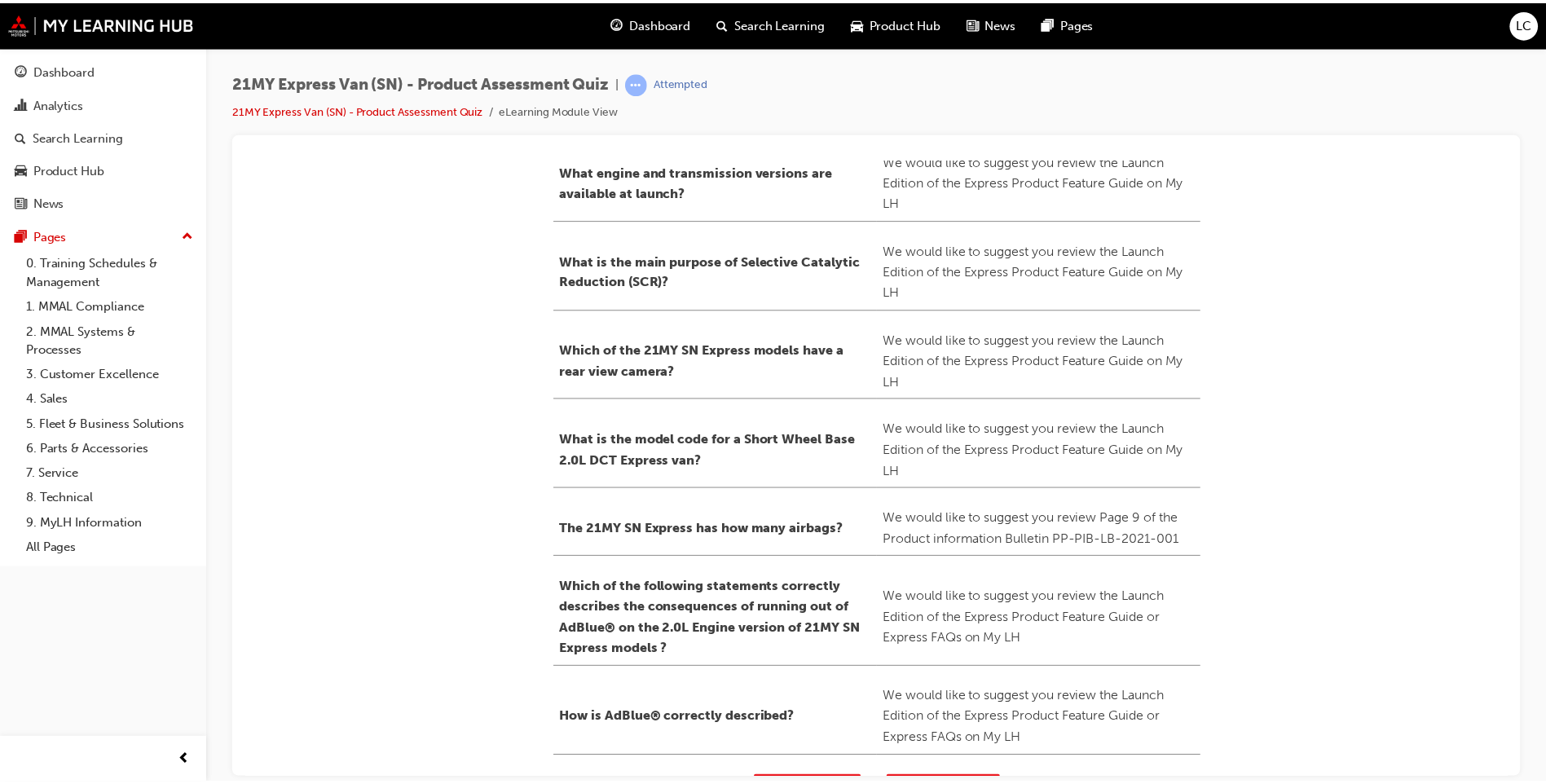
scroll to position [382, 0]
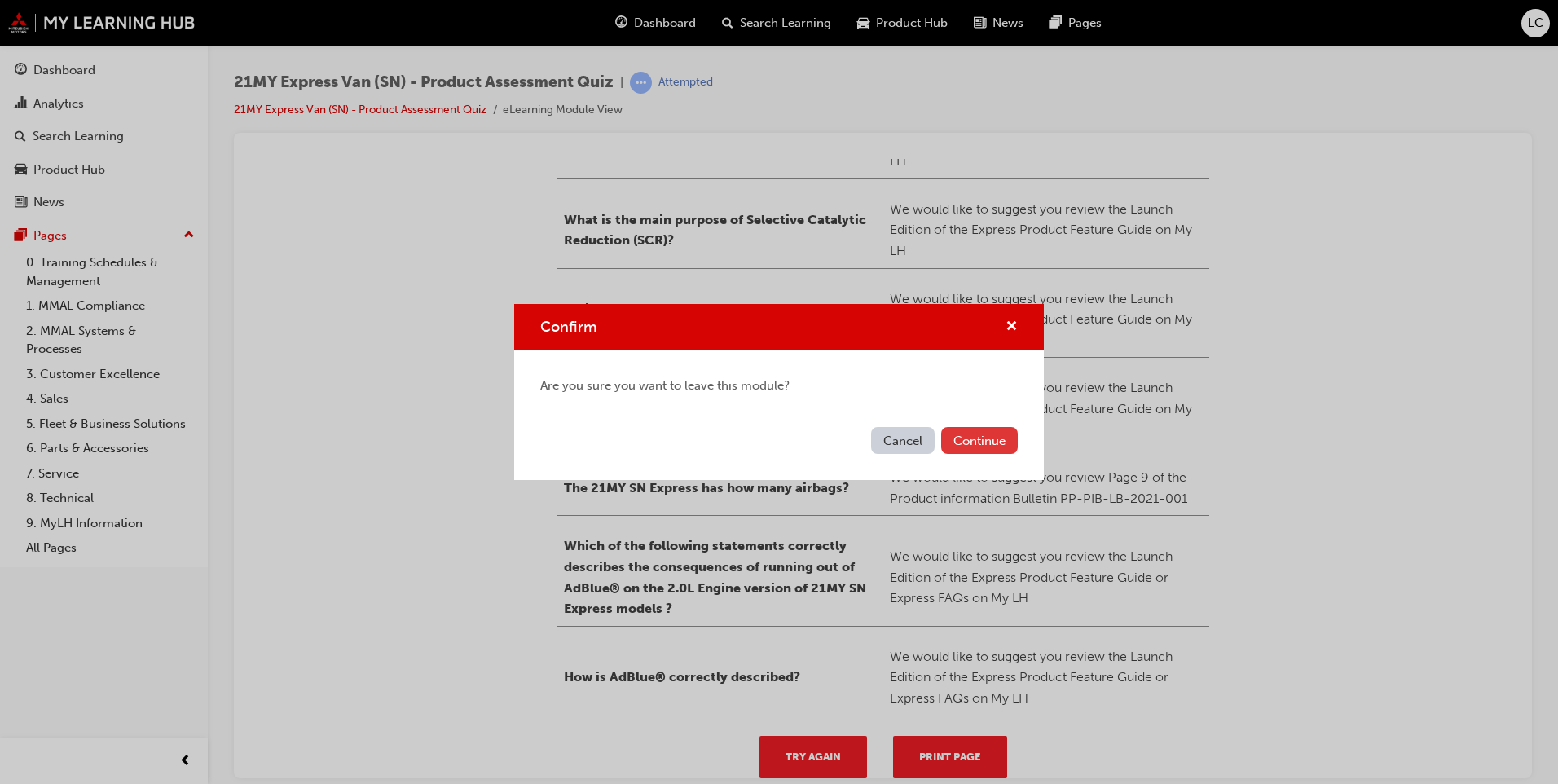
click at [945, 430] on button "Continue" at bounding box center [978, 440] width 77 height 27
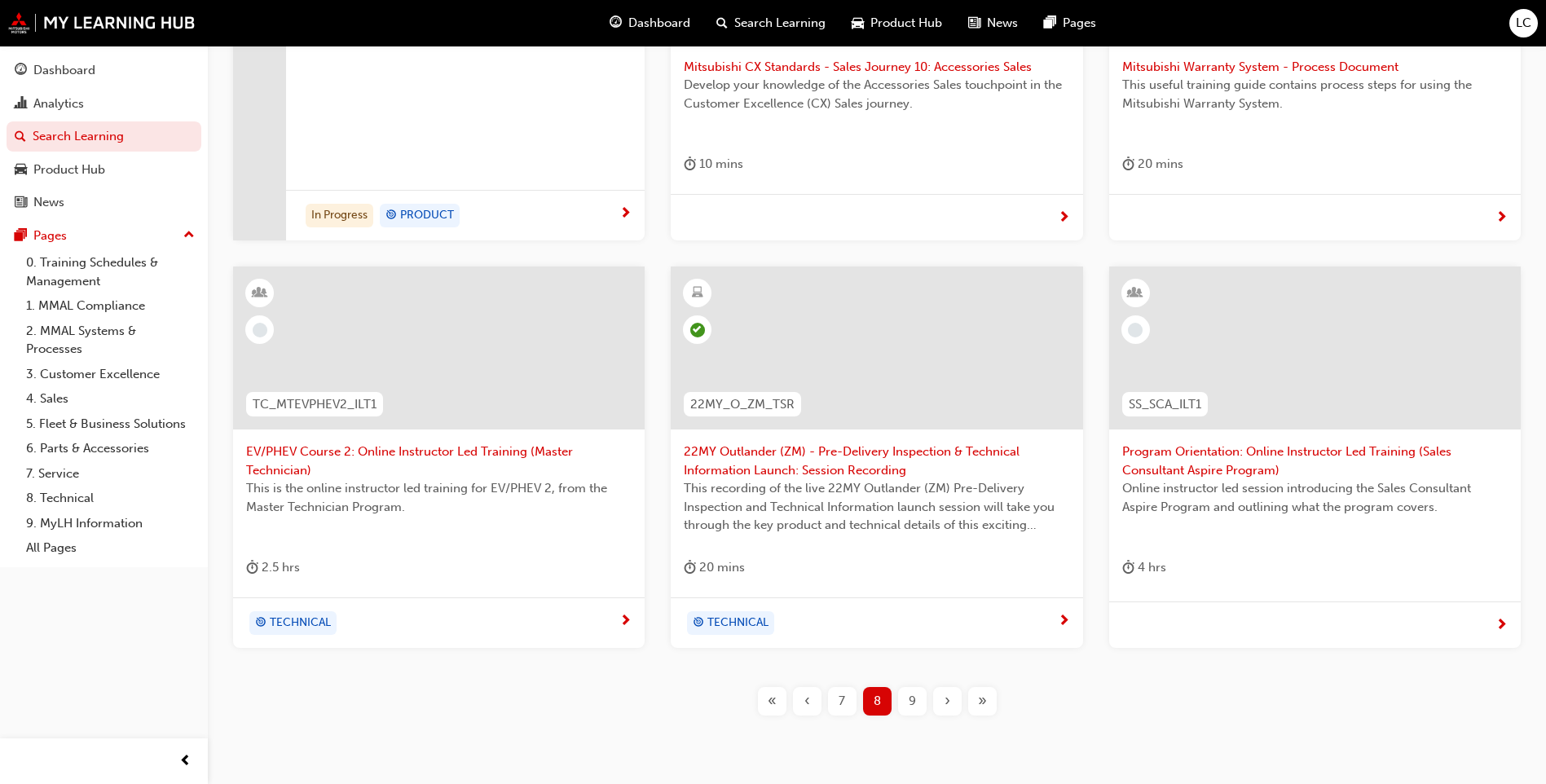
scroll to position [559, 0]
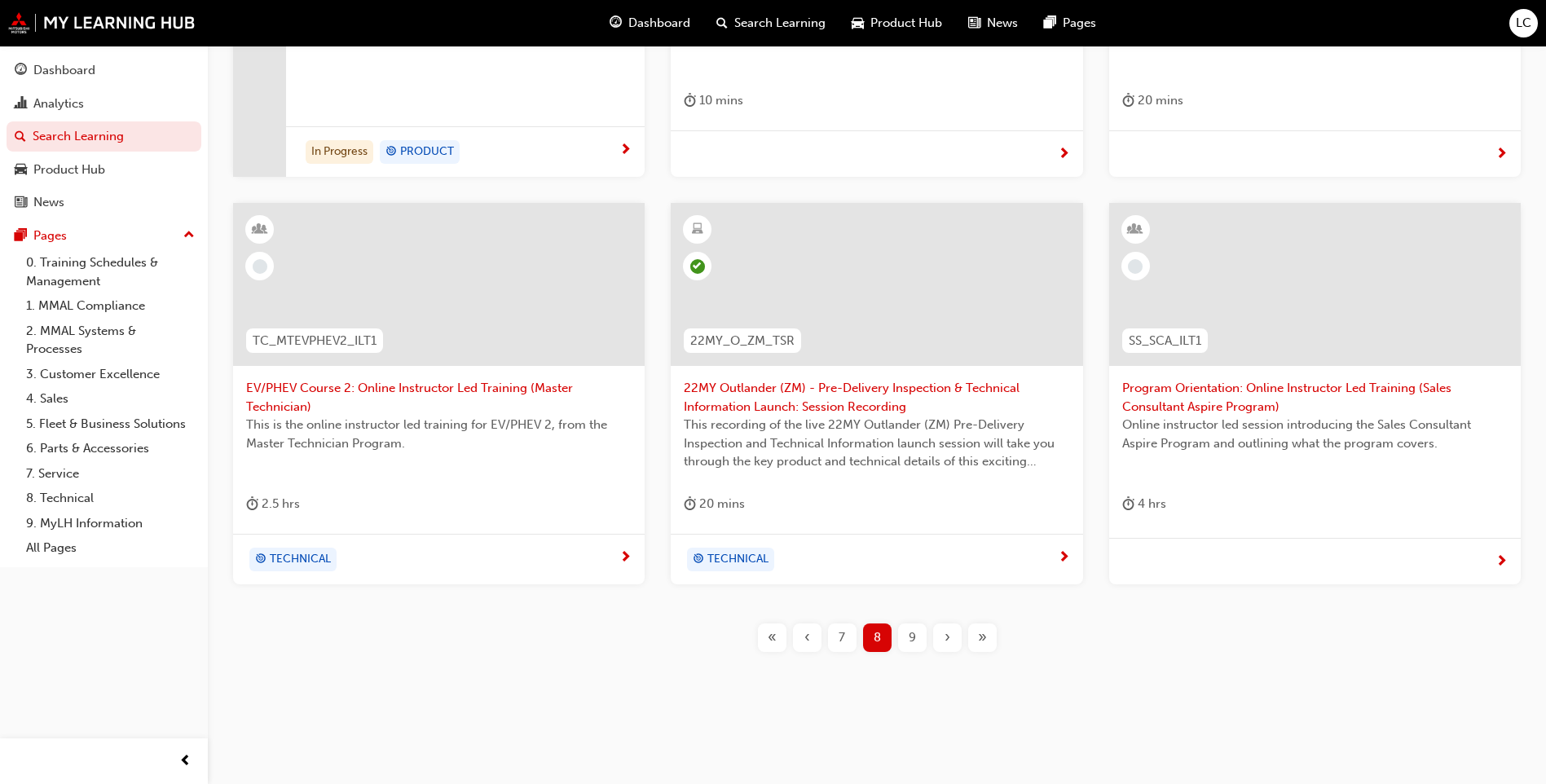
click at [915, 653] on div "21MY Express Van (SN) - Product Assessment Quiz An assessment designed to test …" at bounding box center [877, 248] width 1286 height 861
click at [911, 644] on span "9" at bounding box center [912, 638] width 8 height 19
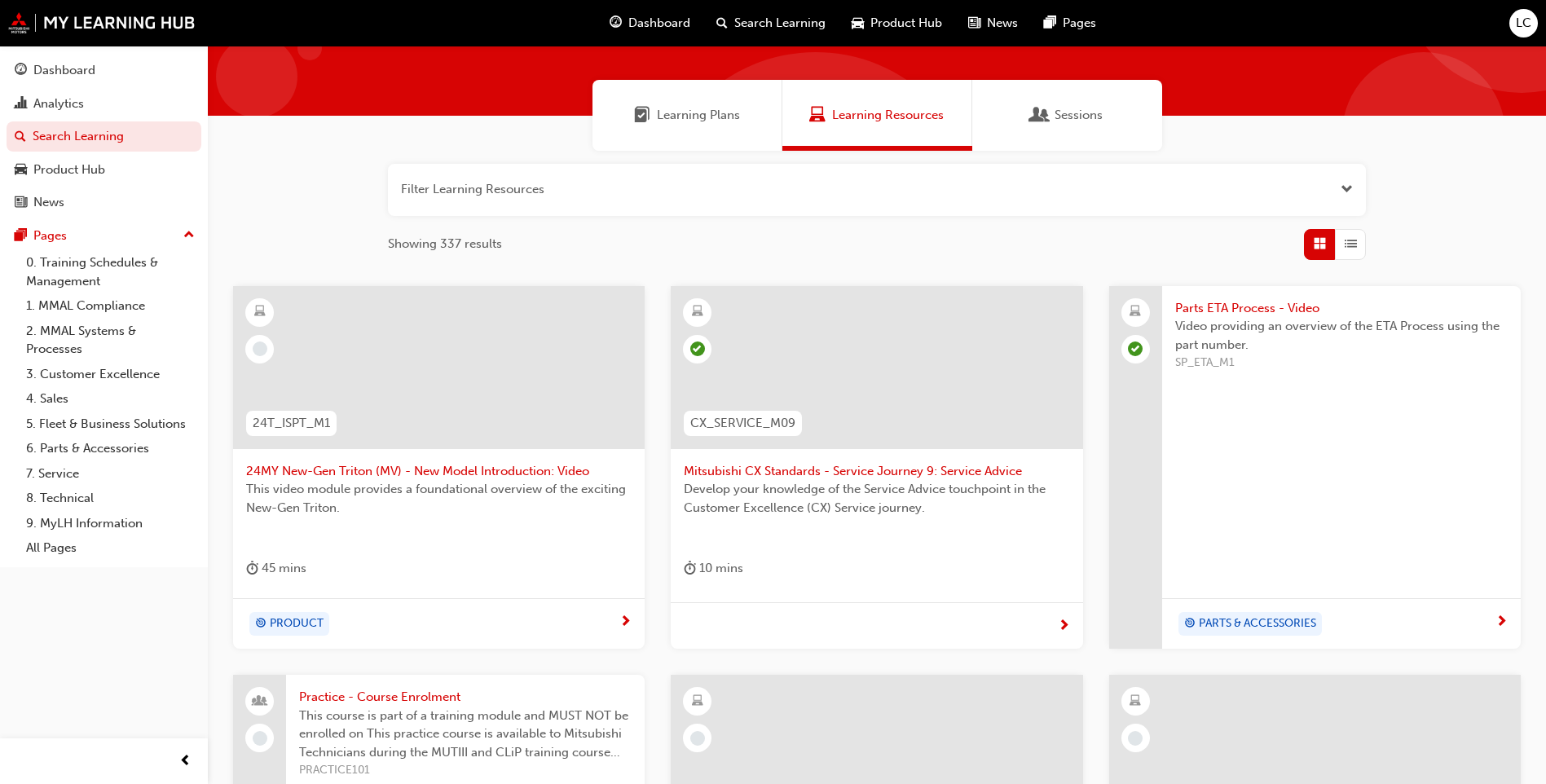
scroll to position [293, 0]
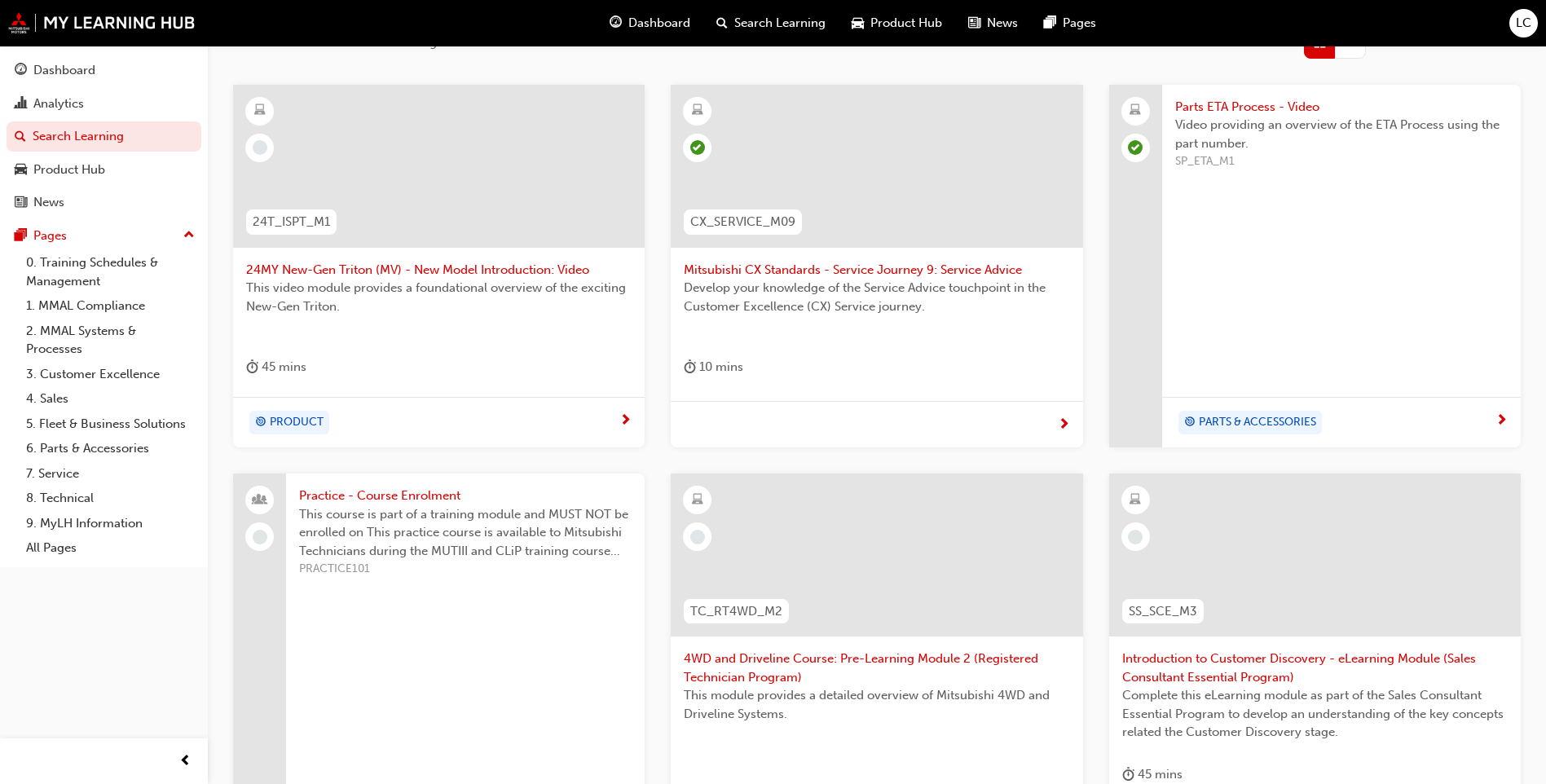
click at [314, 501] on span "Practice - Course Enrolment" at bounding box center [465, 495] width 332 height 19
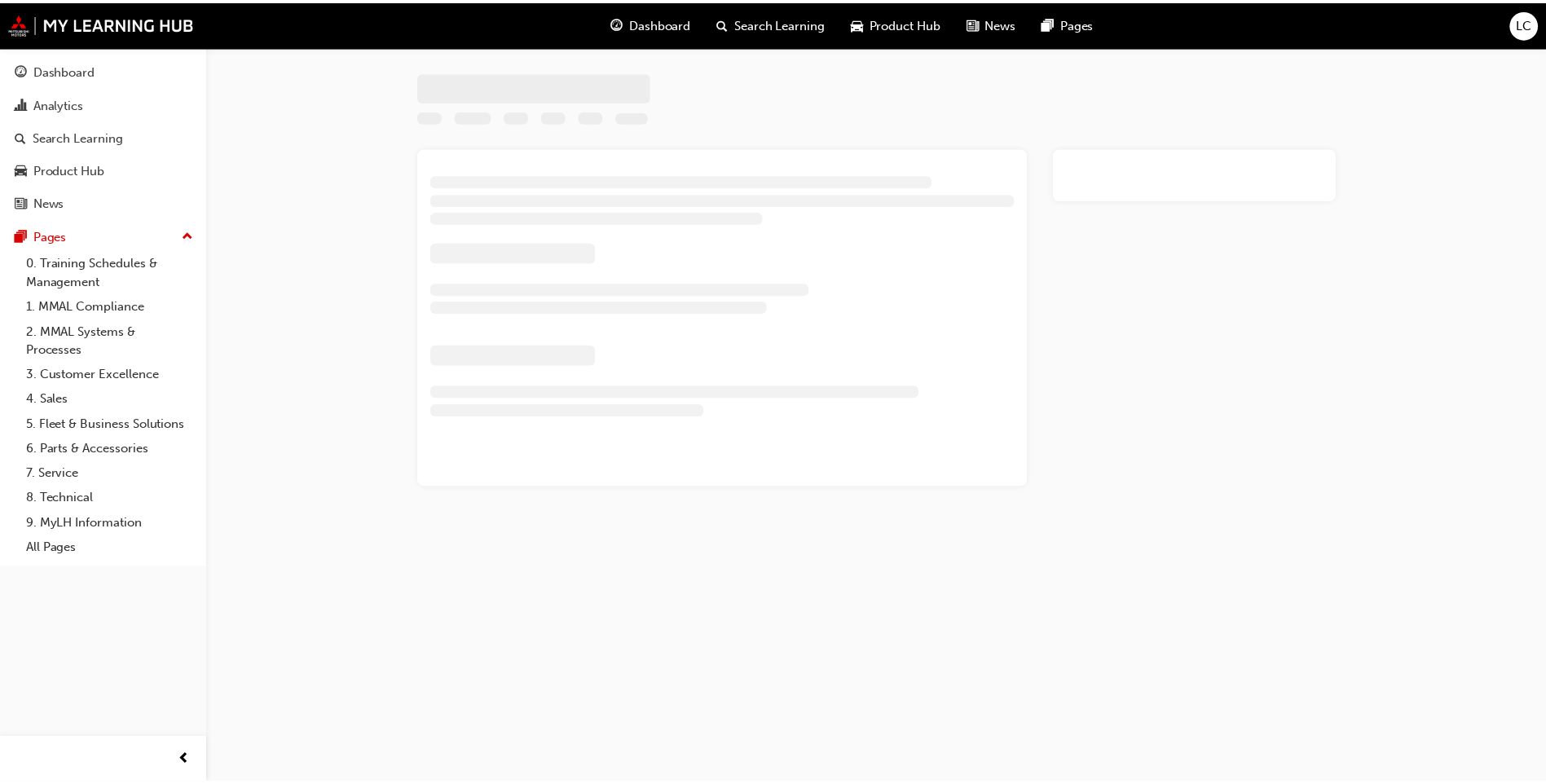
scroll to position [8, 0]
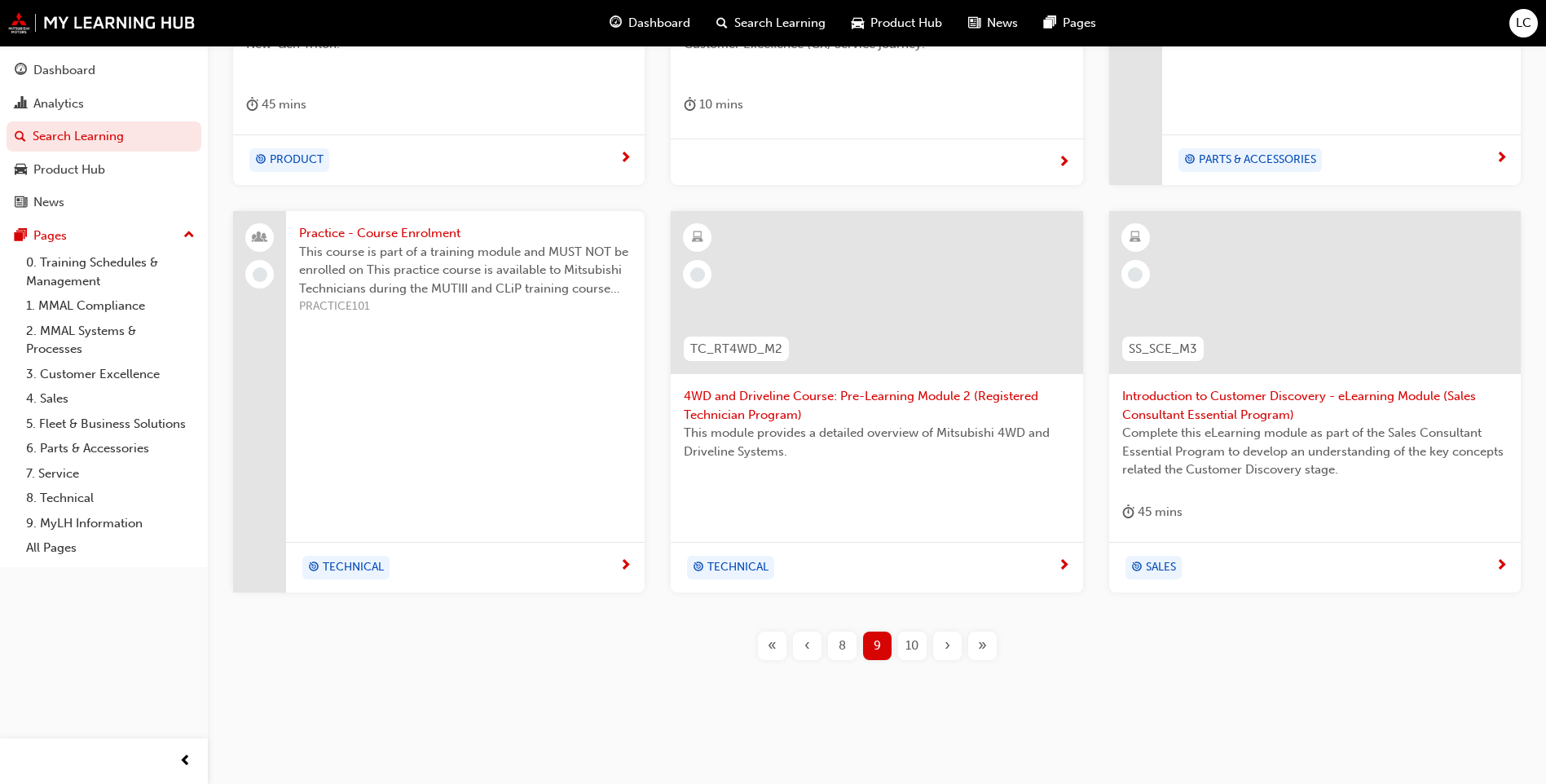
scroll to position [563, 0]
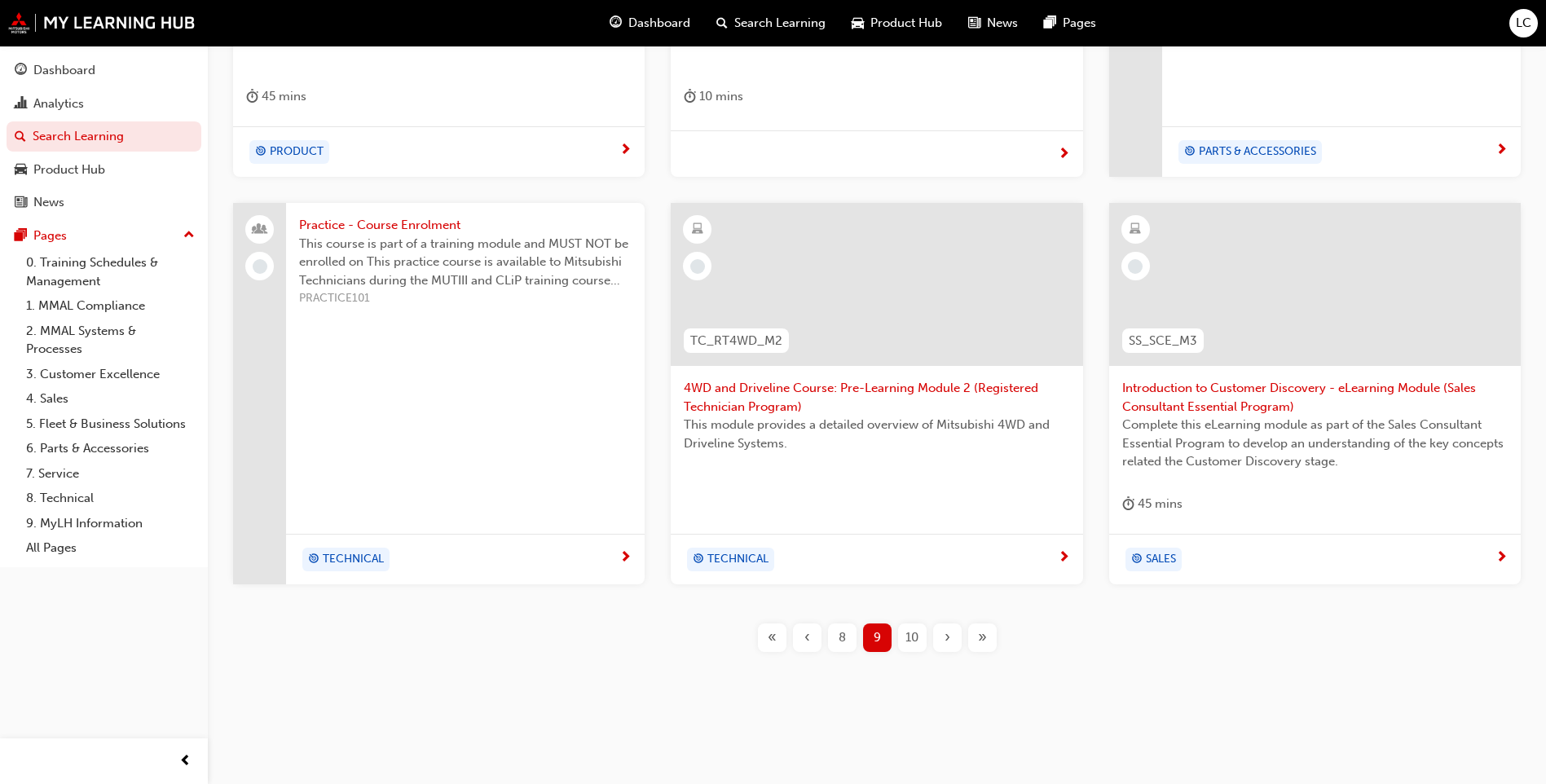
click at [910, 631] on span "10" at bounding box center [911, 638] width 13 height 19
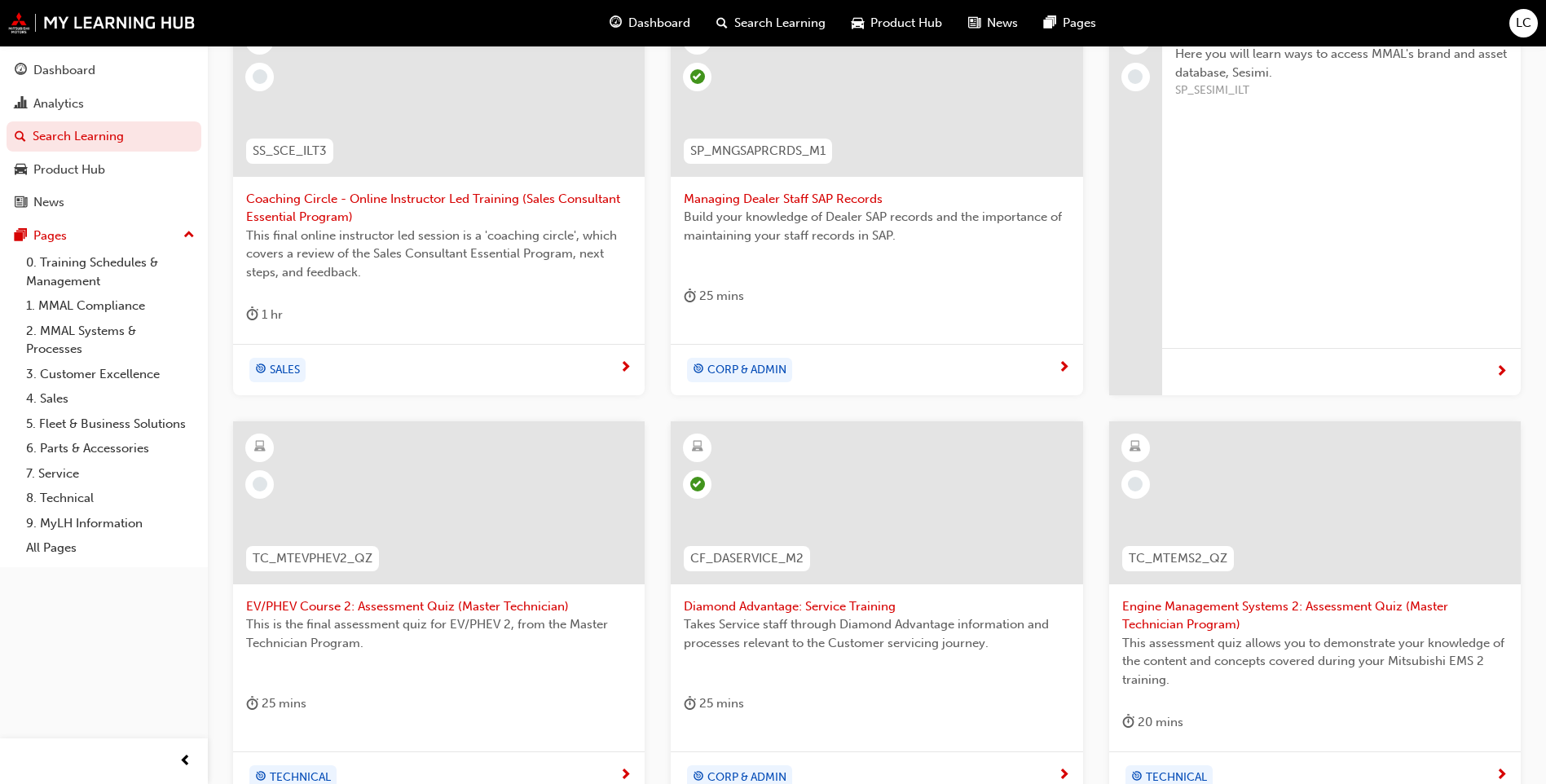
scroll to position [316, 0]
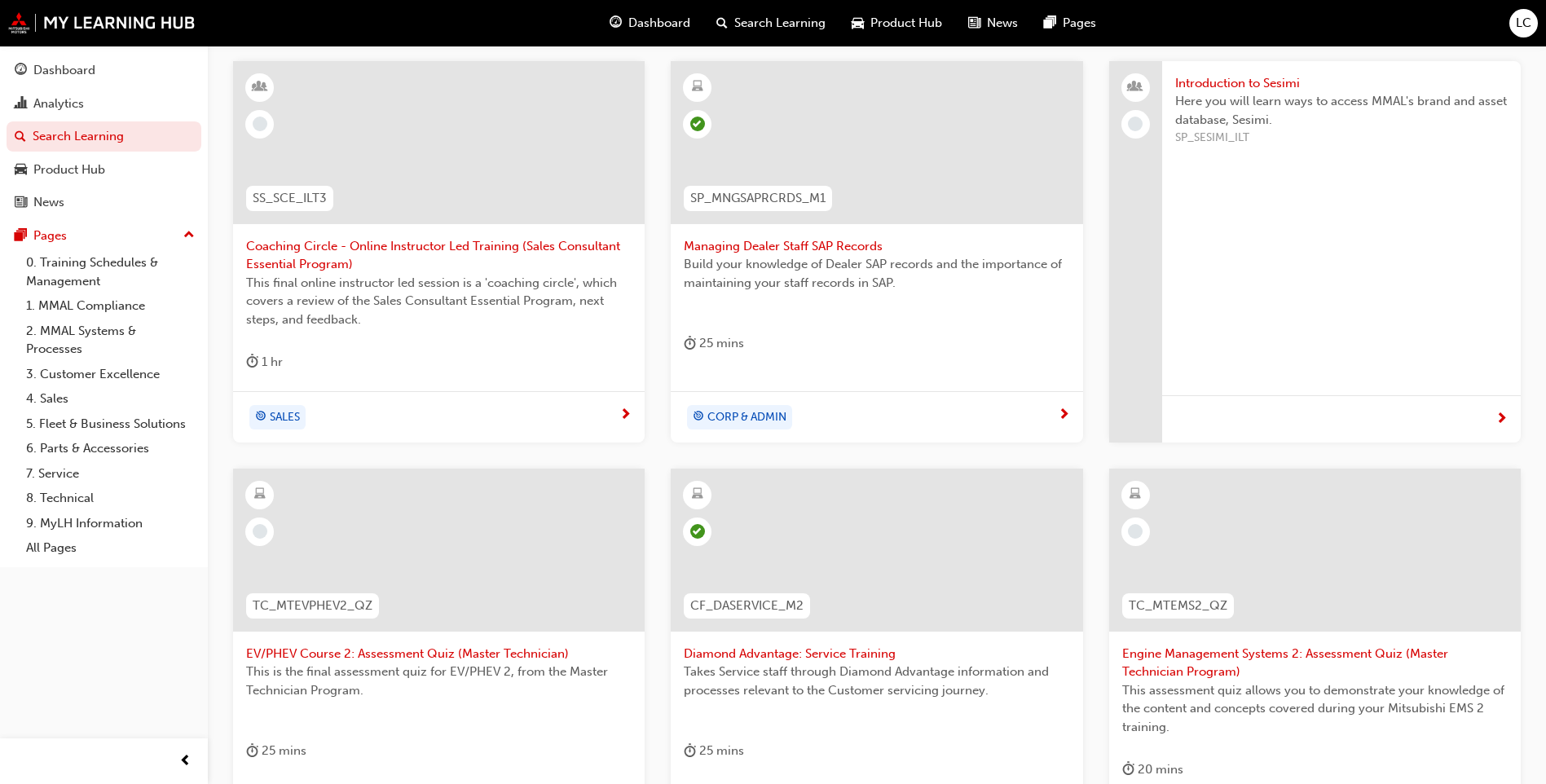
click at [831, 240] on span "Managing Dealer Staff SAP Records" at bounding box center [876, 246] width 385 height 19
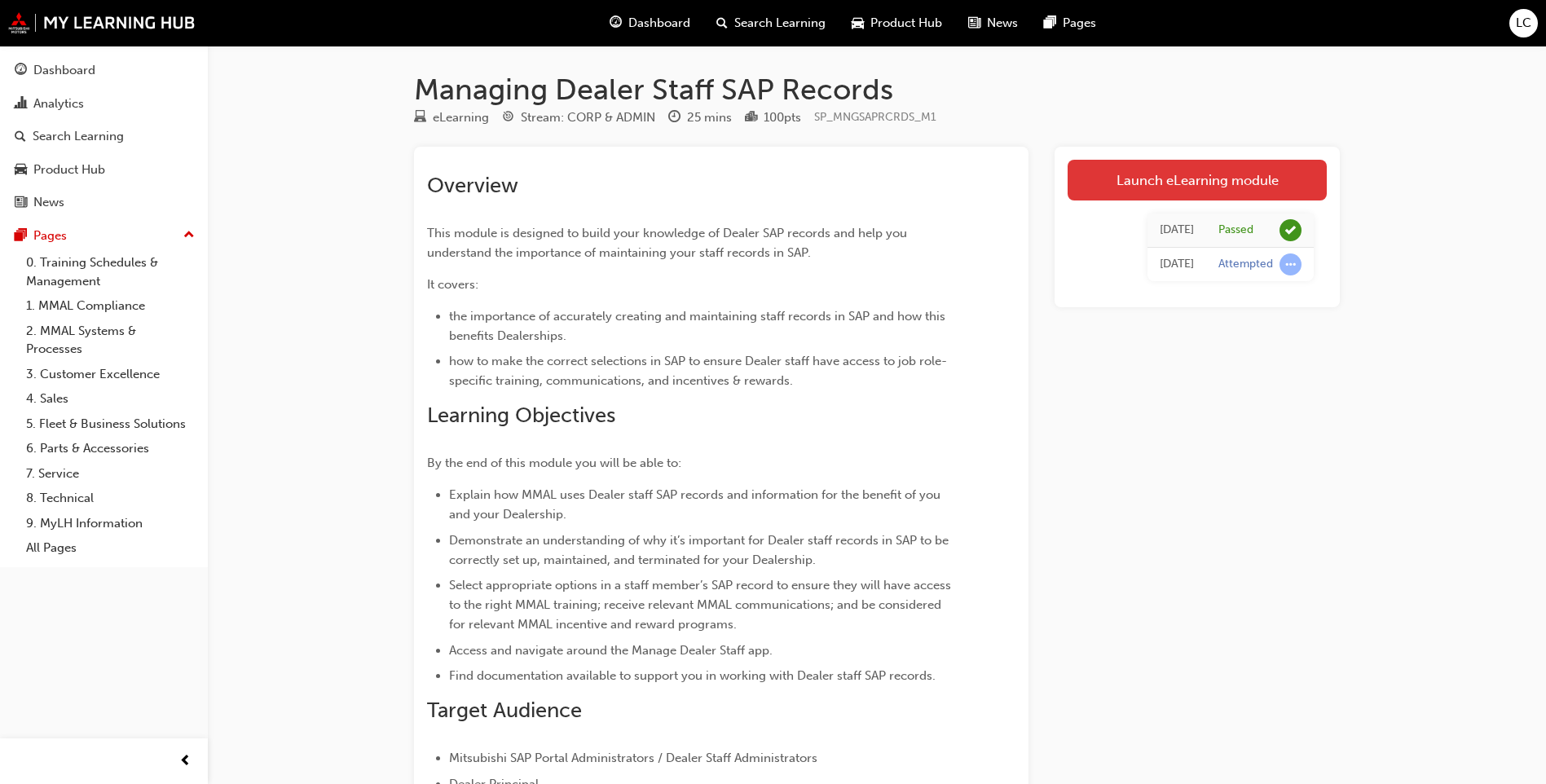
click at [1109, 183] on link "Launch eLearning module" at bounding box center [1198, 180] width 259 height 40
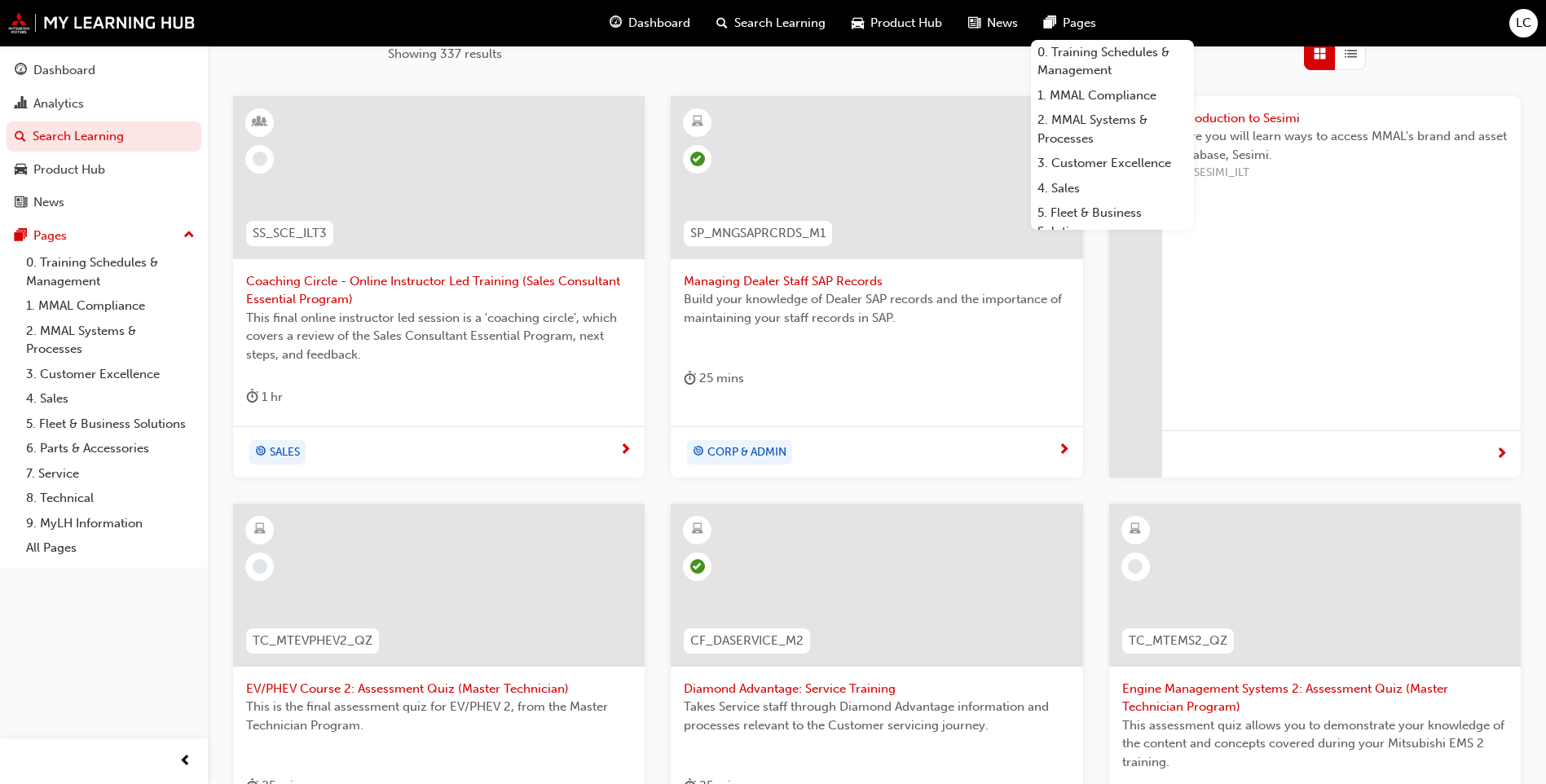
scroll to position [278, 0]
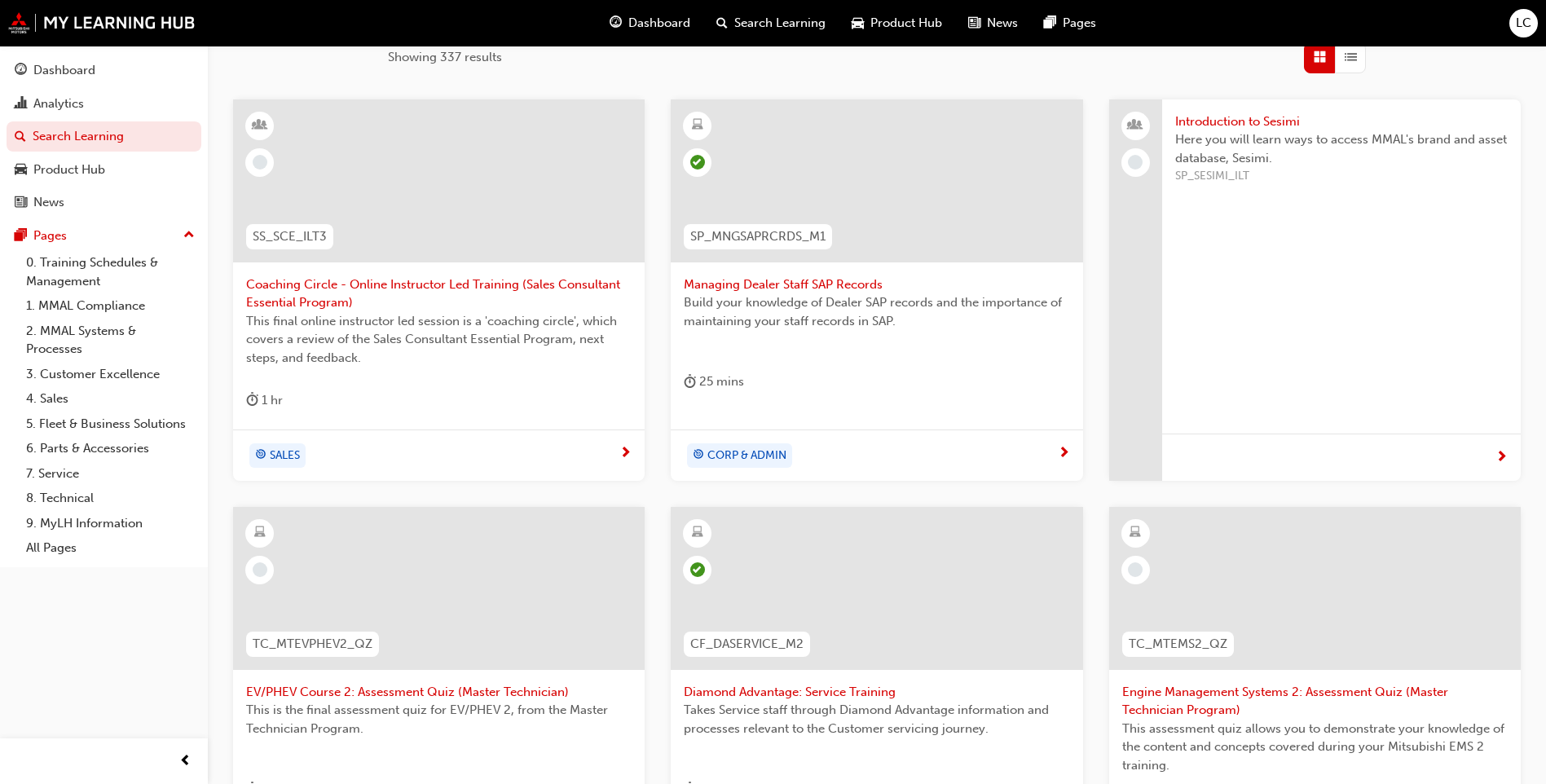
click at [1200, 121] on span "Introduction to Sesimi" at bounding box center [1341, 122] width 332 height 19
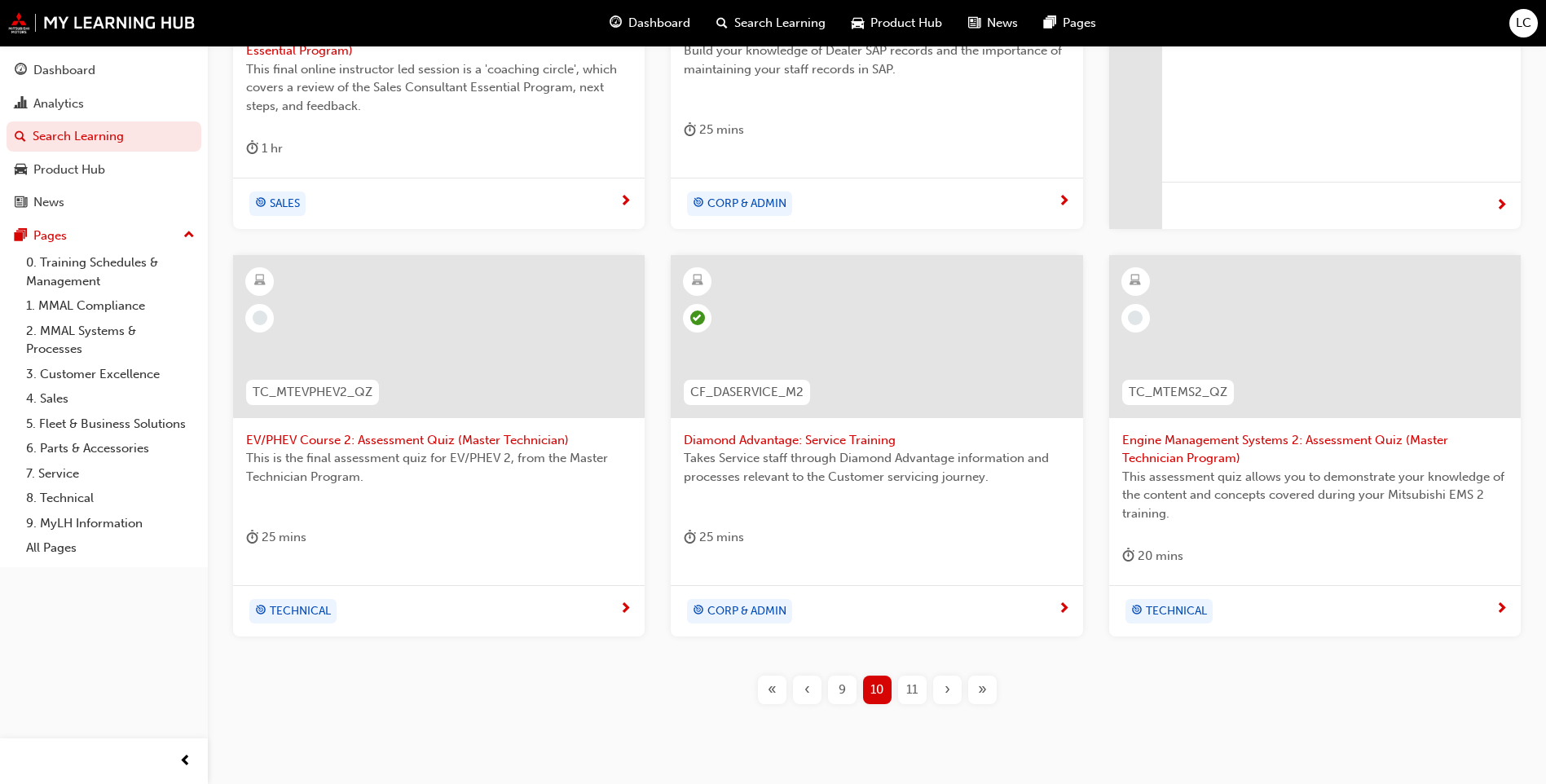
scroll to position [581, 0]
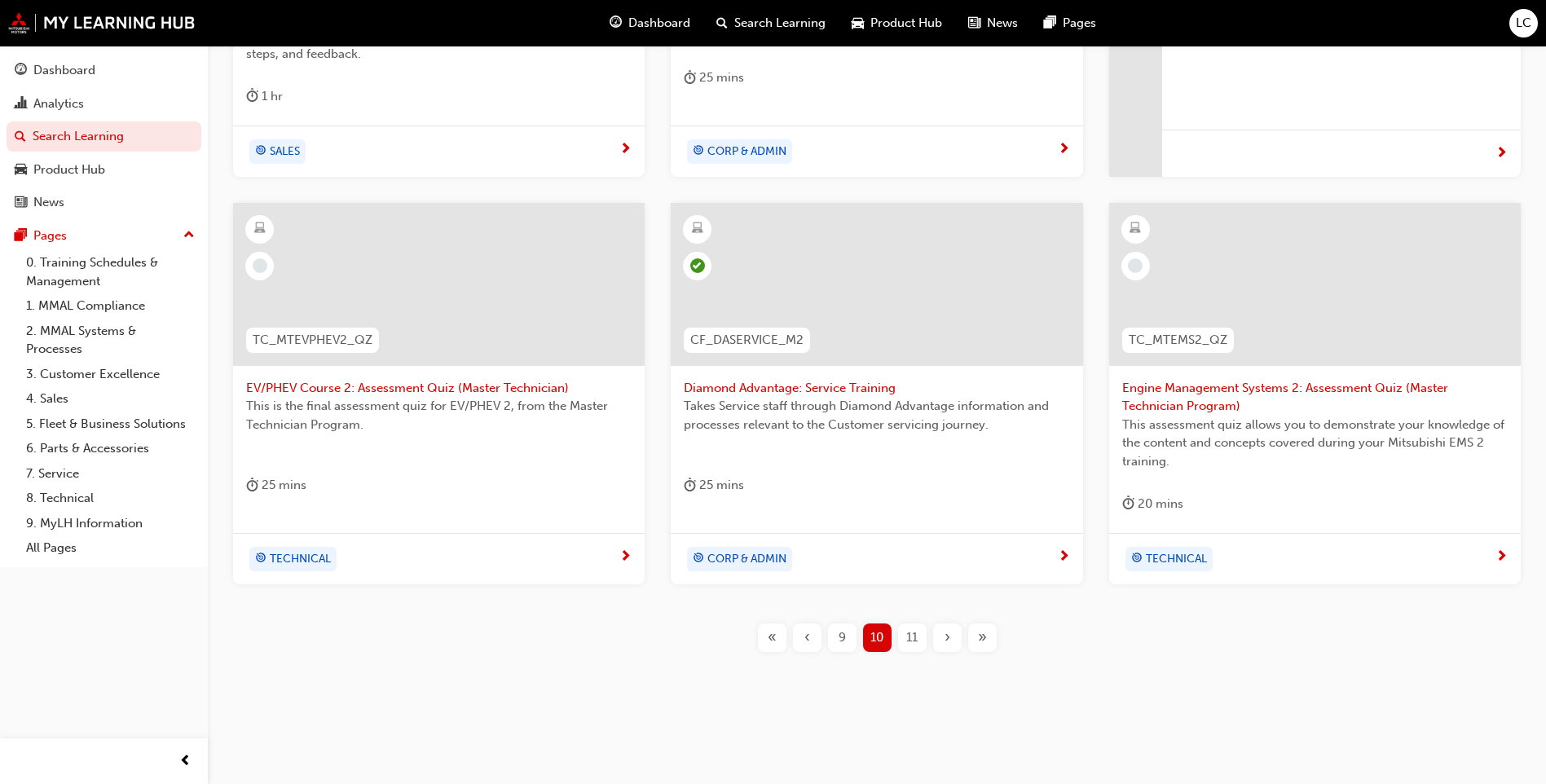
click at [916, 630] on span "11" at bounding box center [912, 638] width 12 height 19
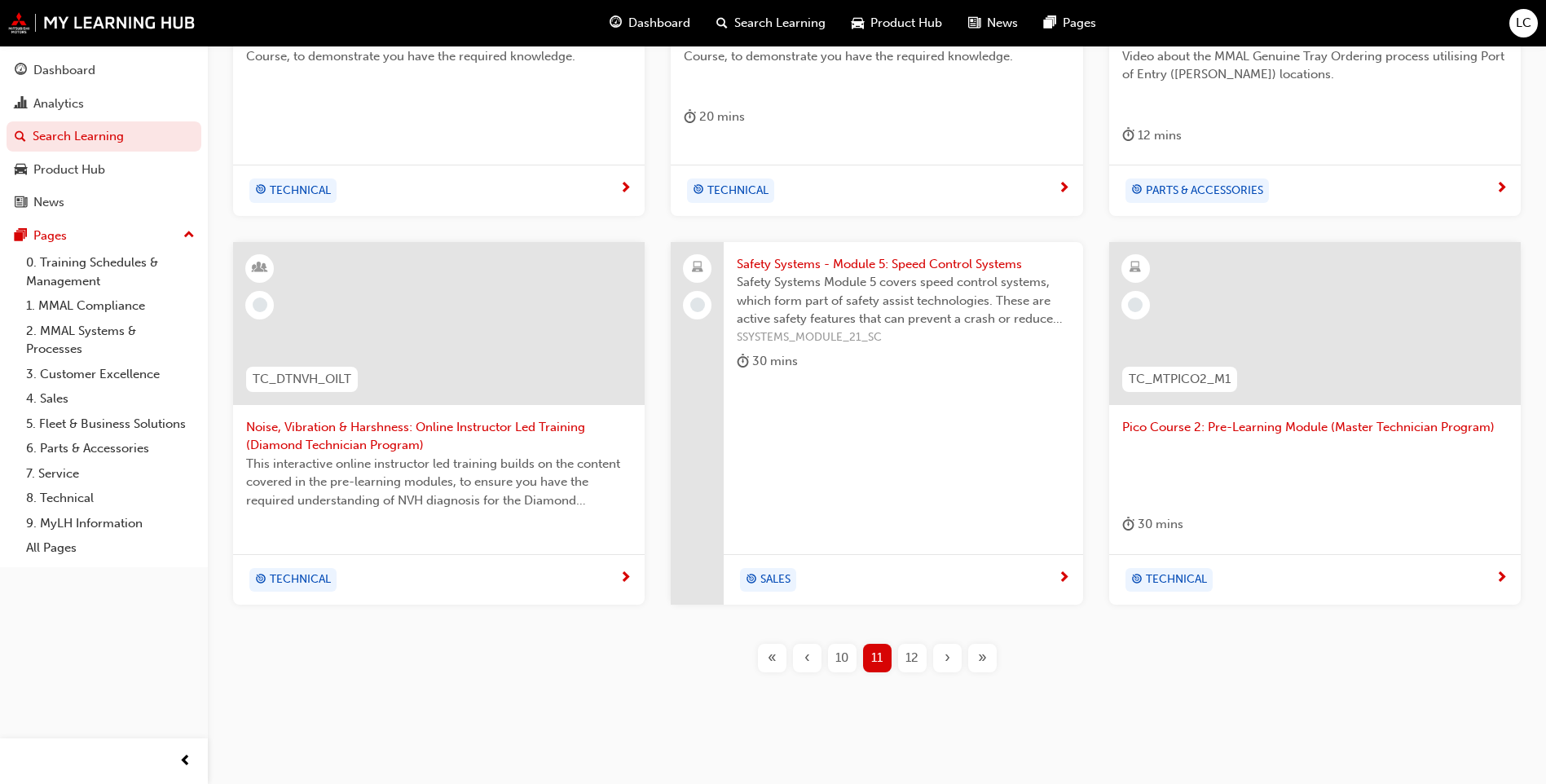
scroll to position [545, 0]
click at [912, 646] on span "12" at bounding box center [911, 655] width 13 height 19
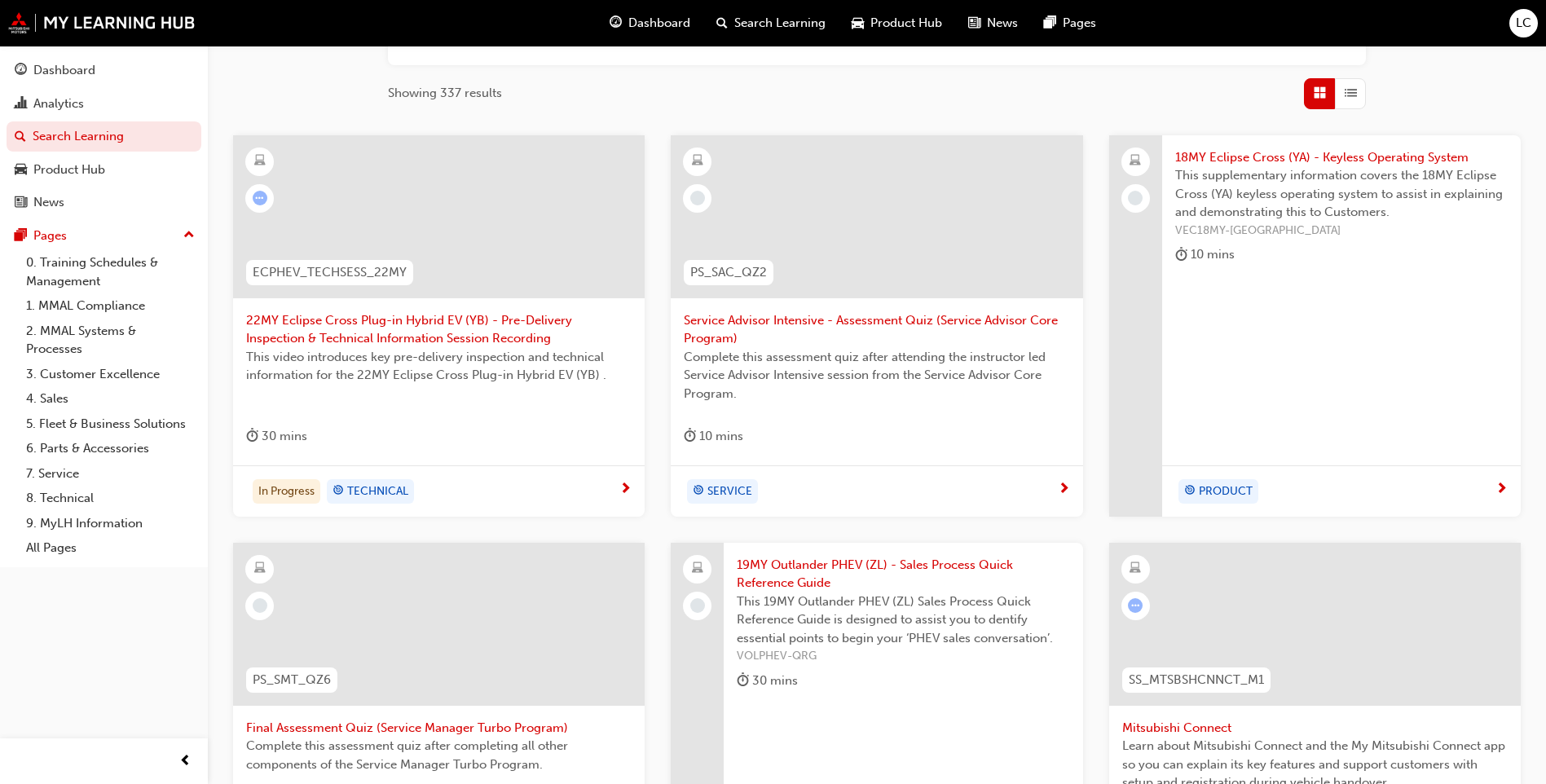
scroll to position [241, 0]
click at [808, 565] on span "19MY Outlander PHEV (ZL) - Sales Process Quick Reference Guide" at bounding box center [902, 575] width 332 height 37
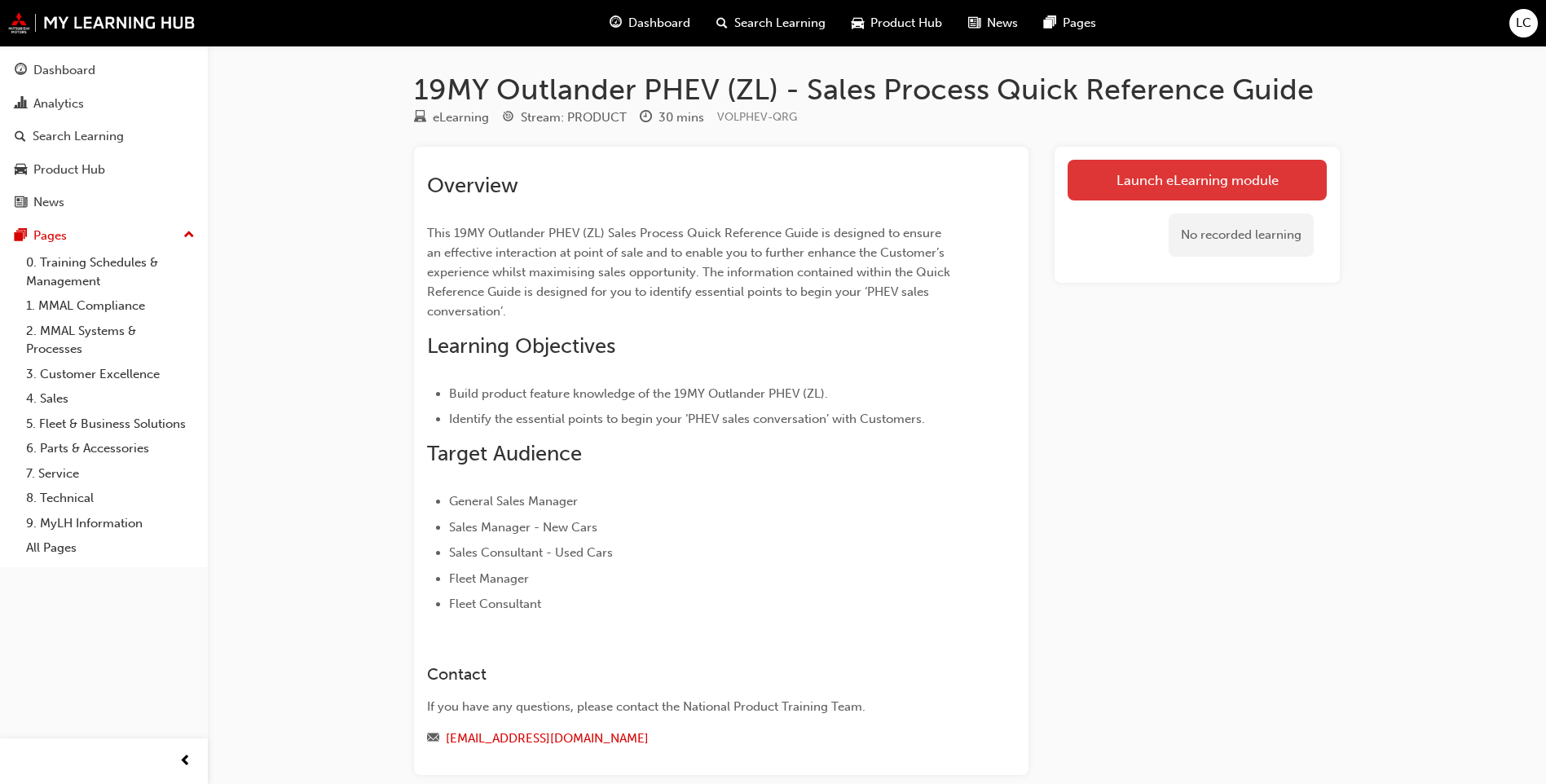
click at [1237, 180] on link "Launch eLearning module" at bounding box center [1198, 180] width 259 height 40
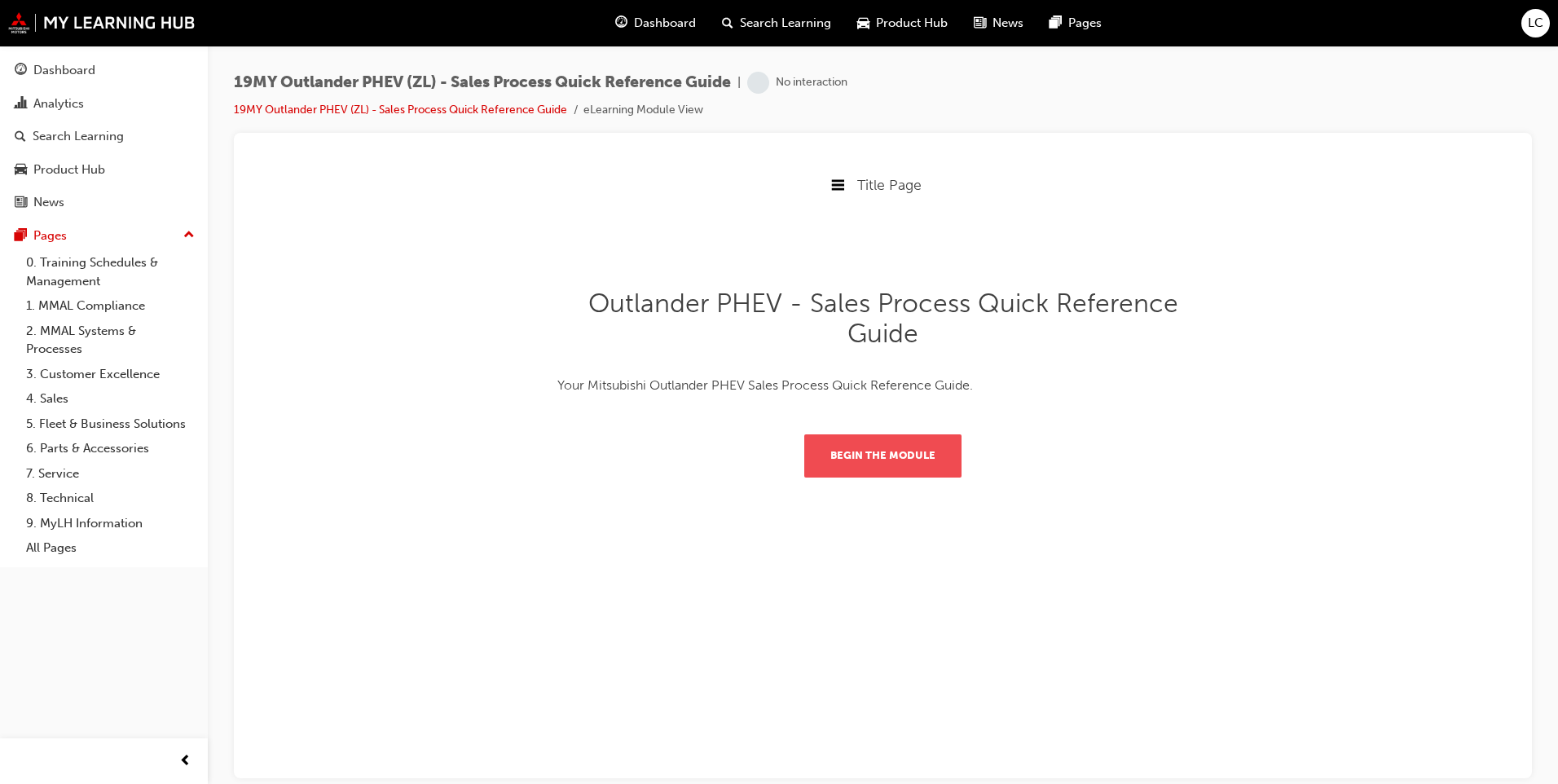
click at [875, 467] on button "Begin the module" at bounding box center [882, 454] width 157 height 42
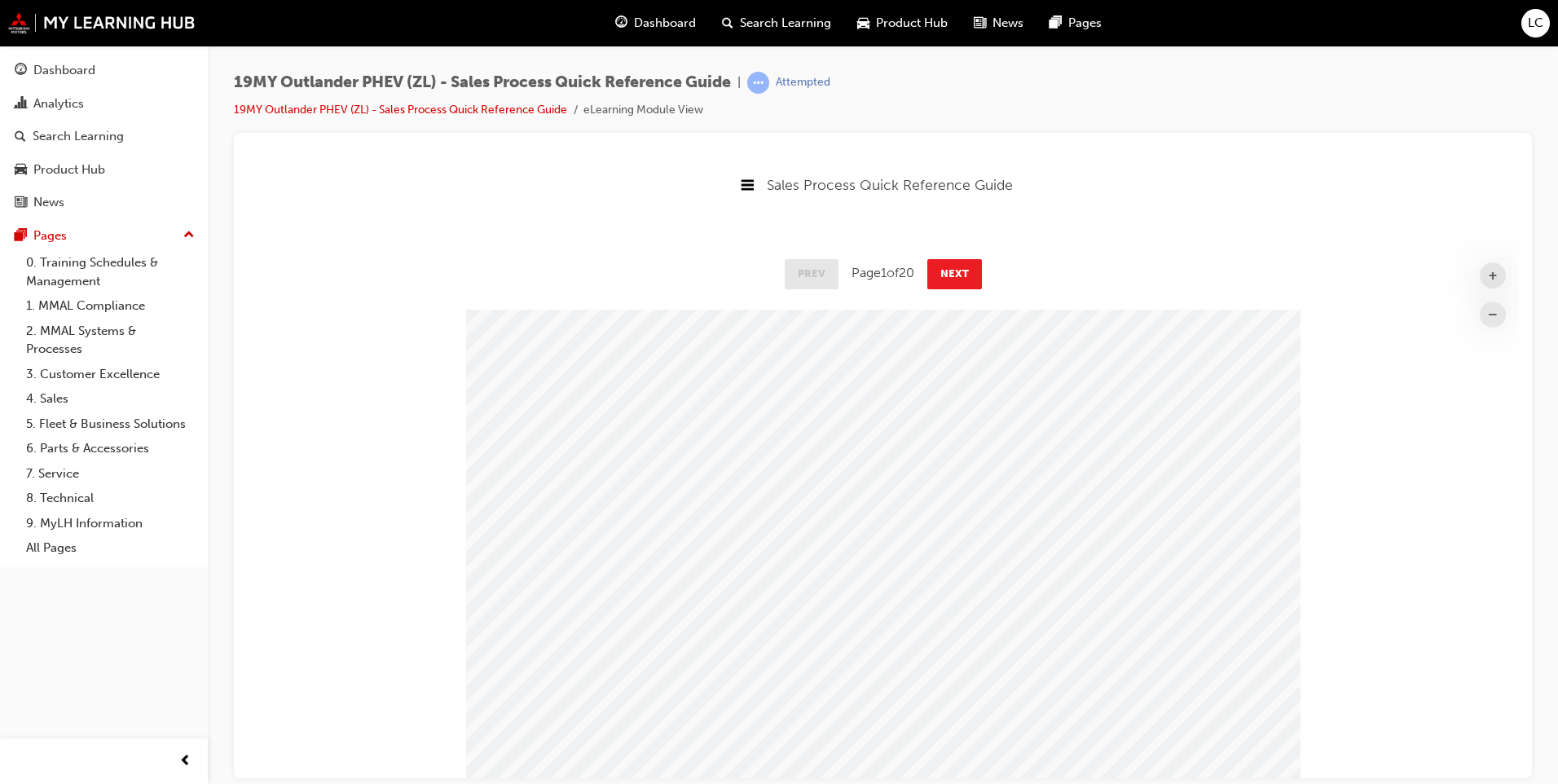
scroll to position [1317, 1285]
click at [956, 274] on button "Next" at bounding box center [954, 273] width 55 height 29
click at [956, 274] on button "Next" at bounding box center [955, 273] width 55 height 29
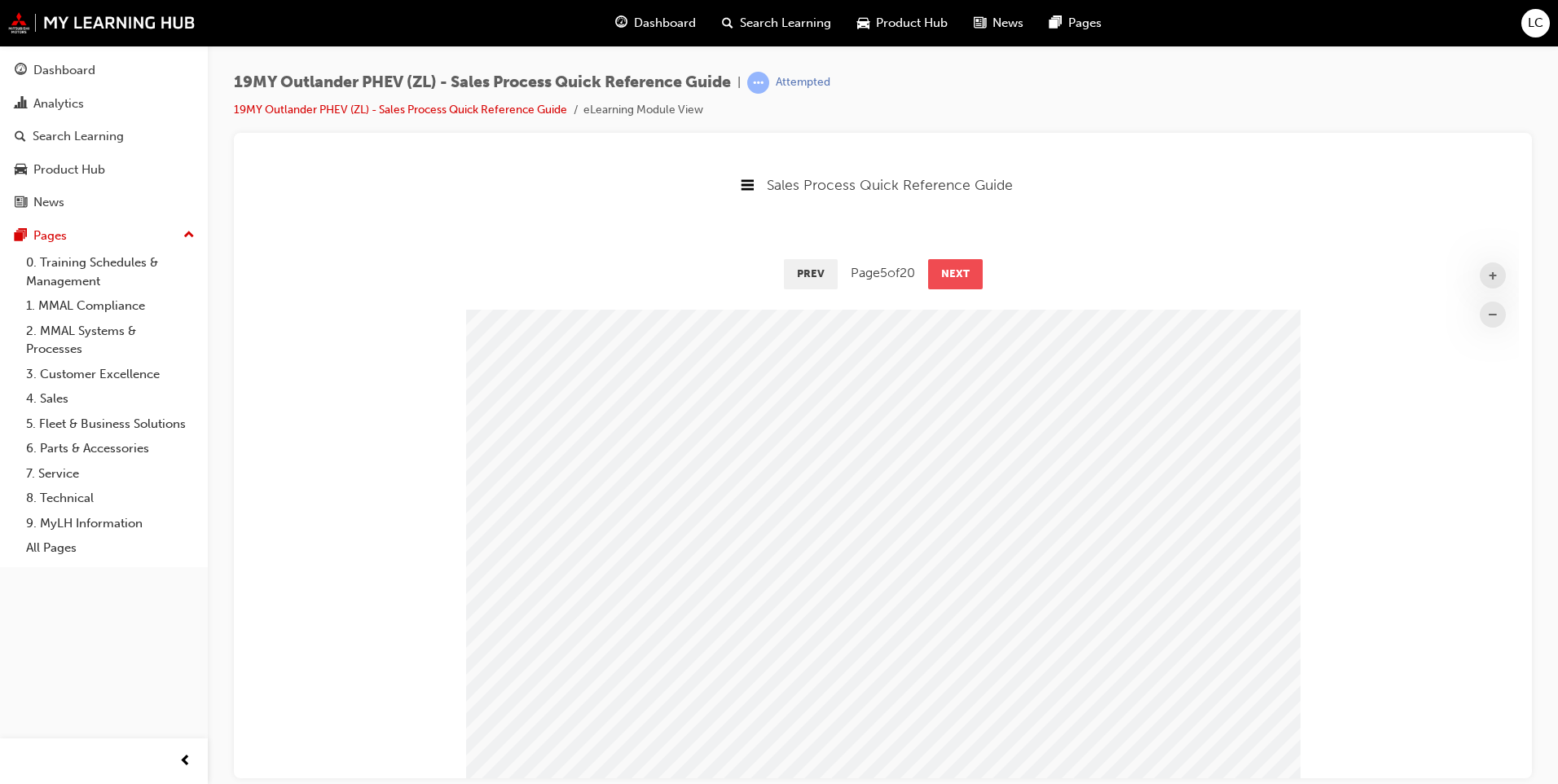
click at [956, 274] on button "Next" at bounding box center [955, 273] width 55 height 29
click at [956, 274] on button "Next" at bounding box center [954, 273] width 55 height 29
click at [956, 274] on button "Next" at bounding box center [955, 273] width 55 height 29
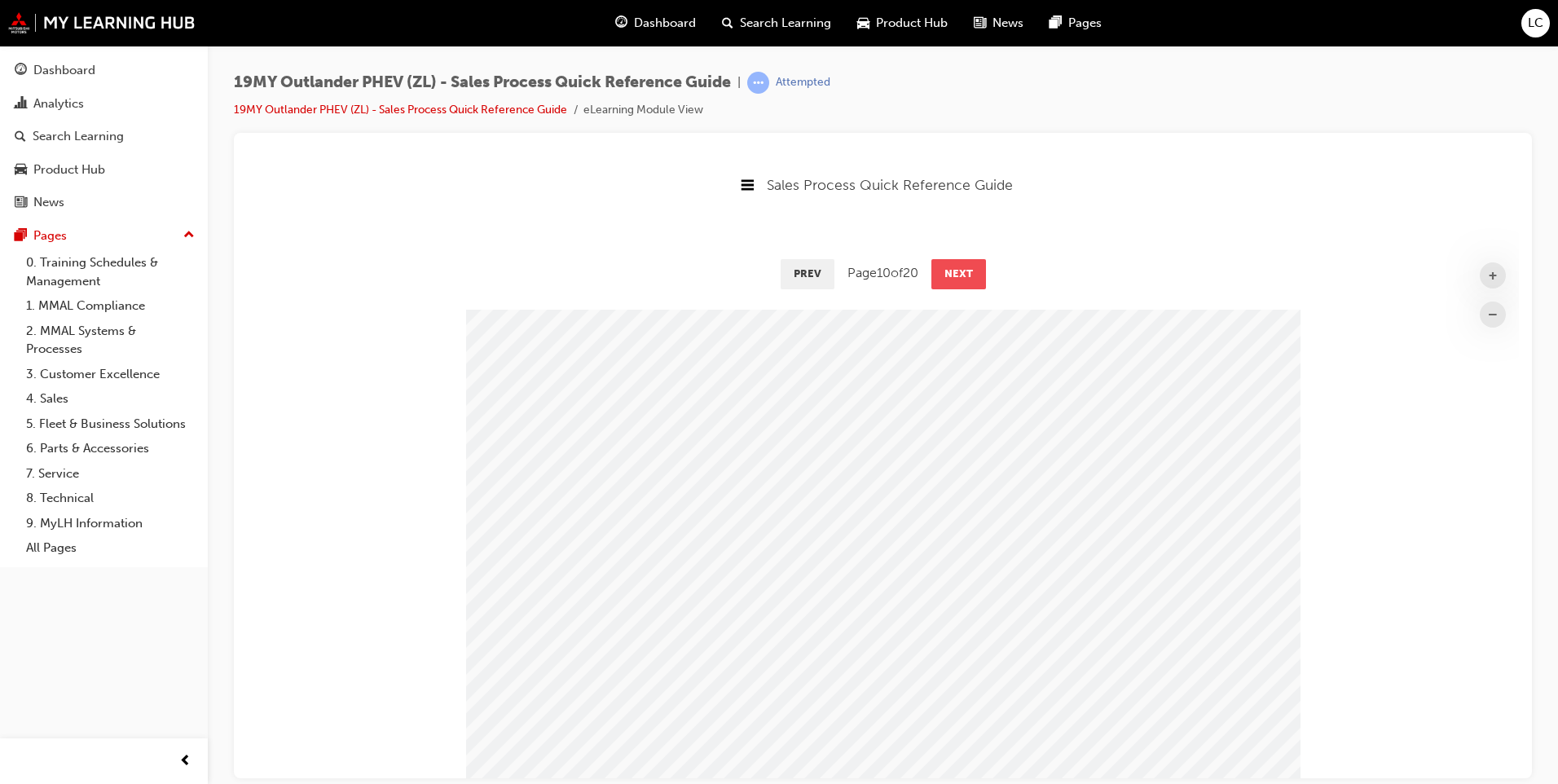
click at [956, 274] on button "Next" at bounding box center [958, 273] width 55 height 29
click at [956, 274] on button "Next" at bounding box center [957, 273] width 55 height 29
click at [956, 274] on button "Next" at bounding box center [958, 273] width 55 height 29
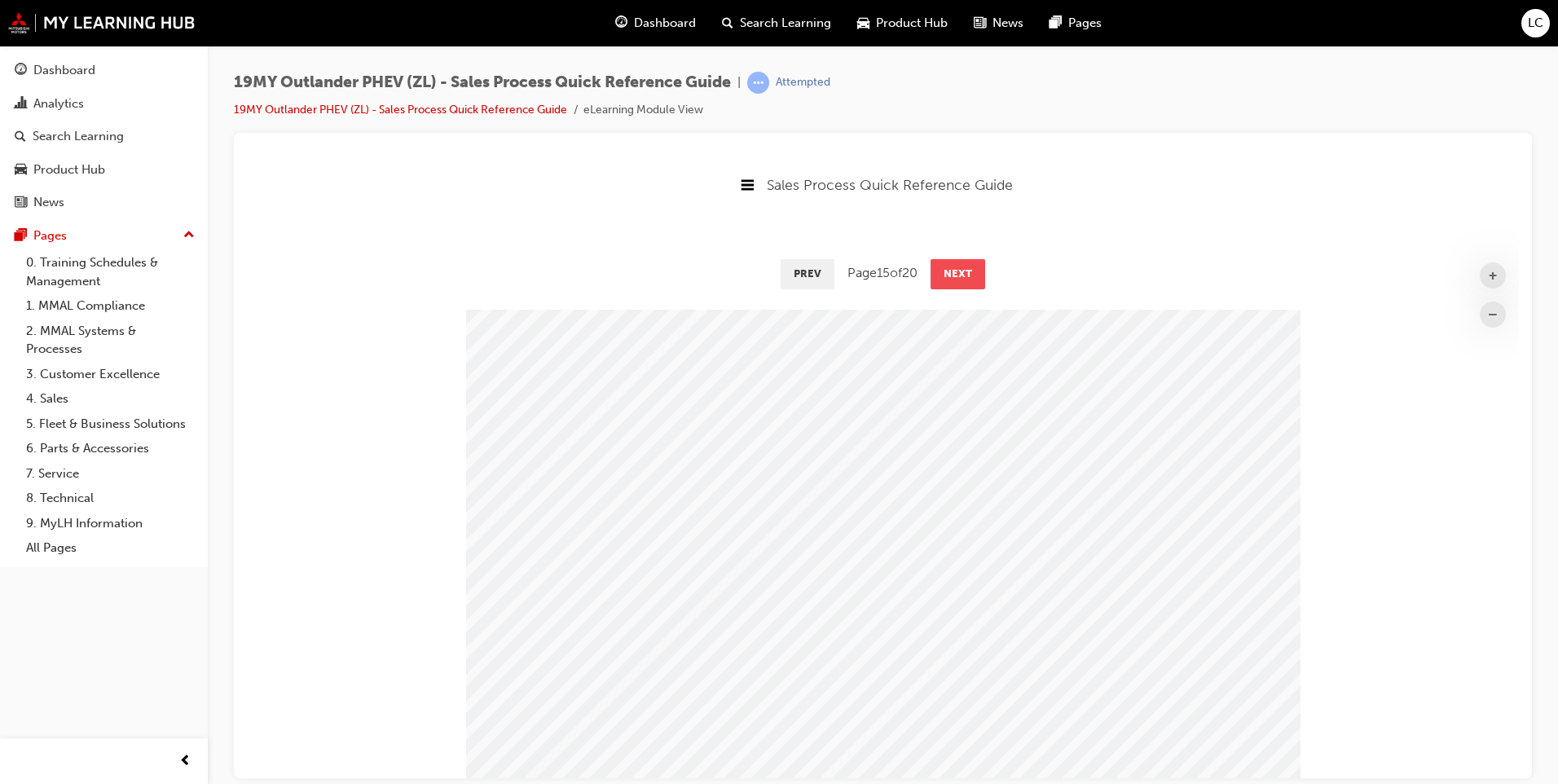
click at [956, 274] on button "Next" at bounding box center [957, 273] width 55 height 29
click at [956, 274] on button "Next" at bounding box center [958, 273] width 55 height 29
click at [956, 274] on button "Next" at bounding box center [957, 273] width 55 height 29
click at [956, 274] on button "Next" at bounding box center [958, 273] width 55 height 29
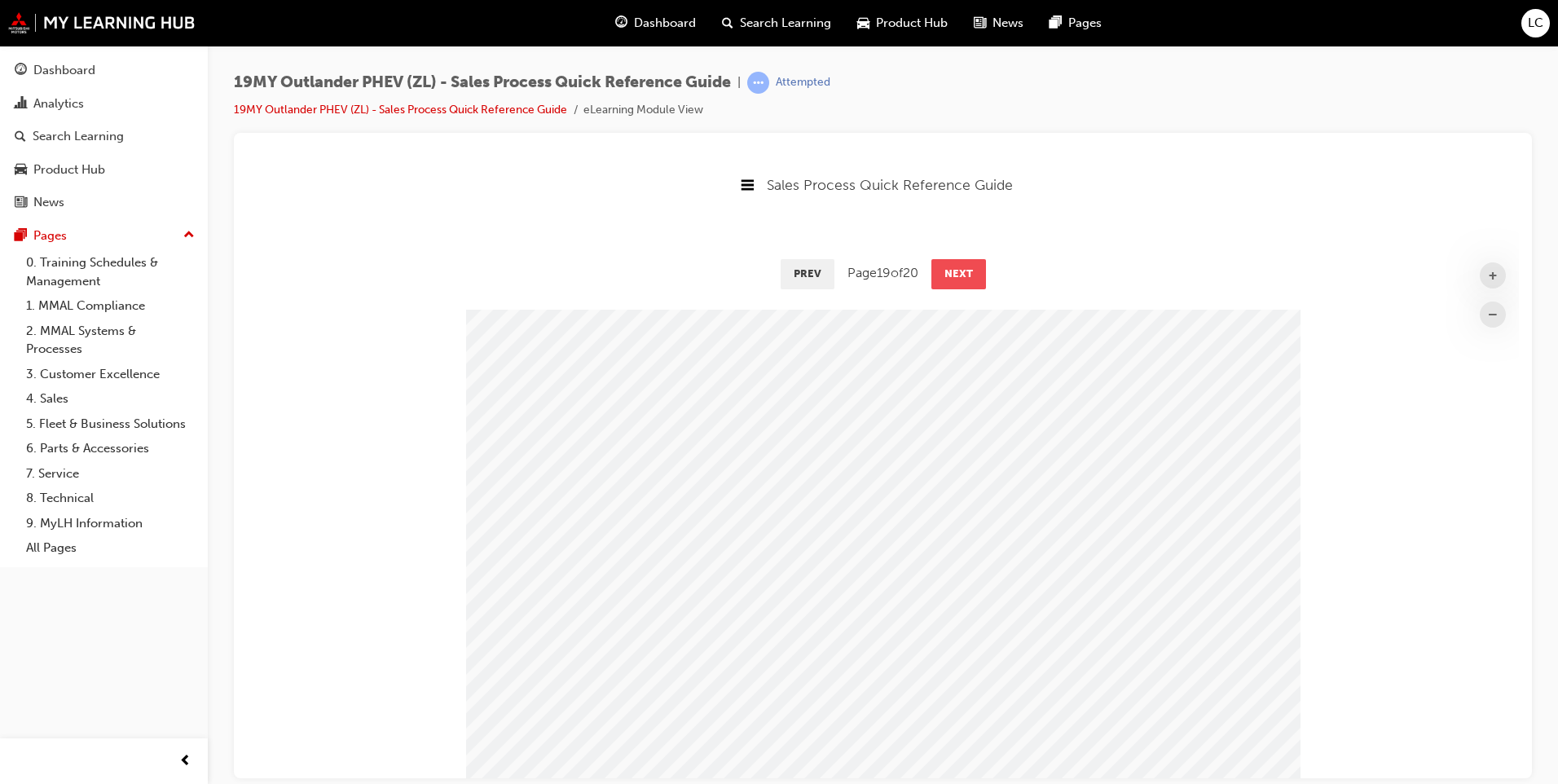
click at [956, 274] on button "Next" at bounding box center [958, 273] width 55 height 29
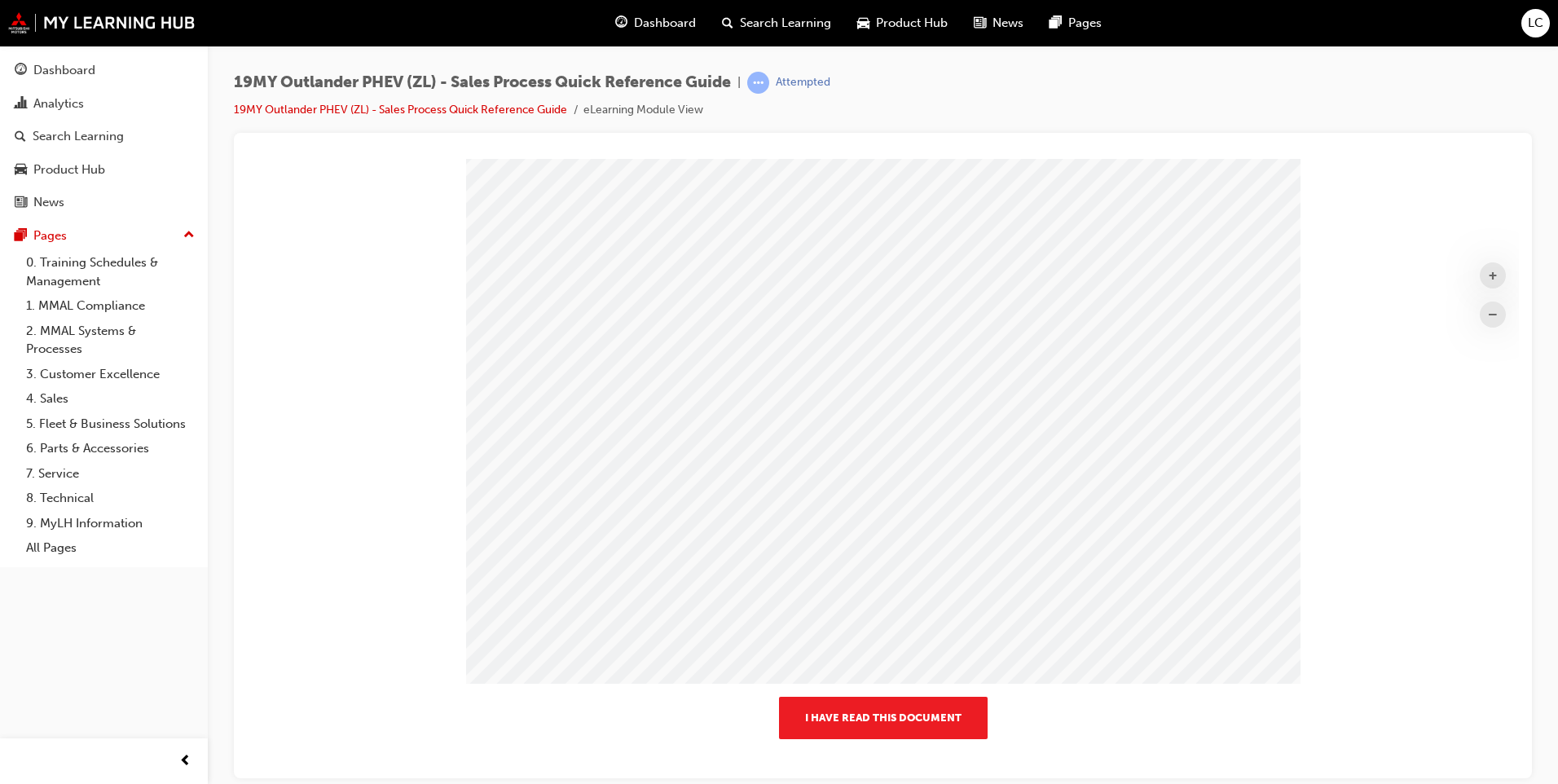
scroll to position [825, 0]
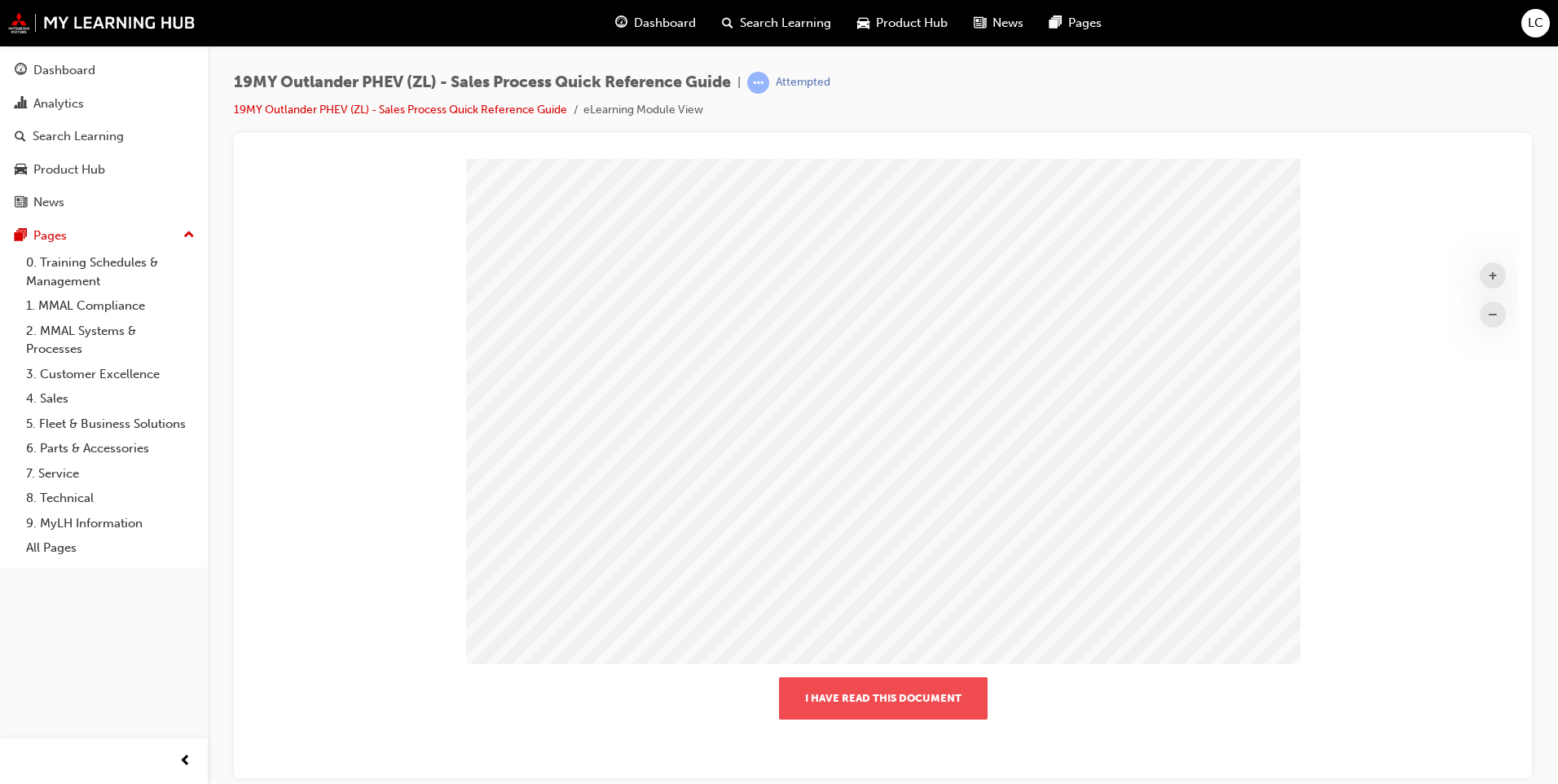
click at [902, 712] on button "I have read this document" at bounding box center [883, 697] width 209 height 42
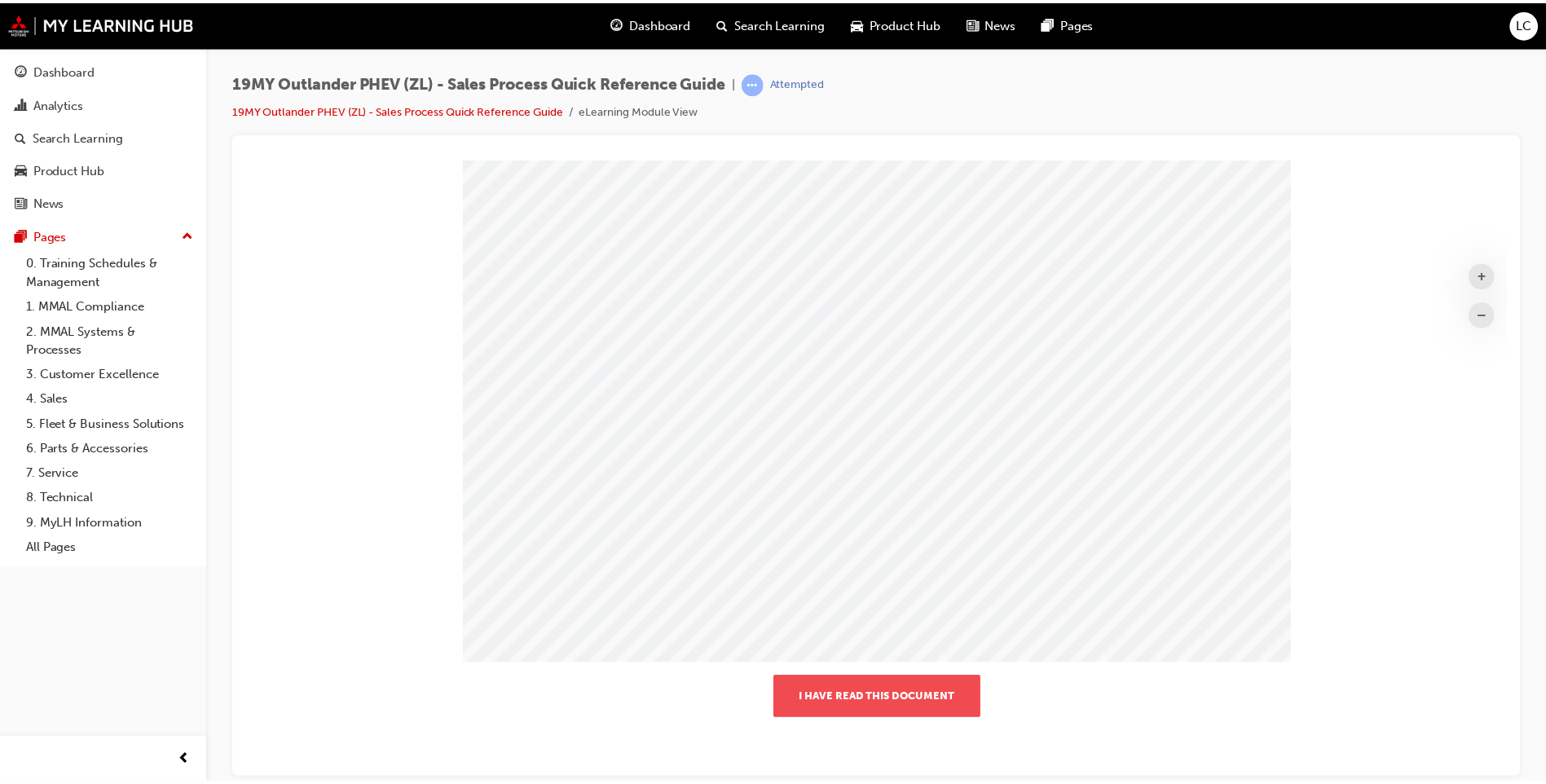
scroll to position [8, 8]
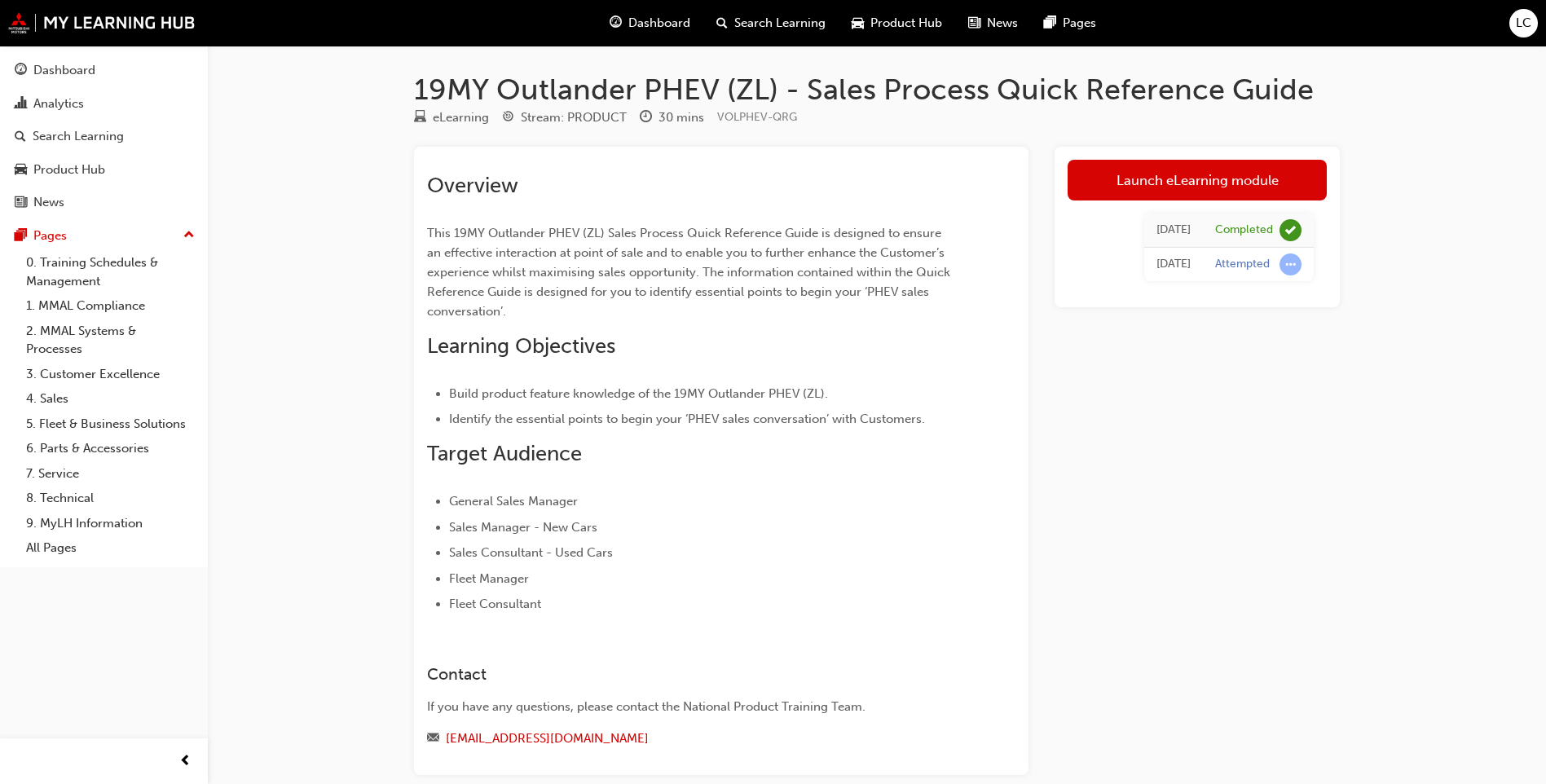
scroll to position [241, 0]
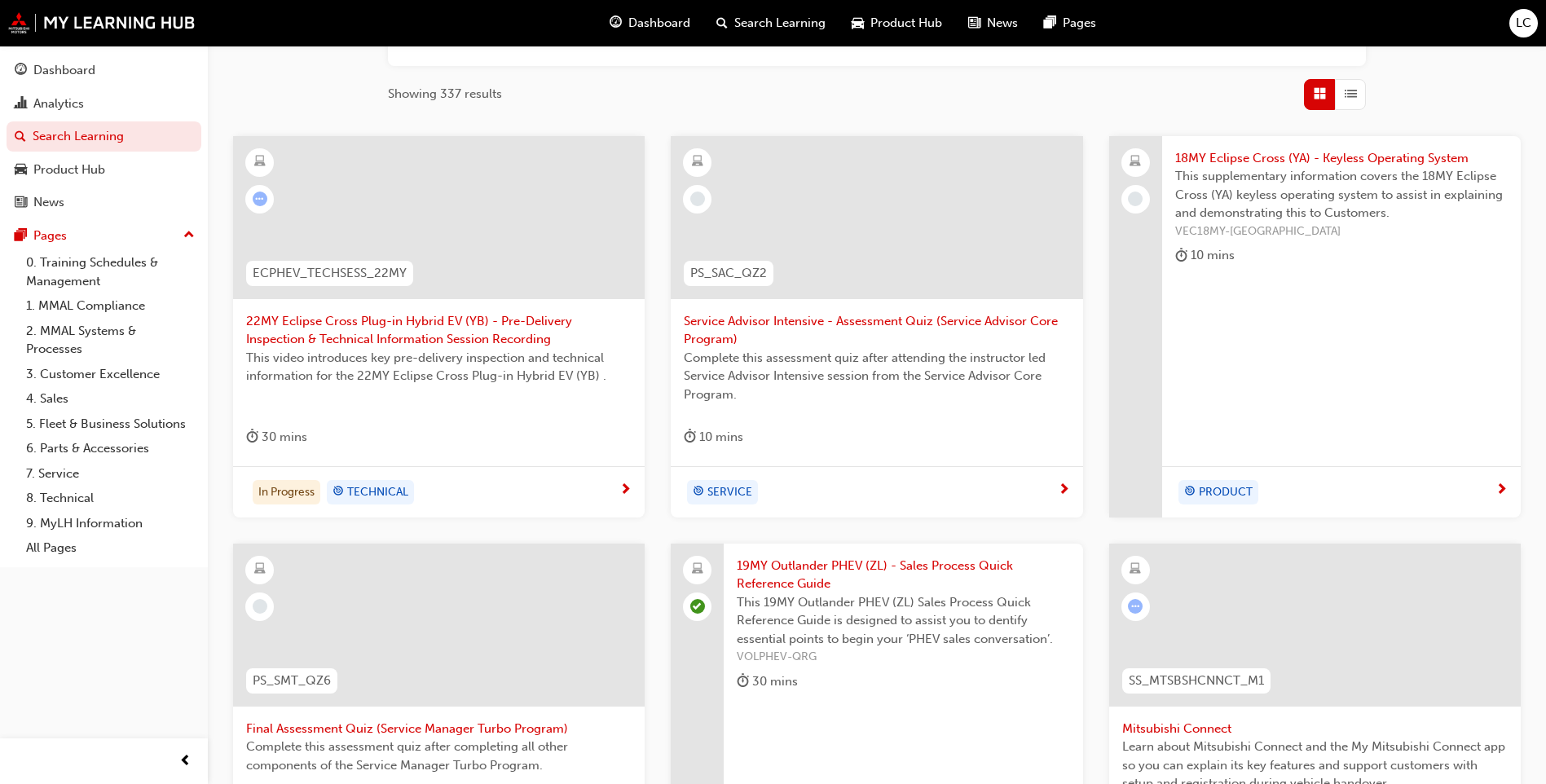
click at [1291, 171] on span "This supplementary information covers the 18MY Eclipse Cross (YA) keyless opera…" at bounding box center [1341, 195] width 332 height 56
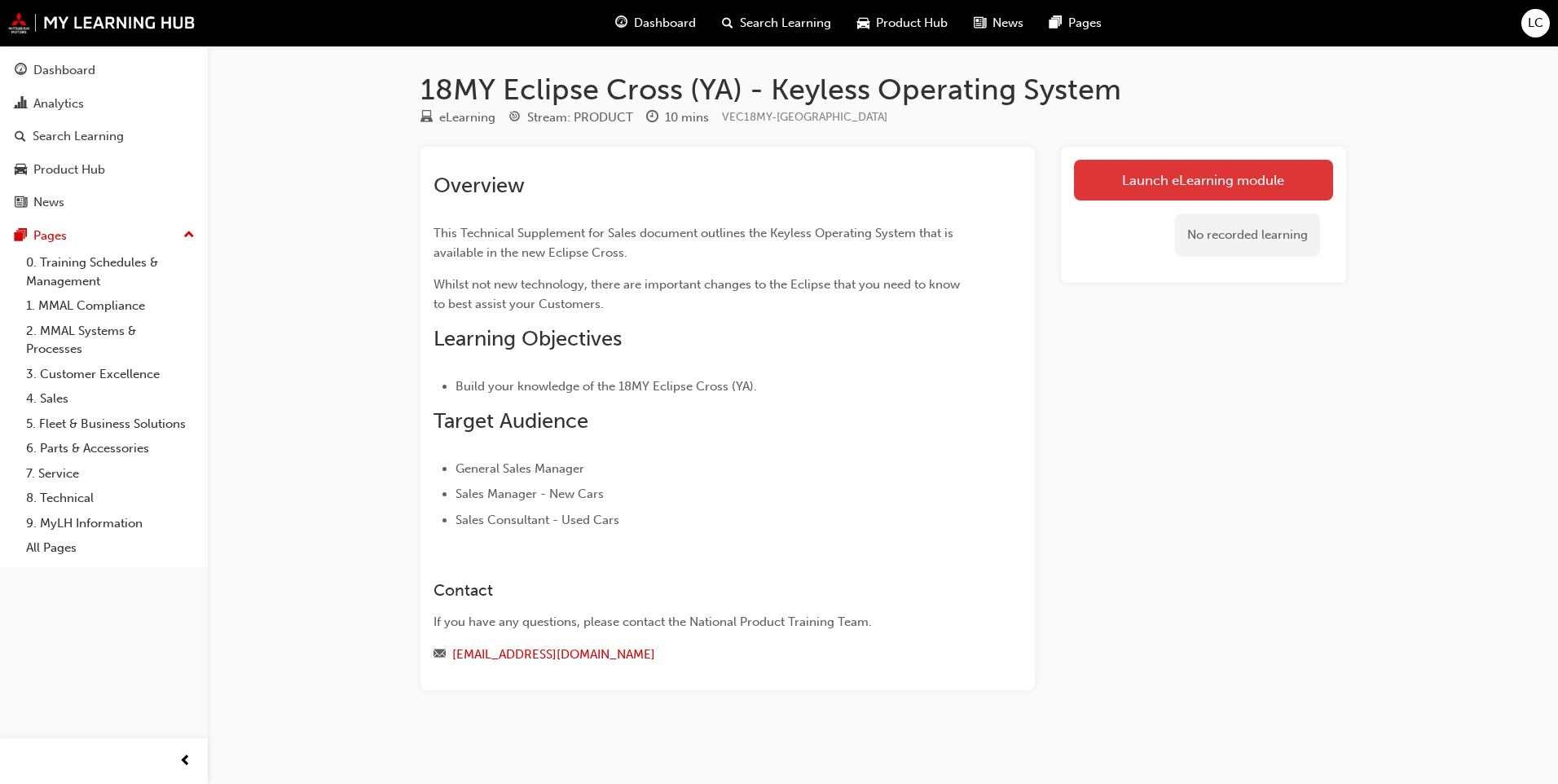
click at [1101, 172] on link "Launch eLearning module" at bounding box center [1203, 180] width 259 height 40
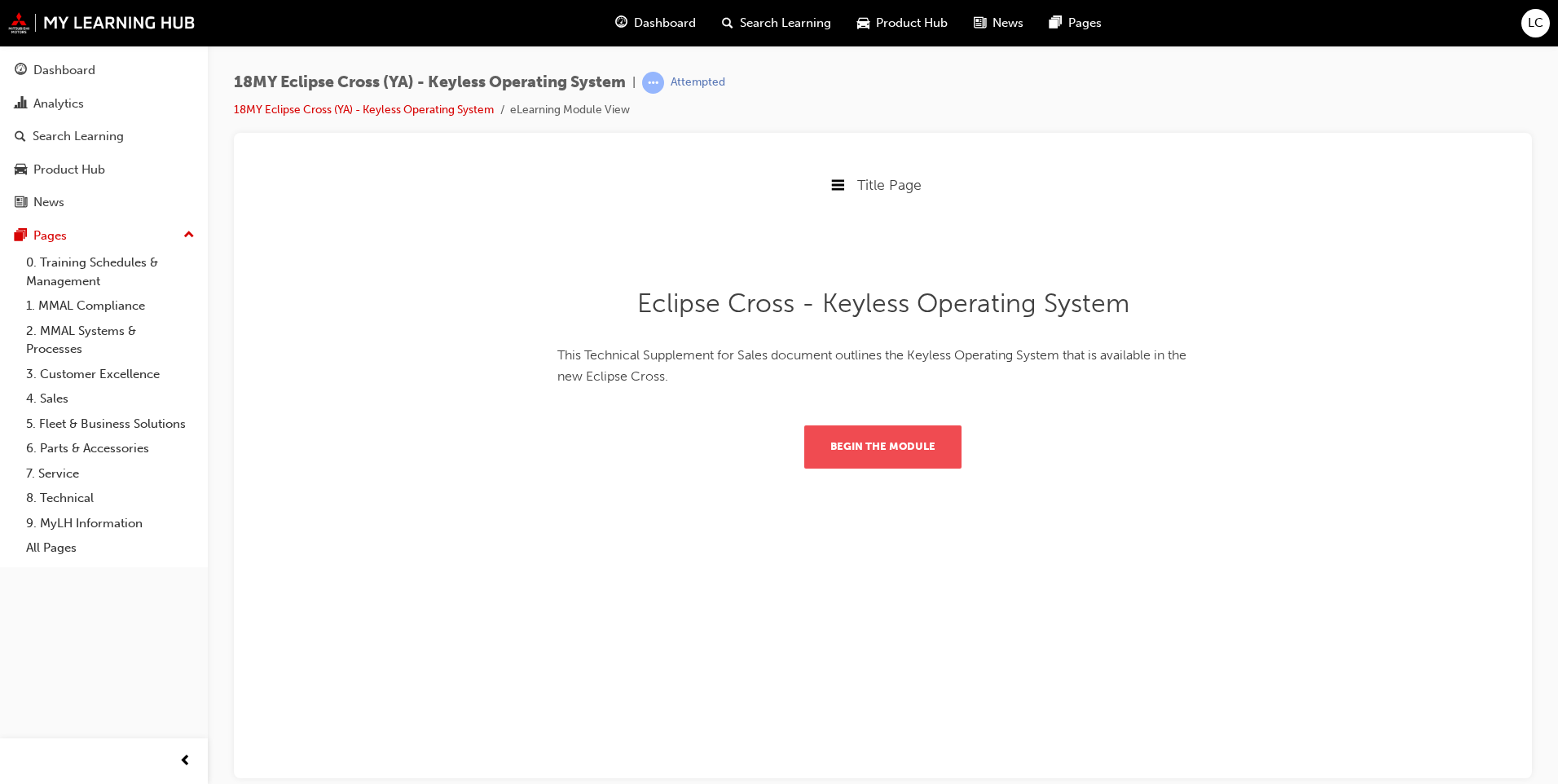
click at [919, 458] on button "Begin the module" at bounding box center [882, 446] width 157 height 42
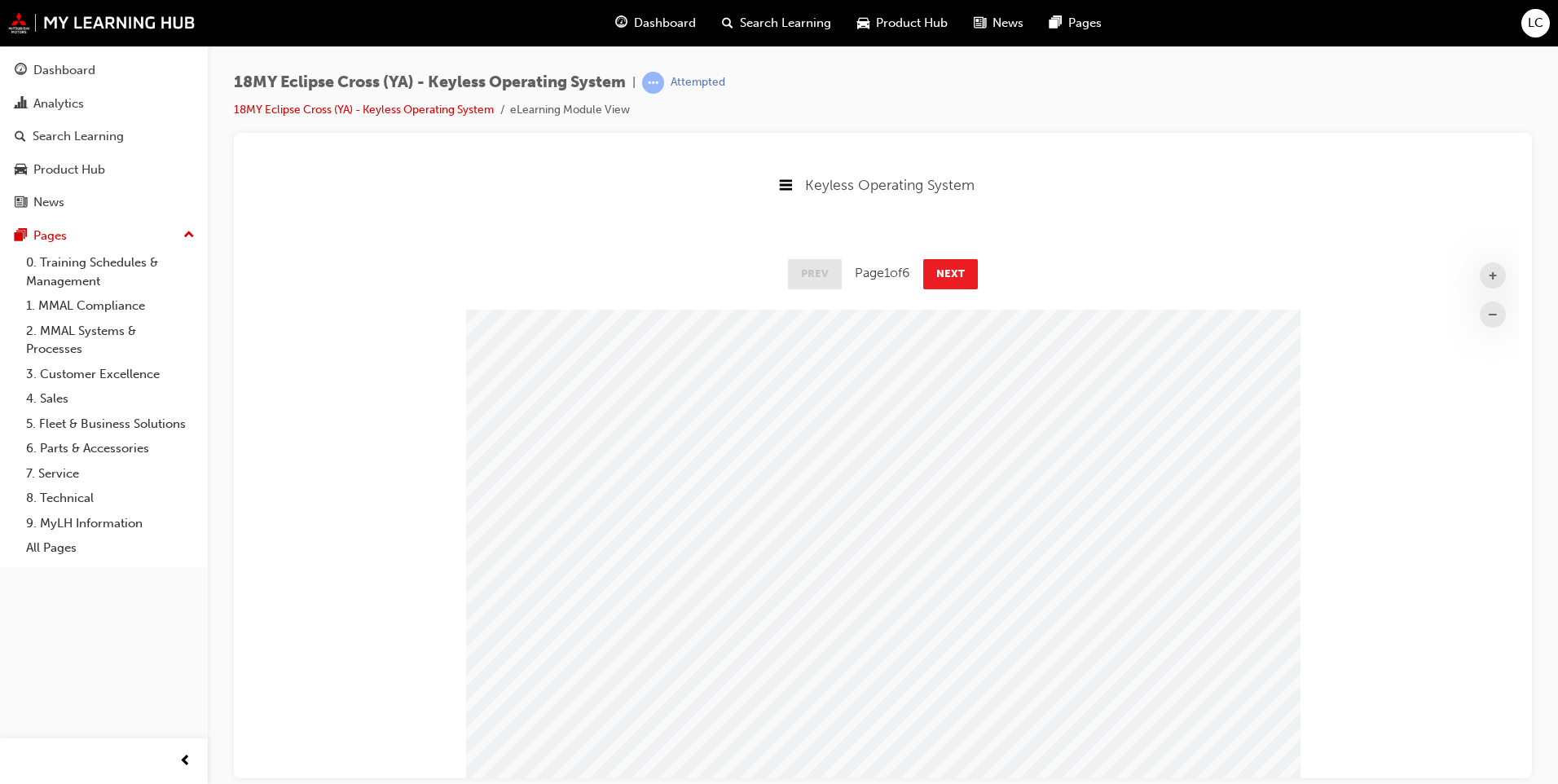
scroll to position [606, 1285]
click at [951, 270] on button "Next" at bounding box center [950, 273] width 55 height 29
click at [951, 270] on button "Next" at bounding box center [951, 273] width 55 height 29
click at [951, 270] on button "Next" at bounding box center [951, 273] width 55 height 29
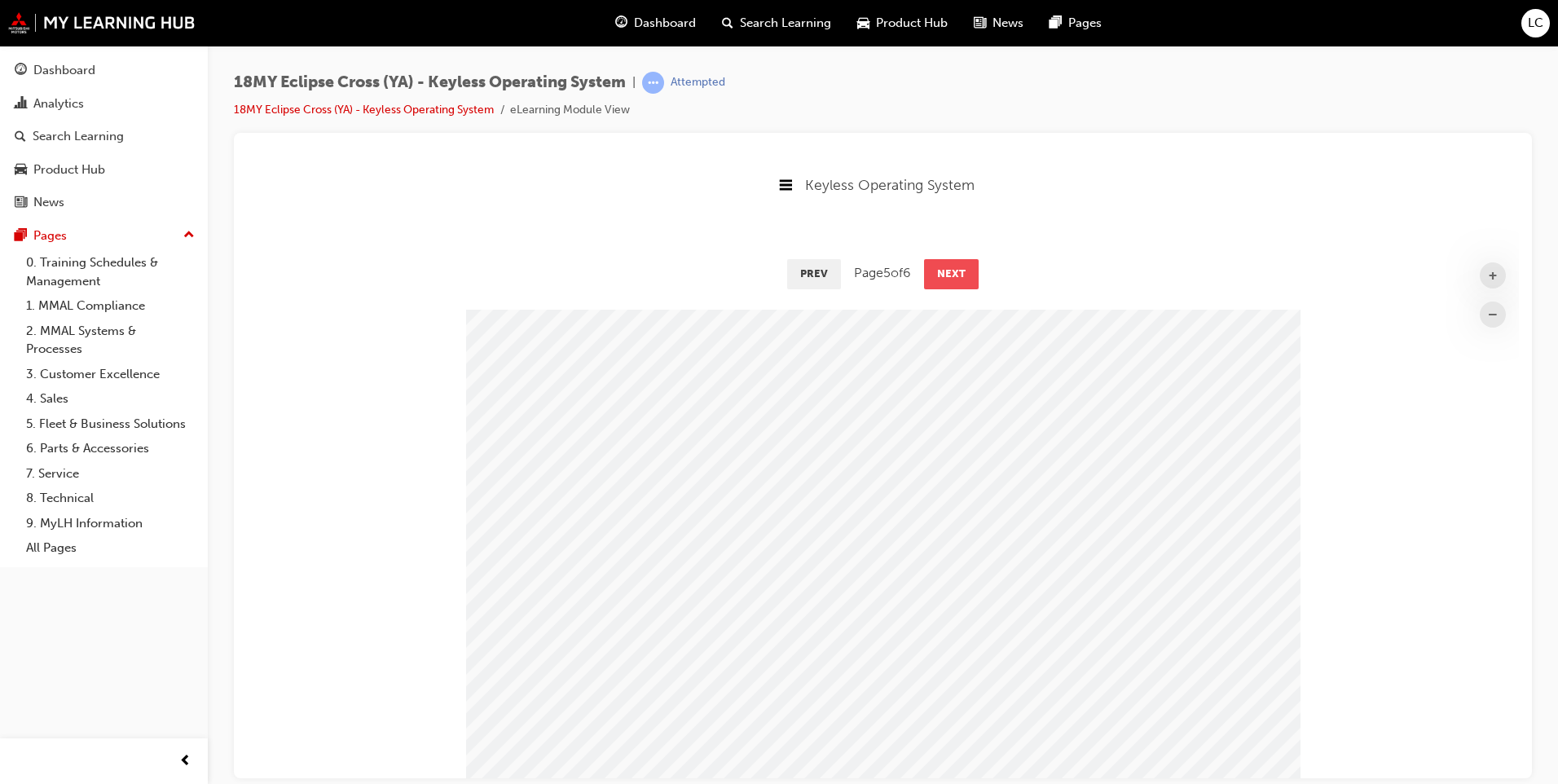
click at [951, 270] on button "Next" at bounding box center [951, 273] width 55 height 29
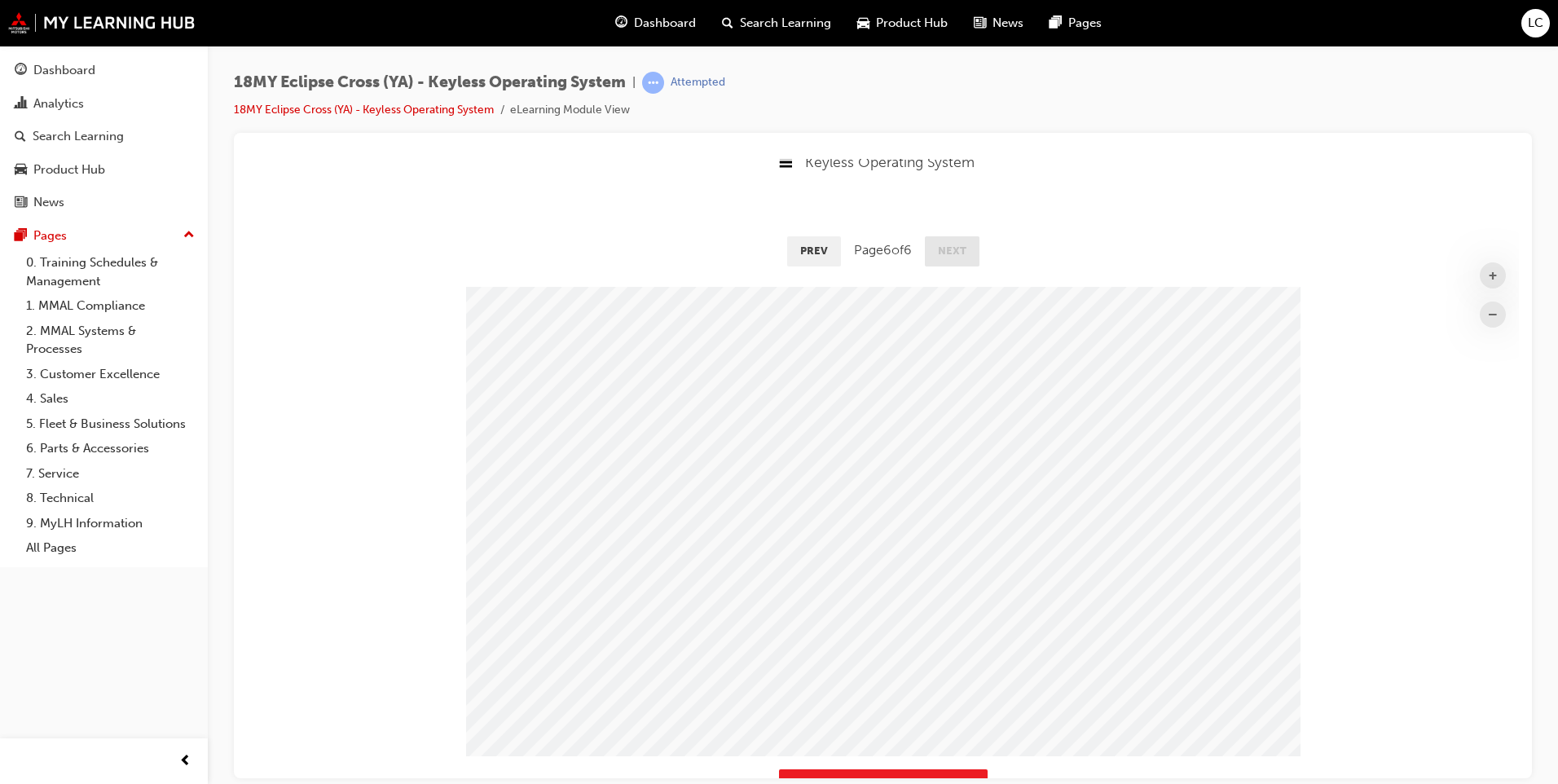
scroll to position [115, 0]
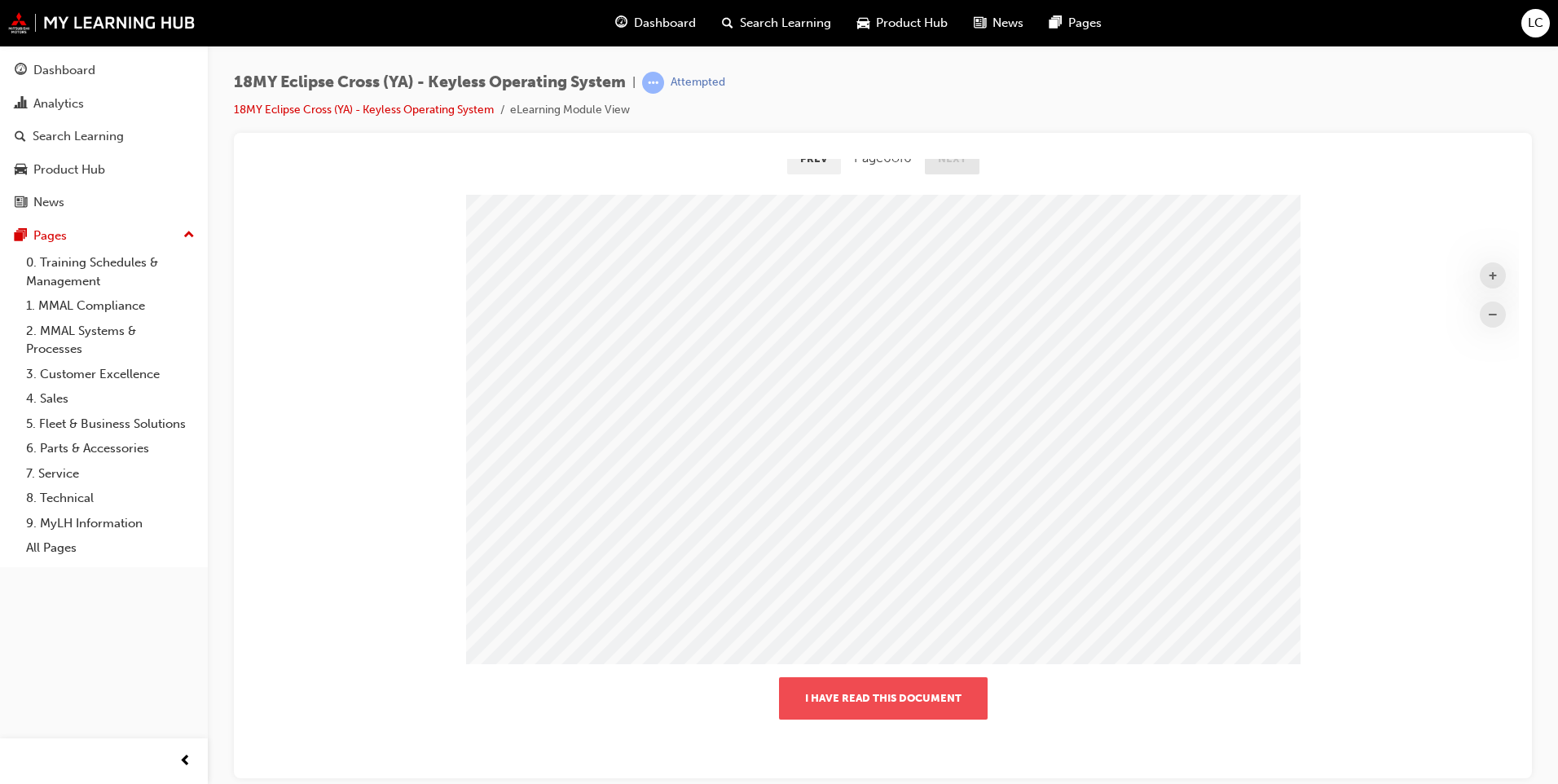
click at [883, 707] on button "I have read this document" at bounding box center [883, 697] width 209 height 42
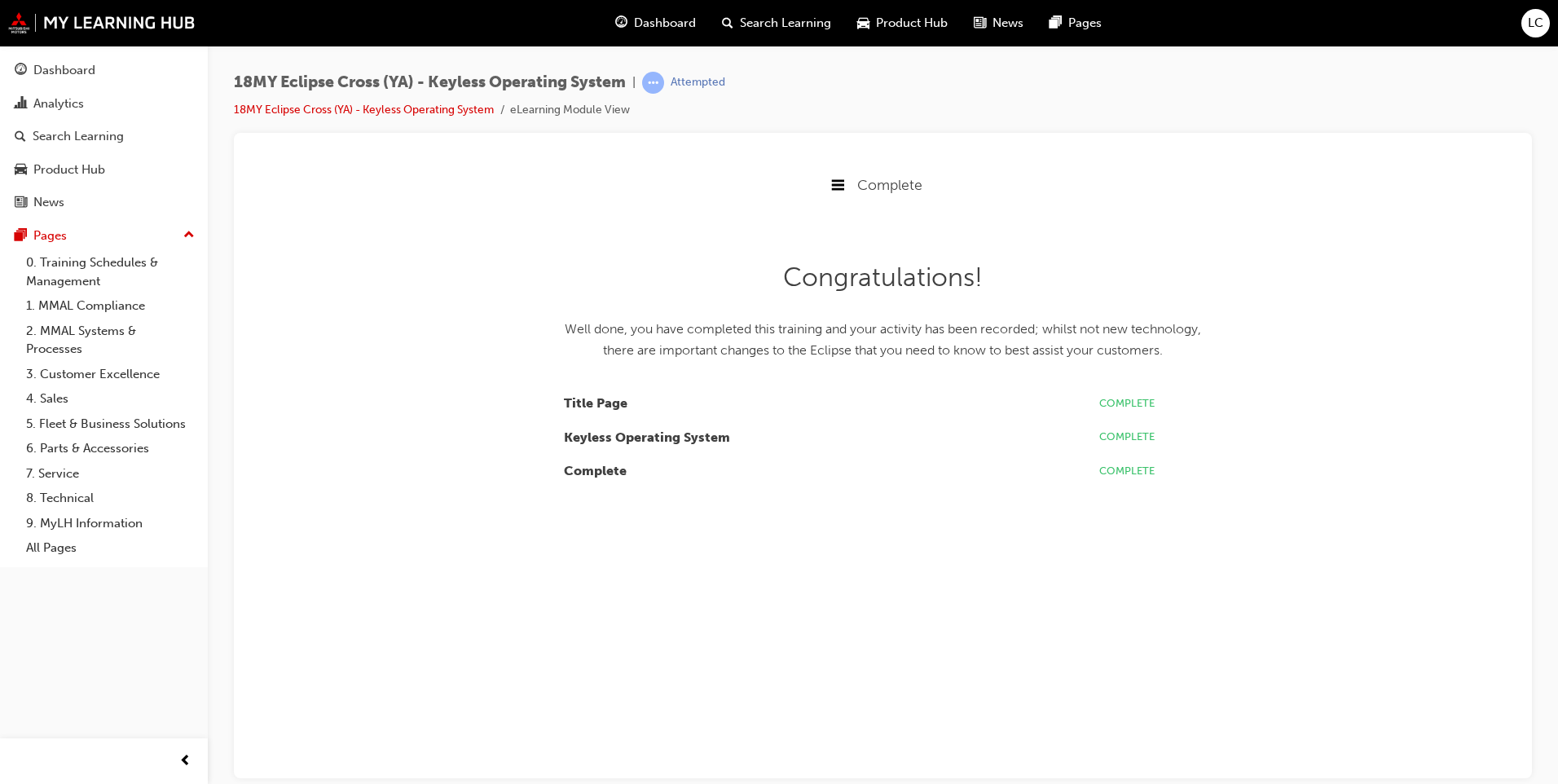
scroll to position [8, 8]
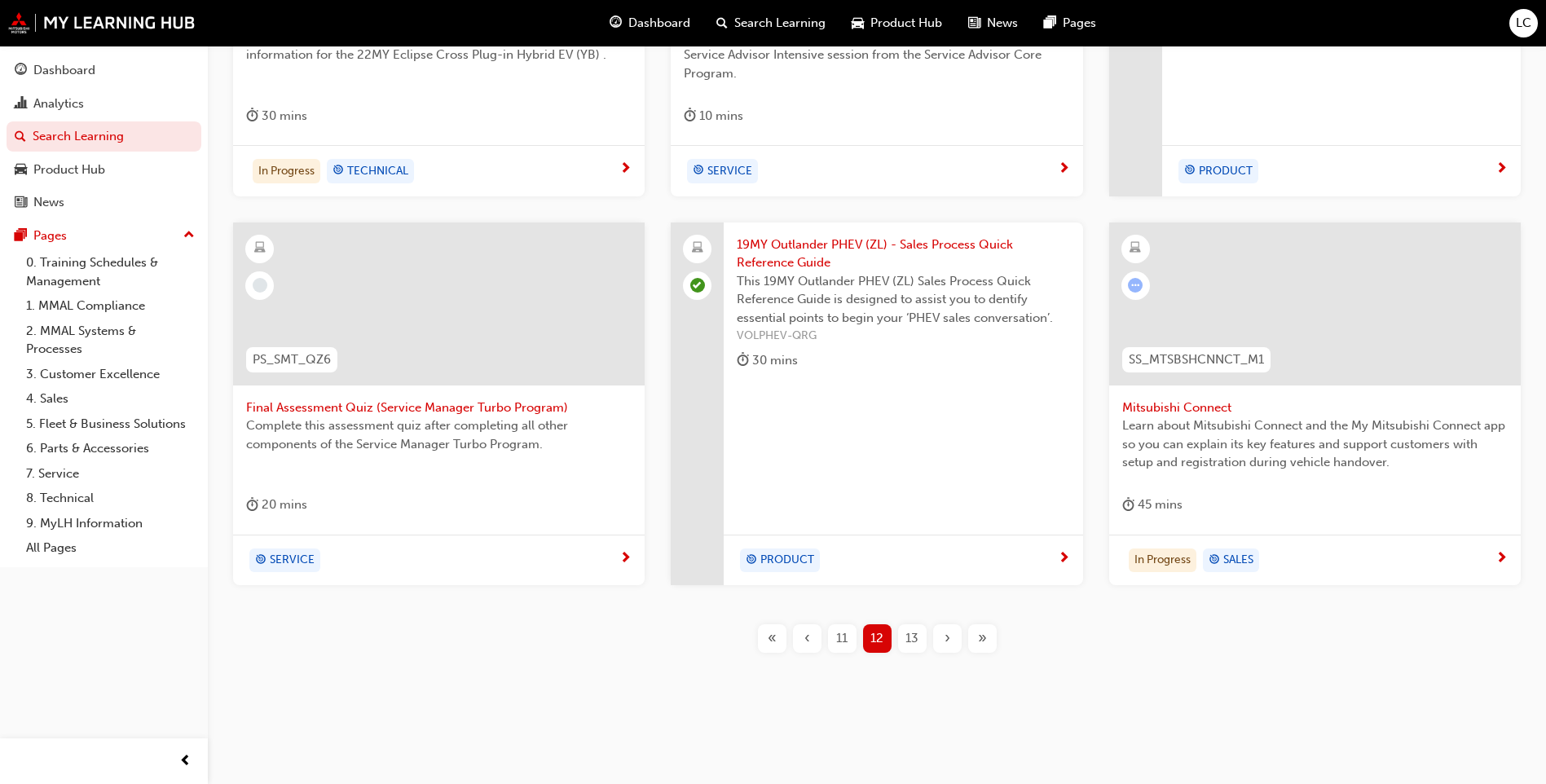
scroll to position [563, 0]
click at [915, 645] on span "13" at bounding box center [911, 638] width 13 height 19
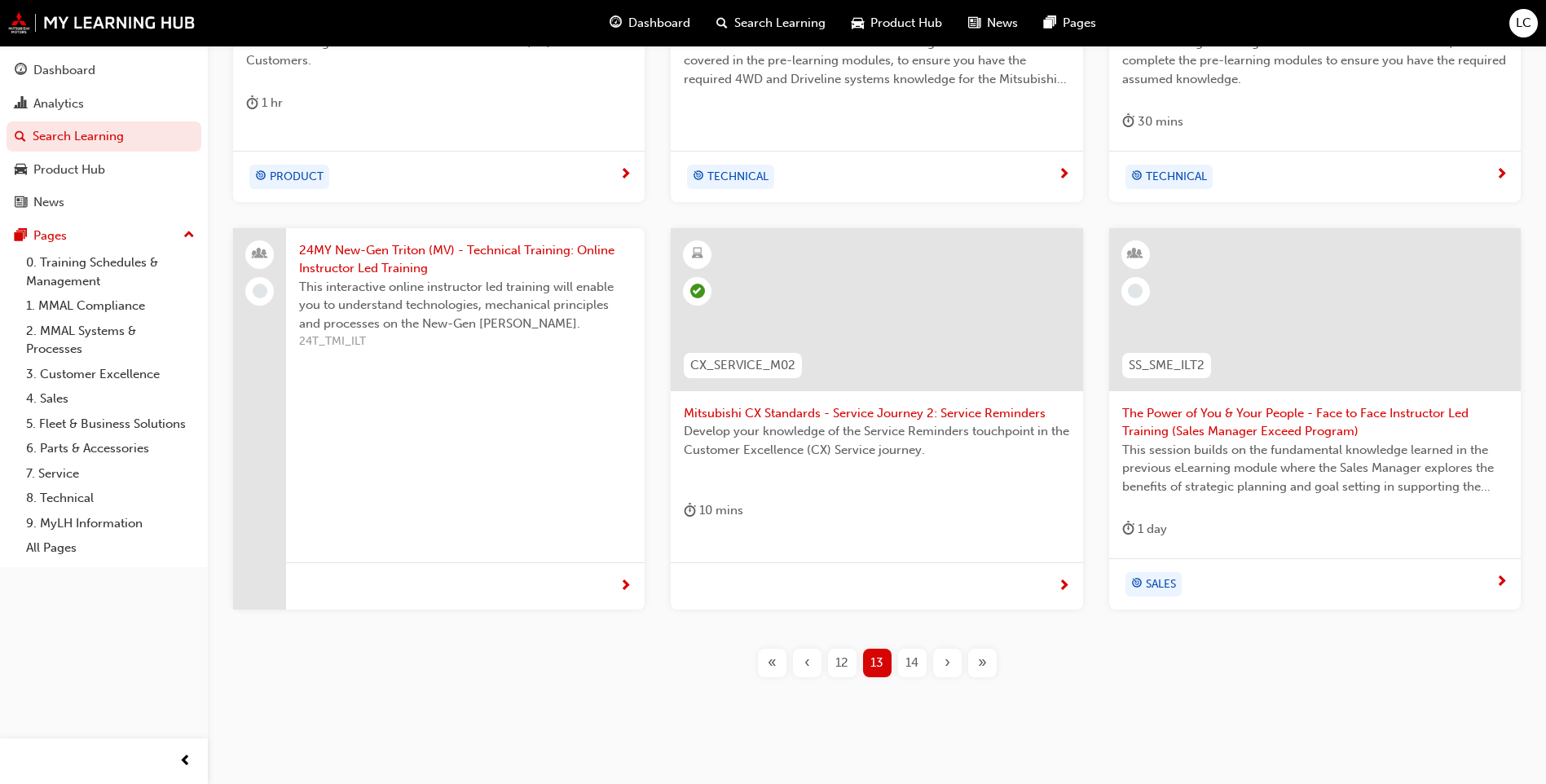
scroll to position [581, 0]
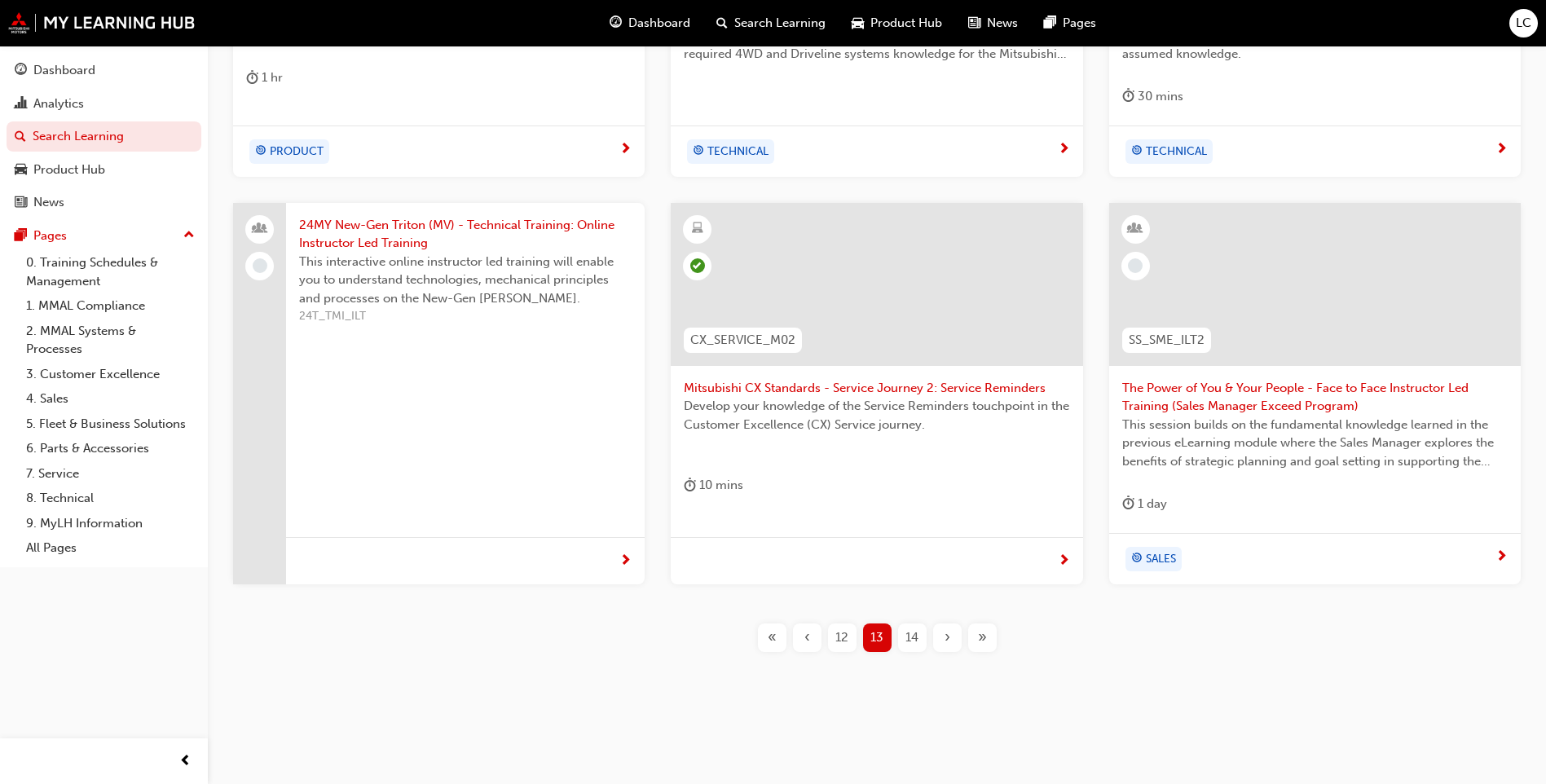
click at [895, 634] on button "14" at bounding box center [912, 638] width 35 height 29
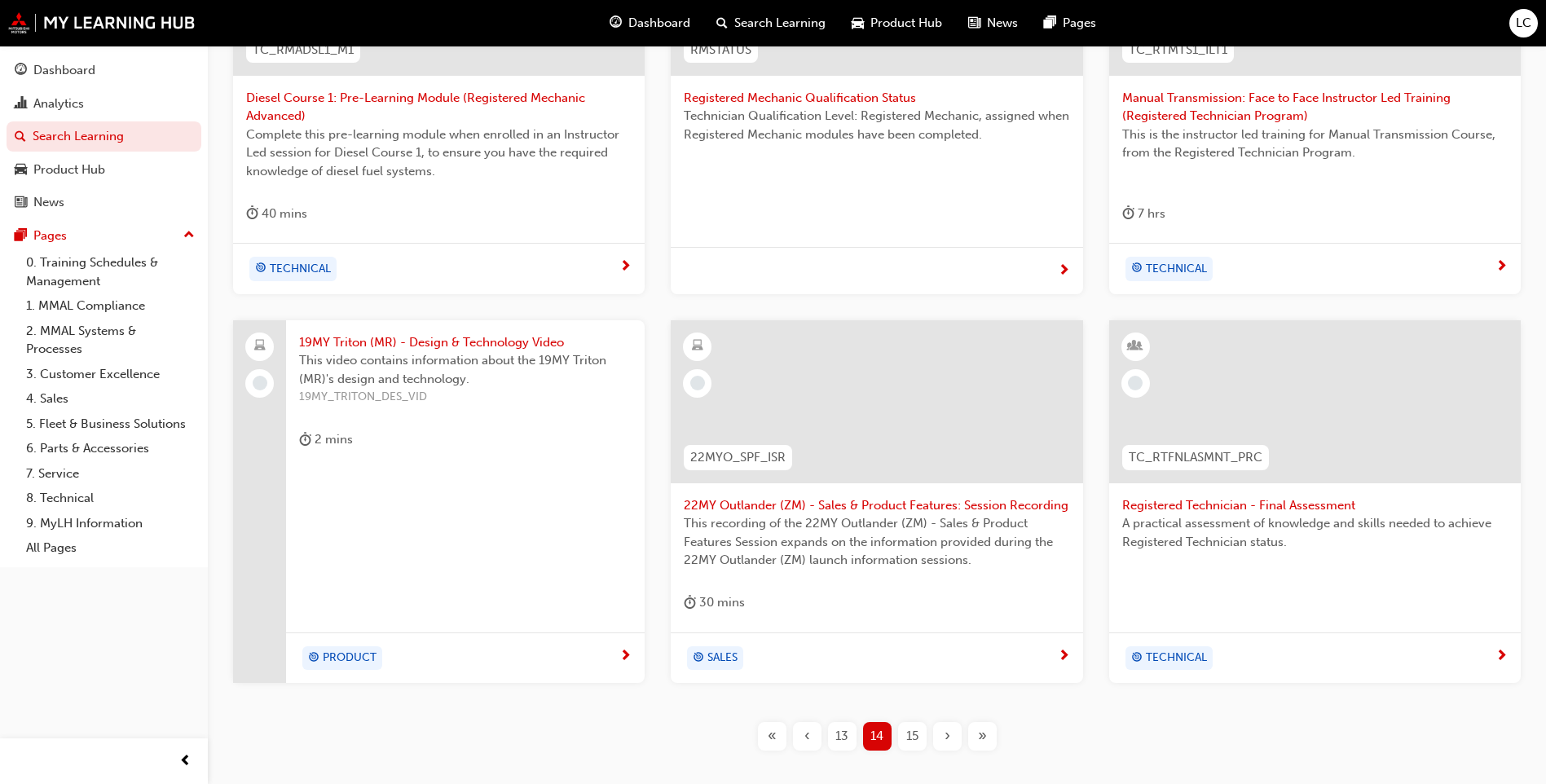
scroll to position [468, 0]
click at [915, 726] on span "15" at bounding box center [912, 733] width 13 height 19
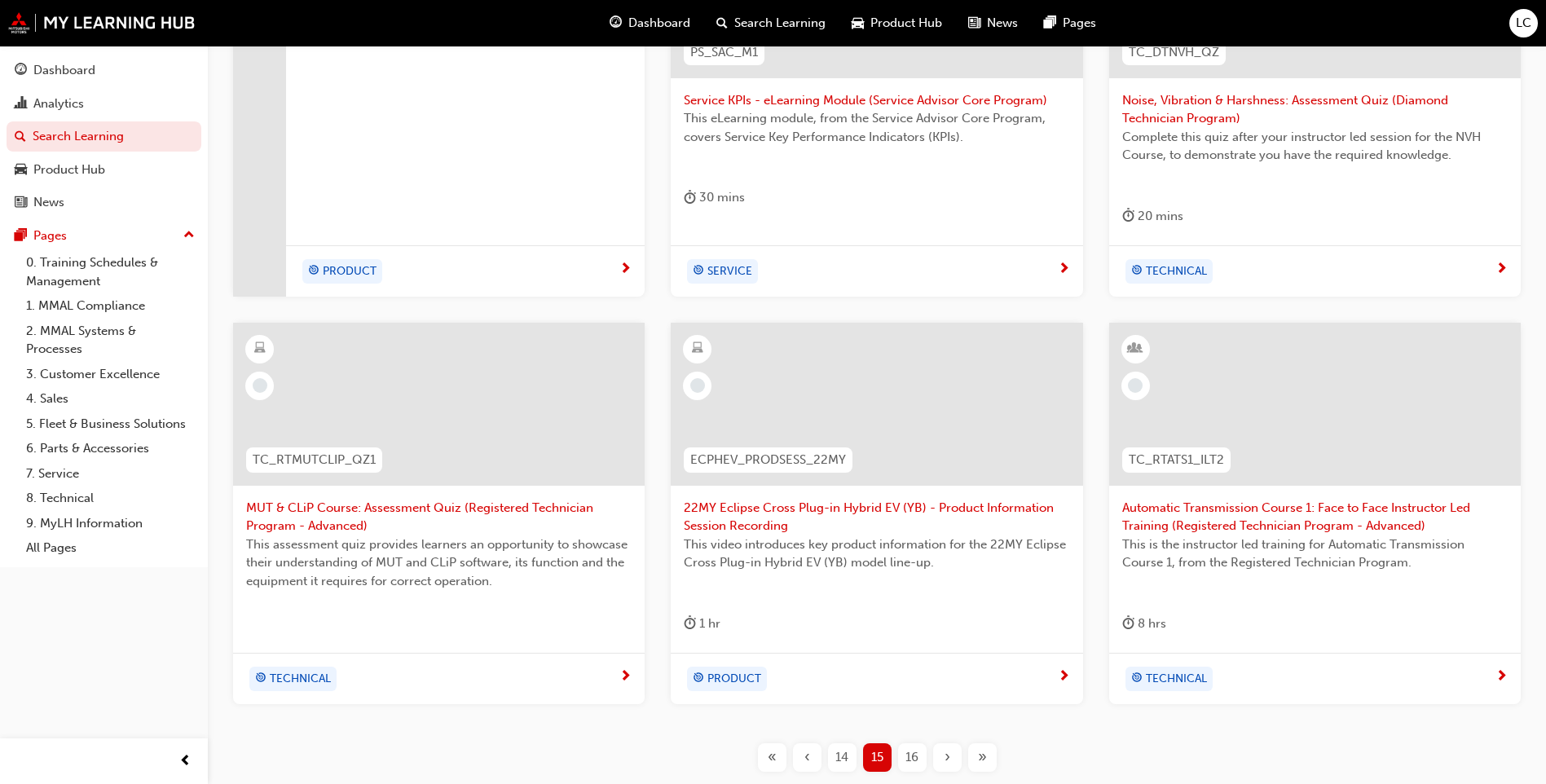
scroll to position [506, 0]
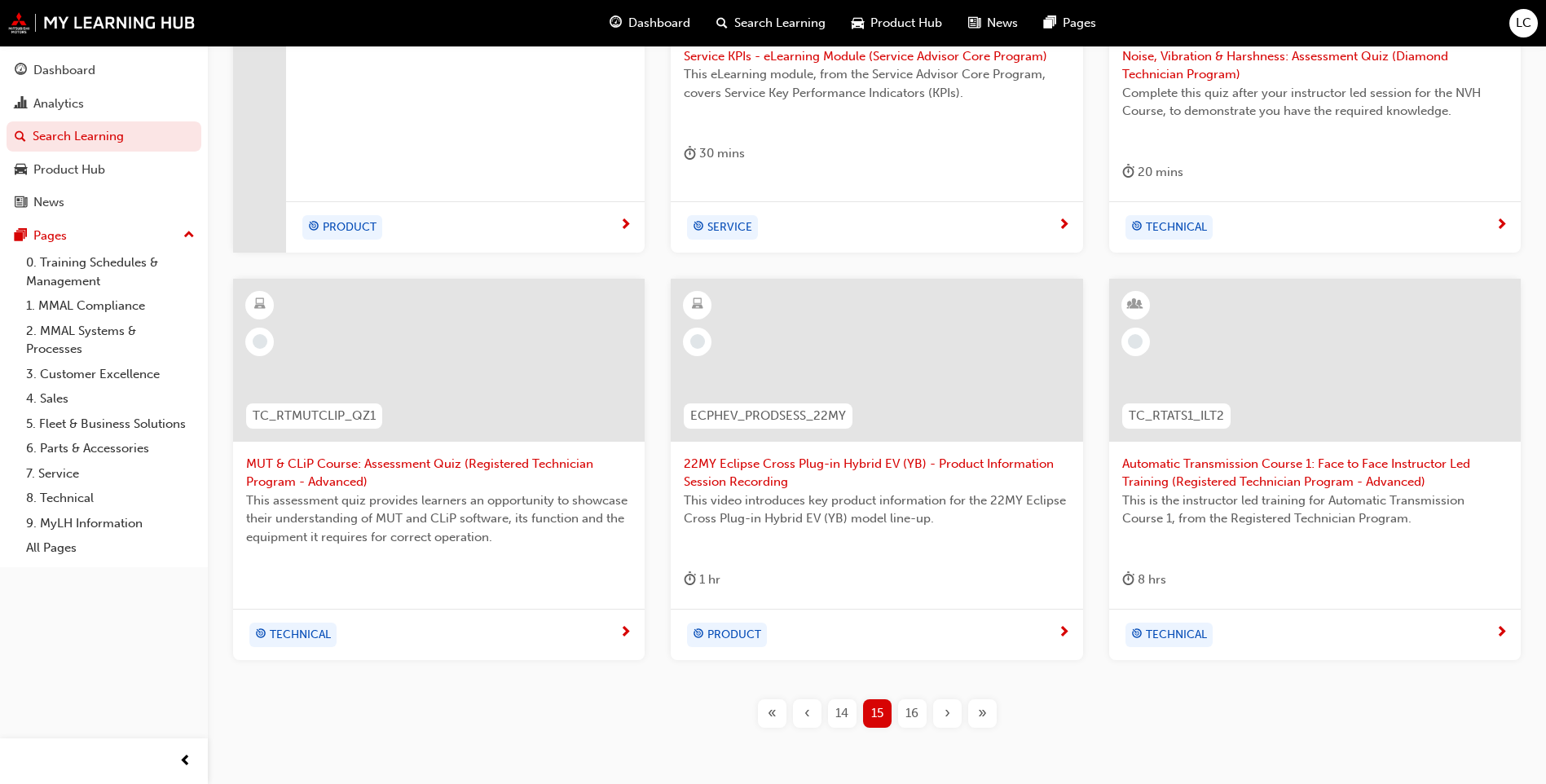
click at [918, 707] on span "16" at bounding box center [911, 713] width 13 height 19
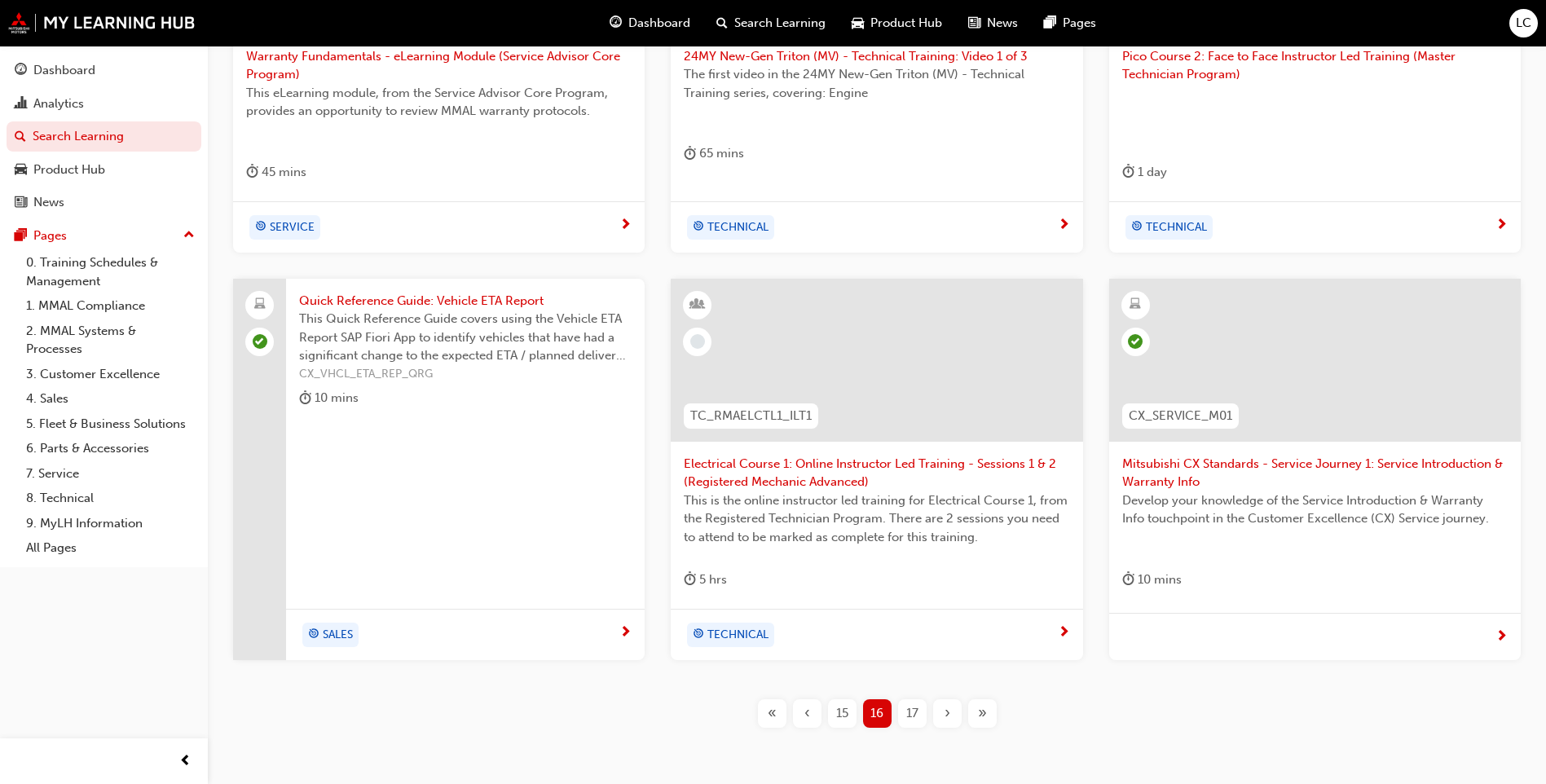
click at [922, 717] on div "17" at bounding box center [912, 713] width 29 height 29
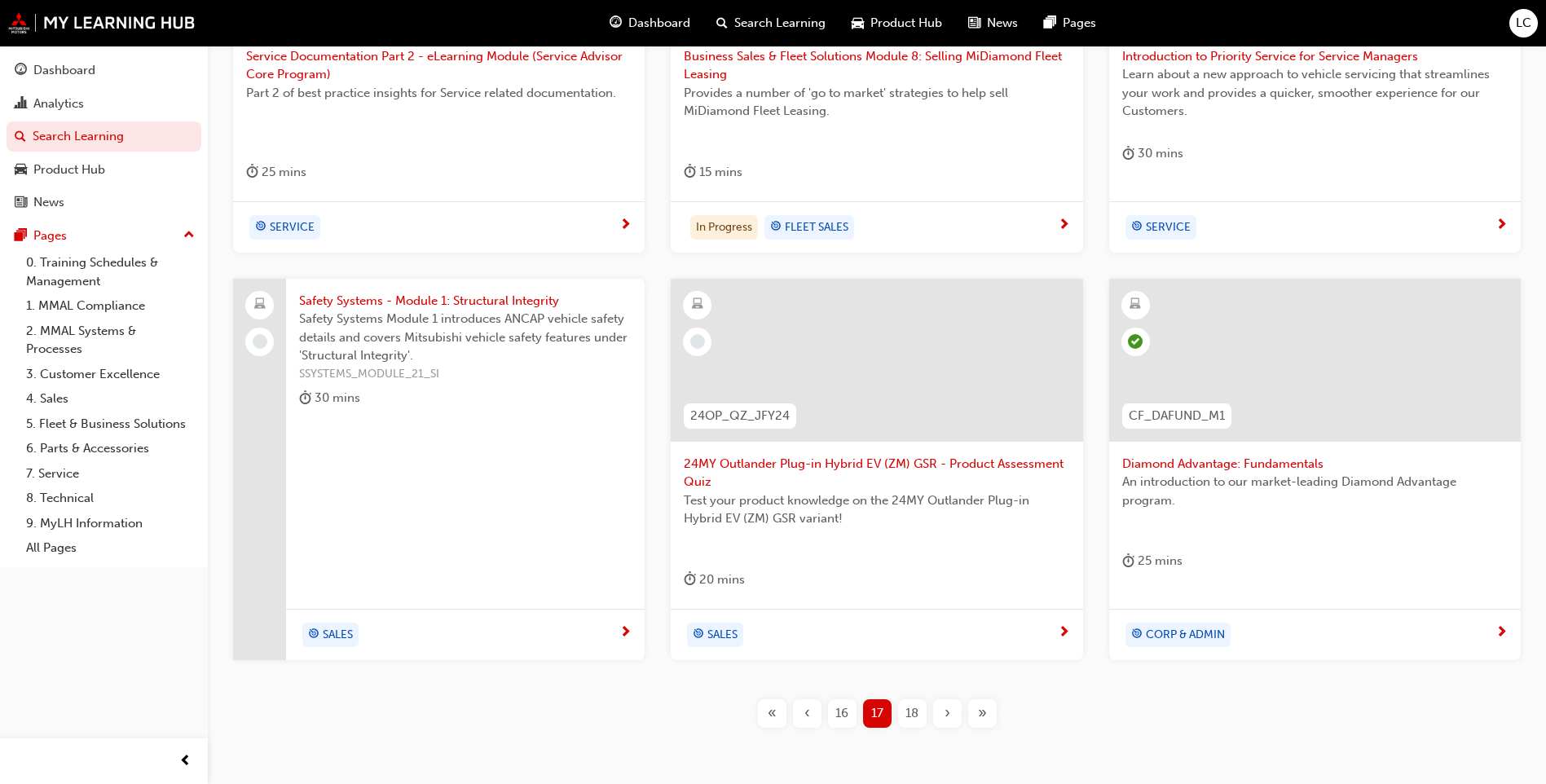
click at [481, 320] on span "Safety Systems Module 1 introduces ANCAP vehicle safety details and covers Mits…" at bounding box center [465, 337] width 332 height 56
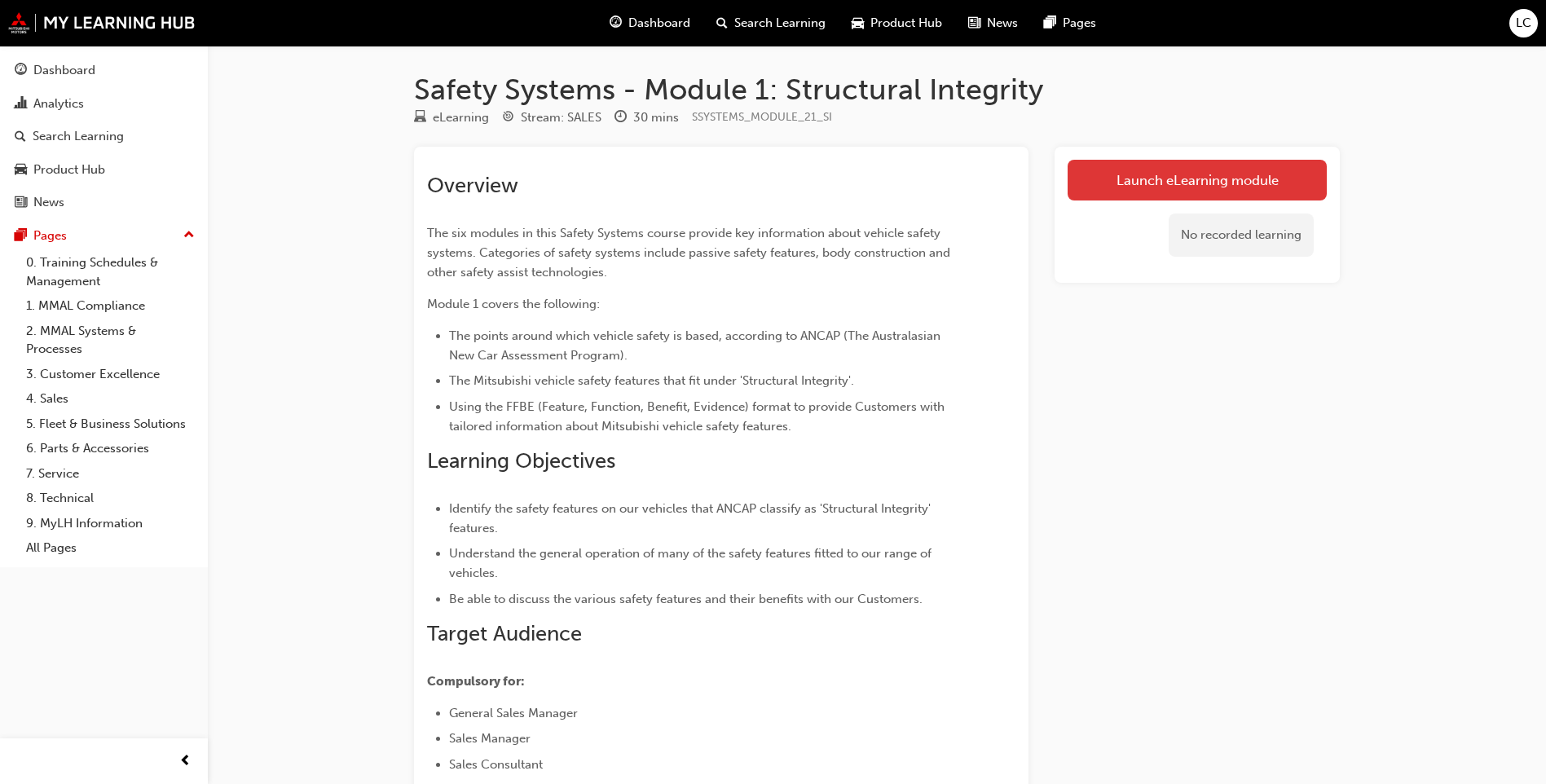
click at [1134, 172] on link "Launch eLearning module" at bounding box center [1198, 180] width 259 height 40
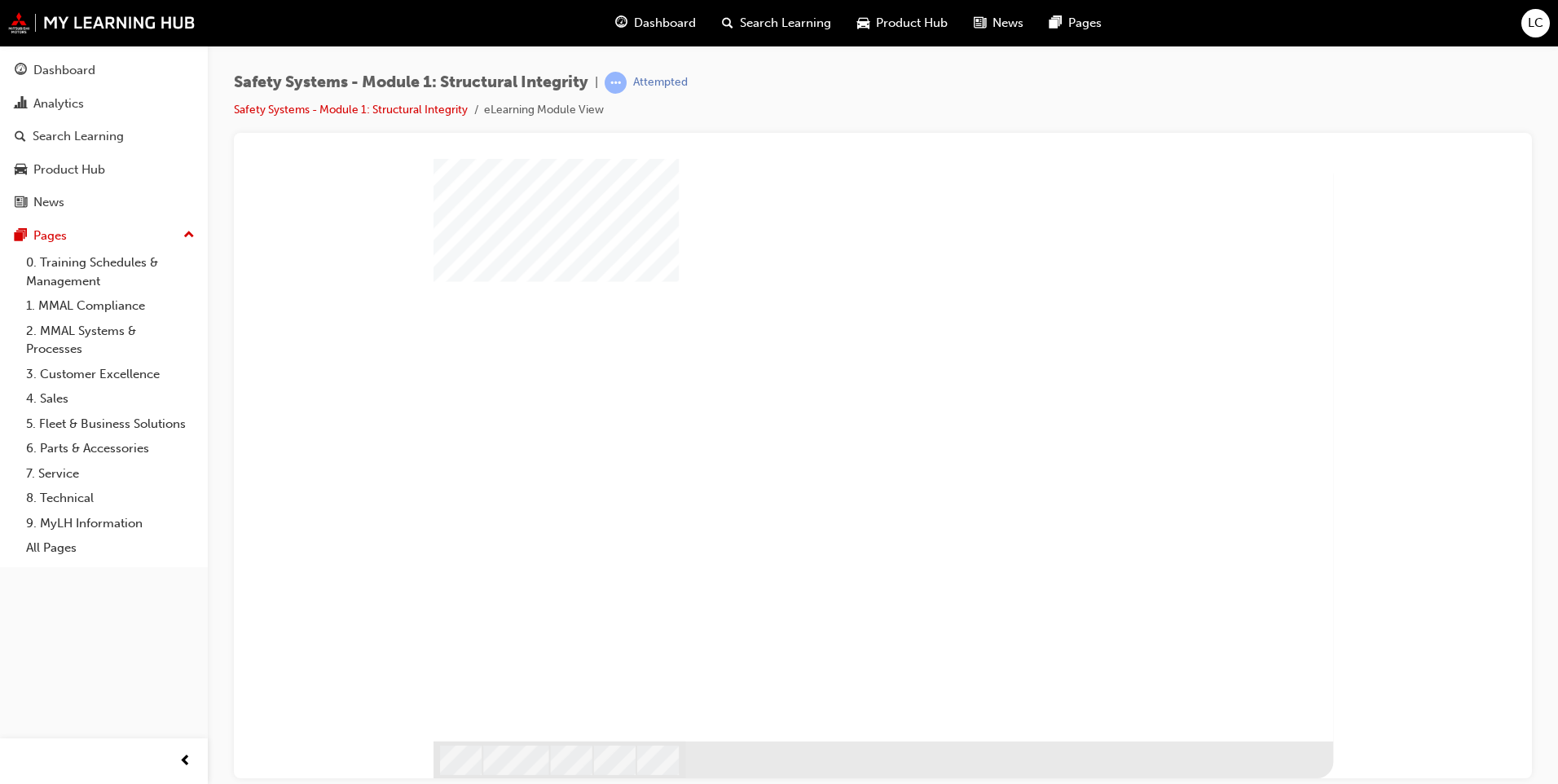
click at [836, 401] on div "play" at bounding box center [836, 401] width 0 height 0
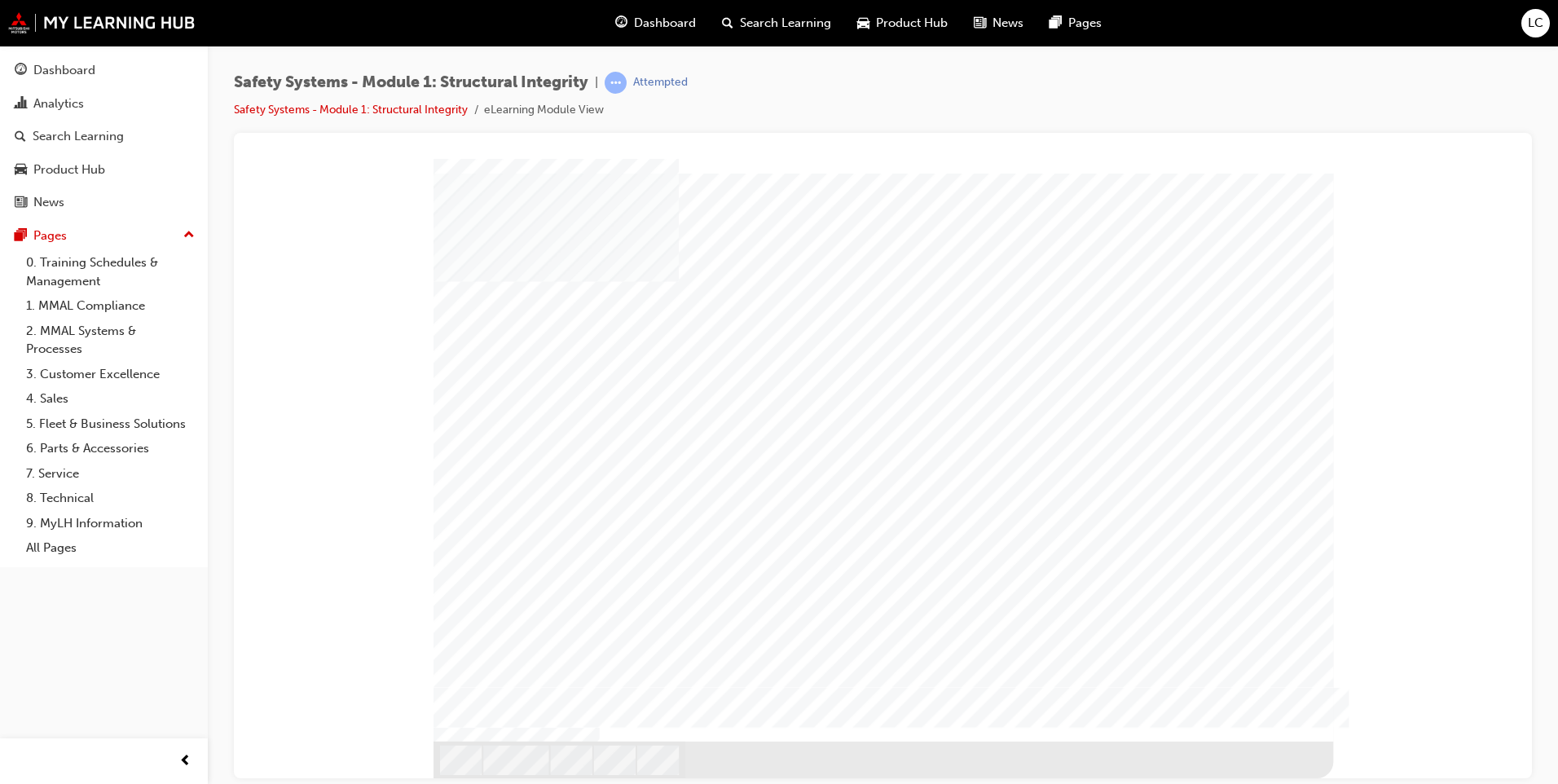
drag, startPoint x: 901, startPoint y: 598, endPoint x: 1139, endPoint y: 621, distance: 239.1
click at [1139, 621] on div at bounding box center [882, 449] width 899 height 582
drag, startPoint x: 807, startPoint y: 591, endPoint x: 993, endPoint y: 593, distance: 186.0
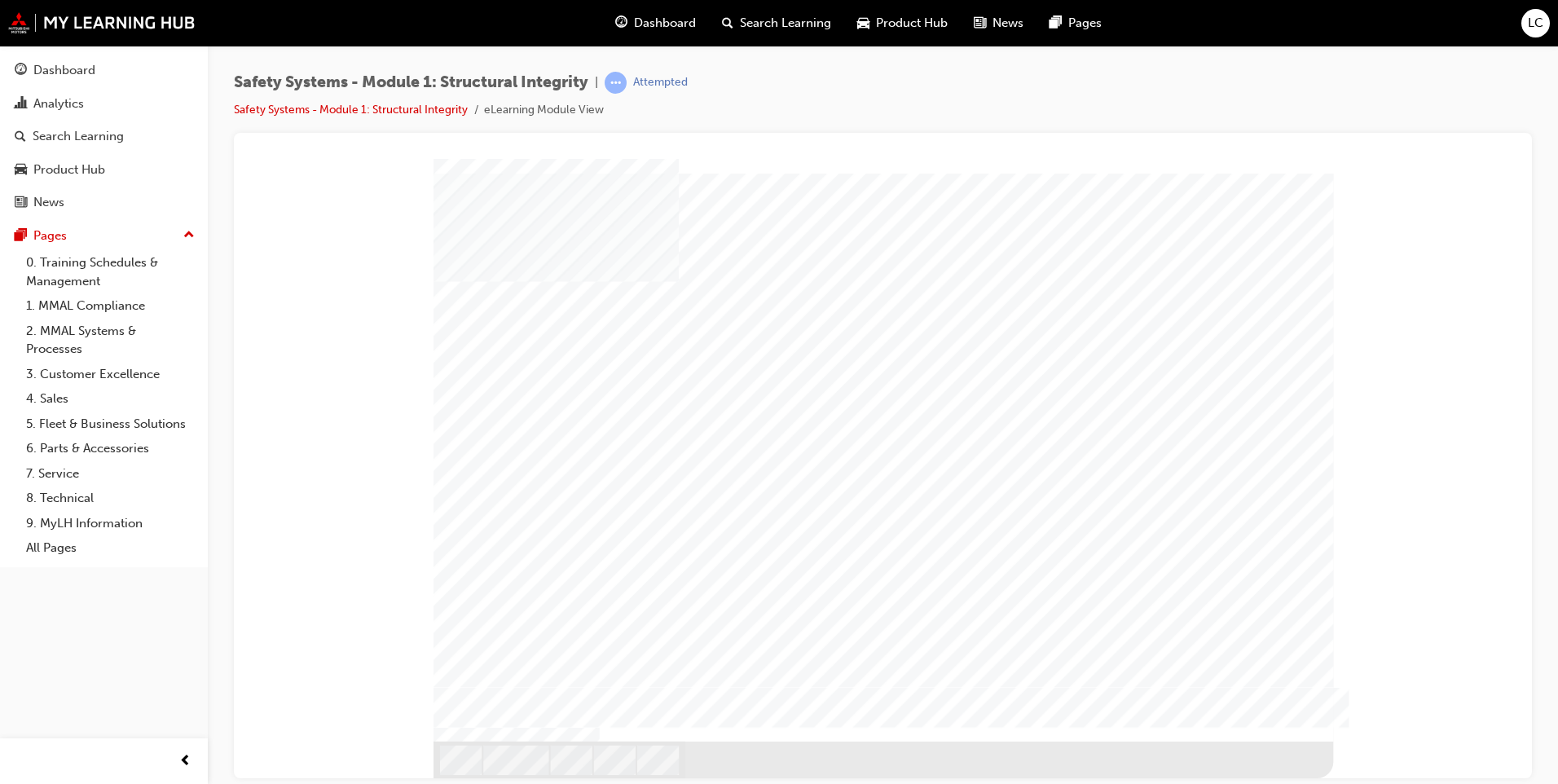
click at [993, 593] on div at bounding box center [882, 449] width 899 height 582
drag, startPoint x: 851, startPoint y: 577, endPoint x: 1164, endPoint y: 567, distance: 313.2
click at [1153, 567] on div at bounding box center [882, 449] width 899 height 582
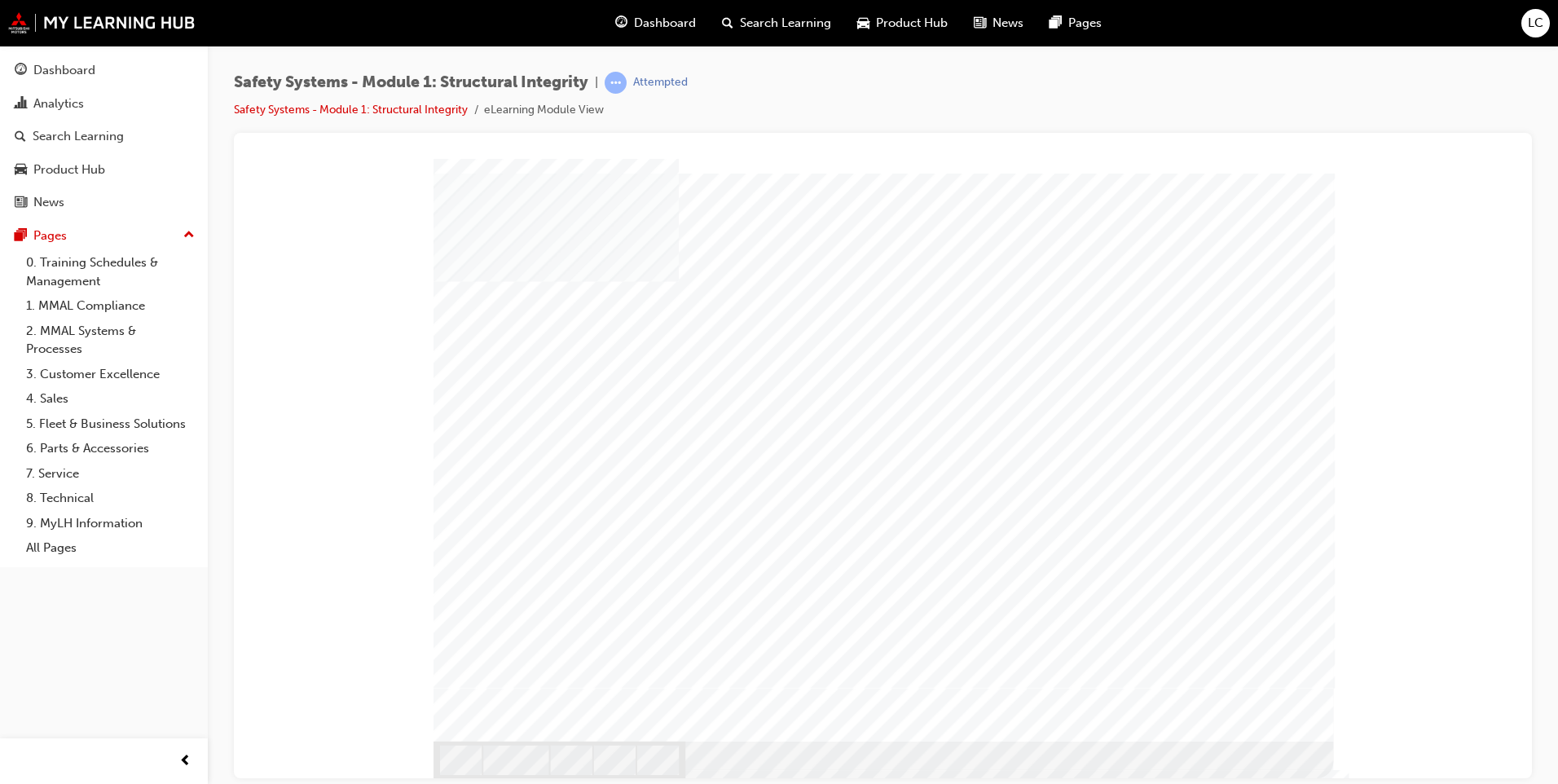
drag, startPoint x: 1105, startPoint y: 680, endPoint x: 1170, endPoint y: 647, distance: 72.9
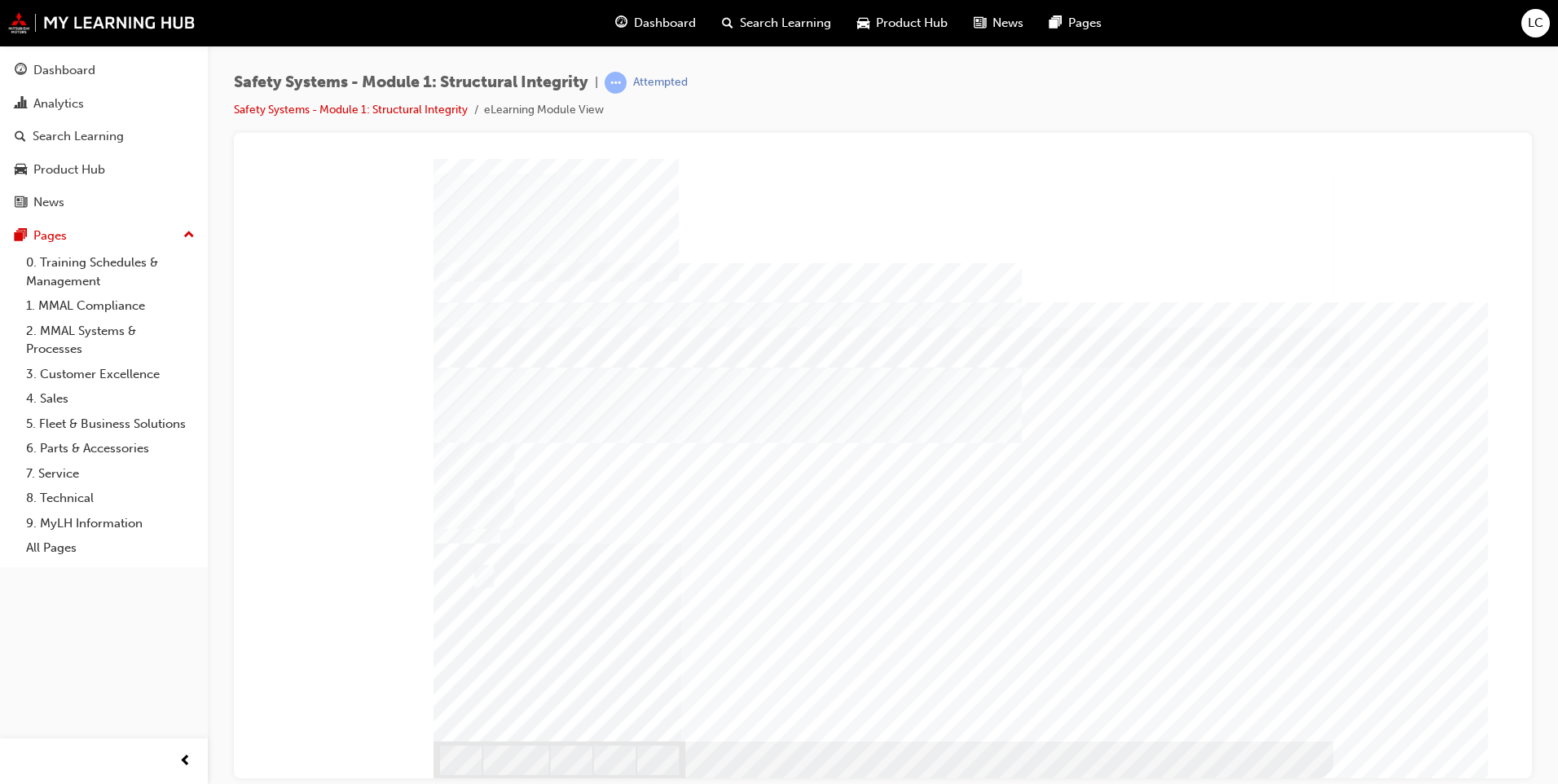
click at [776, 448] on div "Question 1 of 3" at bounding box center [882, 449] width 899 height 582
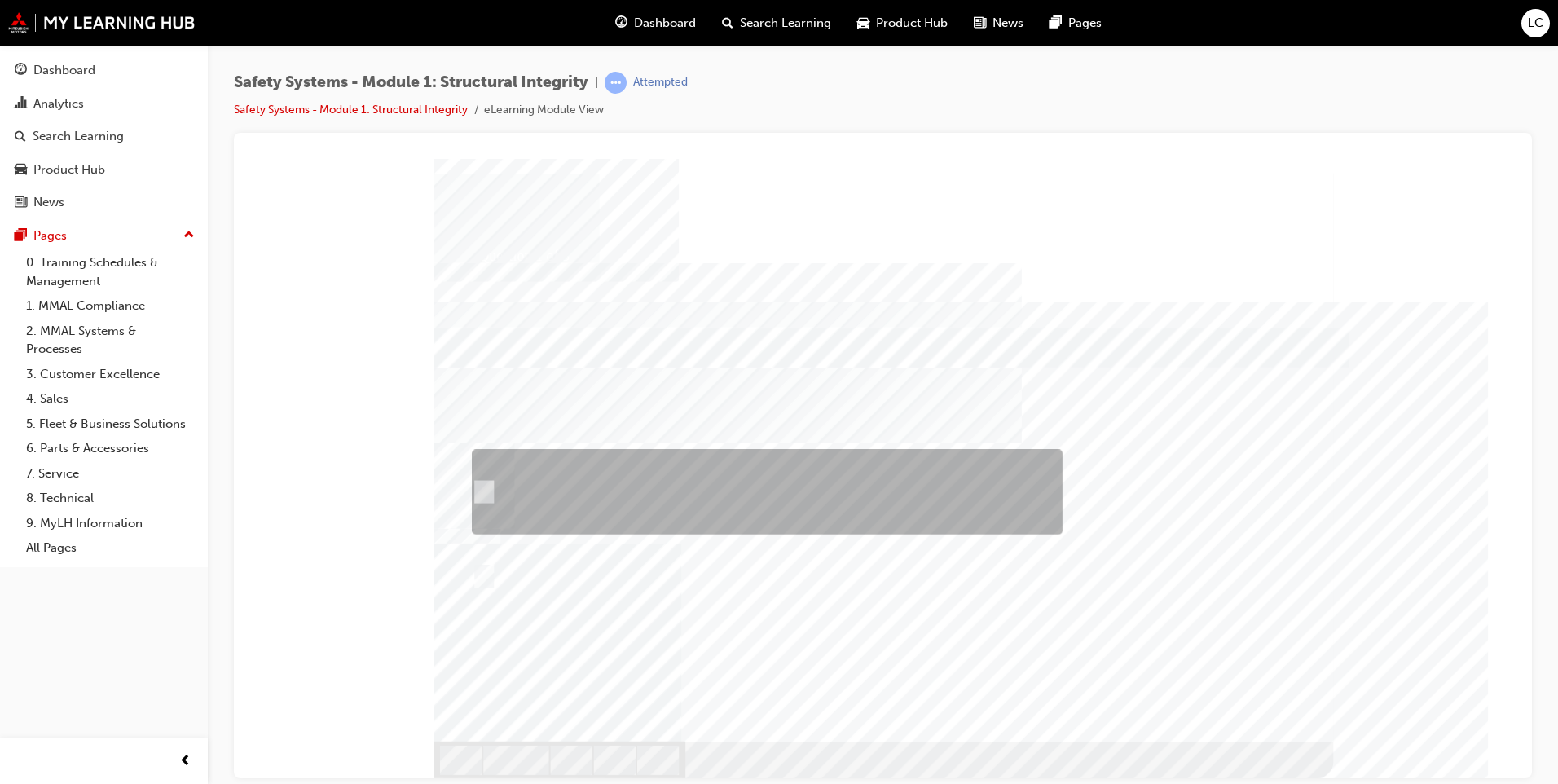
drag, startPoint x: 776, startPoint y: 486, endPoint x: 782, endPoint y: 502, distance: 17.1
radio input "true"
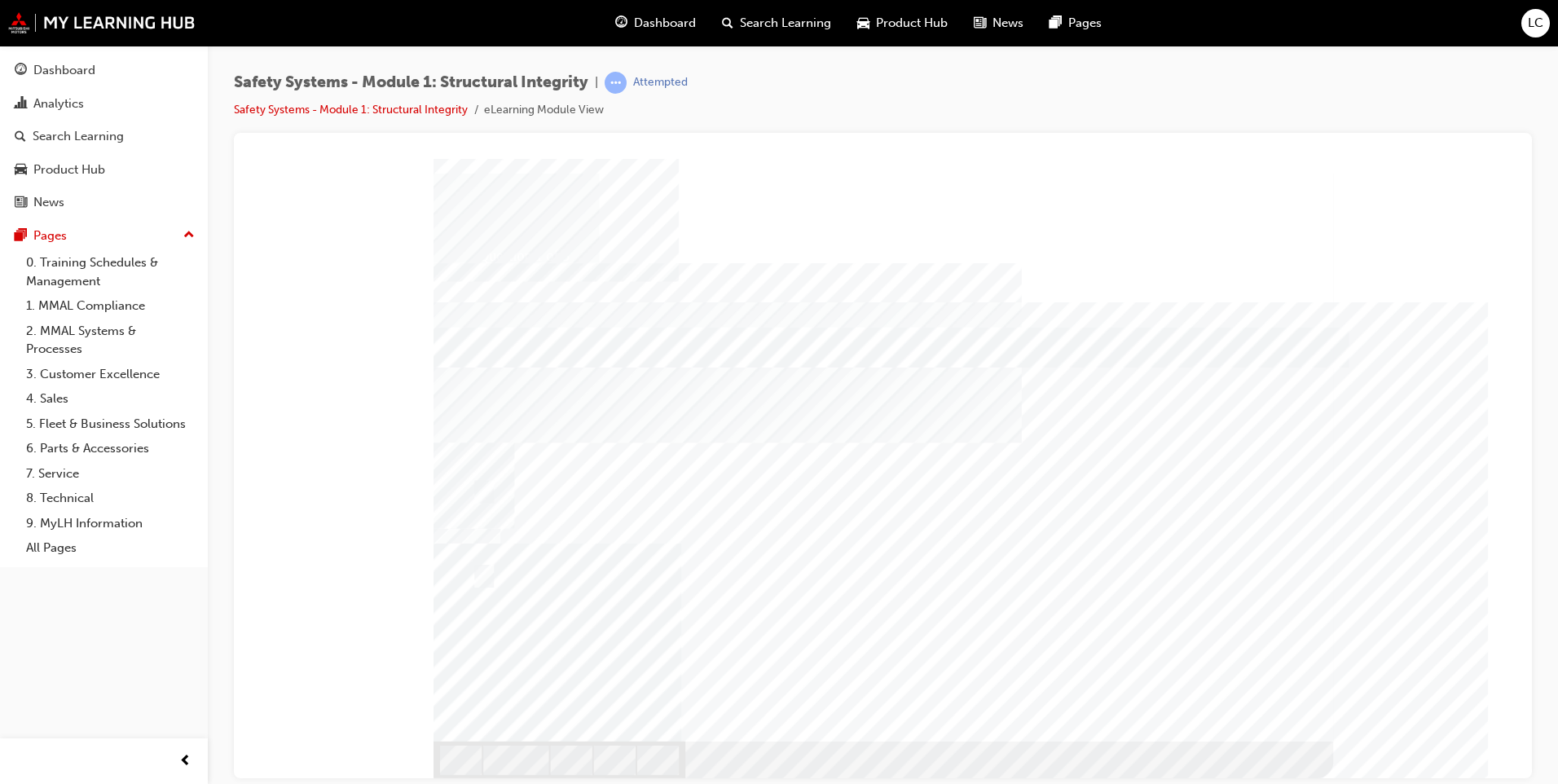
click at [1287, 749] on div "Question 1 of 3" at bounding box center [882, 468] width 899 height 619
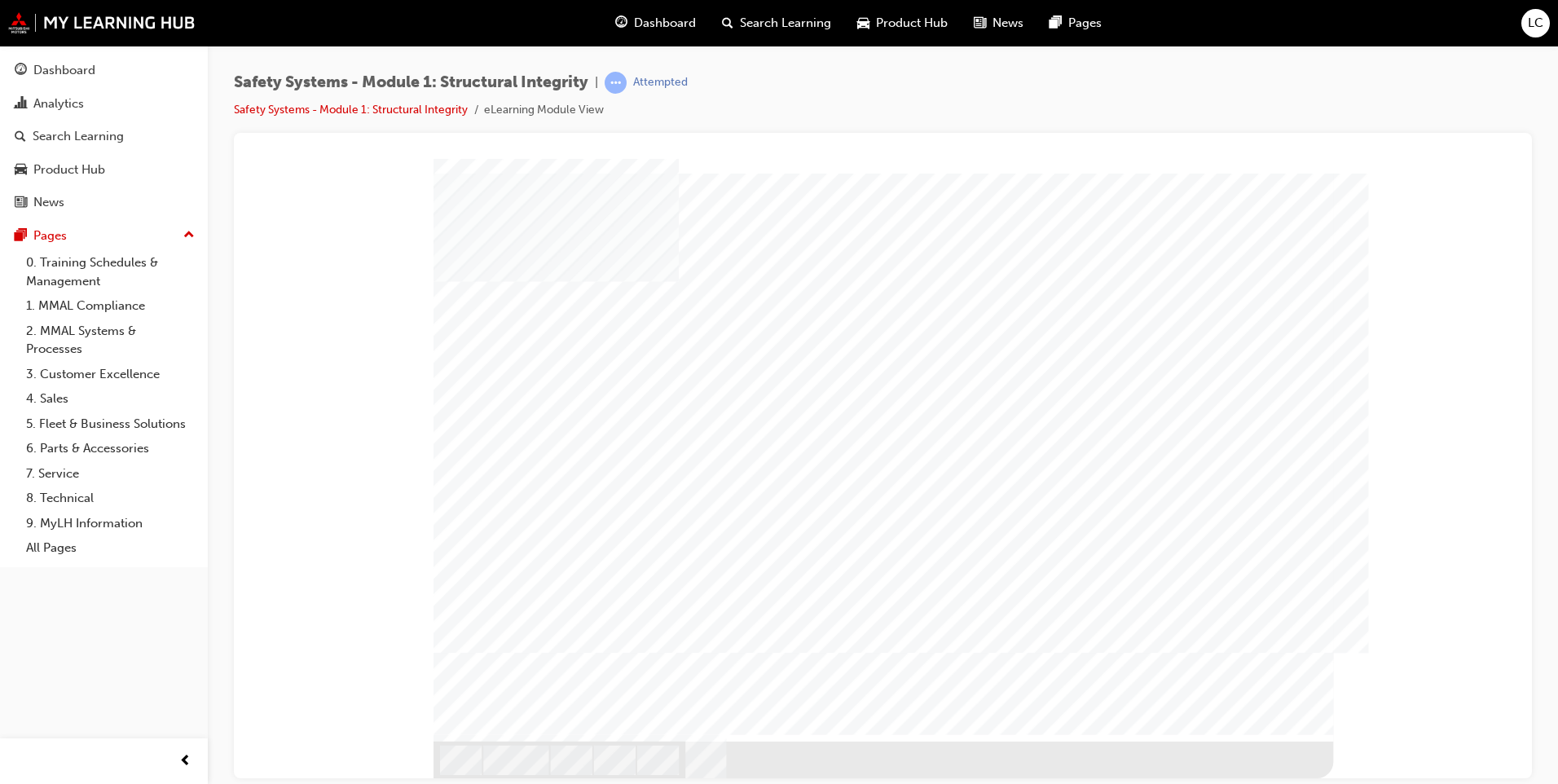
drag, startPoint x: 1117, startPoint y: 544, endPoint x: 432, endPoint y: 586, distance: 686.3
click at [432, 165] on div at bounding box center [882, 165] width 1259 height 0
drag, startPoint x: 754, startPoint y: 575, endPoint x: 595, endPoint y: 575, distance: 159.0
click at [595, 575] on div at bounding box center [882, 449] width 899 height 582
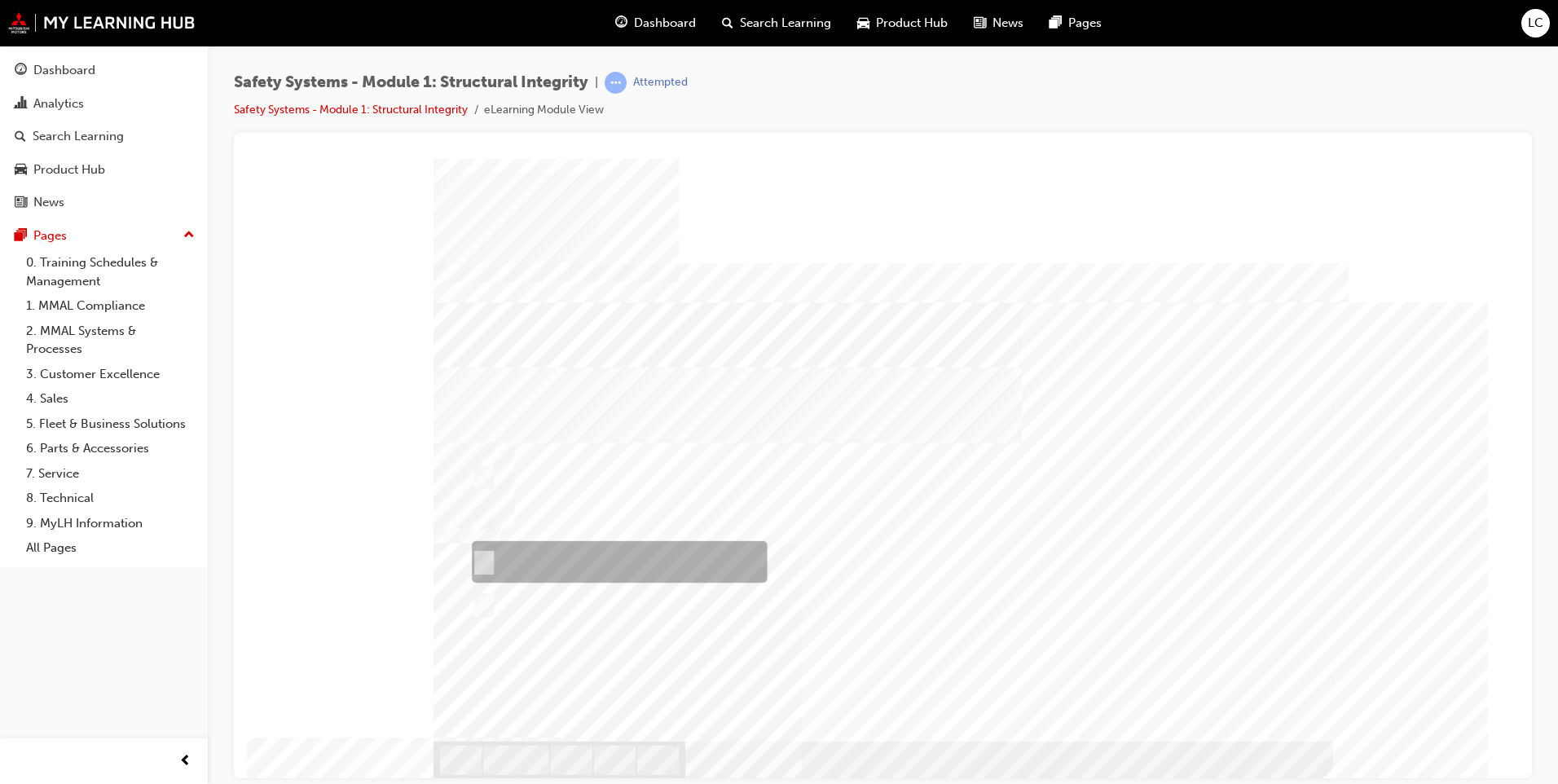
radio input "true"
click at [530, 476] on div at bounding box center [882, 468] width 899 height 619
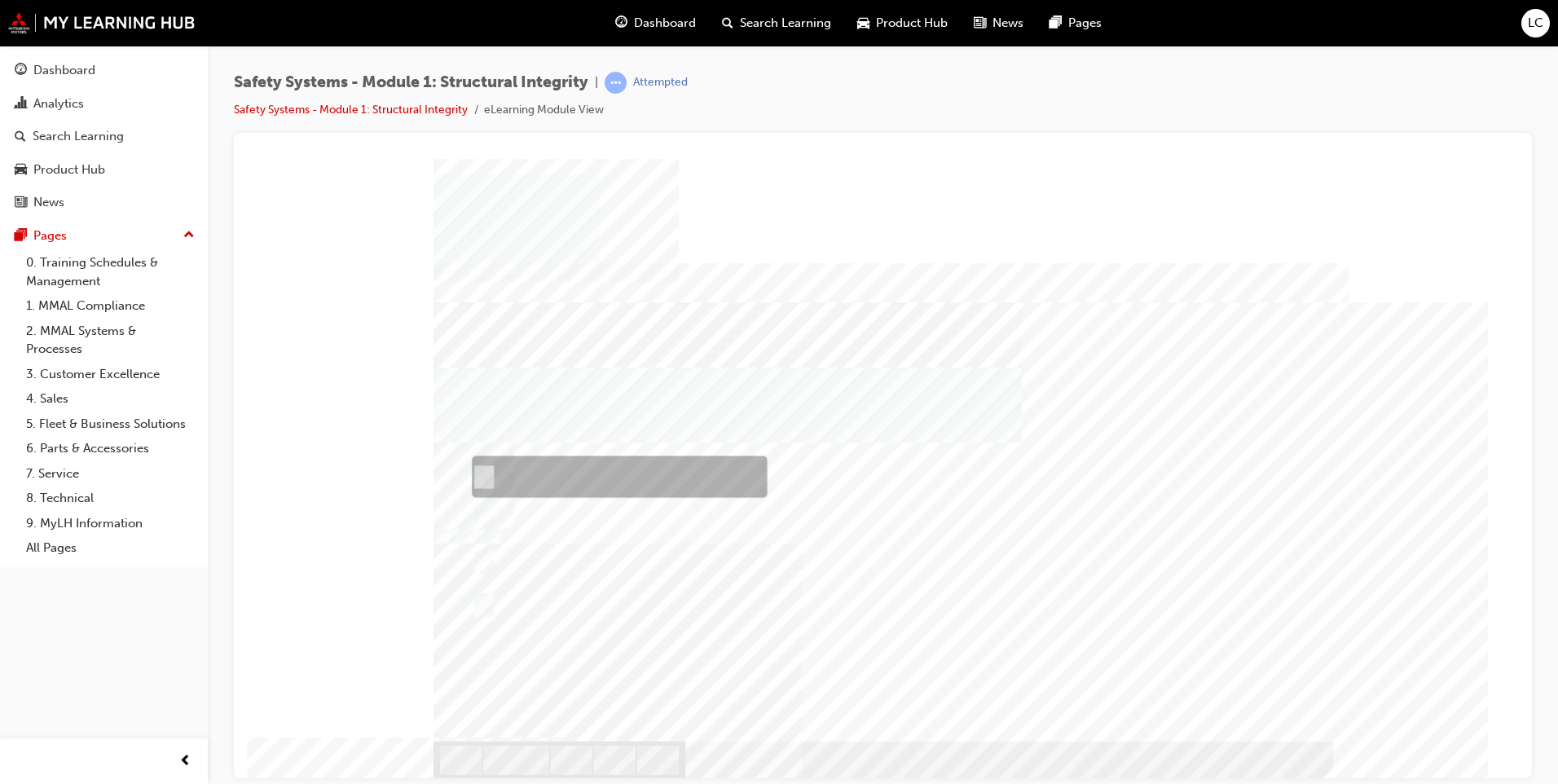
radio input "true"
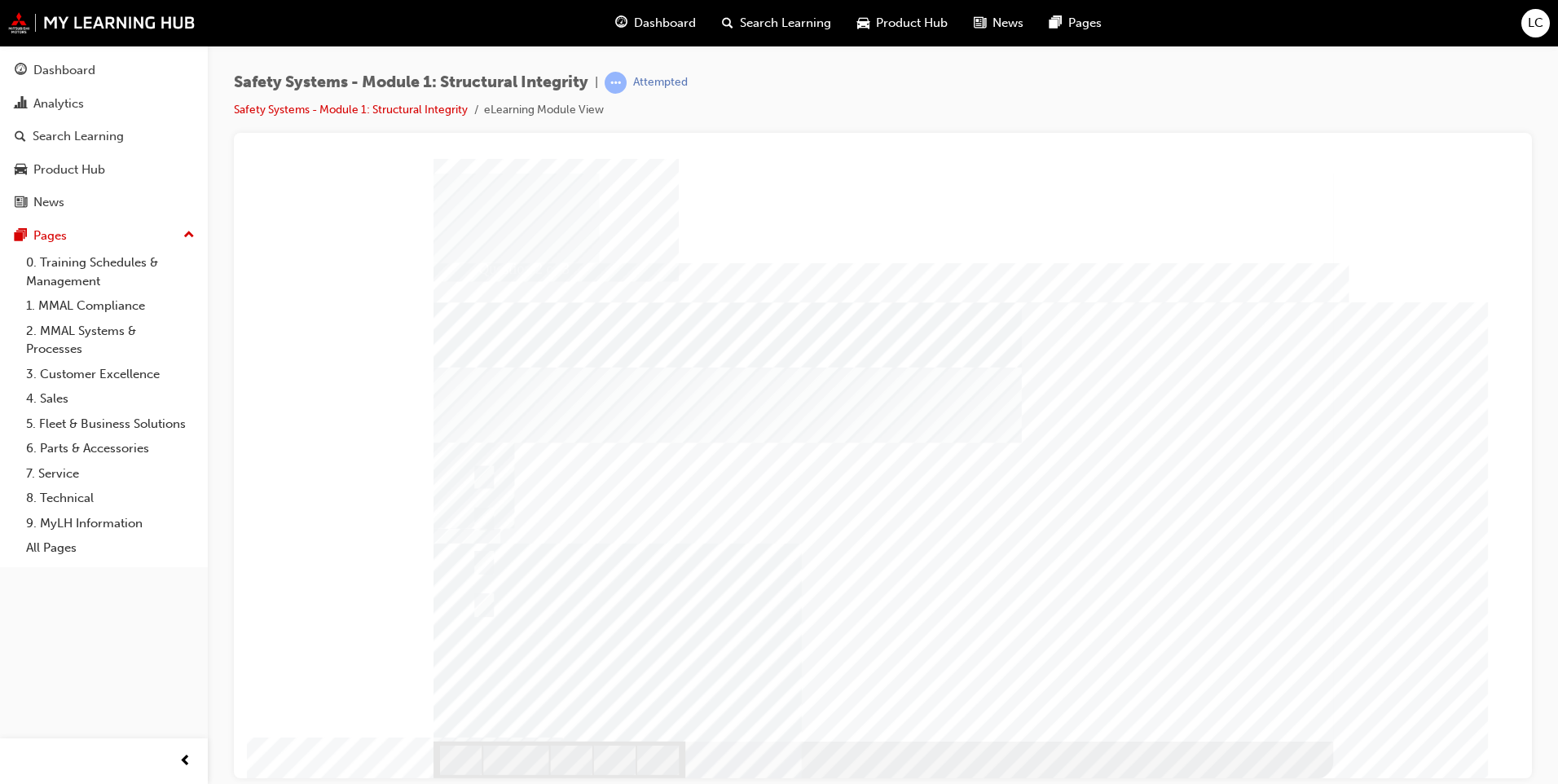
click at [513, 504] on div at bounding box center [882, 468] width 899 height 619
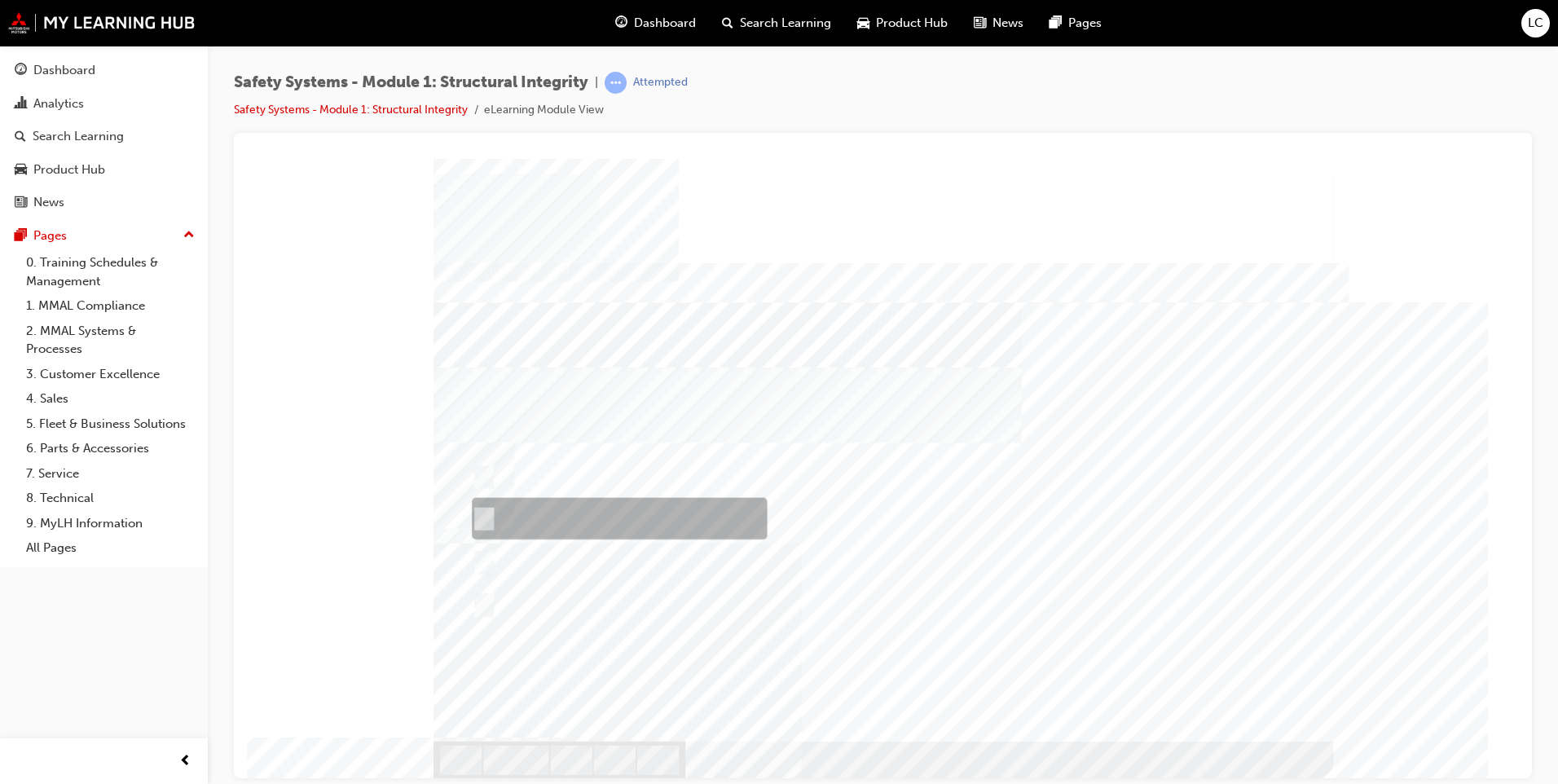
radio input "true"
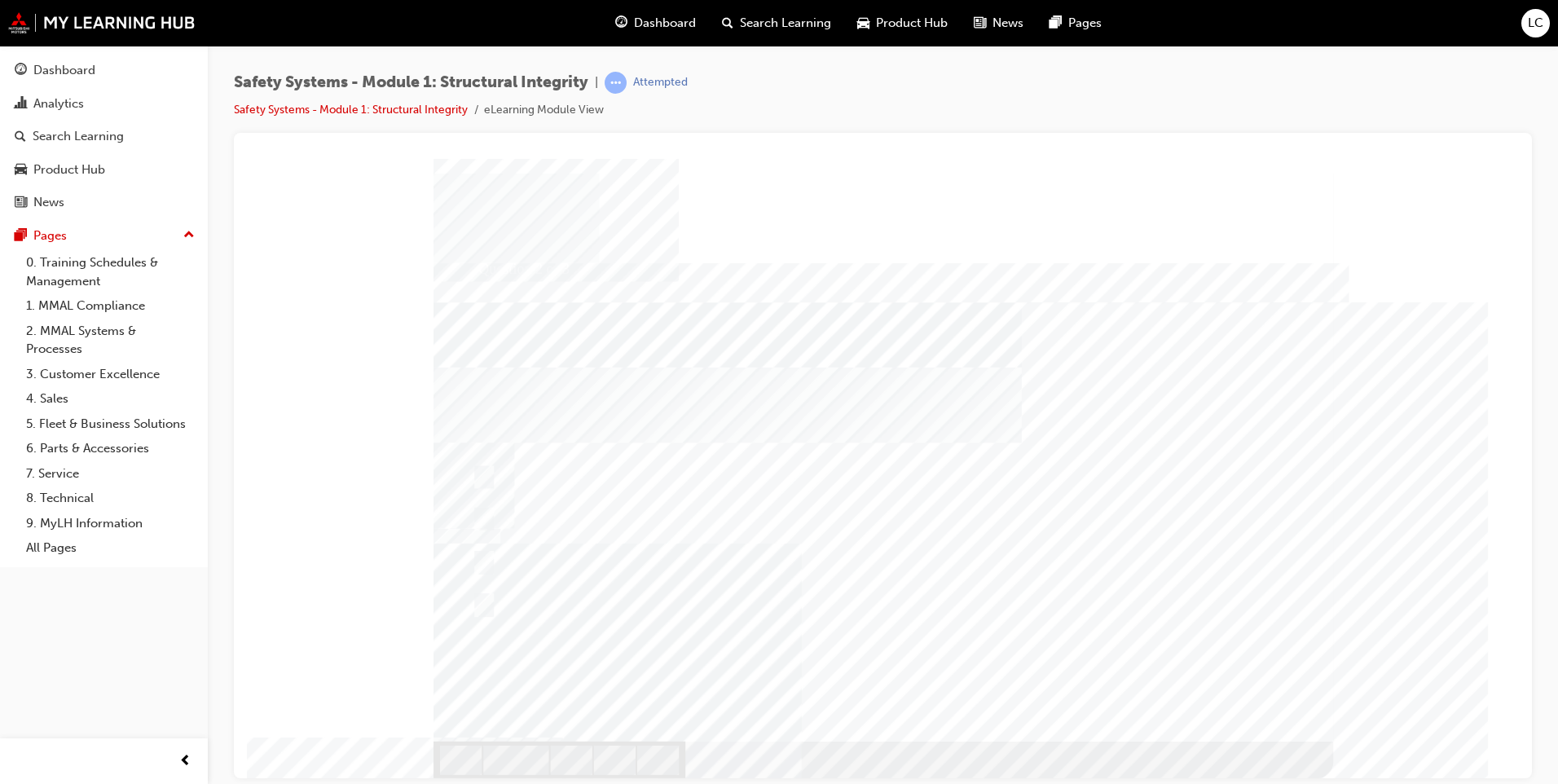
click at [1282, 750] on div "Question 2 of 3" at bounding box center [882, 468] width 899 height 619
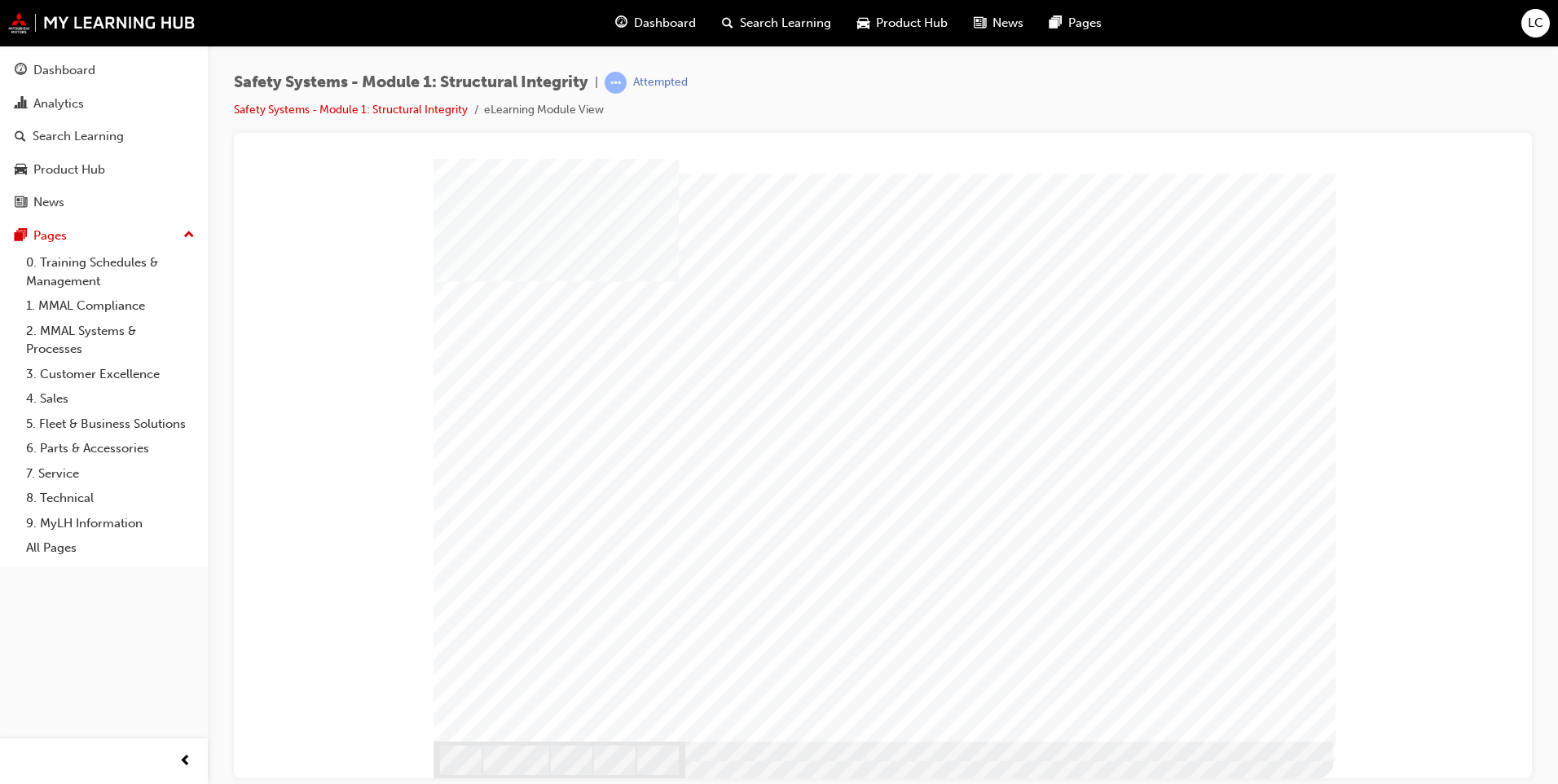
drag, startPoint x: 1255, startPoint y: 718, endPoint x: 1259, endPoint y: 710, distance: 8.9
click at [1259, 712] on div at bounding box center [882, 449] width 899 height 582
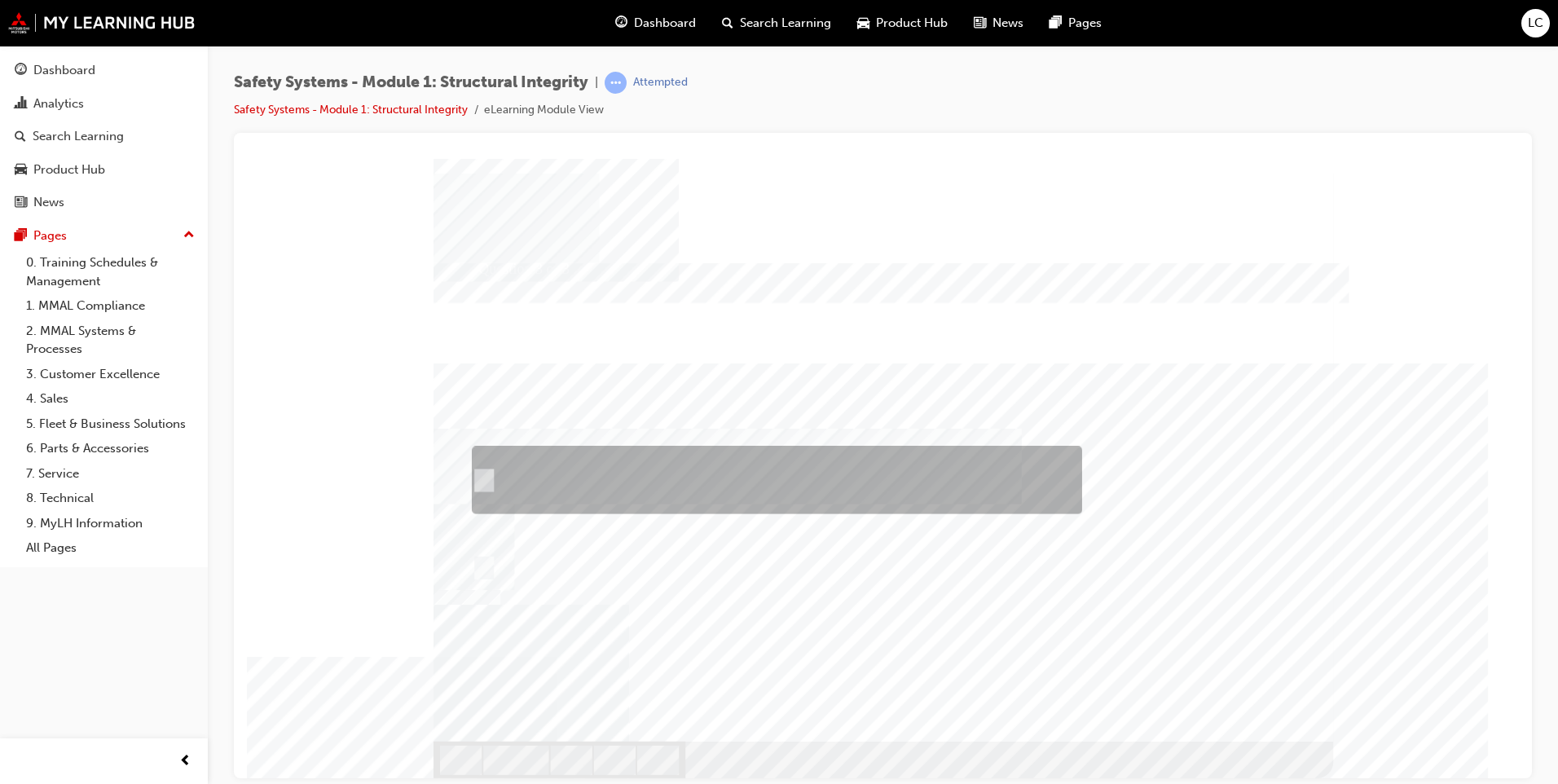
radio input "true"
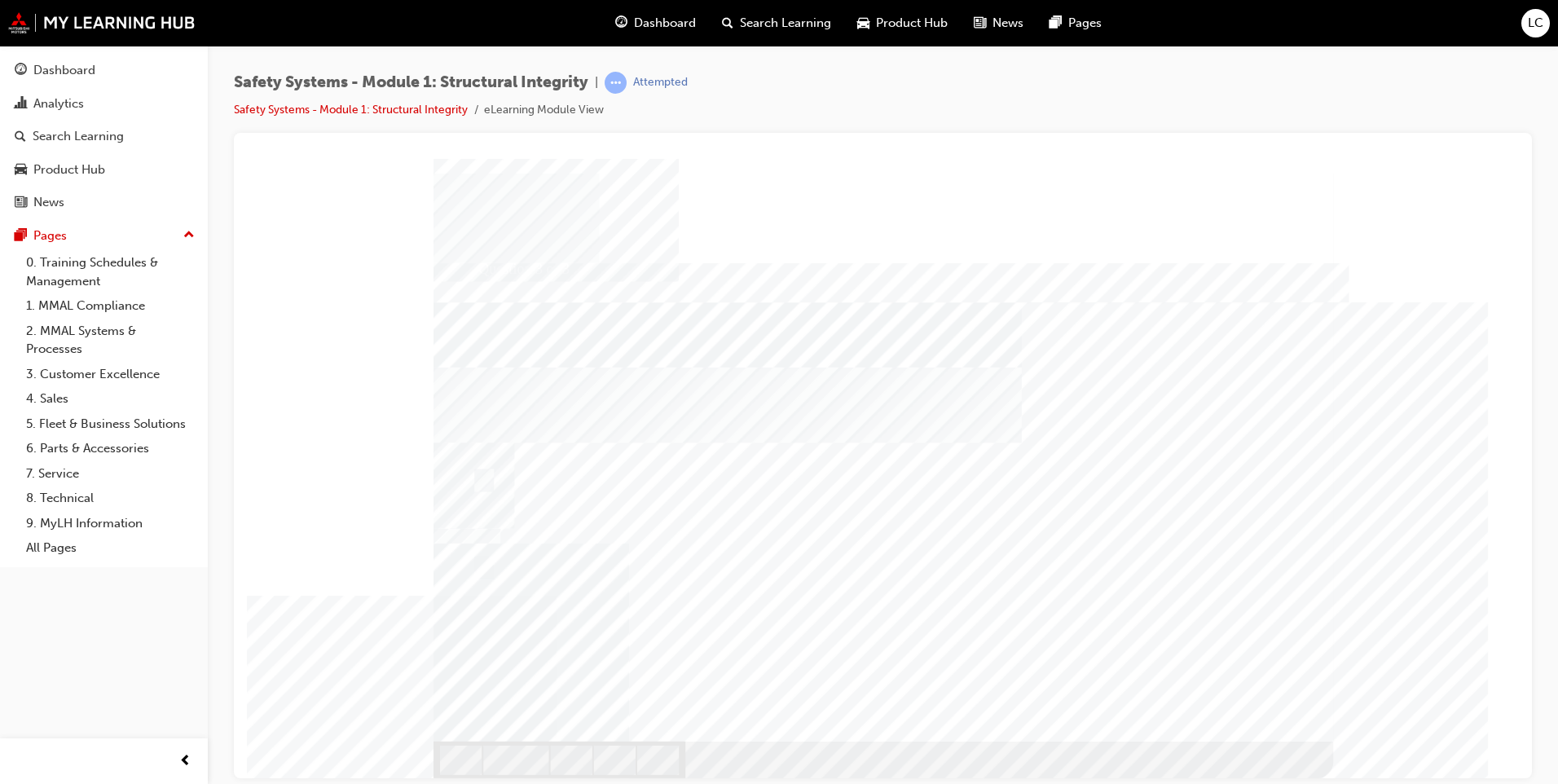
click at [715, 577] on div at bounding box center [882, 468] width 899 height 619
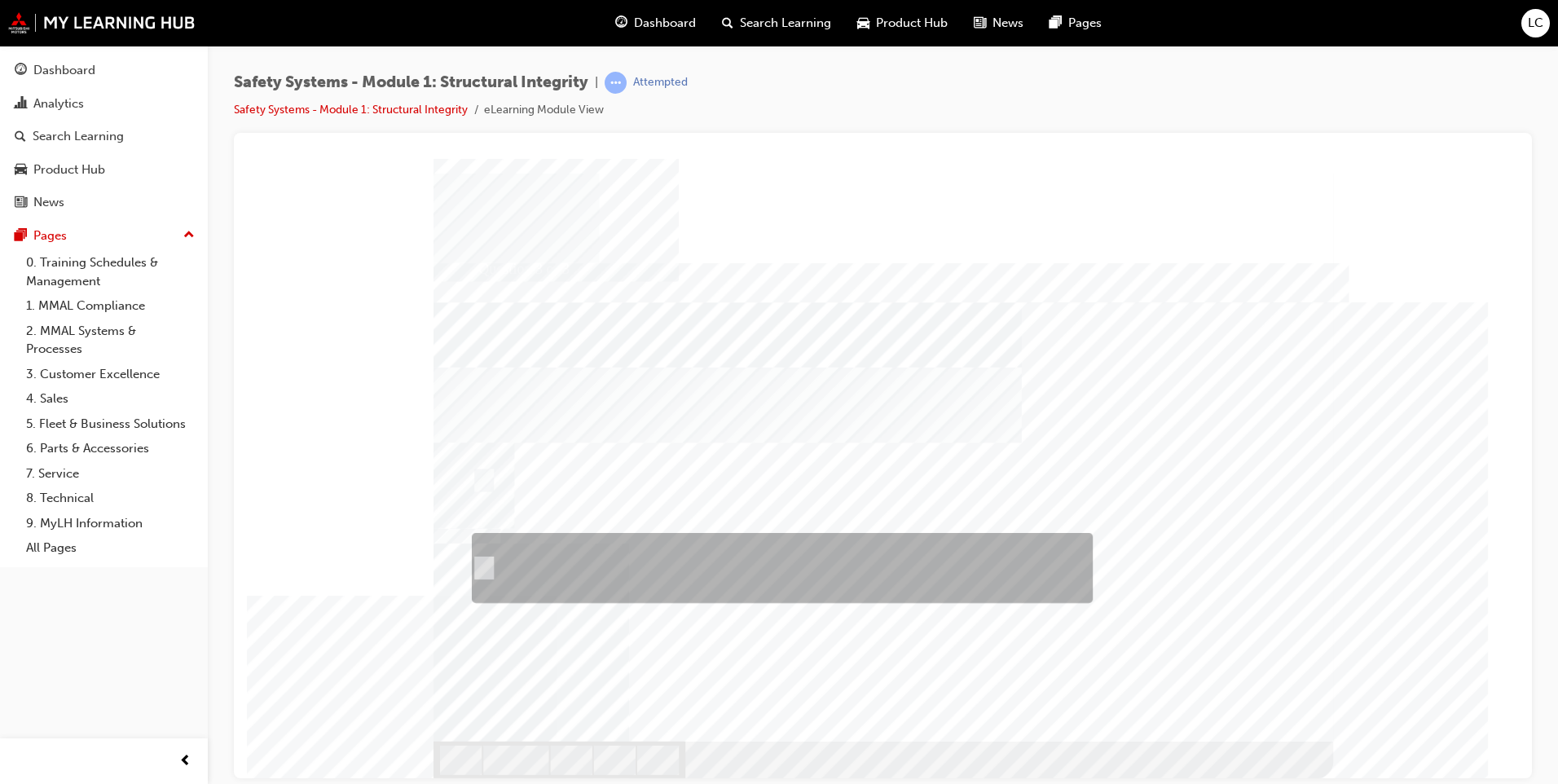
radio input "true"
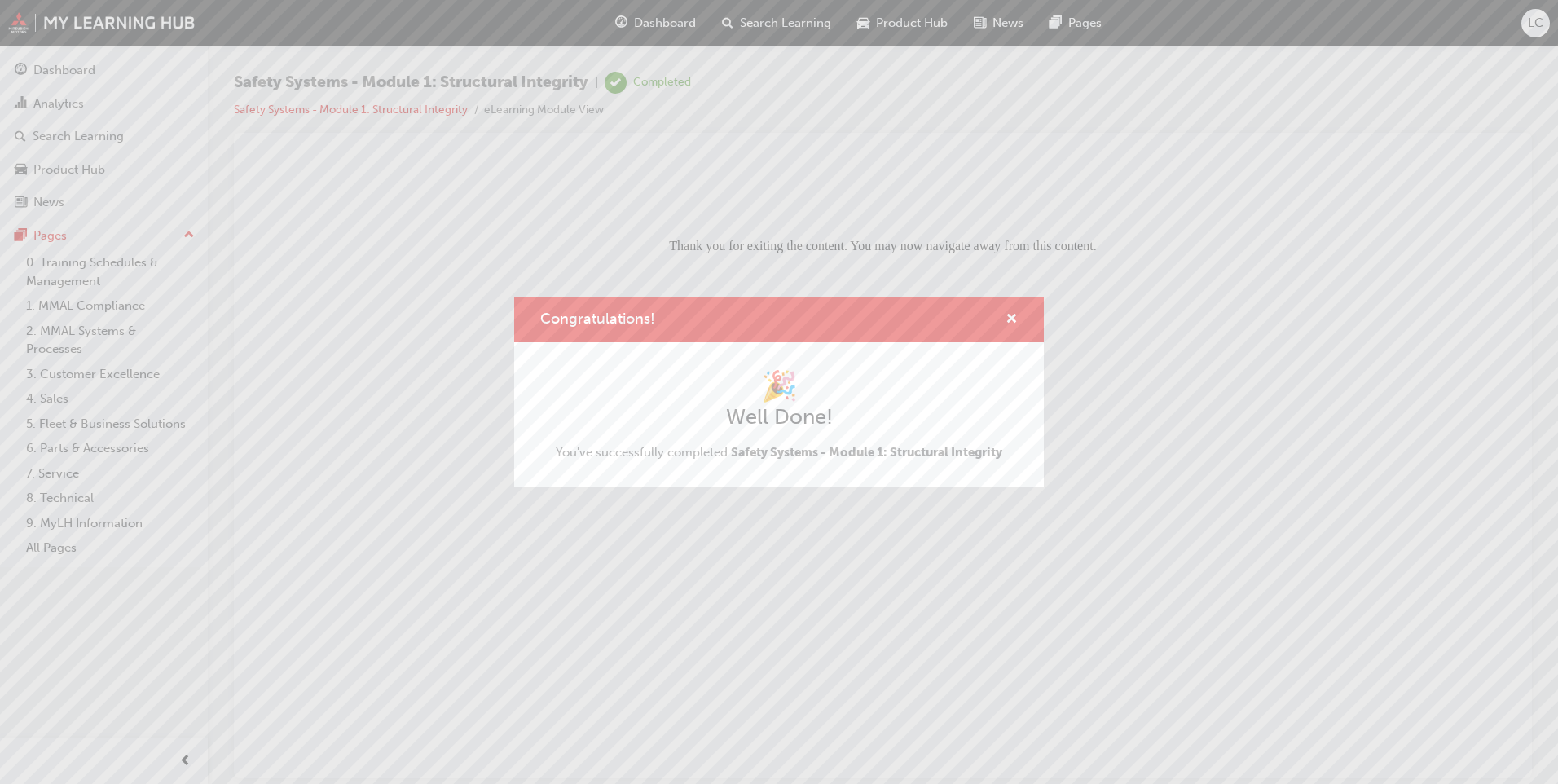
click at [1003, 320] on div "Congratulations!" at bounding box center [1004, 320] width 25 height 20
click at [1010, 317] on span "cross-icon" at bounding box center [1011, 320] width 13 height 14
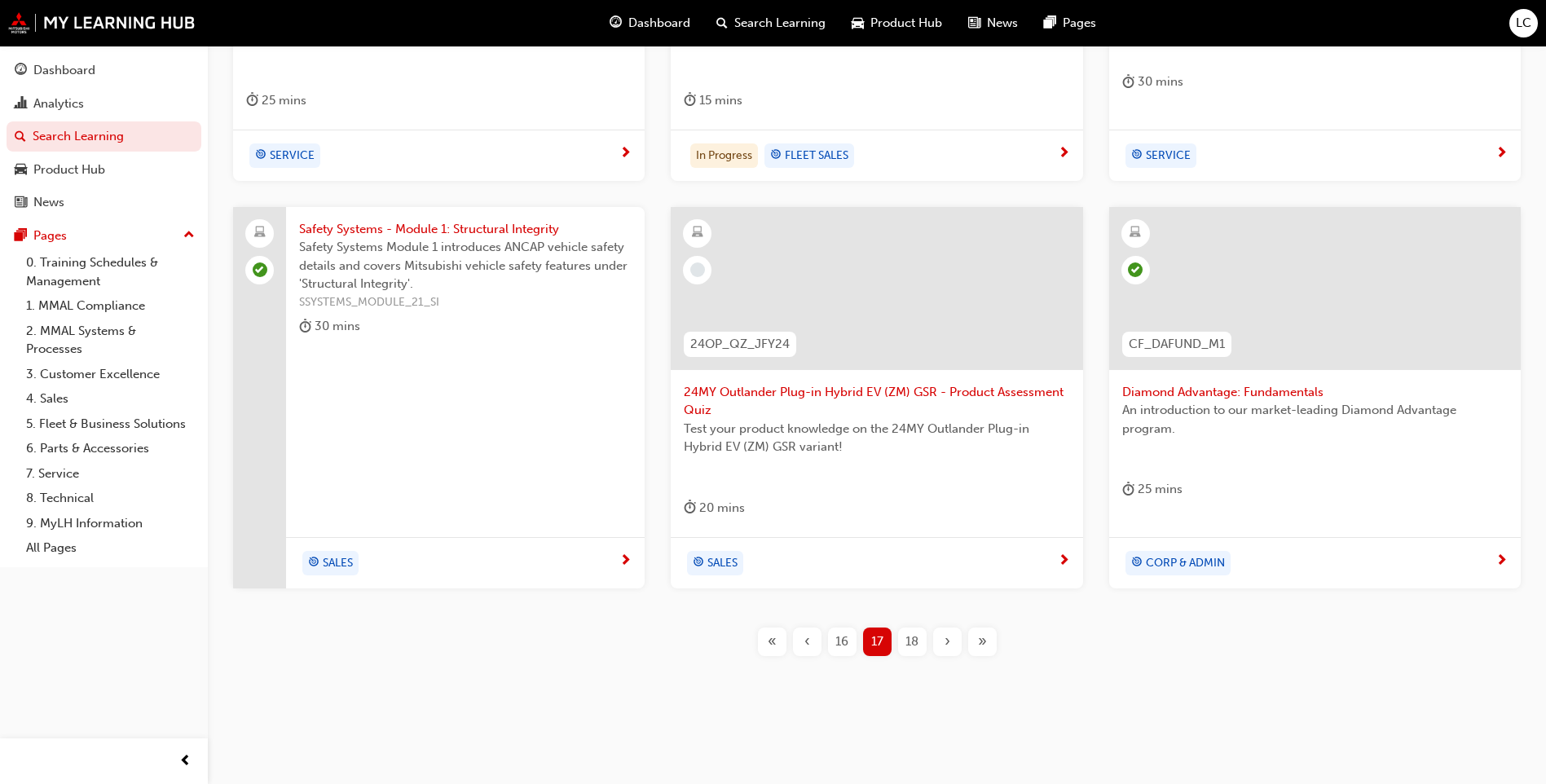
scroll to position [581, 0]
click at [930, 632] on div "« ‹ 16 17 18 › »" at bounding box center [877, 638] width 245 height 29
click at [906, 640] on span "18" at bounding box center [911, 638] width 13 height 19
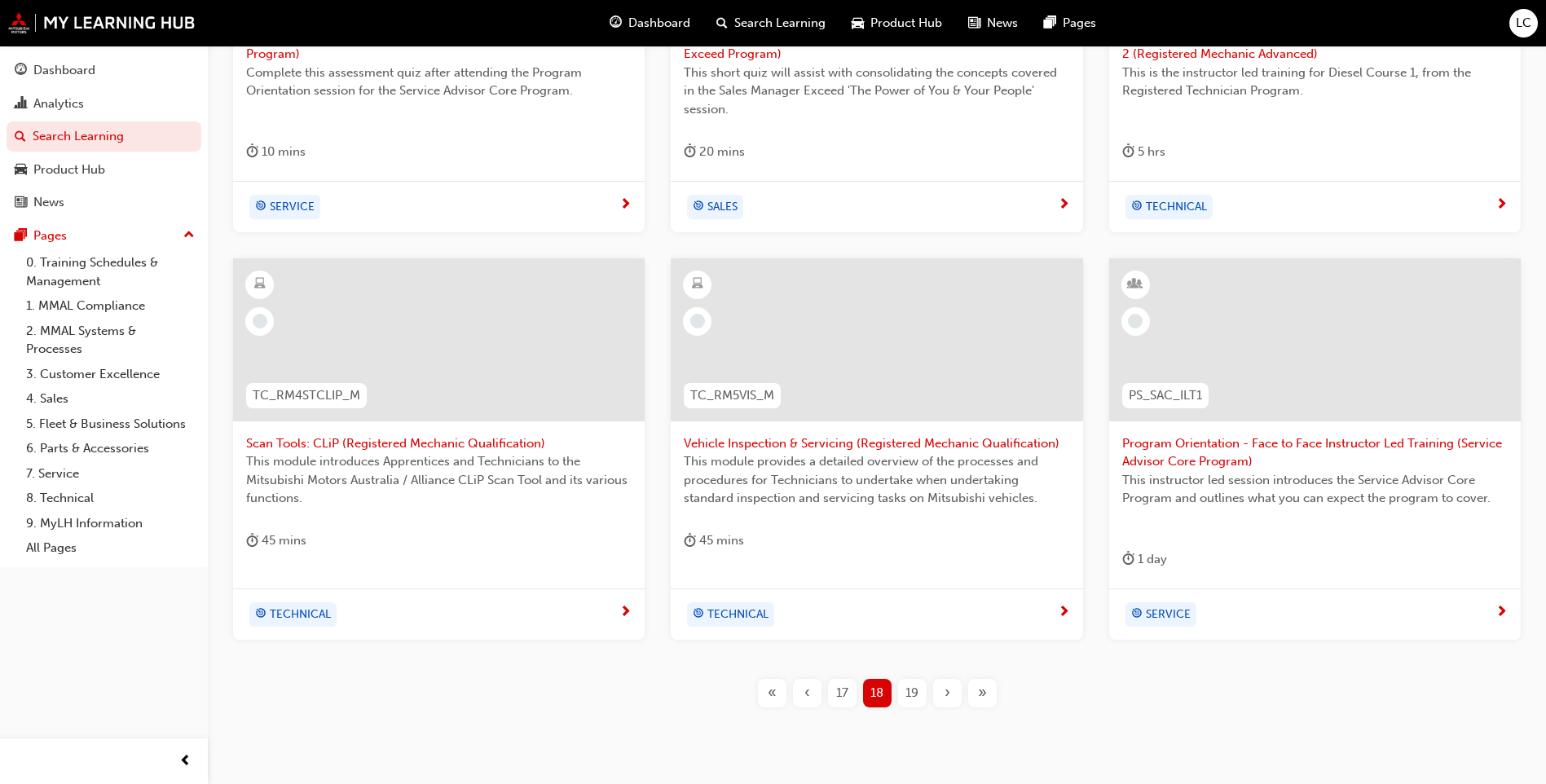
scroll to position [543, 0]
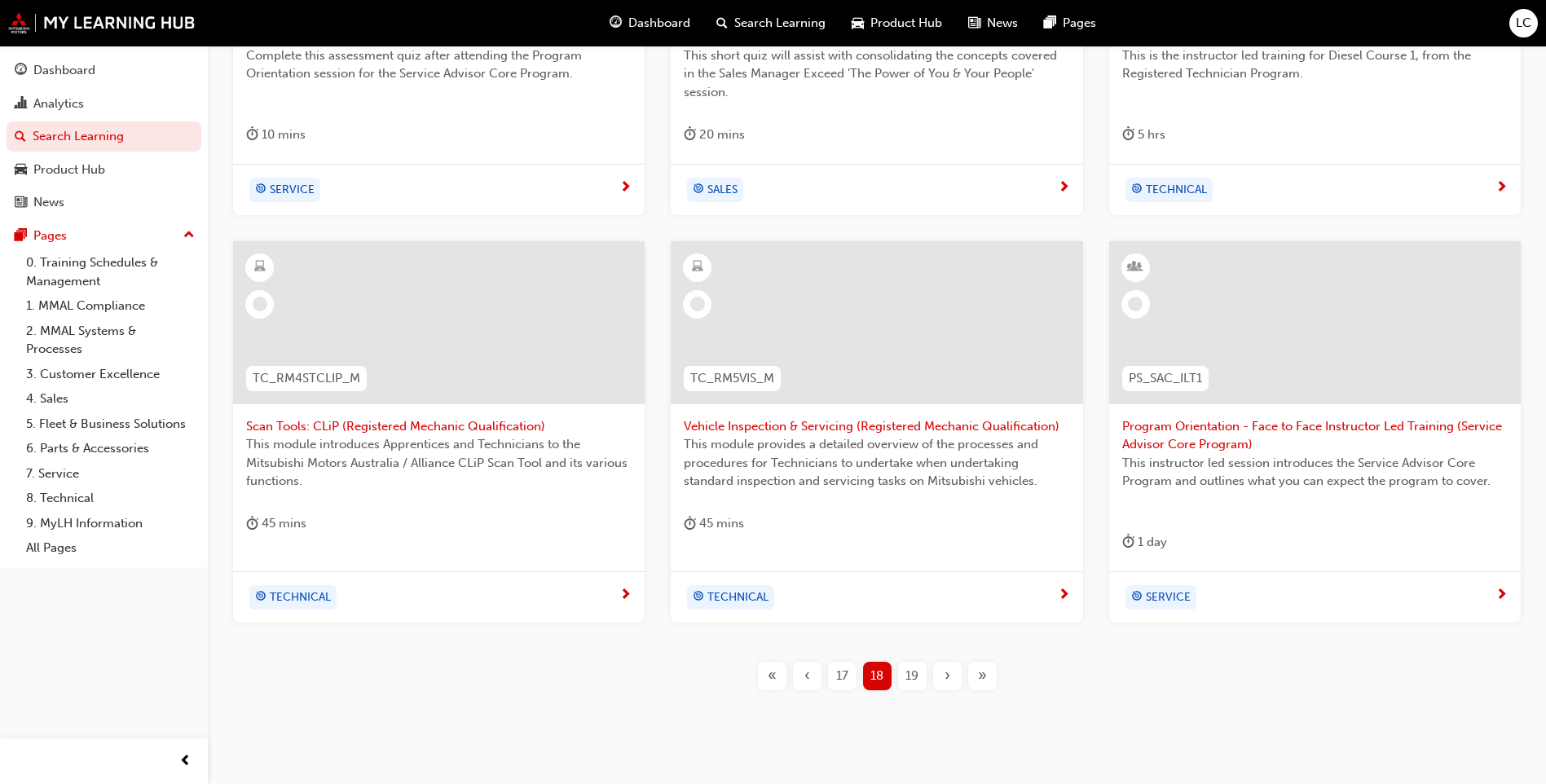
click at [898, 681] on div "19" at bounding box center [912, 675] width 29 height 29
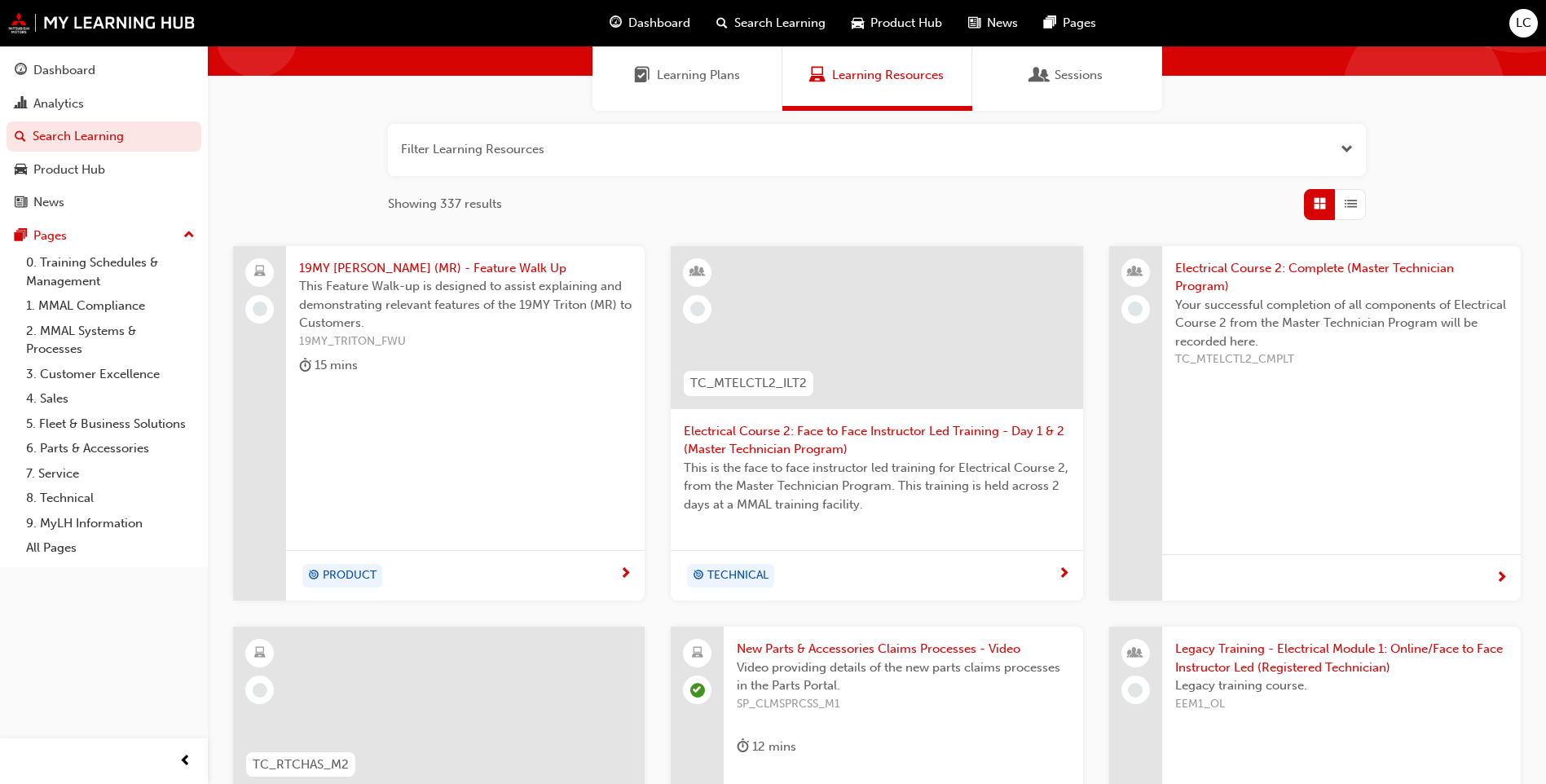
scroll to position [125, 0]
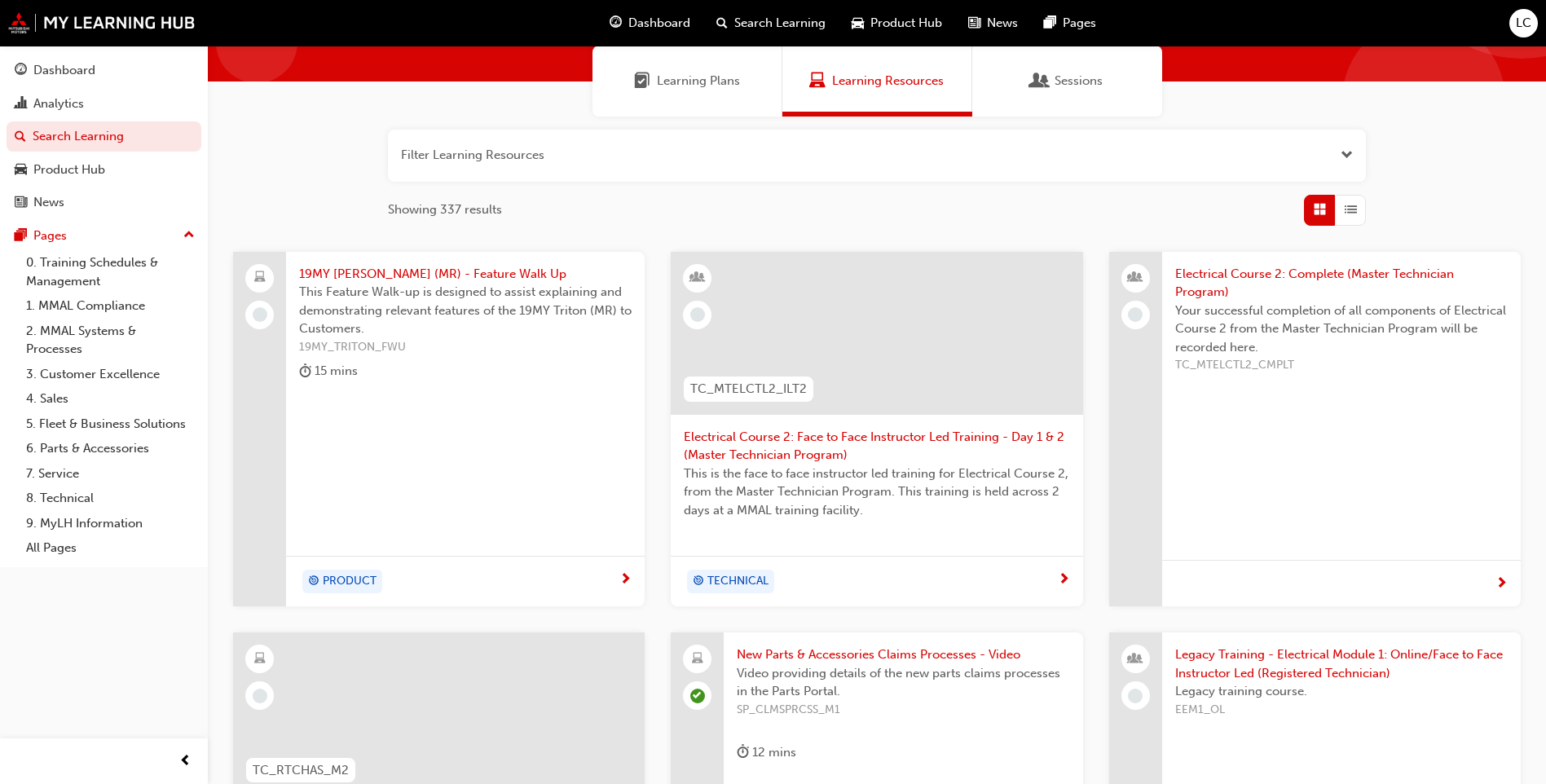
click at [438, 276] on span "19MY [PERSON_NAME] (MR) - Feature Walk Up" at bounding box center [465, 274] width 332 height 19
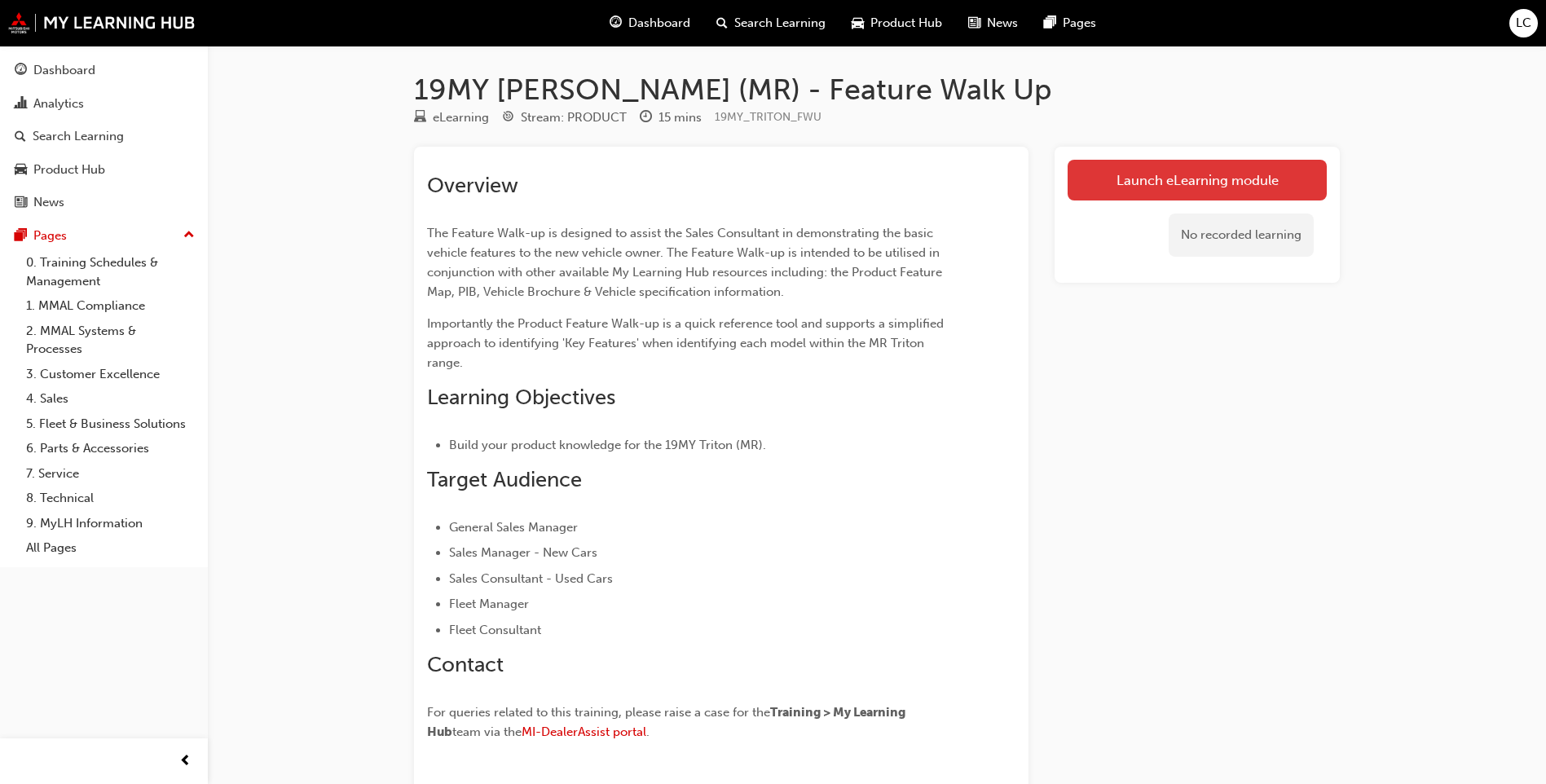
click at [1267, 197] on link "Launch eLearning module" at bounding box center [1198, 180] width 259 height 40
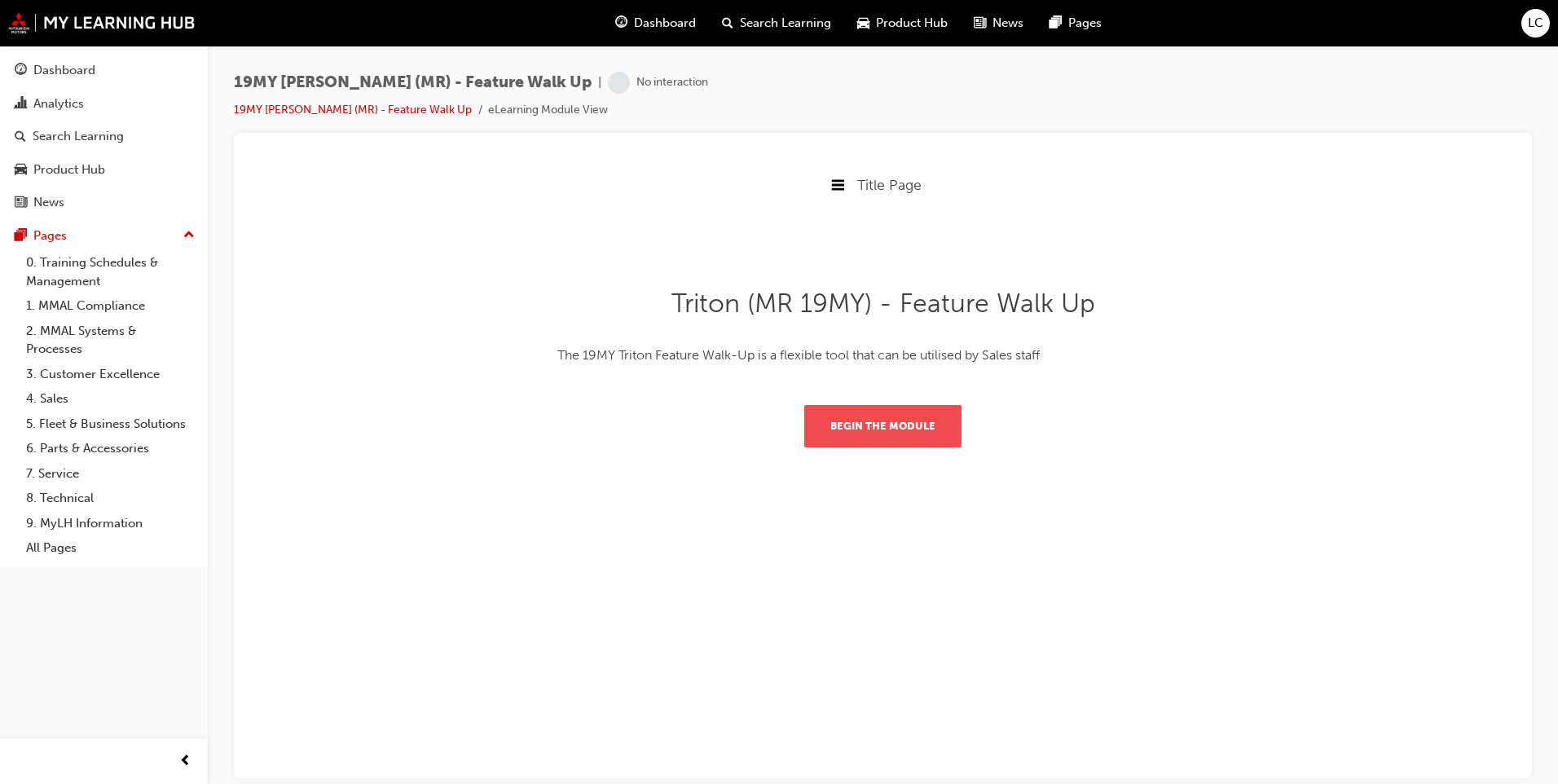
click at [929, 412] on button "Begin the module" at bounding box center [882, 425] width 157 height 42
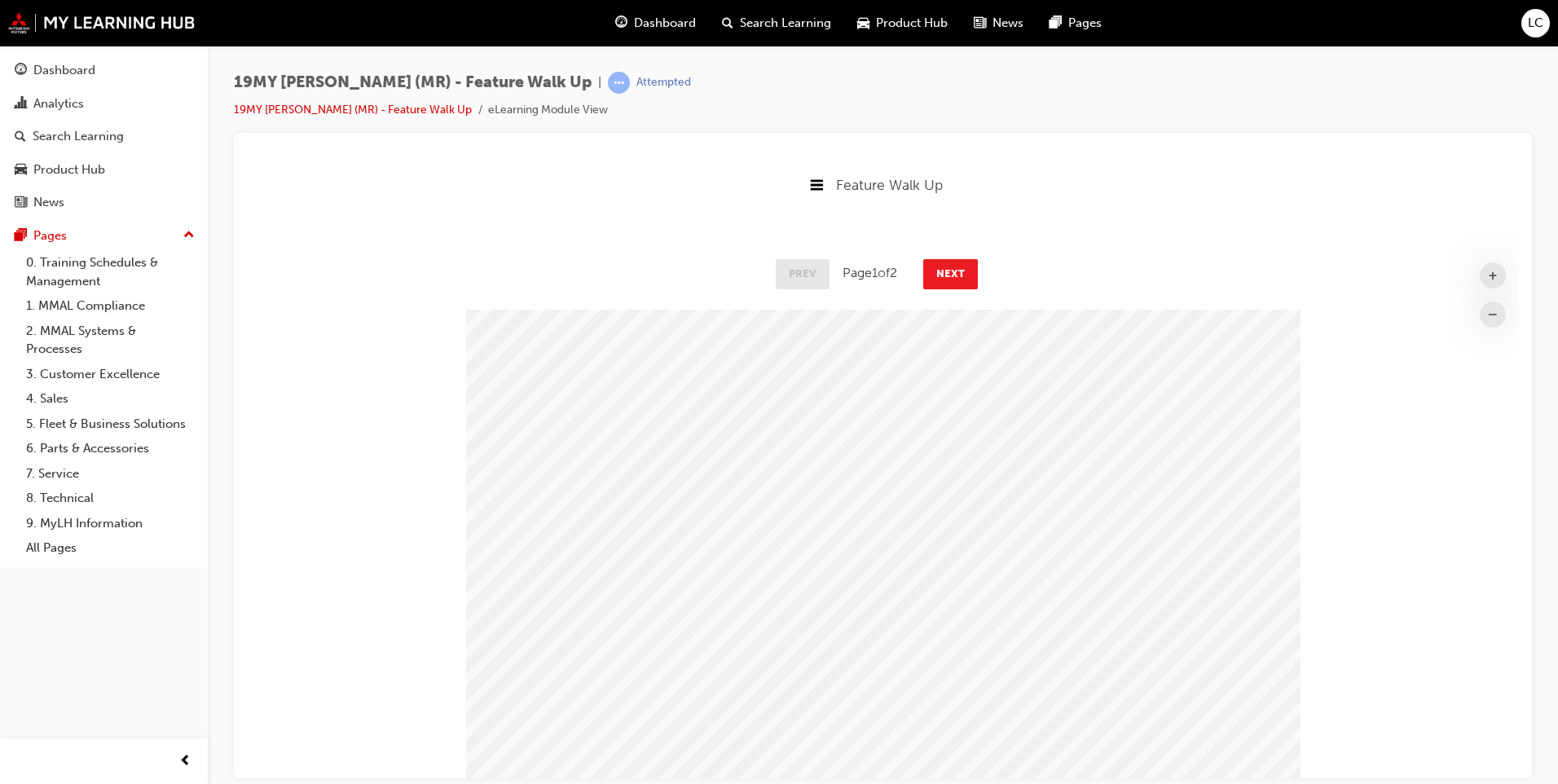
scroll to position [606, 1285]
click at [953, 266] on button "Next" at bounding box center [950, 273] width 55 height 29
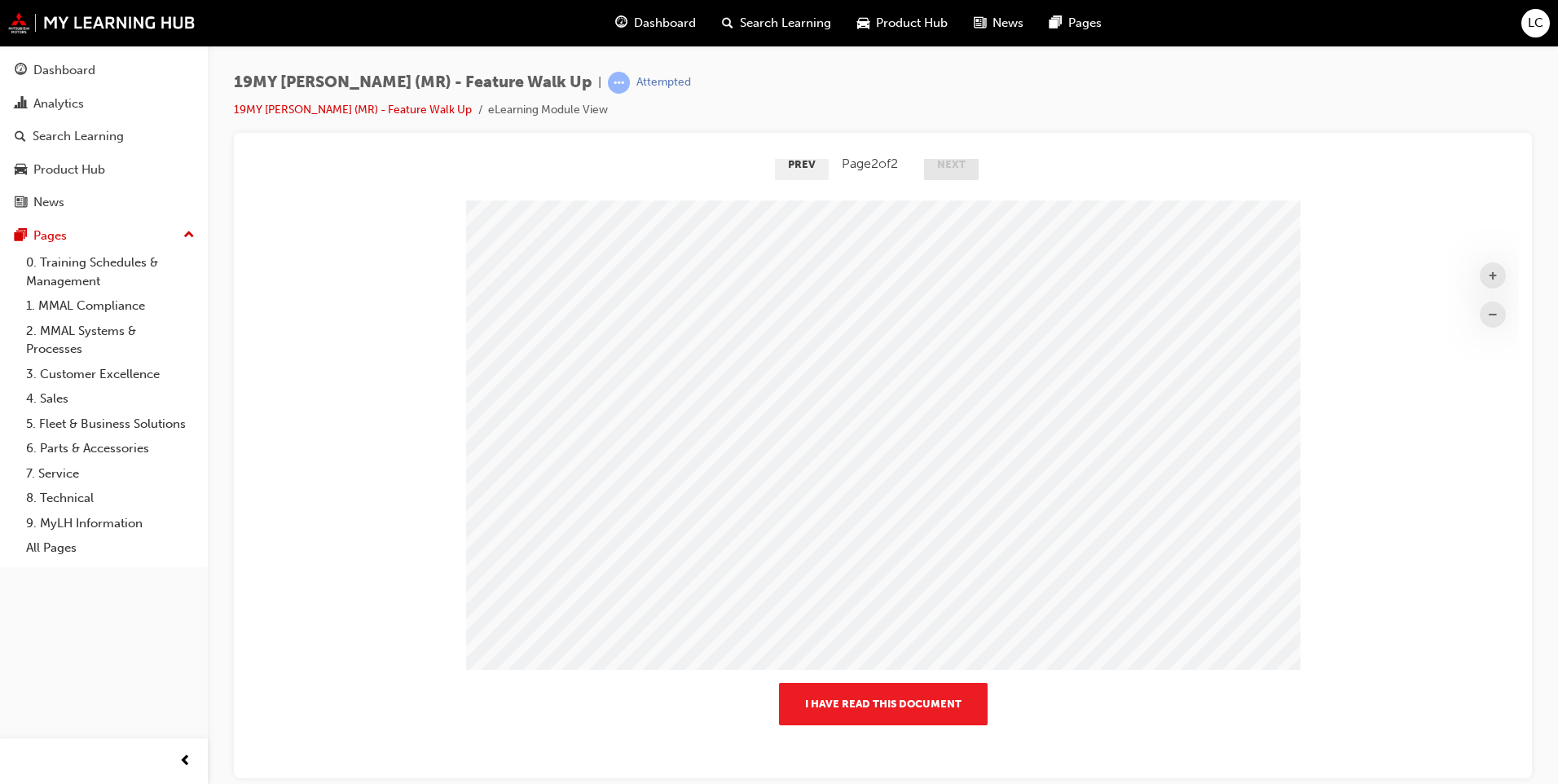
scroll to position [115, 0]
click at [878, 699] on button "I have read this document" at bounding box center [883, 697] width 209 height 42
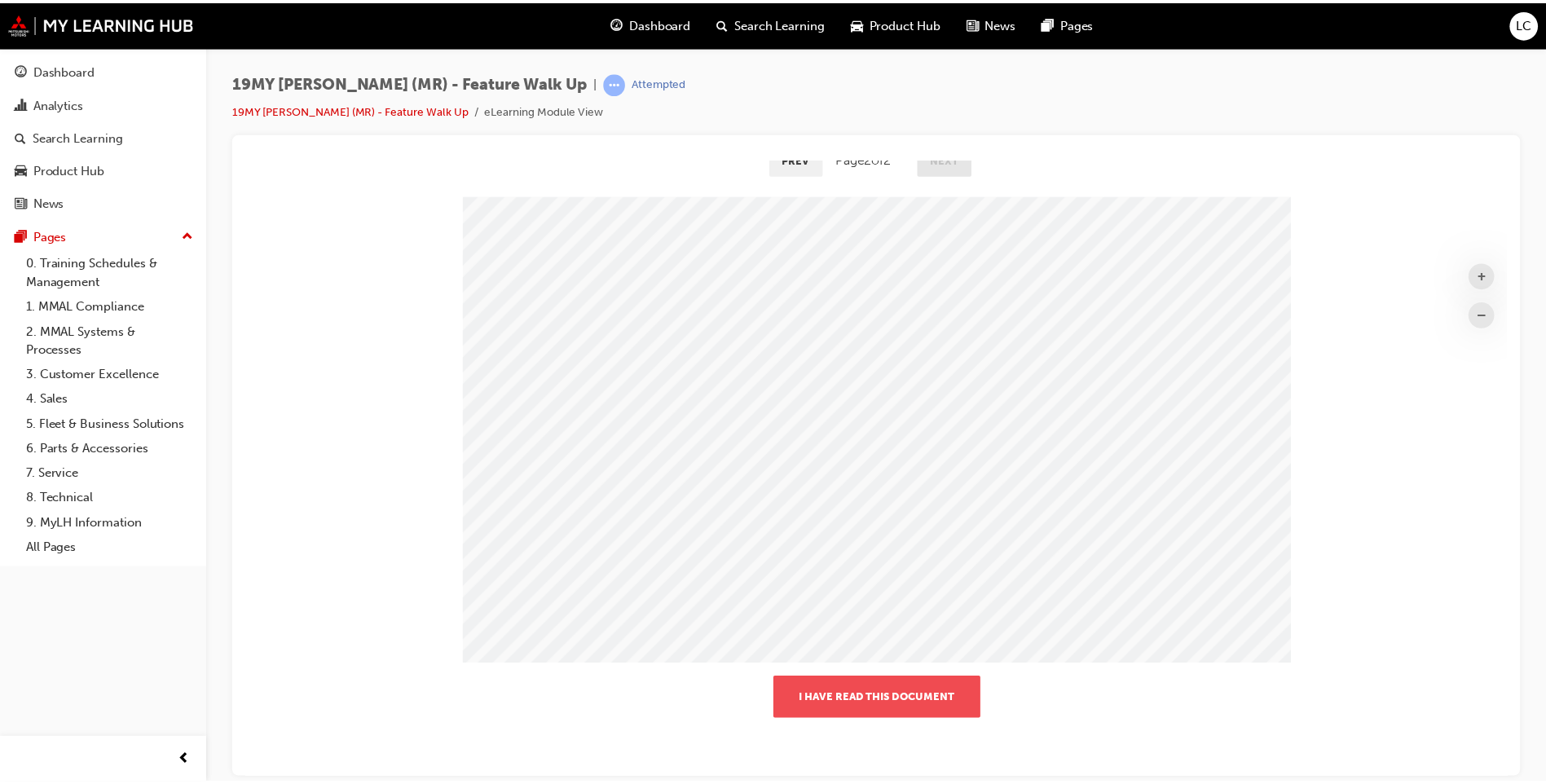
scroll to position [8, 8]
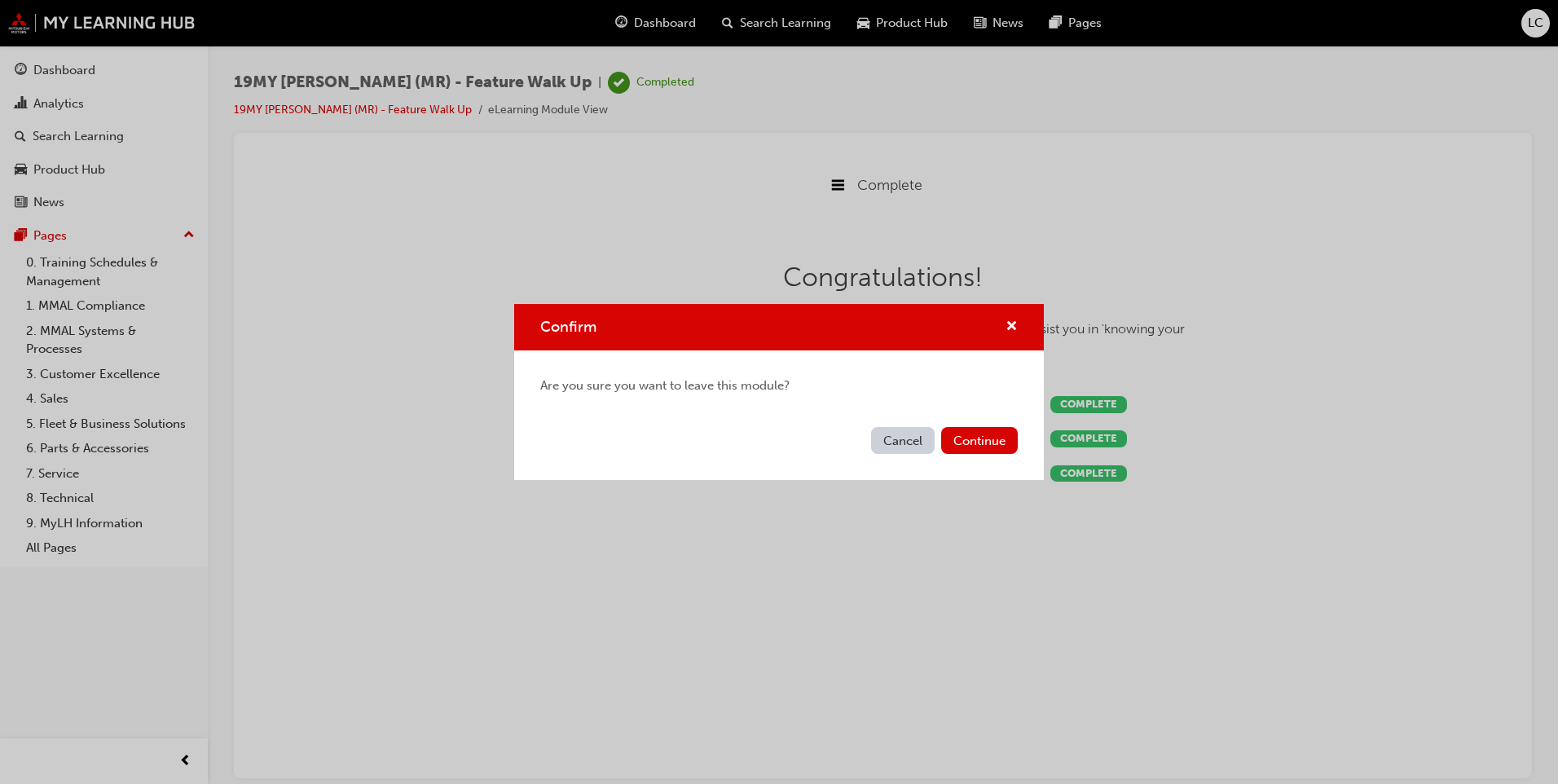
click at [1017, 326] on div "Confirm" at bounding box center [778, 326] width 529 height 46
click at [970, 454] on div "Cancel Continue" at bounding box center [778, 450] width 529 height 60
click at [994, 437] on button "Continue" at bounding box center [978, 440] width 77 height 27
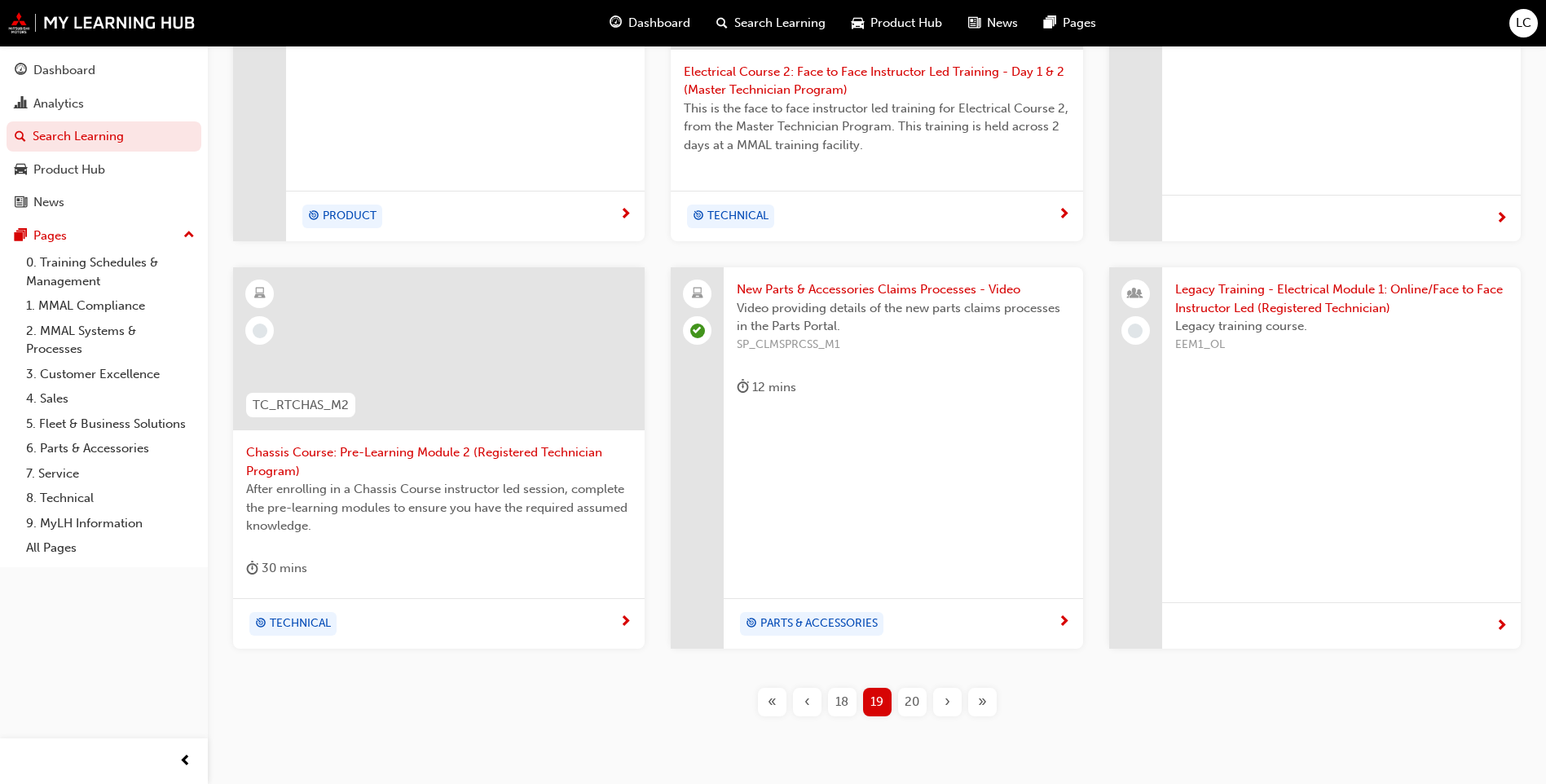
scroll to position [543, 0]
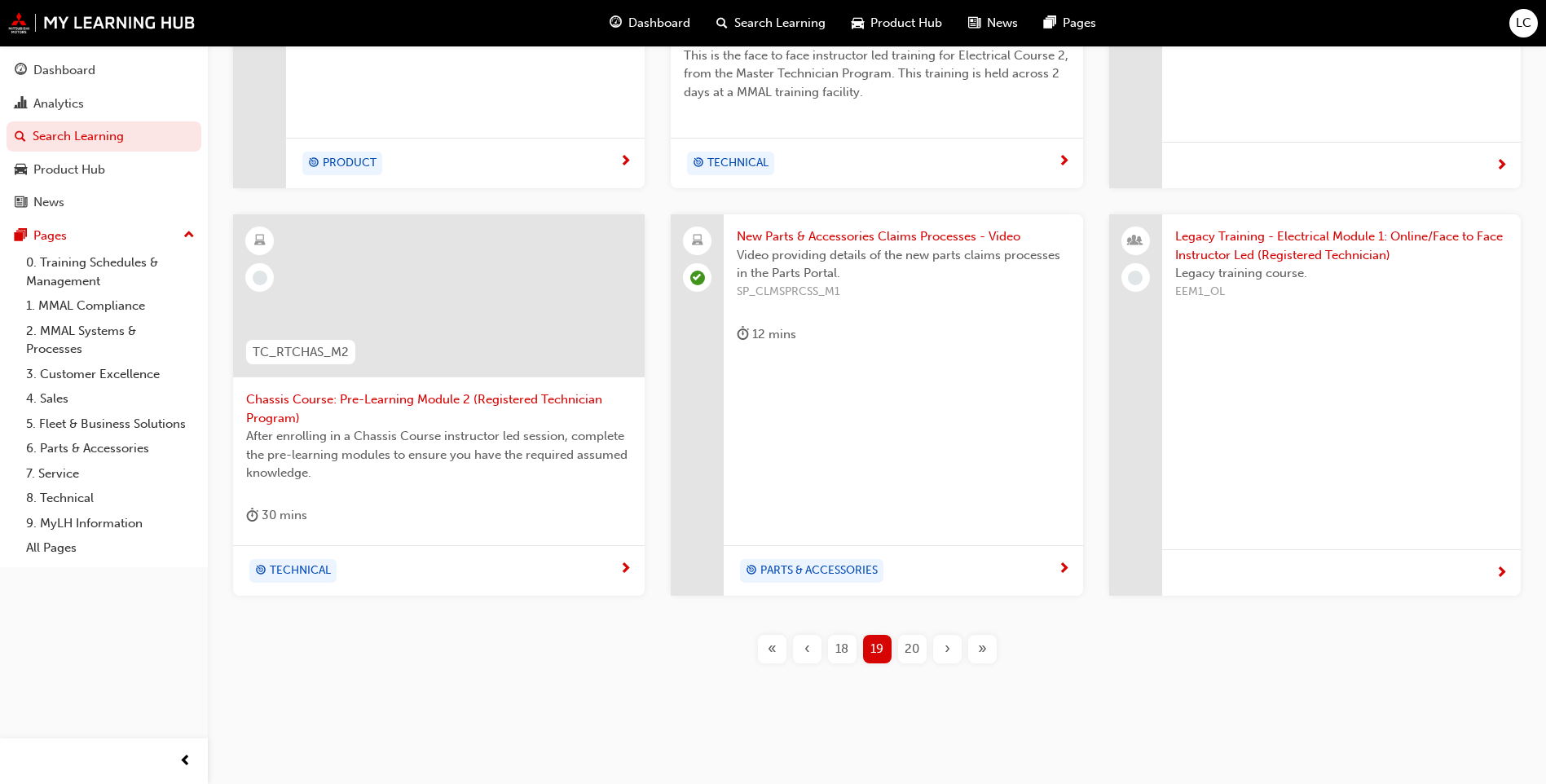
click at [915, 652] on span "20" at bounding box center [911, 649] width 14 height 19
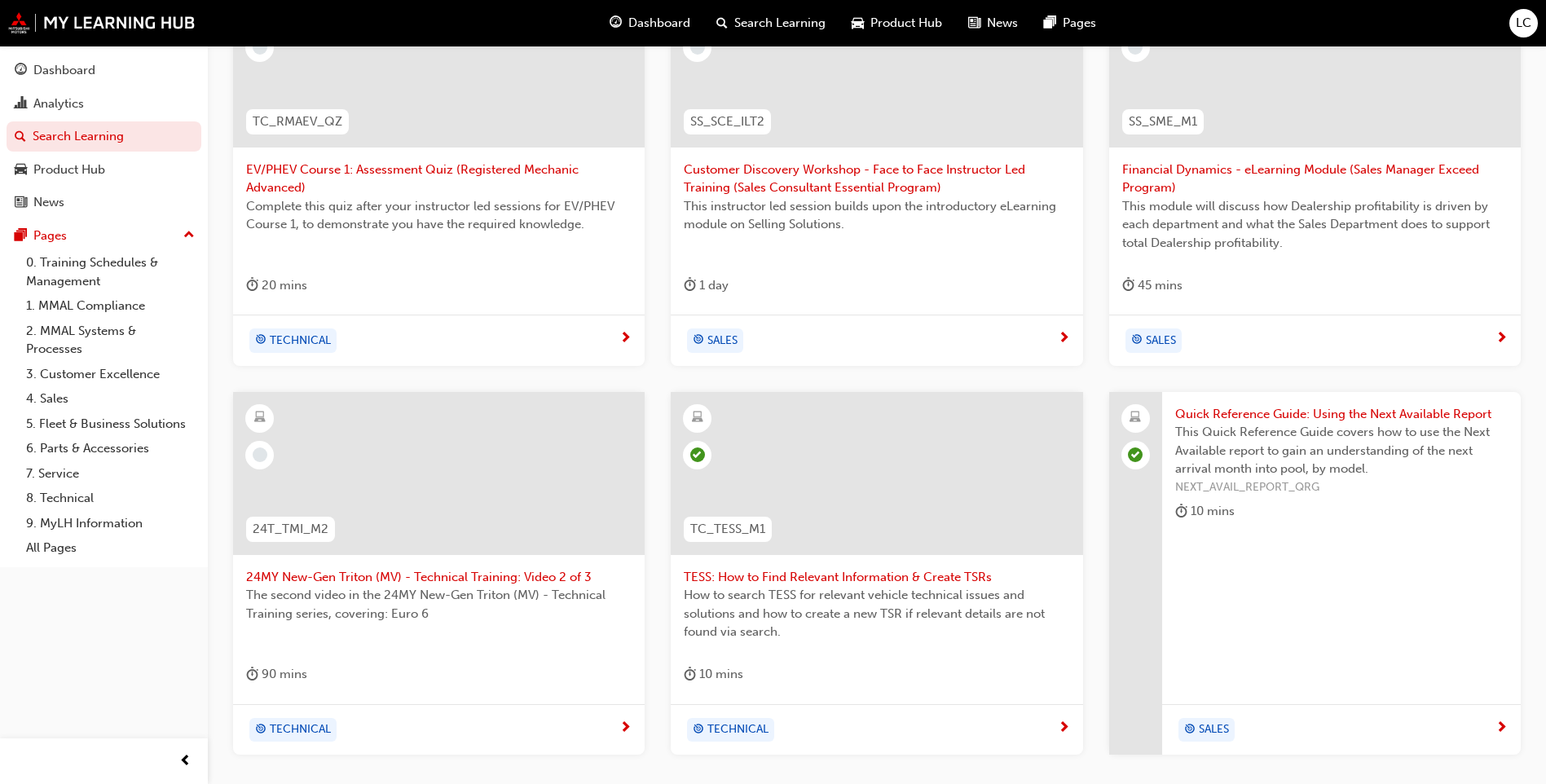
scroll to position [392, 0]
click at [414, 579] on span "24MY New-Gen Triton (MV) - Technical Training: Video 2 of 3" at bounding box center [438, 578] width 385 height 19
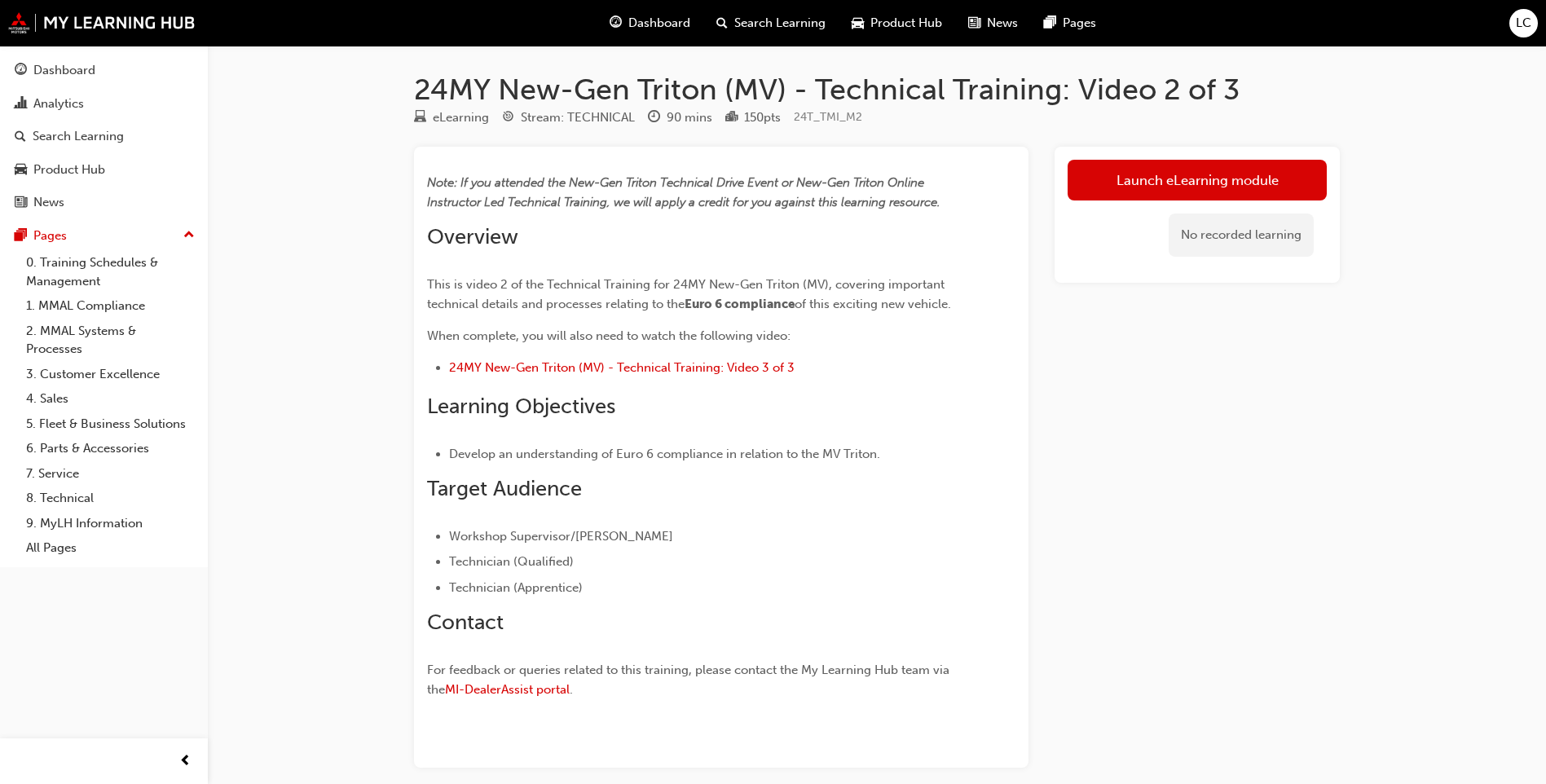
click at [1207, 144] on div "24MY New-Gen Triton (MV) - Technical Training: Video 2 of 3 eLearning Stream: T…" at bounding box center [877, 445] width 978 height 748
click at [1211, 167] on link "Launch eLearning module" at bounding box center [1198, 180] width 259 height 40
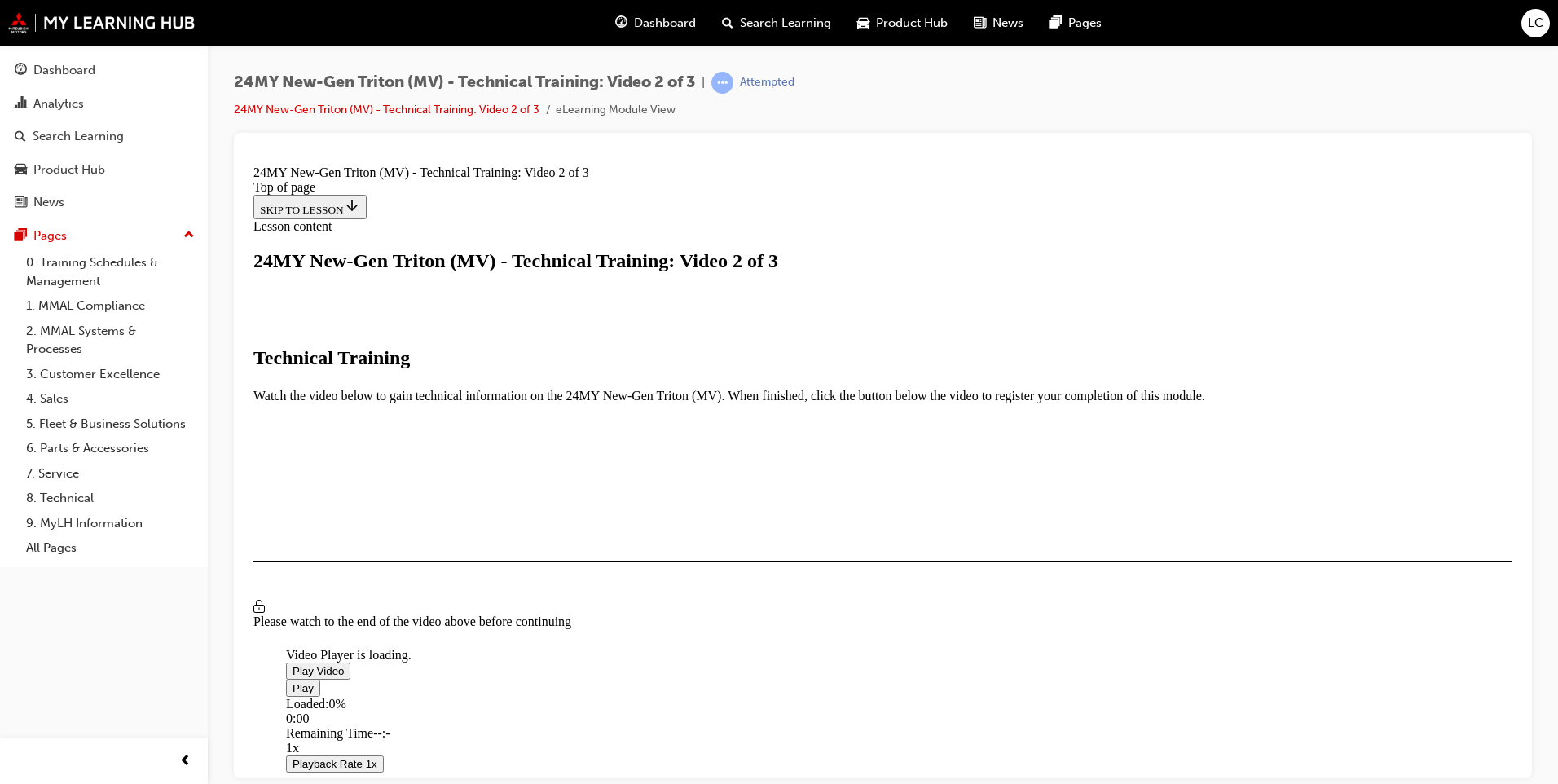
click at [293, 664] on span "Video player" at bounding box center [293, 670] width 0 height 13
click at [961, 696] on div "Loaded : 100.00% 1:11:36 0:01:20" at bounding box center [1068, 718] width 1566 height 44
click at [957, 696] on div "Loaded : 100.00% 1:11:21 0:01:22" at bounding box center [1068, 718] width 1566 height 44
drag, startPoint x: 499, startPoint y: 601, endPoint x: 759, endPoint y: 601, distance: 260.0
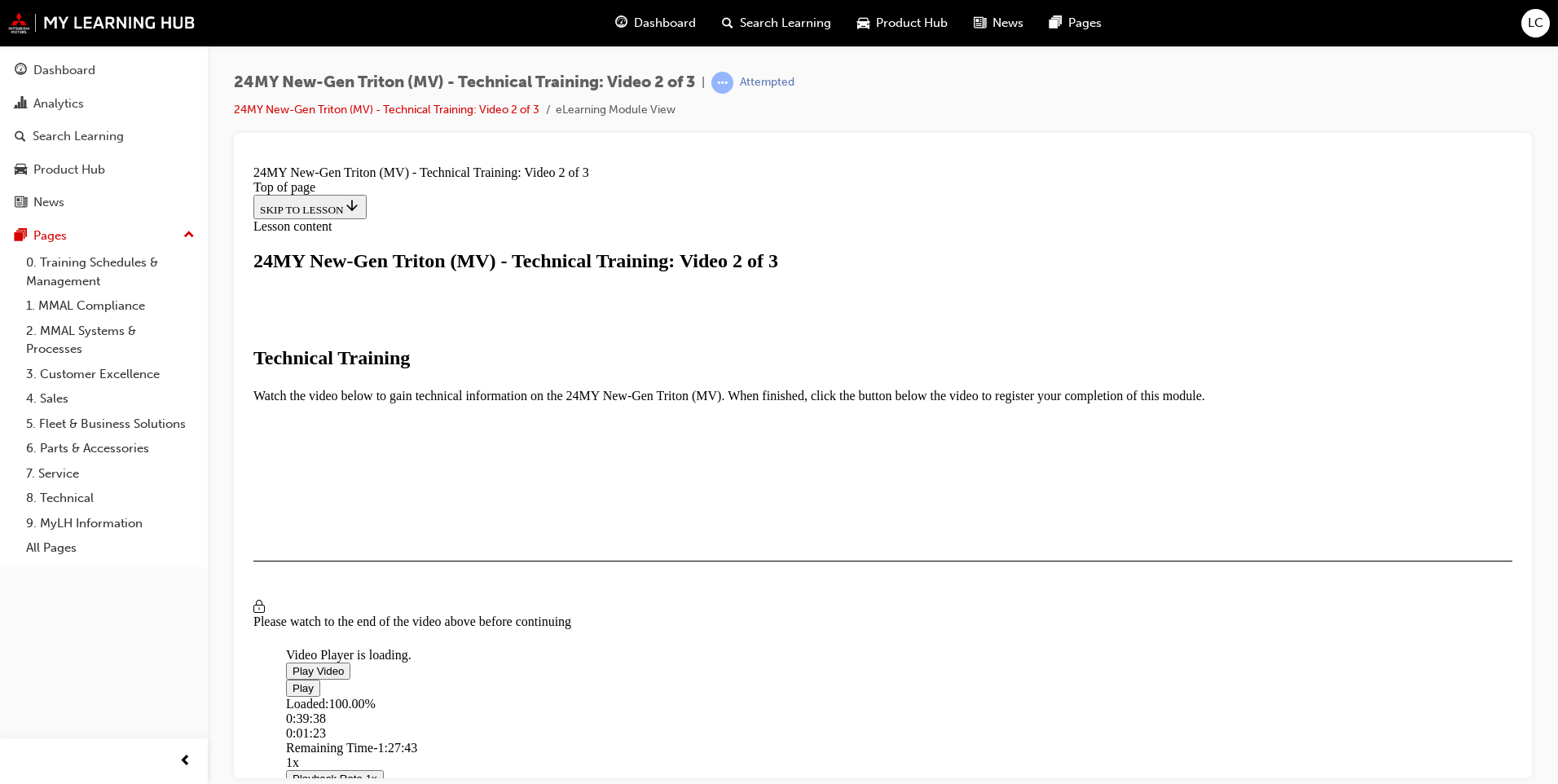
click at [759, 696] on div "Loaded : 100.00% 0:39:38 0:01:23" at bounding box center [1068, 718] width 1566 height 44
drag, startPoint x: 498, startPoint y: 591, endPoint x: 762, endPoint y: 601, distance: 264.2
click at [762, 696] on div "Loaded : 100.00% 0:41:22 0:01:24" at bounding box center [1068, 718] width 1566 height 44
click at [543, 696] on div "Loaded : 100.00% 0:08:10 0:11:03" at bounding box center [1068, 718] width 1566 height 44
click at [564, 696] on div "Loaded : 100.00% 0:08:25 0:08:10" at bounding box center [1068, 718] width 1566 height 44
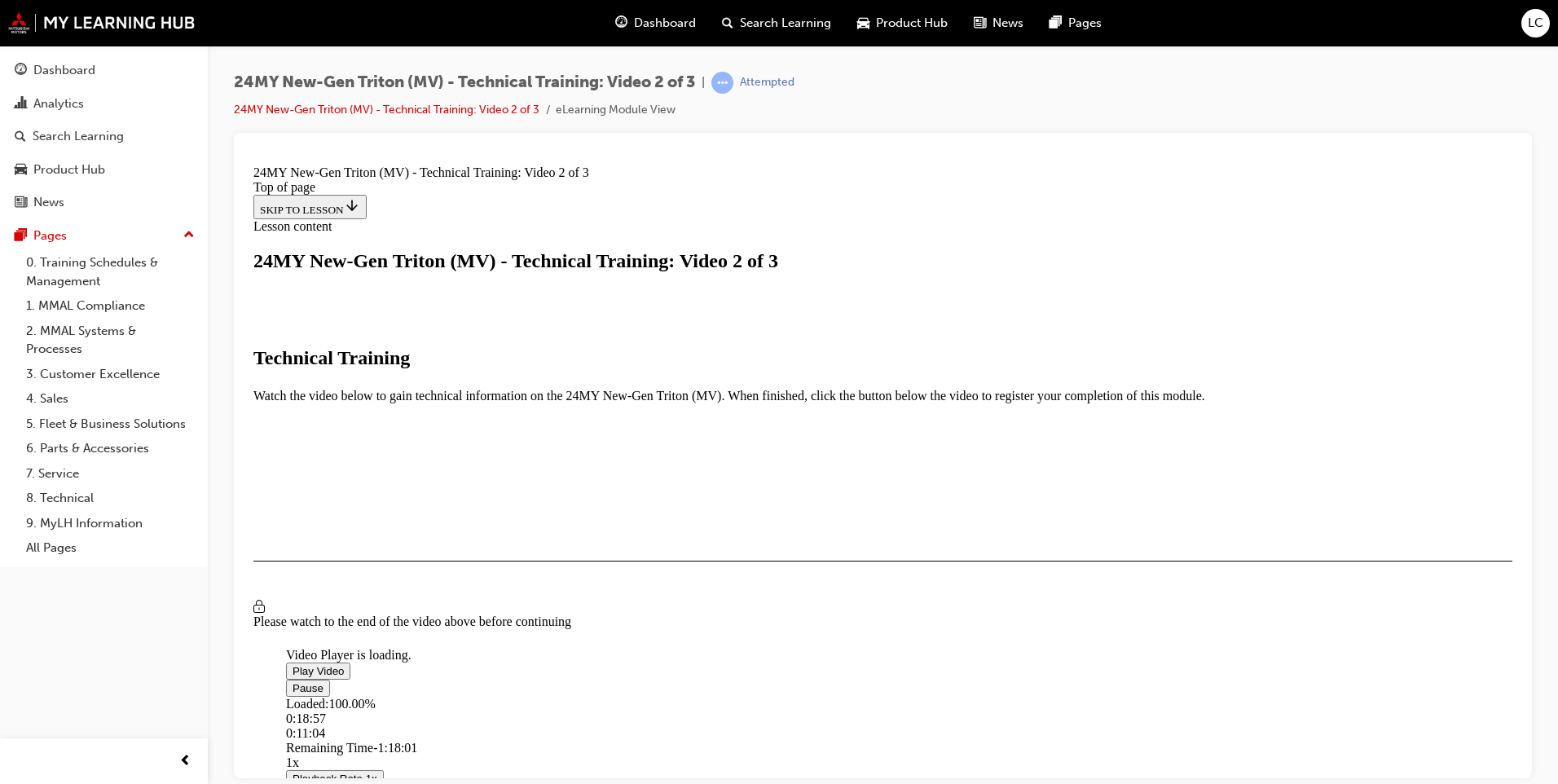
click at [618, 696] on div "Loaded : 100.00% 0:18:57 0:11:04" at bounding box center [1068, 718] width 1566 height 44
click at [575, 696] on div "Loaded : 100.00% 0:13:00 0:11:07" at bounding box center [1068, 718] width 1566 height 44
click at [481, 725] on div "0:11:07" at bounding box center [384, 732] width 195 height 14
click at [481, 725] on div "0:11:08" at bounding box center [384, 732] width 195 height 14
drag, startPoint x: 568, startPoint y: 596, endPoint x: 575, endPoint y: 584, distance: 13.9
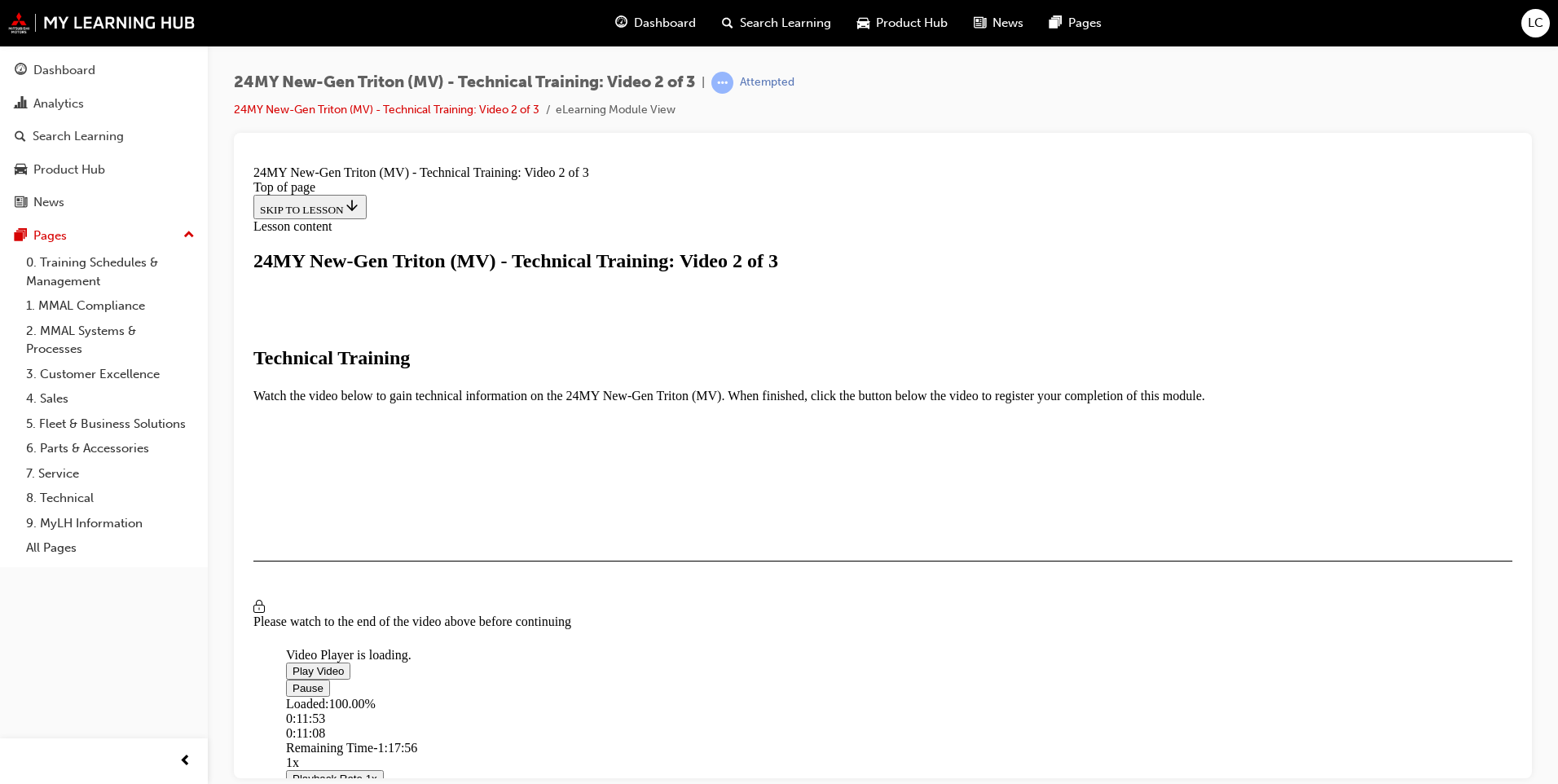
click at [578, 696] on div "Loaded : 100.00% 0:11:53 0:11:08" at bounding box center [1068, 718] width 1566 height 44
click at [572, 696] on div "Loaded : 100.00% 0:13:00 0:11:08" at bounding box center [1068, 718] width 1566 height 44
click at [481, 725] on div "0:11:08" at bounding box center [384, 732] width 195 height 14
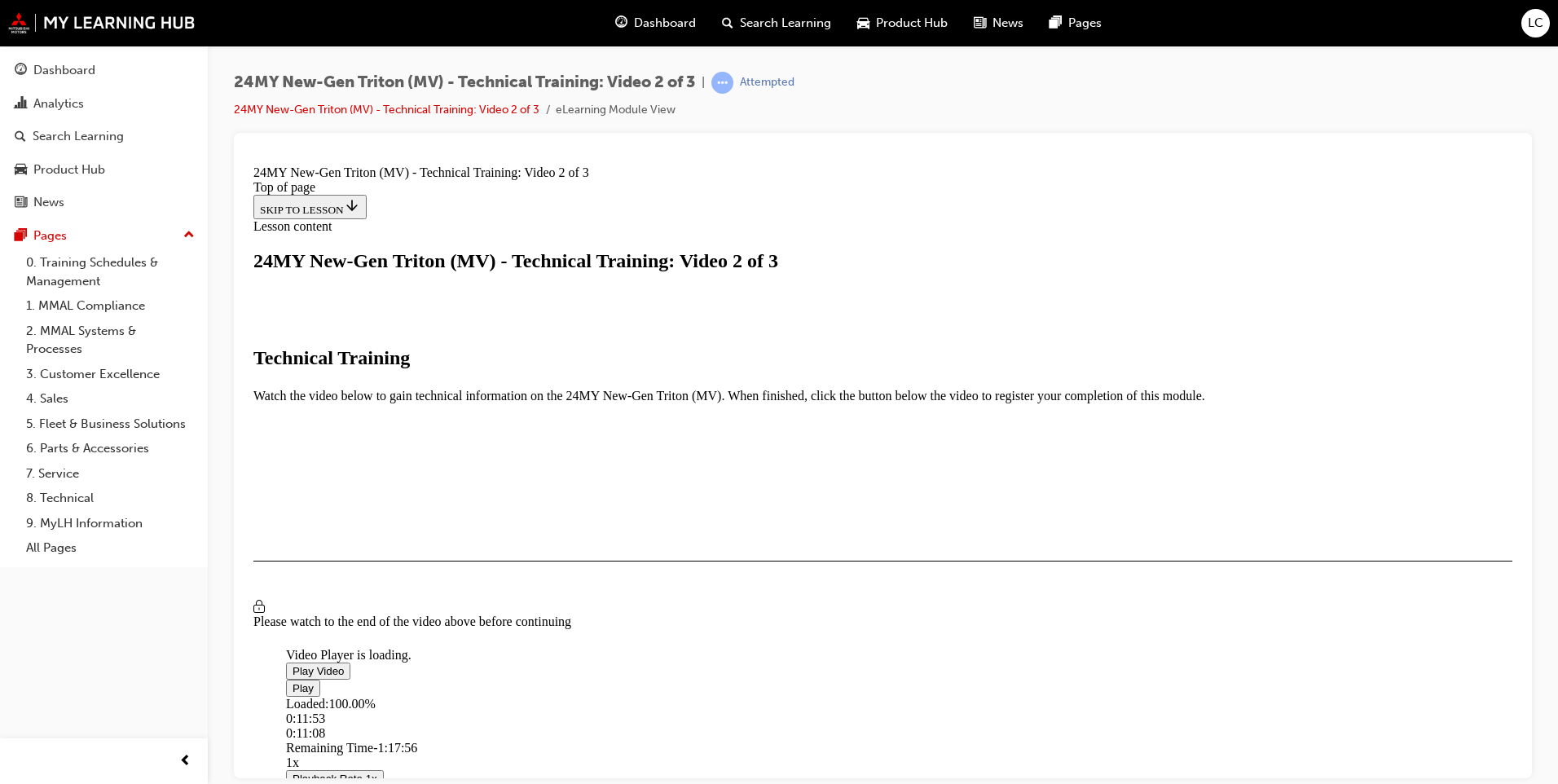
click at [481, 725] on div "0:11:08" at bounding box center [384, 732] width 195 height 14
click at [384, 769] on button "Playback Rate 1x" at bounding box center [335, 777] width 98 height 17
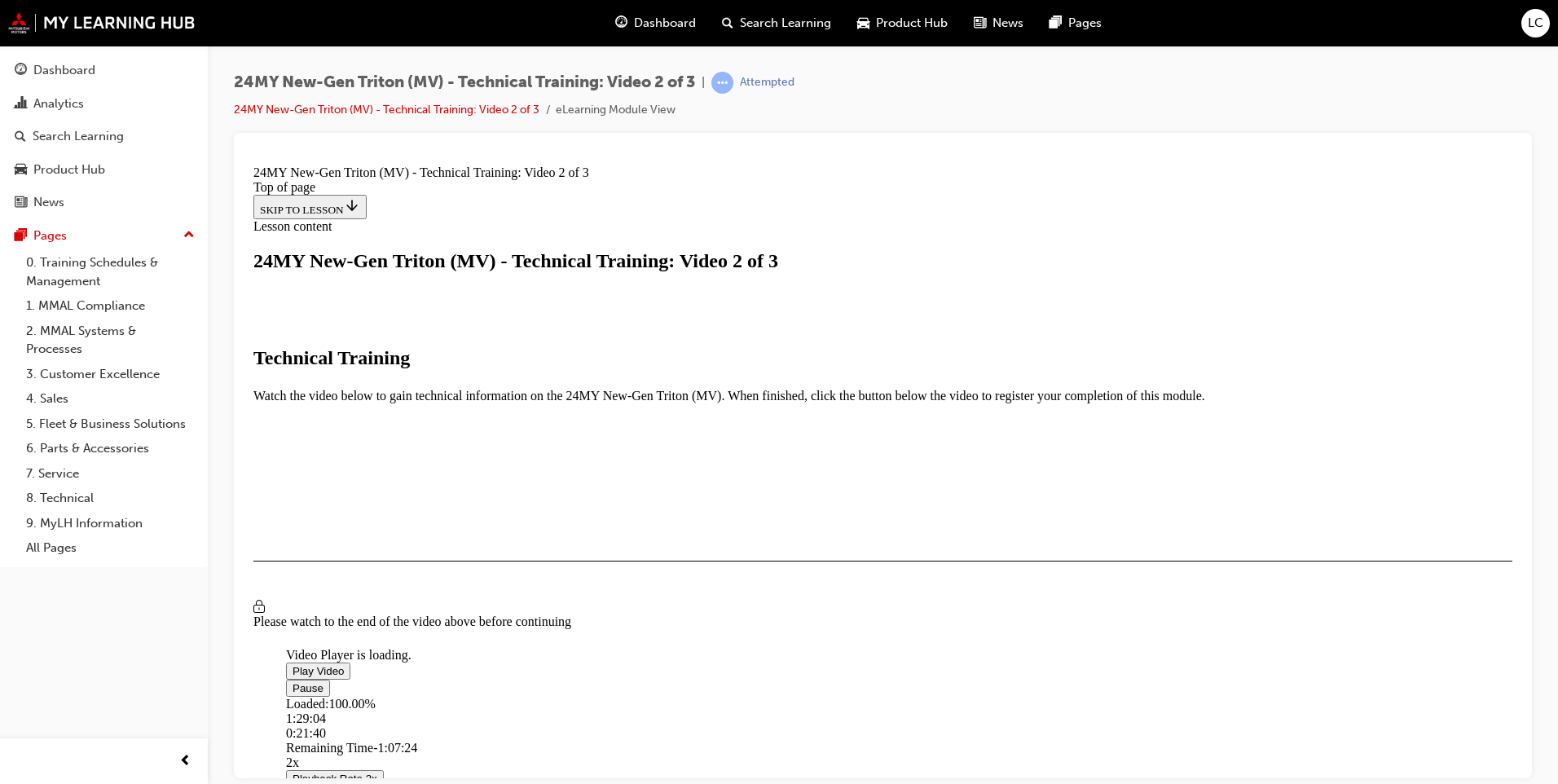
drag, startPoint x: 1256, startPoint y: 585, endPoint x: 1507, endPoint y: 805, distance: 333.8
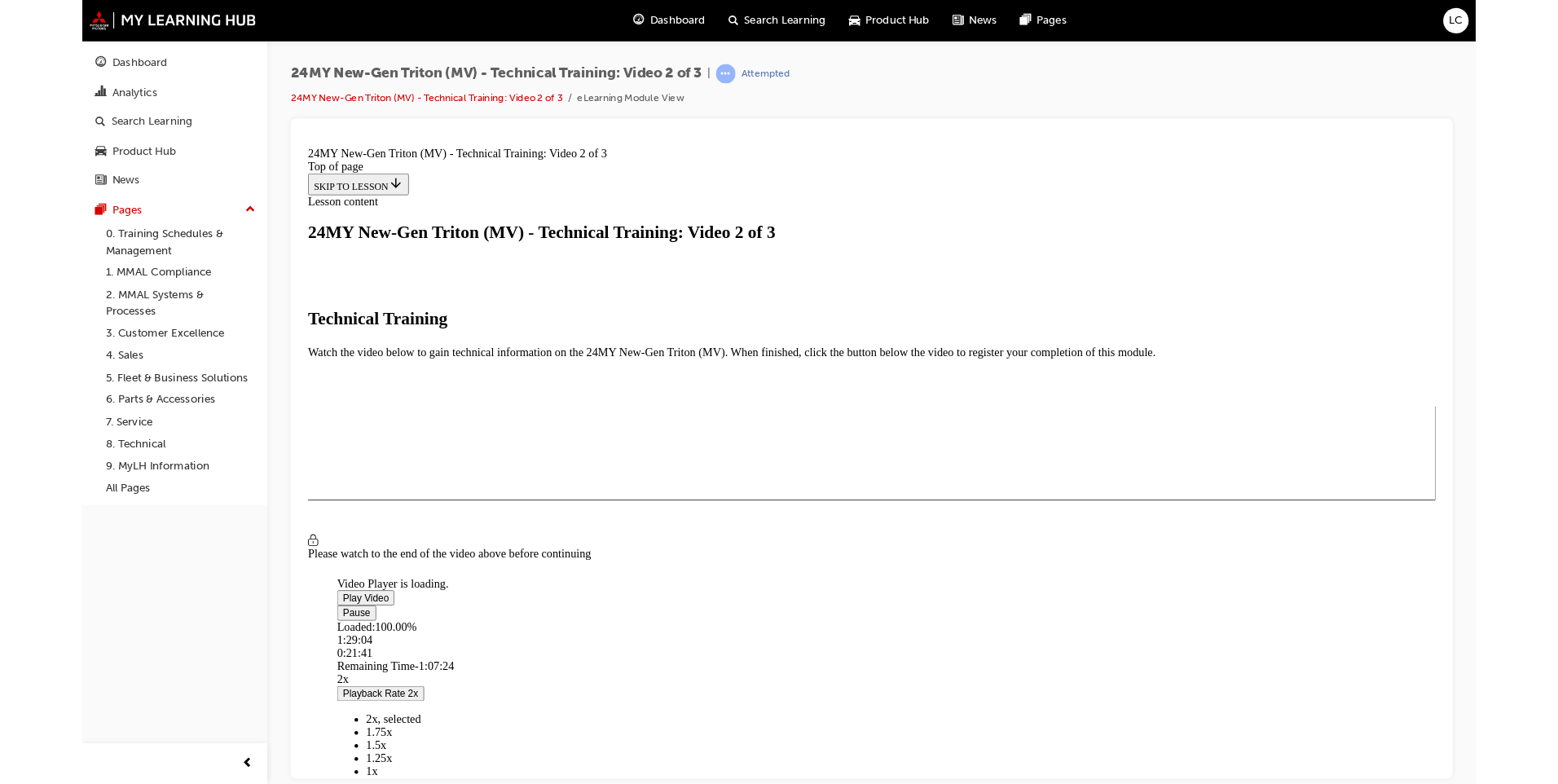
scroll to position [110, 0]
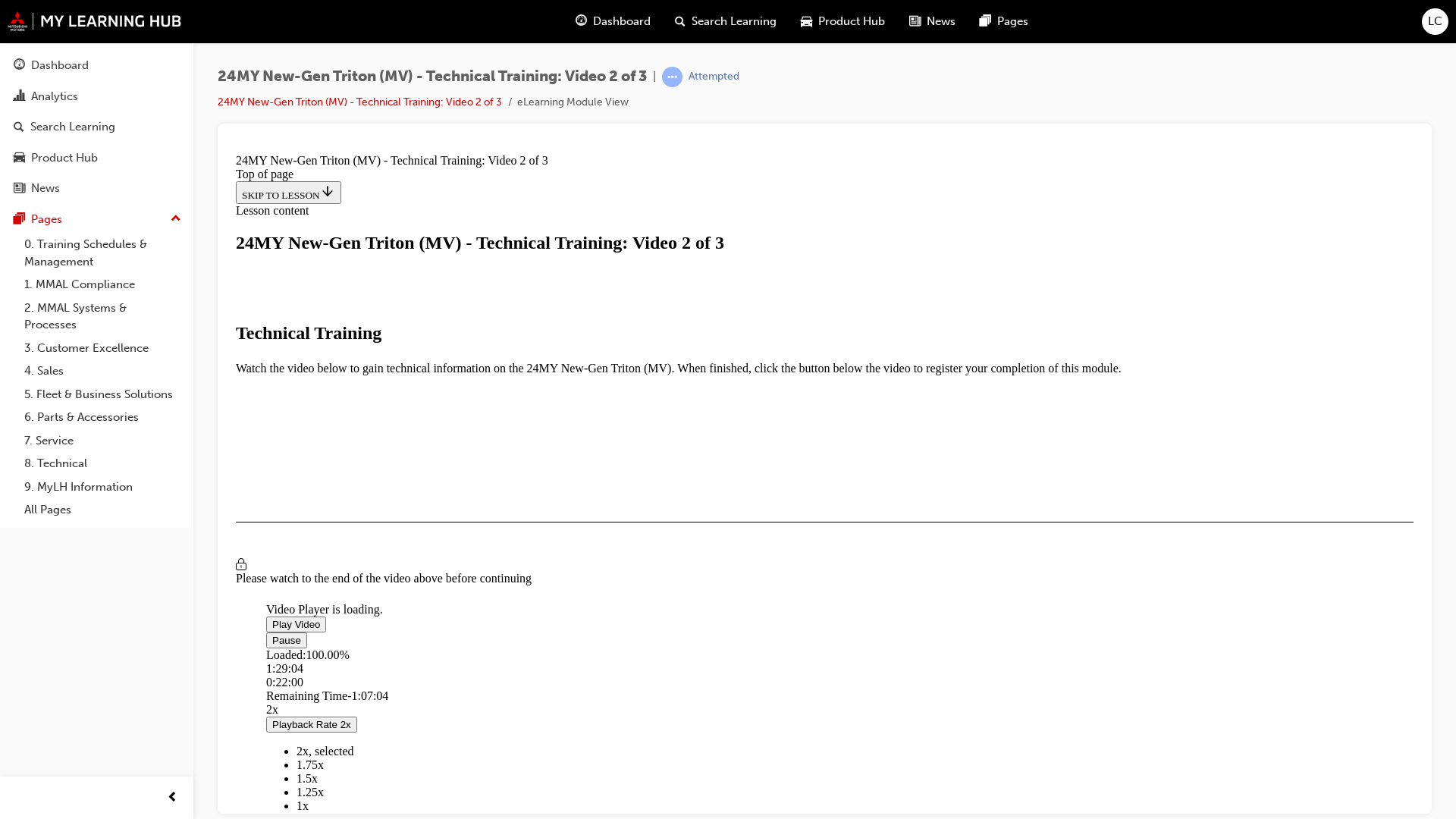
click at [357, 729] on button "Playback Rate 2x" at bounding box center [312, 723] width 91 height 16
click at [318, 729] on span "0.5x" at bounding box center [307, 832] width 21 height 13
click at [1450, 729] on li "2x" at bounding box center [1010, 750] width 1427 height 13
